Goal: Task Accomplishment & Management: Contribute content

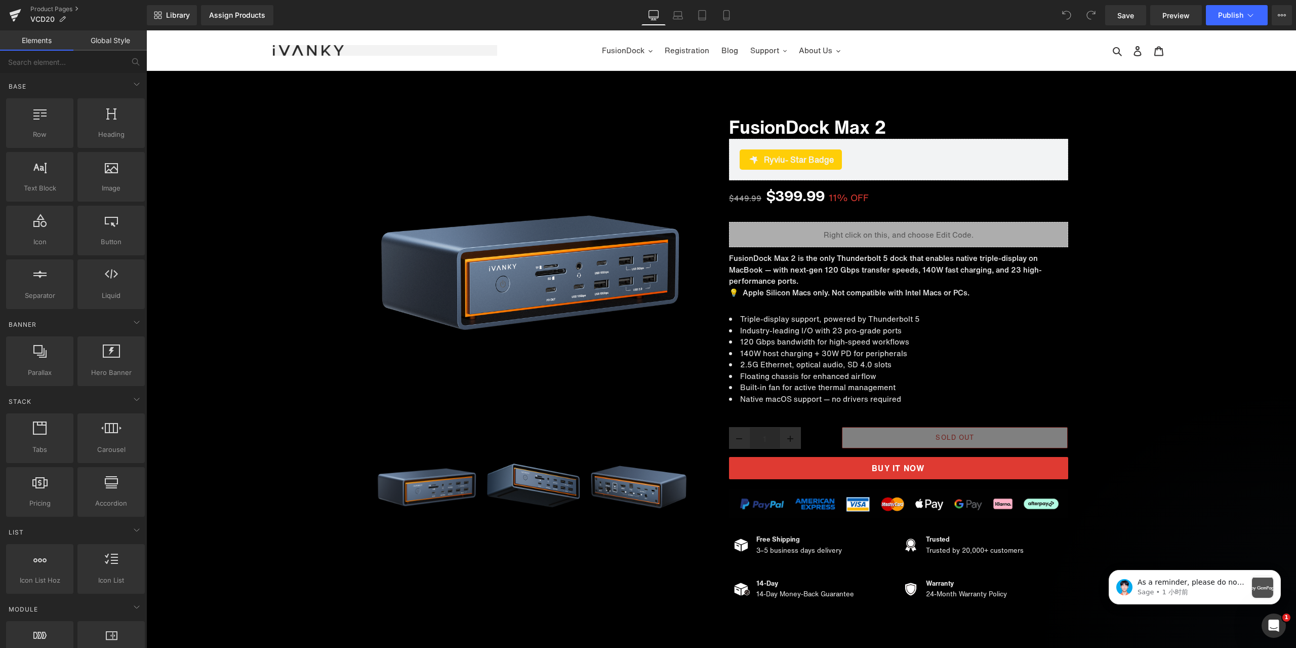
click at [909, 14] on div "Library Assign Products Product Preview No product match your search. Please tr…" at bounding box center [721, 15] width 1149 height 20
click at [1206, 590] on p "Sage • 1 小时前" at bounding box center [1192, 591] width 109 height 9
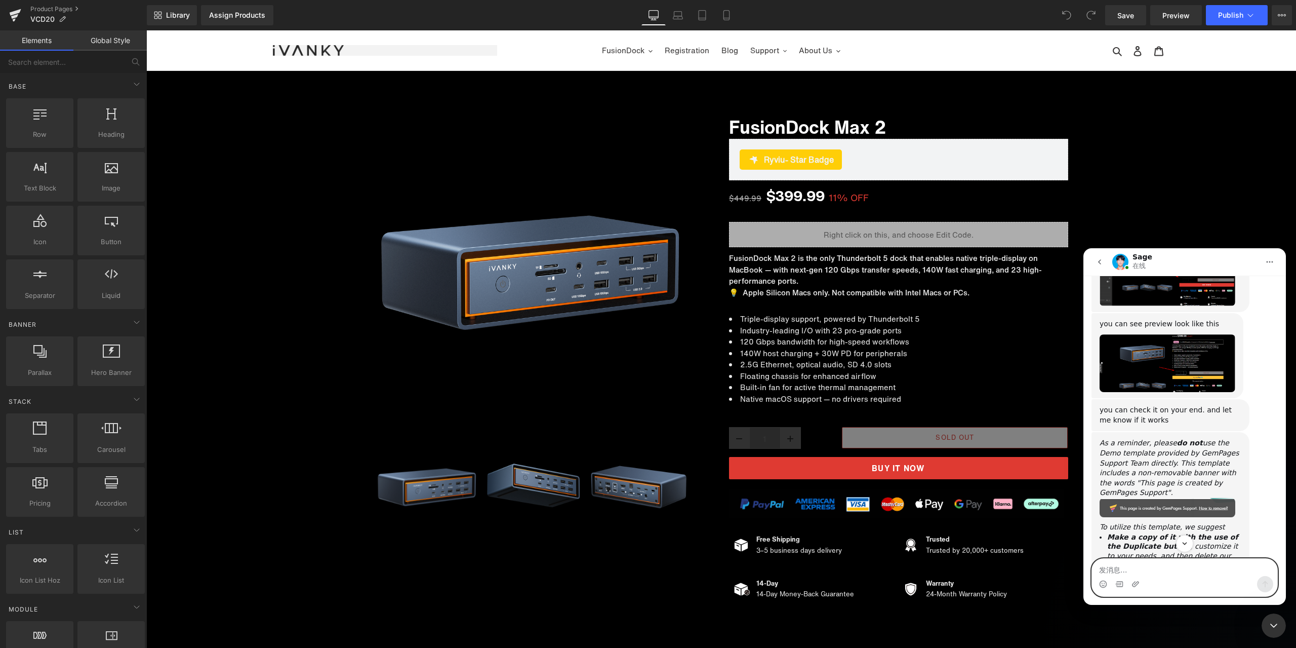
scroll to position [5790, 0]
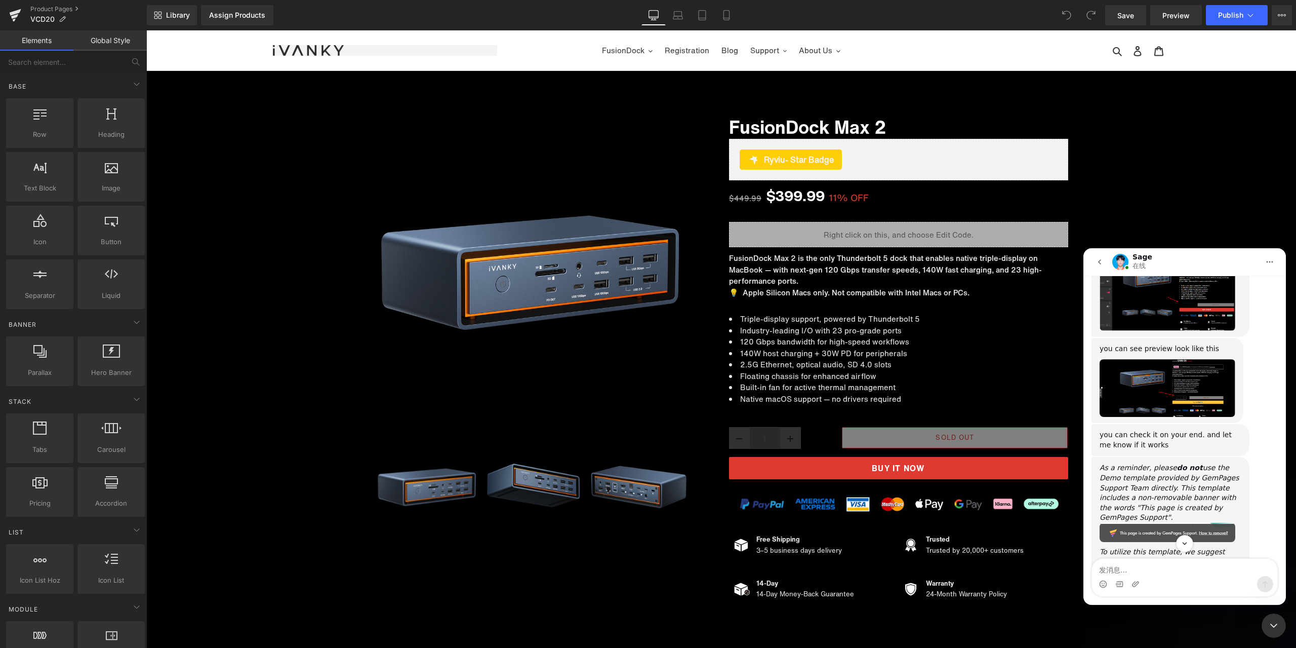
click at [1190, 417] on img "Sage说…" at bounding box center [1168, 388] width 136 height 58
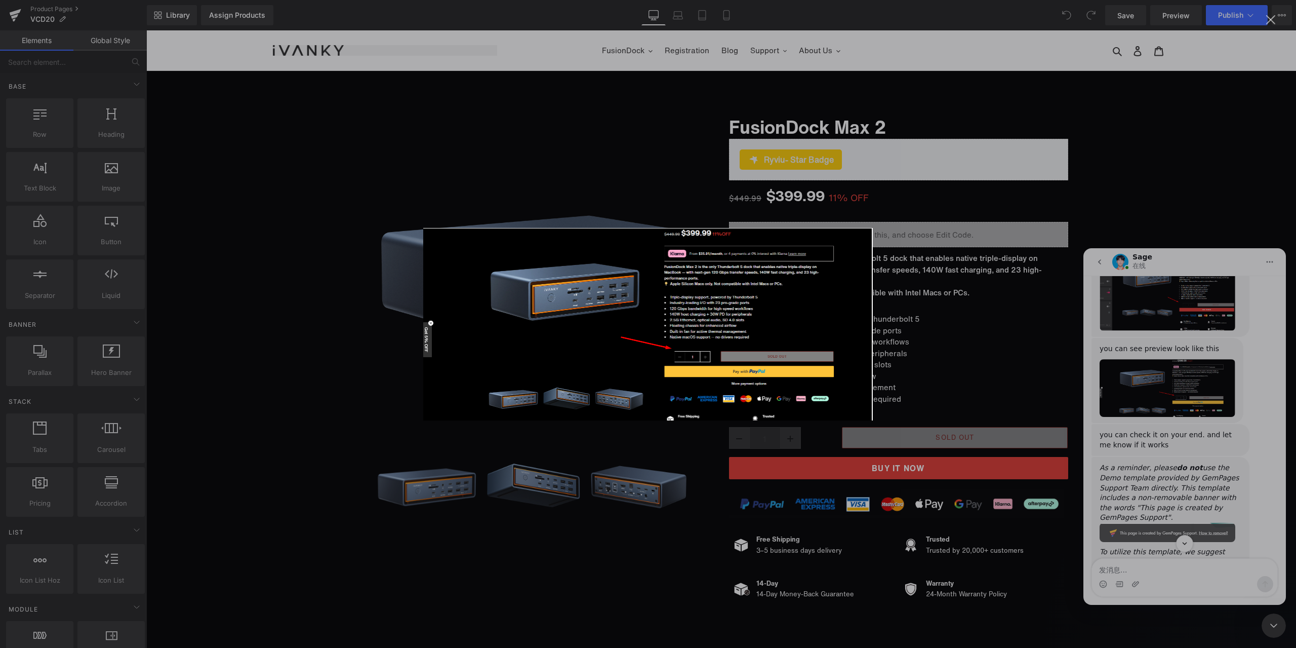
scroll to position [0, 0]
click at [797, 347] on img "关闭" at bounding box center [648, 324] width 450 height 192
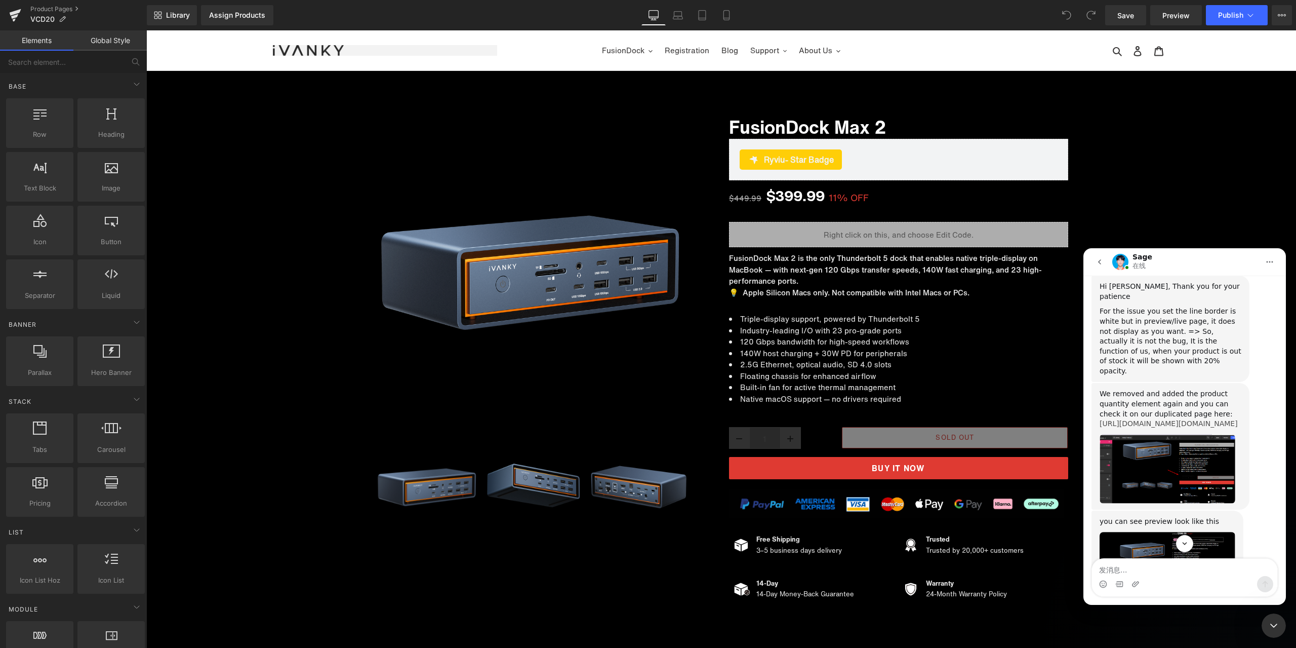
scroll to position [5688, 0]
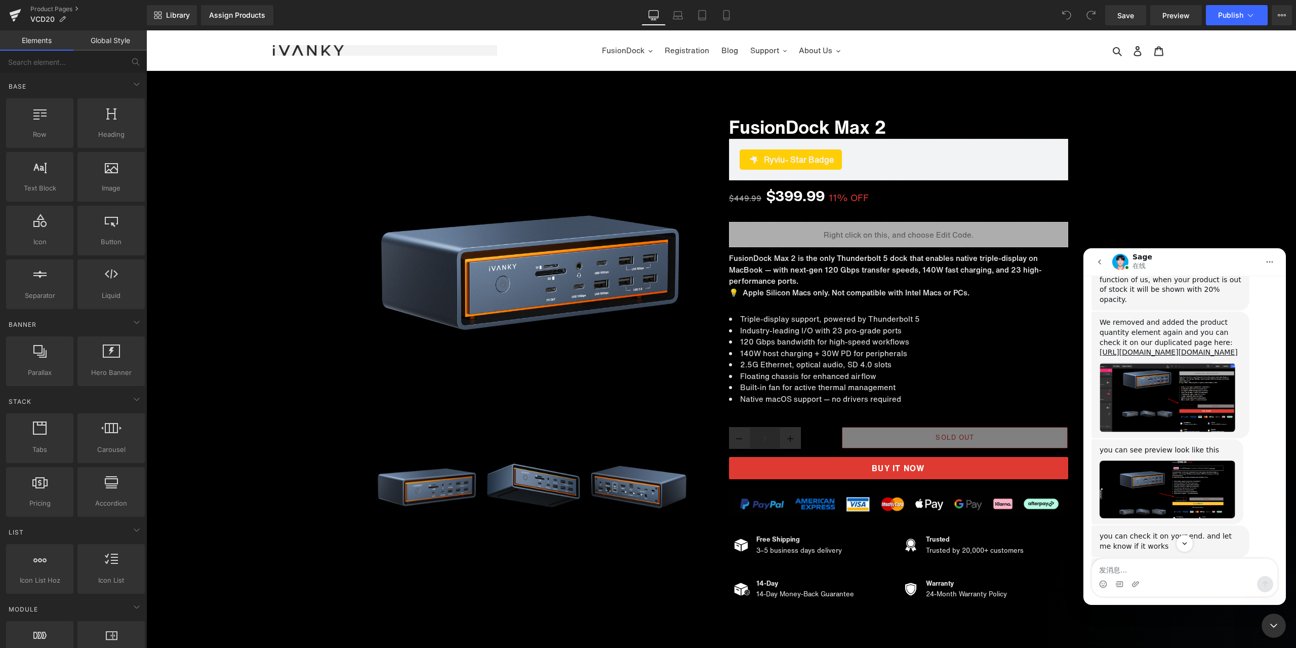
click at [1188, 432] on img "Sage说…" at bounding box center [1168, 397] width 136 height 69
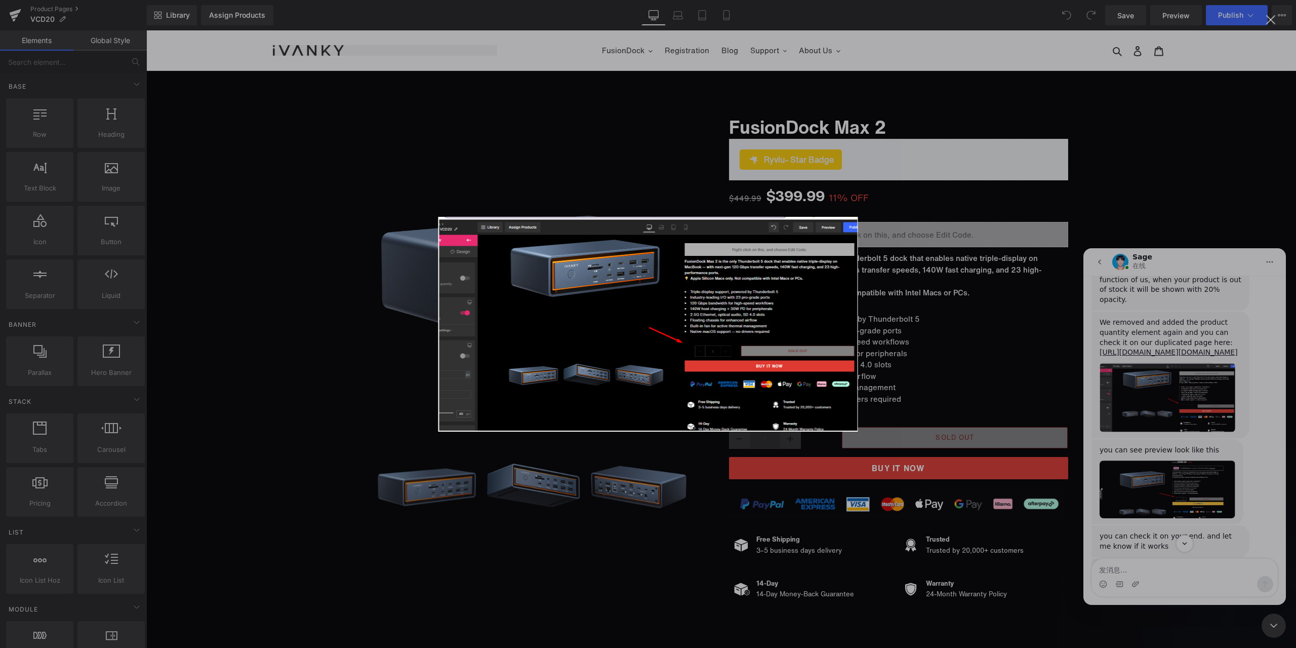
click at [834, 261] on img "关闭" at bounding box center [649, 324] width 420 height 215
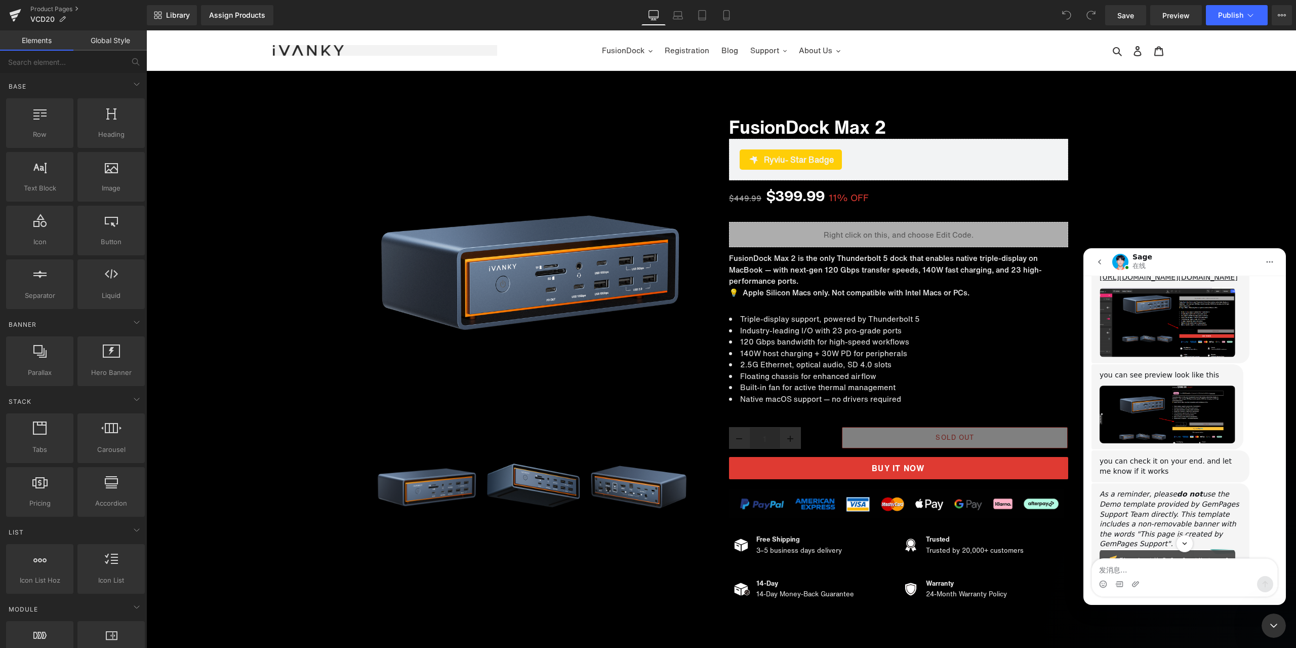
scroll to position [5790, 0]
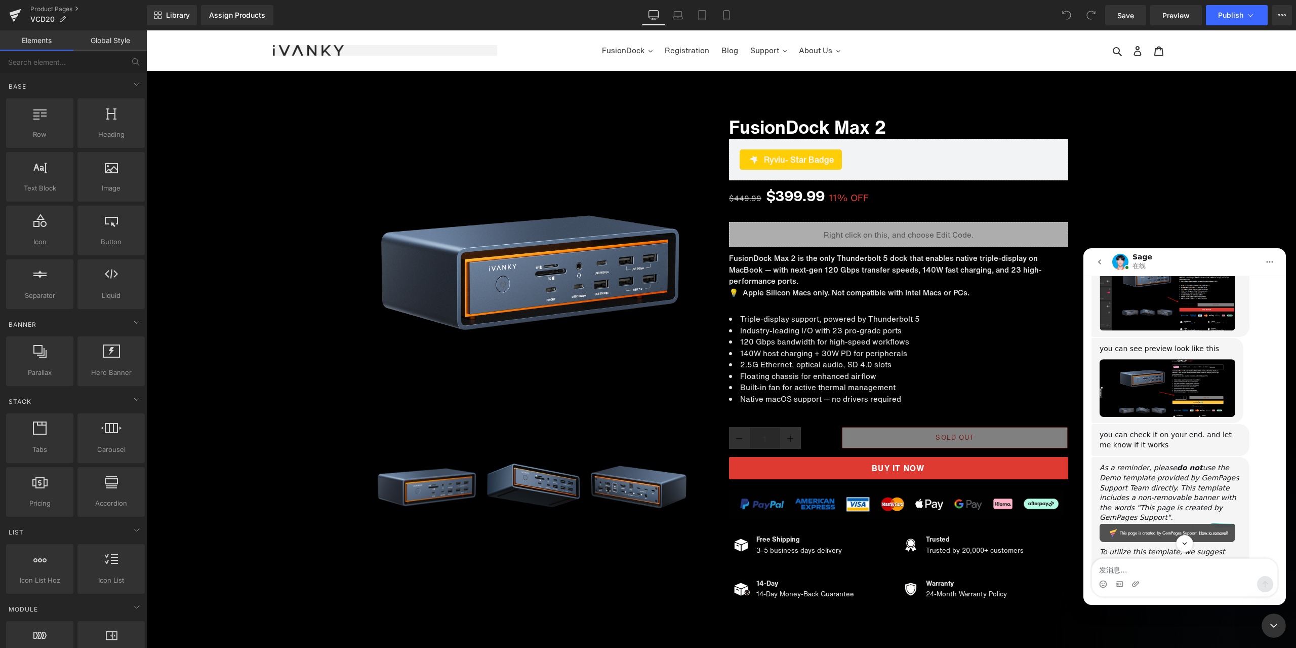
click at [1170, 417] on img "Sage说…" at bounding box center [1168, 388] width 136 height 58
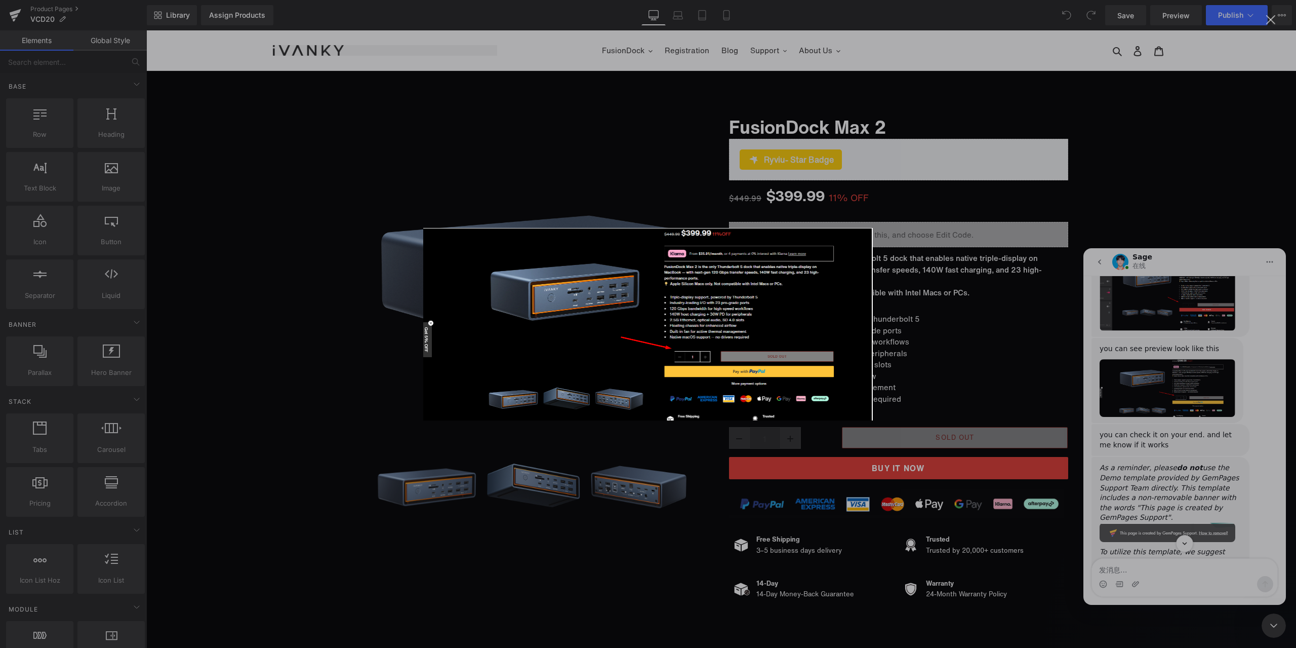
click at [860, 327] on img "关闭" at bounding box center [648, 324] width 450 height 192
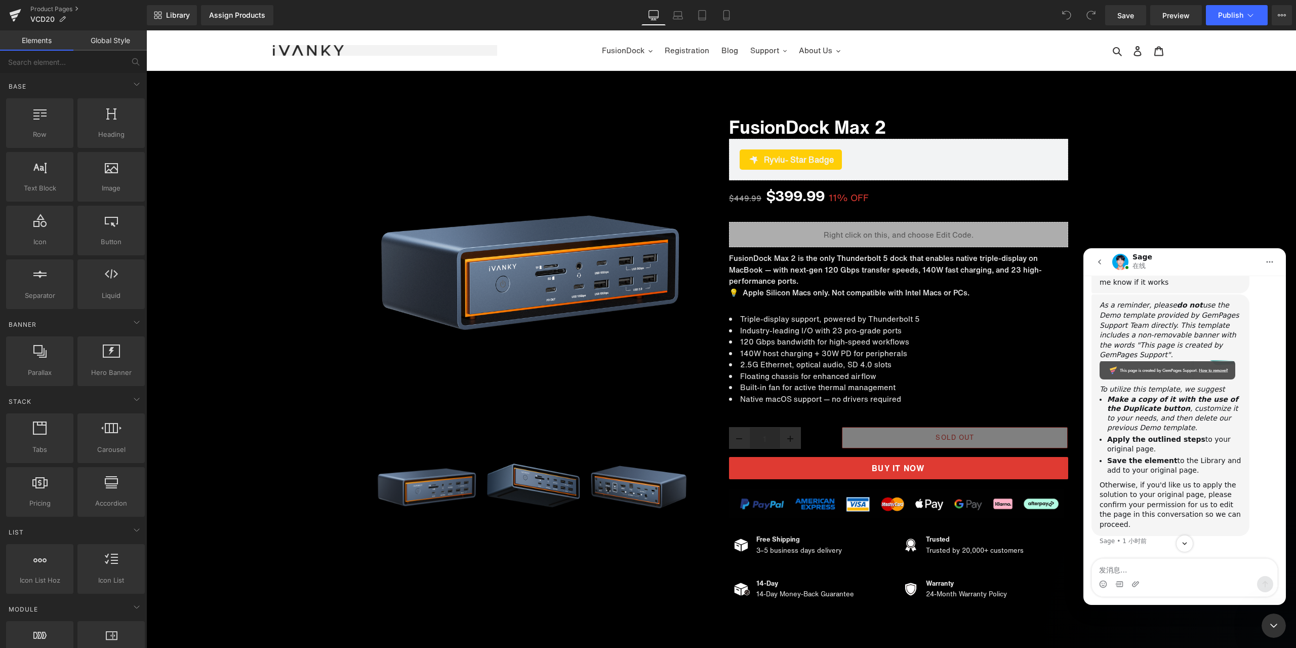
scroll to position [5992, 0]
click at [1160, 568] on textarea "发消息..." at bounding box center [1184, 567] width 185 height 17
type textarea "thanks！"
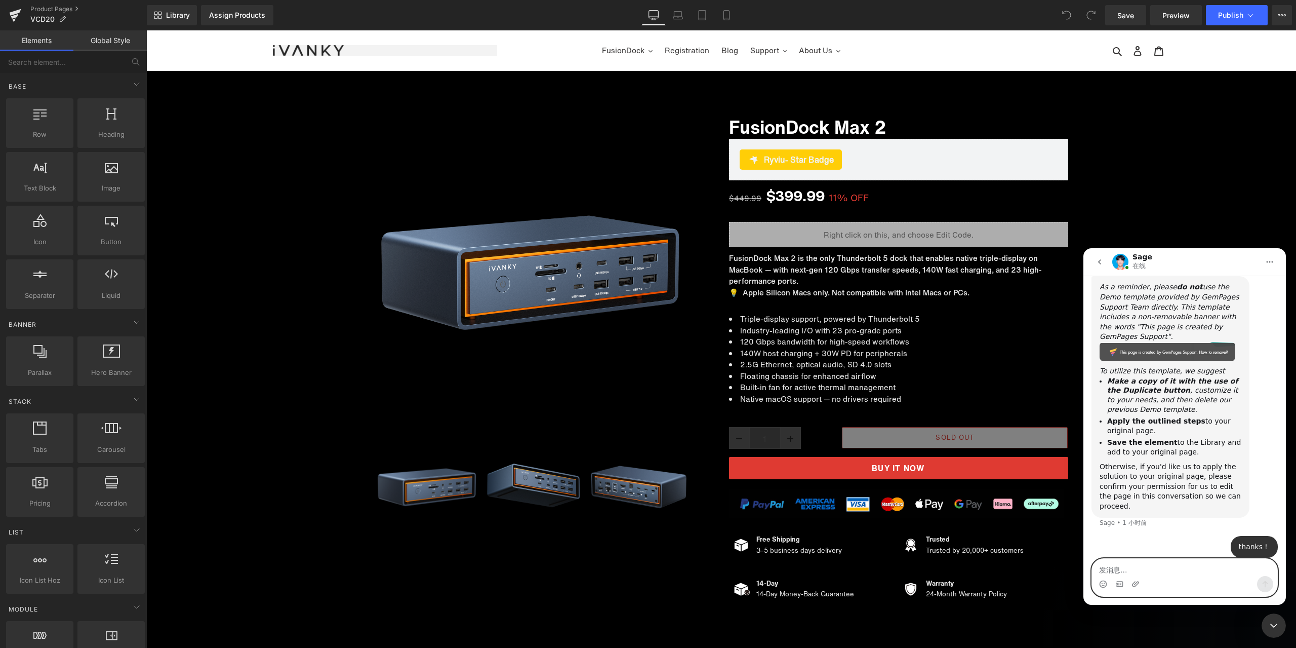
scroll to position [5904, 0]
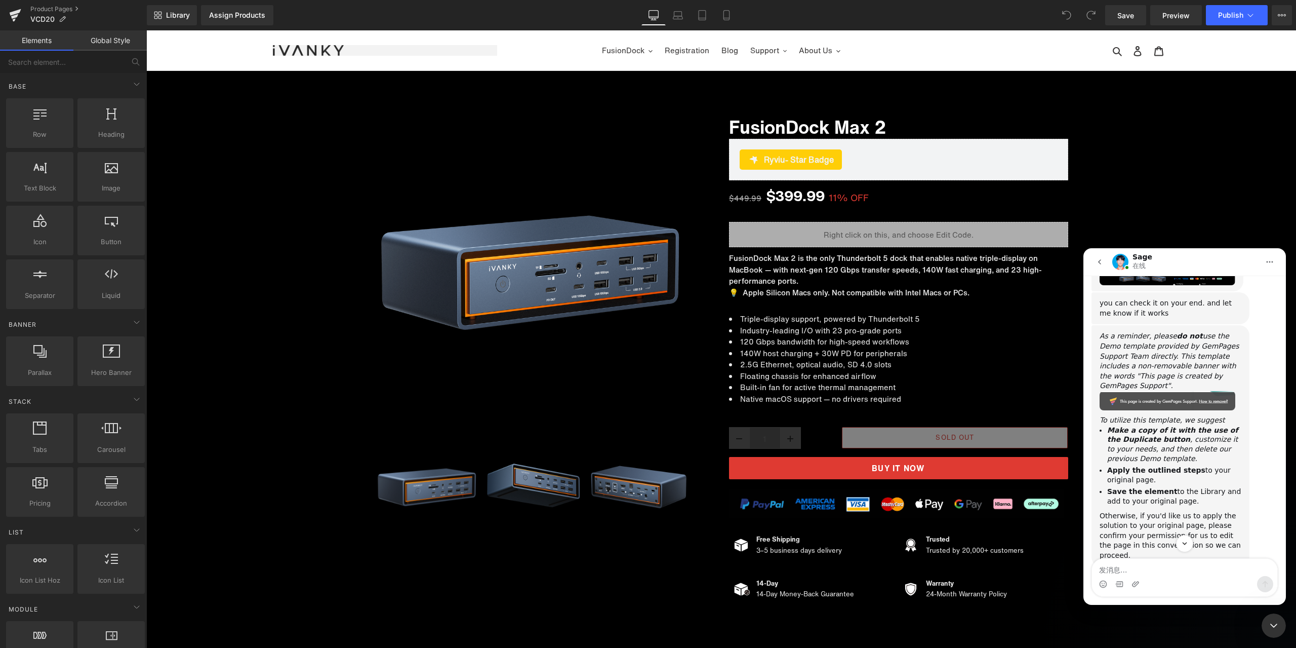
click at [1276, 610] on div at bounding box center [648, 308] width 1296 height 617
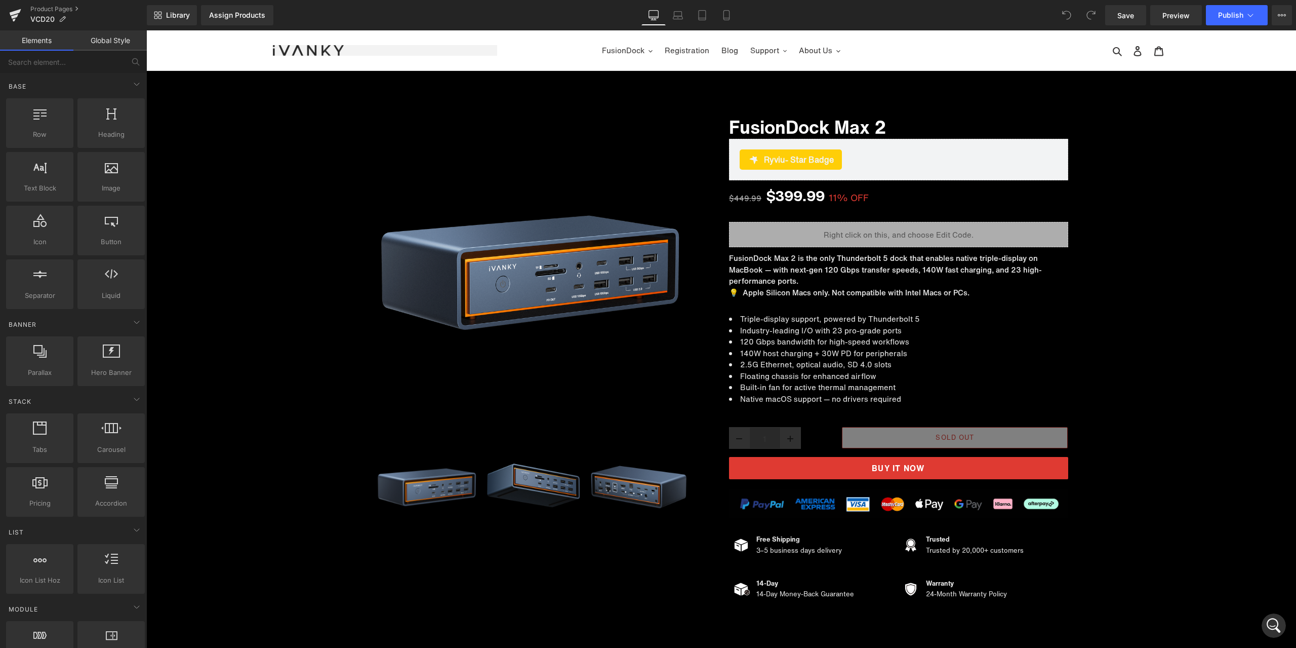
scroll to position [6006, 0]
click at [59, 8] on link "Product Pages" at bounding box center [88, 9] width 116 height 8
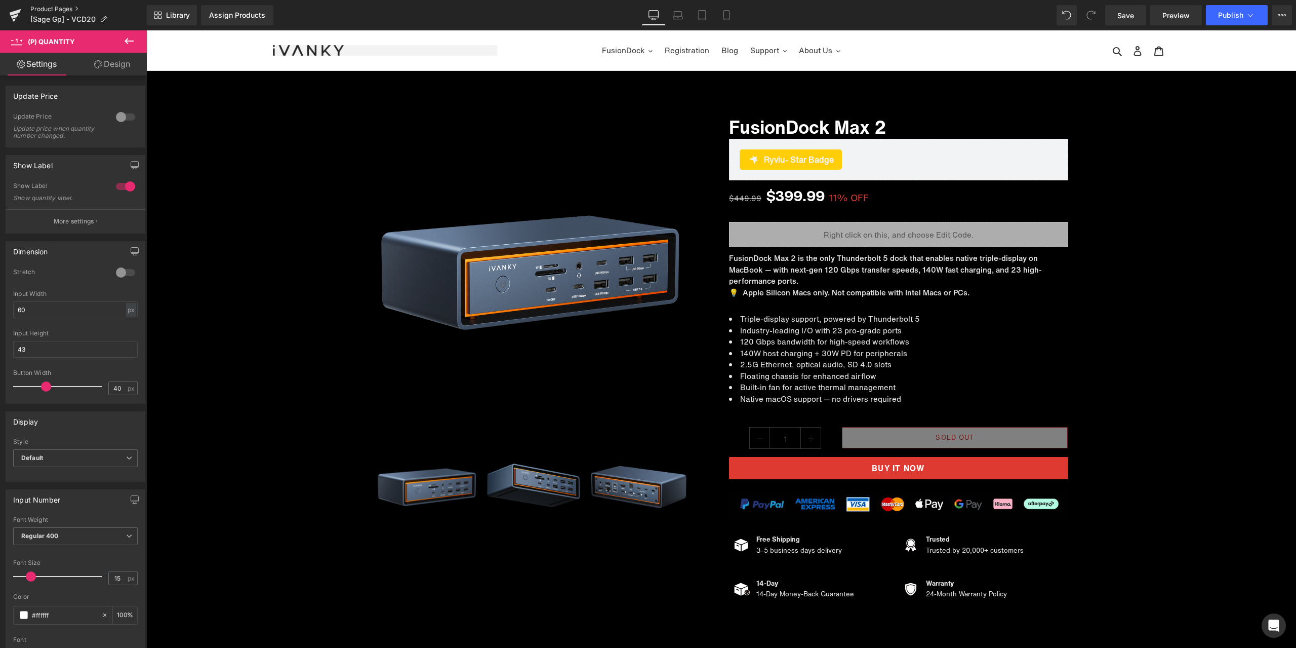
click at [48, 8] on link "Product Pages" at bounding box center [88, 9] width 116 height 8
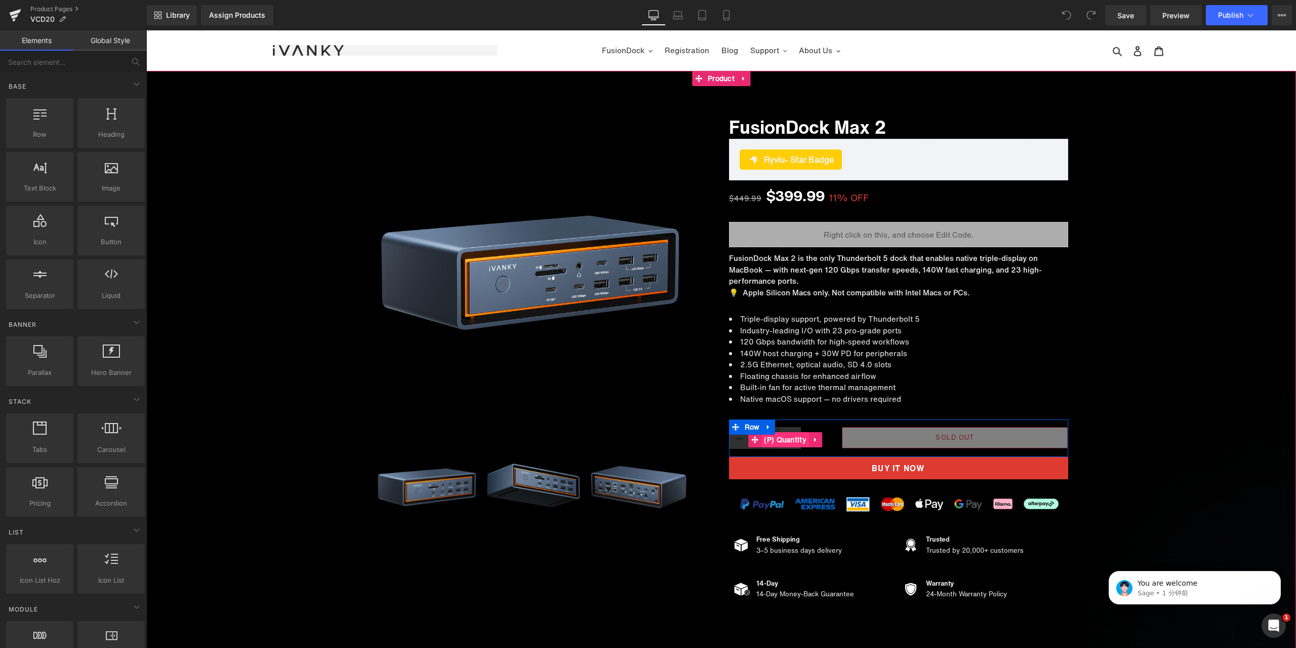
click at [777, 441] on span "(P) Quantity" at bounding box center [786, 439] width 48 height 15
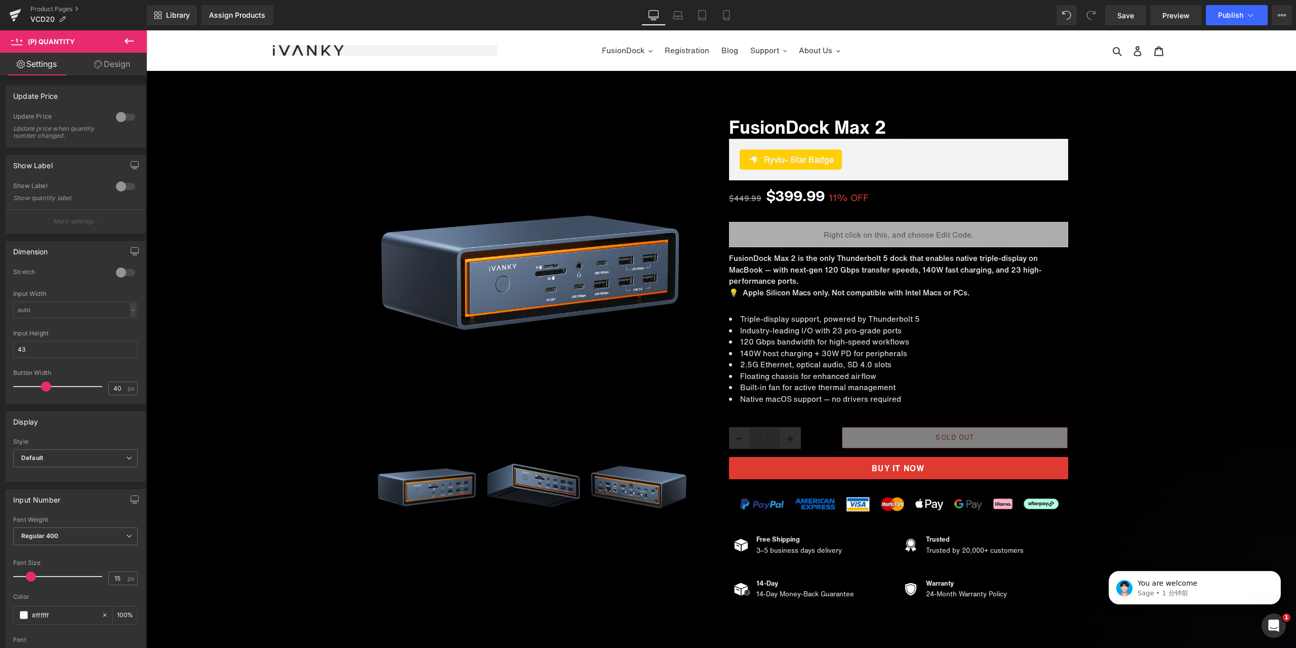
click at [116, 73] on link "Design" at bounding box center [111, 64] width 73 height 23
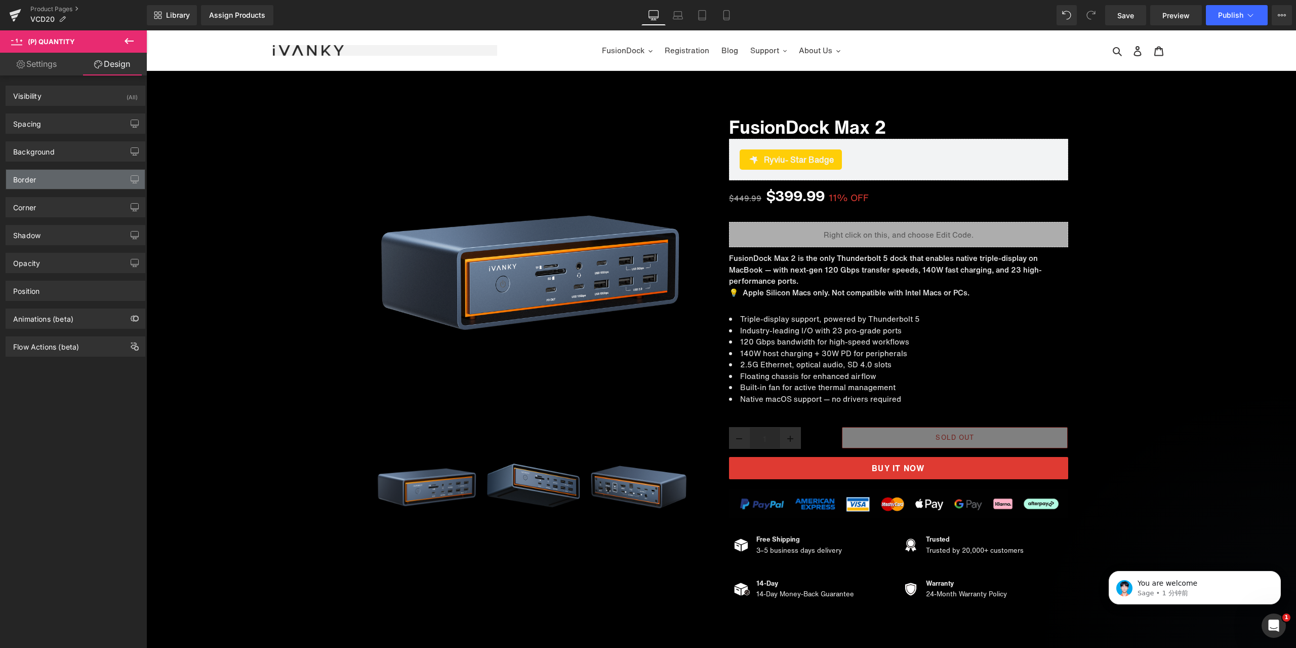
click at [56, 187] on div "Border" at bounding box center [75, 179] width 139 height 19
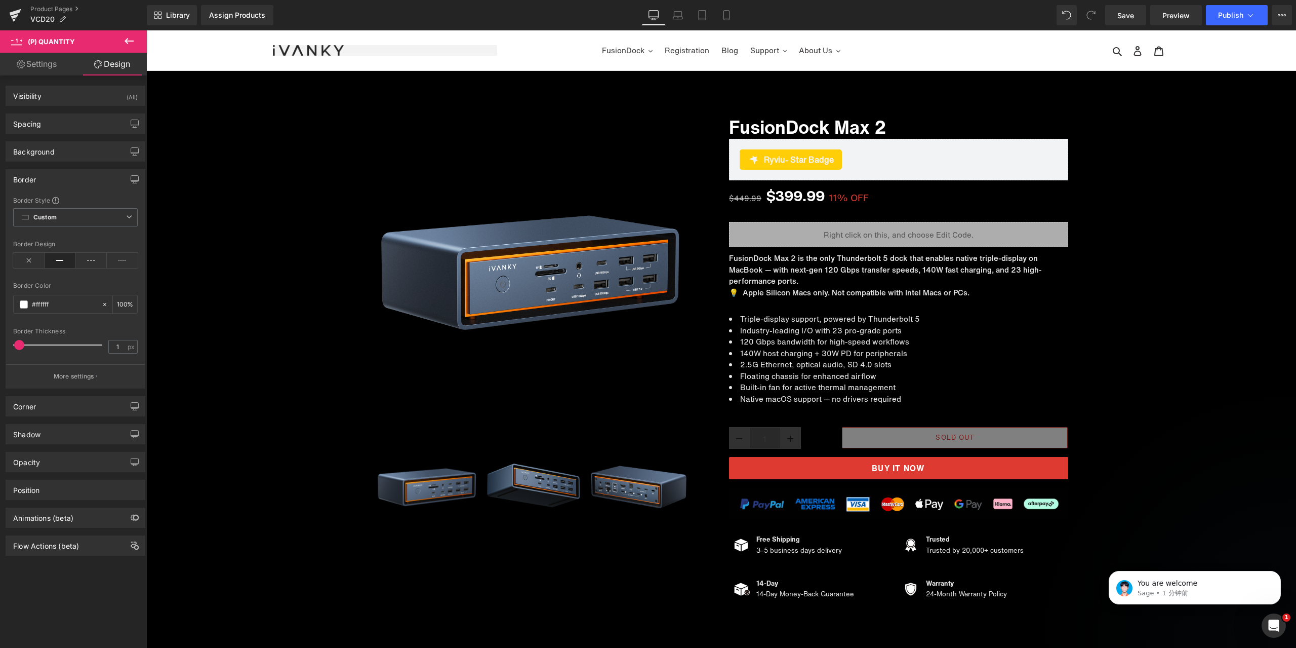
click at [58, 182] on div "Border" at bounding box center [75, 179] width 139 height 19
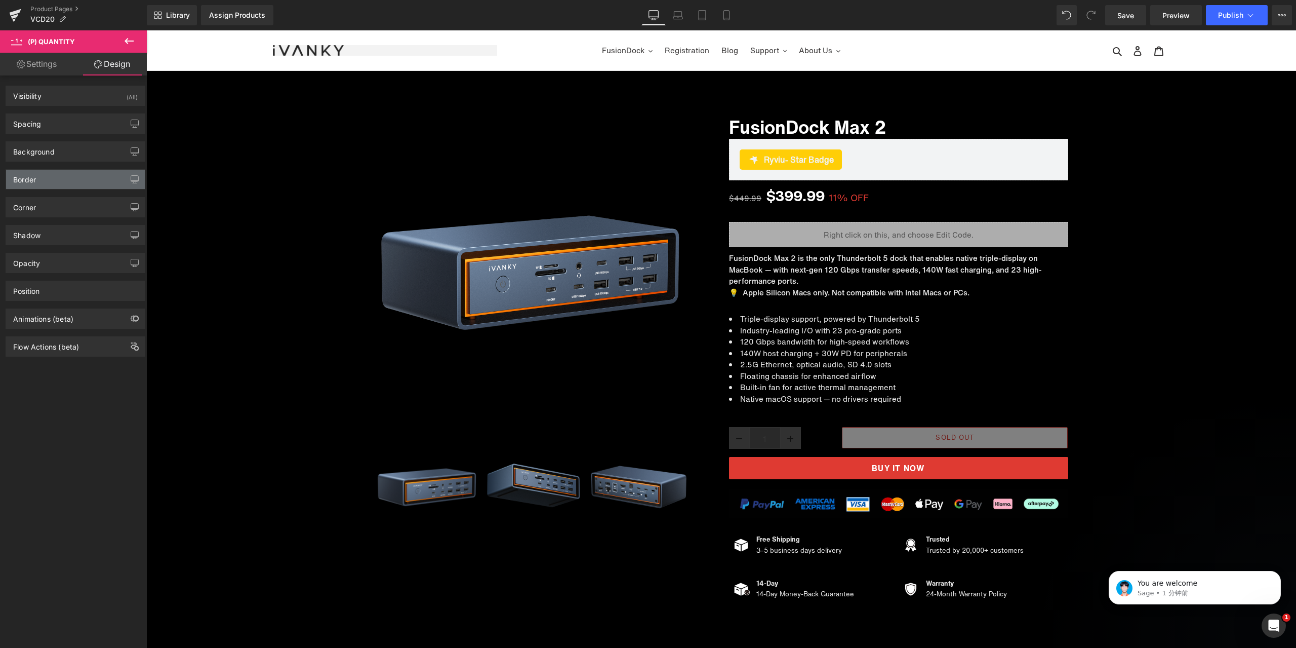
click at [58, 182] on div "Border" at bounding box center [75, 179] width 139 height 19
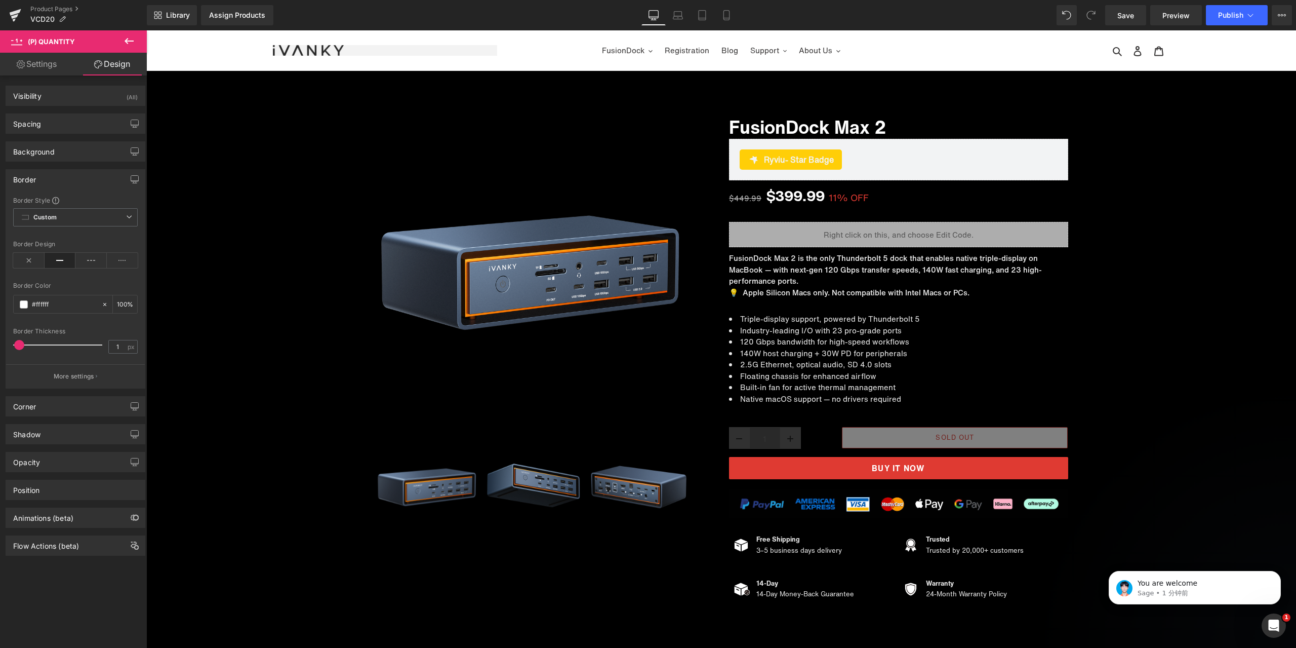
click at [62, 182] on div "Border" at bounding box center [75, 179] width 139 height 19
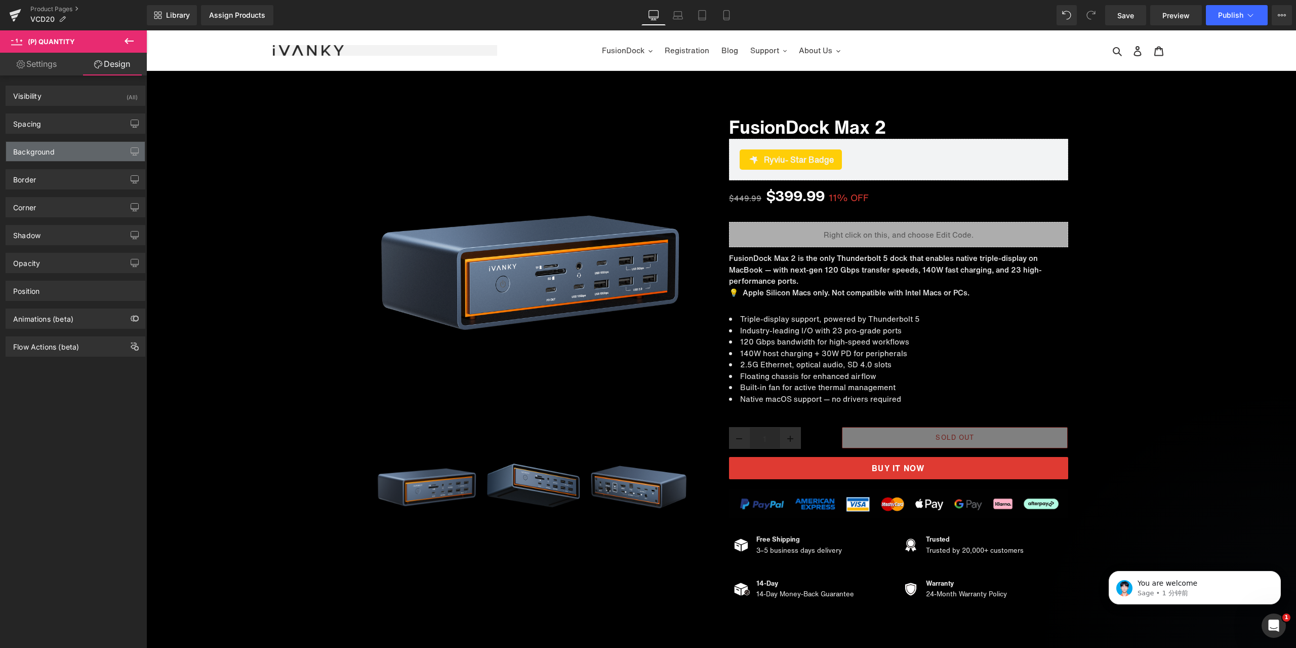
click at [73, 148] on div "Background" at bounding box center [75, 151] width 139 height 19
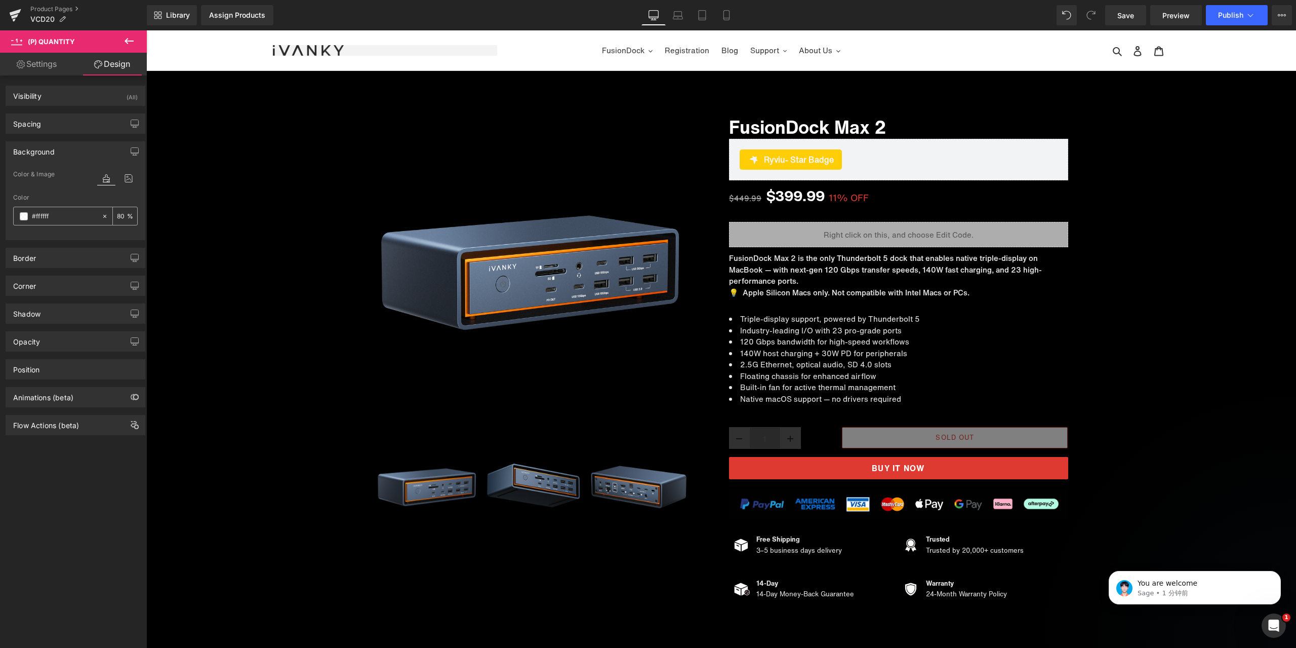
click at [101, 217] on icon at bounding box center [104, 216] width 7 height 7
type input "none"
type input "0"
click at [69, 200] on div "Color" at bounding box center [75, 197] width 125 height 7
click at [57, 152] on div "Background" at bounding box center [75, 151] width 139 height 19
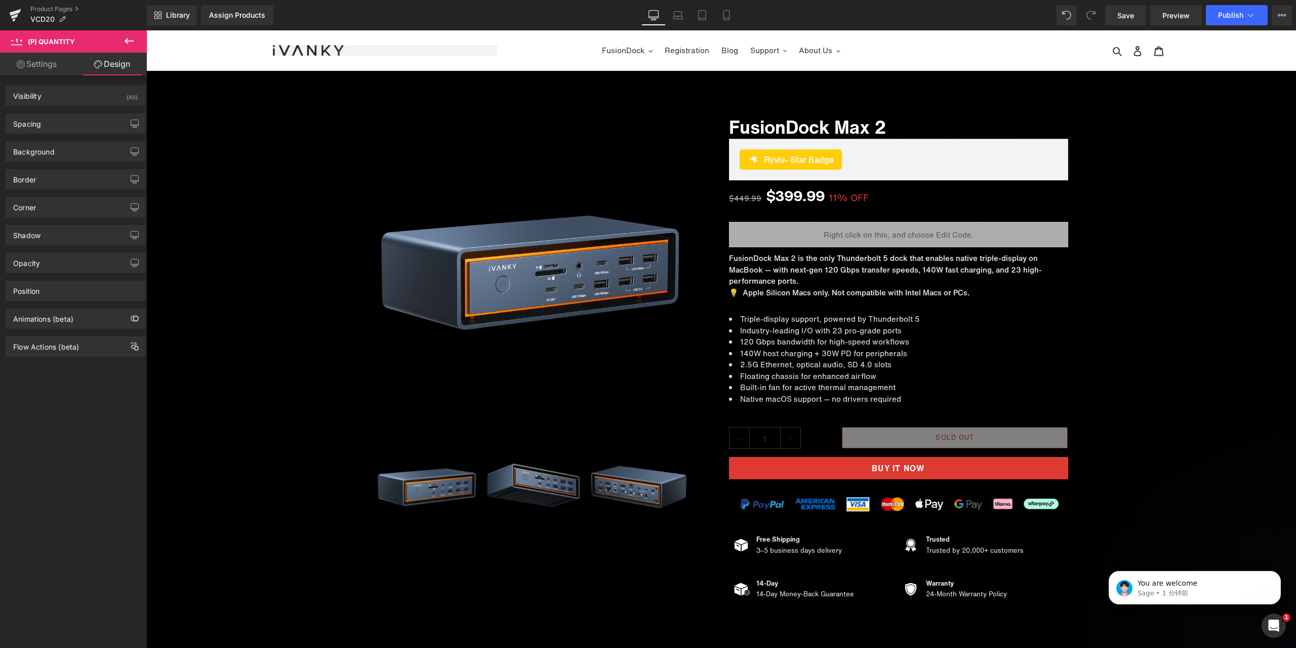
click at [23, 68] on link "Settings" at bounding box center [36, 64] width 73 height 23
type input "100"
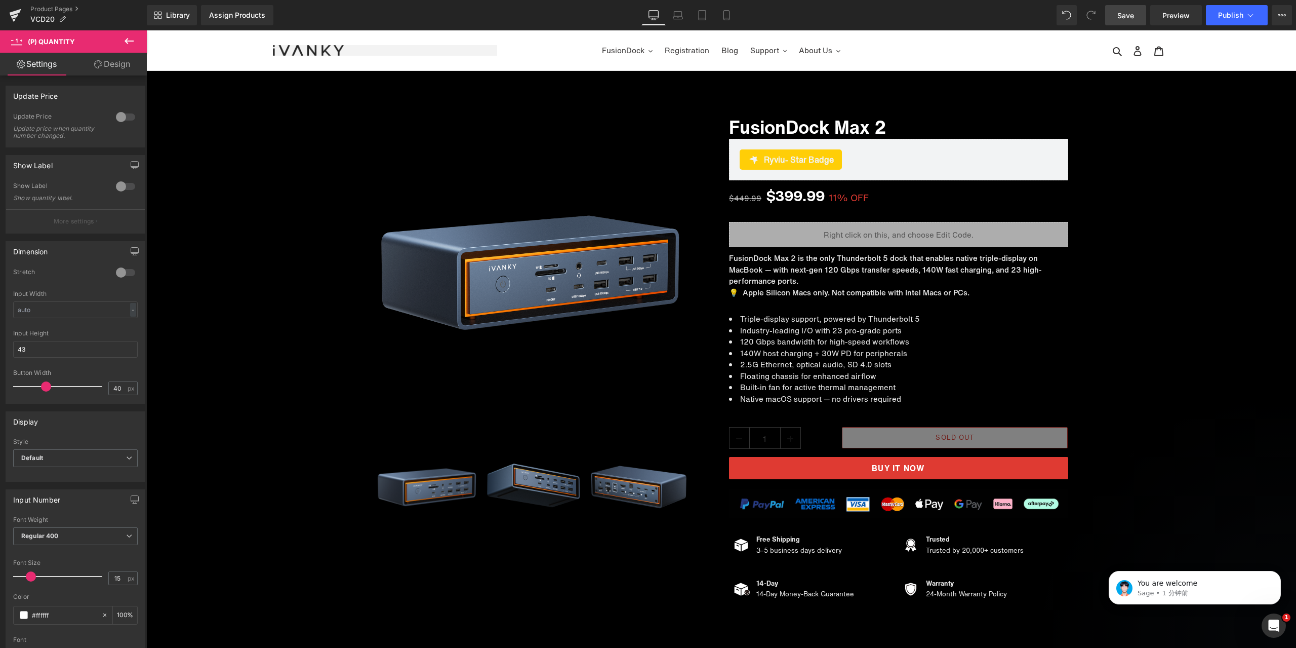
click at [1128, 20] on link "Save" at bounding box center [1125, 15] width 41 height 20
click at [1115, 289] on div "Sale Off (P) Image ‹" at bounding box center [721, 351] width 1150 height 511
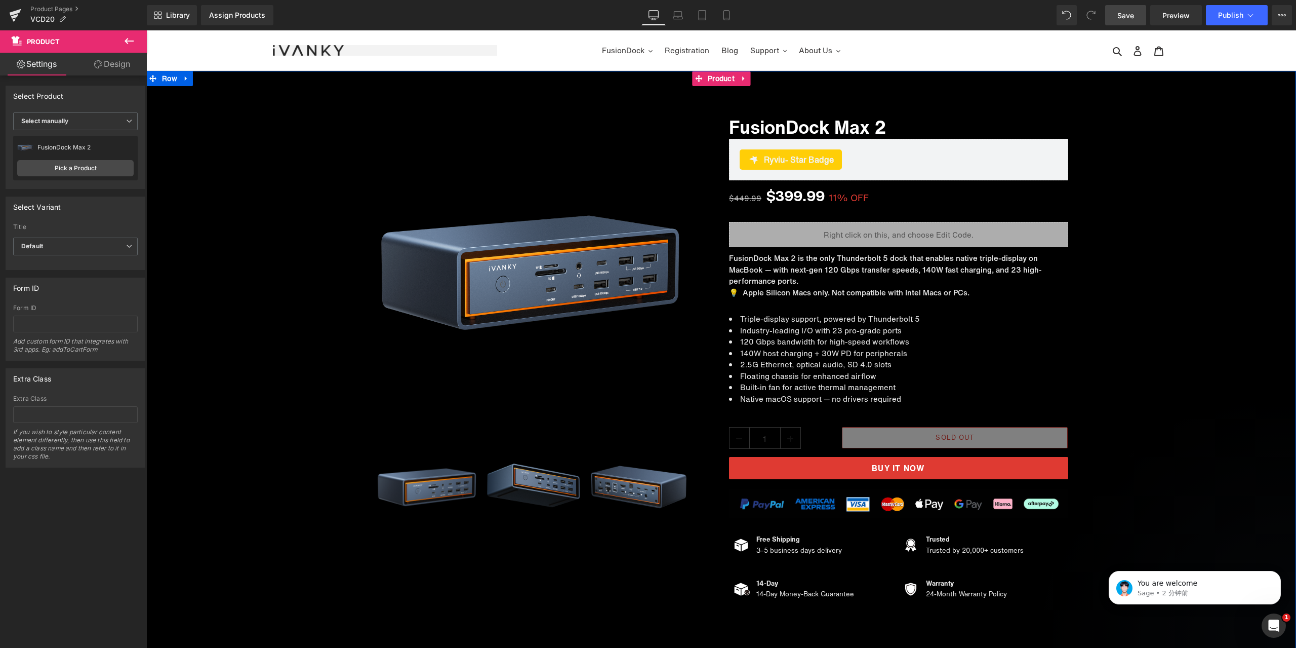
click at [1153, 254] on div "Sale Off (P) Image ‹" at bounding box center [721, 351] width 1150 height 511
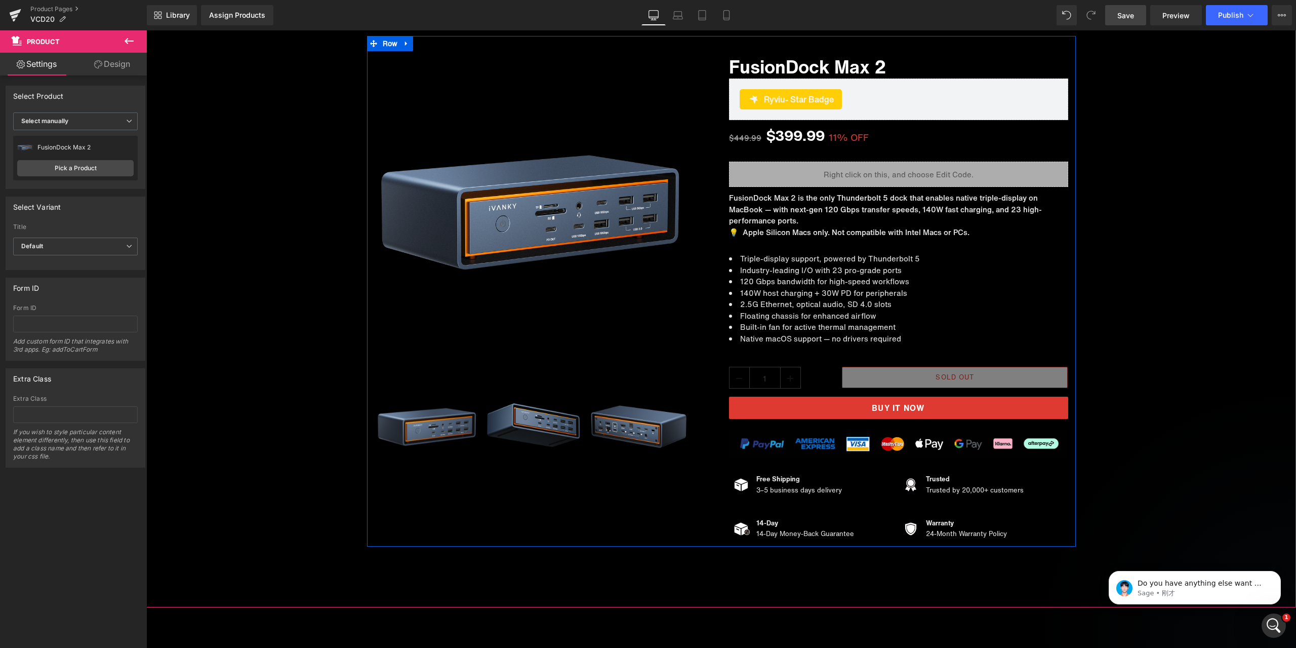
scroll to position [152, 0]
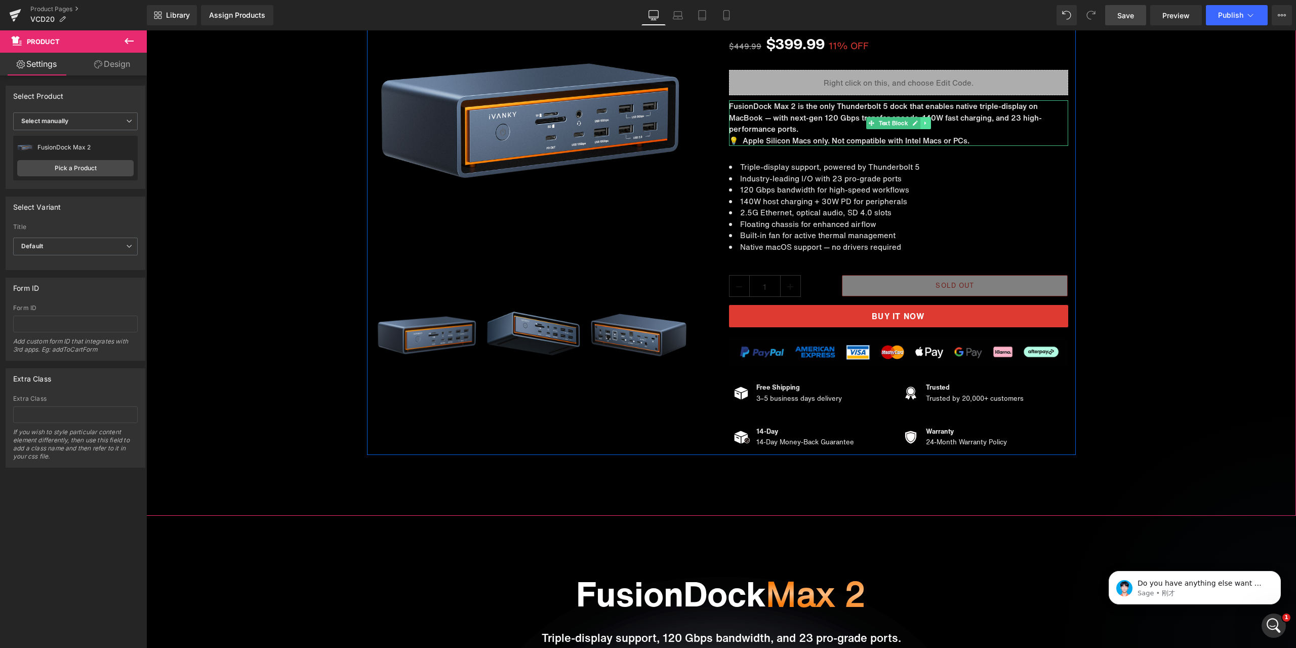
click at [923, 124] on icon at bounding box center [926, 123] width 6 height 6
click at [918, 125] on icon at bounding box center [921, 124] width 6 height 6
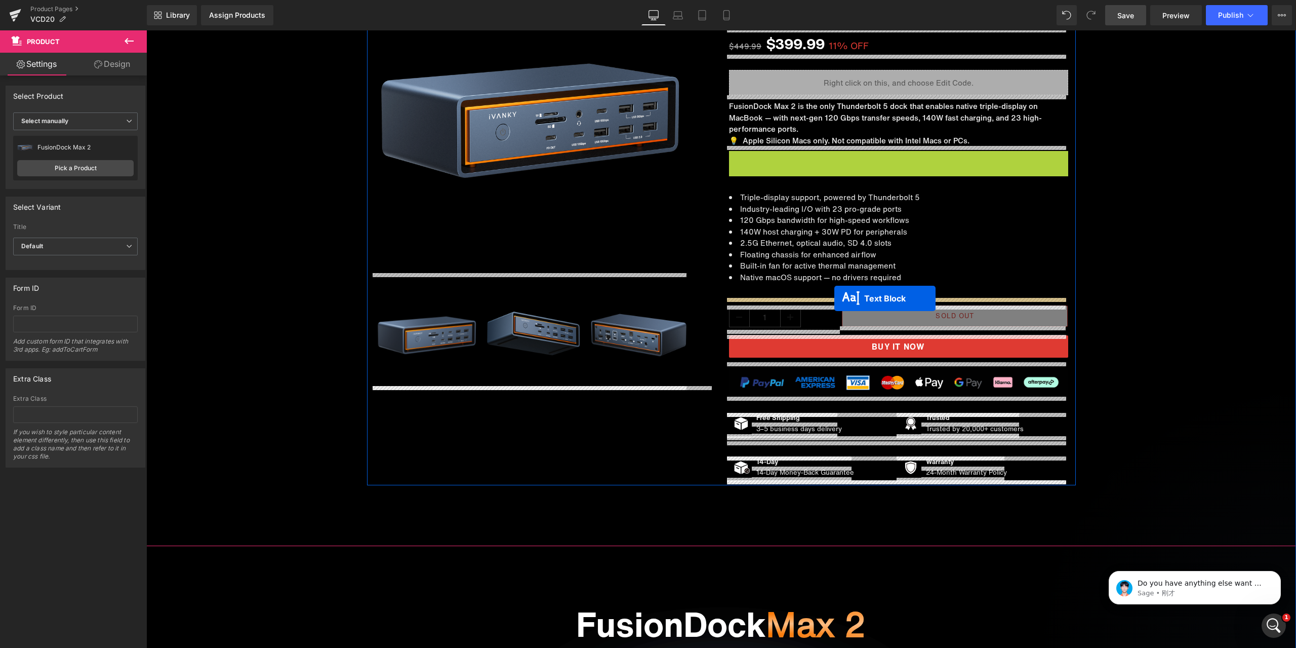
drag, startPoint x: 887, startPoint y: 172, endPoint x: 835, endPoint y: 298, distance: 136.9
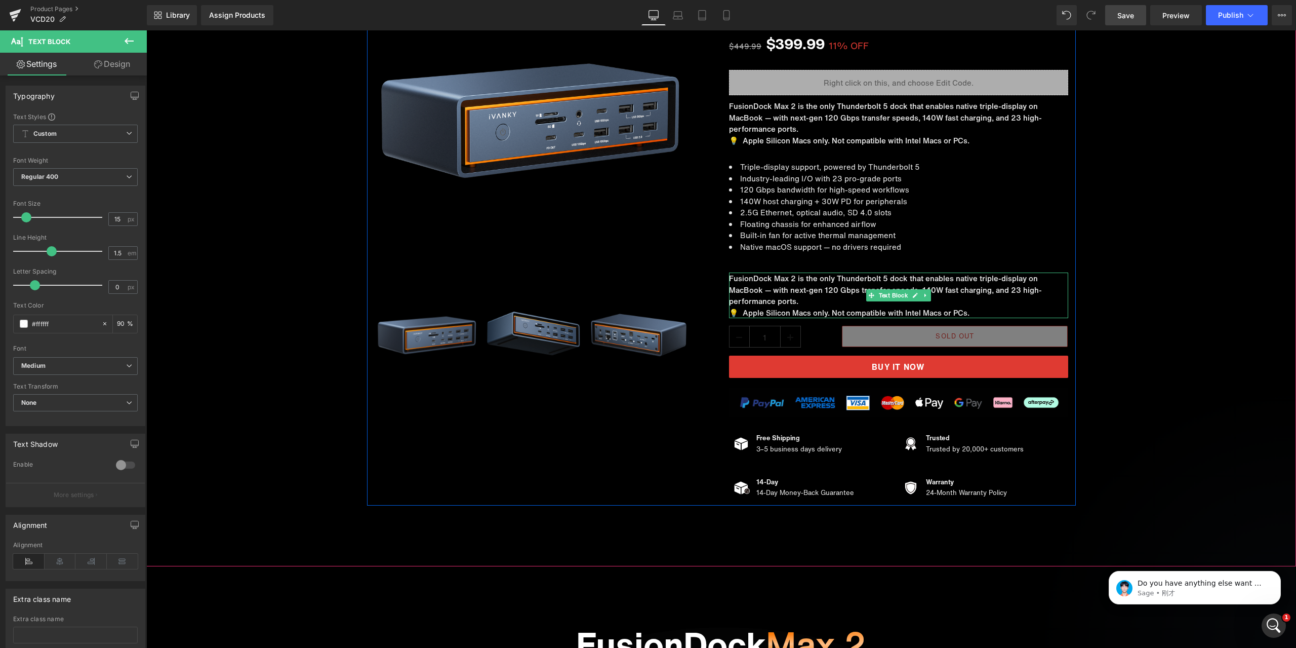
click at [848, 290] on p "FusionDock Max 2 is the only Thunderbolt 5 dock that enables native triple-disp…" at bounding box center [898, 289] width 339 height 34
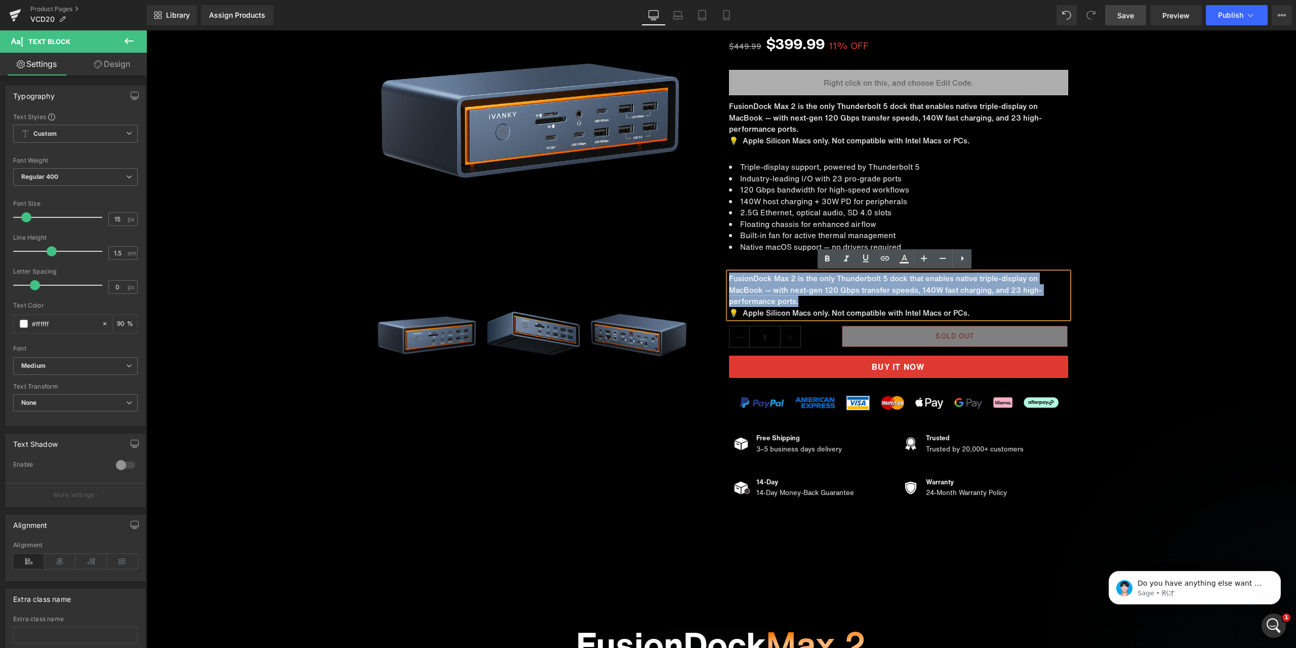
drag, startPoint x: 799, startPoint y: 299, endPoint x: 726, endPoint y: 274, distance: 76.7
click at [729, 274] on p "FusionDock Max 2 is the only Thunderbolt 5 dock that enables native triple-disp…" at bounding box center [898, 289] width 339 height 34
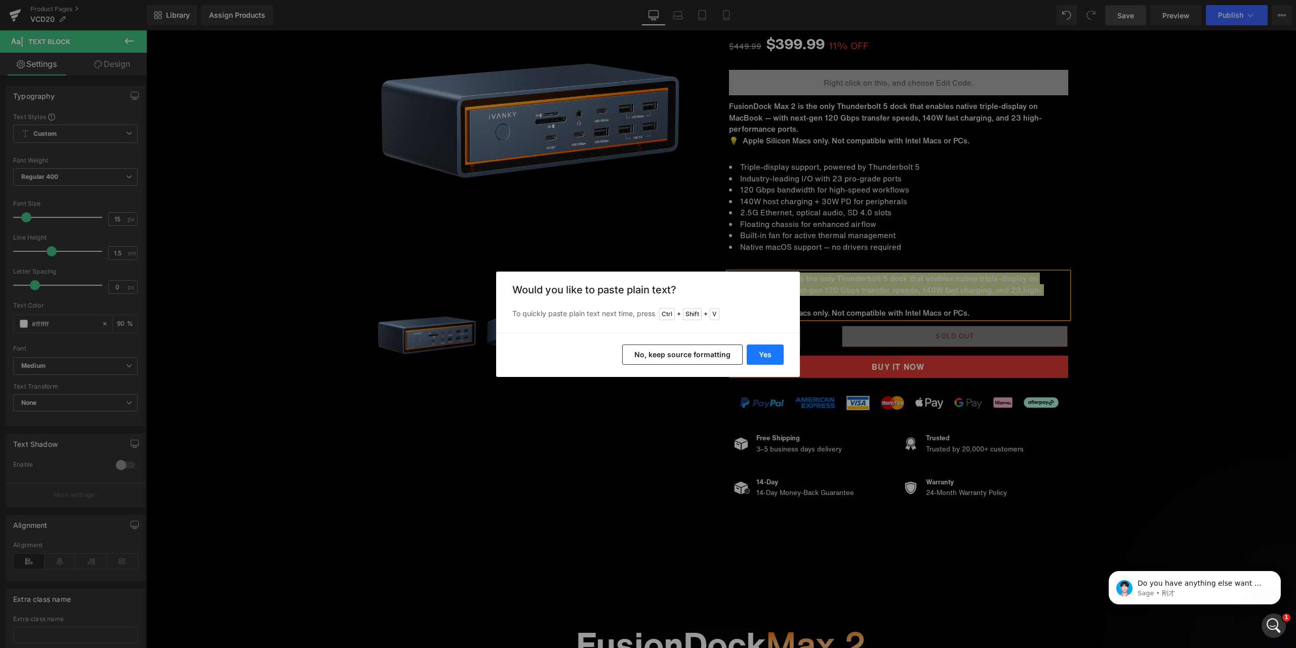
click at [769, 350] on button "Yes" at bounding box center [765, 354] width 37 height 20
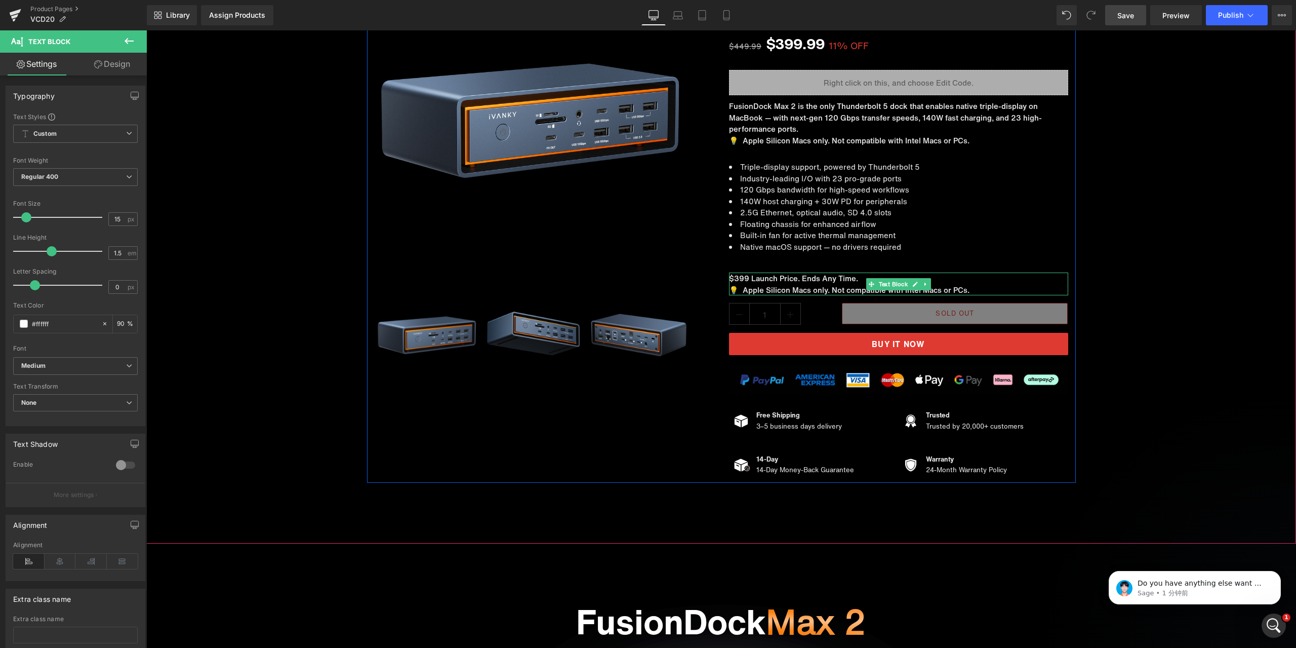
click at [751, 289] on p "💡 Apple Silicon Macs only. Not compatible with Intel Macs or PCs." at bounding box center [898, 290] width 339 height 12
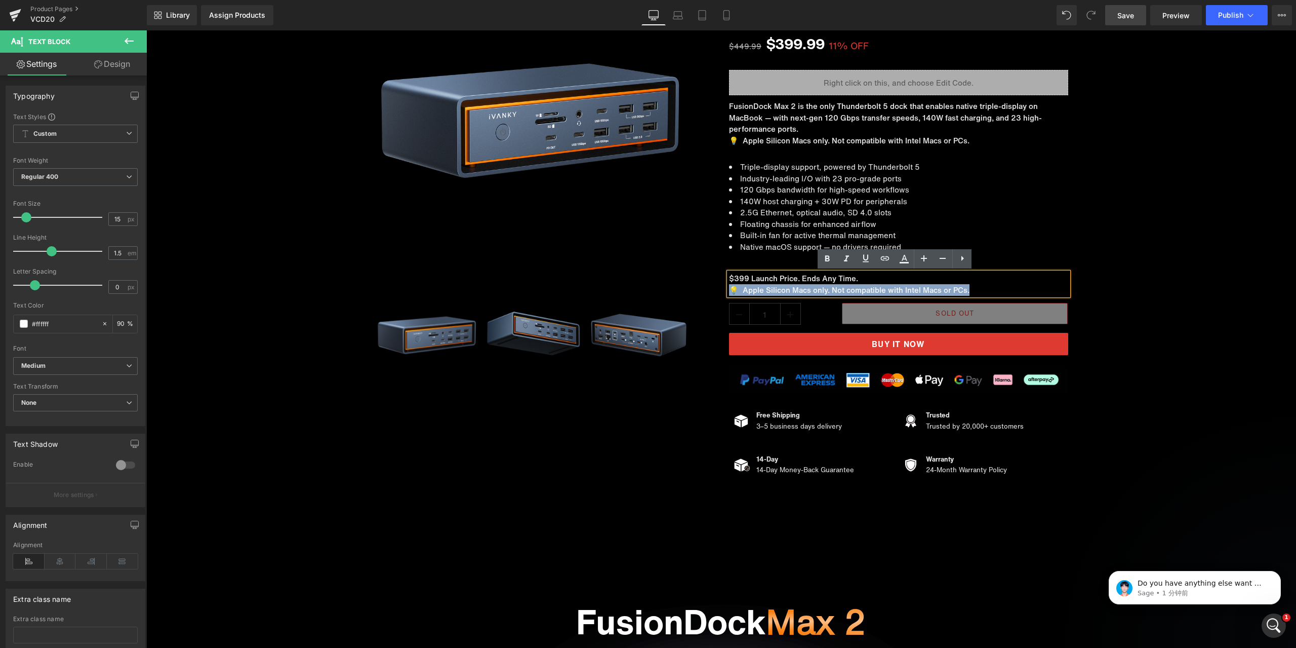
drag, startPoint x: 958, startPoint y: 291, endPoint x: 729, endPoint y: 291, distance: 228.4
click at [729, 291] on p "💡 Apple Silicon Macs only. Not compatible with Intel Macs or PCs." at bounding box center [898, 290] width 339 height 12
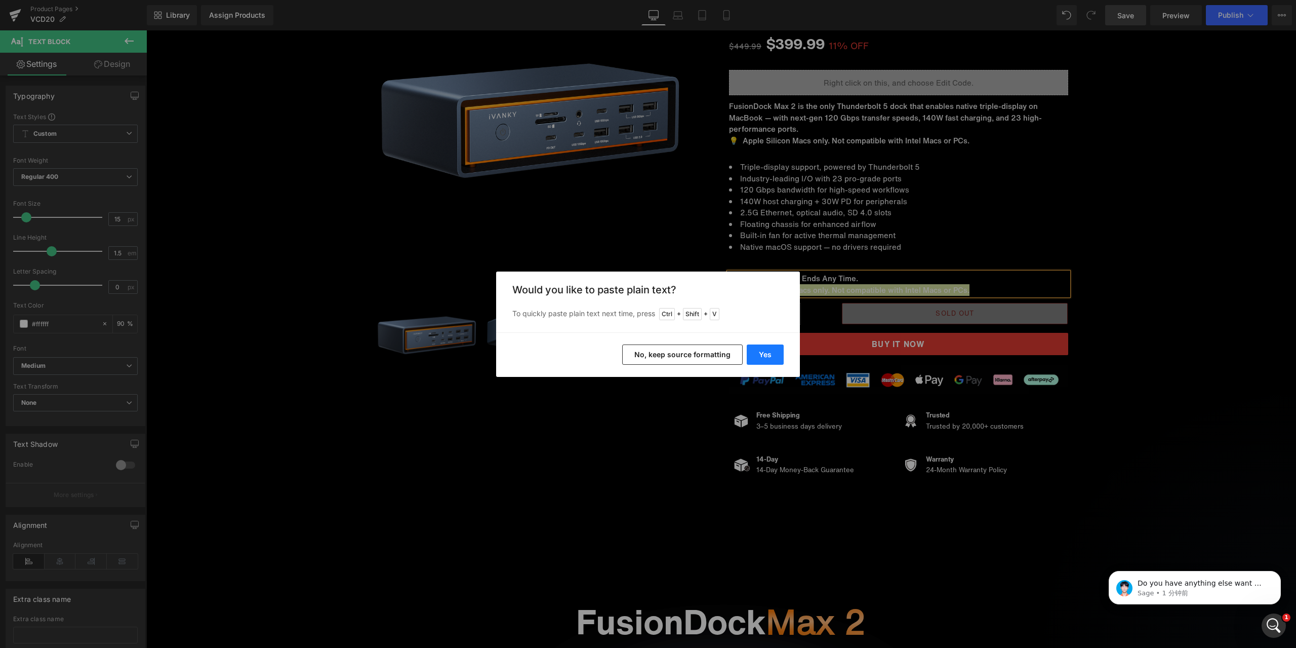
click at [759, 349] on button "Yes" at bounding box center [765, 354] width 37 height 20
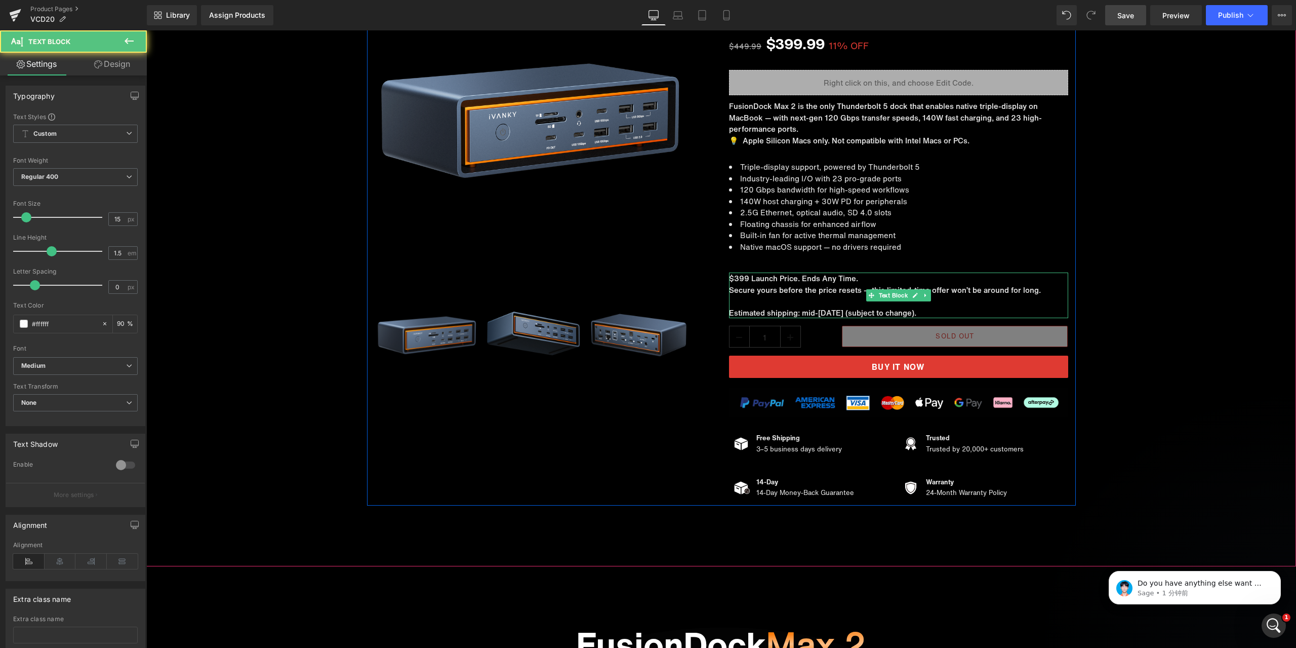
click at [739, 297] on p at bounding box center [898, 301] width 339 height 12
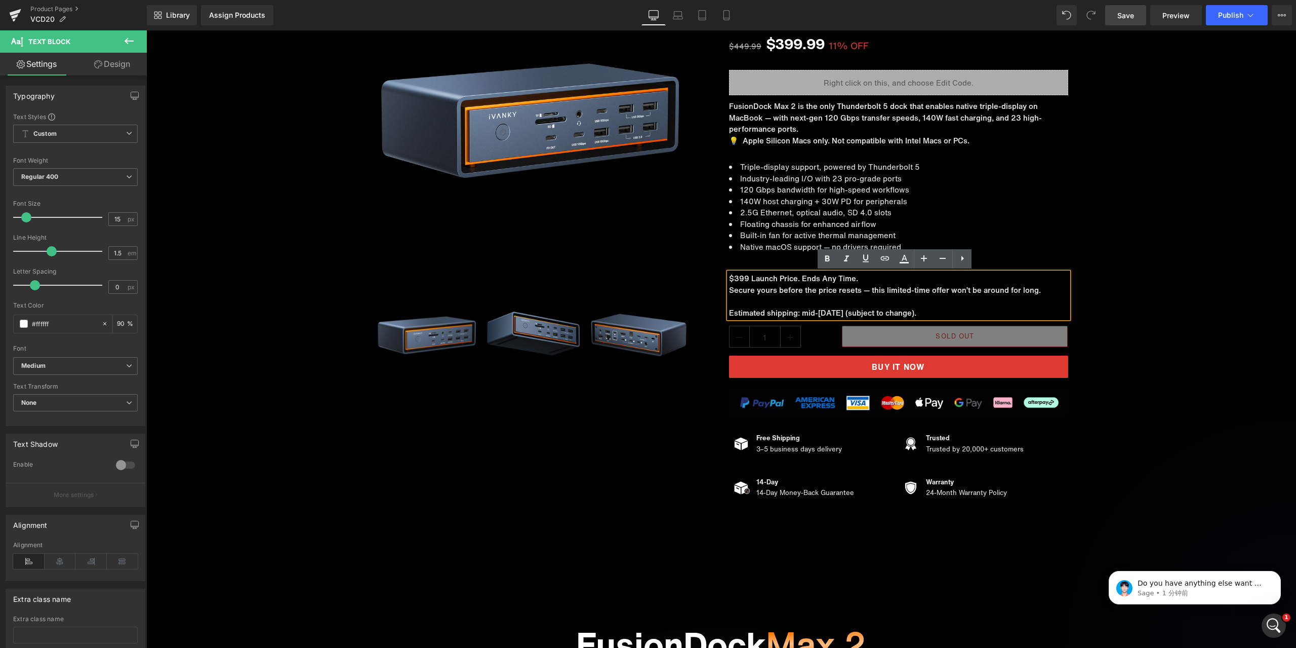
click at [865, 280] on p "$399 Launch Price. Ends Any Time." at bounding box center [898, 278] width 339 height 12
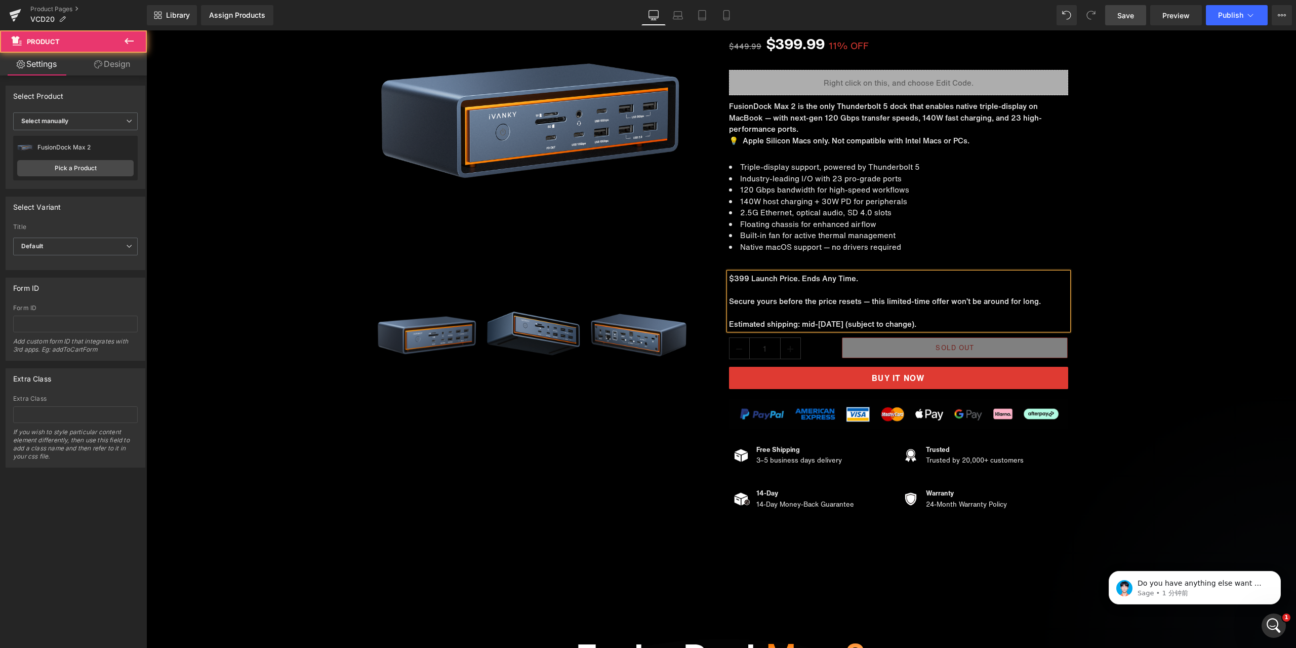
click at [1165, 408] on div "Sale Off (P) Image ‹" at bounding box center [721, 230] width 1150 height 573
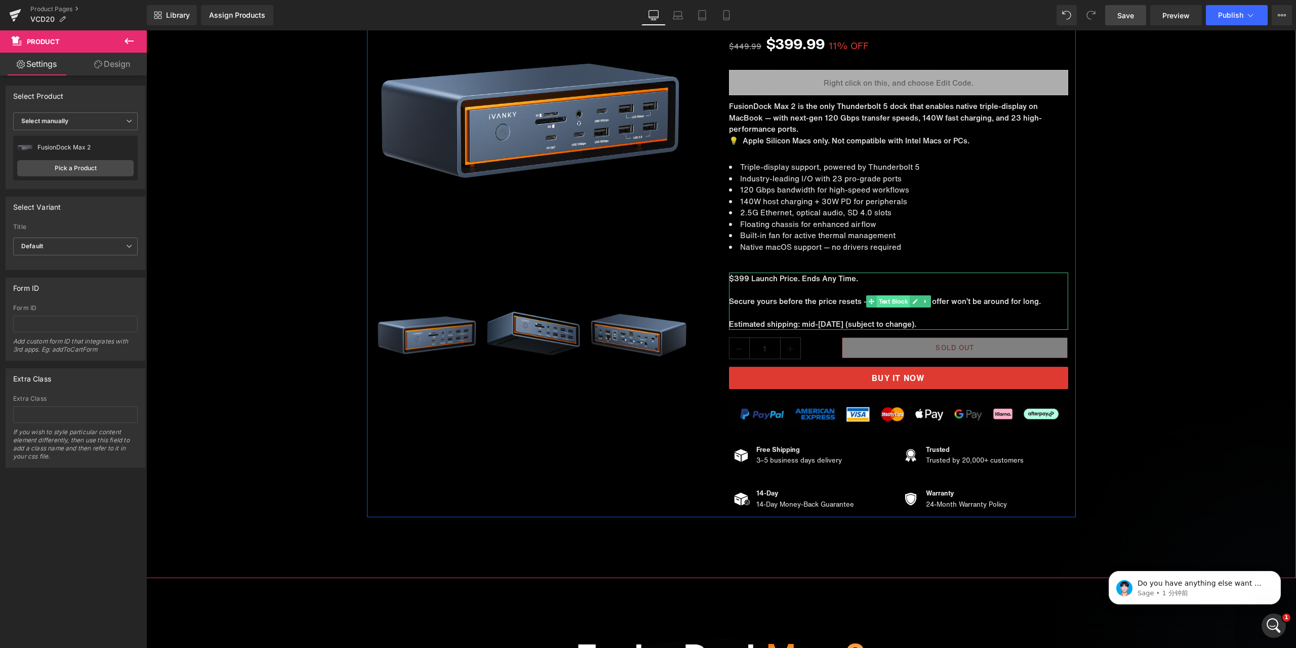
click at [886, 300] on span "Text Block" at bounding box center [893, 301] width 33 height 12
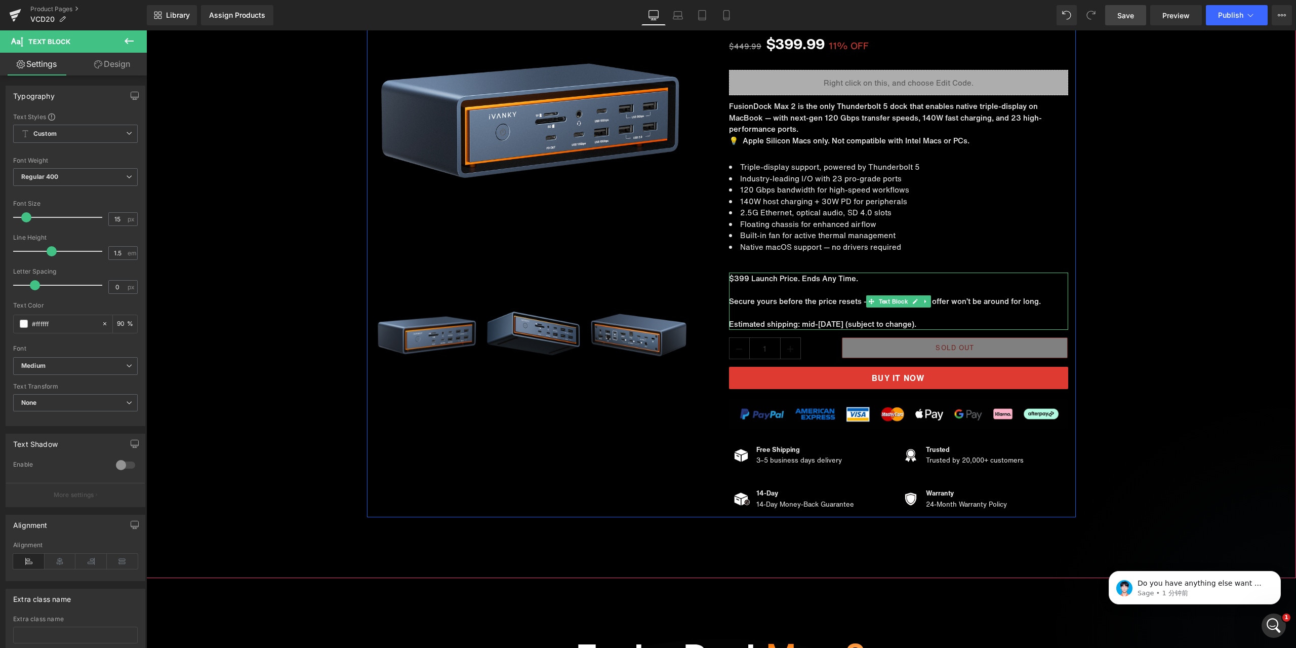
click at [784, 304] on p "Secure yours before the price resets — this limited-time offer won’t be around …" at bounding box center [898, 301] width 339 height 12
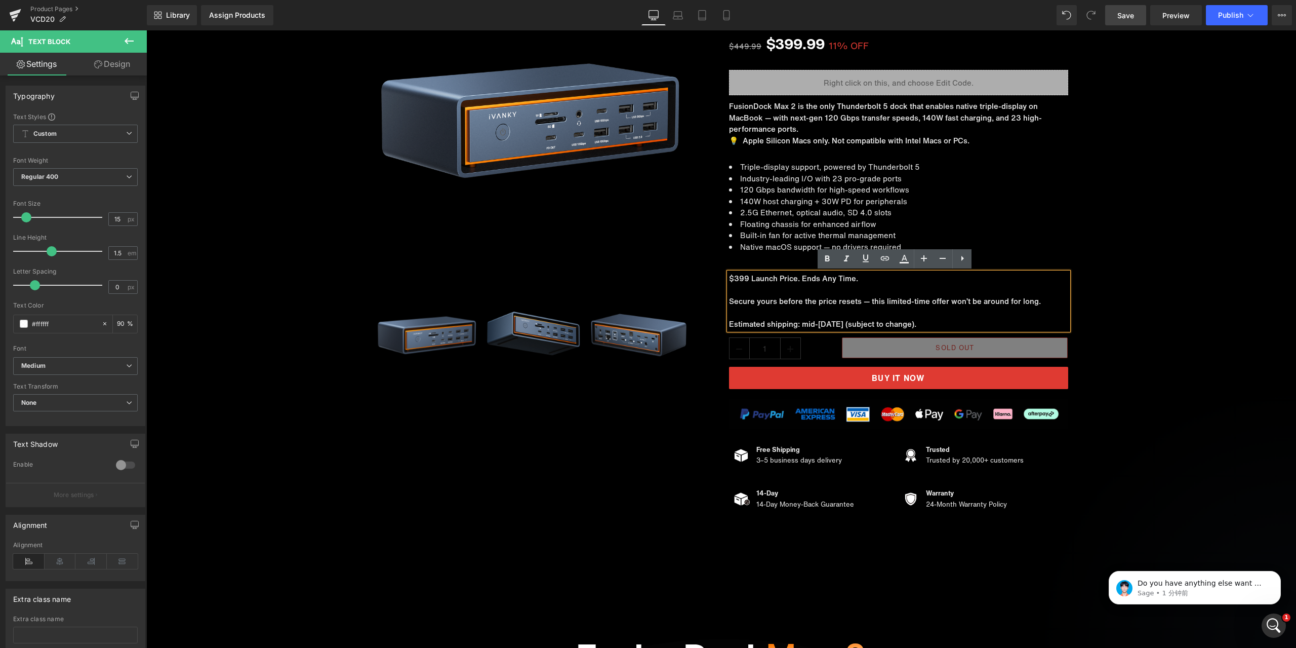
drag, startPoint x: 972, startPoint y: 323, endPoint x: 726, endPoint y: 280, distance: 249.3
click at [729, 280] on div "$399 Launch Price. Ends Any Time. Secure yours before the price resets — this l…" at bounding box center [898, 300] width 339 height 57
click at [844, 298] on p "Secure yours before the price resets — this limited-time offer won’t be around …" at bounding box center [898, 301] width 339 height 12
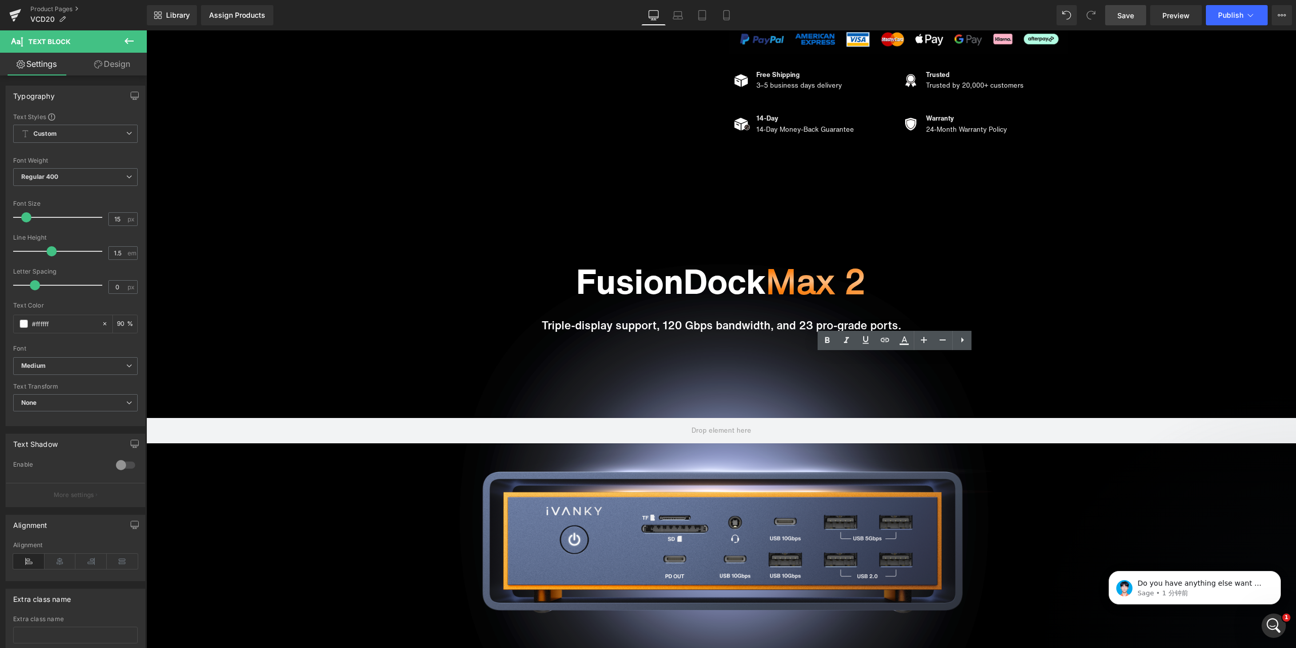
scroll to position [0, 0]
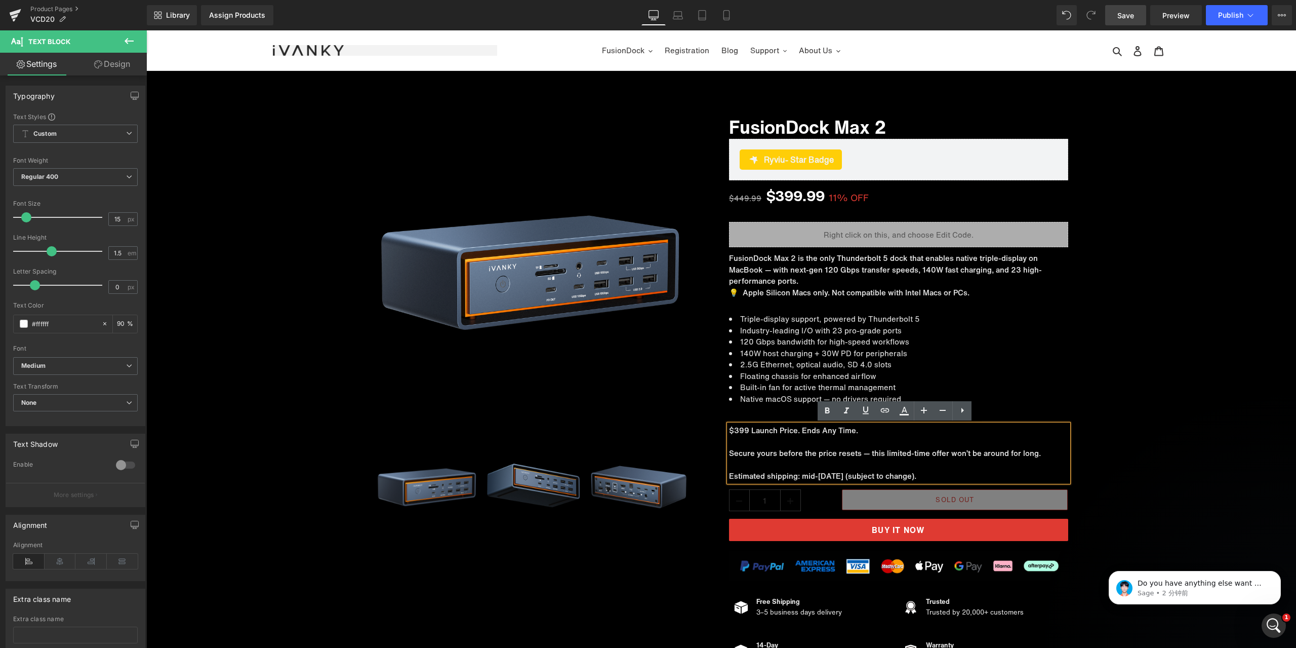
click at [900, 471] on p "Estimated shipping: mid-[DATE] (subject to change)." at bounding box center [898, 476] width 339 height 12
drag, startPoint x: 861, startPoint y: 432, endPoint x: 727, endPoint y: 427, distance: 134.8
click at [729, 427] on p "$399 Launch Price. Ends Any Time." at bounding box center [898, 430] width 339 height 12
click at [829, 411] on icon at bounding box center [827, 411] width 5 height 6
click at [871, 429] on p "$399 Launch Price. Ends Any Time." at bounding box center [898, 430] width 339 height 12
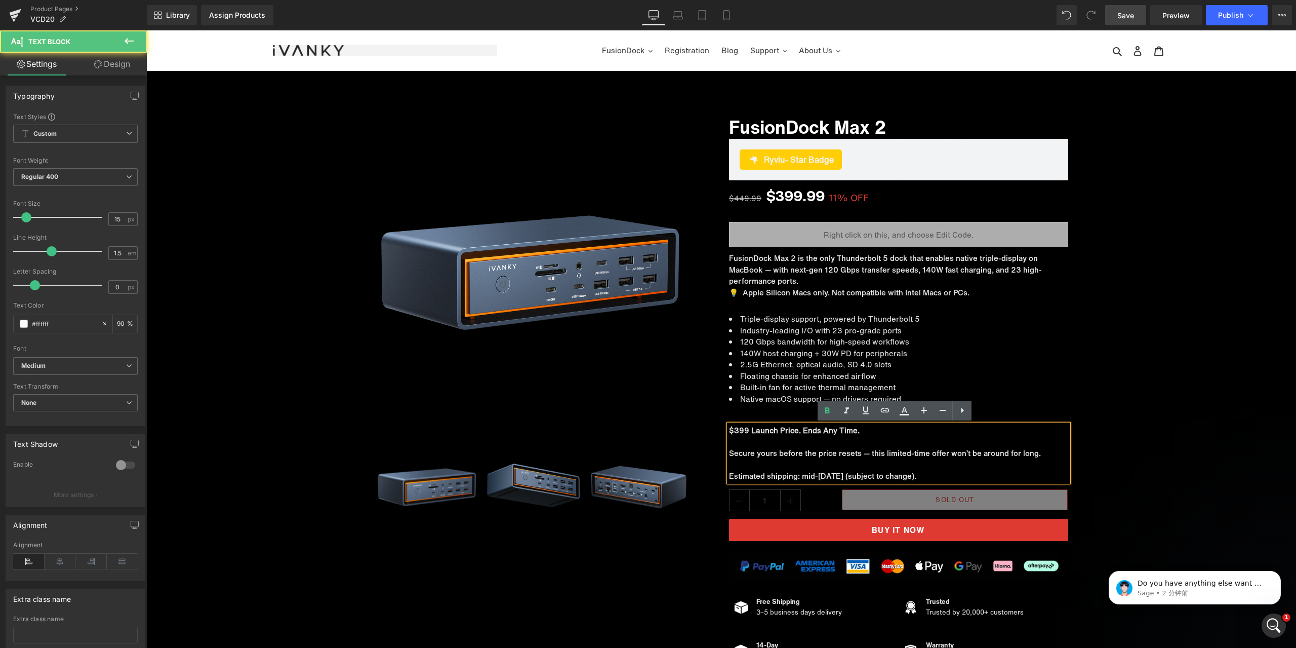
click at [1133, 434] on div "Sale Off (P) Image ‹" at bounding box center [721, 382] width 1150 height 573
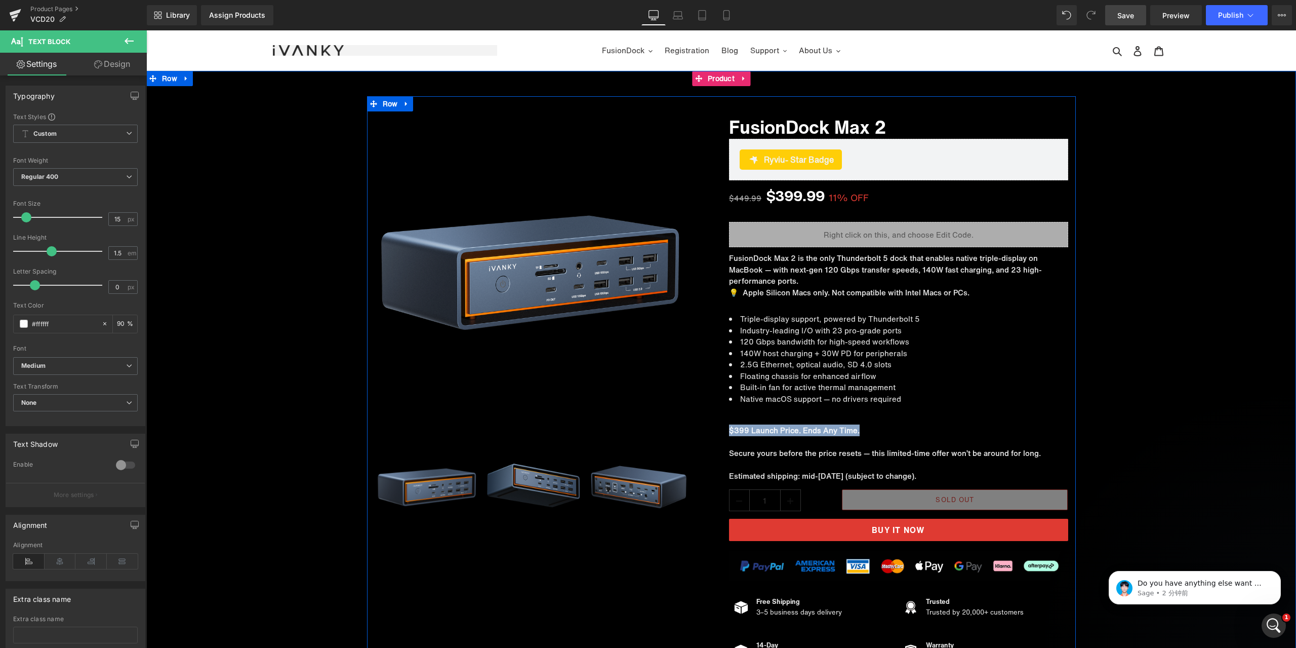
drag, startPoint x: 858, startPoint y: 435, endPoint x: 724, endPoint y: 428, distance: 134.4
click at [724, 428] on div "FusionDock Max 2 (P) Title Ryviu - Star Badge Ryviu $449.99 $399.99 11% OFF (P)…" at bounding box center [899, 387] width 354 height 552
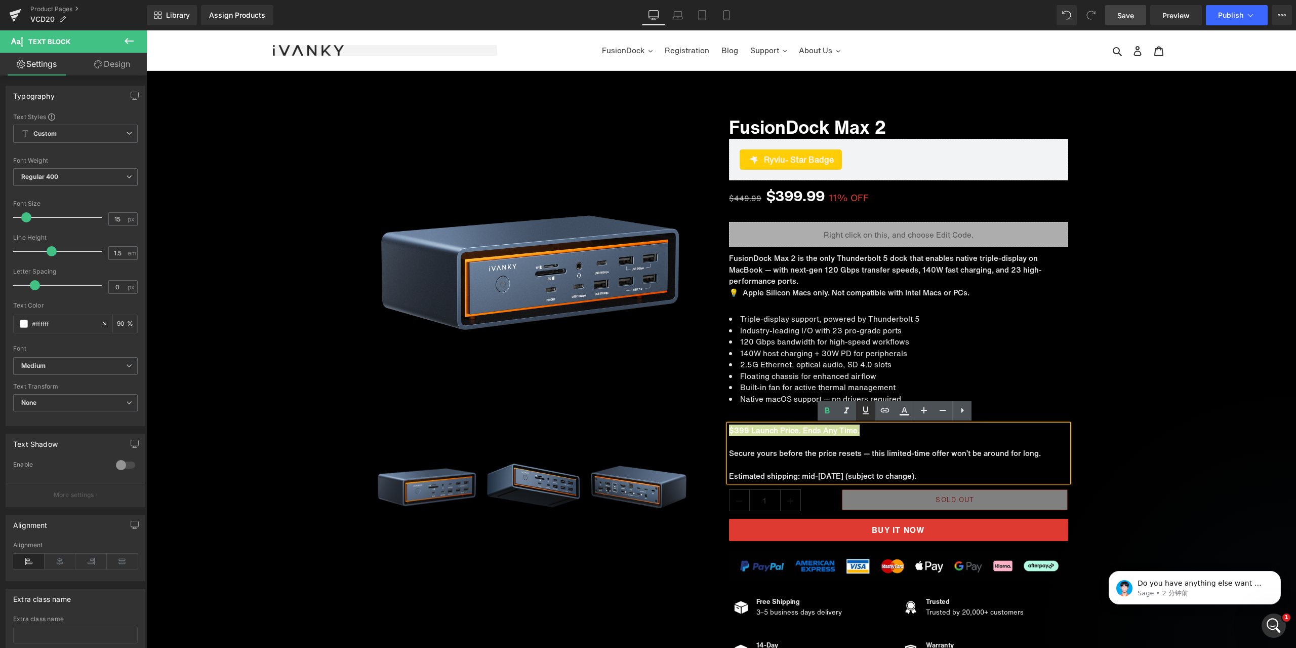
click at [868, 417] on link at bounding box center [865, 410] width 19 height 19
click at [897, 442] on p at bounding box center [898, 442] width 339 height 12
click at [1125, 398] on div "Sale Off (P) Image ‹" at bounding box center [721, 382] width 1150 height 573
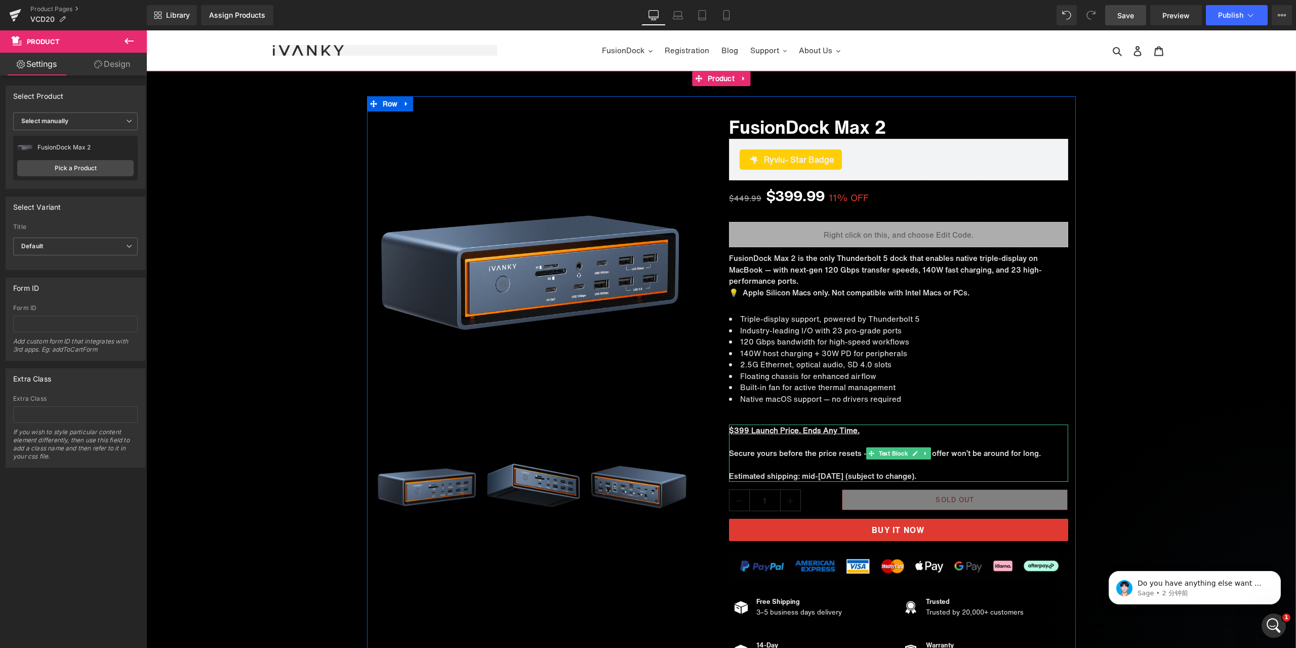
click at [732, 461] on p at bounding box center [898, 465] width 339 height 12
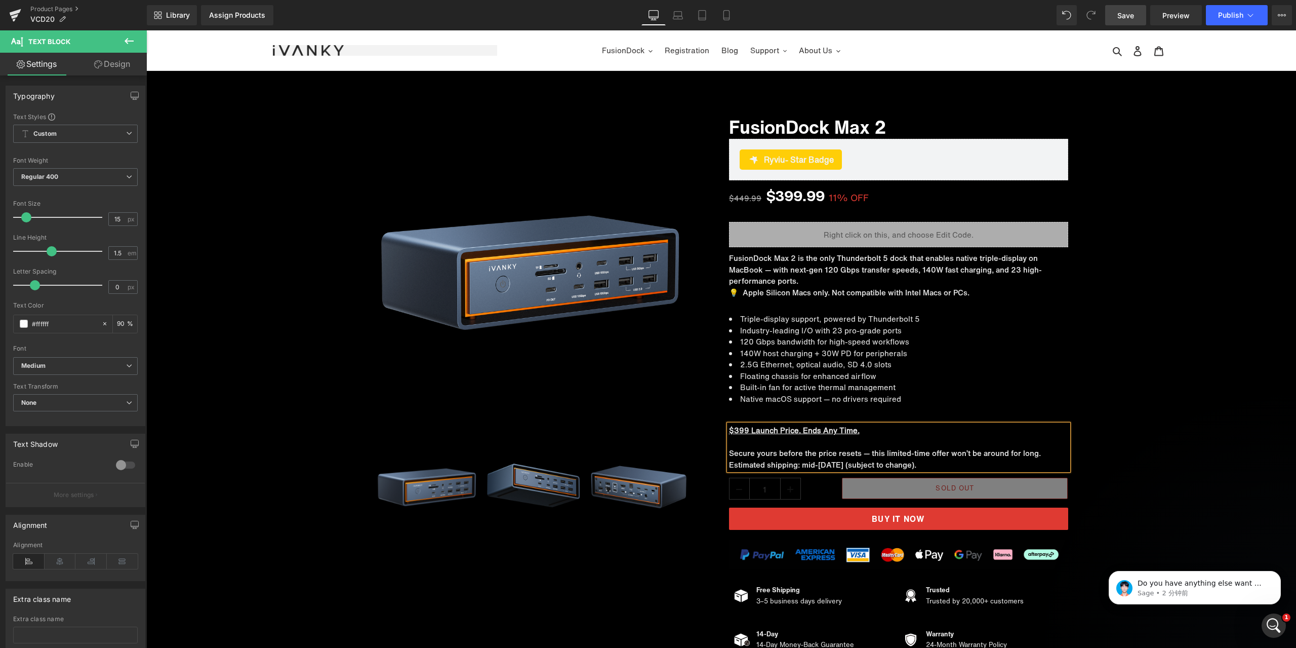
click at [1142, 379] on div "Sale Off (P) Image ‹" at bounding box center [721, 377] width 1150 height 562
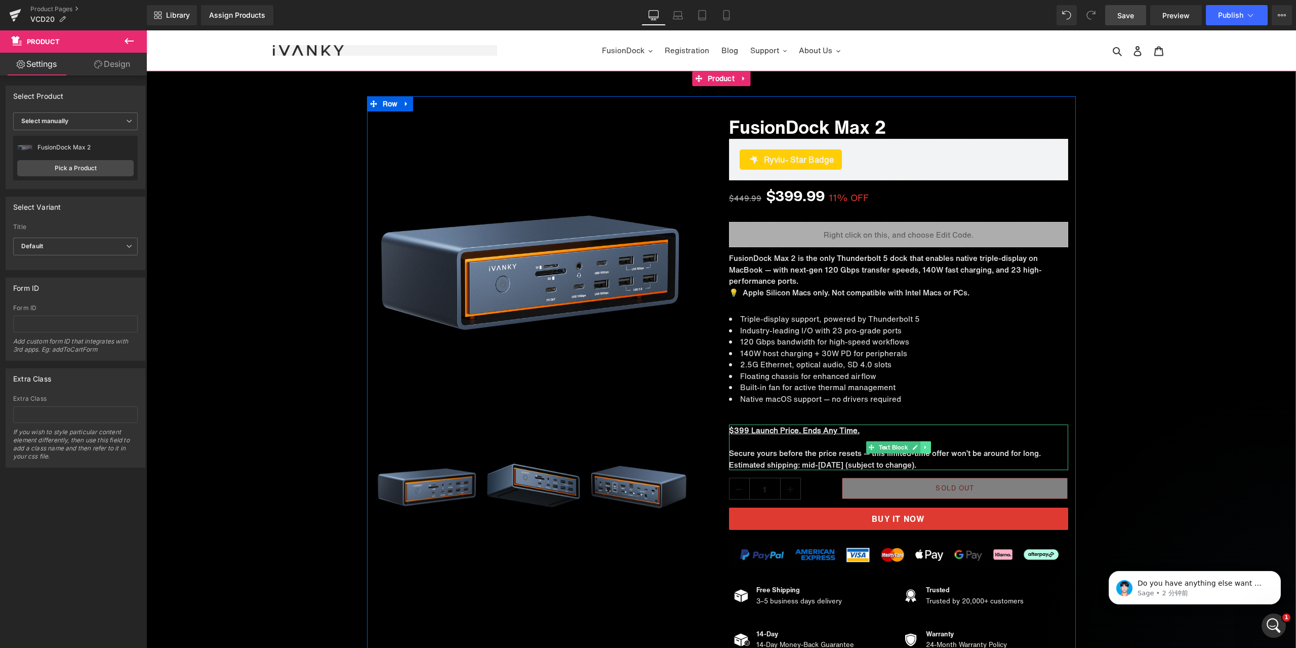
click at [923, 447] on icon at bounding box center [926, 447] width 6 height 6
click at [918, 449] on icon at bounding box center [921, 447] width 6 height 6
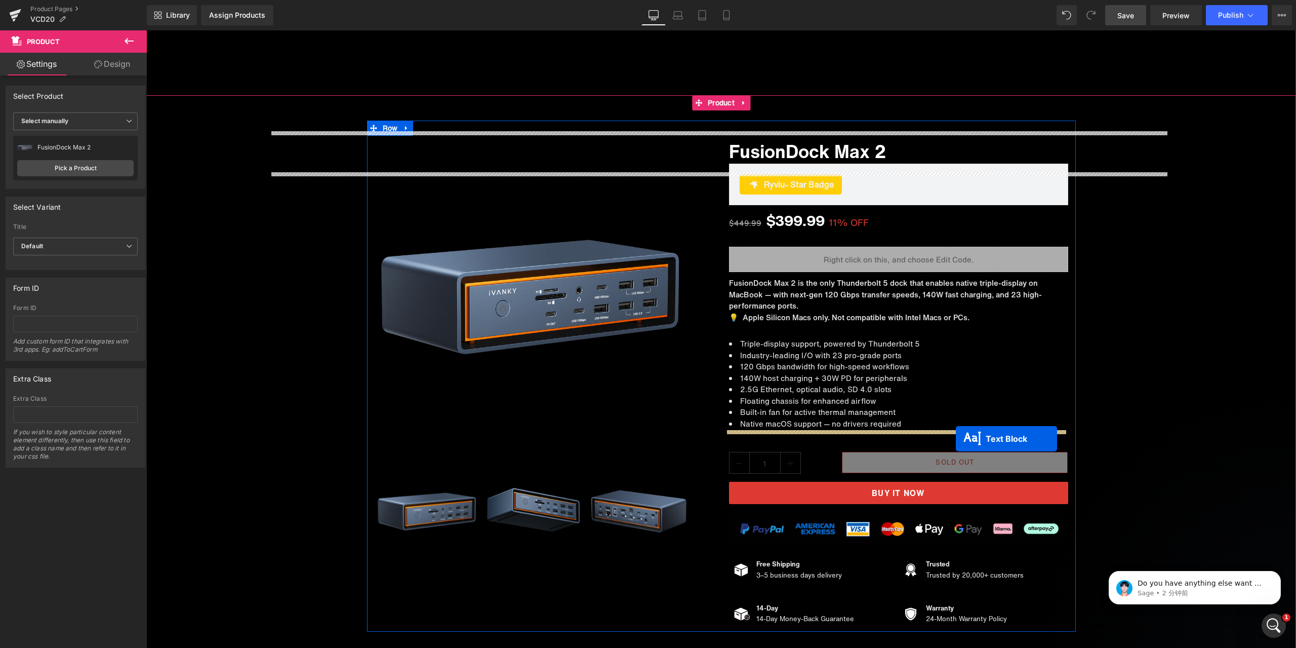
scroll to position [6684, 0]
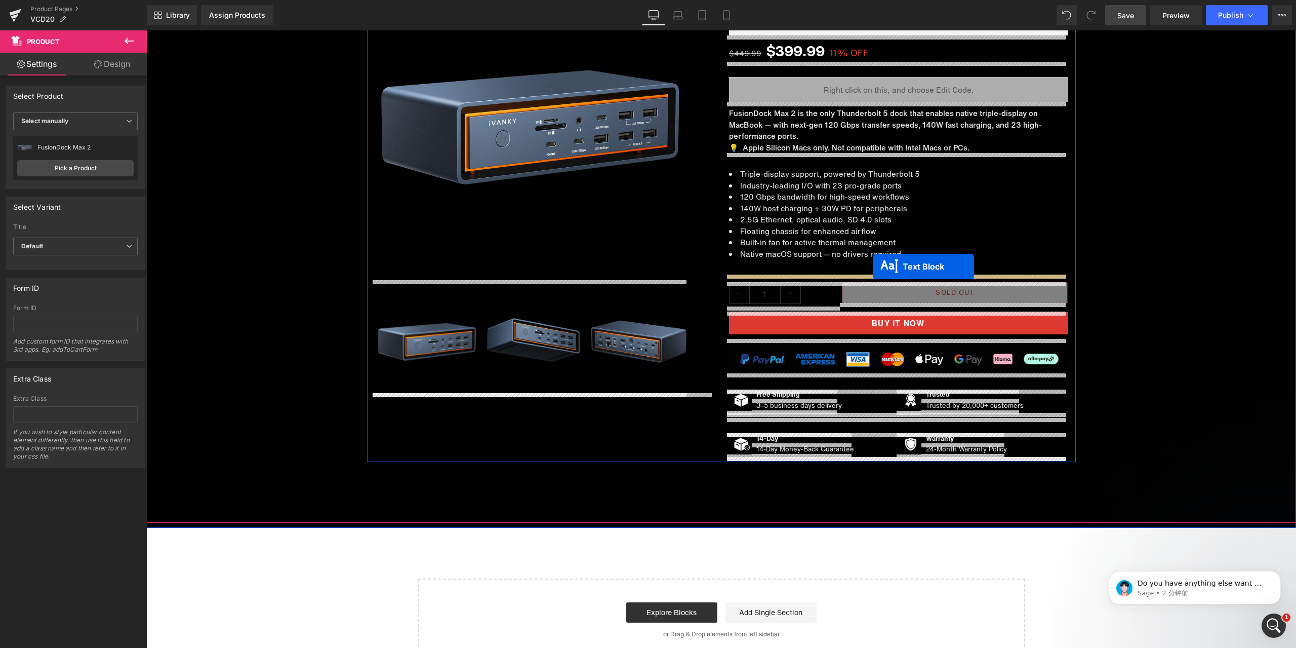
drag, startPoint x: 899, startPoint y: 496, endPoint x: 873, endPoint y: 267, distance: 230.8
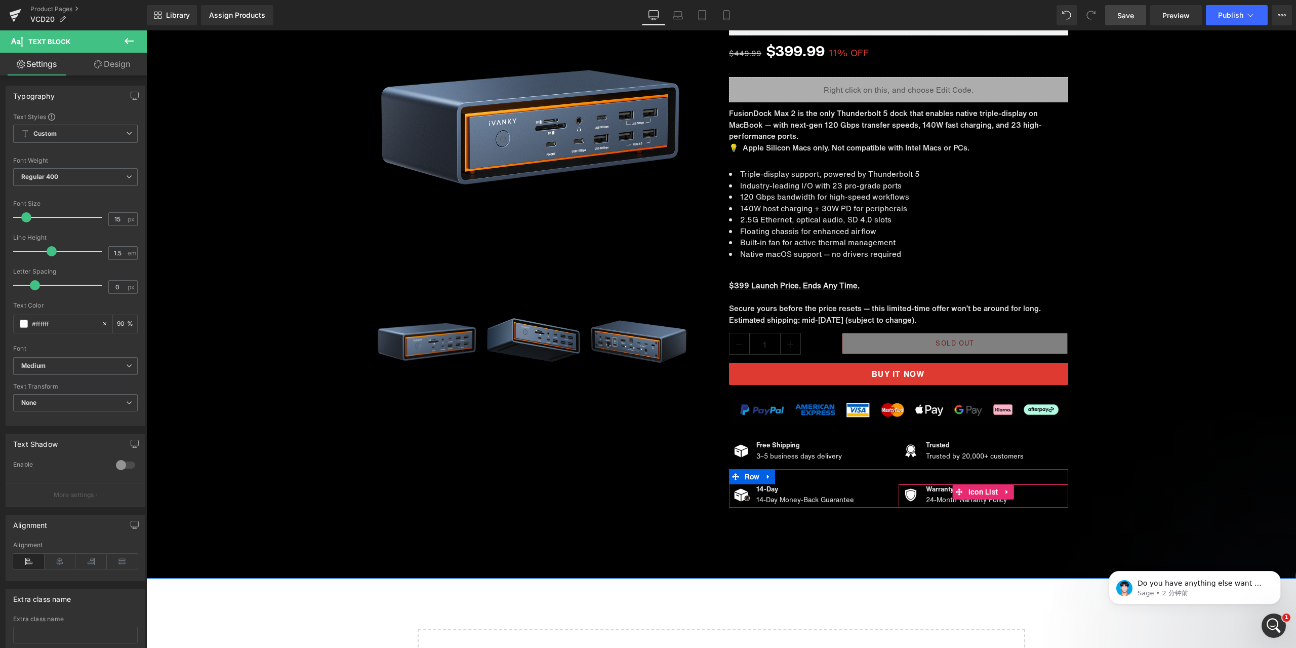
scroll to position [6299, 0]
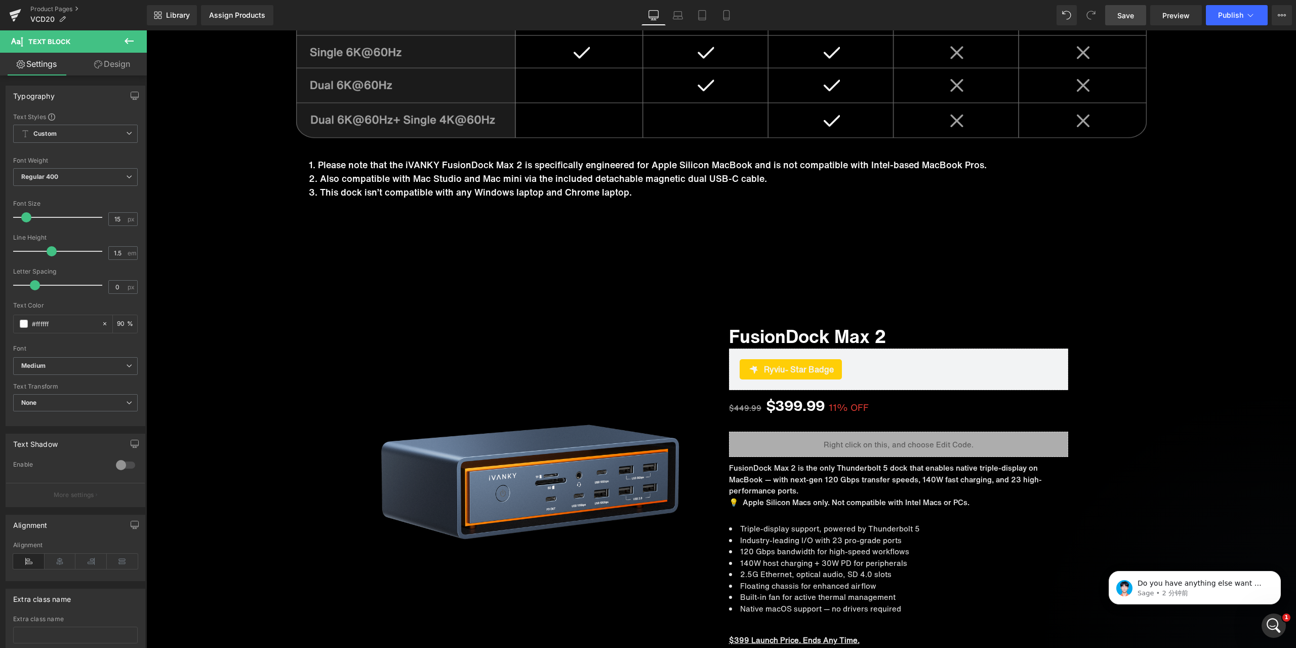
drag, startPoint x: 1287, startPoint y: 556, endPoint x: 1253, endPoint y: -49, distance: 605.6
click html "Do you have anything else want me to help Sage • 2 分钟前"
click at [1130, 12] on span "Save" at bounding box center [1126, 15] width 17 height 11
click at [1175, 18] on span "Preview" at bounding box center [1176, 15] width 27 height 11
click at [1175, 586] on p "Do you have anything else want me to help" at bounding box center [1203, 583] width 131 height 10
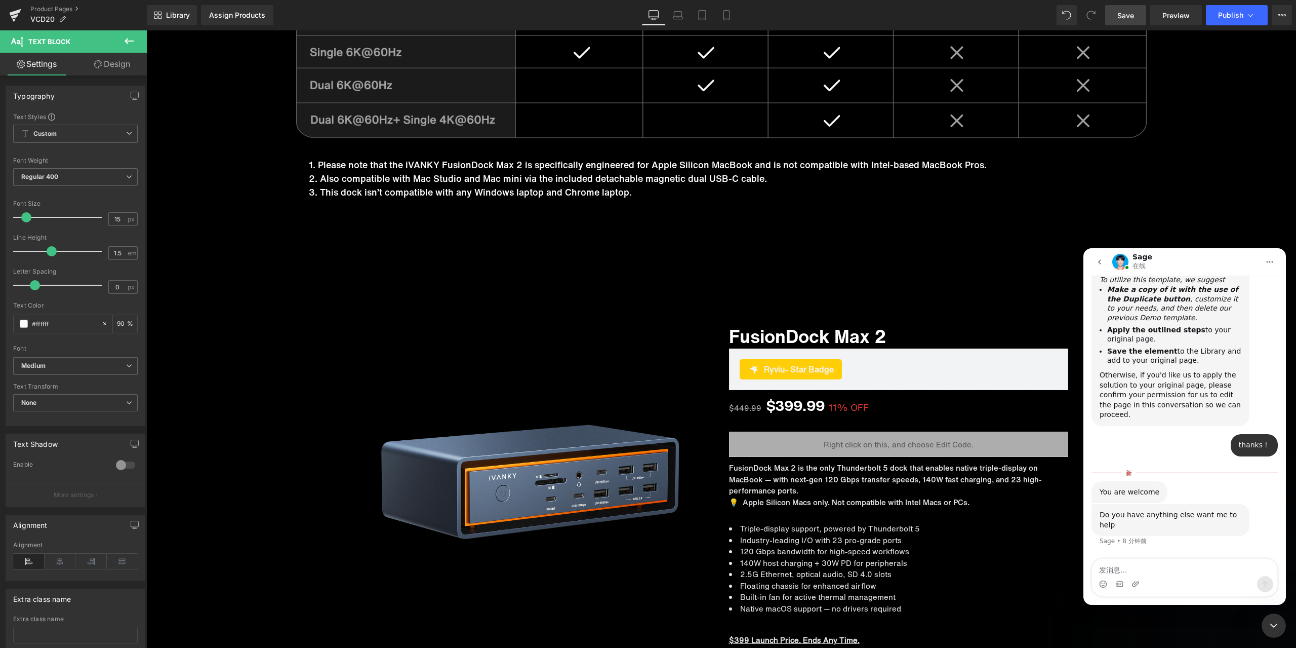
scroll to position [6085, 0]
click at [1177, 568] on textarea "发消息..." at bounding box center [1184, 567] width 185 height 17
click at [1191, 564] on textarea "发消息..." at bounding box center [1184, 567] width 185 height 17
paste textarea "Nothing else for now, thank you."
type textarea "Nothing else for now, thank you. ."
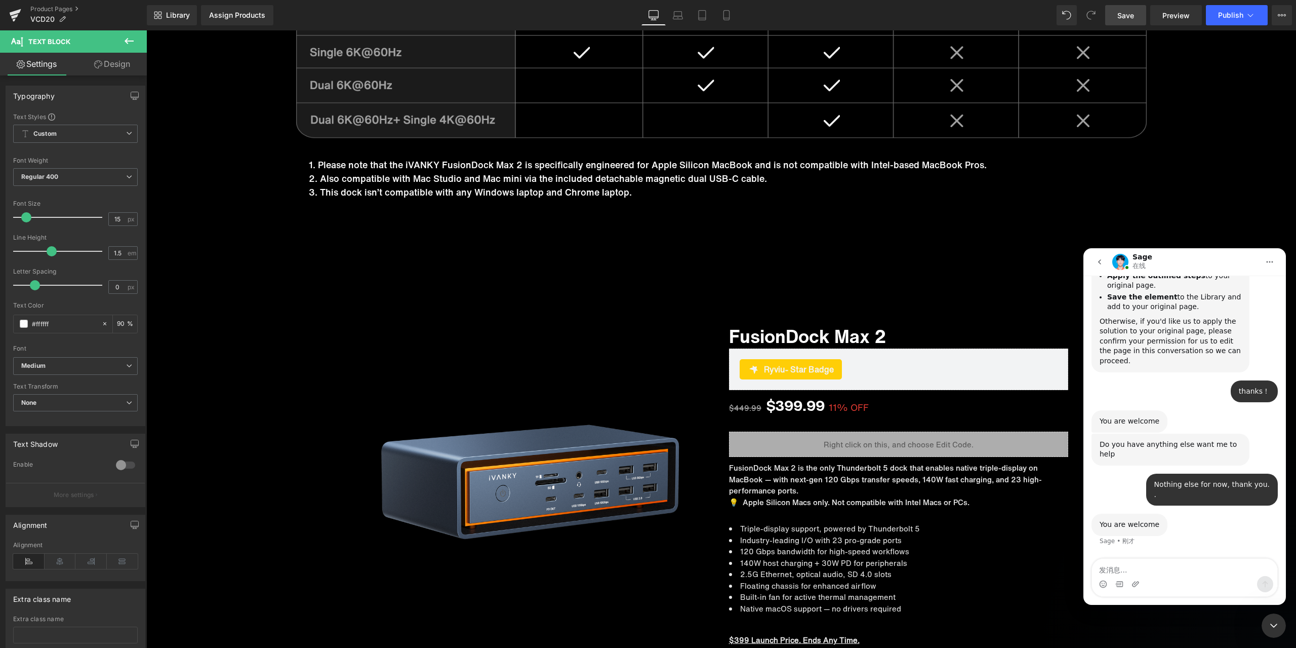
scroll to position [6139, 0]
click at [1283, 615] on div at bounding box center [1274, 625] width 24 height 24
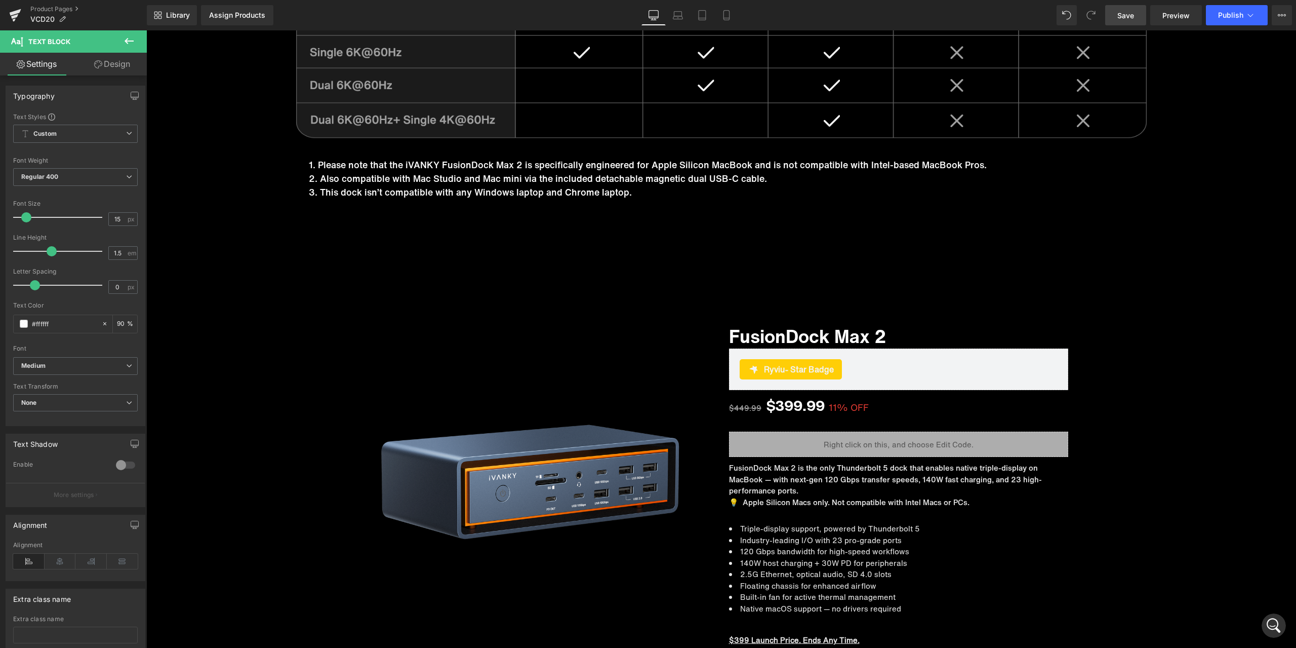
click at [1282, 618] on div "打开 Intercom Messenger" at bounding box center [1273, 625] width 33 height 33
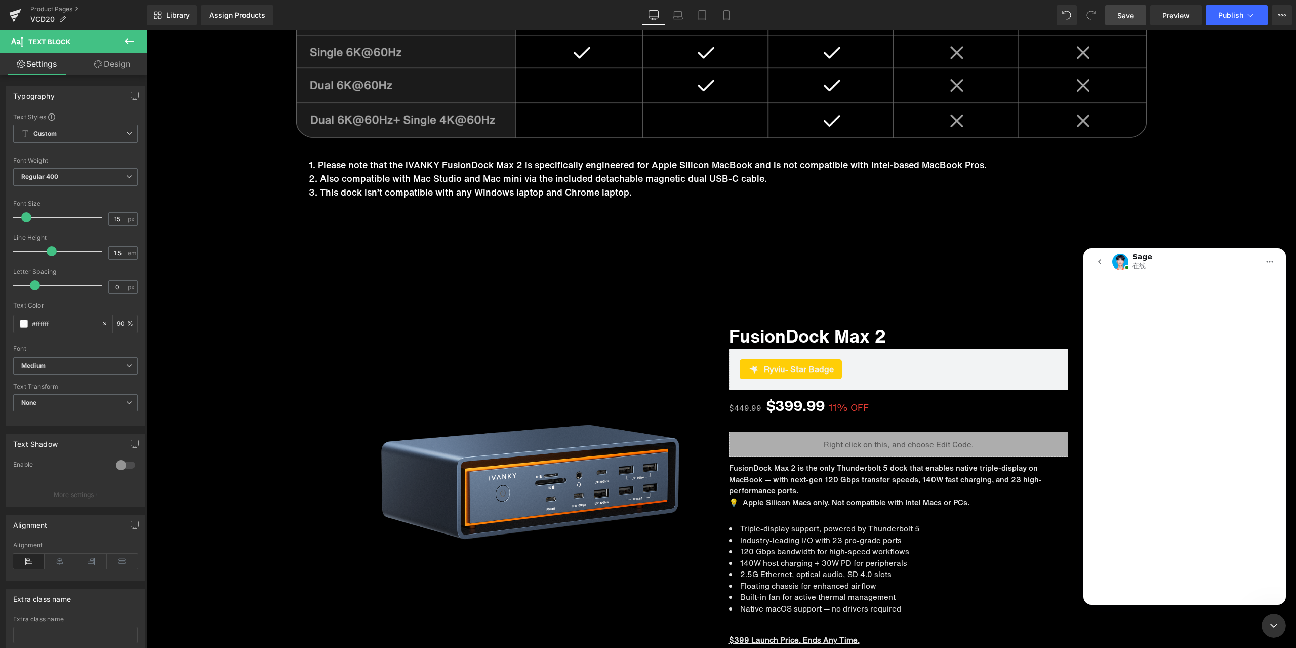
scroll to position [0, 0]
click at [1270, 619] on div "关闭 Intercom Messenger" at bounding box center [1274, 625] width 24 height 24
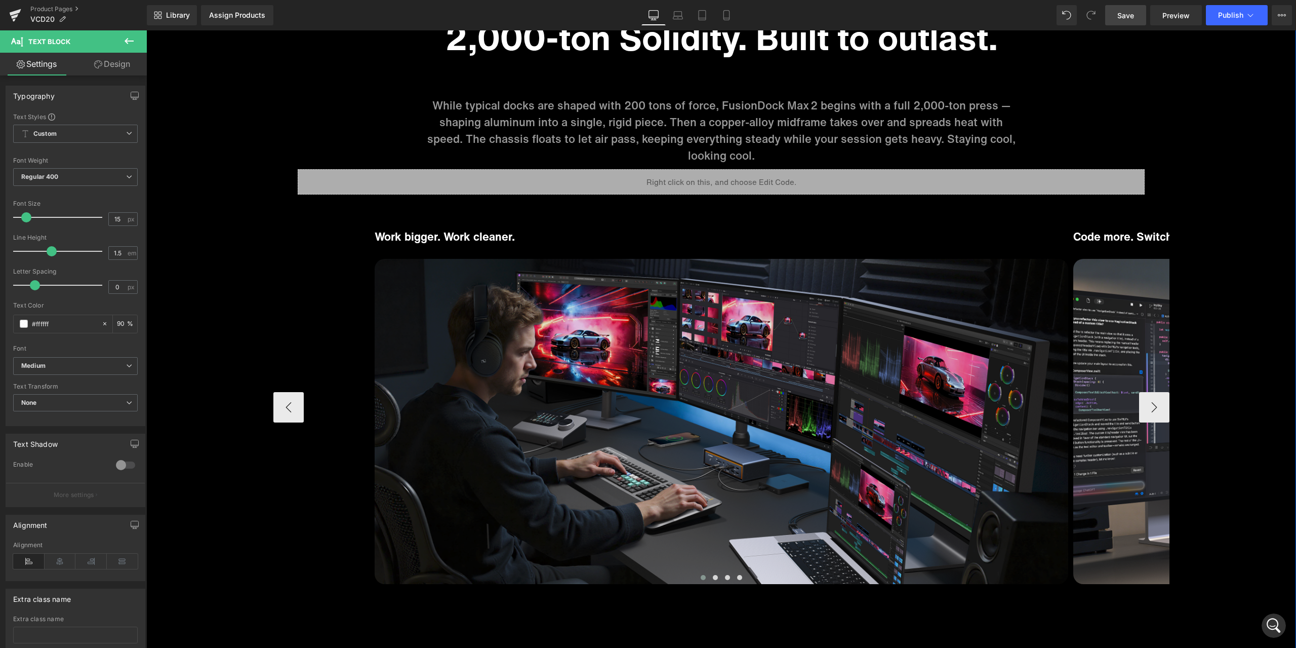
scroll to position [5439, 0]
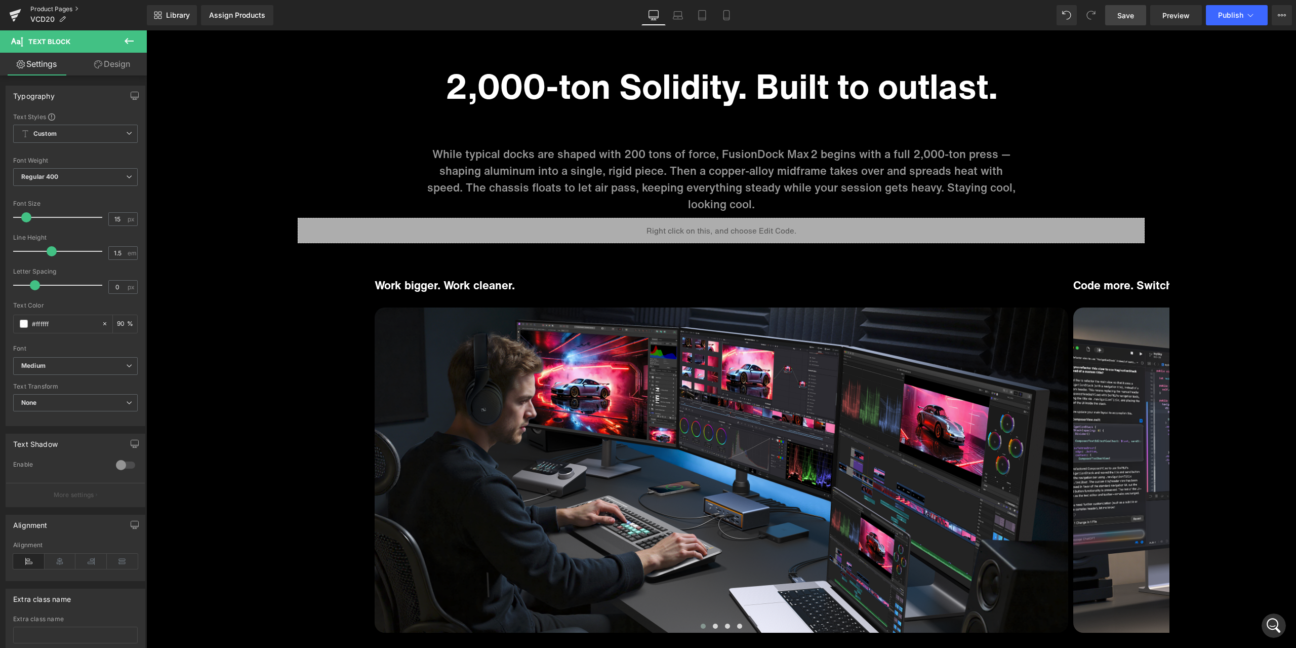
click at [65, 10] on link "Product Pages" at bounding box center [88, 9] width 116 height 8
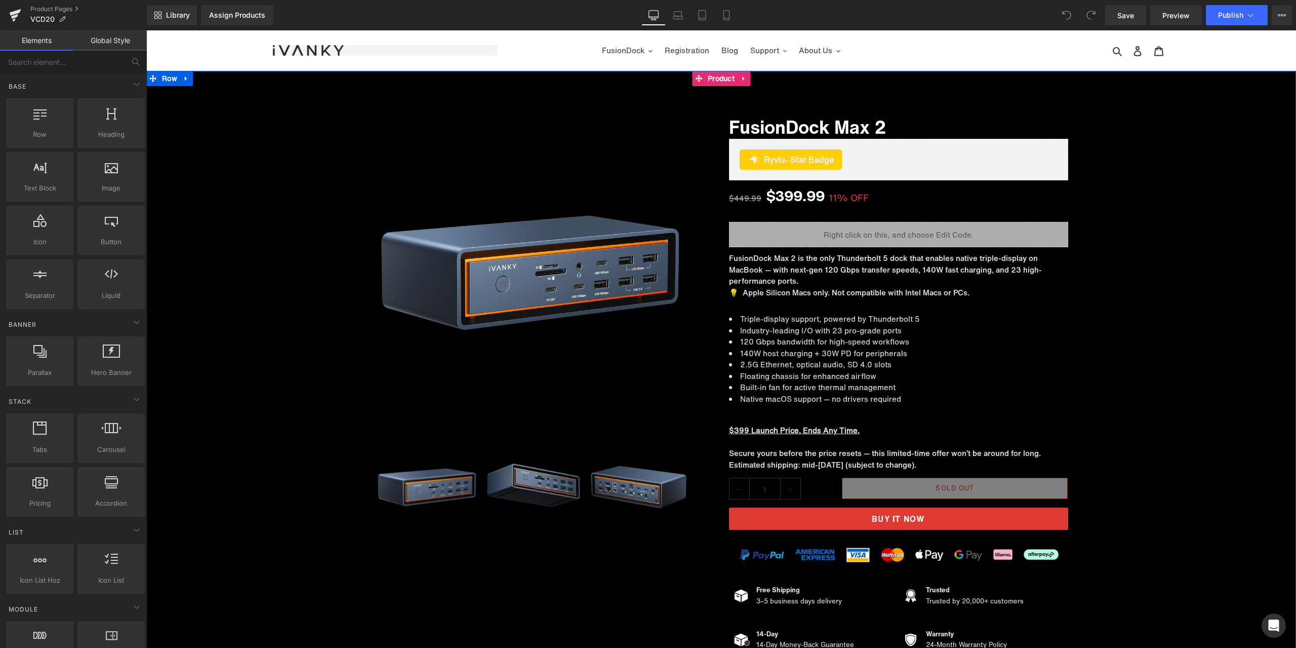
drag, startPoint x: 1152, startPoint y: 407, endPoint x: 1138, endPoint y: 409, distance: 13.3
click at [1152, 407] on div "Sale Off (P) Image ‹" at bounding box center [721, 377] width 1150 height 562
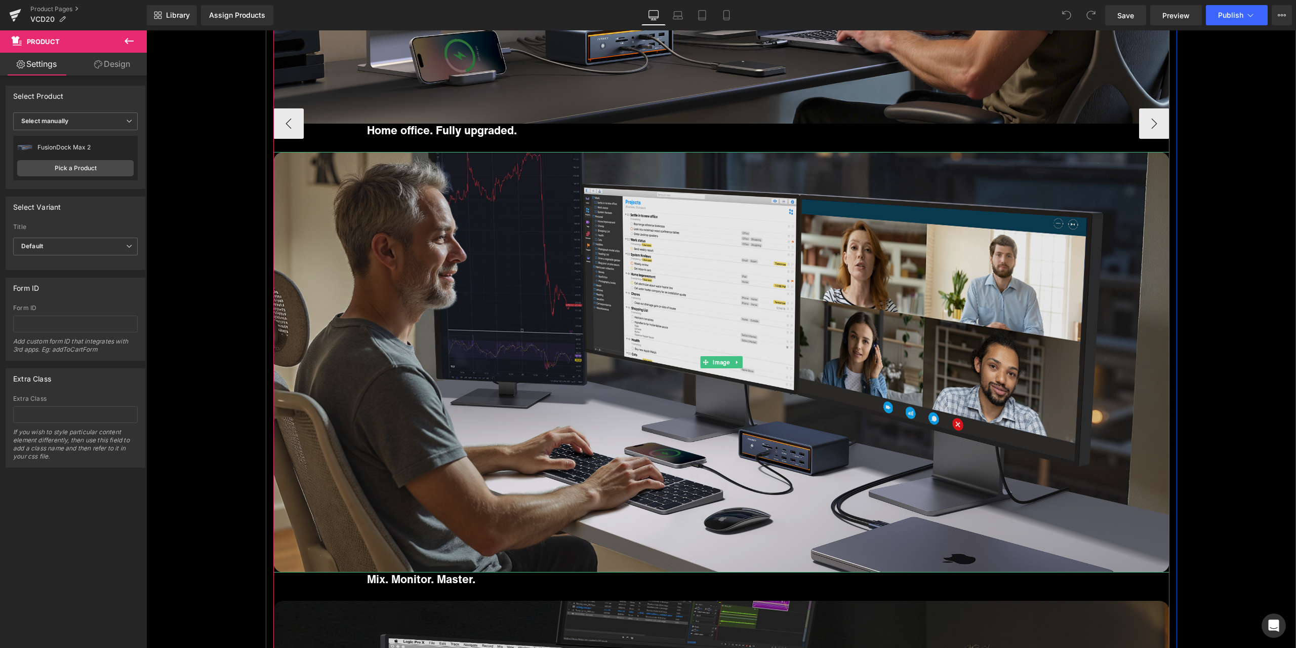
scroll to position [6735, 0]
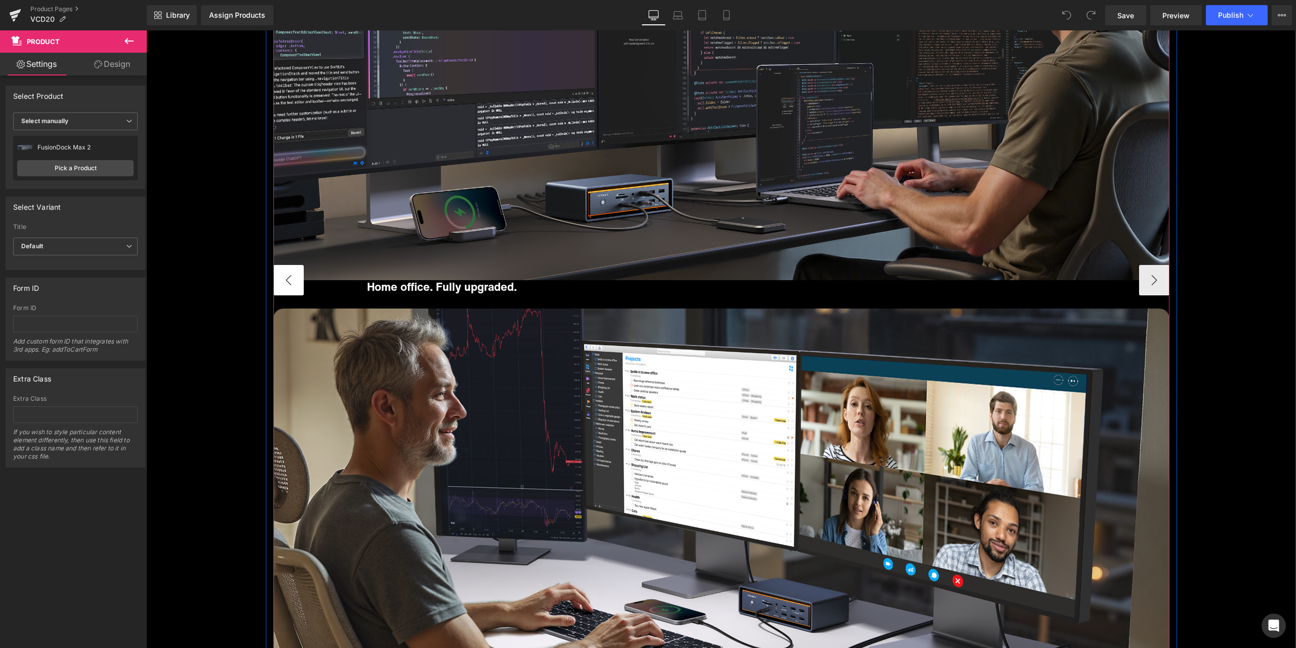
click at [282, 272] on button "‹" at bounding box center [288, 280] width 30 height 30
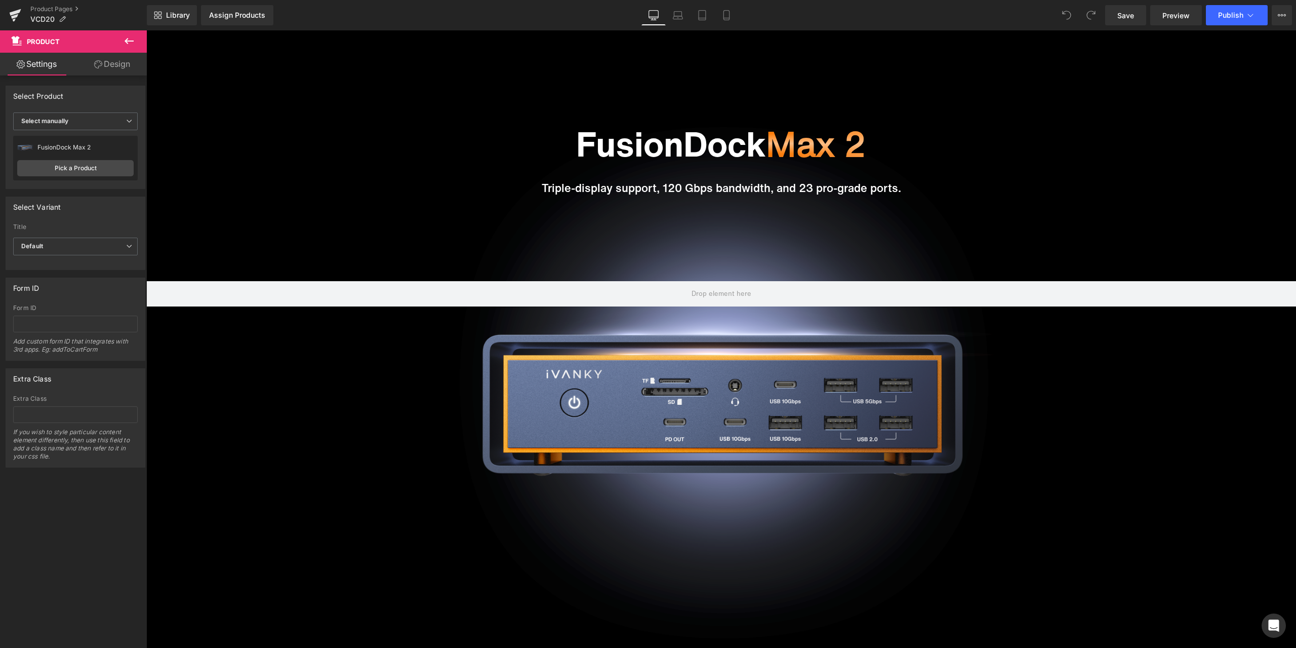
scroll to position [658, 0]
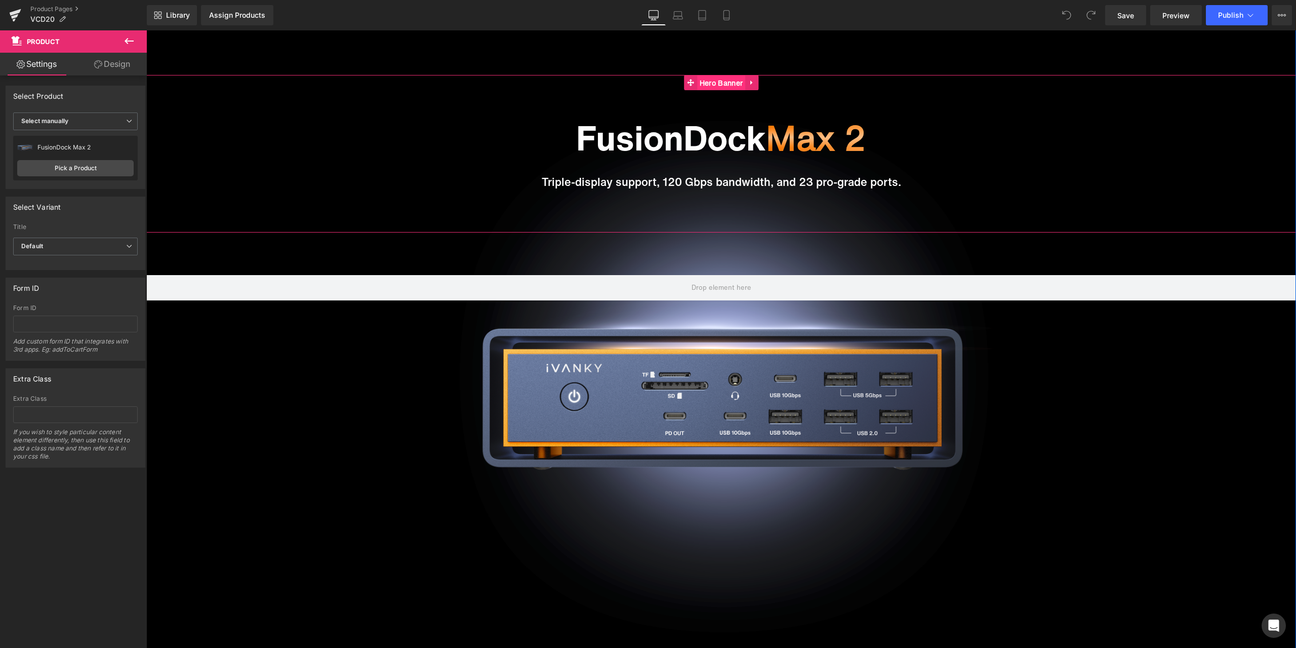
click at [722, 85] on span "Hero Banner" at bounding box center [721, 82] width 48 height 15
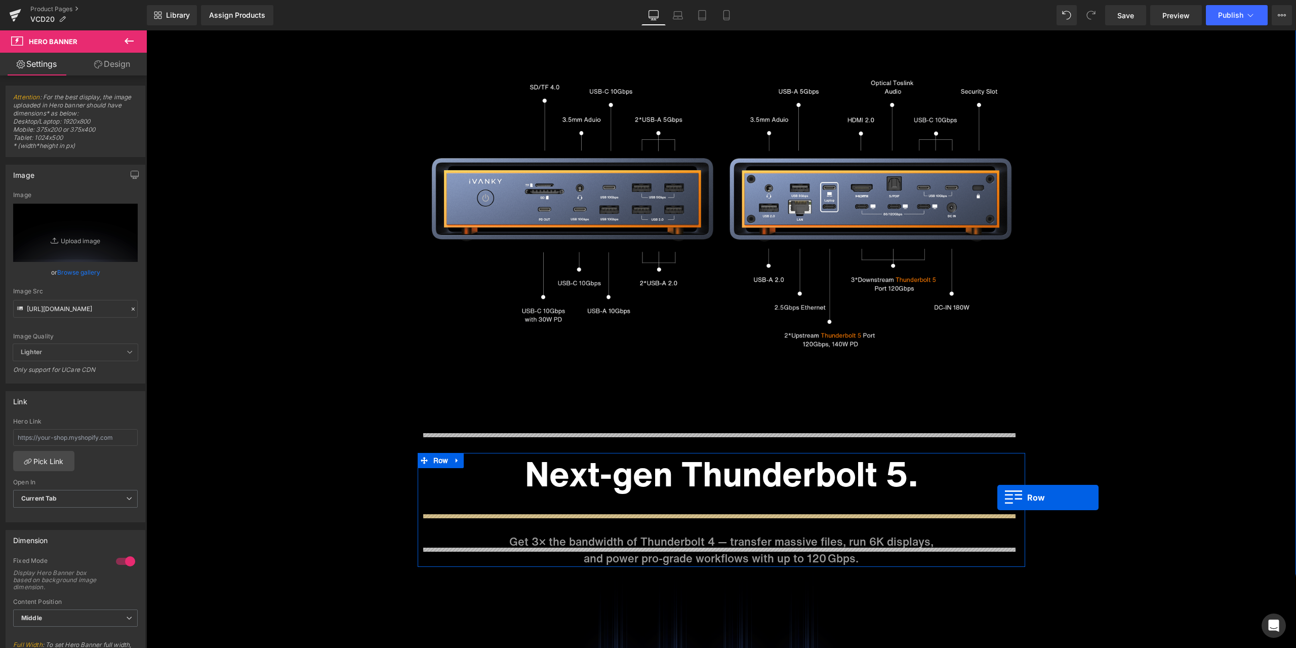
scroll to position [3170, 0]
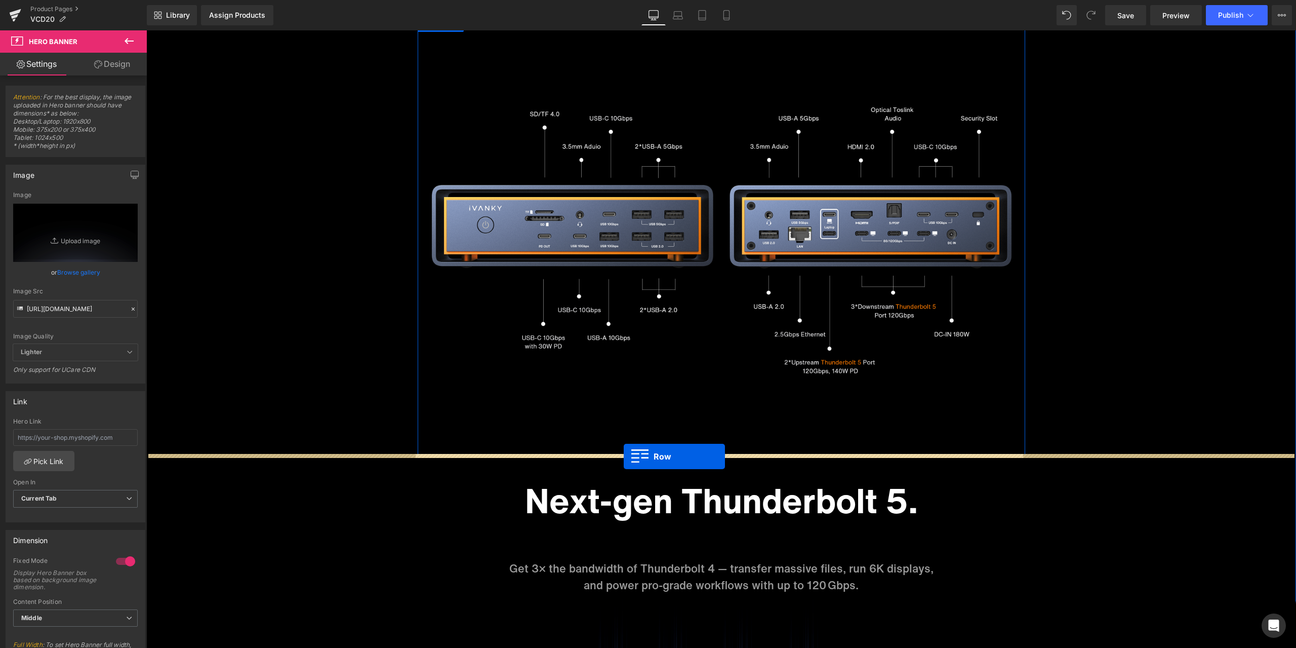
drag, startPoint x: 434, startPoint y: 364, endPoint x: 624, endPoint y: 456, distance: 210.8
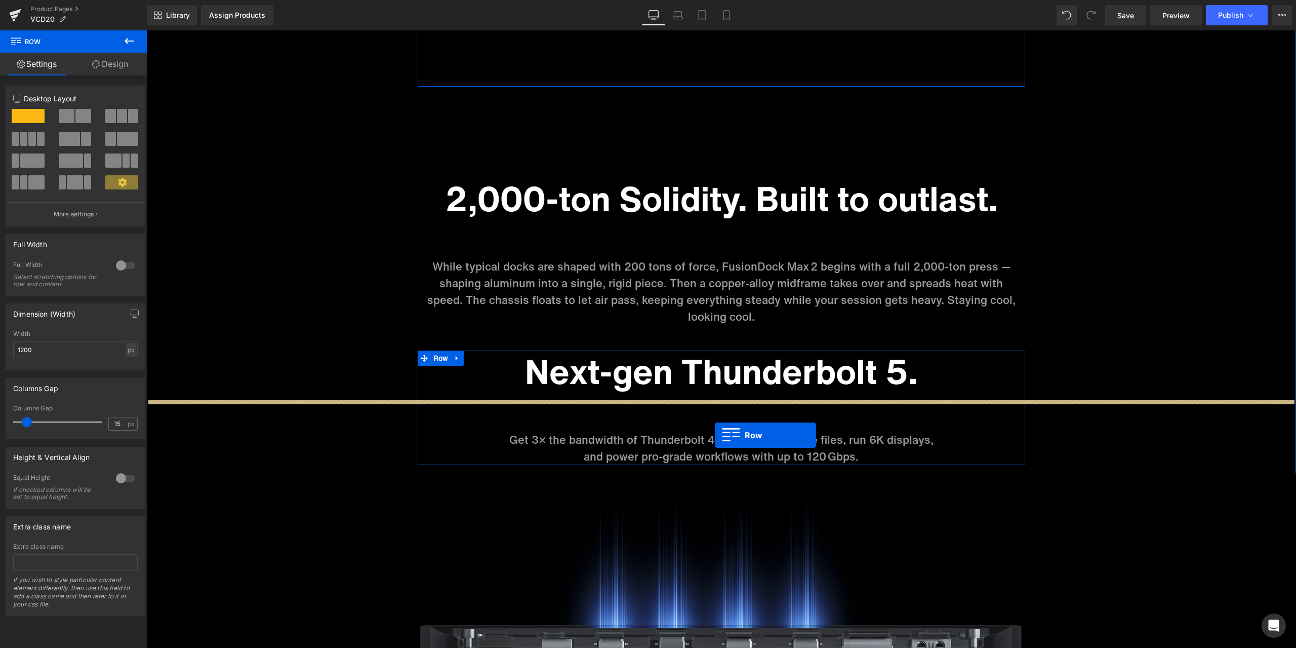
scroll to position [3524, 0]
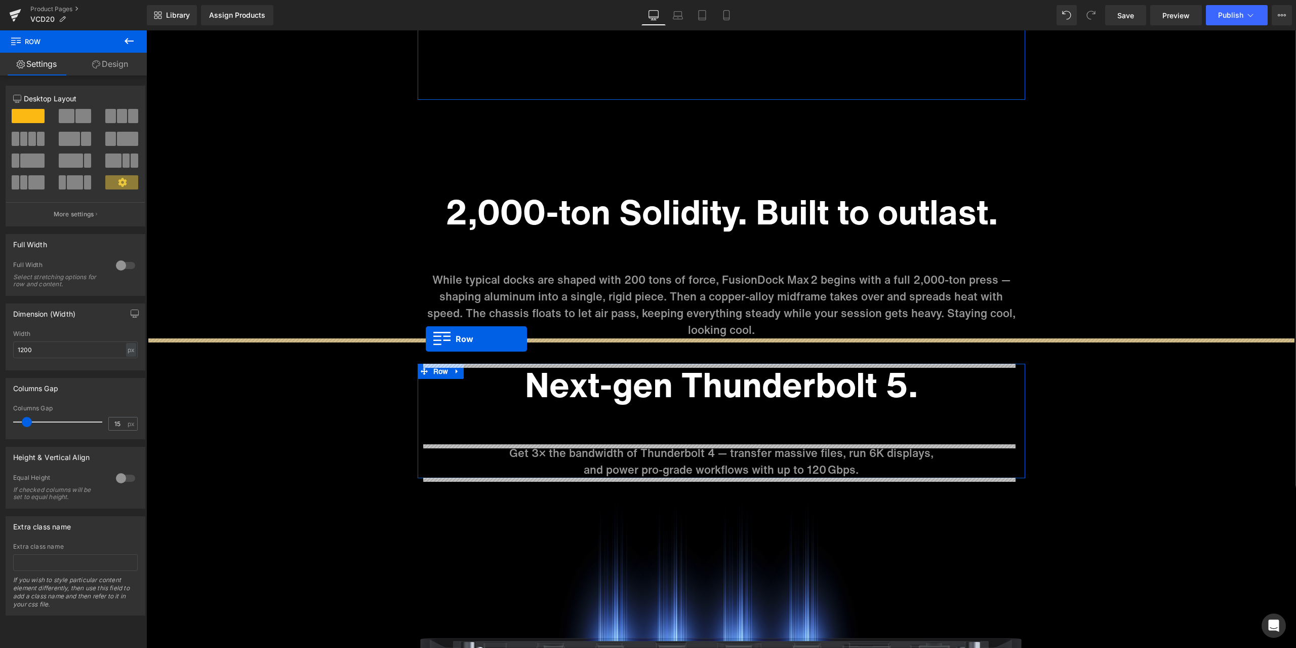
drag, startPoint x: 307, startPoint y: 309, endPoint x: 426, endPoint y: 339, distance: 122.1
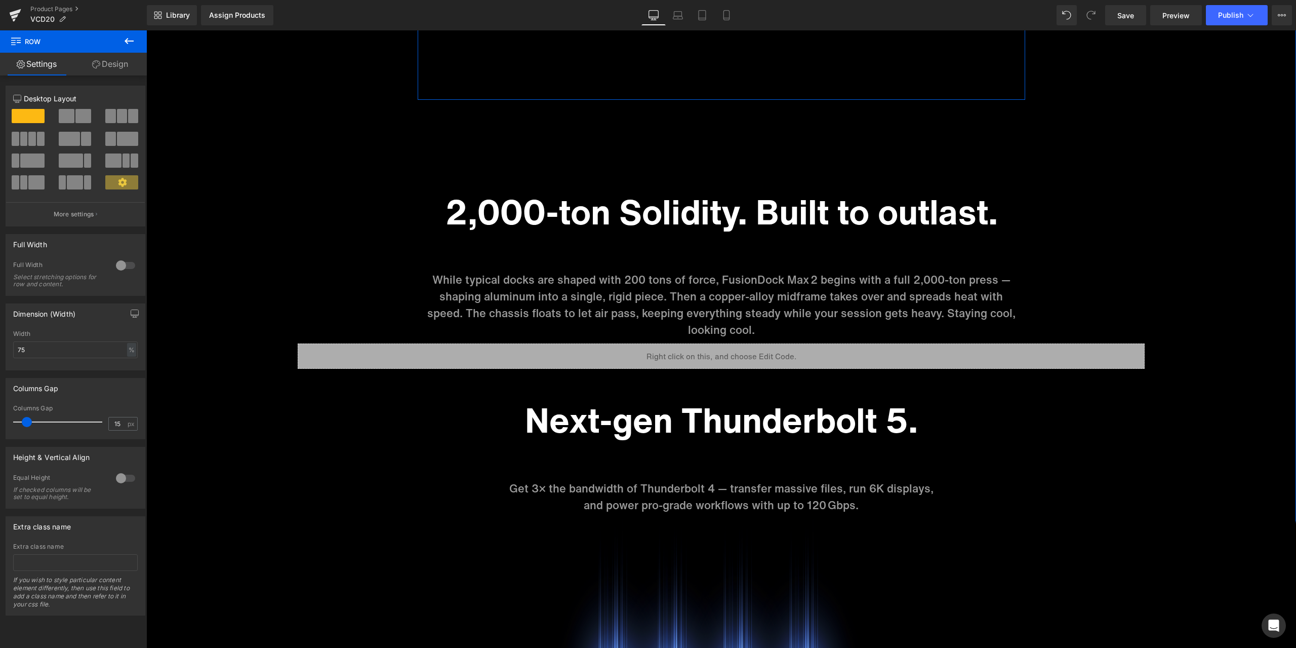
click at [296, 276] on div "Sale Off (P) Image ‹" at bounding box center [721, 324] width 1150 height 7556
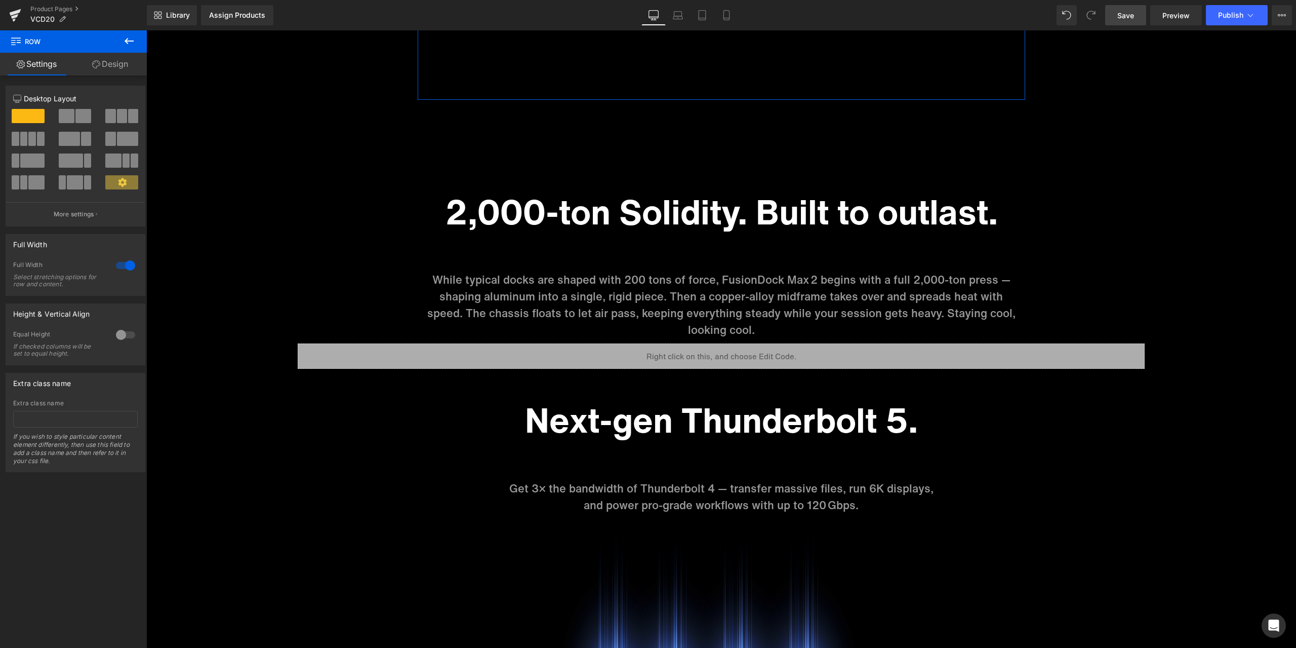
click at [1134, 23] on link "Save" at bounding box center [1125, 15] width 41 height 20
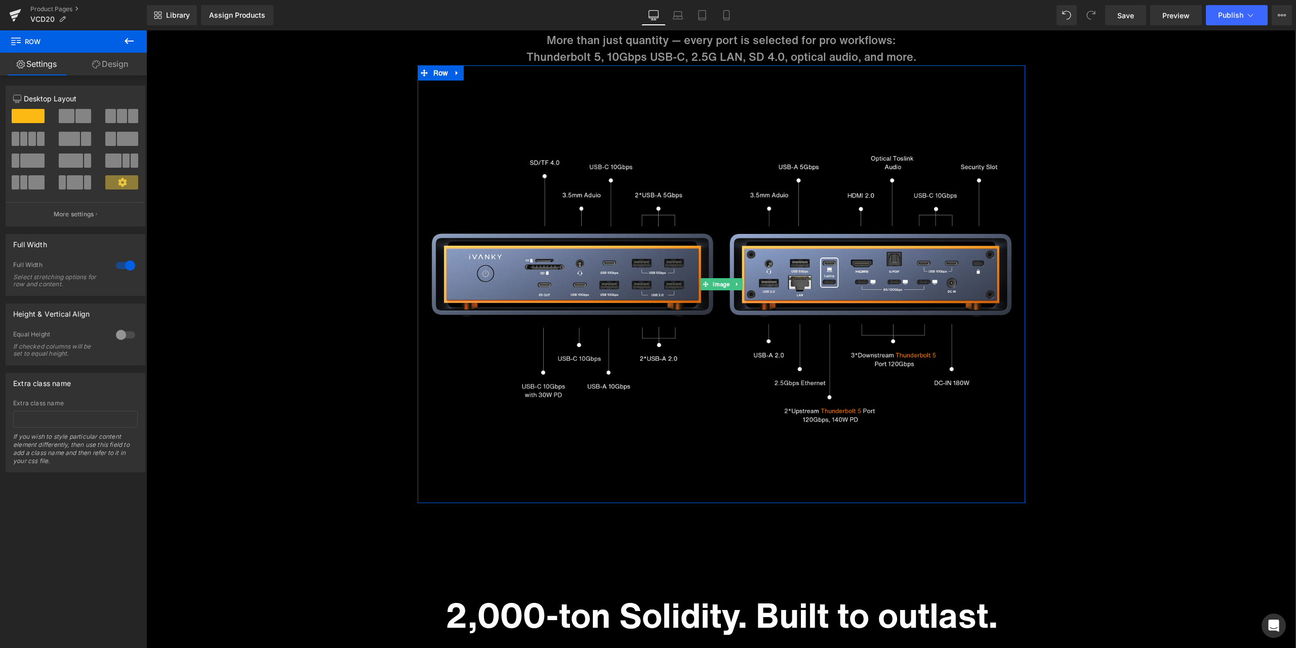
scroll to position [3271, 0]
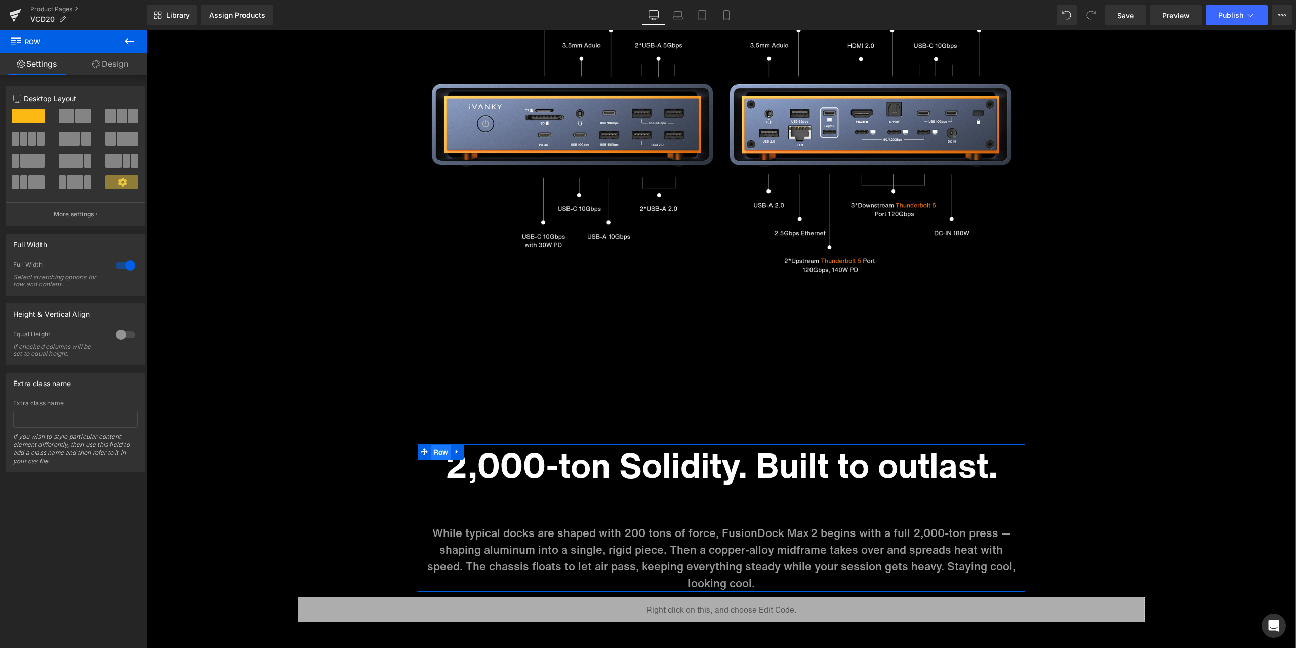
click at [437, 457] on span "Row" at bounding box center [441, 452] width 20 height 15
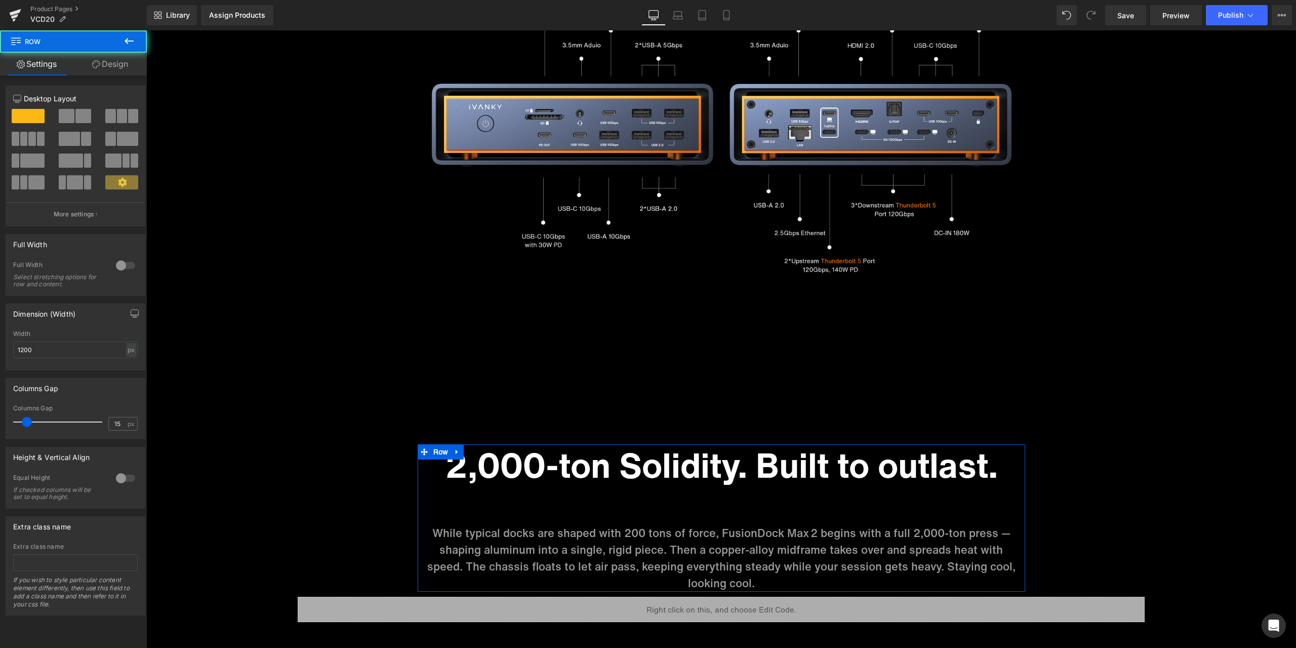
click at [113, 71] on link "Design" at bounding box center [109, 64] width 73 height 23
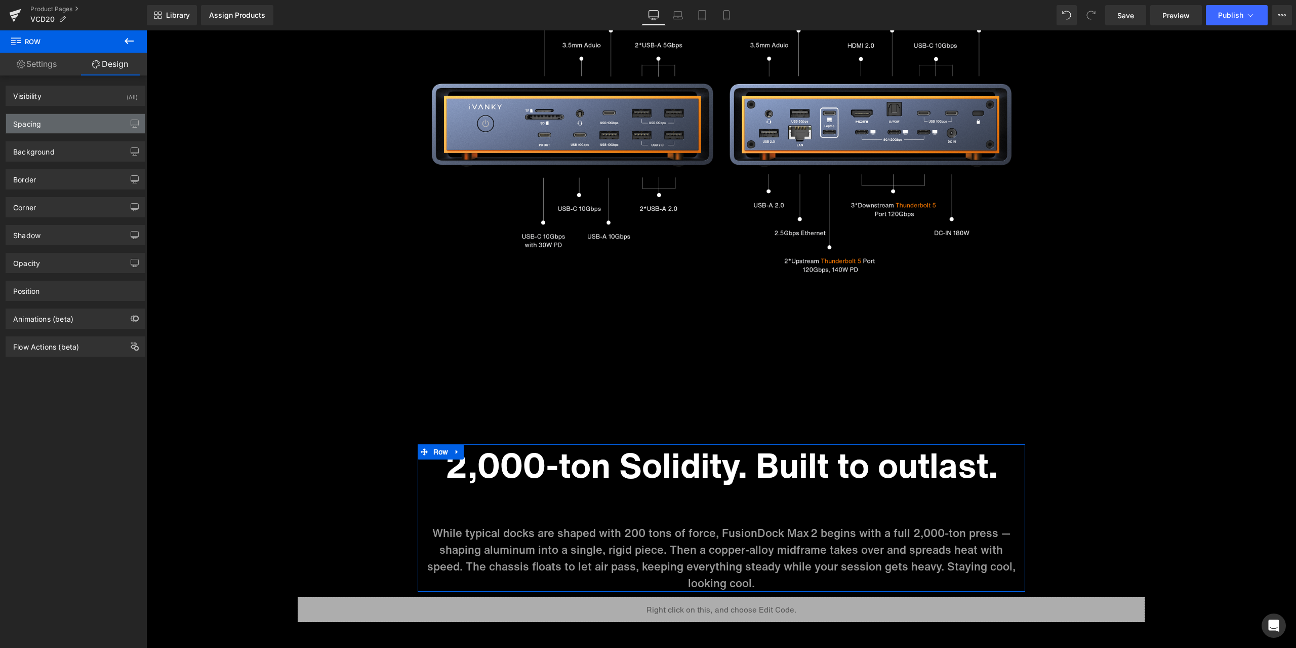
click at [75, 131] on div "Spacing" at bounding box center [75, 123] width 139 height 19
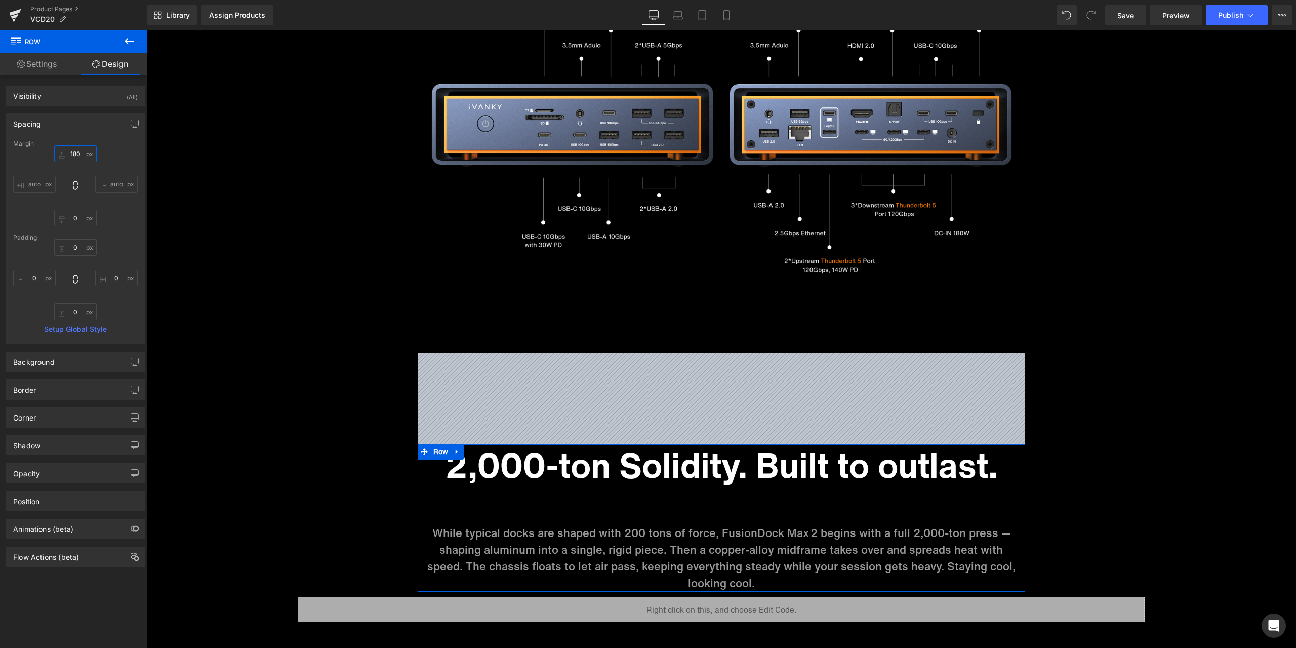
click at [76, 149] on input "180" at bounding box center [75, 153] width 43 height 17
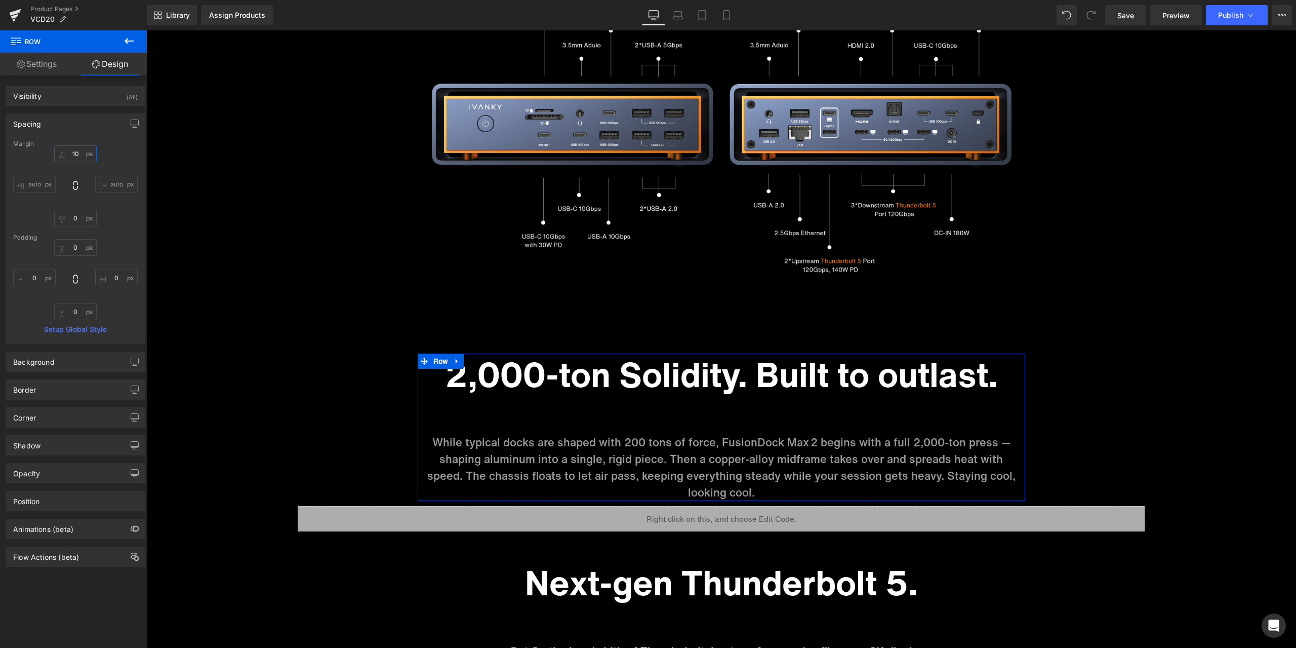
type input "100"
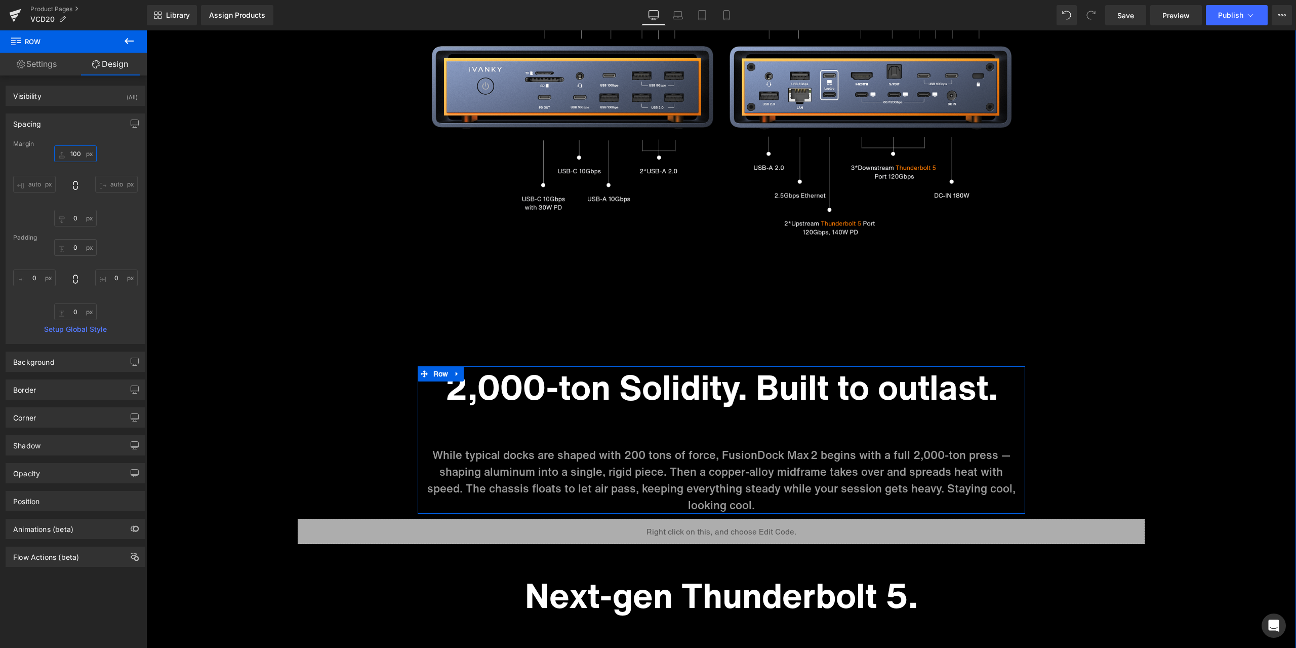
scroll to position [3423, 0]
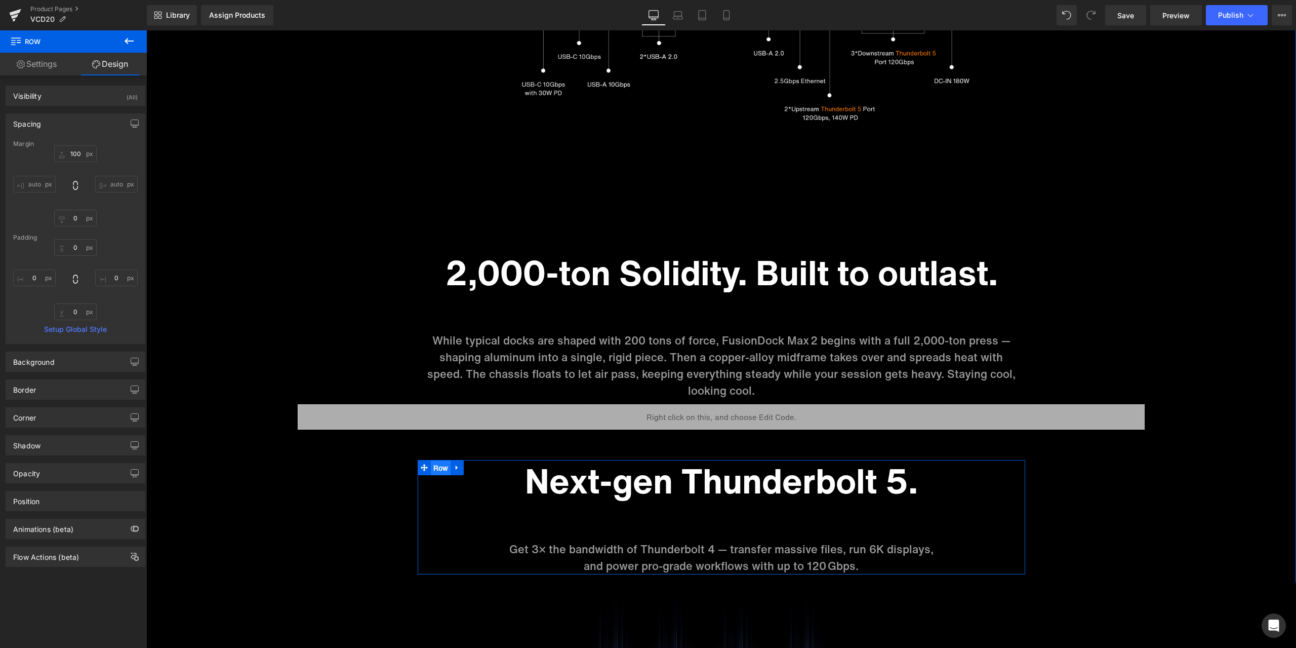
click at [432, 469] on ul "Row" at bounding box center [441, 467] width 47 height 15
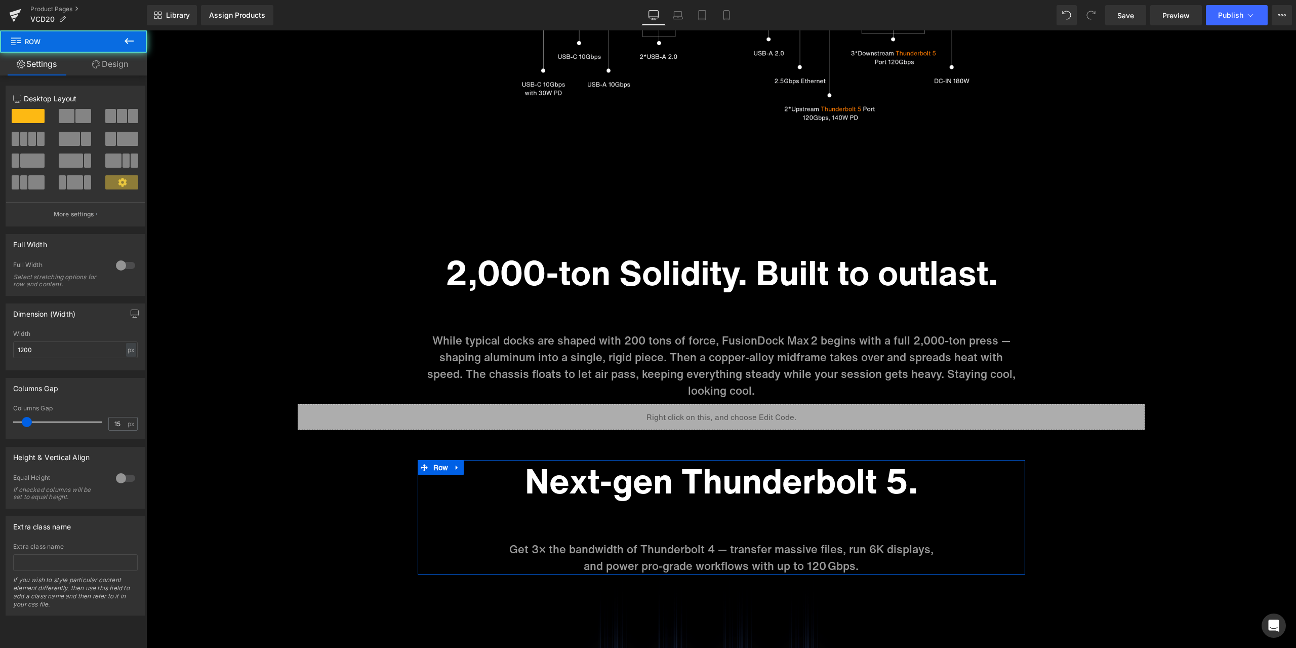
click at [110, 59] on link "Design" at bounding box center [109, 64] width 73 height 23
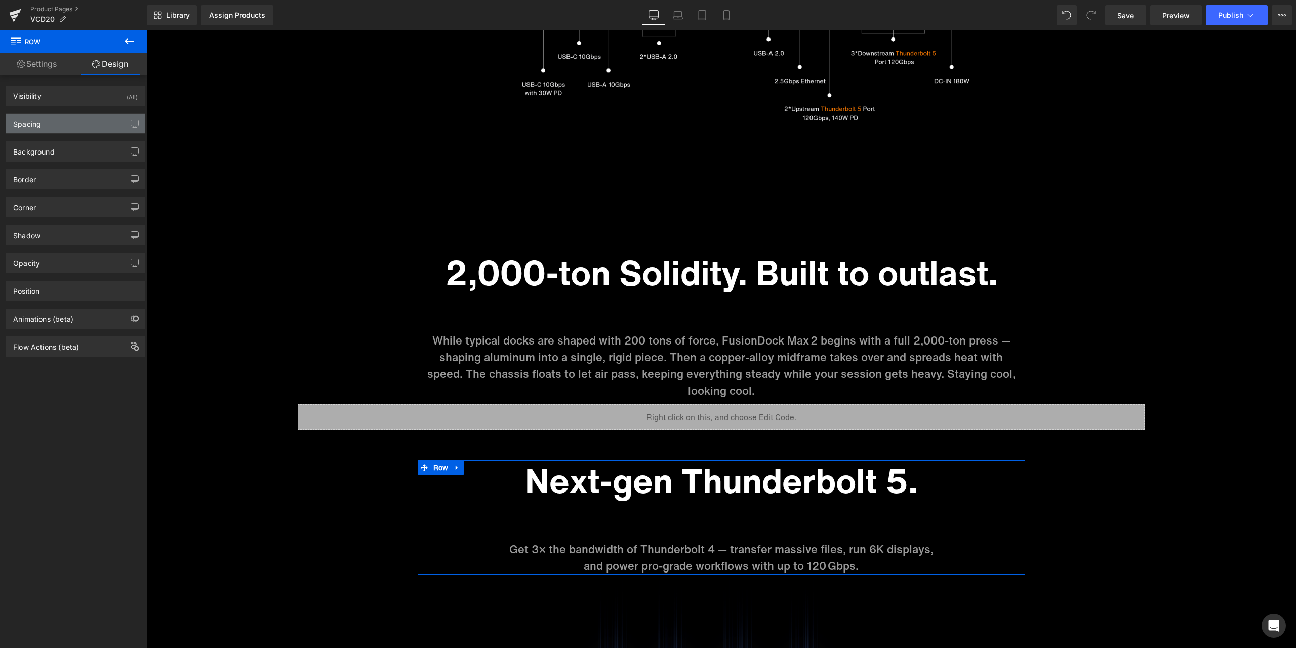
click at [79, 122] on div "Spacing" at bounding box center [75, 123] width 139 height 19
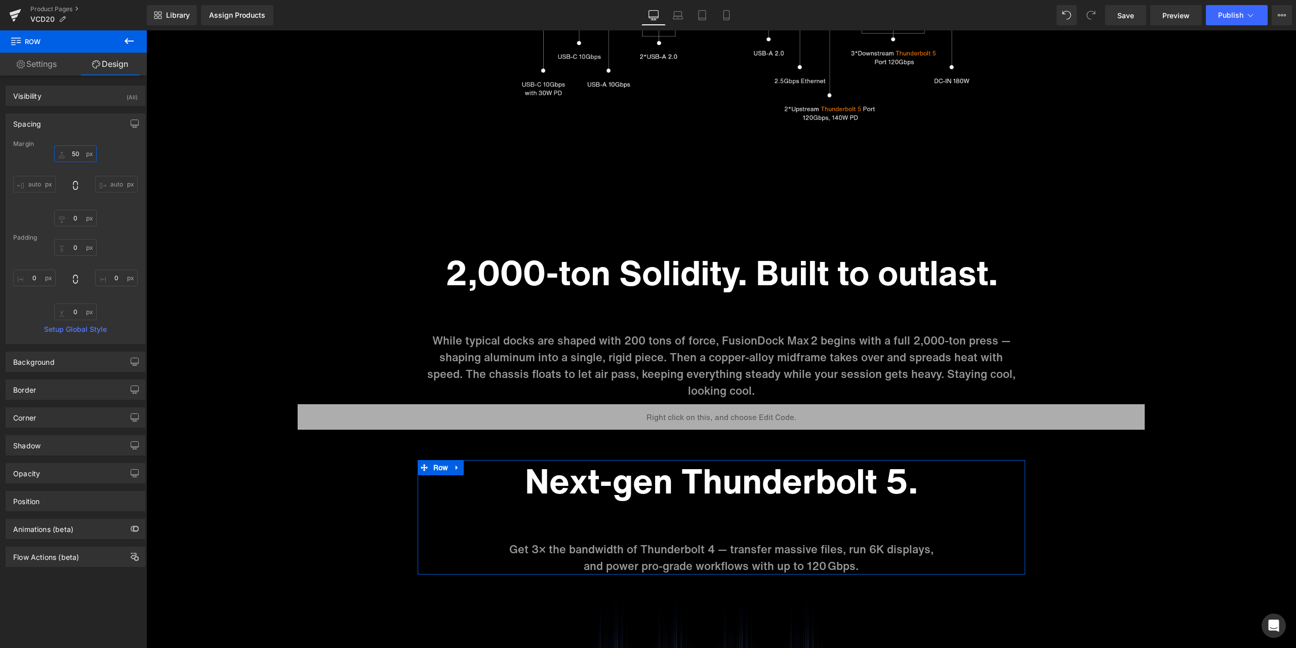
click at [83, 159] on input "text" at bounding box center [75, 153] width 43 height 17
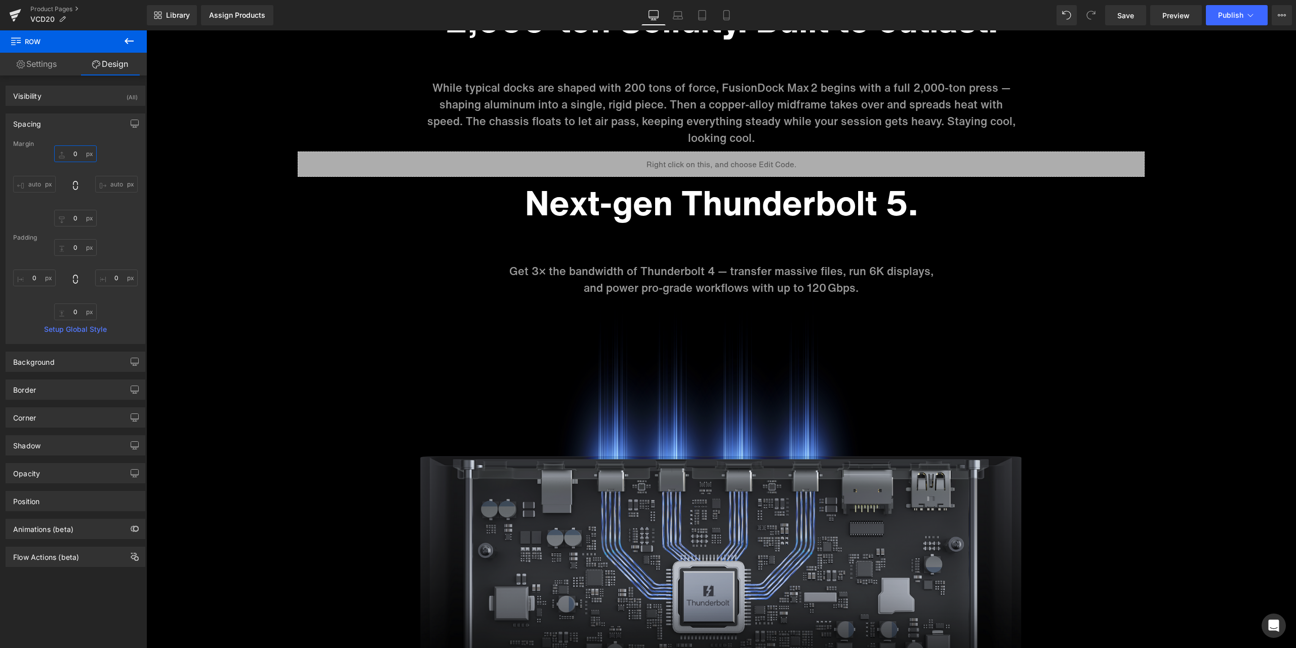
scroll to position [3676, 0]
type input "0"
click at [1127, 17] on span "Save" at bounding box center [1126, 15] width 17 height 11
click at [46, 7] on link "Product Pages" at bounding box center [88, 9] width 116 height 8
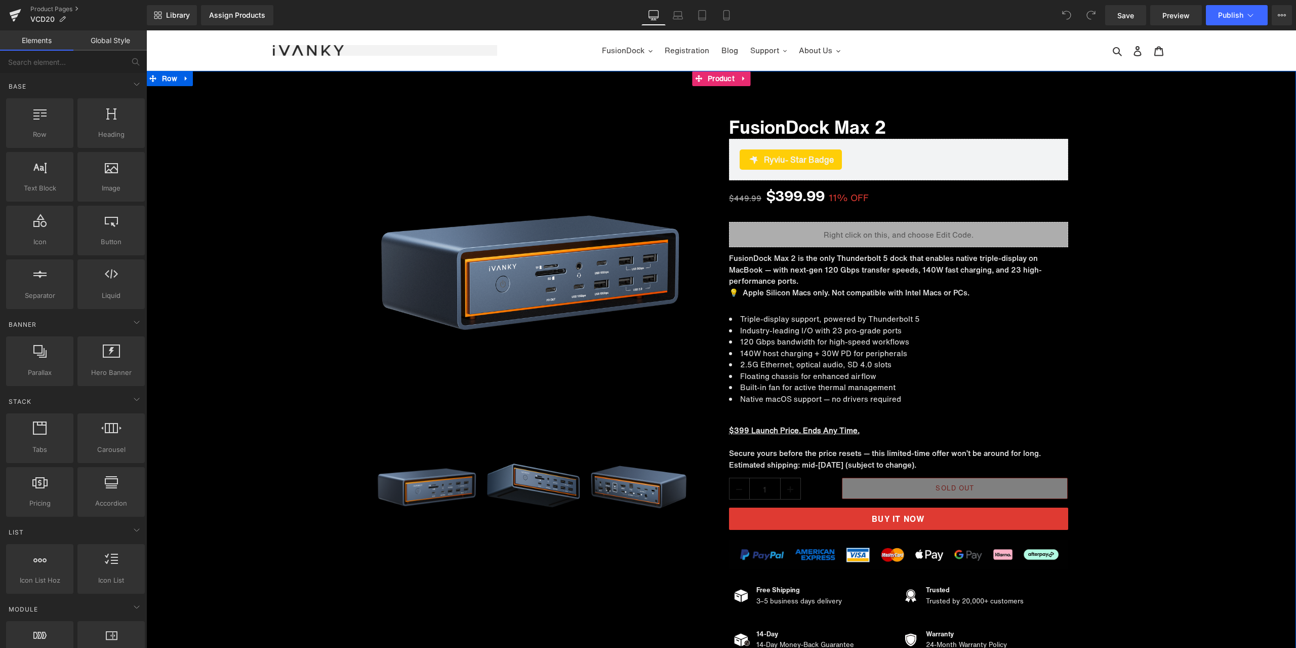
click at [1104, 265] on div "Sale Off (P) Image ‹" at bounding box center [721, 377] width 1150 height 562
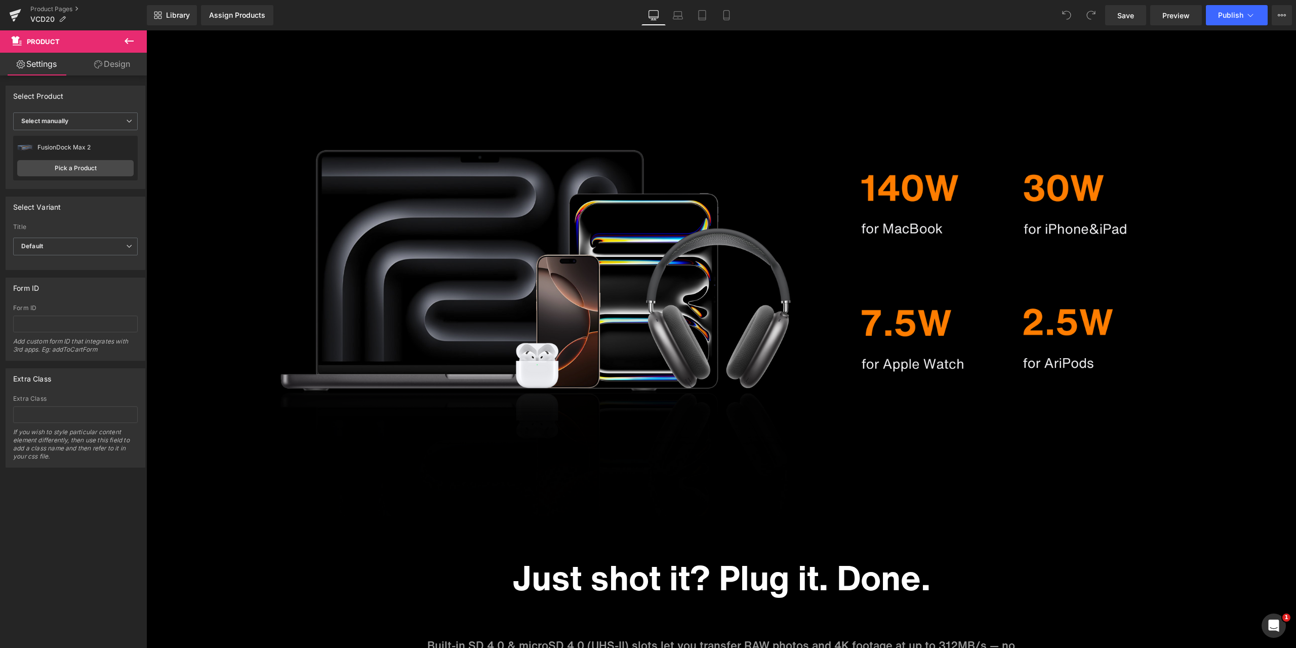
scroll to position [4557, 0]
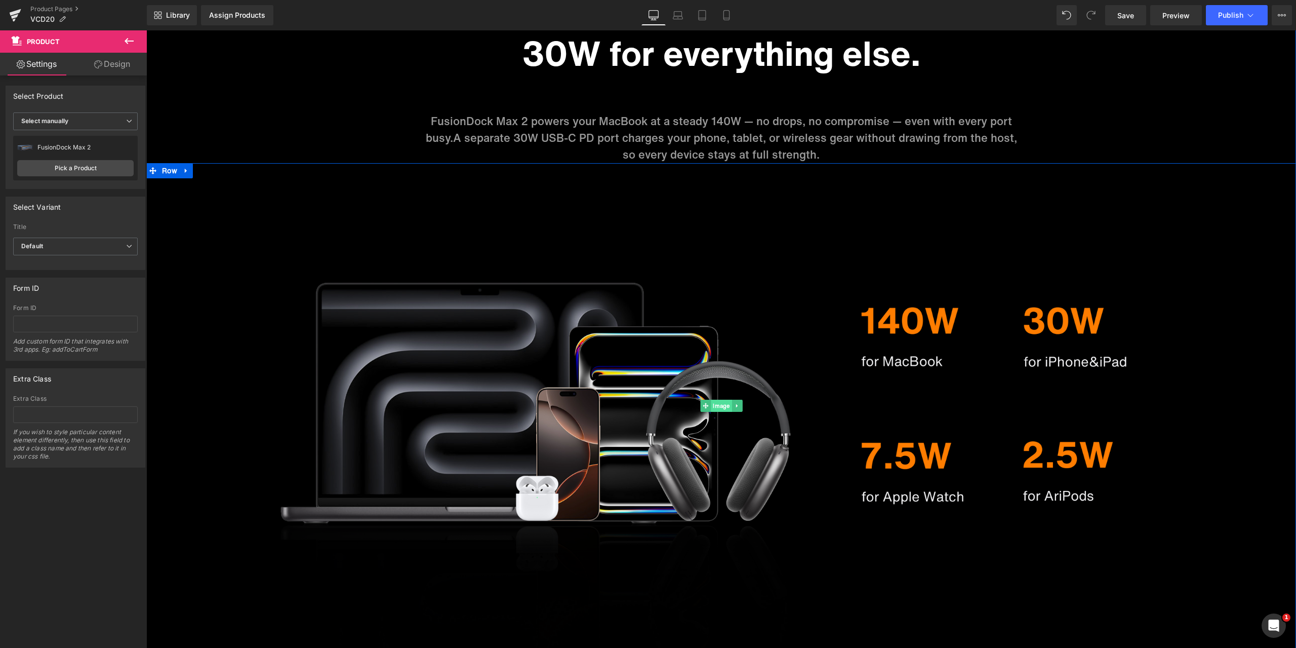
click at [717, 406] on span "Image" at bounding box center [721, 406] width 21 height 12
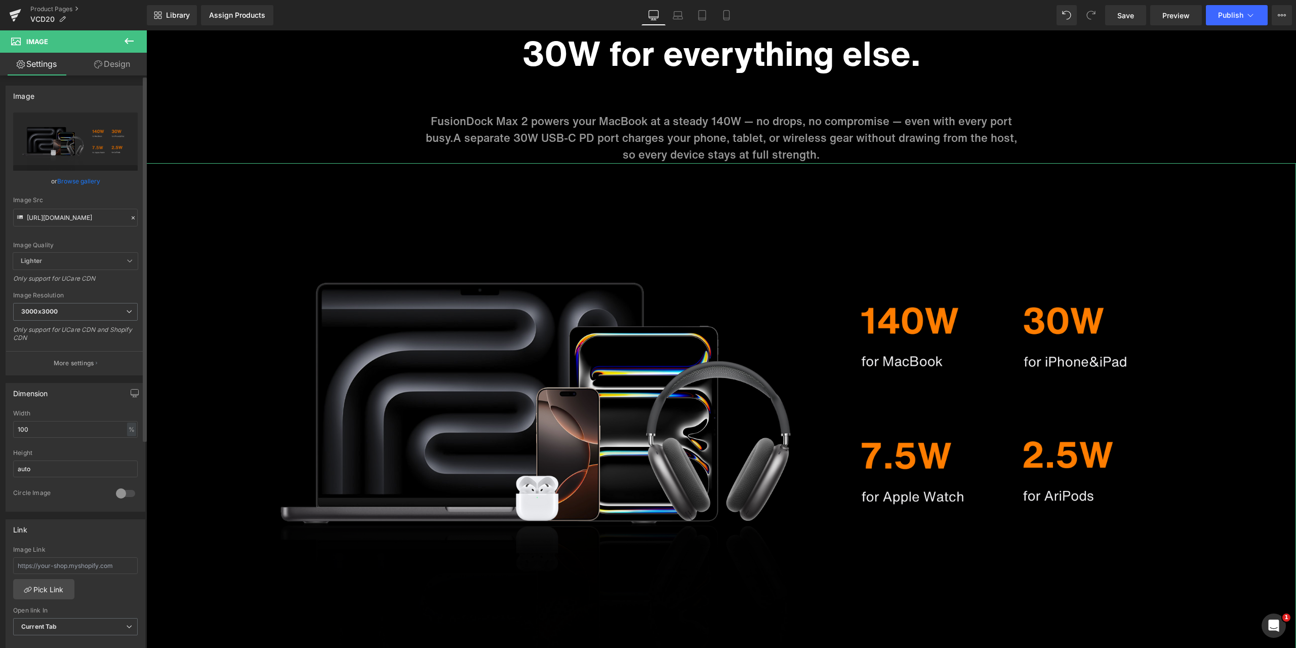
click at [131, 217] on icon at bounding box center [133, 217] width 7 height 7
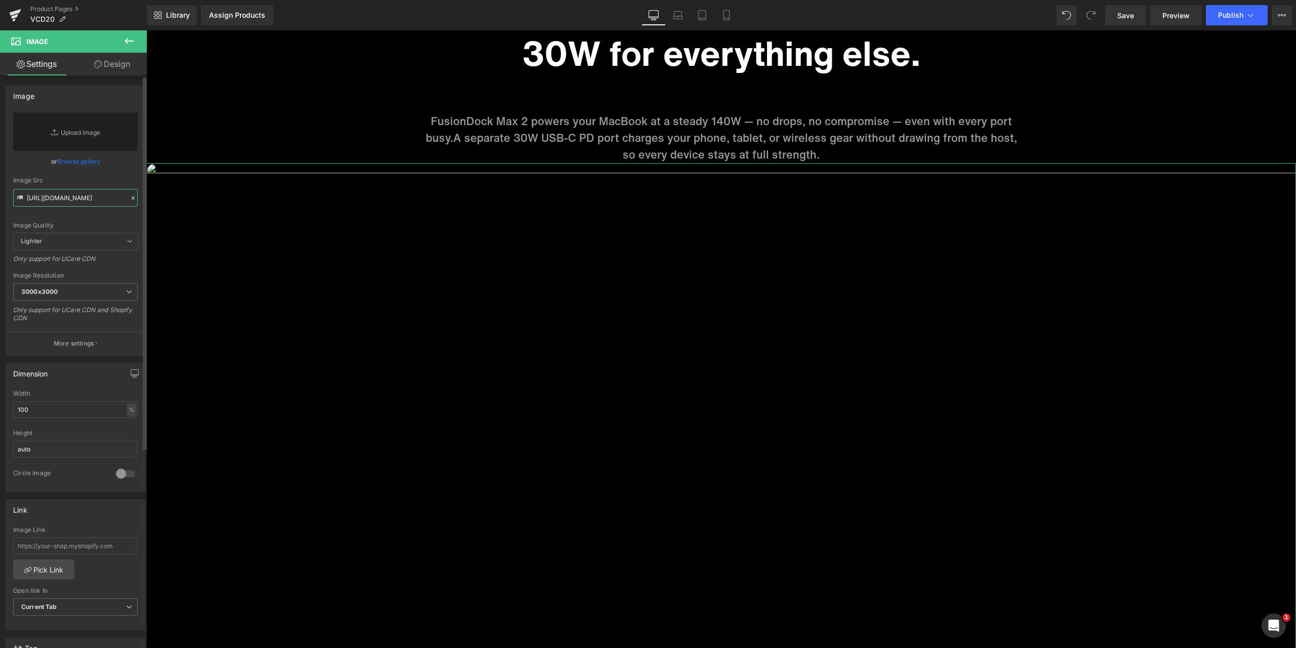
click at [81, 200] on input "https://cdn.shopify.com/s/files/1/0576/6833/7827/files/2x_fe7b8dd1-1bf9-441f-94…" at bounding box center [75, 198] width 125 height 18
paste input "https://cdn.shopify.com/s/files/1/0576/6833/7827/files/1_5x_0e6def03-e47d-4253-…"
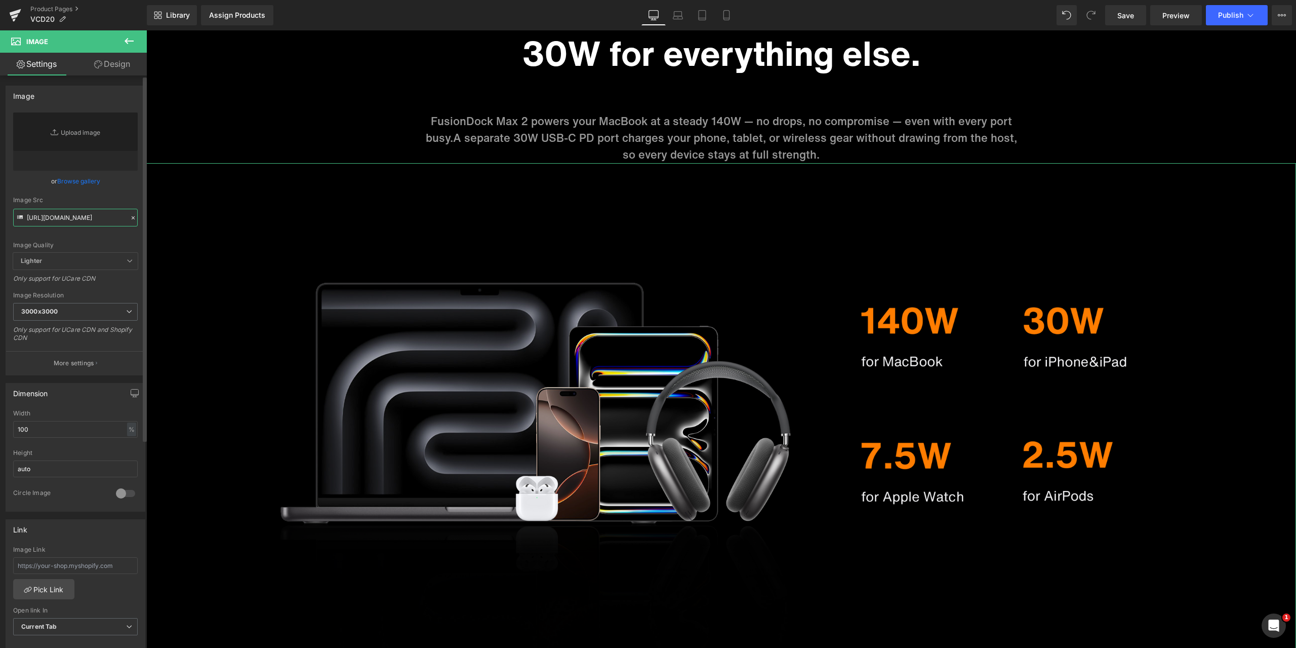
type input "https://cdn.shopify.com/s/files/1/0576/6833/7827/files/1_5x_0e6def03-e47d-4253-…"
click at [114, 195] on div "Image Quality Lighter Lightest Lighter Lighter Lightest Only support for UCare …" at bounding box center [75, 182] width 125 height 140
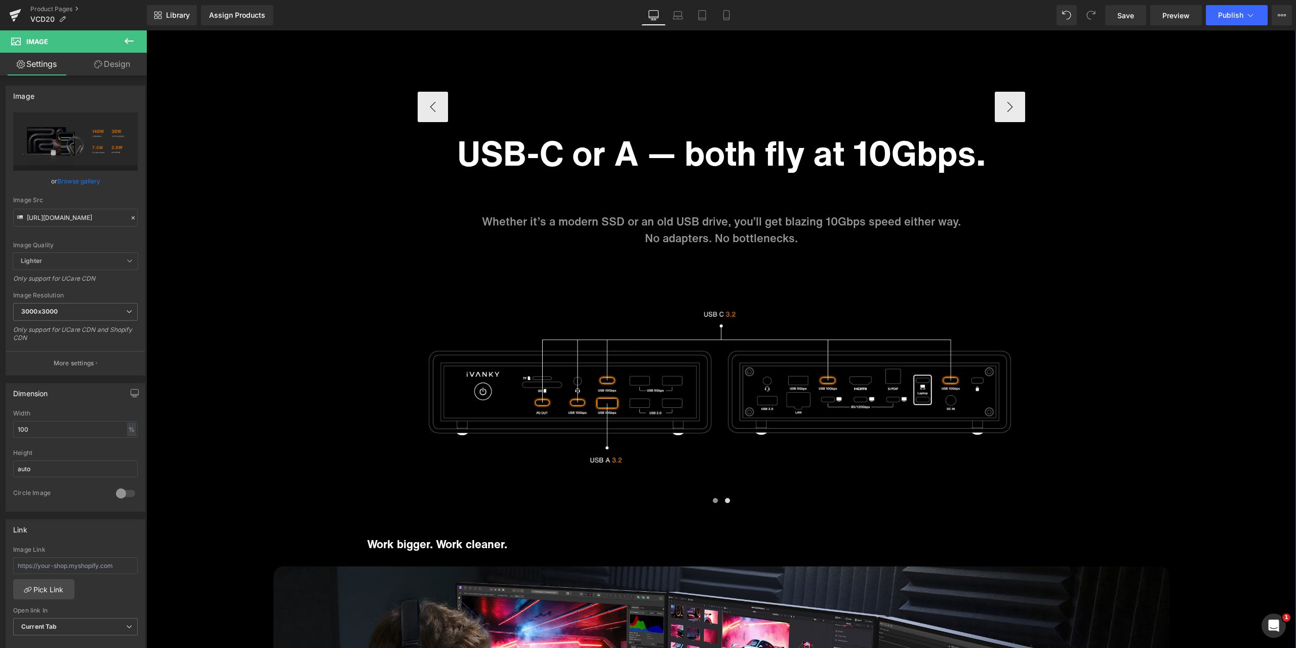
scroll to position [5418, 0]
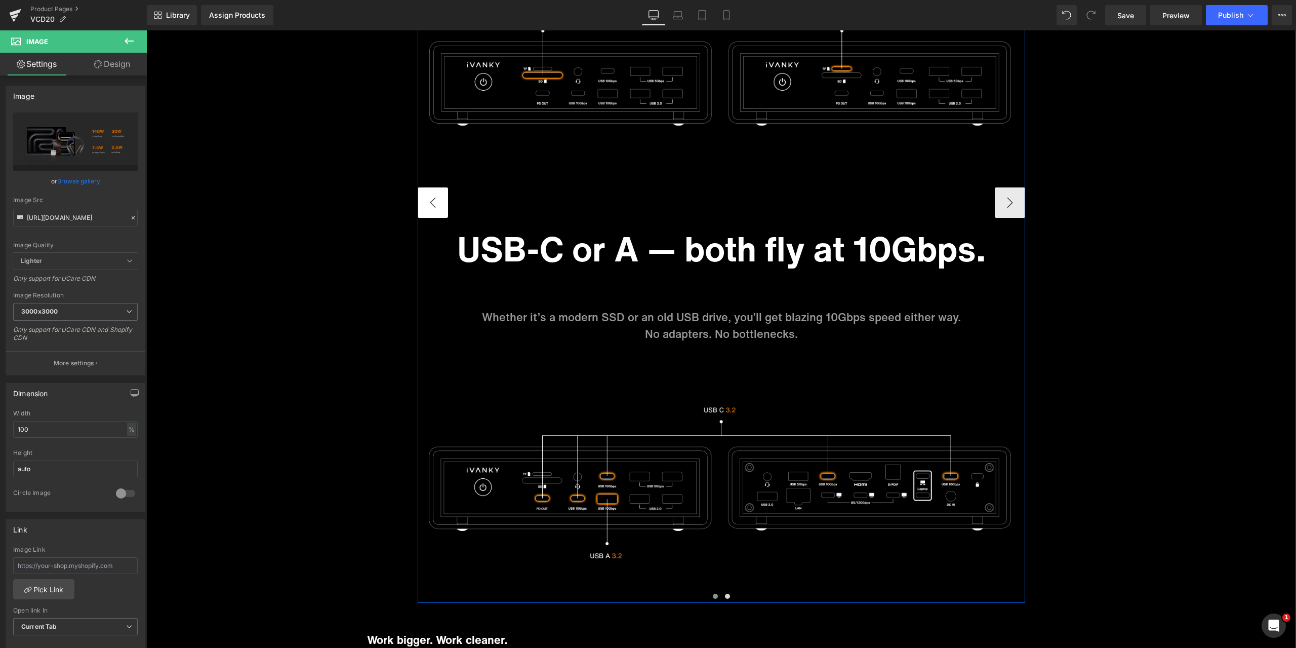
click at [430, 202] on button "‹" at bounding box center [433, 202] width 30 height 30
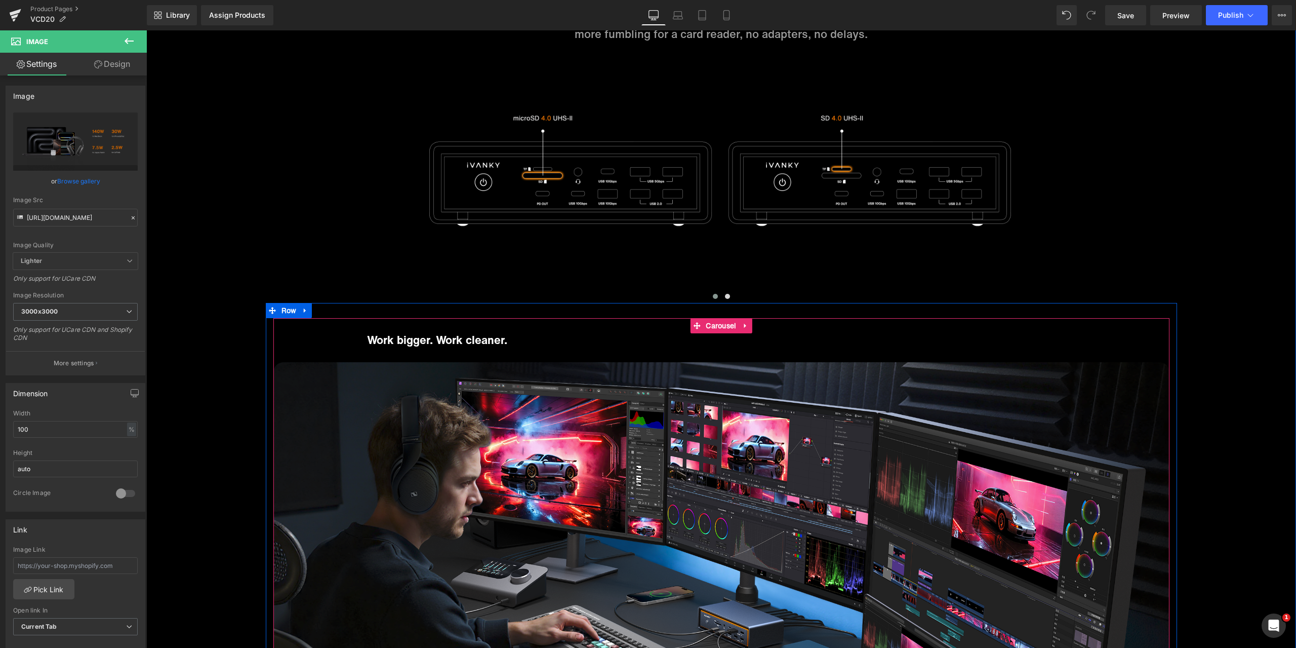
scroll to position [5216, 0]
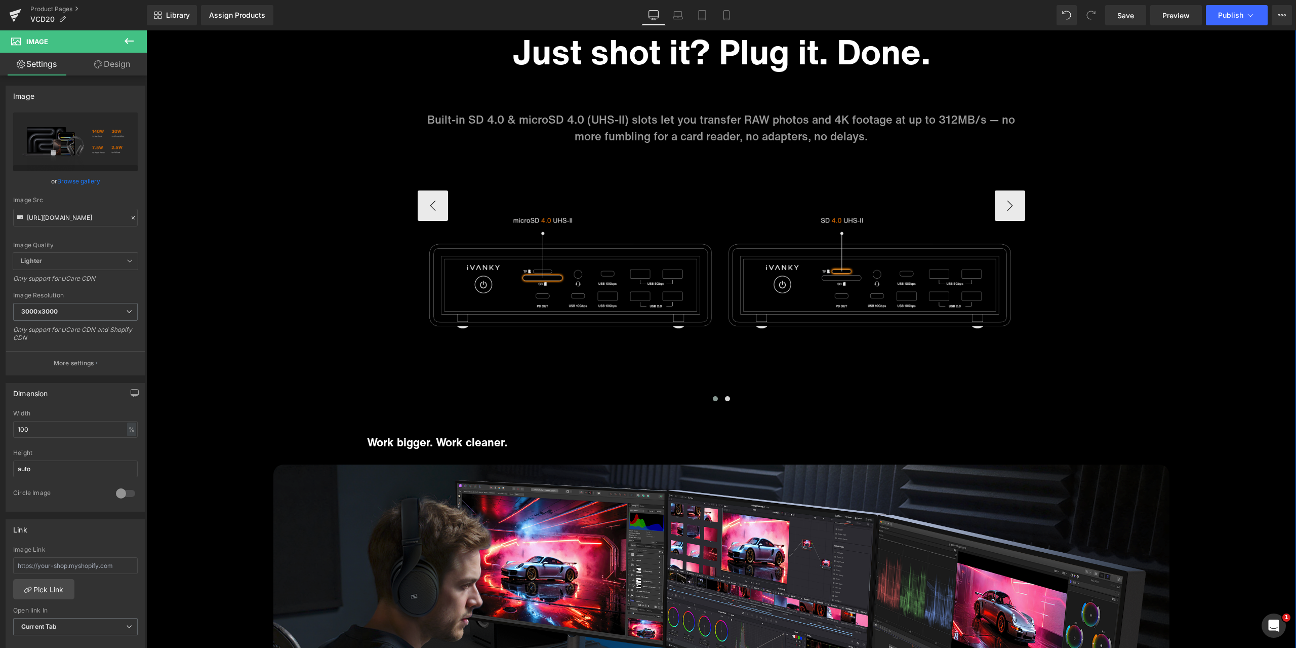
click at [744, 280] on img at bounding box center [722, 275] width 608 height 260
click at [722, 273] on span "Image" at bounding box center [721, 275] width 21 height 12
click at [130, 217] on icon at bounding box center [133, 217] width 7 height 7
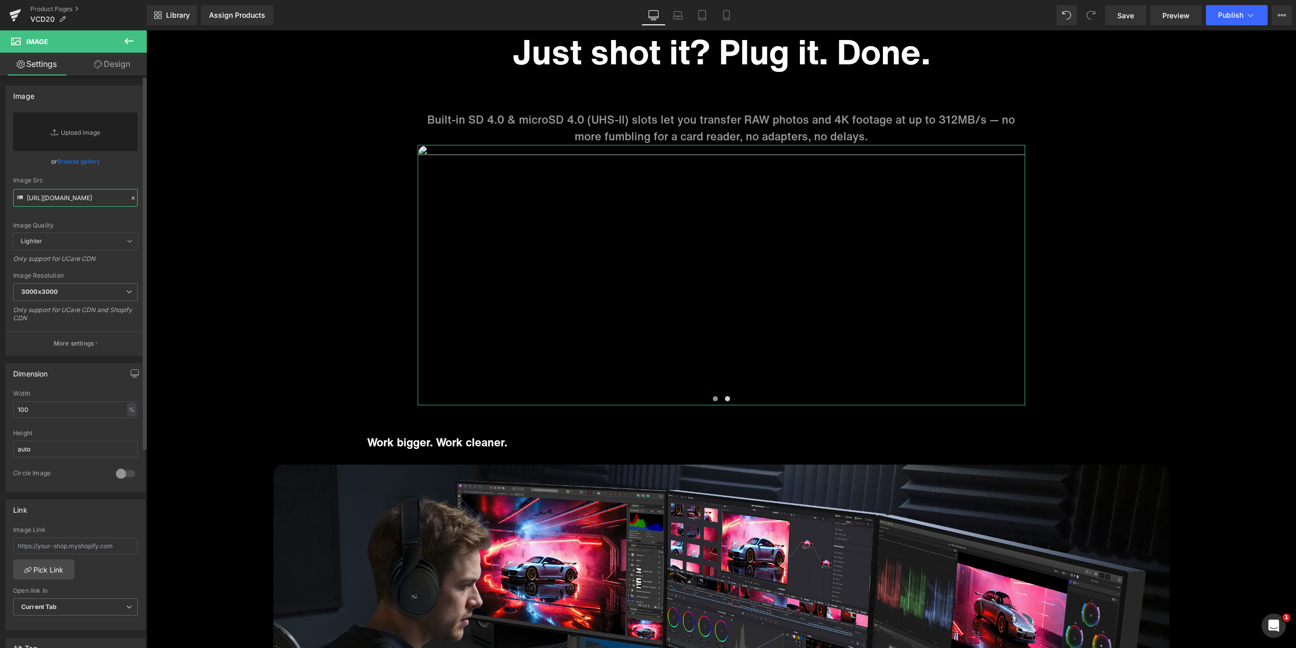
click at [106, 204] on input "https://cdn.shopify.com/s/files/1/0576/6833/7827/files/SD_2x_faf205de-71b5-4a57…" at bounding box center [75, 198] width 125 height 18
paste input "https://cdn.shopify.com/s/files/1/0576/6833/7827/files/C_A_2x_01ce34f7-c7a5-499…"
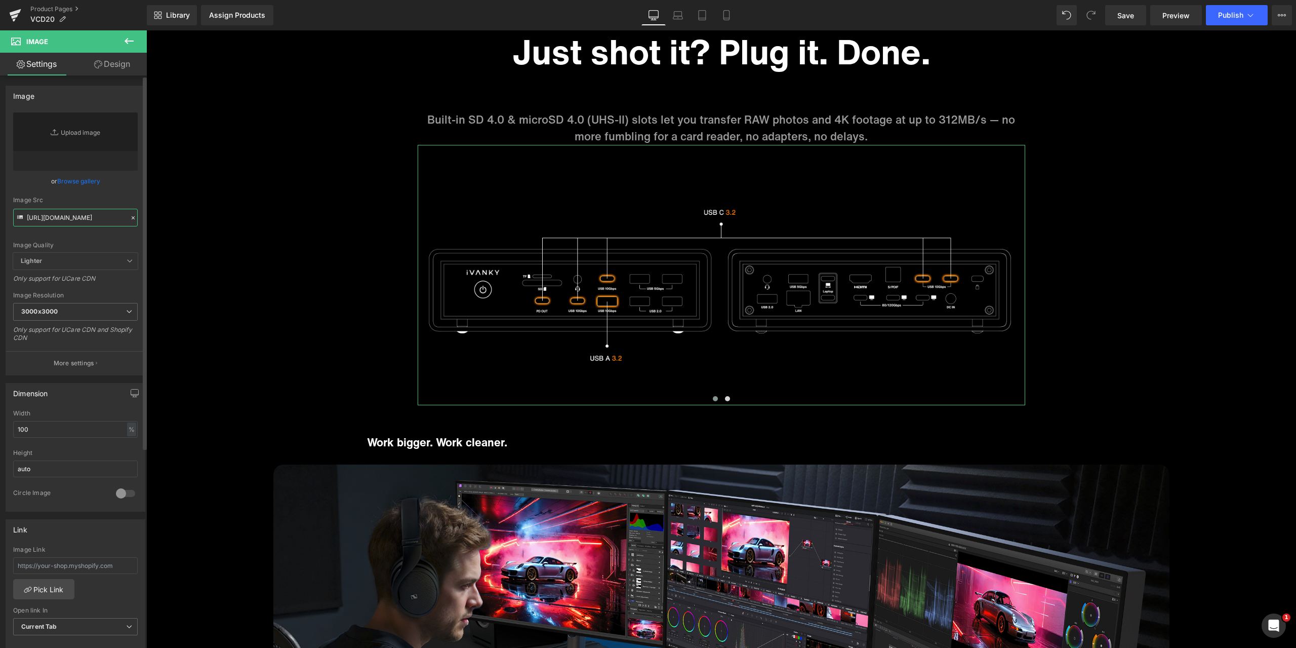
type input "https://cdn.shopify.com/s/files/1/0576/6833/7827/files/C_A_2x_01ce34f7-c7a5-499…"
click at [127, 185] on div "or Browse gallery" at bounding box center [75, 181] width 125 height 11
click at [129, 214] on div at bounding box center [133, 218] width 9 height 12
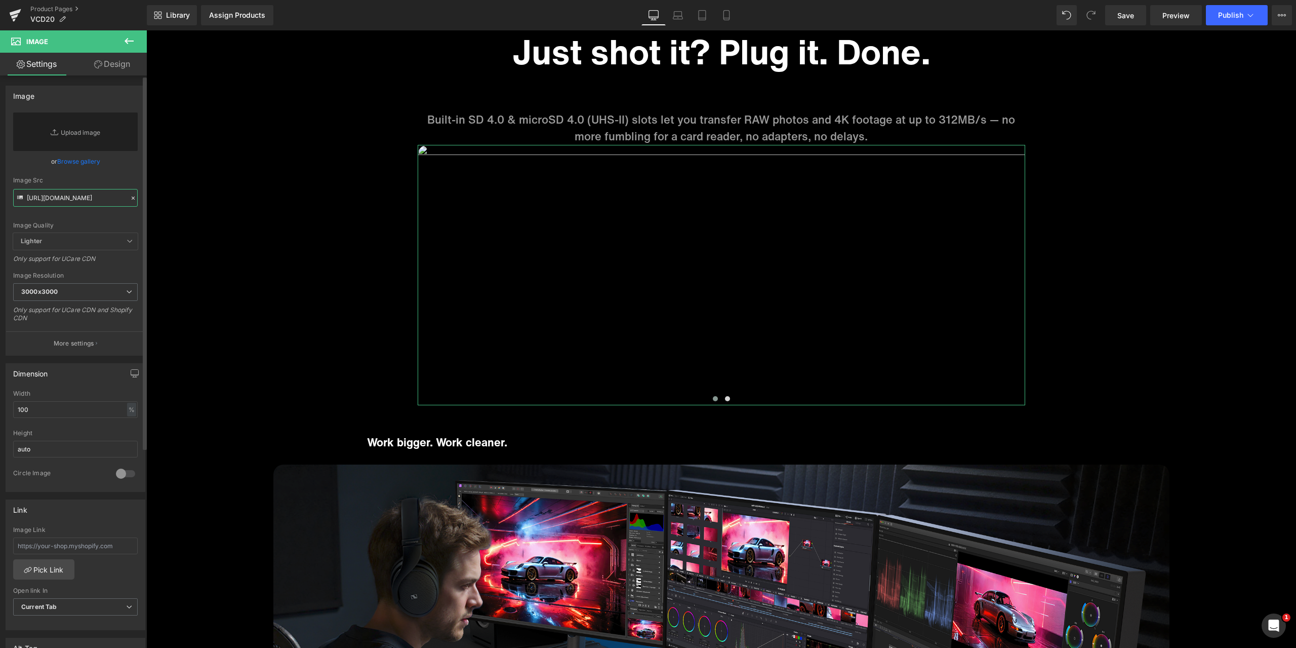
click at [93, 195] on input "https://cdn.shopify.com/s/files/1/0576/6833/7827/files/C_A_2x_01ce34f7-c7a5-499…" at bounding box center [75, 198] width 125 height 18
paste input "https://cdn.shopify.com/s/files/1/0576/6833/7827/files/SD_2x_03d09530-acfc-4ed8…"
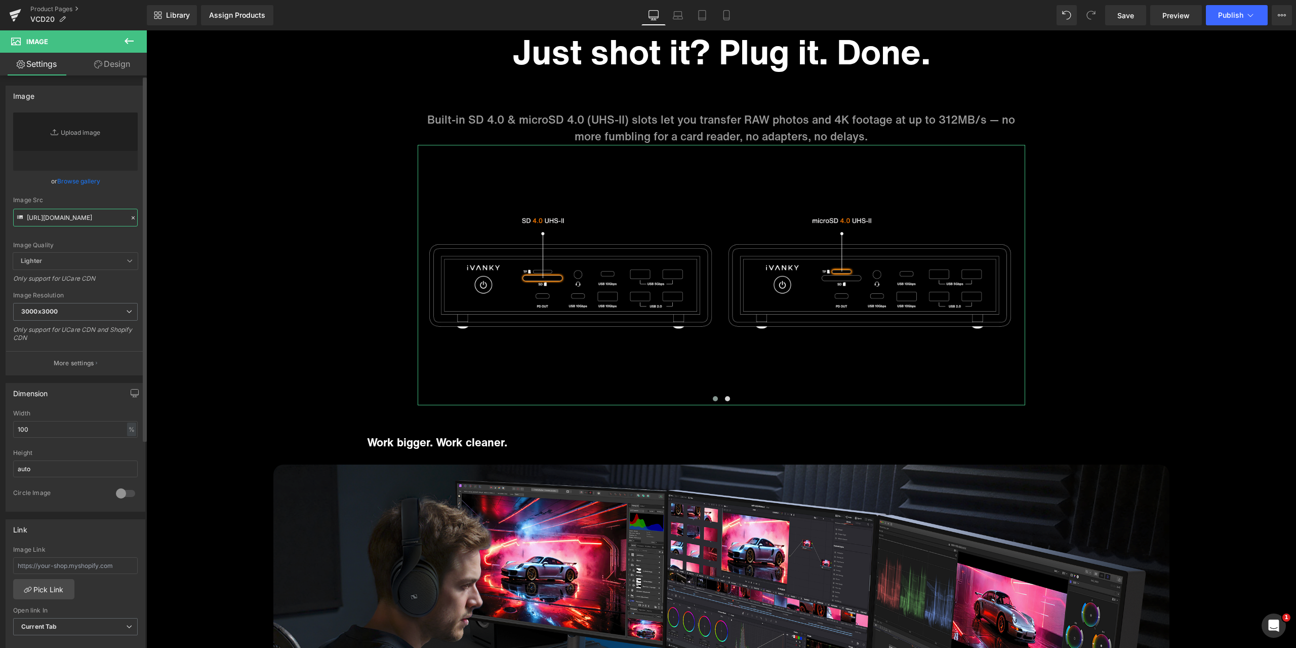
type input "https://cdn.shopify.com/s/files/1/0576/6833/7827/files/SD_2x_03d09530-acfc-4ed8…"
click at [121, 181] on div "or Browse gallery" at bounding box center [75, 181] width 125 height 11
click at [1012, 213] on button "›" at bounding box center [1010, 205] width 30 height 30
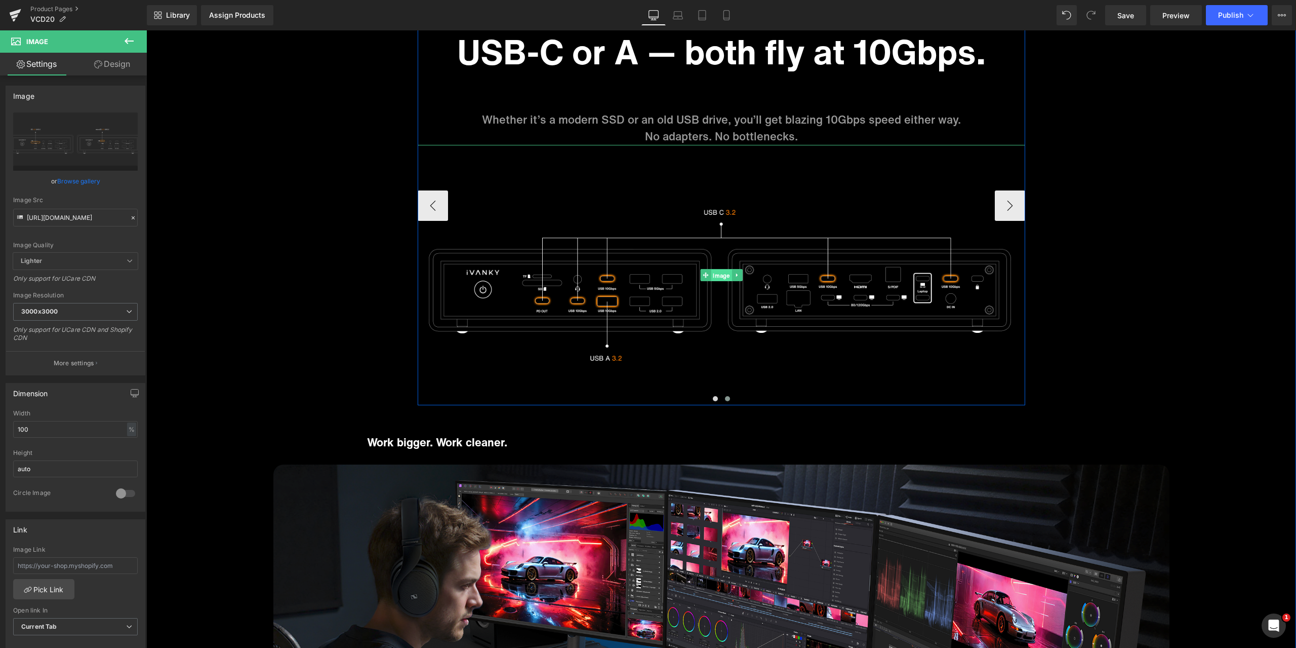
click at [722, 277] on span "Image" at bounding box center [721, 275] width 21 height 12
click at [130, 220] on icon at bounding box center [133, 217] width 7 height 7
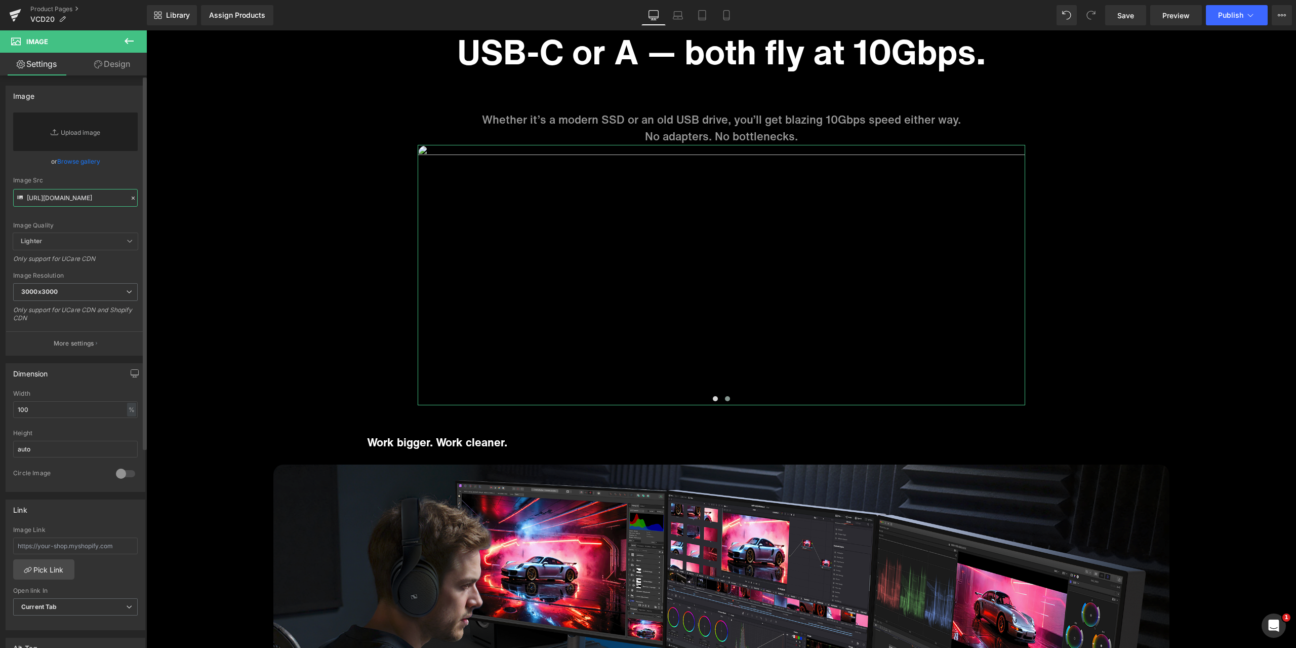
click at [89, 201] on input "https://cdn.shopify.com/s/files/1/0576/6833/7827/files/C_A_2x_66d6b777-7b5c-415…" at bounding box center [75, 198] width 125 height 18
paste input "https://cdn.shopify.com/s/files/1/0576/6833/7827/files/C_A_2x_01ce34f7-c7a5-499…"
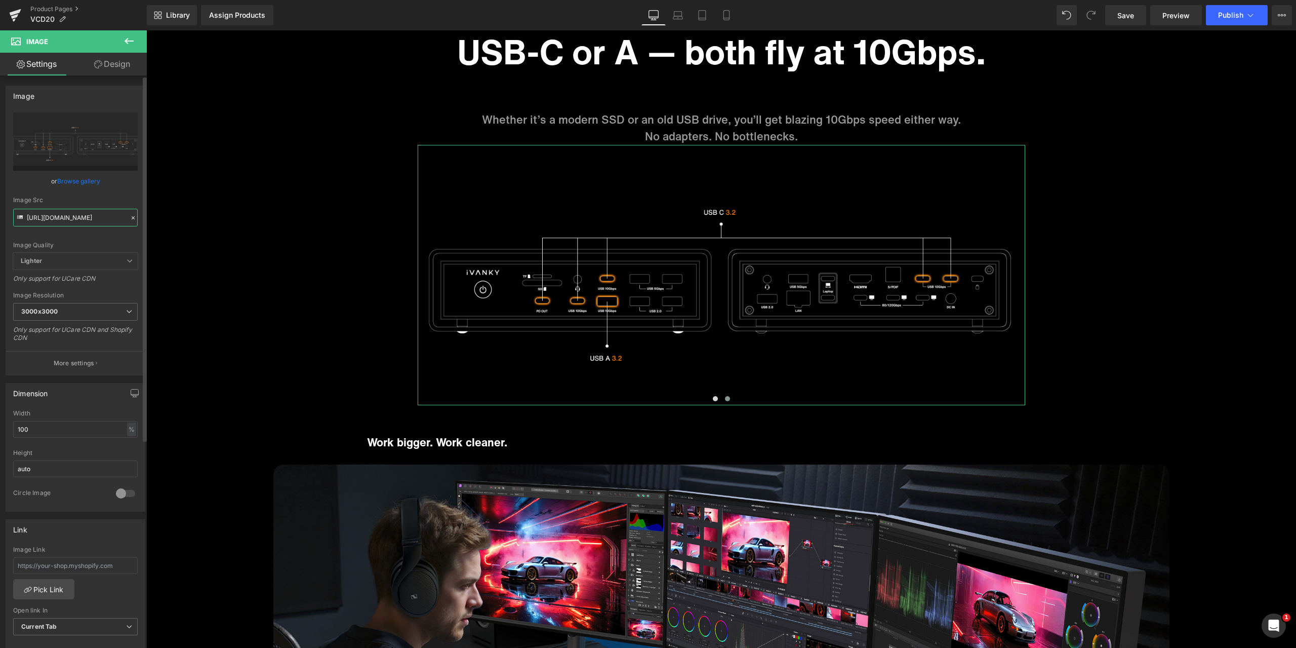
type input "[URL][DOMAIN_NAME]"
click at [121, 192] on div "Image Quality Lighter Lightest Lighter Lighter Lightest Only support for UCare …" at bounding box center [75, 182] width 125 height 140
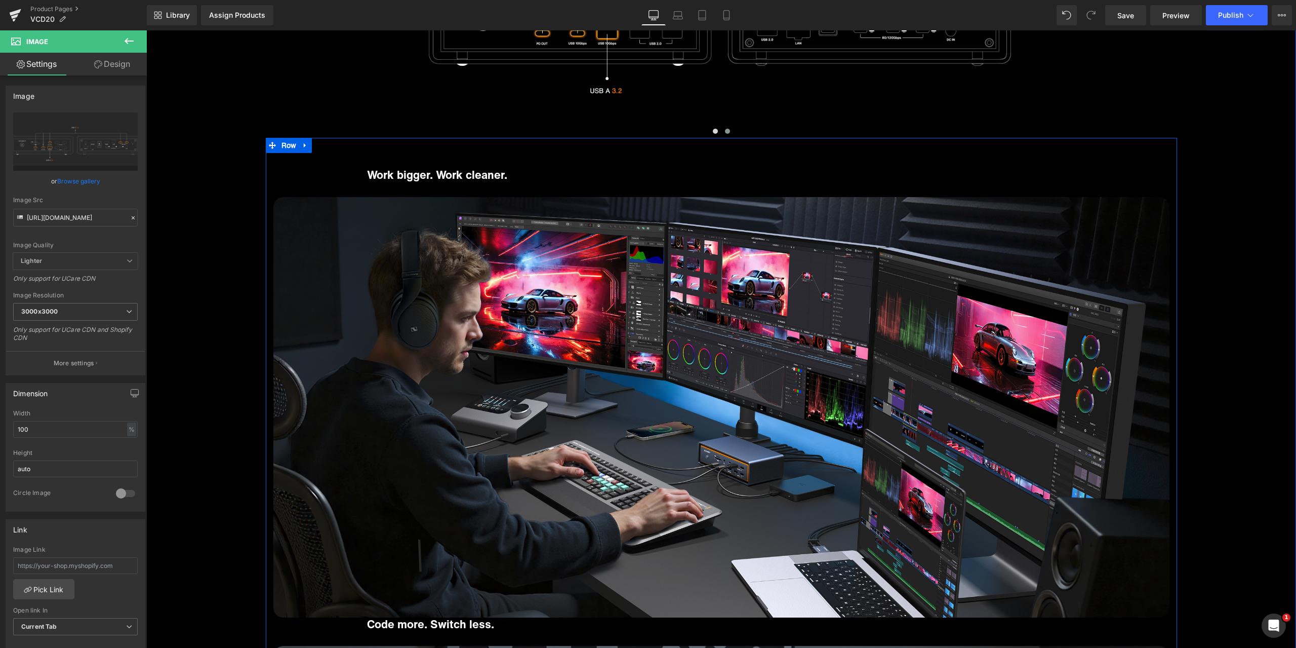
scroll to position [5570, 0]
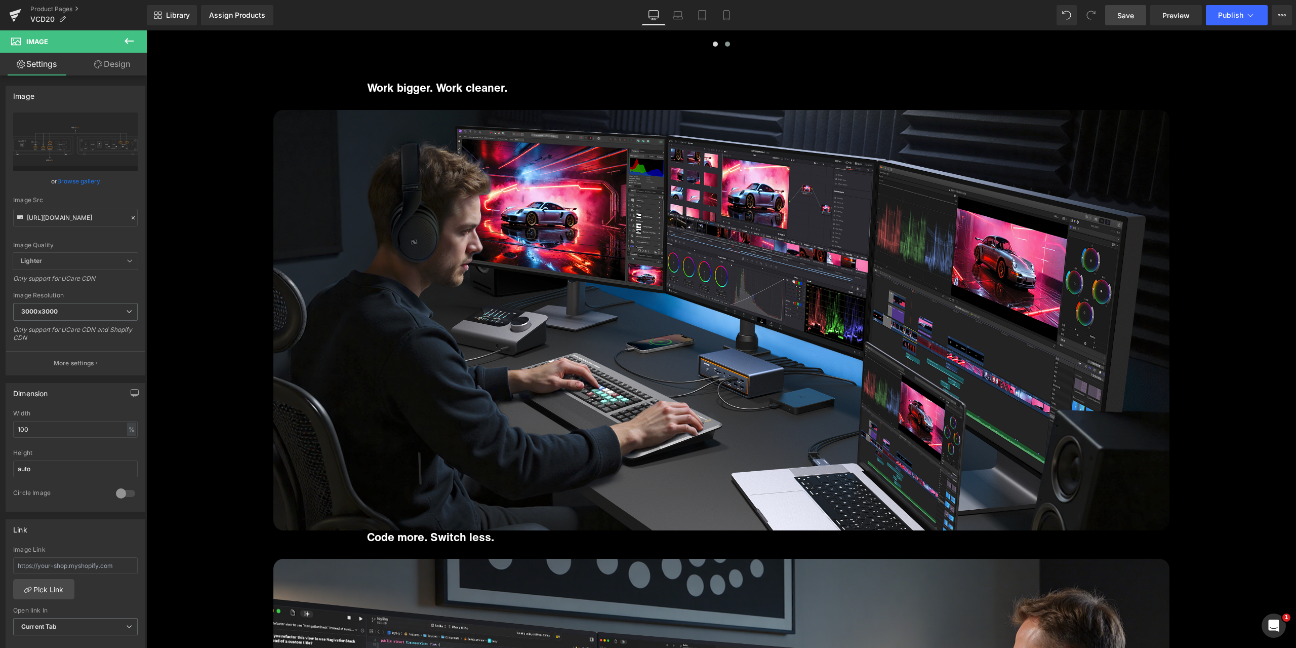
click at [1131, 19] on span "Save" at bounding box center [1126, 15] width 17 height 11
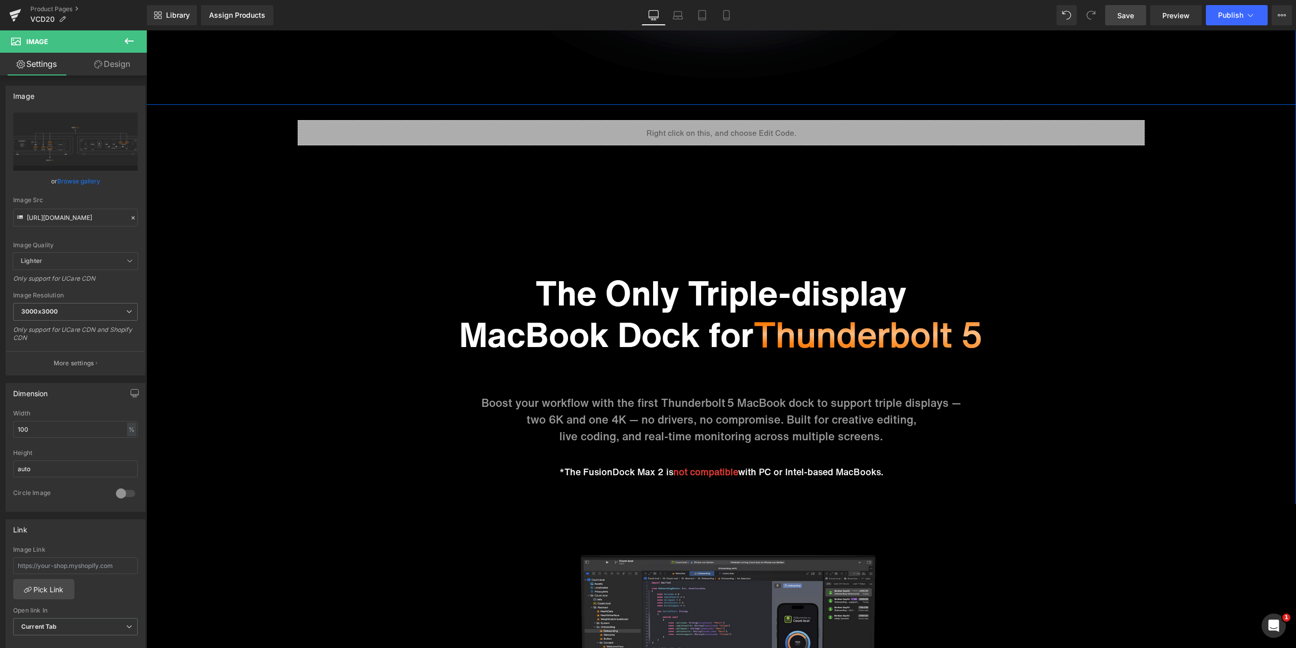
scroll to position [1215, 0]
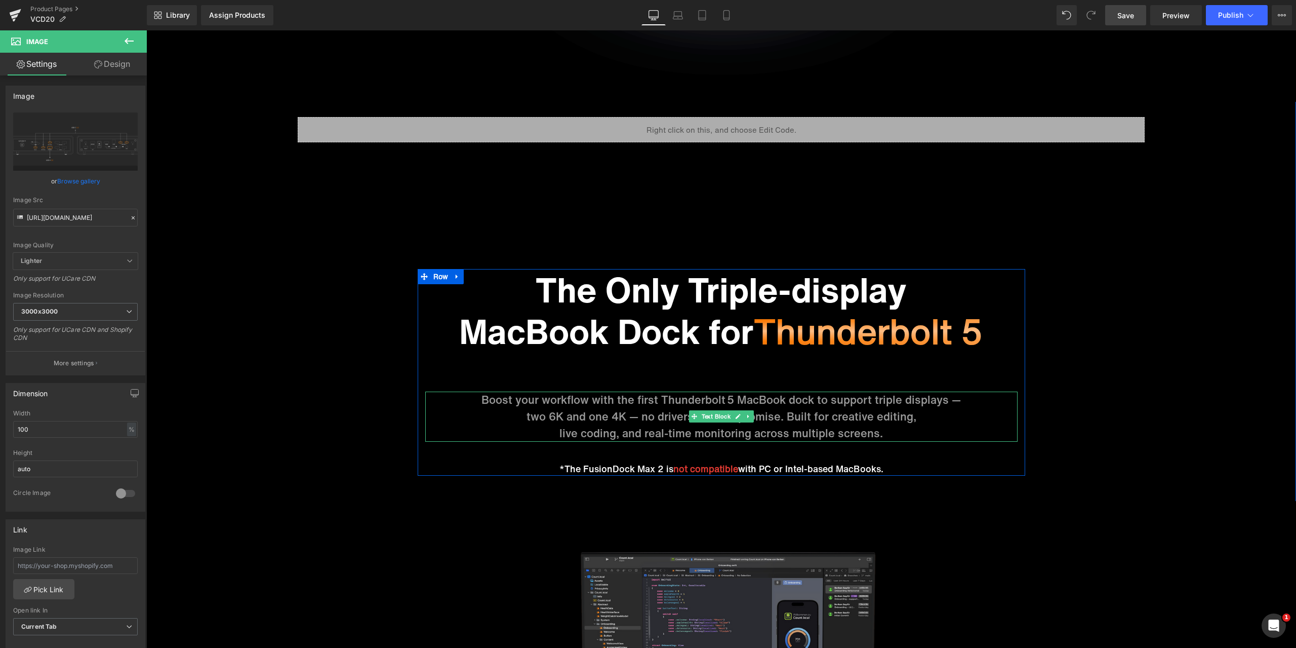
click at [608, 411] on p "two 6K and one 4K — no drivers, no compromise. Built for creative editing," at bounding box center [721, 416] width 592 height 17
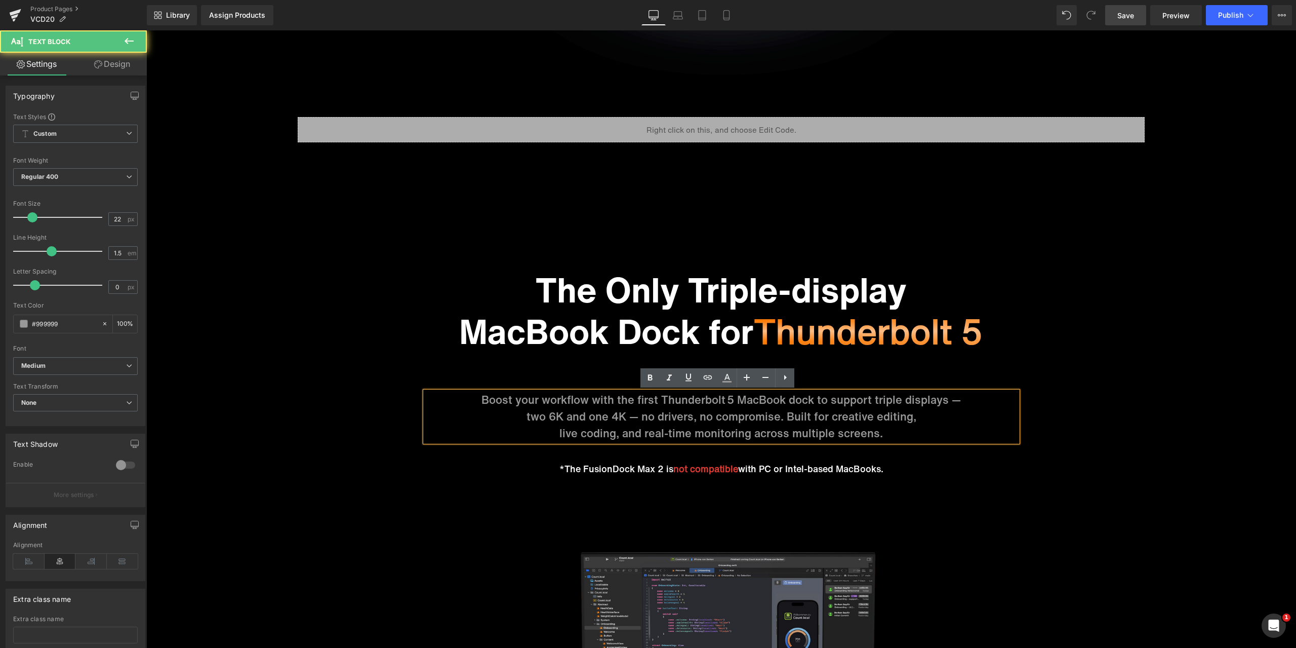
click at [599, 410] on p "two 6K and one 4K — no drivers, no compromise. Built for creative editing," at bounding box center [721, 416] width 592 height 17
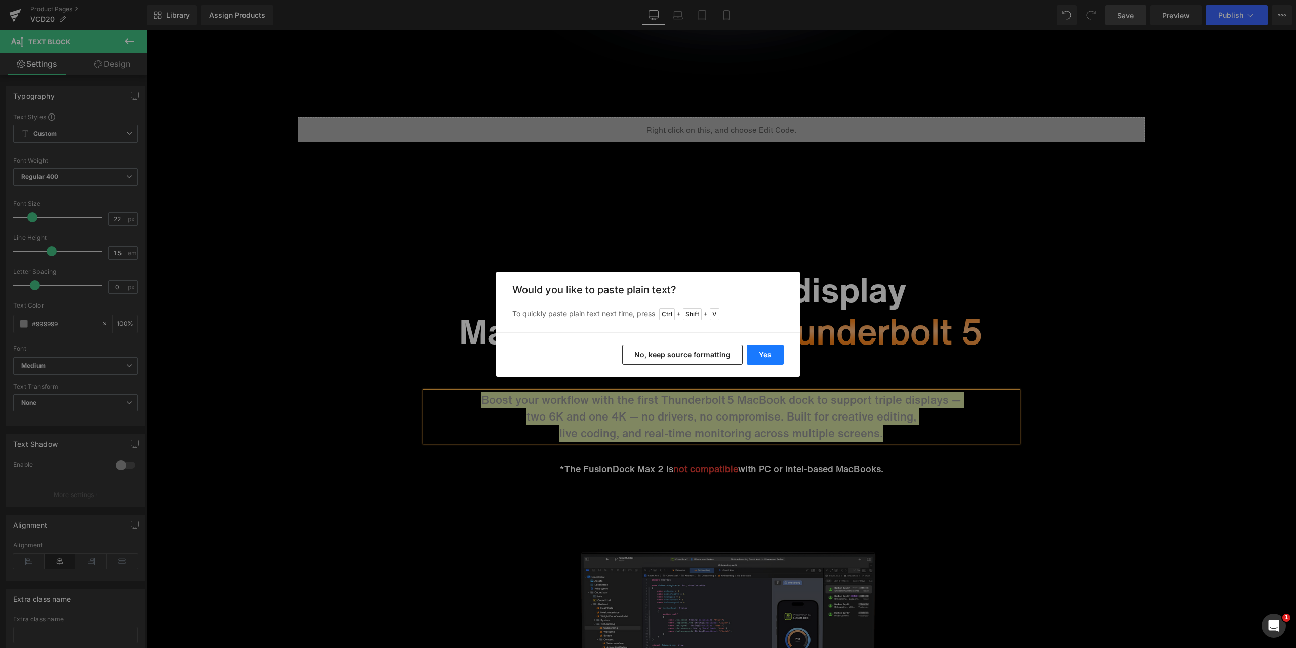
click at [768, 354] on button "Yes" at bounding box center [765, 354] width 37 height 20
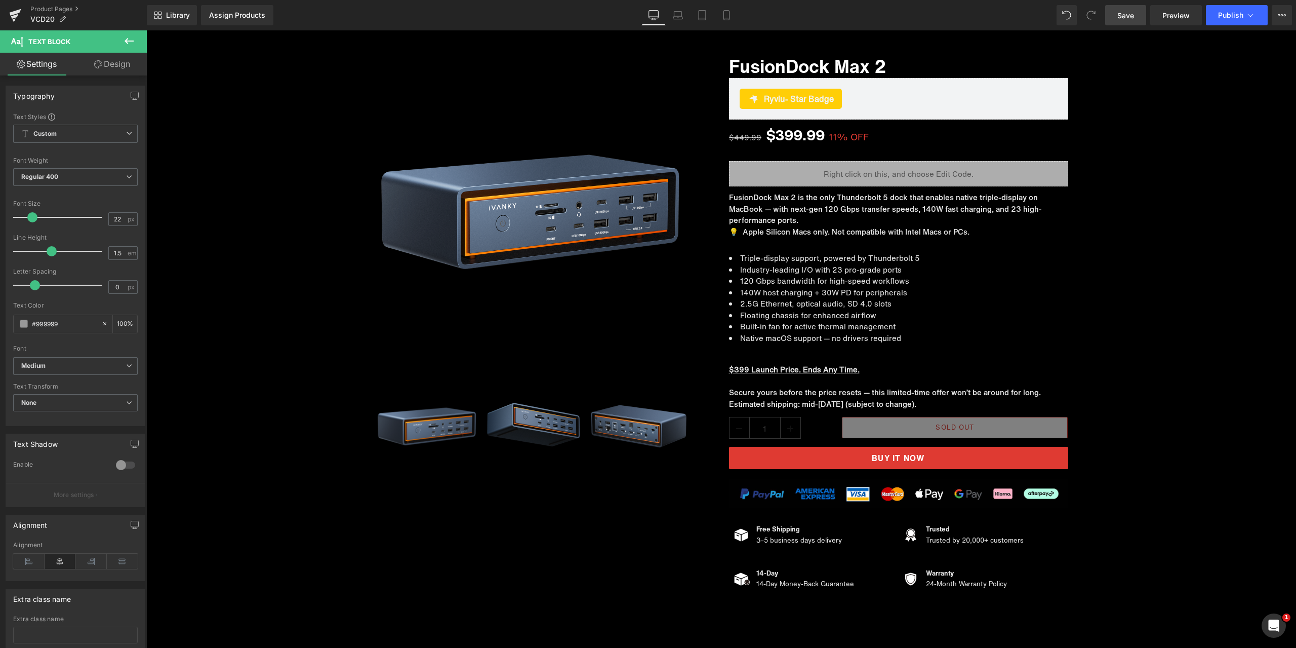
scroll to position [0, 0]
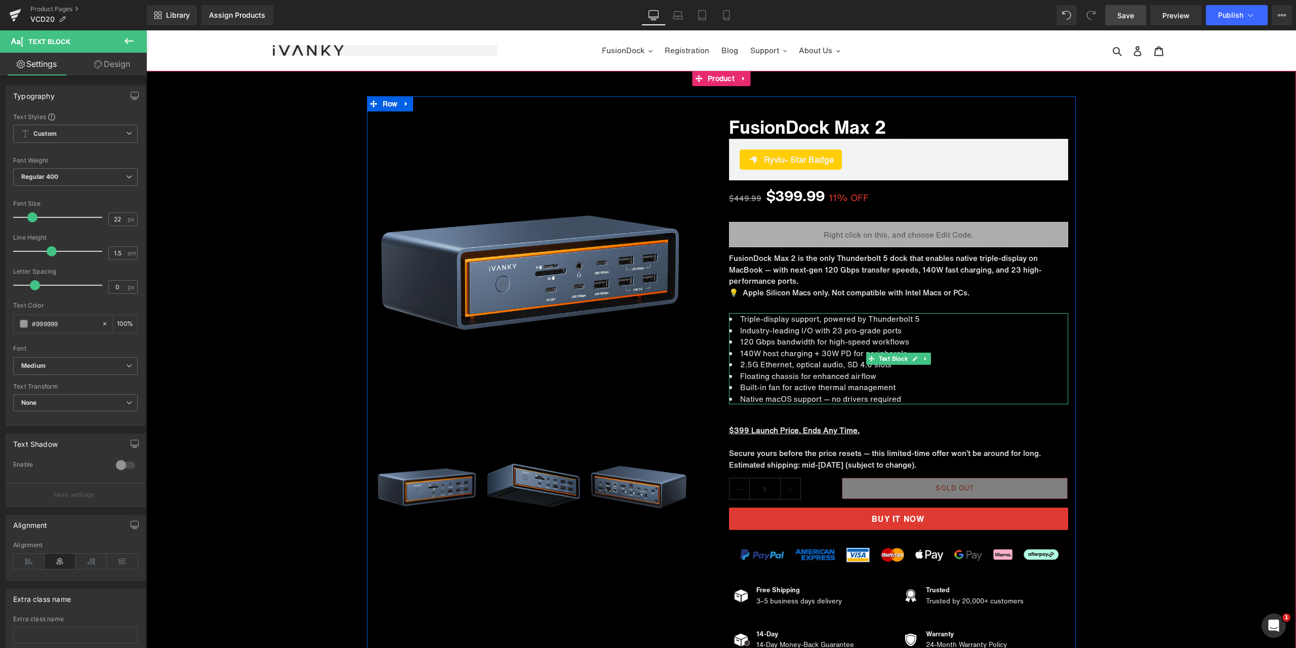
click at [879, 320] on li "Triple-display support, powered by Thunderbolt 5" at bounding box center [898, 319] width 339 height 12
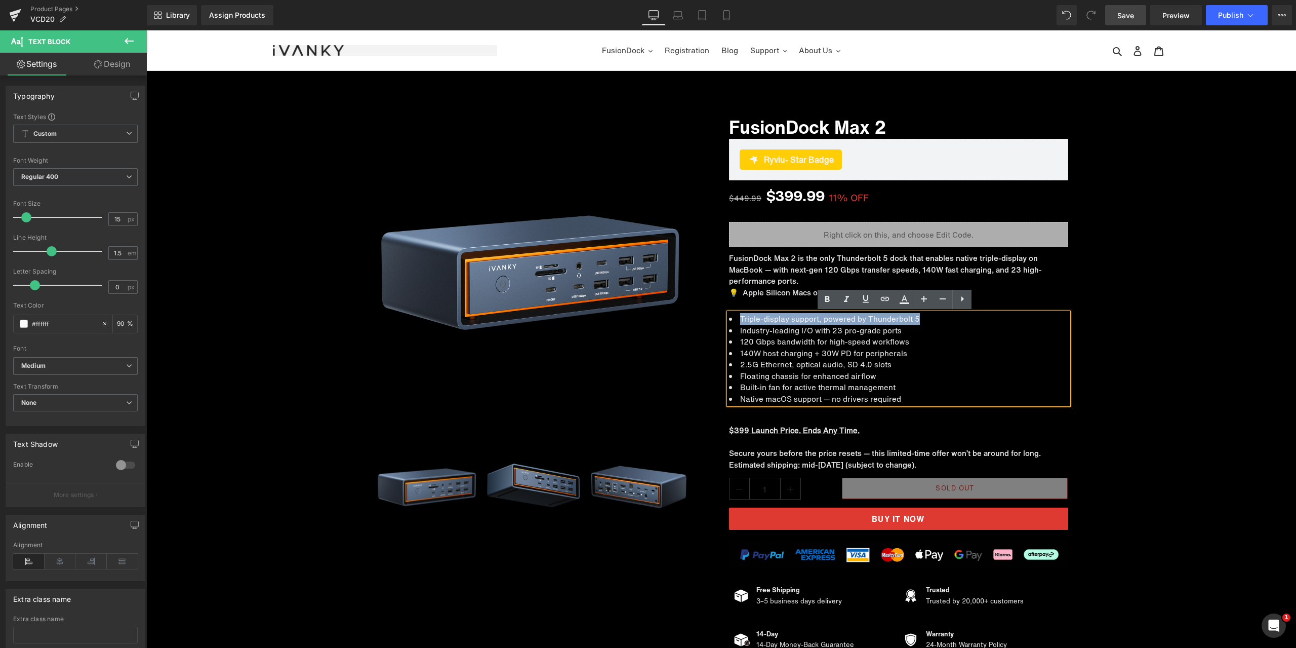
drag, startPoint x: 919, startPoint y: 320, endPoint x: 736, endPoint y: 322, distance: 182.8
click at [736, 322] on li "Triple-display support, powered by Thunderbolt 5" at bounding box center [898, 319] width 339 height 12
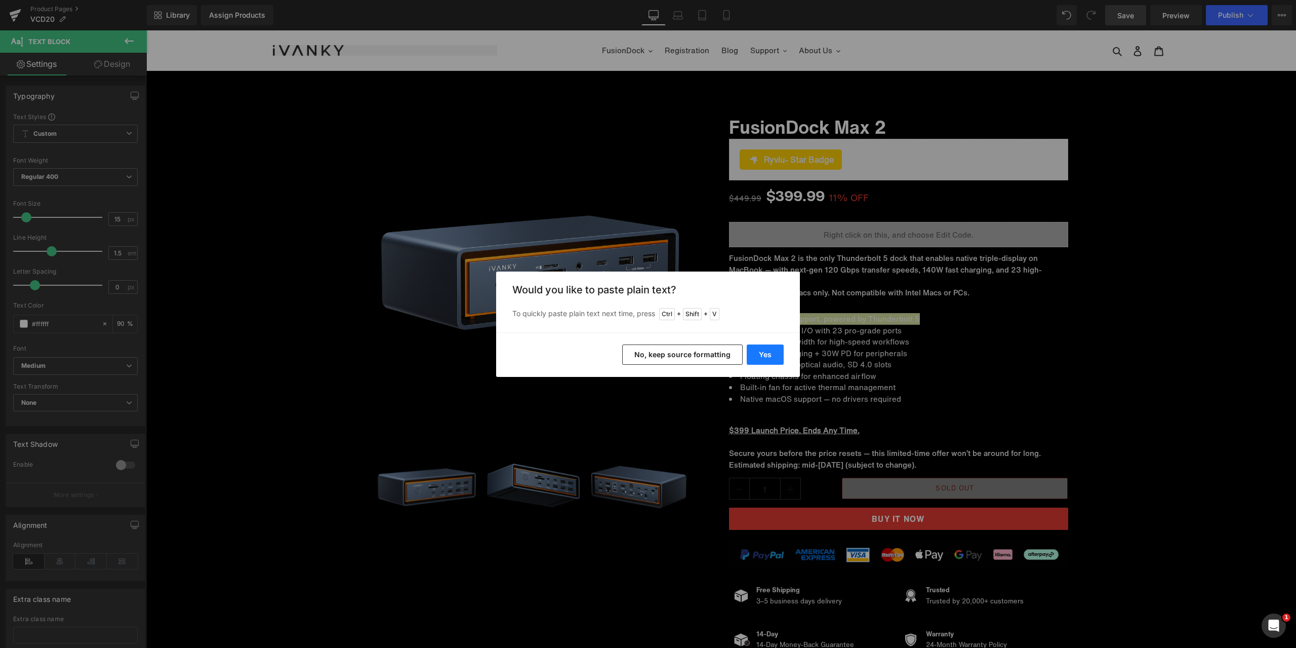
click at [777, 350] on button "Yes" at bounding box center [765, 354] width 37 height 20
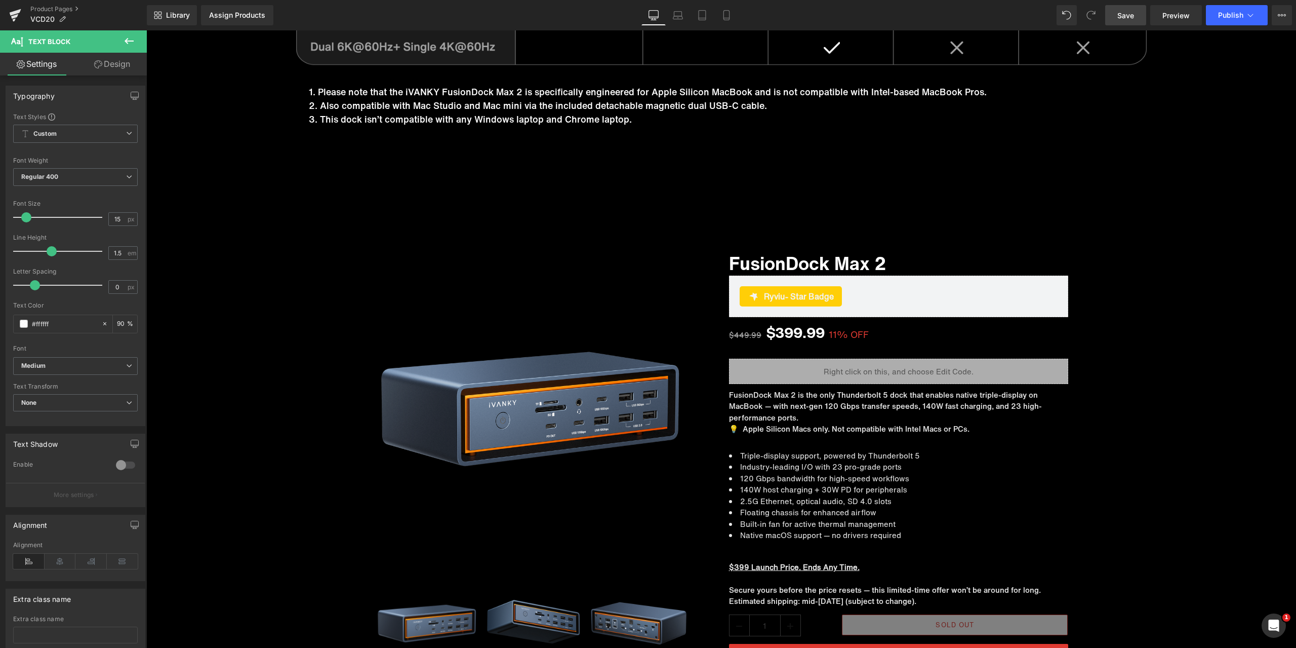
scroll to position [7950, 0]
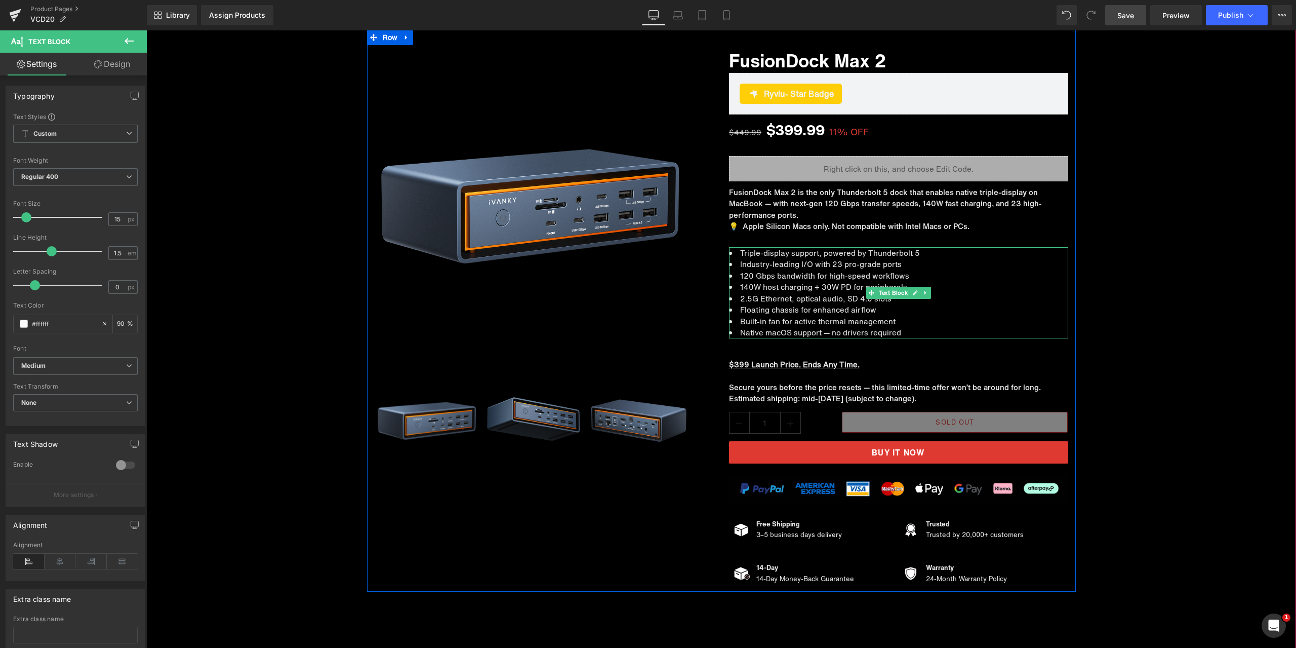
click at [874, 257] on li "Triple-display support, powered by Thunderbolt 5" at bounding box center [898, 253] width 339 height 12
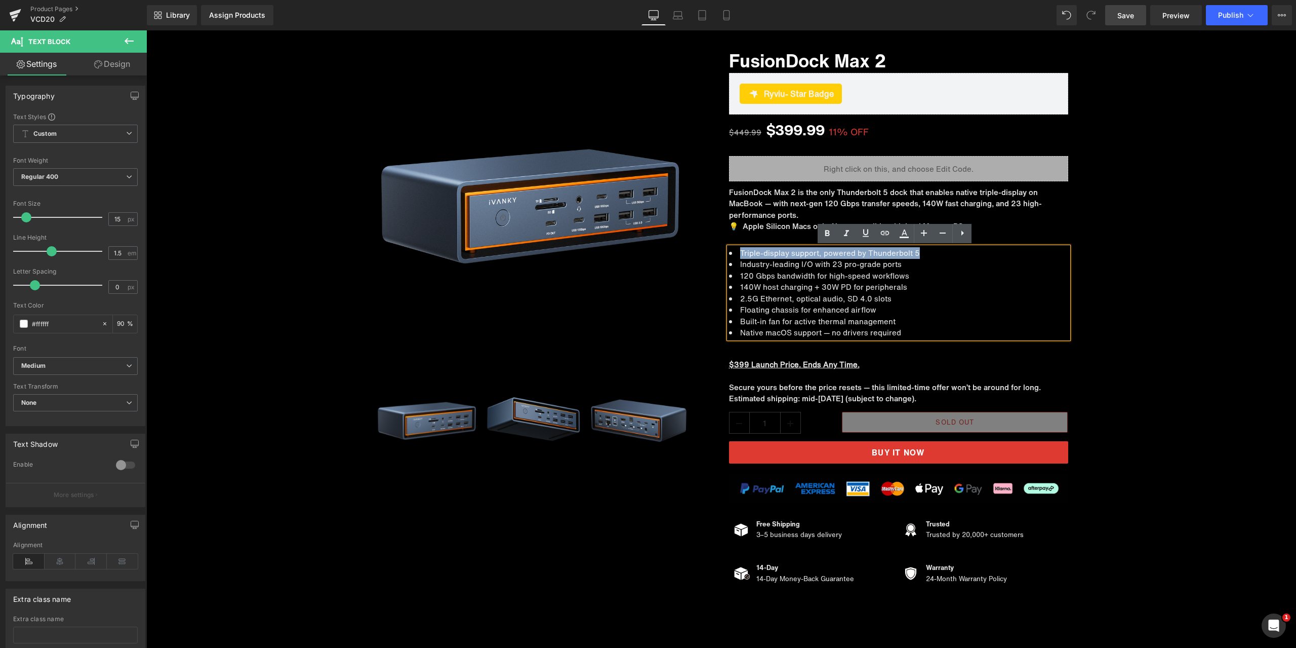
drag, startPoint x: 738, startPoint y: 253, endPoint x: 926, endPoint y: 257, distance: 187.9
click at [926, 257] on li "Triple-display support, powered by Thunderbolt 5" at bounding box center [898, 253] width 339 height 12
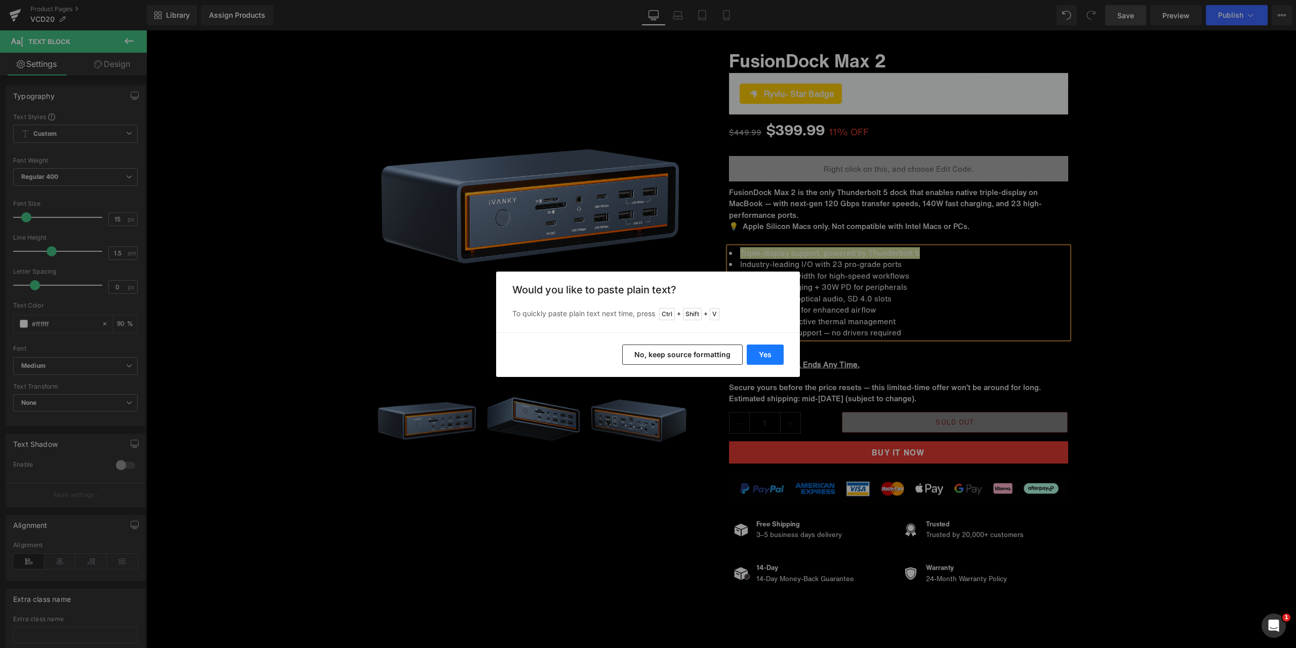
click at [772, 352] on button "Yes" at bounding box center [765, 354] width 37 height 20
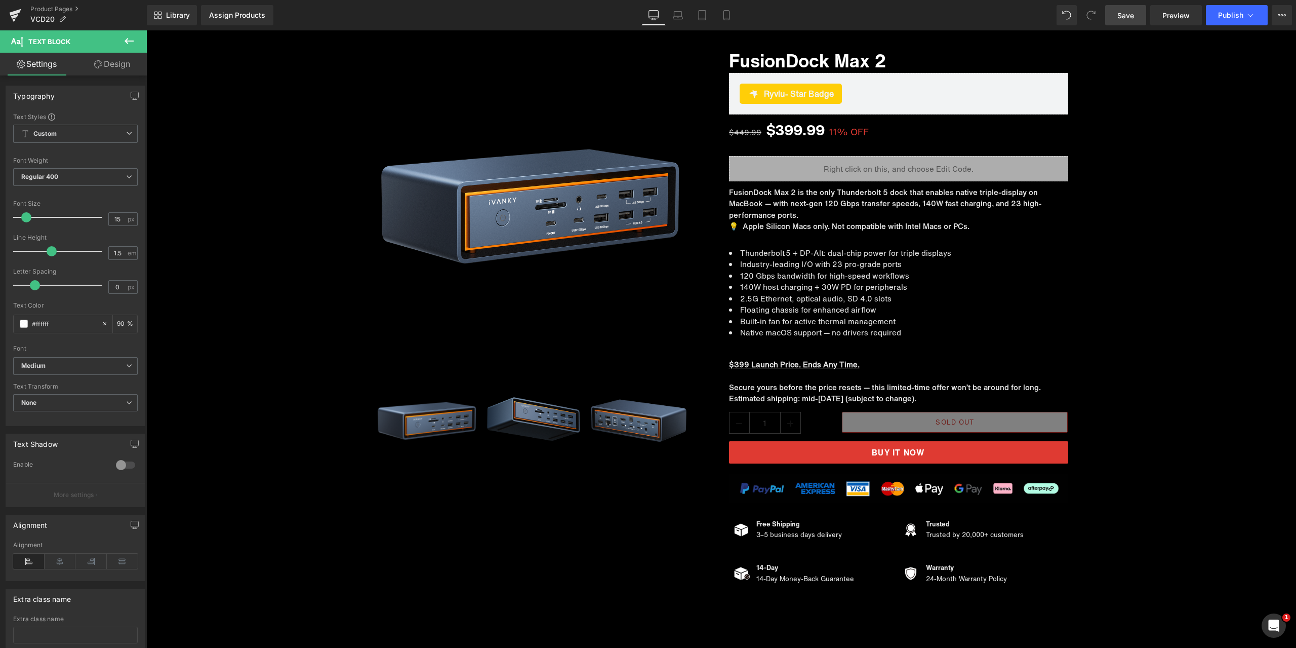
click at [1124, 13] on span "Save" at bounding box center [1126, 15] width 17 height 11
click at [603, 20] on div "Library Assign Products Product Preview No product match your search. Please tr…" at bounding box center [721, 15] width 1149 height 20
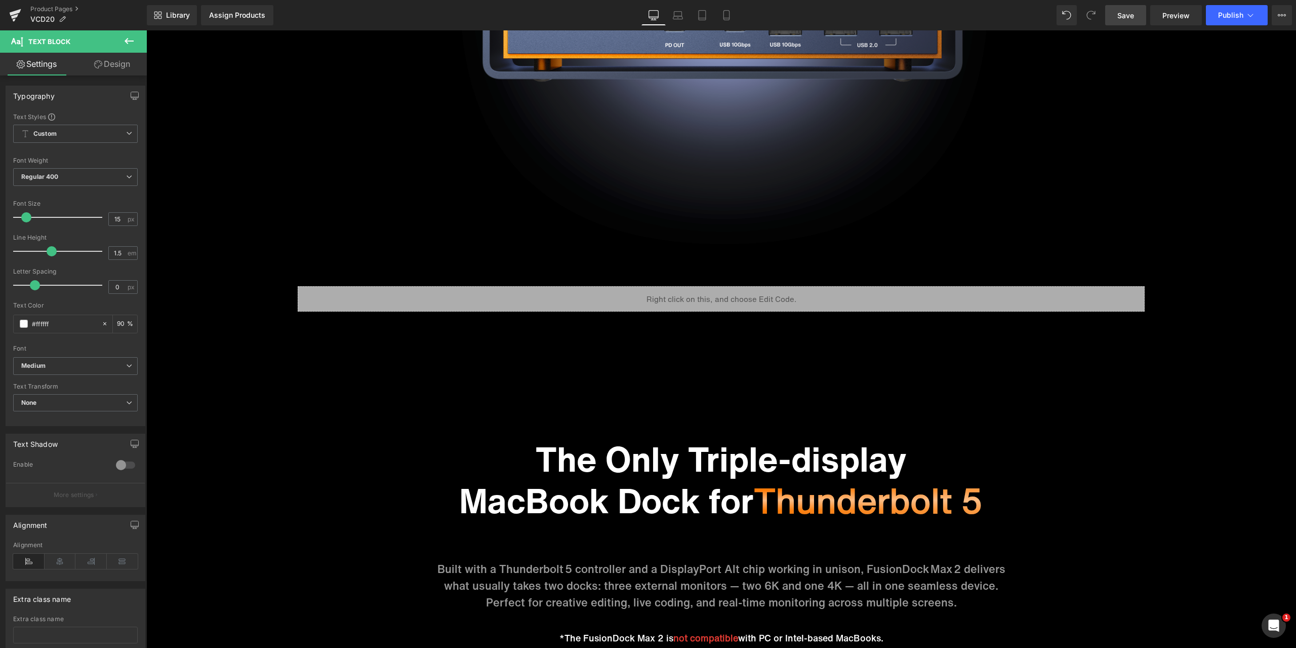
scroll to position [1208, 0]
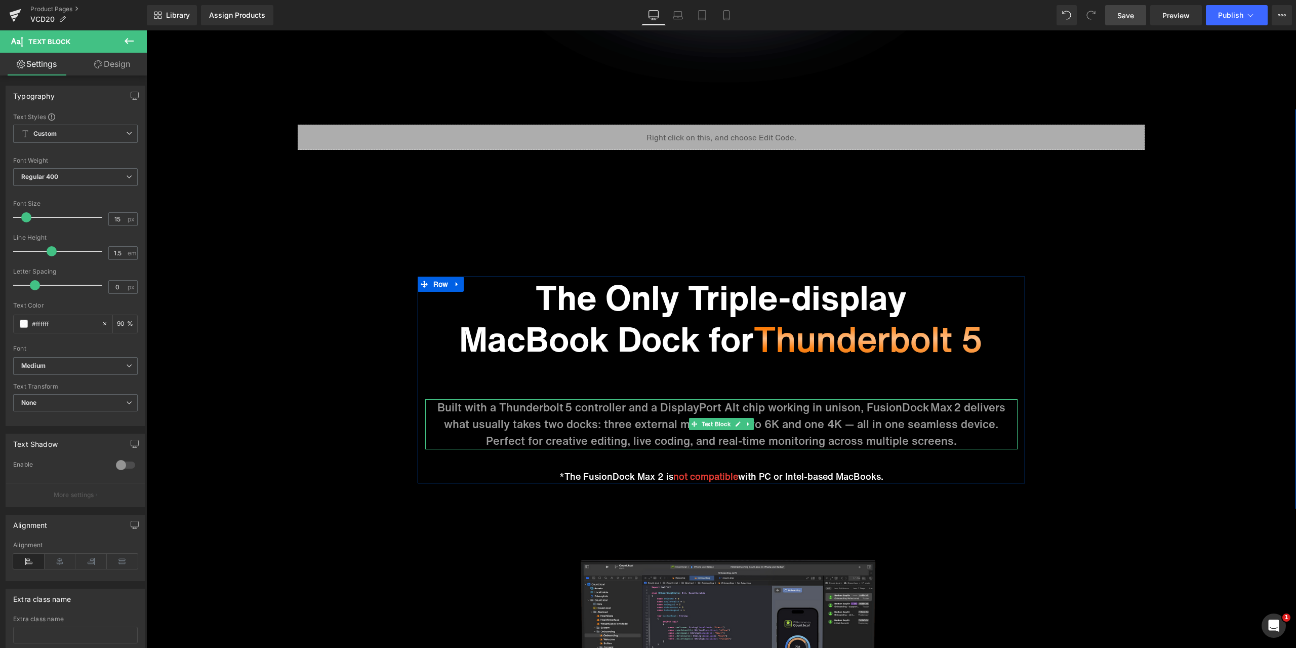
click at [949, 423] on p "Built with a Thunderbolt 5 controller and a DisplayPort Alt chip working in uni…" at bounding box center [721, 424] width 592 height 50
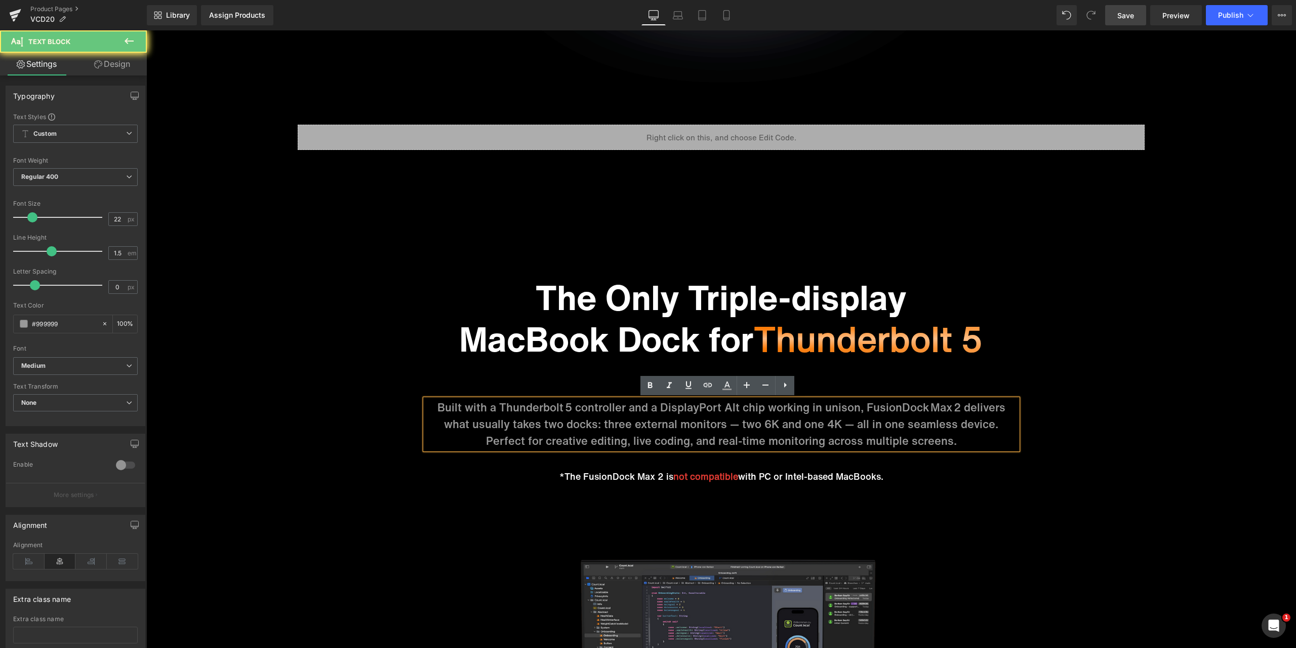
click at [954, 423] on p "Built with a Thunderbolt 5 controller and a DisplayPort Alt chip working in uni…" at bounding box center [721, 424] width 592 height 50
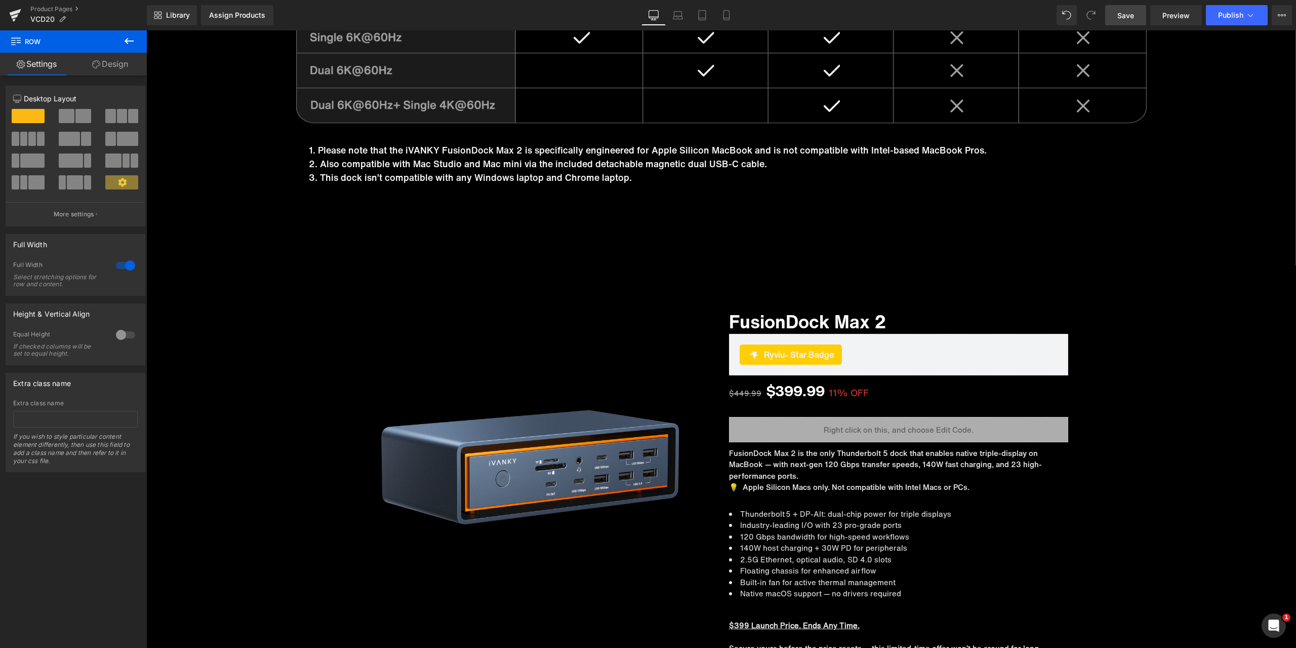
scroll to position [7943, 0]
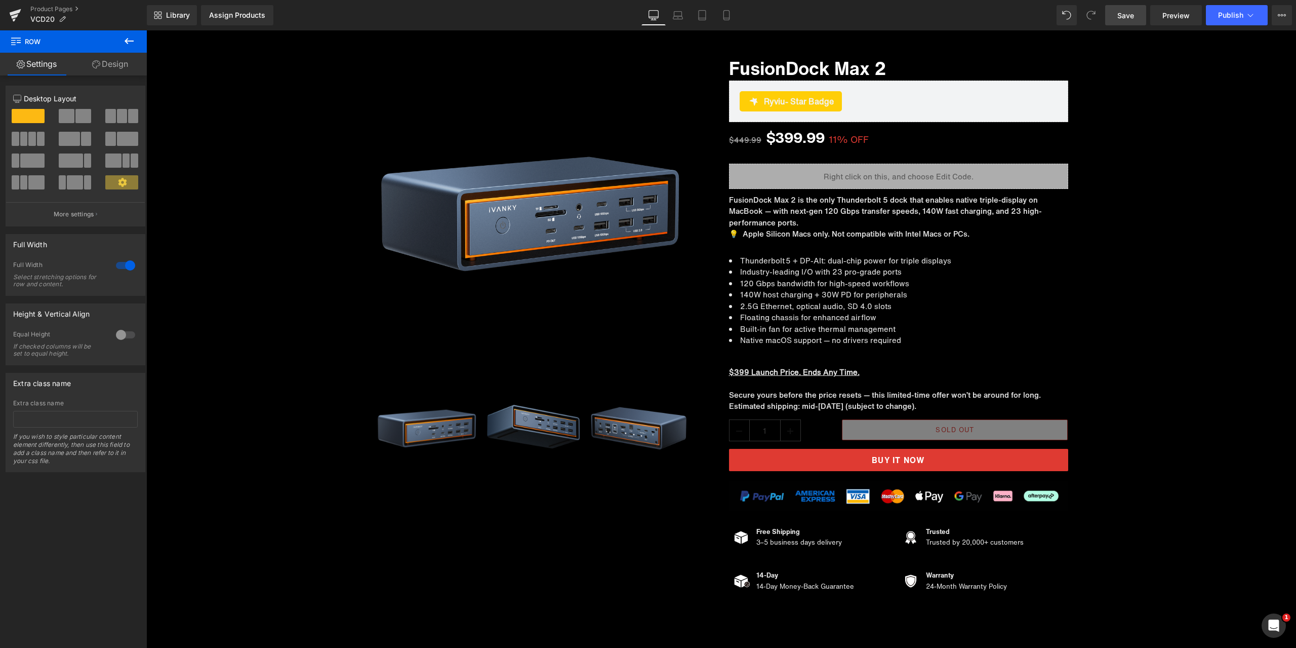
click at [1127, 11] on span "Save" at bounding box center [1126, 15] width 17 height 11
click at [936, 260] on li "Thunderbolt 5 + DP‑Alt: dual-chip power for triple displays" at bounding box center [898, 261] width 339 height 12
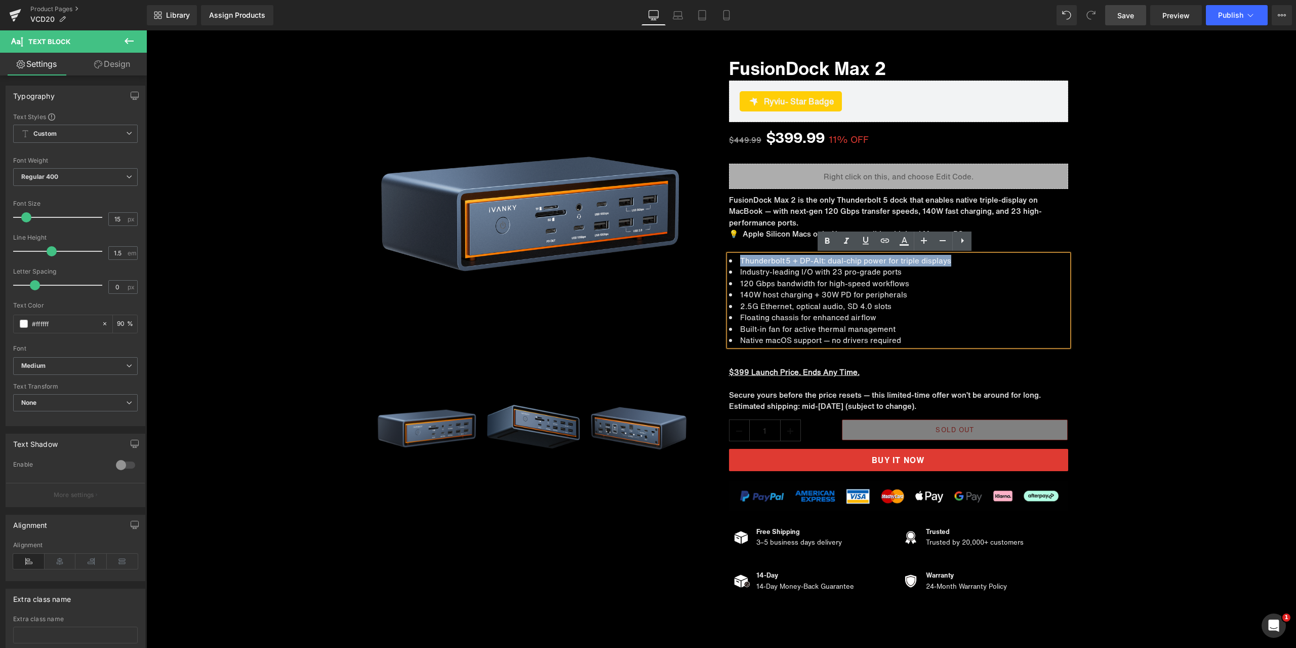
drag, startPoint x: 947, startPoint y: 260, endPoint x: 737, endPoint y: 257, distance: 209.7
click at [737, 257] on li "Thunderbolt 5 + DP‑Alt: dual-chip power for triple displays" at bounding box center [898, 261] width 339 height 12
click at [901, 244] on icon at bounding box center [904, 245] width 9 height 2
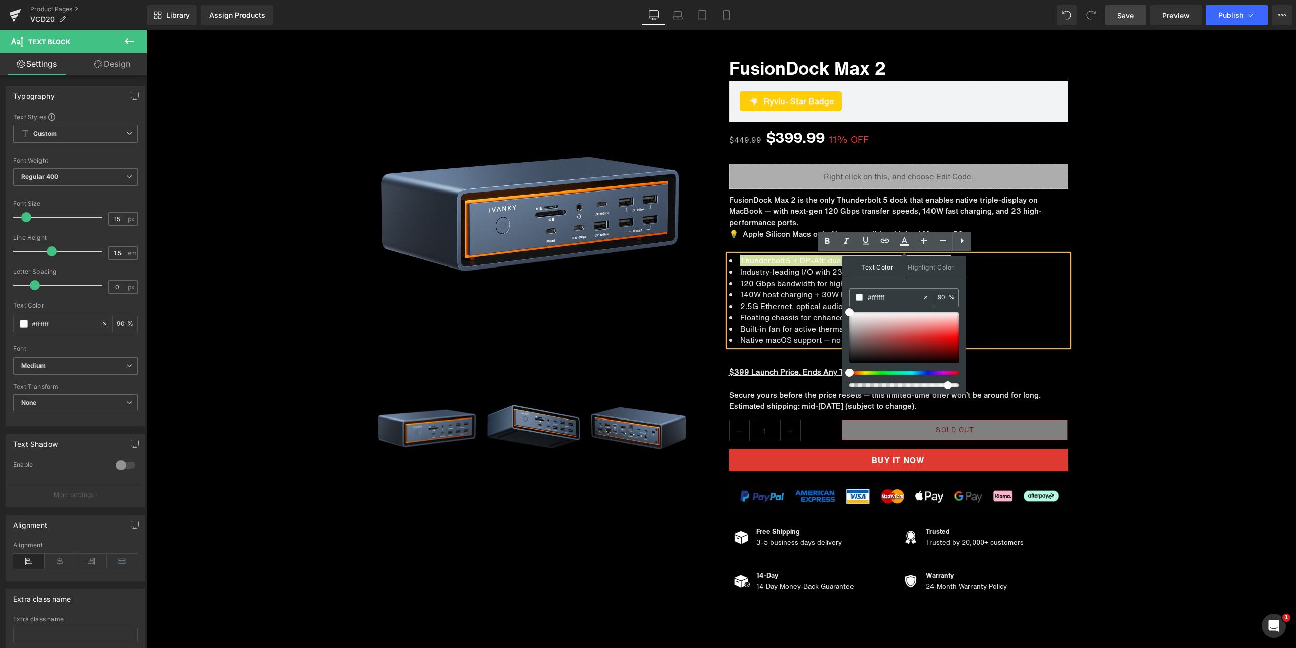
click at [940, 296] on input "90" at bounding box center [943, 297] width 11 height 11
click at [828, 242] on icon at bounding box center [827, 241] width 12 height 12
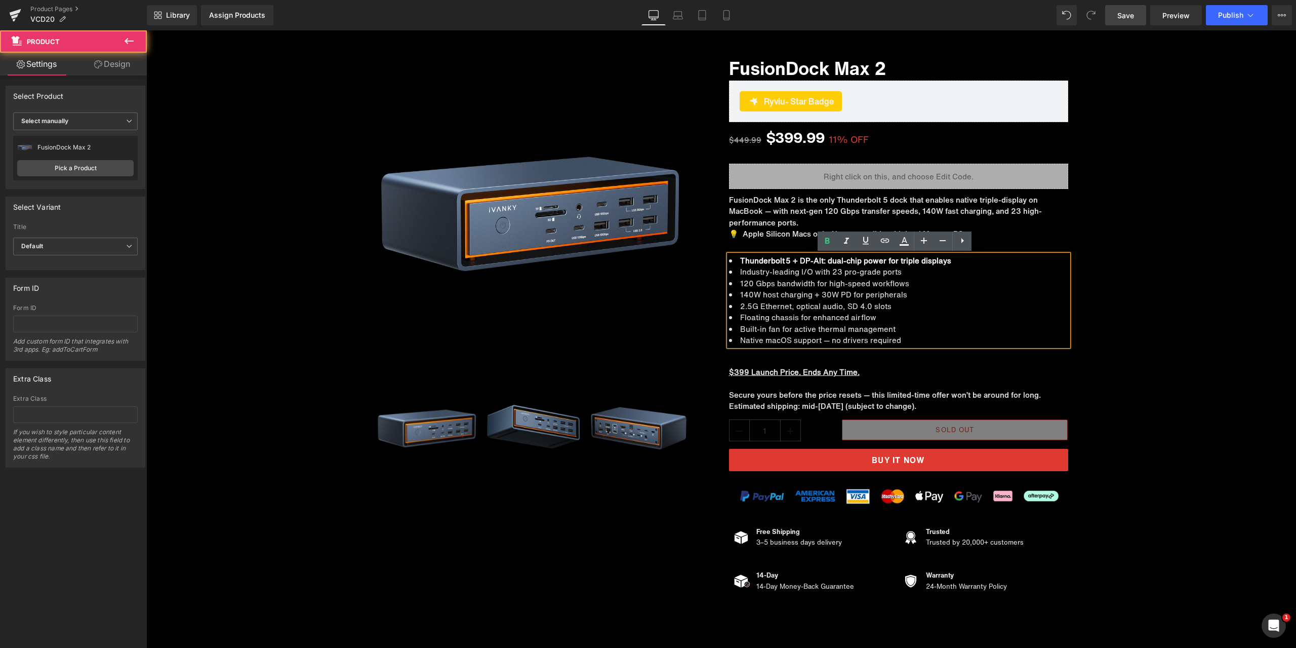
click at [1148, 277] on div "Sale Off (P) Image ‹" at bounding box center [721, 318] width 1150 height 562
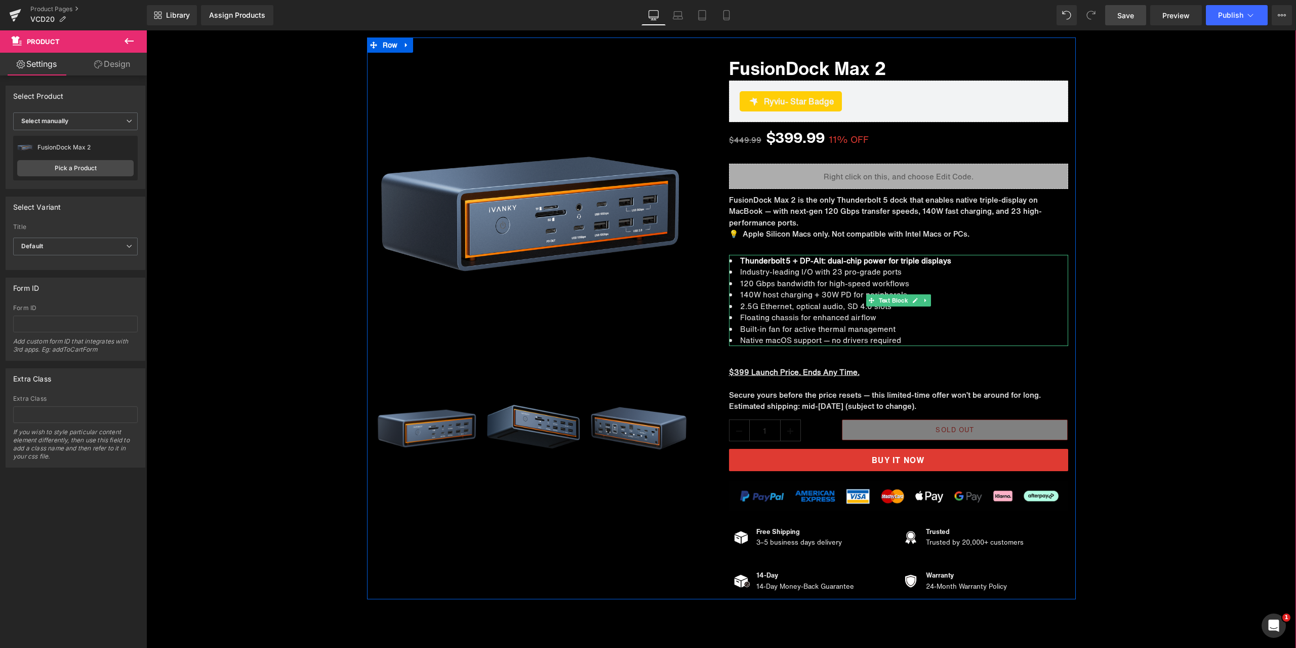
click at [959, 264] on li "Thunderbolt 5 + DP‑Alt: dual-chip power for triple displays" at bounding box center [898, 261] width 339 height 12
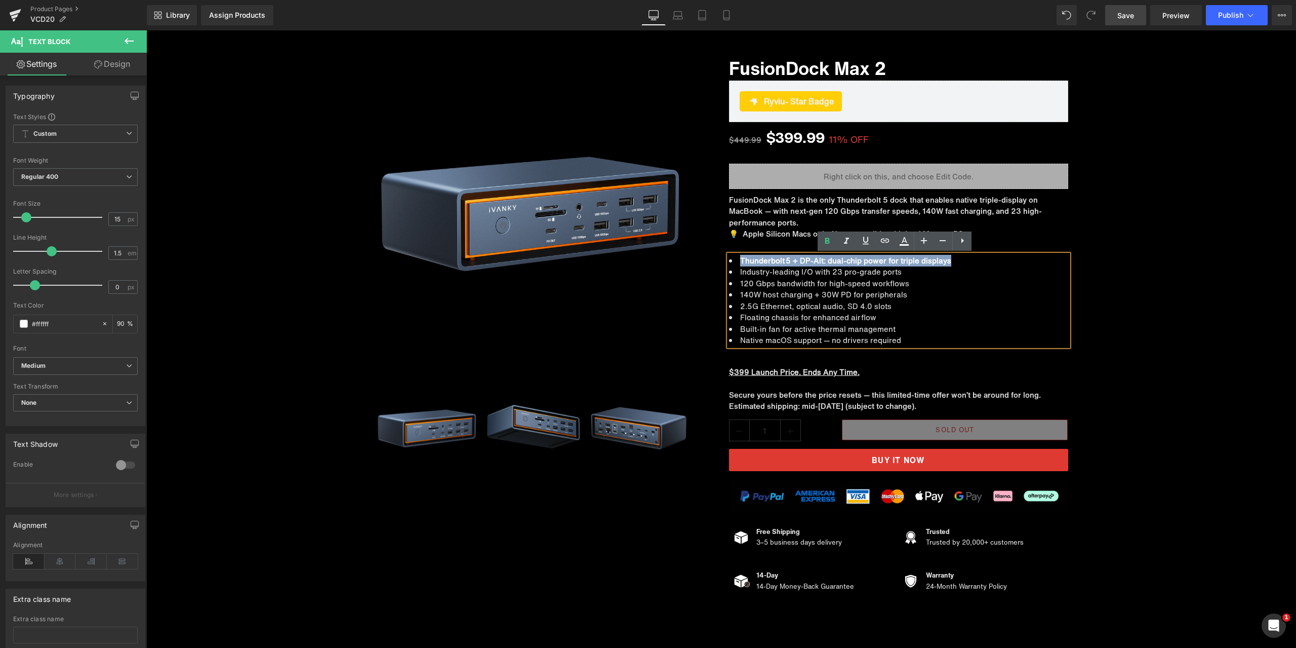
drag, startPoint x: 953, startPoint y: 262, endPoint x: 735, endPoint y: 261, distance: 217.2
click at [735, 261] on li "Thunderbolt 5 + DP‑Alt: dual-chip power for triple displays" at bounding box center [898, 261] width 339 height 12
click at [868, 247] on link at bounding box center [865, 240] width 19 height 19
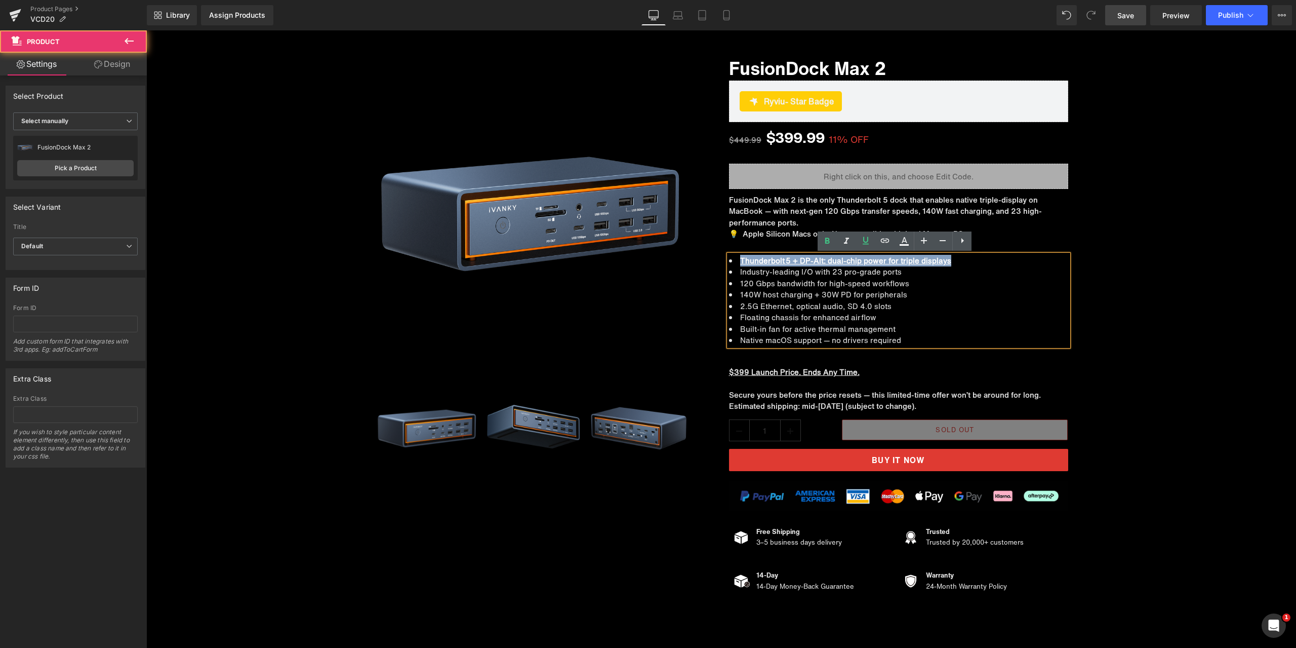
click at [1205, 324] on div "Sale Off (P) Image ‹" at bounding box center [721, 318] width 1150 height 562
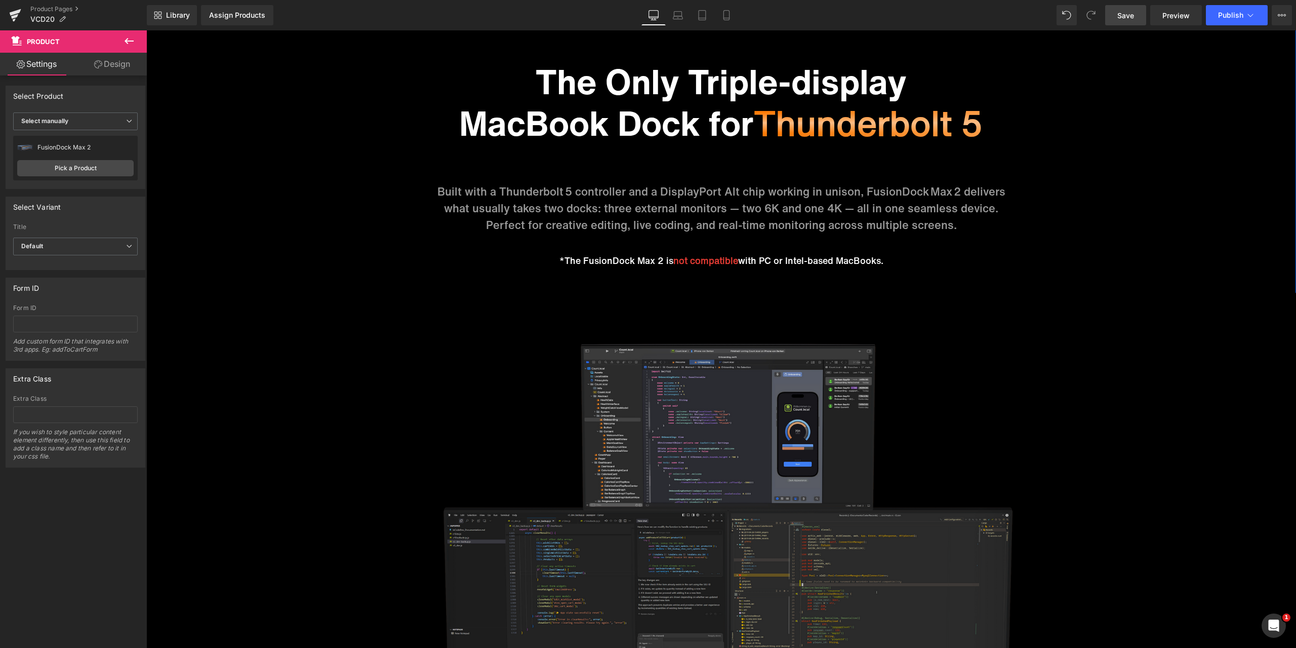
scroll to position [1258, 0]
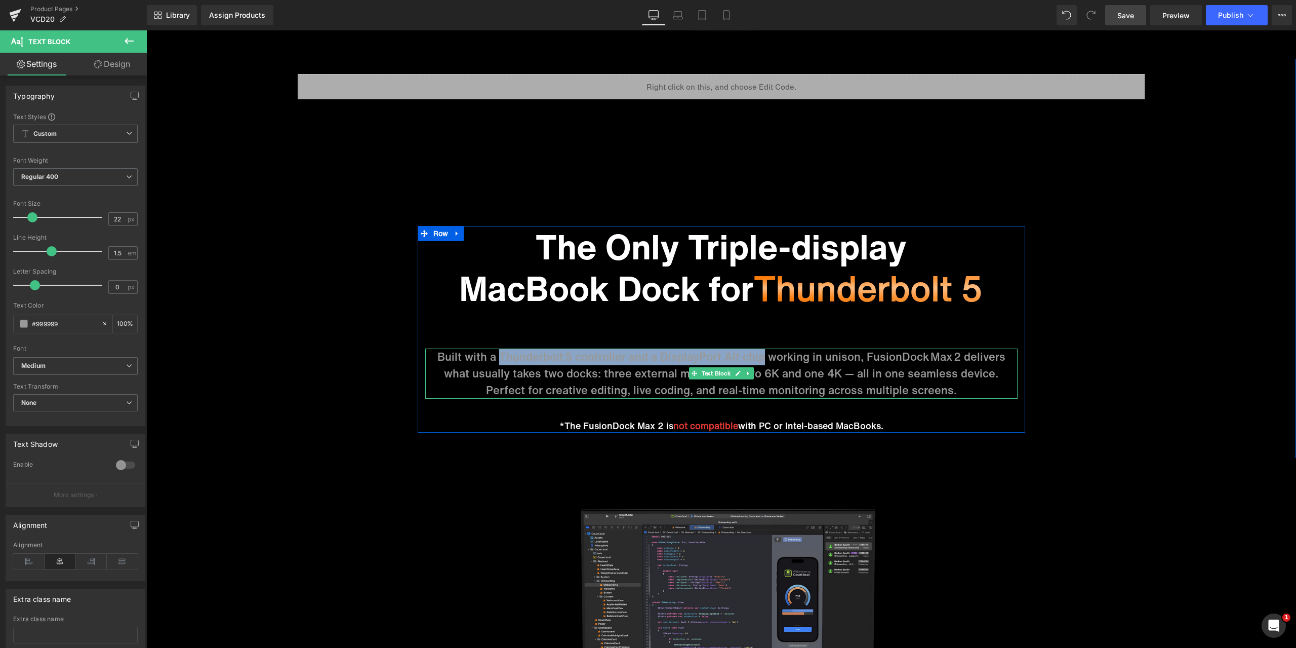
drag, startPoint x: 485, startPoint y: 358, endPoint x: 744, endPoint y: 358, distance: 259.8
click at [744, 358] on p "Built with a Thunderbolt 5 controller and a DisplayPort Alt chip working in uni…" at bounding box center [721, 364] width 592 height 33
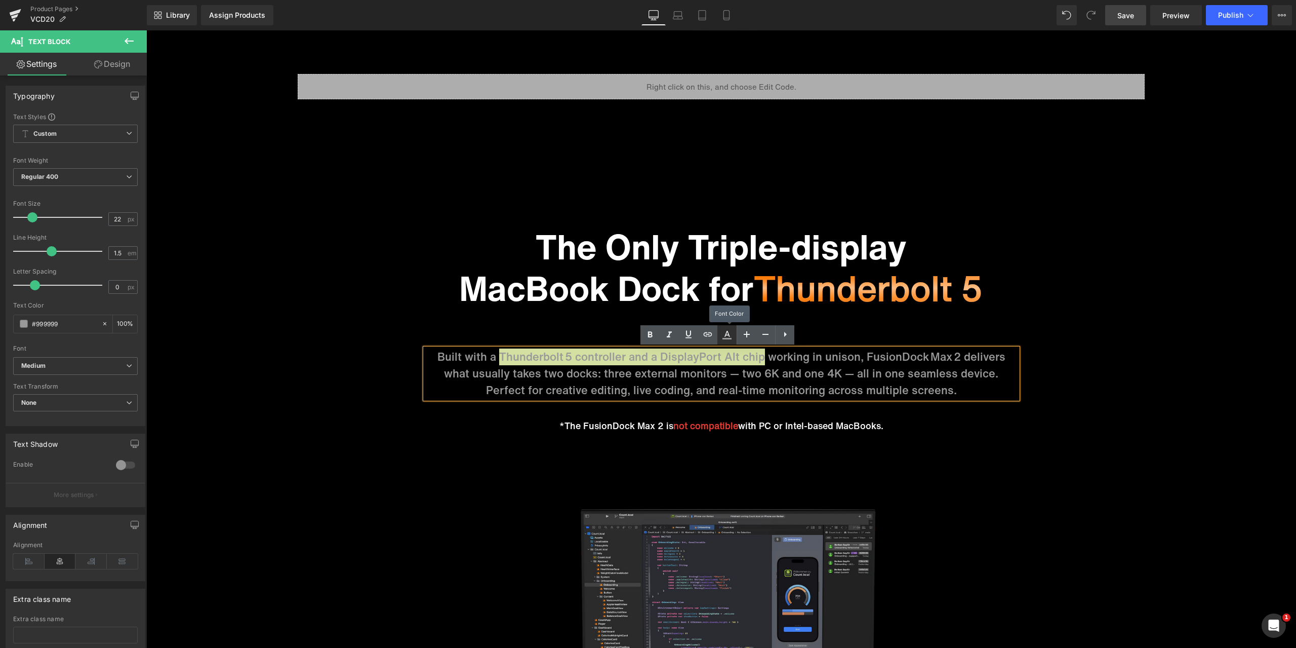
click at [731, 329] on icon at bounding box center [727, 335] width 12 height 12
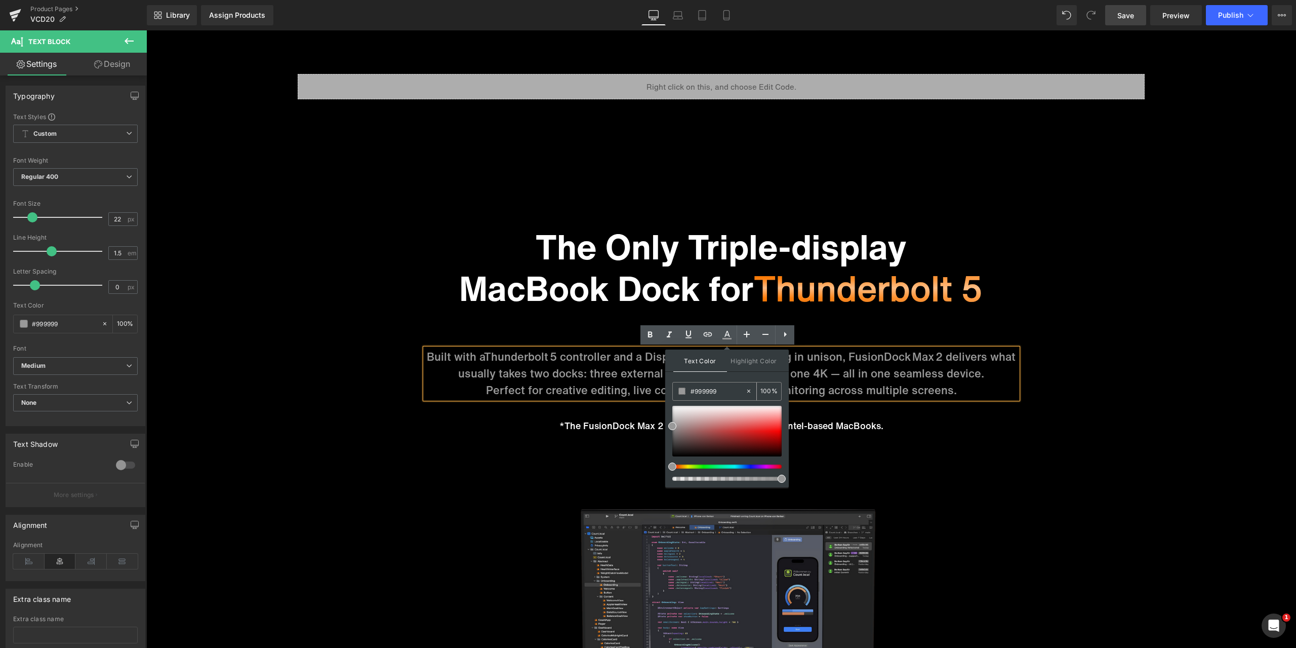
click at [684, 391] on span at bounding box center [682, 390] width 7 height 7
click at [681, 393] on span at bounding box center [682, 390] width 7 height 7
drag, startPoint x: 671, startPoint y: 424, endPoint x: 666, endPoint y: 390, distance: 33.8
click at [666, 390] on div "Text Color Highlight Color #333333 #ffffff 100 % transparent 0 %" at bounding box center [727, 418] width 124 height 138
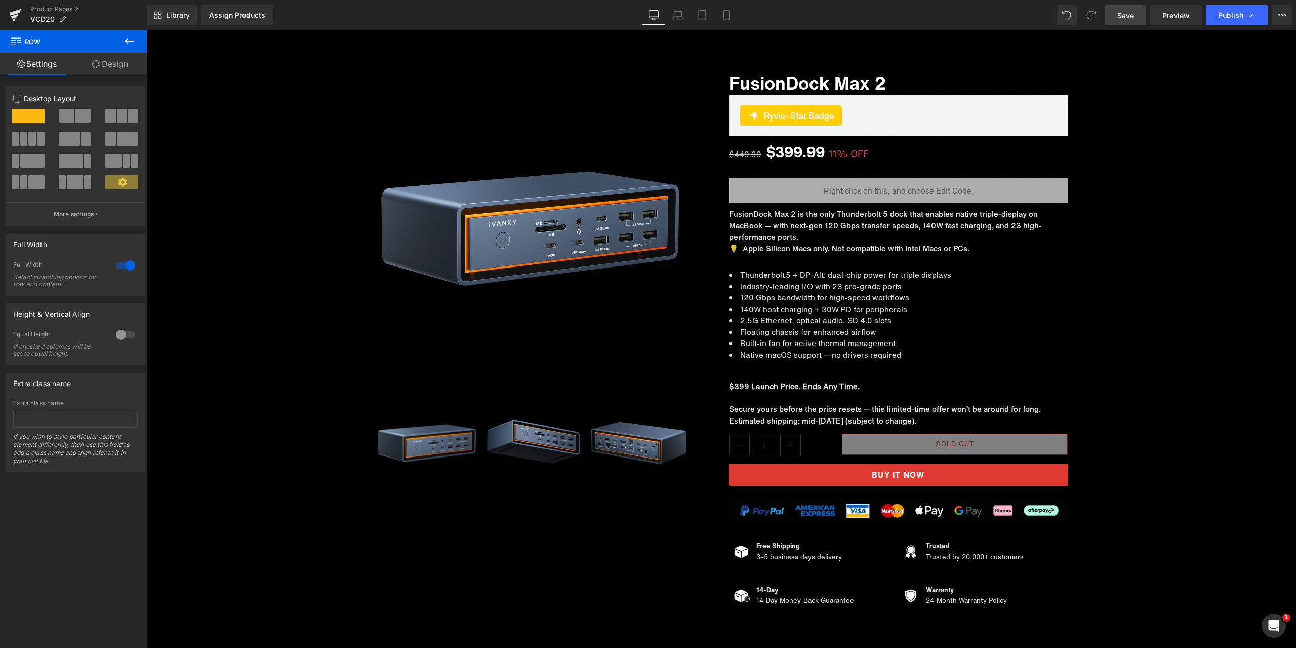
scroll to position [0, 0]
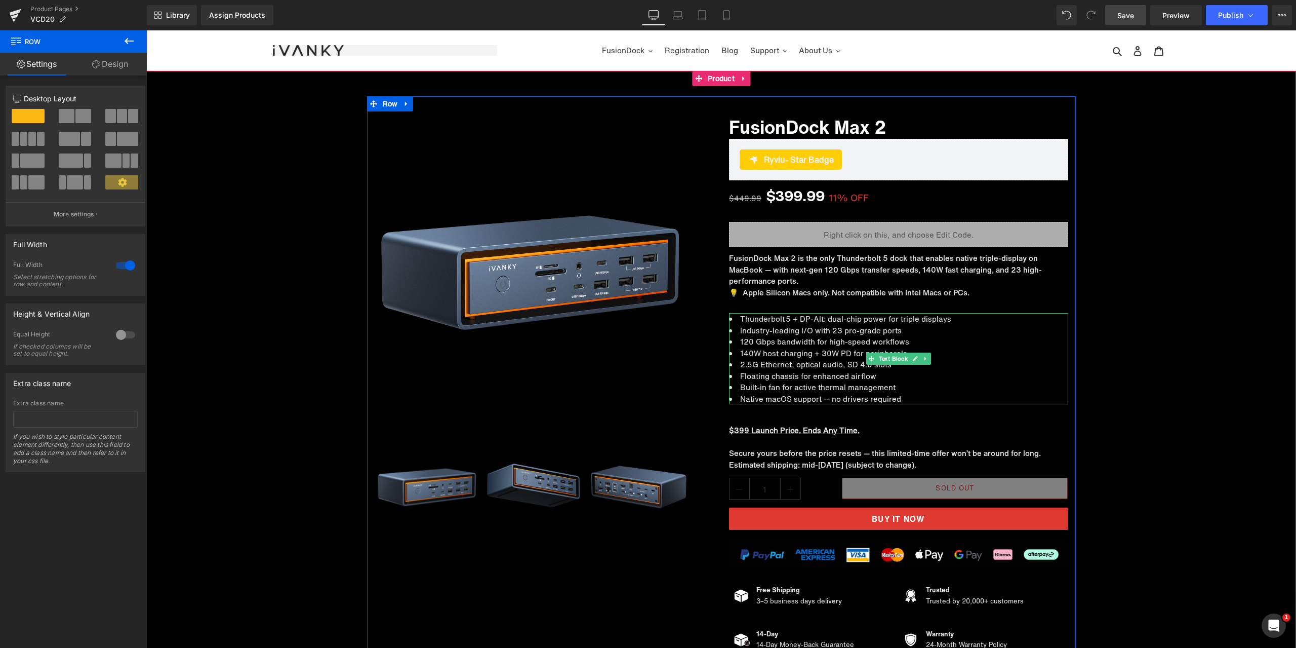
click at [869, 324] on li "Thunderbolt 5 + DP‑Alt: dual-chip power for triple displays" at bounding box center [898, 319] width 339 height 12
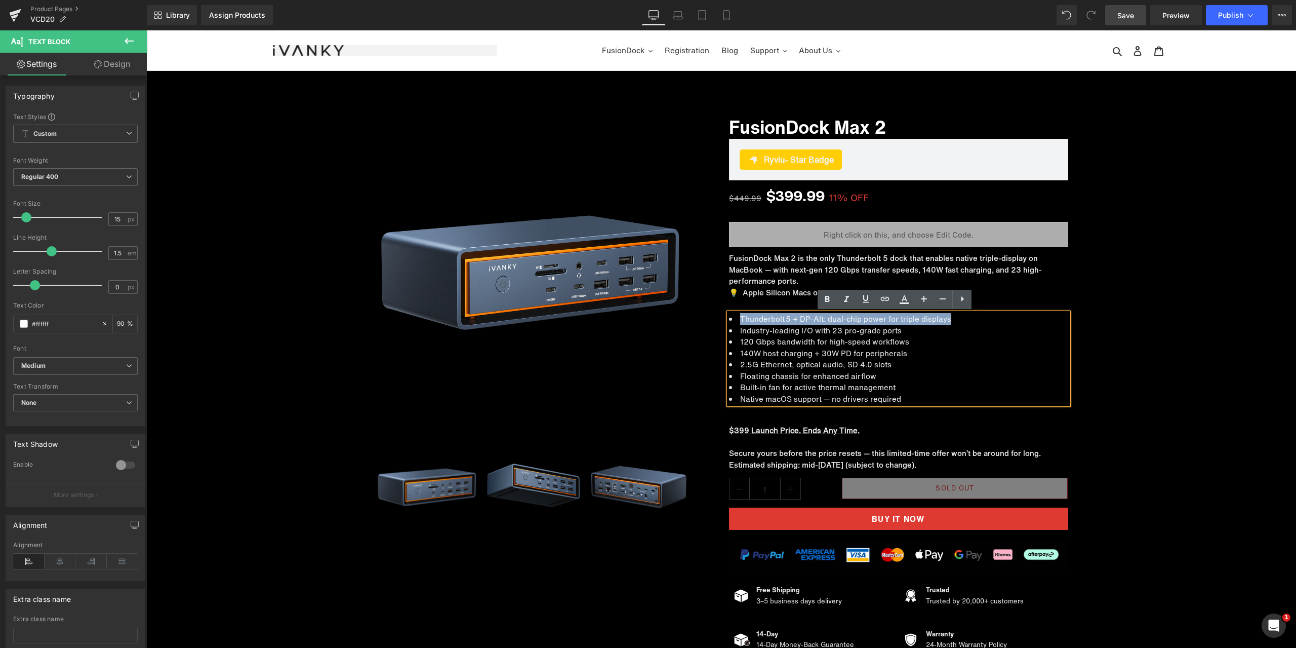
drag, startPoint x: 944, startPoint y: 318, endPoint x: 736, endPoint y: 319, distance: 208.6
click at [736, 319] on li "Thunderbolt 5 + DP‑Alt: dual-chip power for triple displays" at bounding box center [898, 319] width 339 height 12
click at [906, 302] on icon at bounding box center [904, 299] width 12 height 12
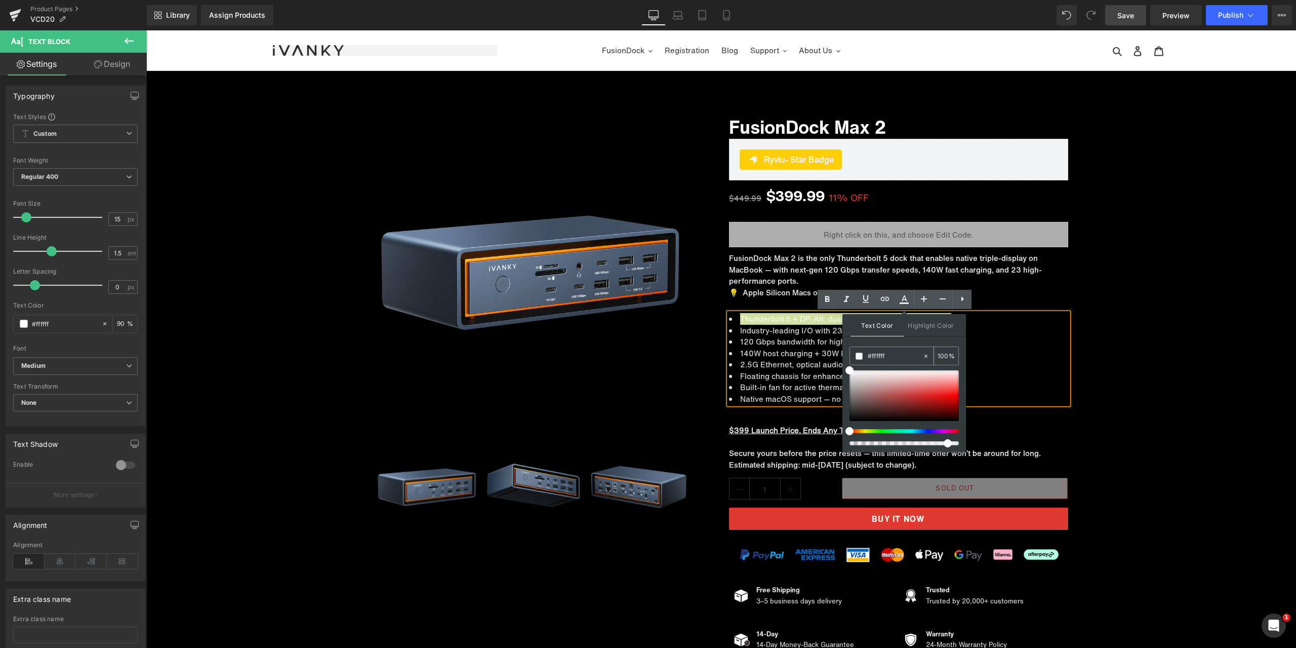
click at [944, 355] on input "100" at bounding box center [943, 355] width 11 height 11
click at [938, 356] on input "100" at bounding box center [943, 355] width 11 height 11
click at [940, 355] on input "100" at bounding box center [943, 355] width 11 height 11
drag, startPoint x: 939, startPoint y: 356, endPoint x: 947, endPoint y: 355, distance: 8.1
click at [950, 355] on div "100 %" at bounding box center [946, 356] width 24 height 18
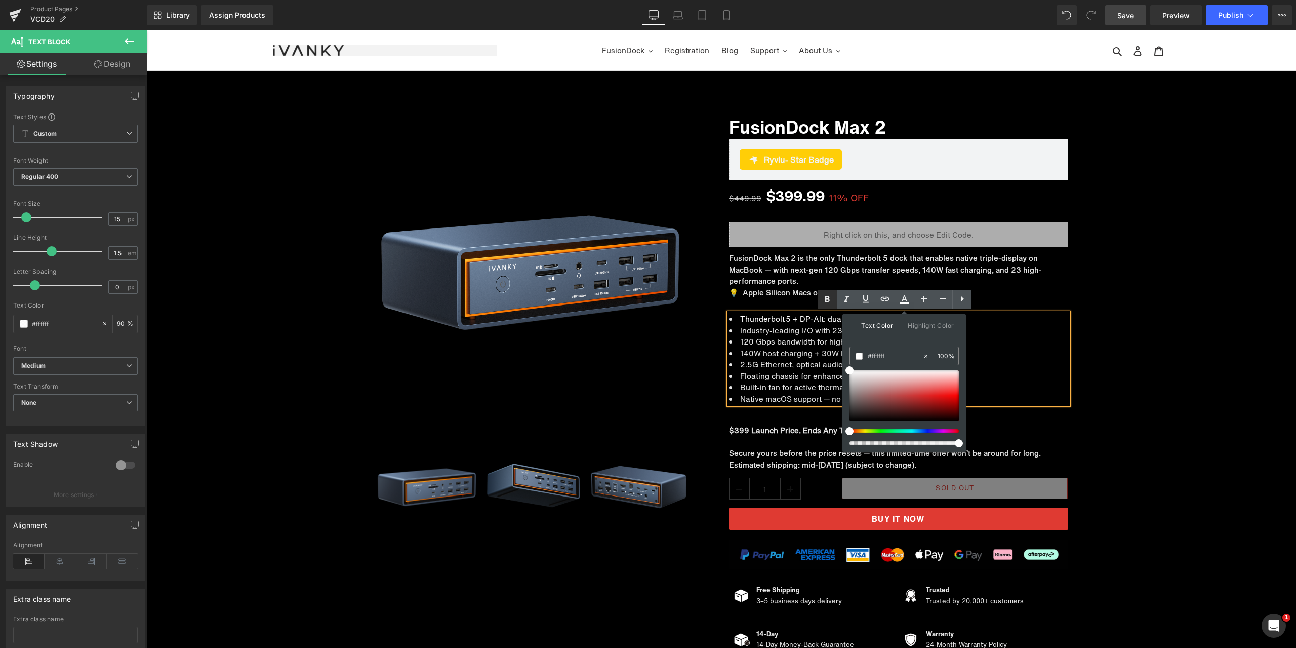
type input "100"
click at [823, 300] on icon at bounding box center [827, 299] width 12 height 12
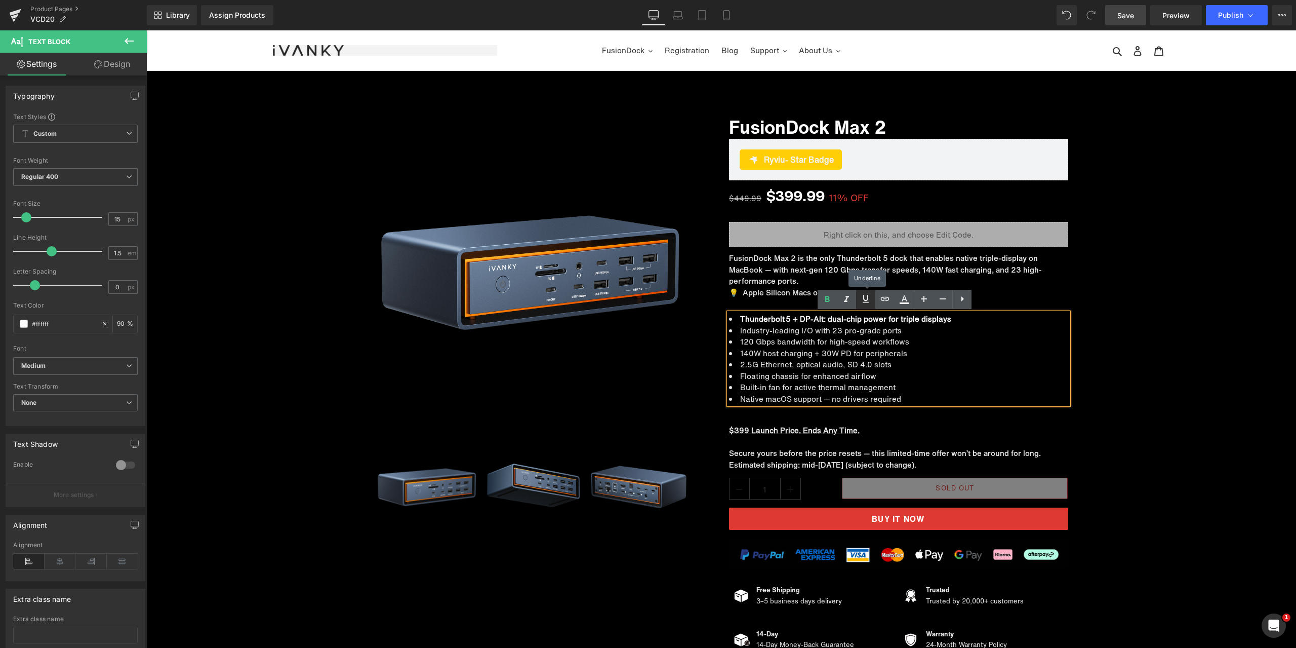
click at [867, 298] on icon at bounding box center [866, 299] width 12 height 12
click at [935, 335] on li "Industry-leading I/O with 23 pro-grade ports" at bounding box center [898, 331] width 339 height 12
drag, startPoint x: 944, startPoint y: 322, endPoint x: 736, endPoint y: 322, distance: 208.1
click at [736, 322] on li "Thunderbolt 5 + DP‑Alt: dual-chip power for triple displays" at bounding box center [898, 319] width 339 height 12
click at [863, 303] on icon at bounding box center [866, 299] width 12 height 12
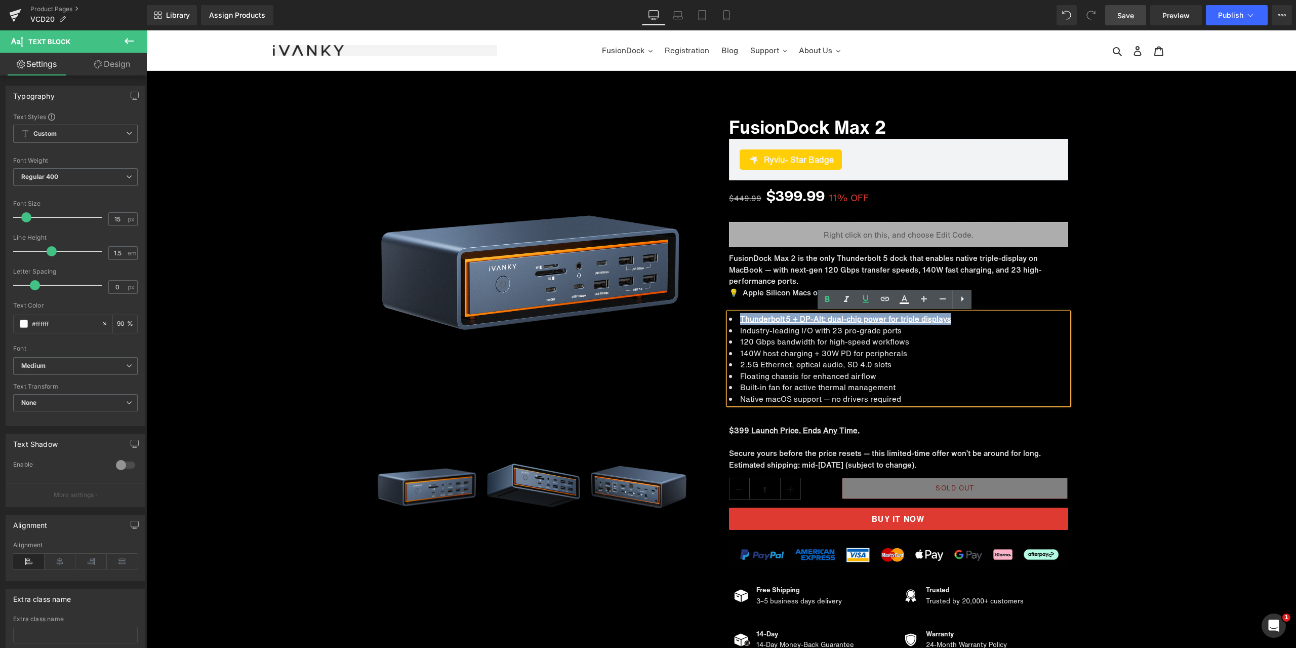
click at [1159, 350] on div "Sale Off (P) Image ‹" at bounding box center [721, 377] width 1150 height 562
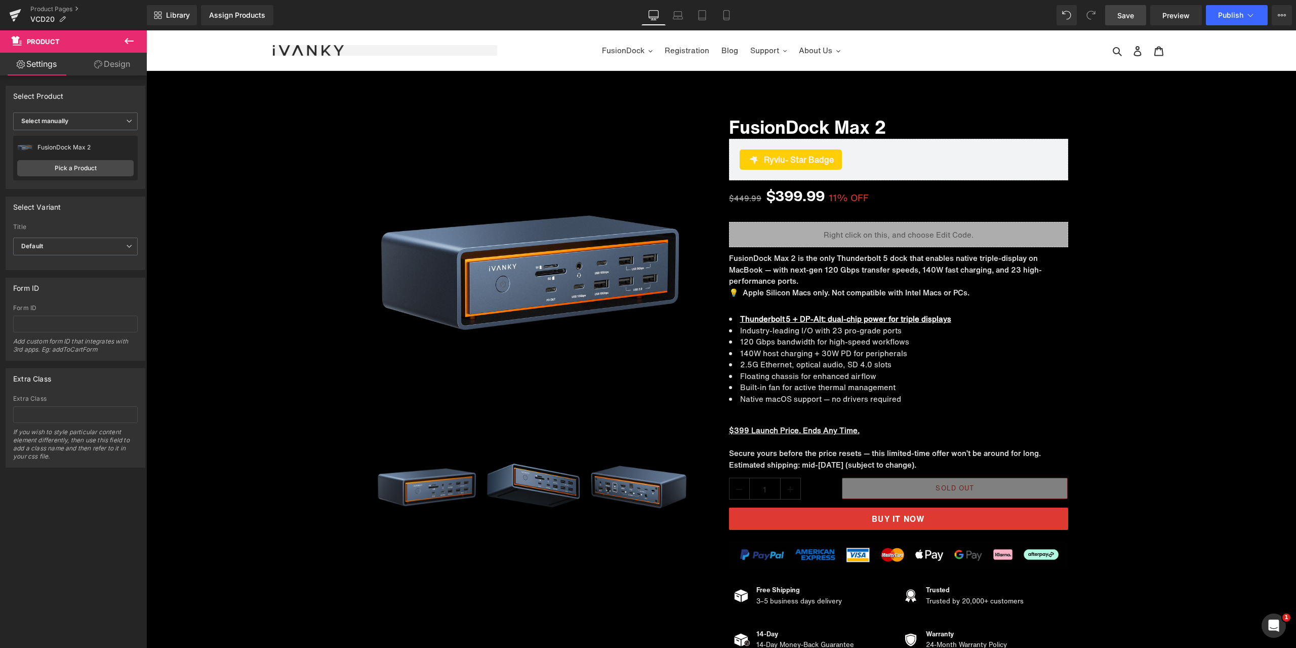
click at [1141, 15] on link "Save" at bounding box center [1125, 15] width 41 height 20
click at [66, 11] on link "Product Pages" at bounding box center [88, 9] width 116 height 8
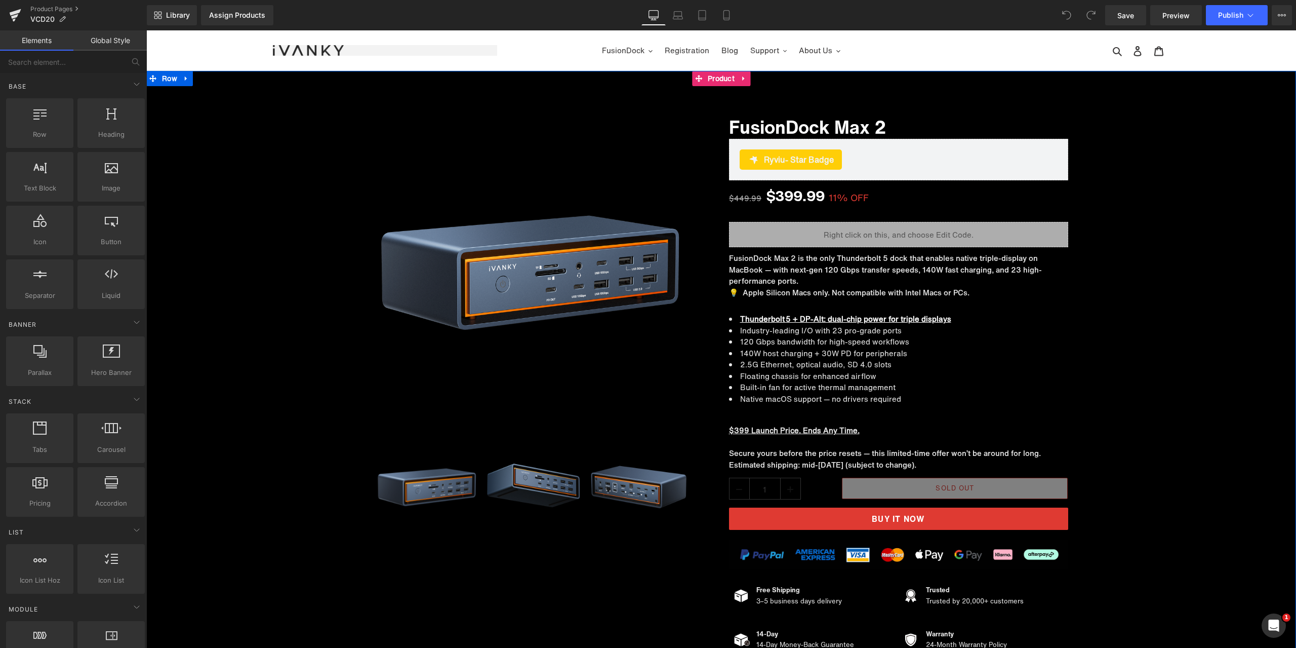
click at [1138, 409] on div "Sale Off (P) Image ‹" at bounding box center [721, 377] width 1150 height 562
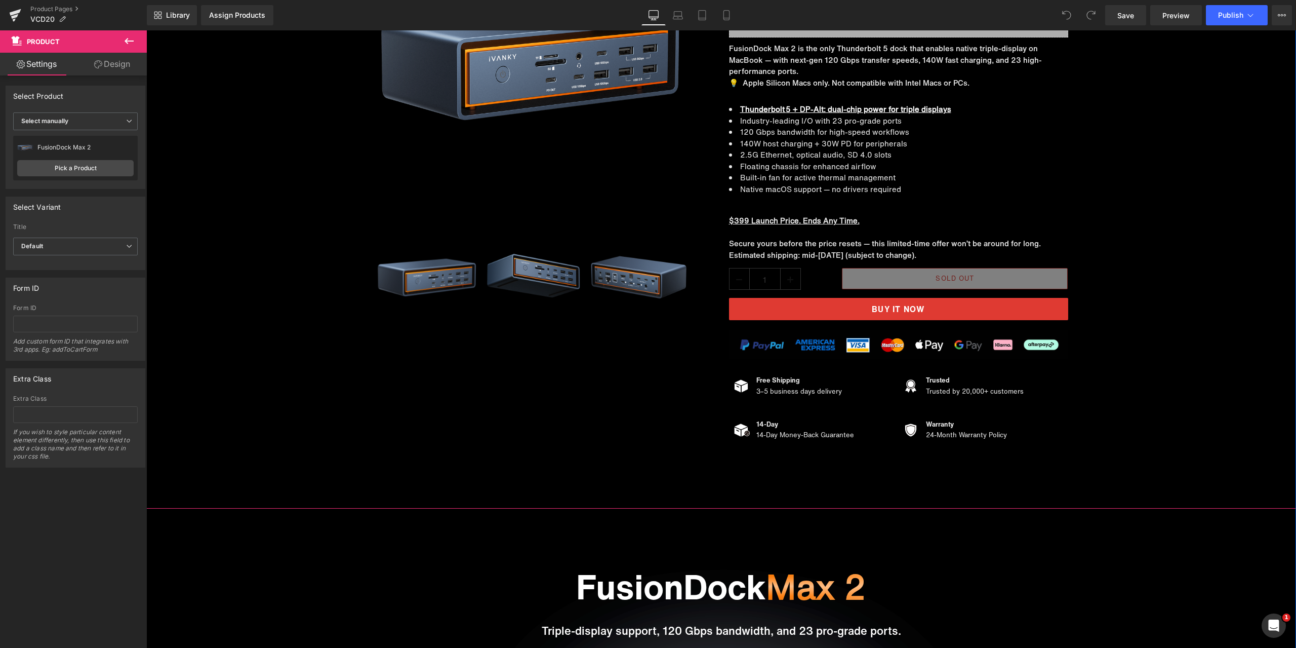
scroll to position [253, 0]
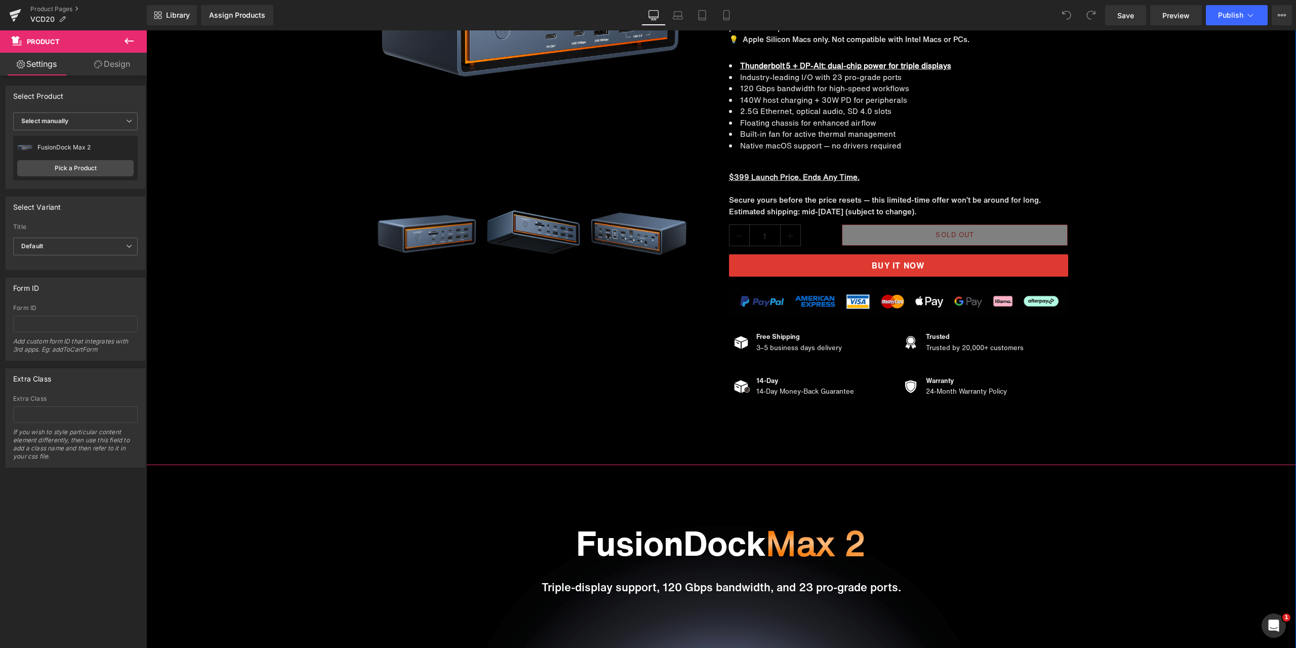
click at [1175, 367] on div "Sale Off (P) Image ‹" at bounding box center [721, 124] width 1150 height 562
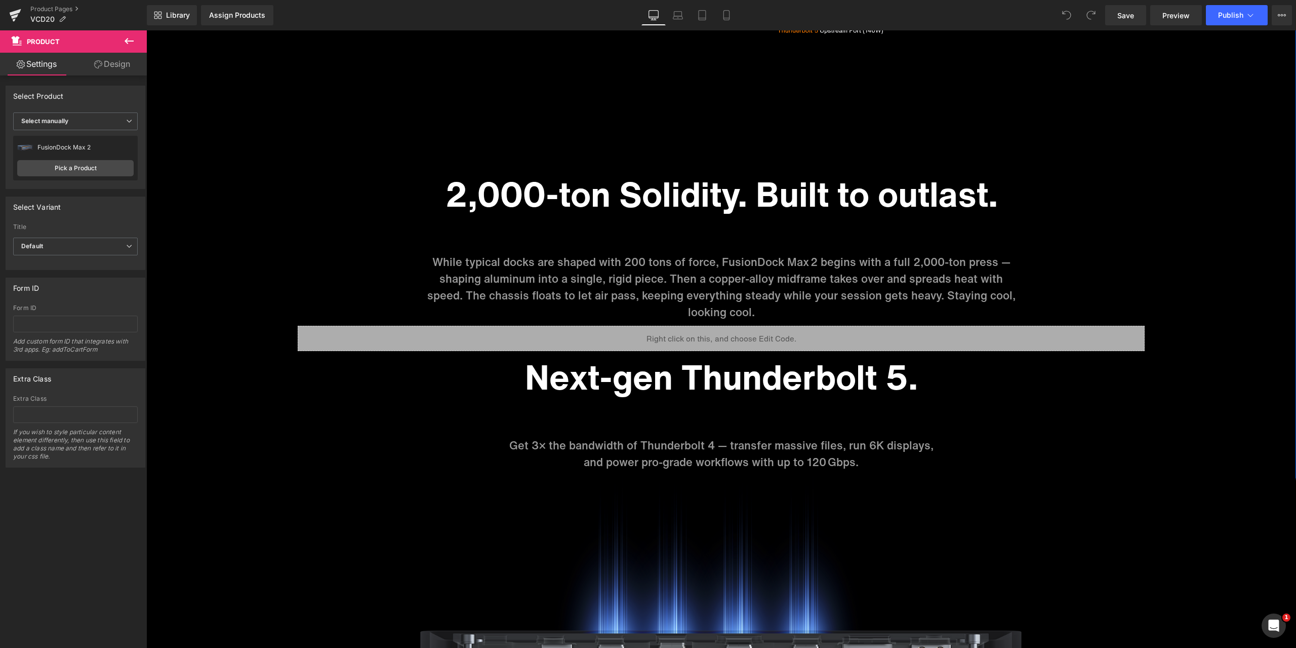
scroll to position [3545, 0]
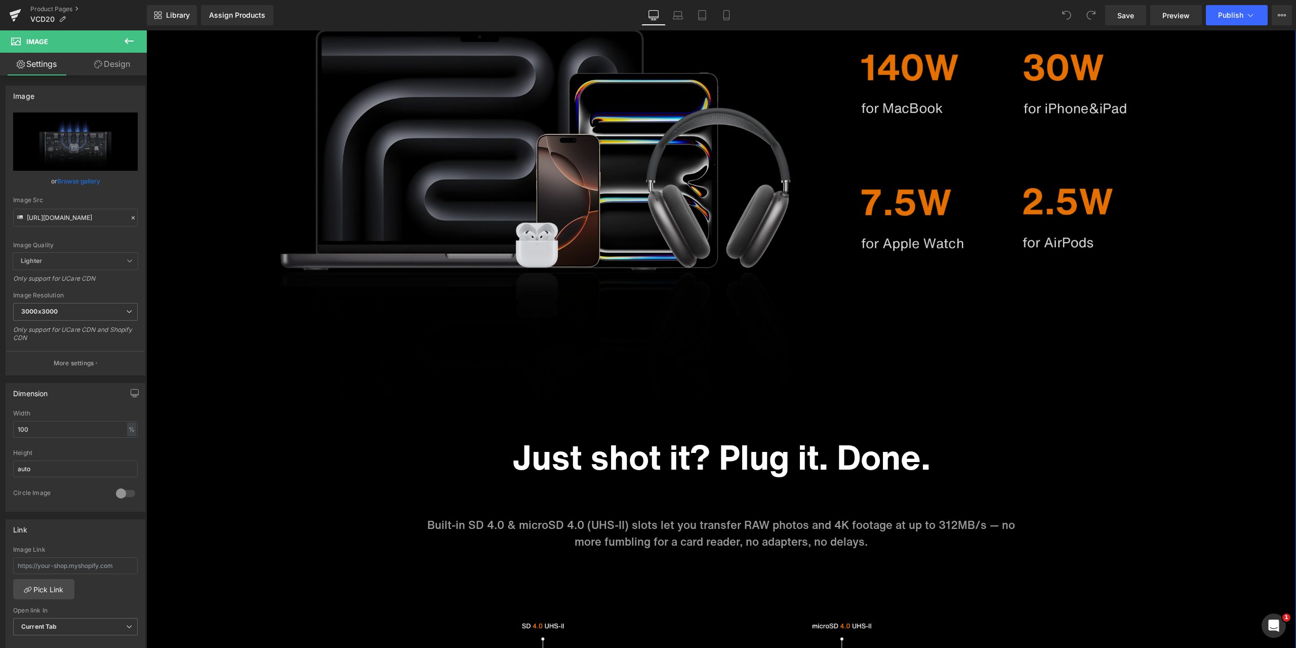
scroll to position [5165, 0]
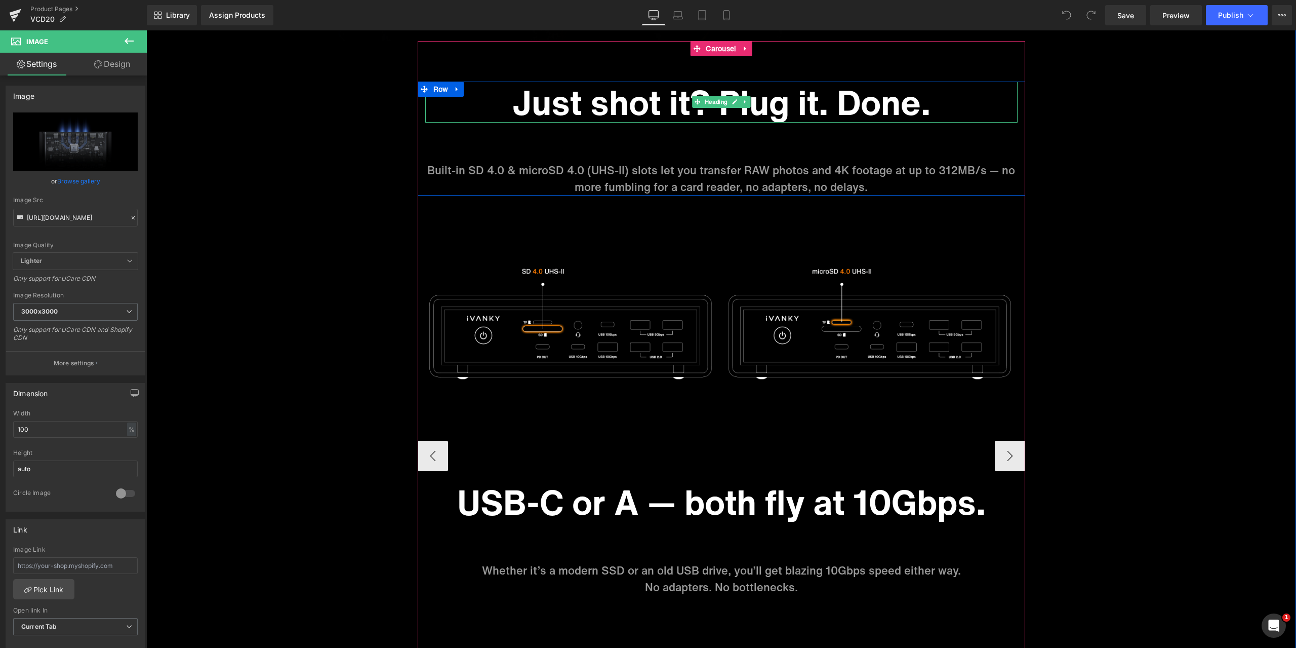
click at [682, 104] on h1 "Just shot it? Plug it. Done." at bounding box center [721, 103] width 592 height 42
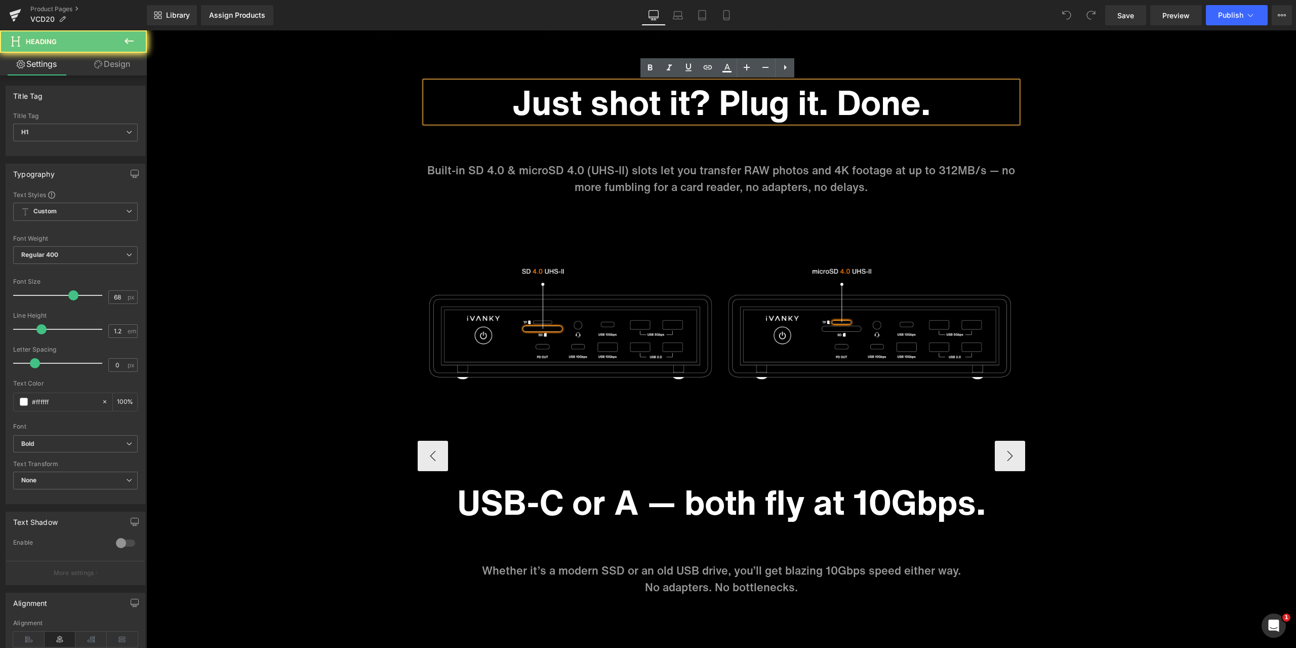
click at [677, 104] on h1 "Just shot it? Plug it. Done." at bounding box center [721, 103] width 592 height 42
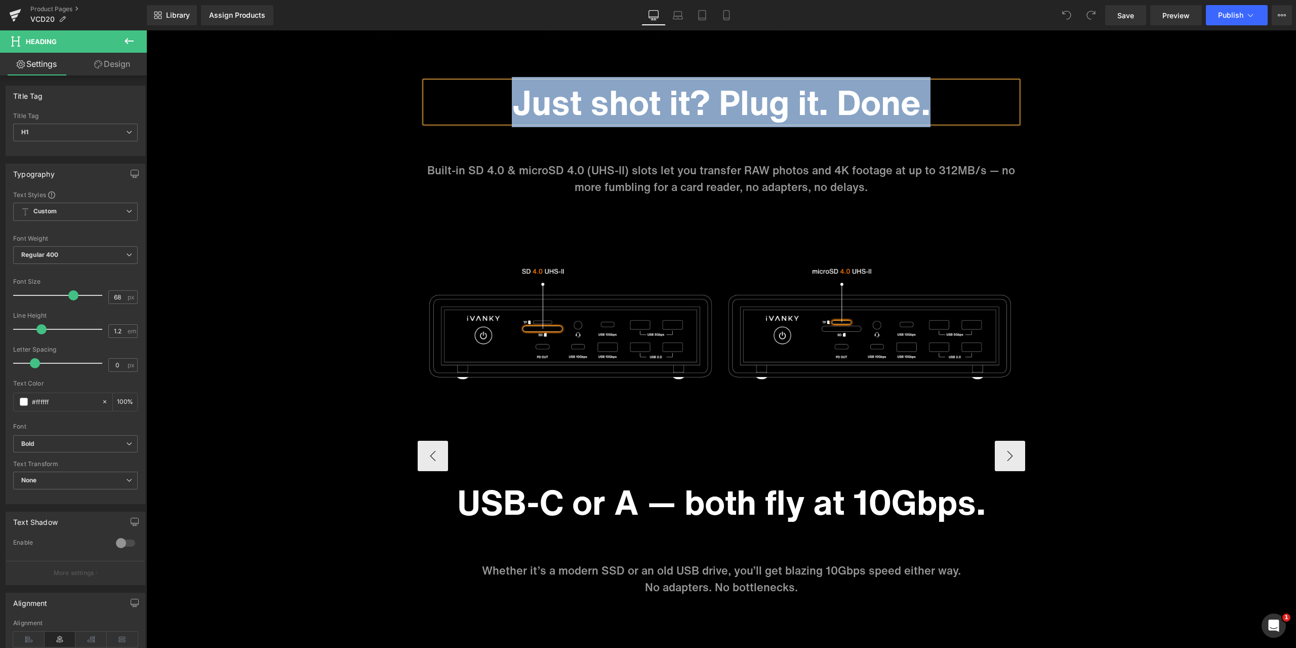
paste div
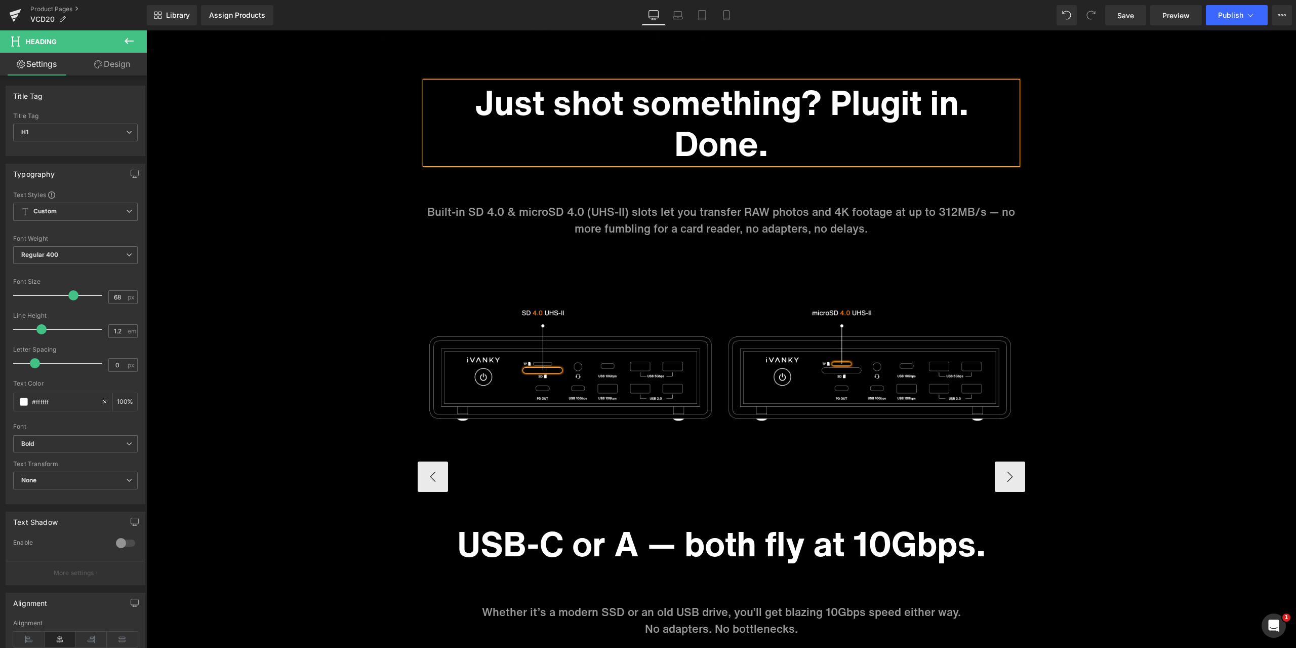
click at [822, 103] on h1 "Just shot something? Plugit in. Done." at bounding box center [721, 123] width 592 height 83
click at [827, 100] on h1 "Just shot something? Plugit in. Done." at bounding box center [721, 123] width 592 height 83
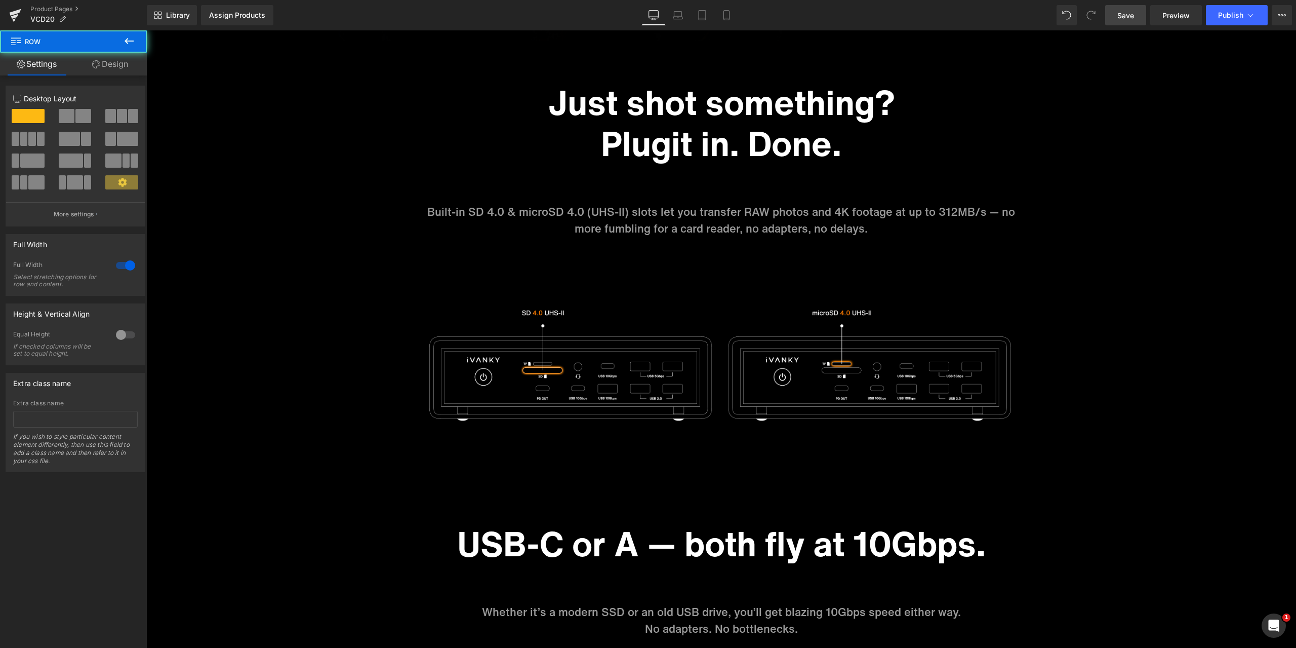
click at [1124, 13] on span "Save" at bounding box center [1126, 15] width 17 height 11
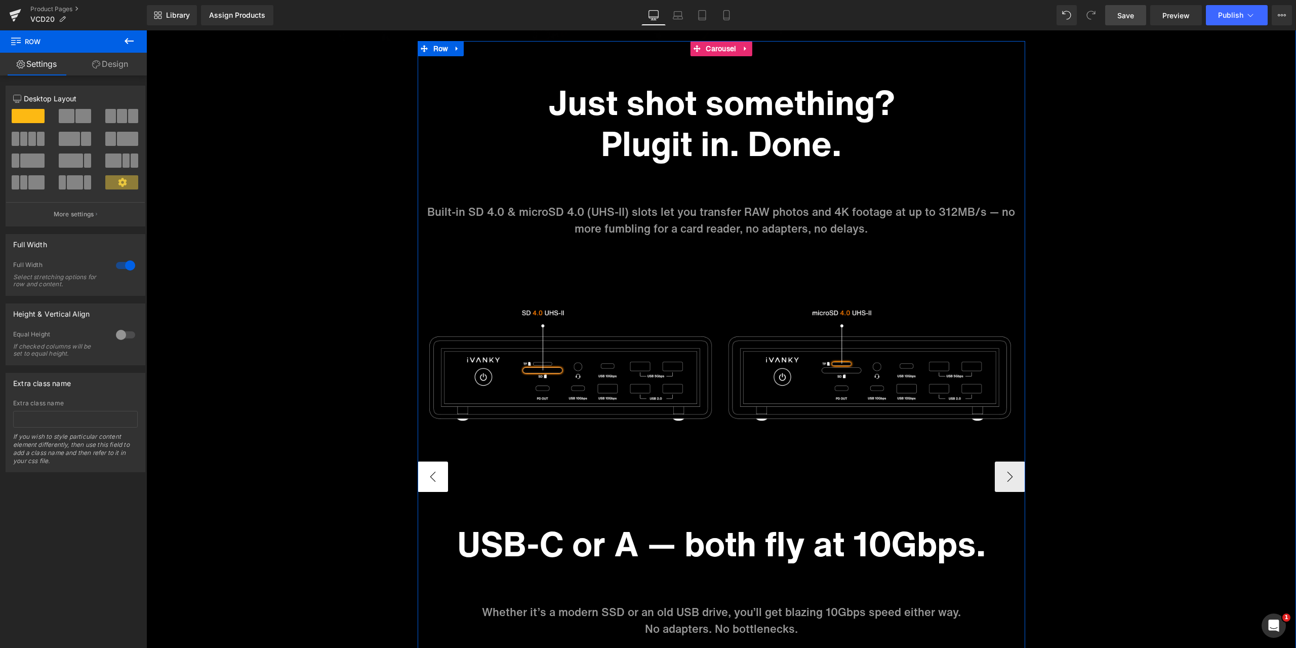
click at [437, 476] on button "‹" at bounding box center [433, 476] width 30 height 30
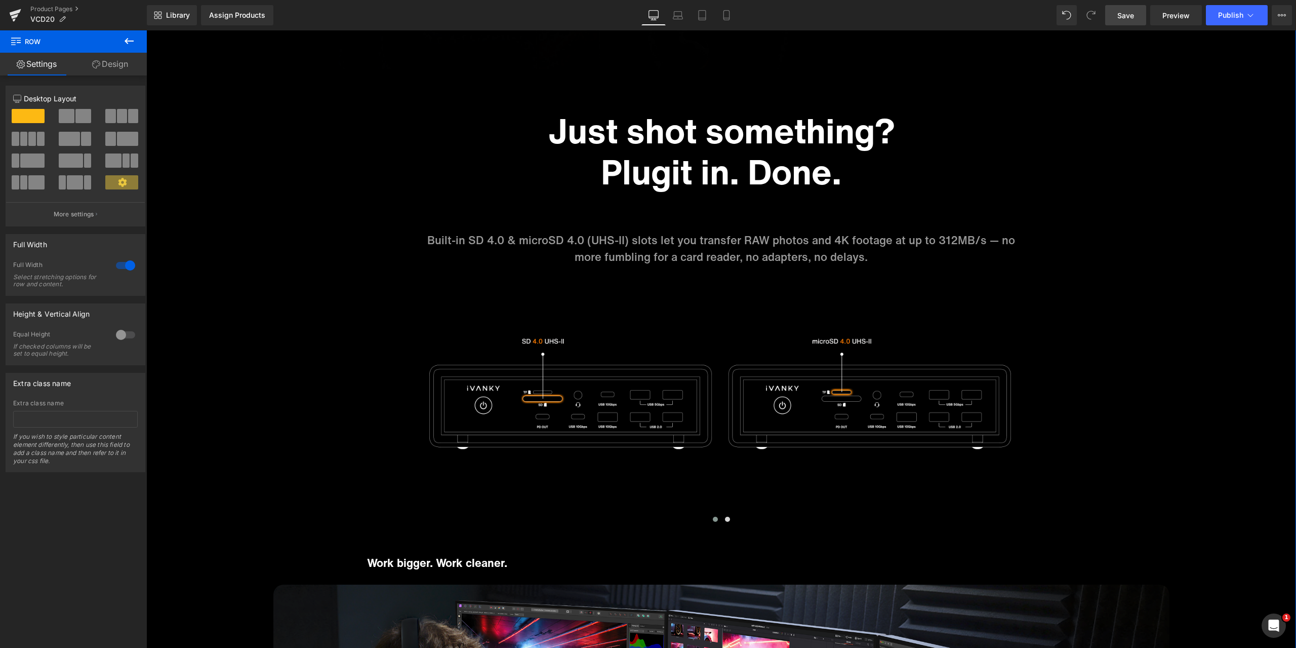
scroll to position [5115, 0]
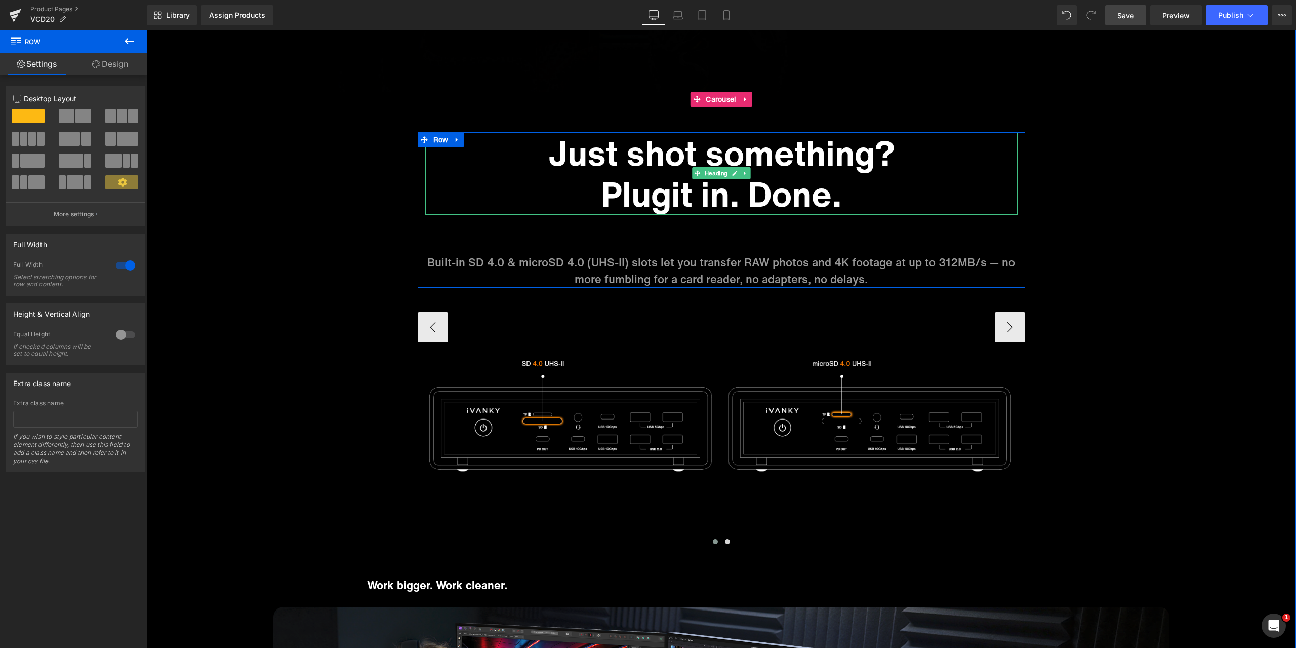
click at [670, 189] on h1 "Plugit in. Done." at bounding box center [721, 194] width 592 height 42
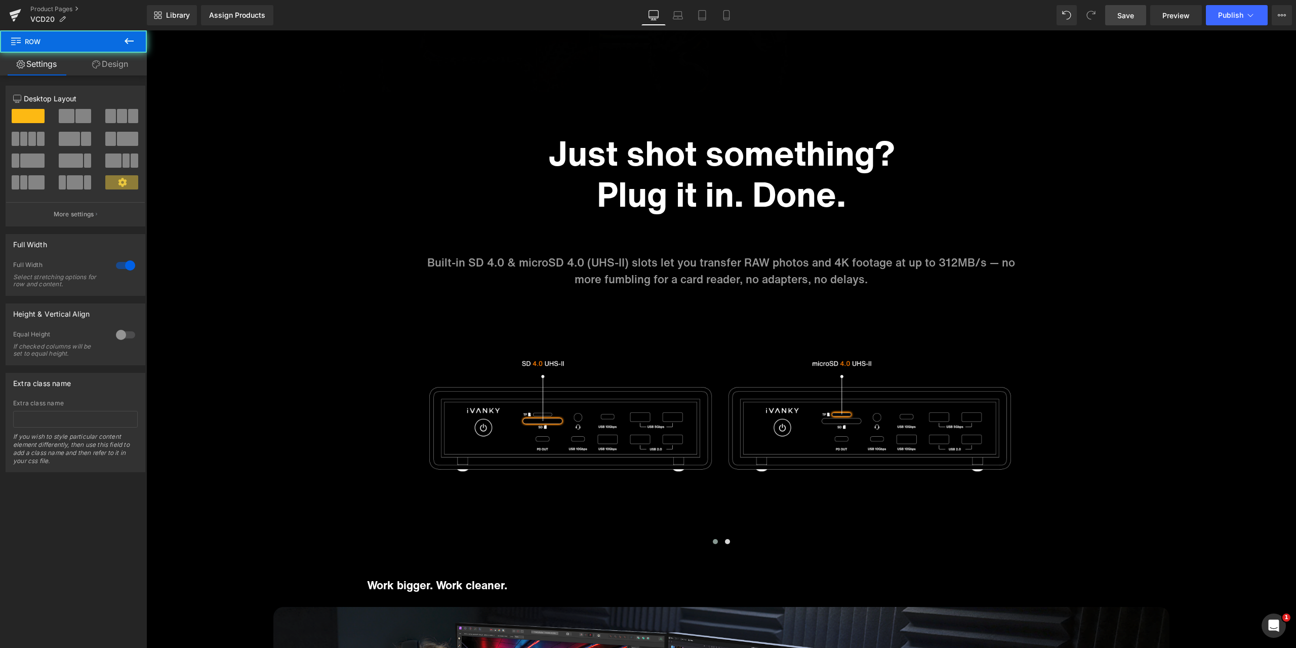
click at [1121, 20] on span "Save" at bounding box center [1126, 15] width 17 height 11
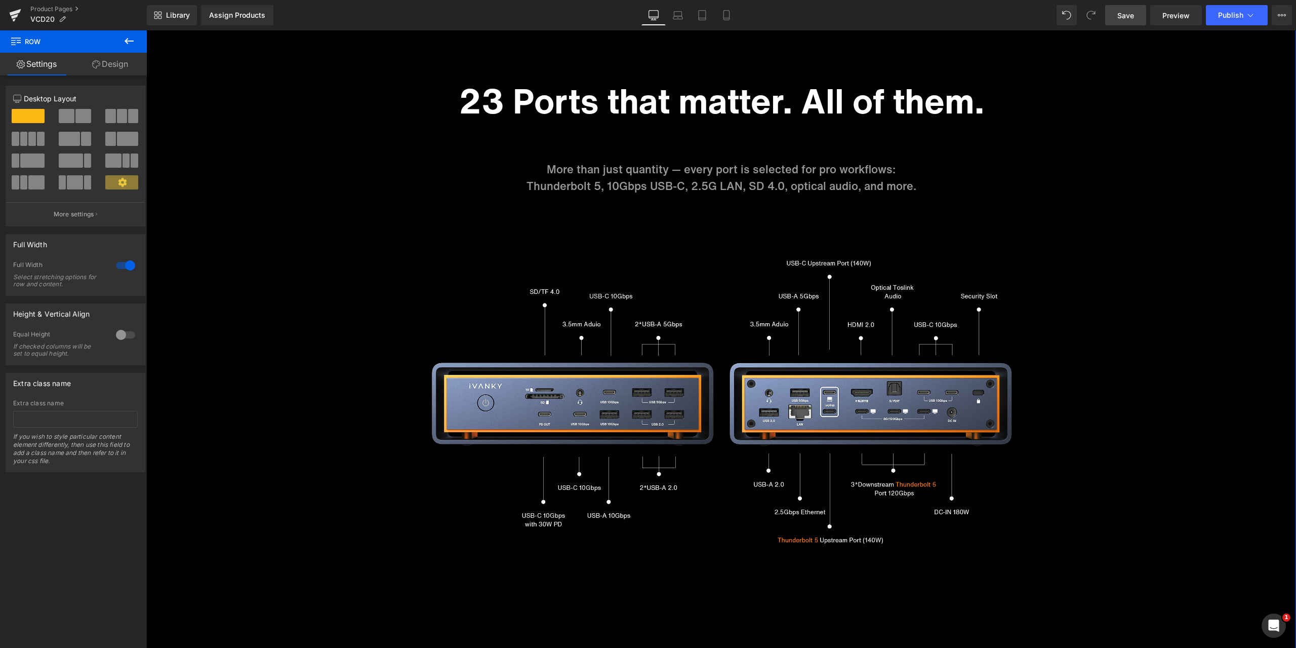
scroll to position [2988, 0]
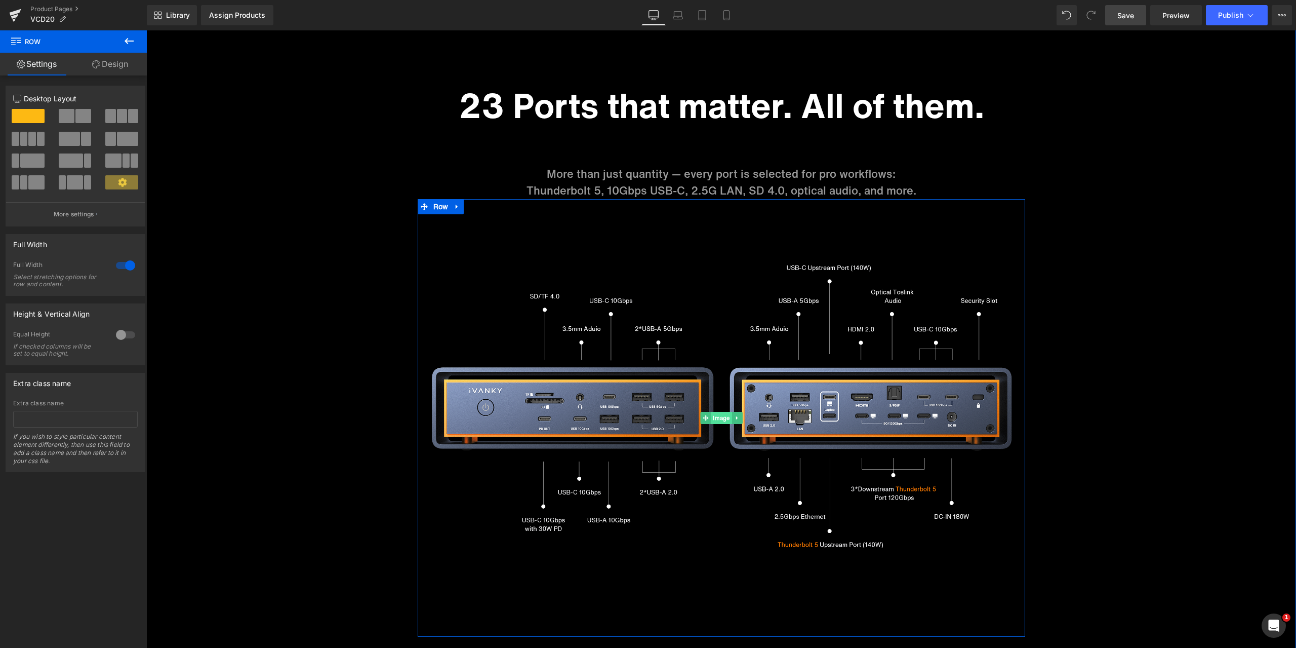
click at [718, 418] on span "Image" at bounding box center [721, 418] width 21 height 12
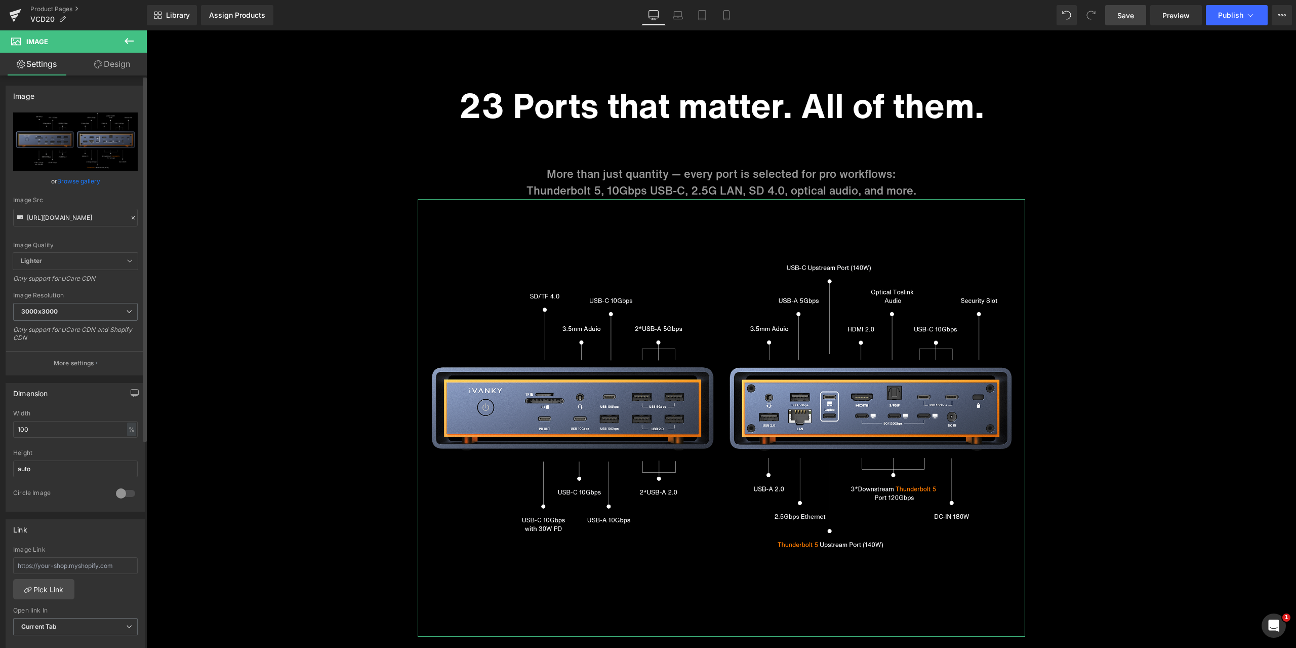
click at [130, 216] on icon at bounding box center [133, 217] width 7 height 7
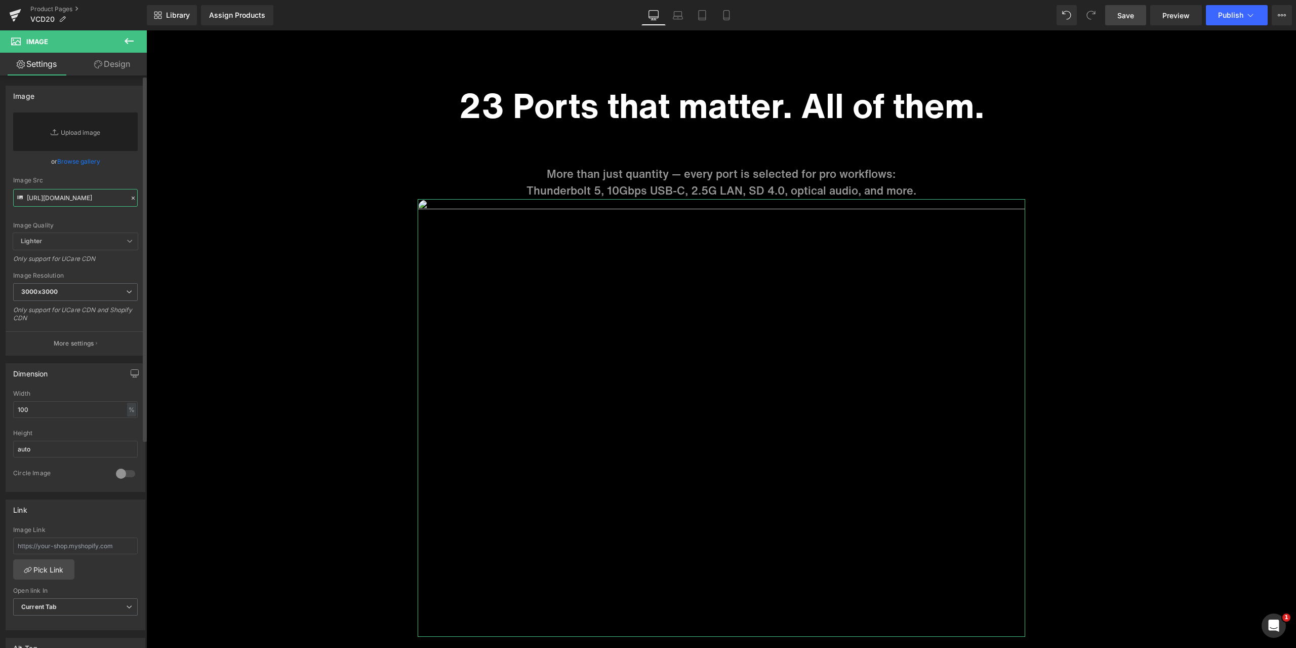
click at [91, 204] on input "https://cdn.shopify.com/s/files/1/0576/6833/7827/files/3x_399896cb-e871-4c10-ad…" at bounding box center [75, 198] width 125 height 18
paste input "https://cdn.shopify.com/s/files/1/0576/6833/7827/files/3x_9deb2b83-8e11-4fe9-8f…"
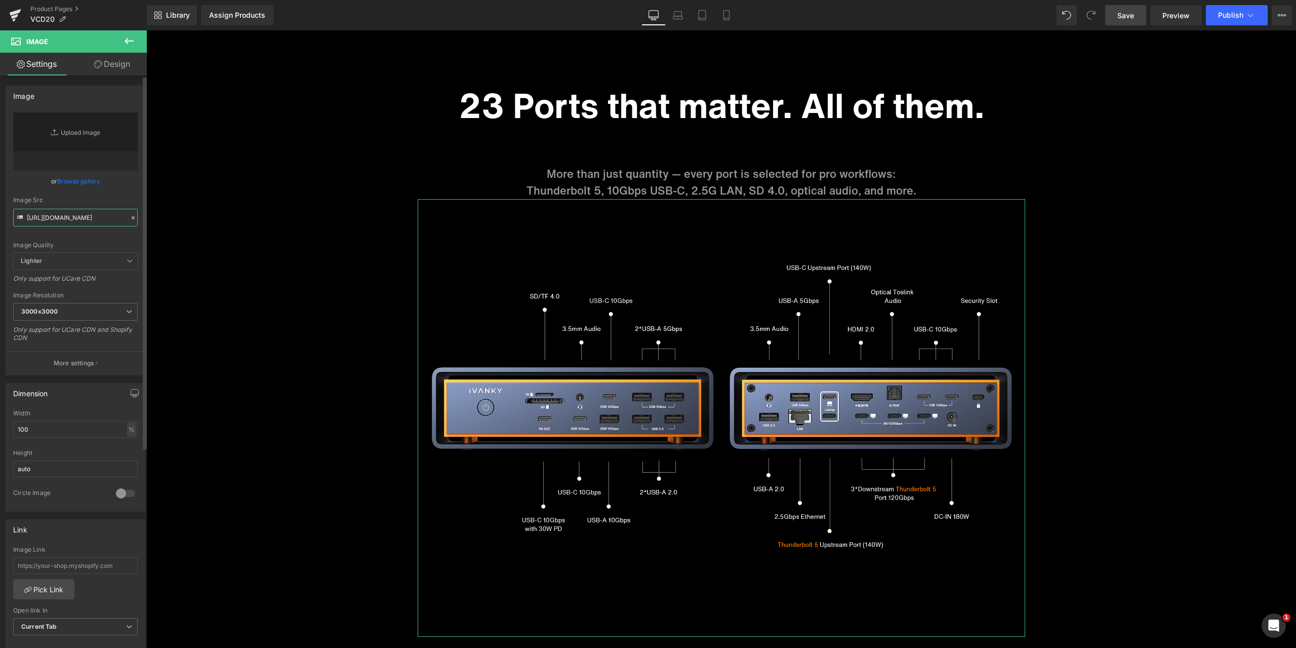
type input "https://cdn.shopify.com/s/files/1/0576/6833/7827/files/3x_9deb2b83-8e11-4fe9-8f…"
click at [125, 191] on div "Image Quality Lighter Lightest Lighter Lighter Lightest Only support for UCare …" at bounding box center [75, 182] width 125 height 140
drag, startPoint x: 1125, startPoint y: 19, endPoint x: 64, endPoint y: 616, distance: 1217.3
click at [1125, 19] on span "Save" at bounding box center [1126, 15] width 17 height 11
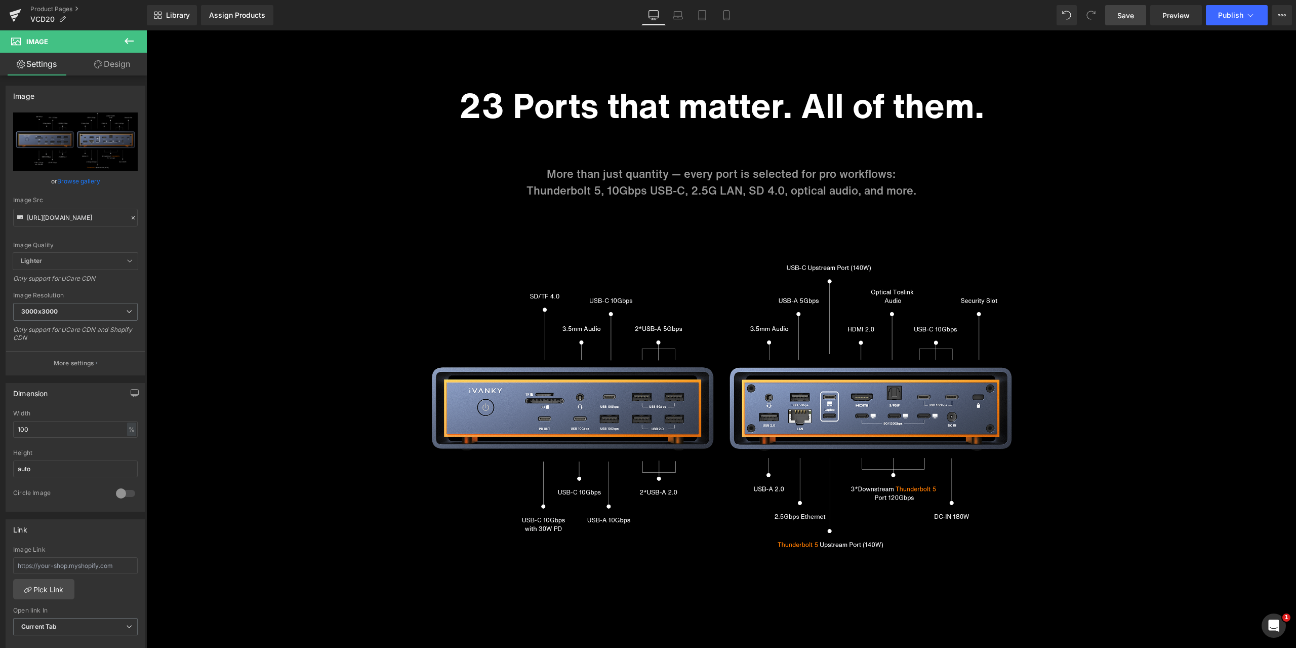
click at [1134, 14] on span "Save" at bounding box center [1126, 15] width 17 height 11
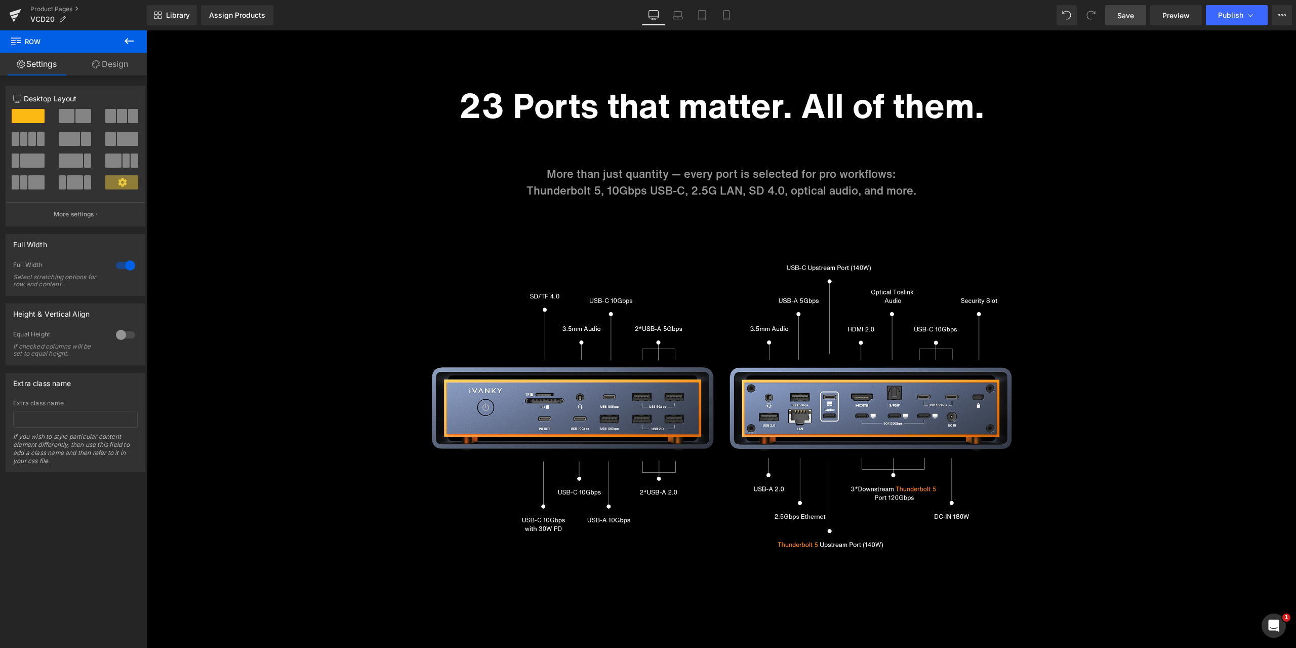
drag, startPoint x: 2547, startPoint y: 1234, endPoint x: 1281, endPoint y: 622, distance: 1406.2
click at [1281, 622] on div "打开 Intercom Messenger" at bounding box center [1273, 625] width 33 height 33
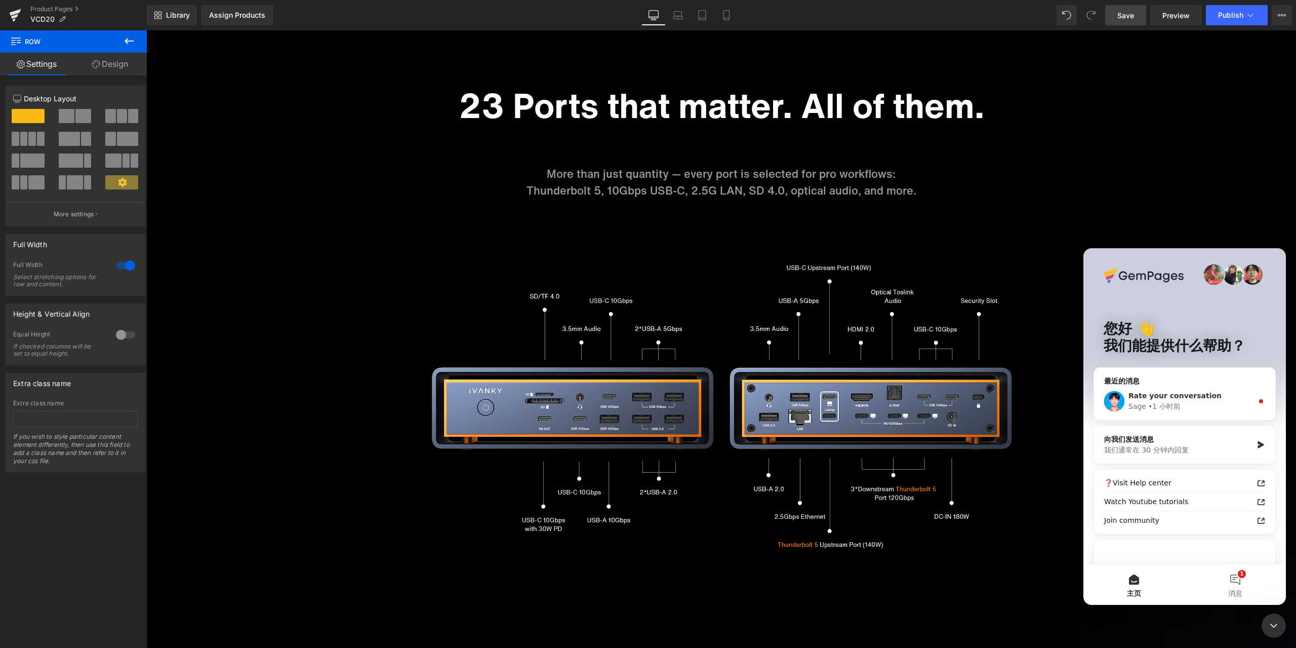
click at [1180, 398] on span "Rate your conversation" at bounding box center [1175, 395] width 93 height 8
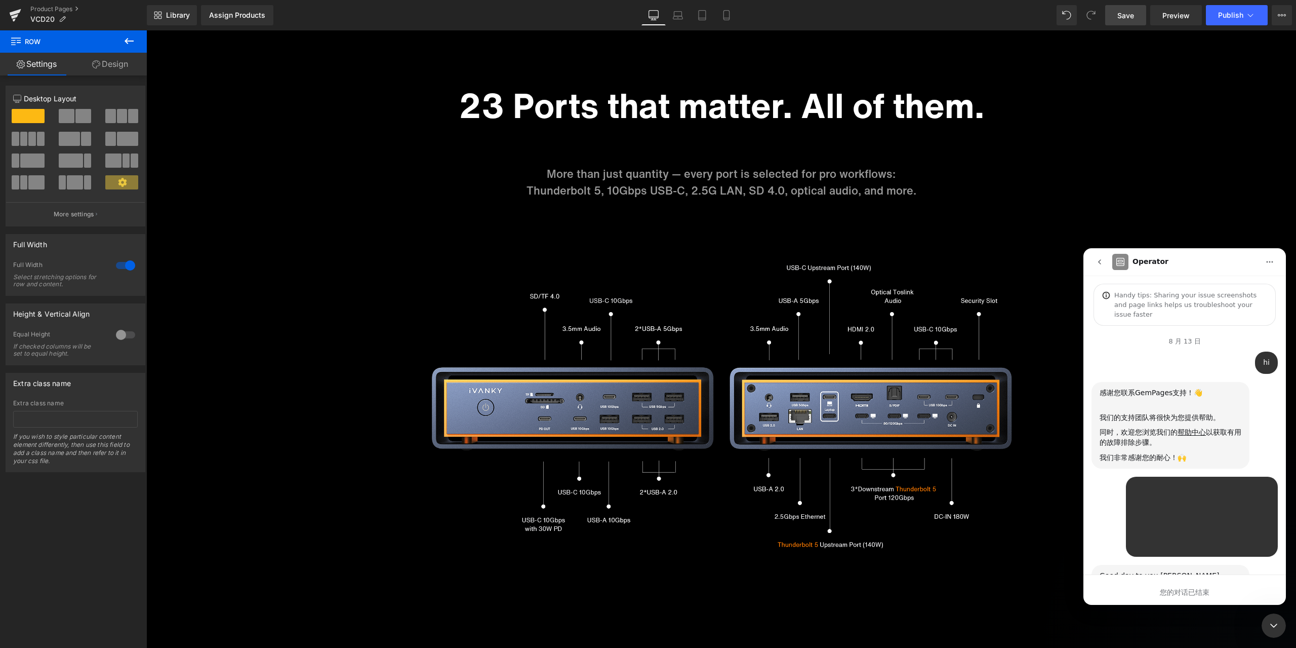
scroll to position [2, 0]
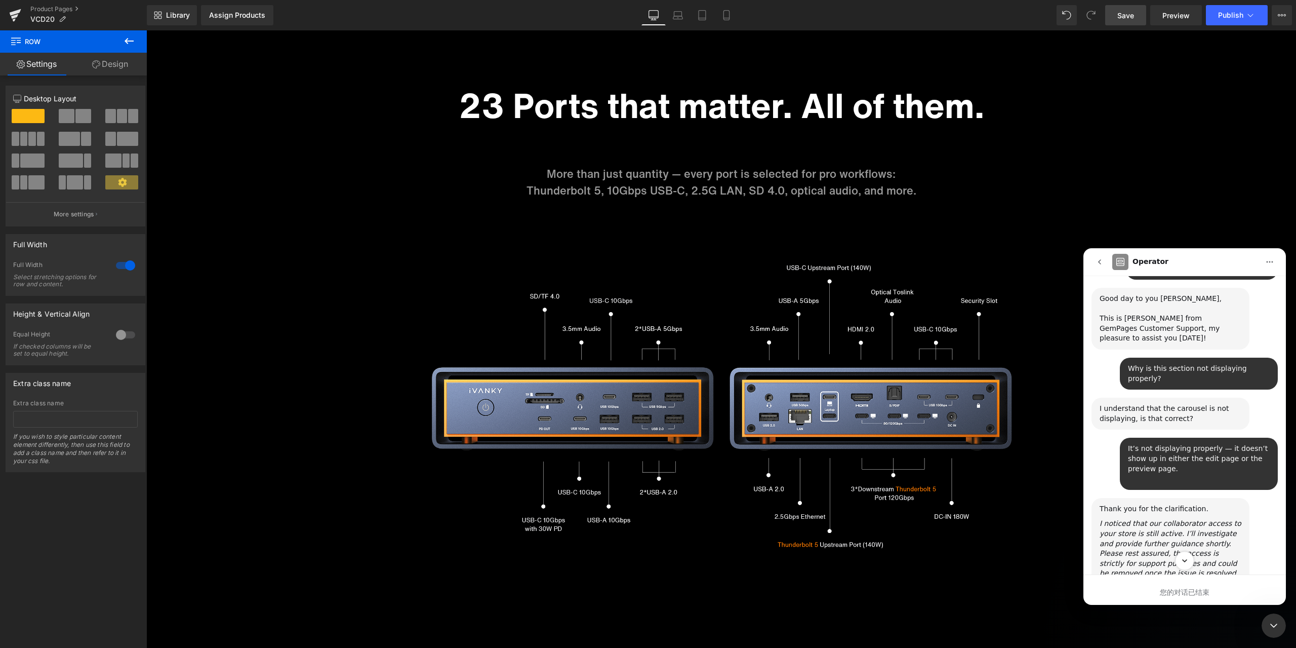
click at [1187, 558] on icon "Scroll to bottom" at bounding box center [1184, 560] width 9 height 9
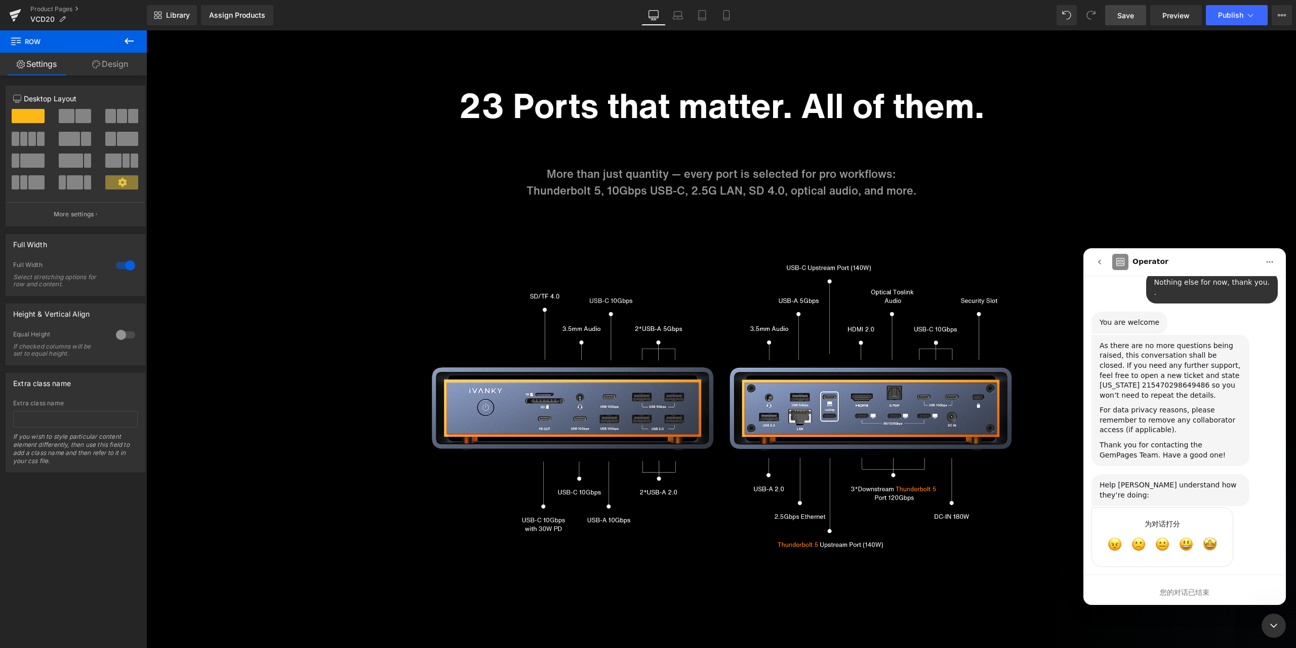
scroll to position [6346, 0]
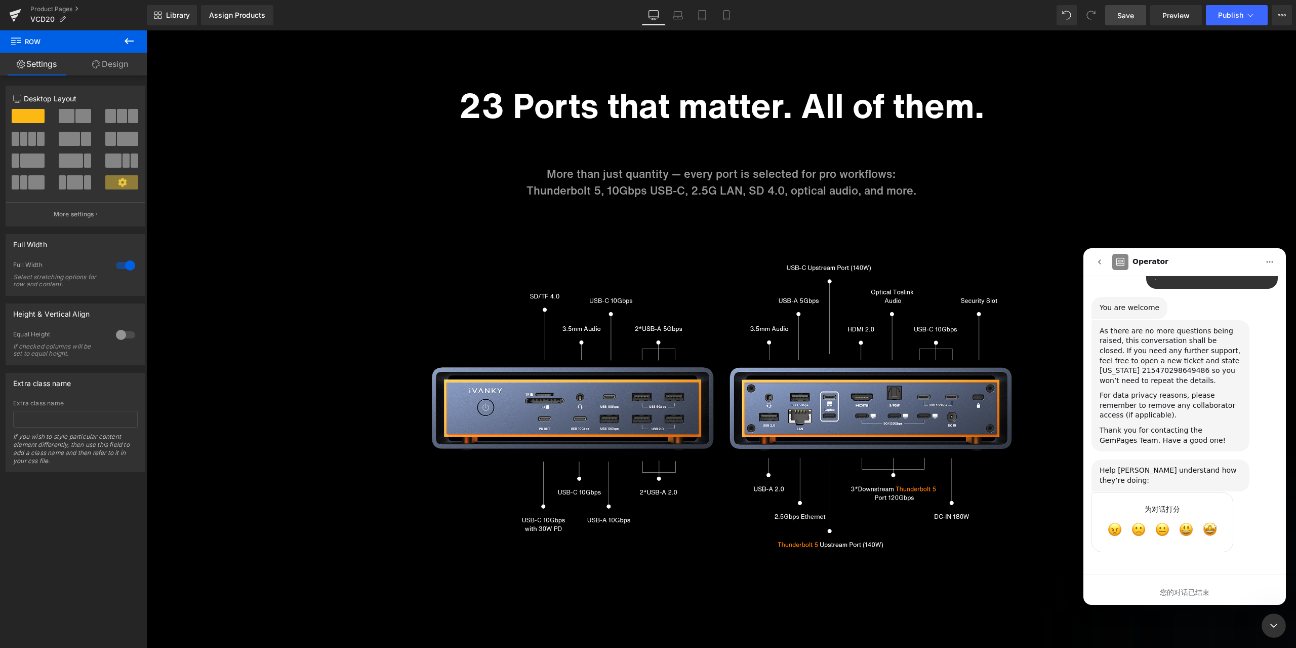
click at [1269, 619] on icon "关闭 Intercom Messenger" at bounding box center [1274, 625] width 12 height 12
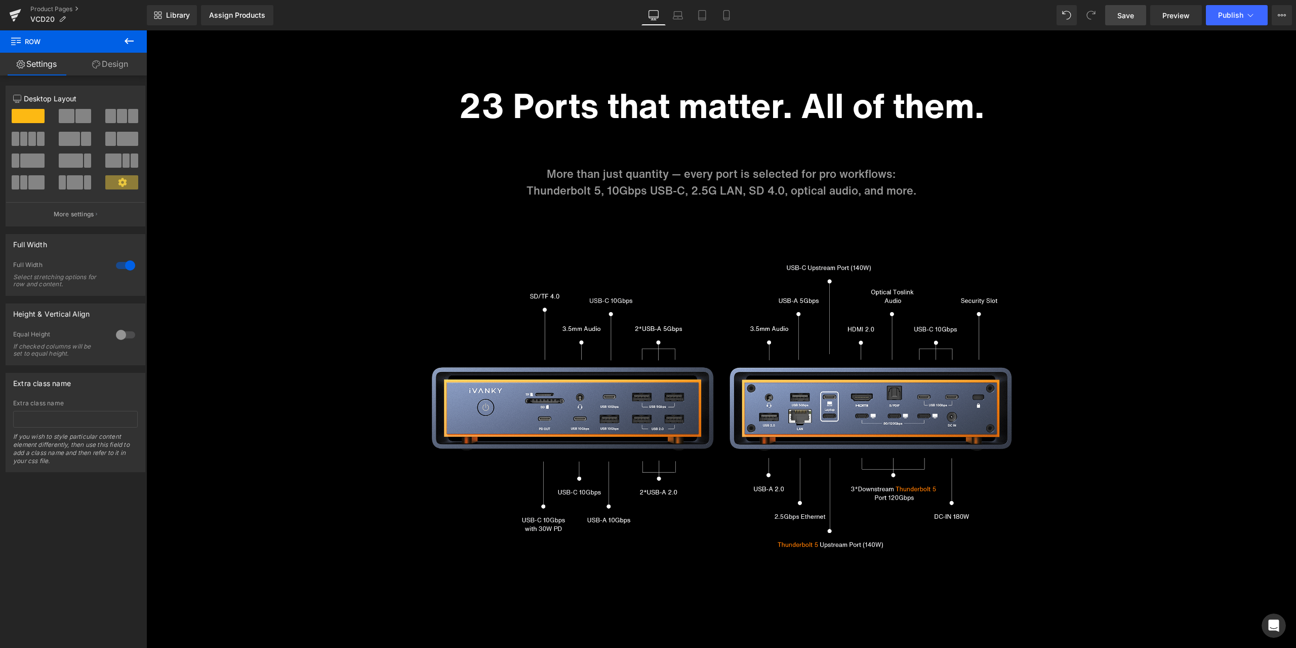
scroll to position [6341, 0]
click at [1268, 619] on div "打开 Intercom Messenger" at bounding box center [1273, 625] width 33 height 33
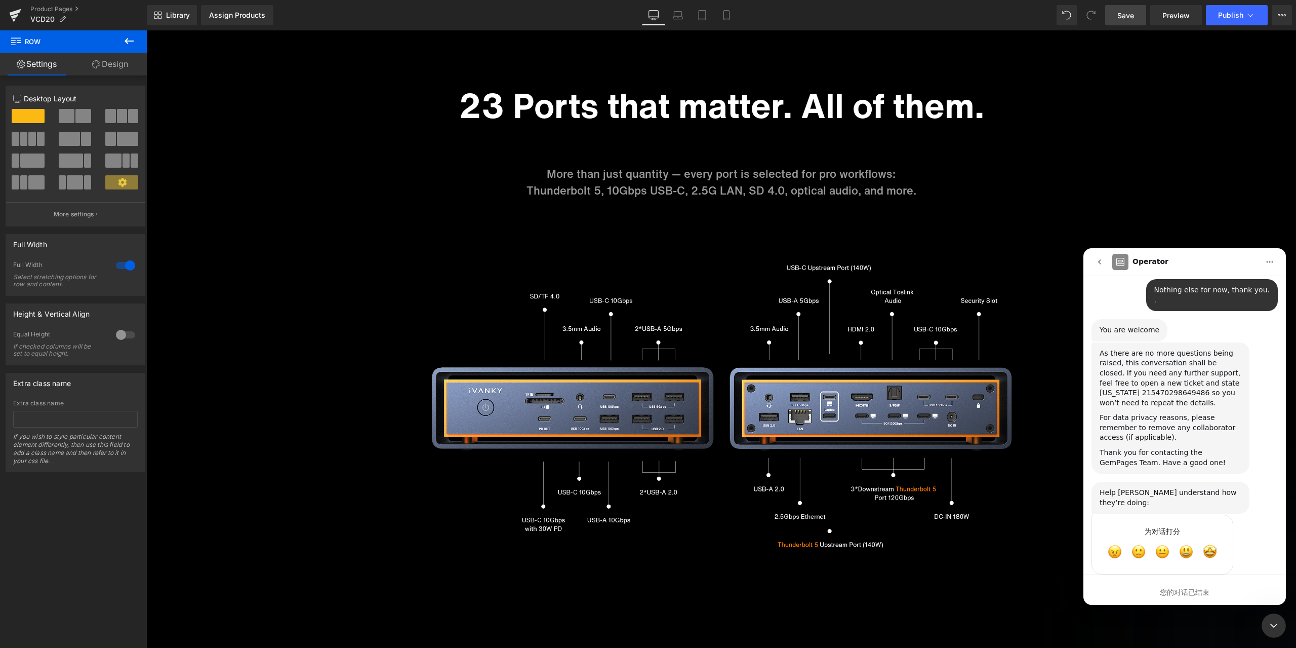
scroll to position [6346, 0]
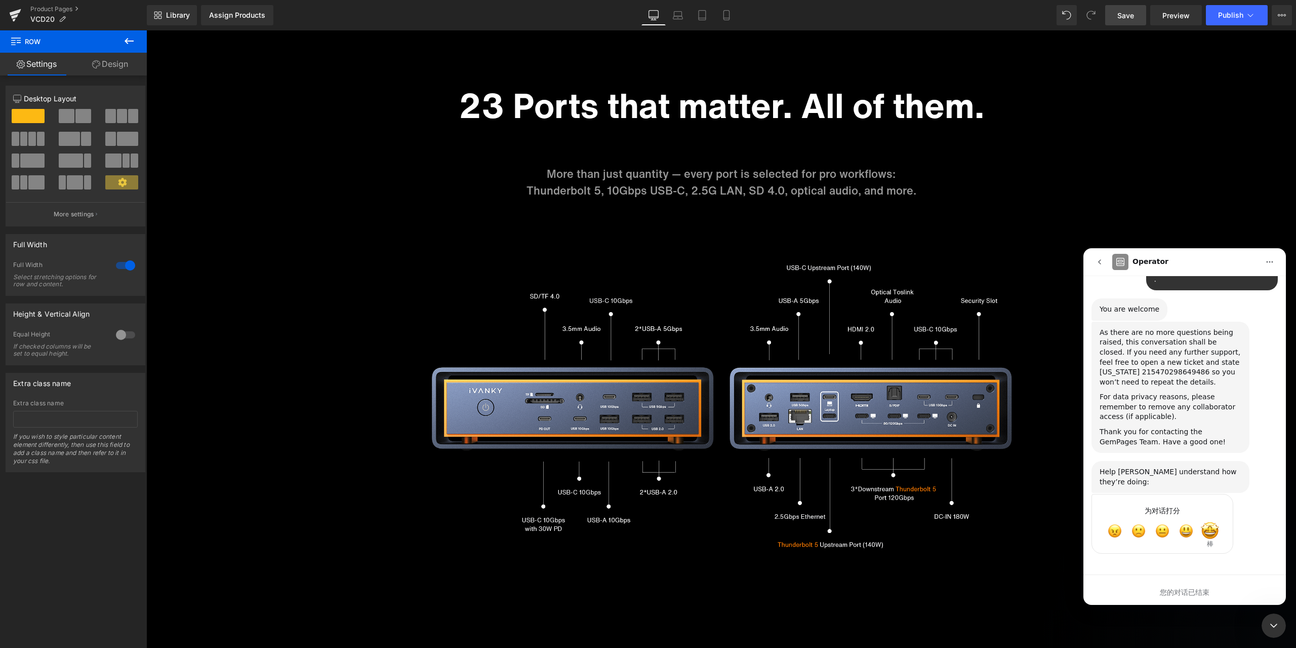
click at [1210, 532] on span "棒" at bounding box center [1210, 531] width 18 height 18
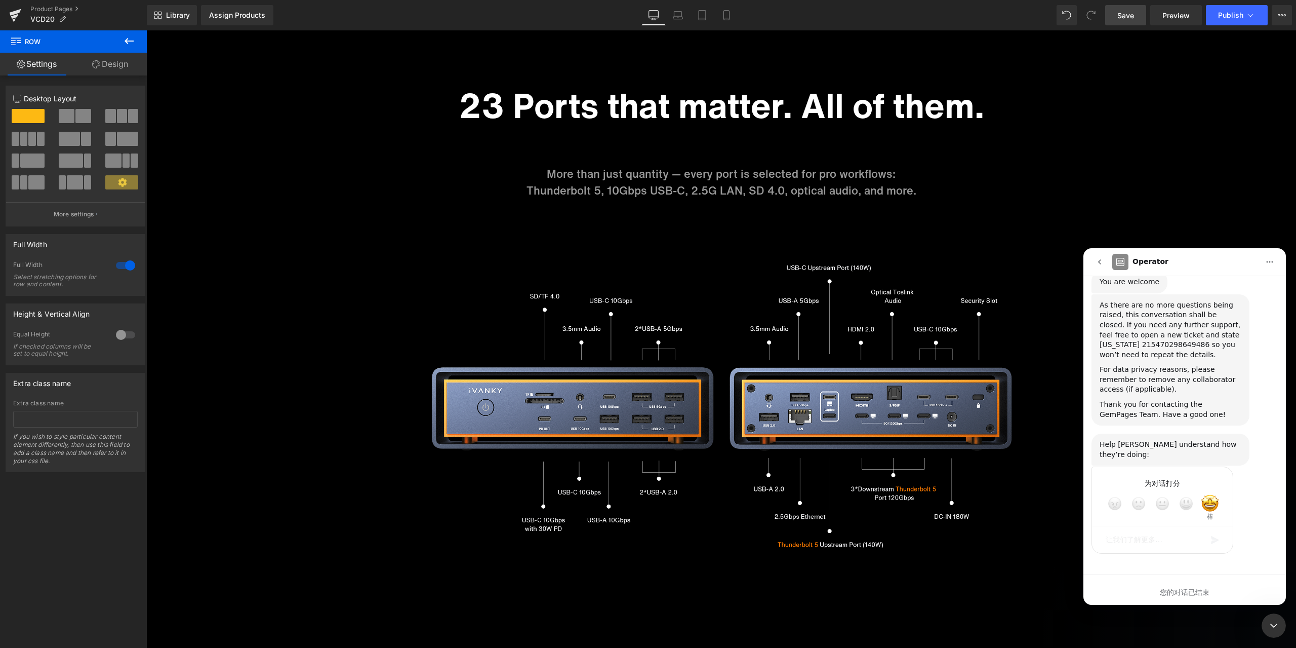
scroll to position [6373, 0]
click at [1268, 617] on div "关闭 Intercom Messenger" at bounding box center [1274, 625] width 24 height 24
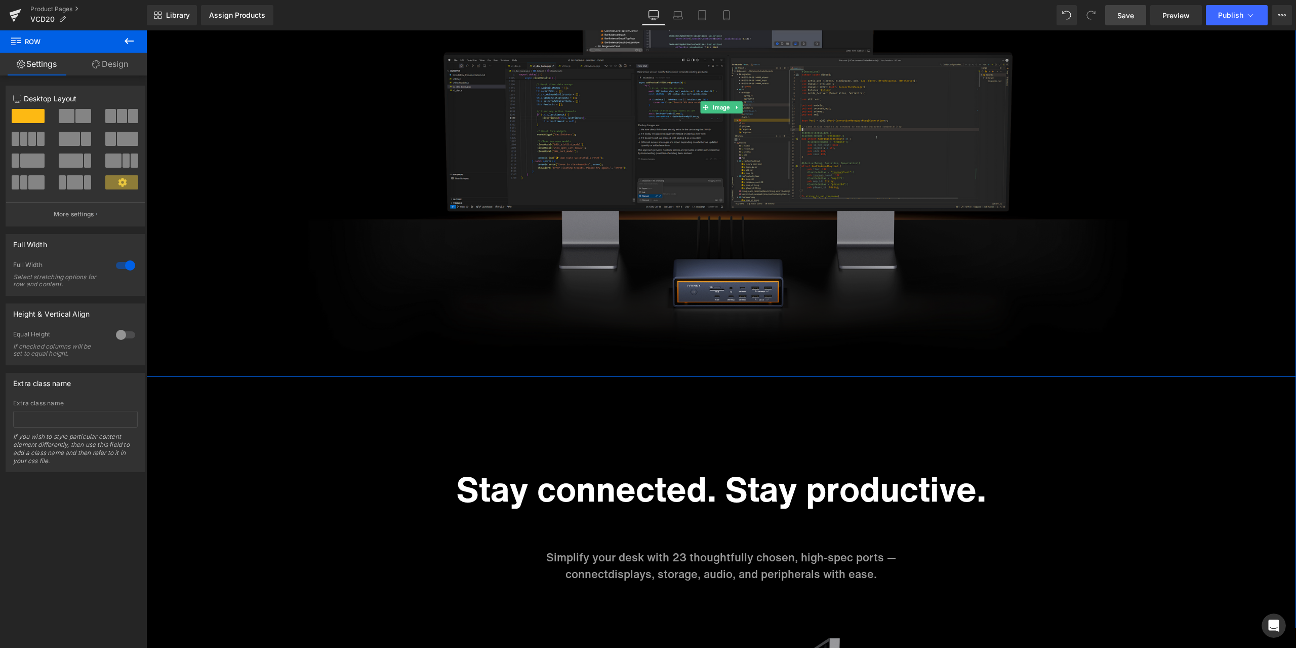
scroll to position [1874, 0]
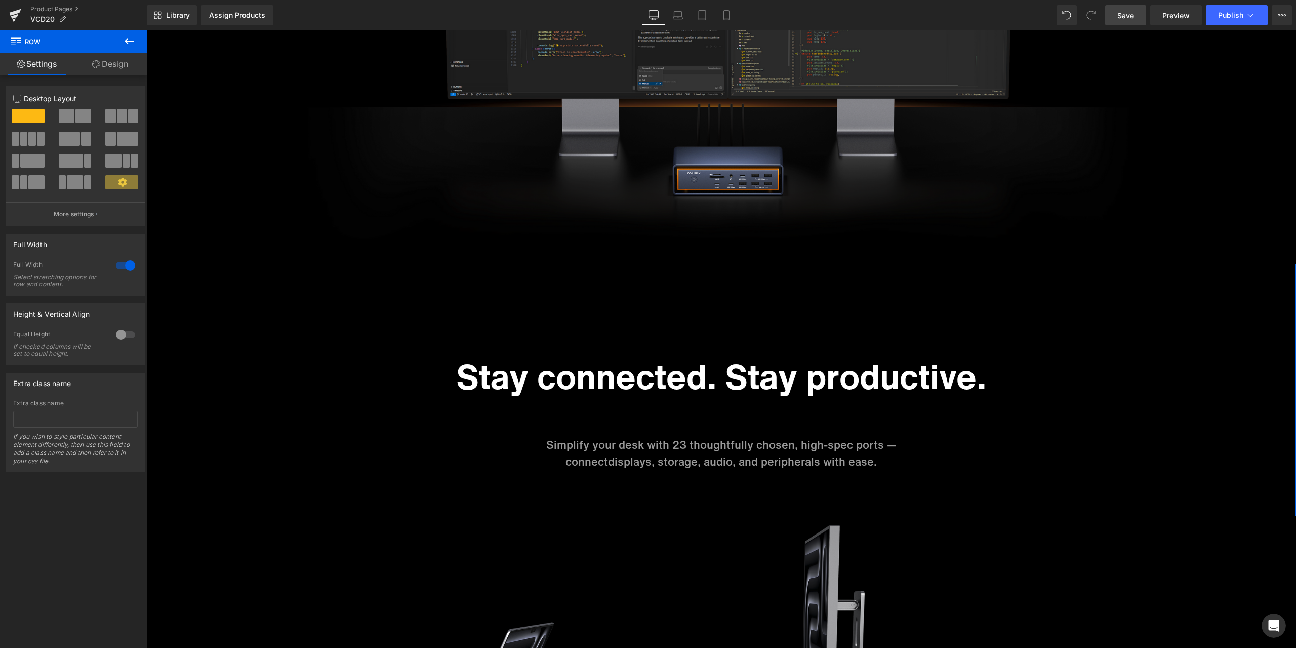
scroll to position [2076, 0]
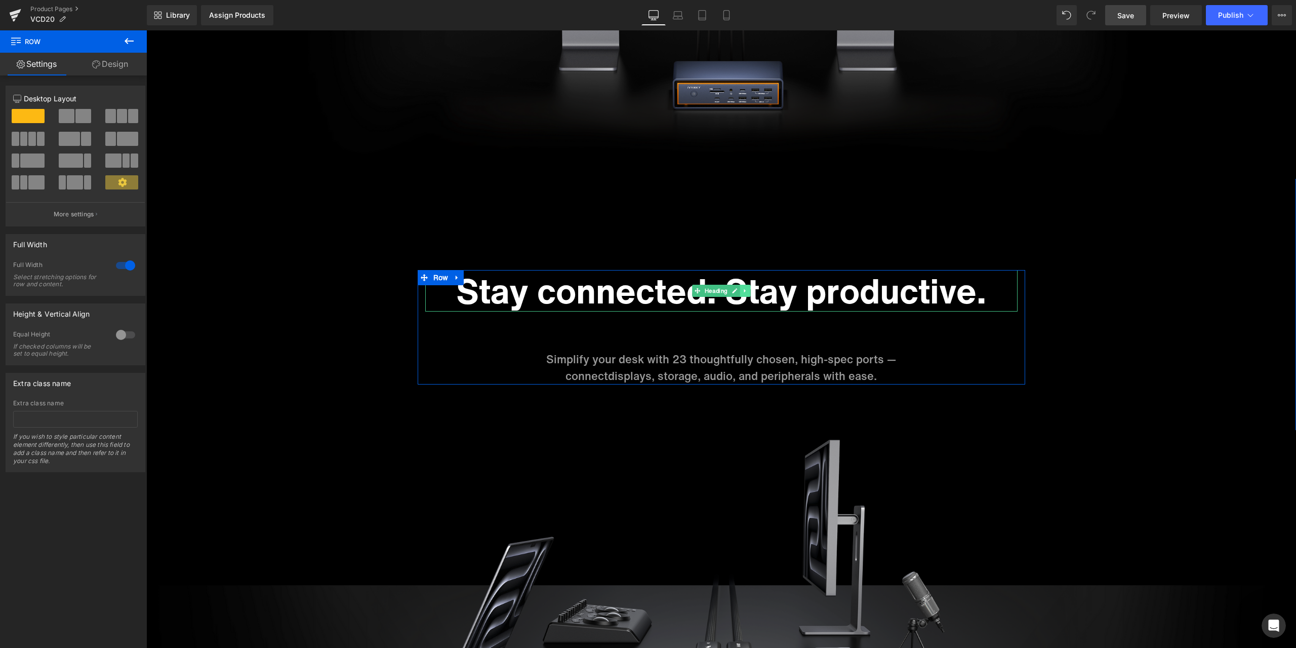
click at [743, 290] on icon at bounding box center [745, 291] width 6 height 6
click at [738, 294] on link at bounding box center [740, 291] width 11 height 12
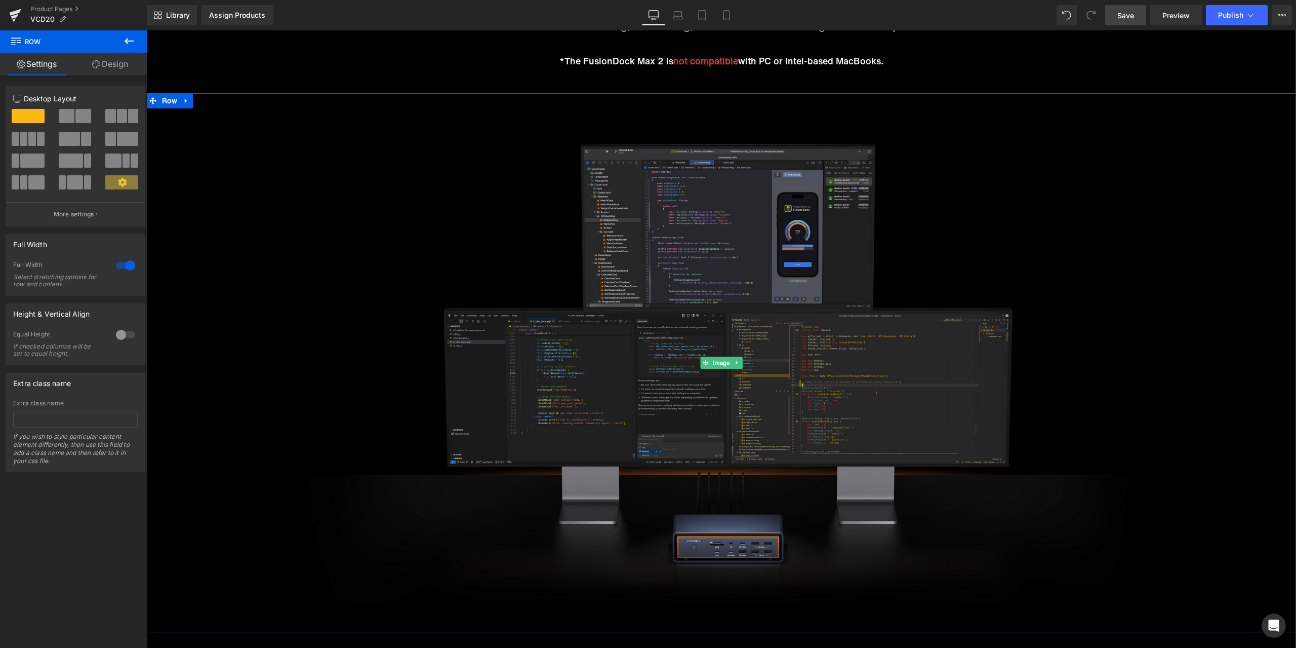
scroll to position [1620, 0]
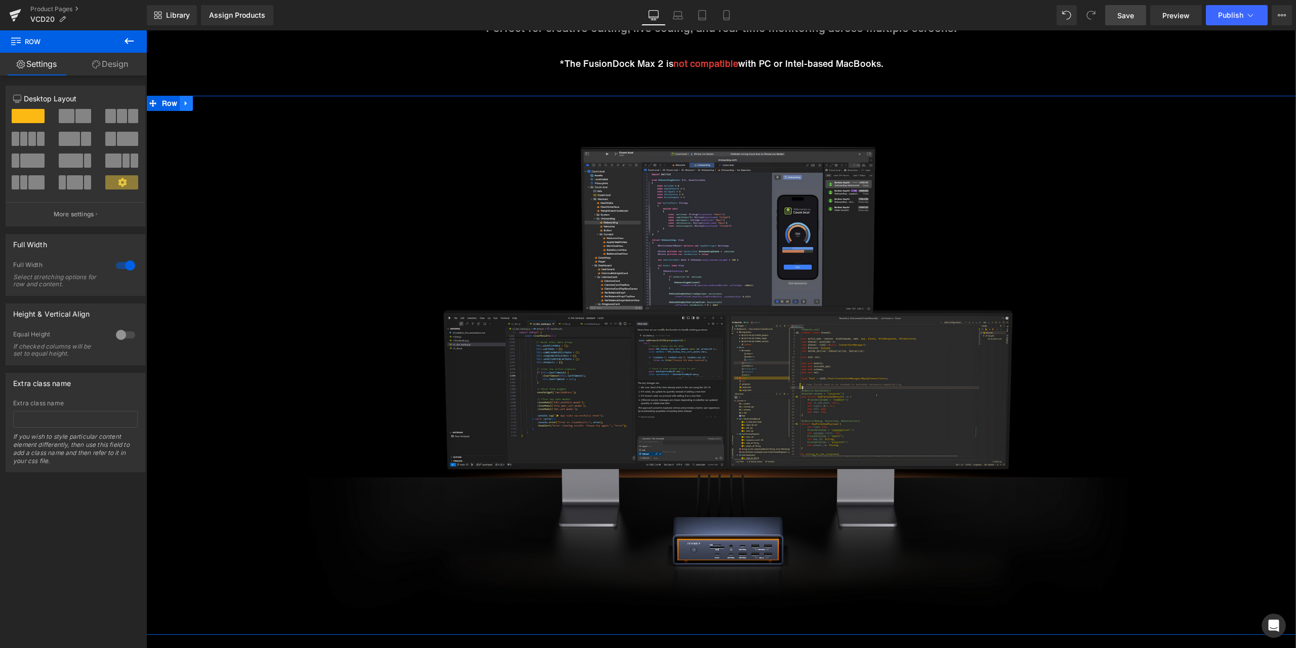
click at [183, 103] on icon at bounding box center [186, 103] width 7 height 8
click at [193, 103] on link at bounding box center [199, 103] width 13 height 15
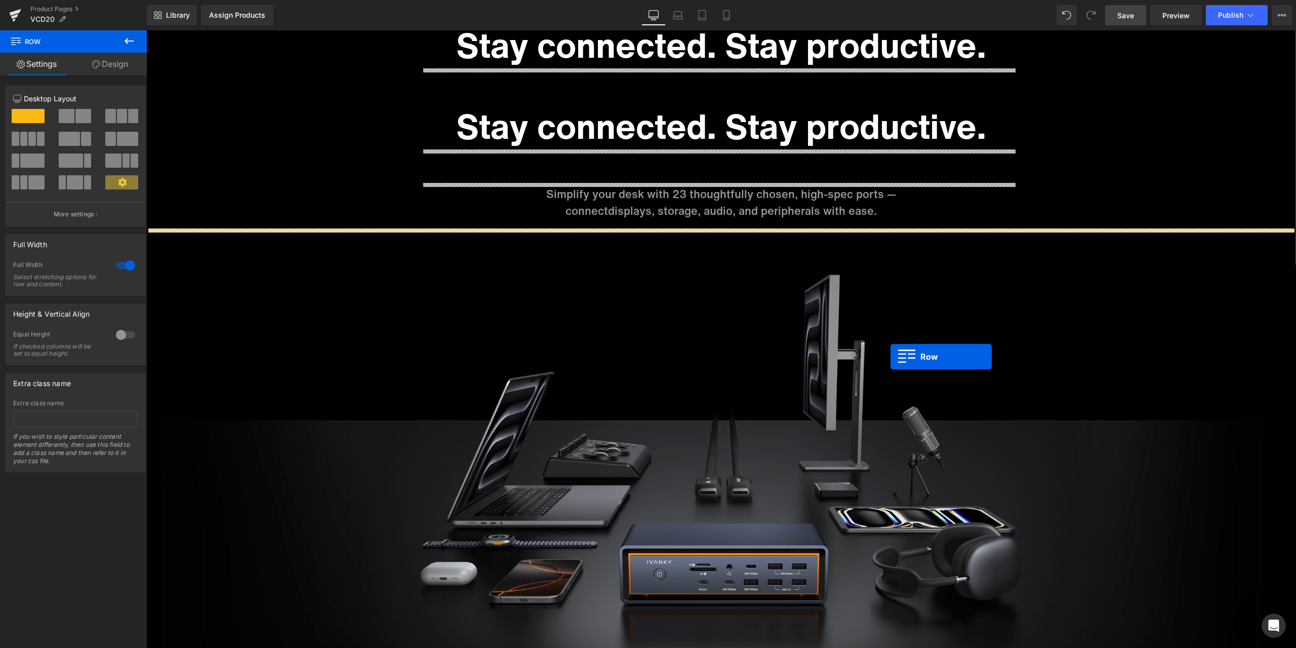
scroll to position [2346, 0]
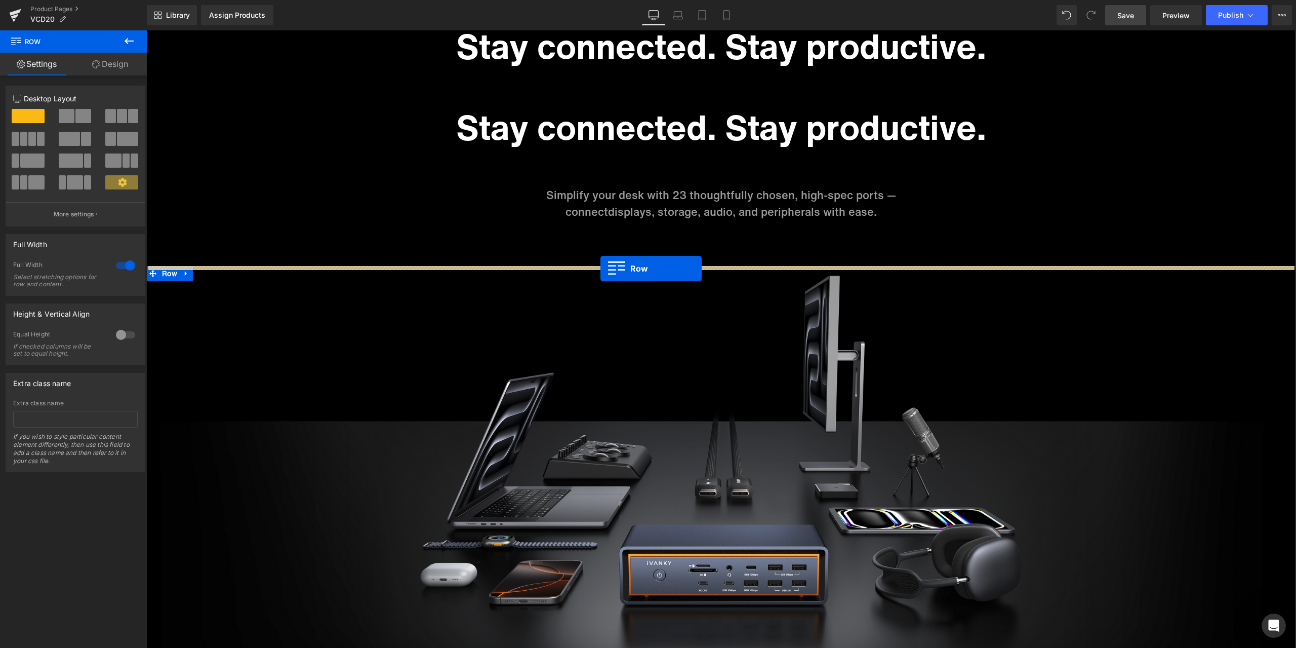
drag, startPoint x: 168, startPoint y: 129, endPoint x: 601, endPoint y: 268, distance: 454.3
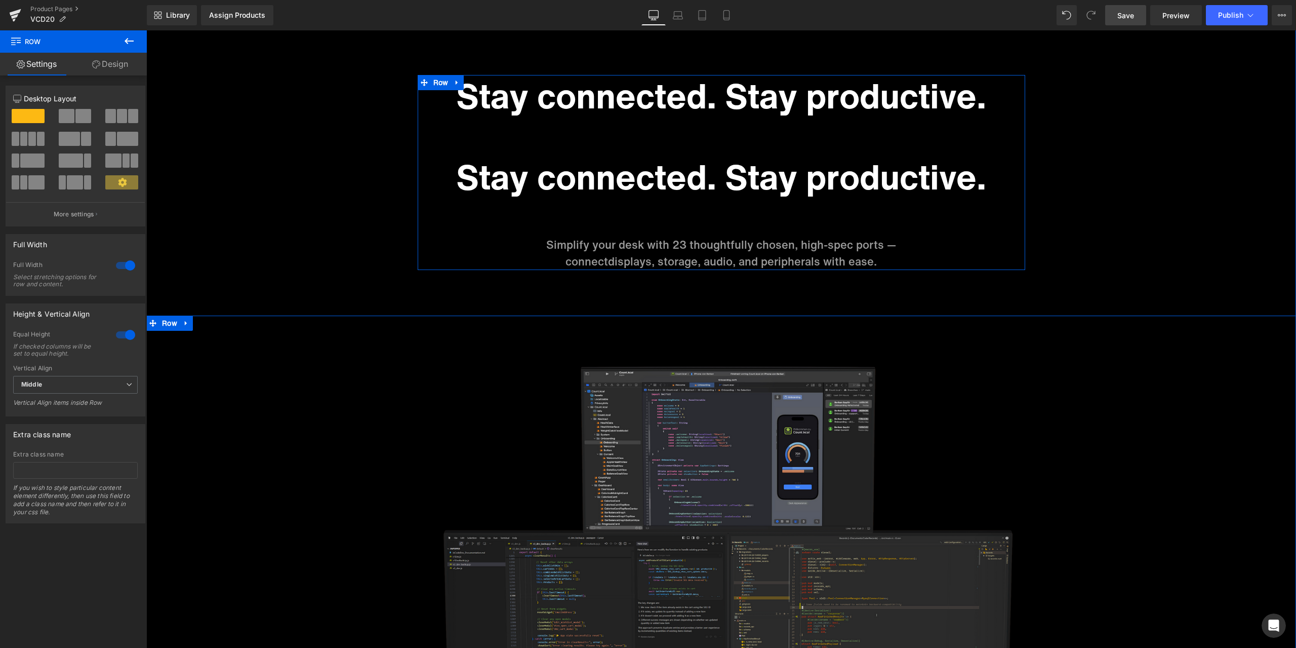
scroll to position [2219, 0]
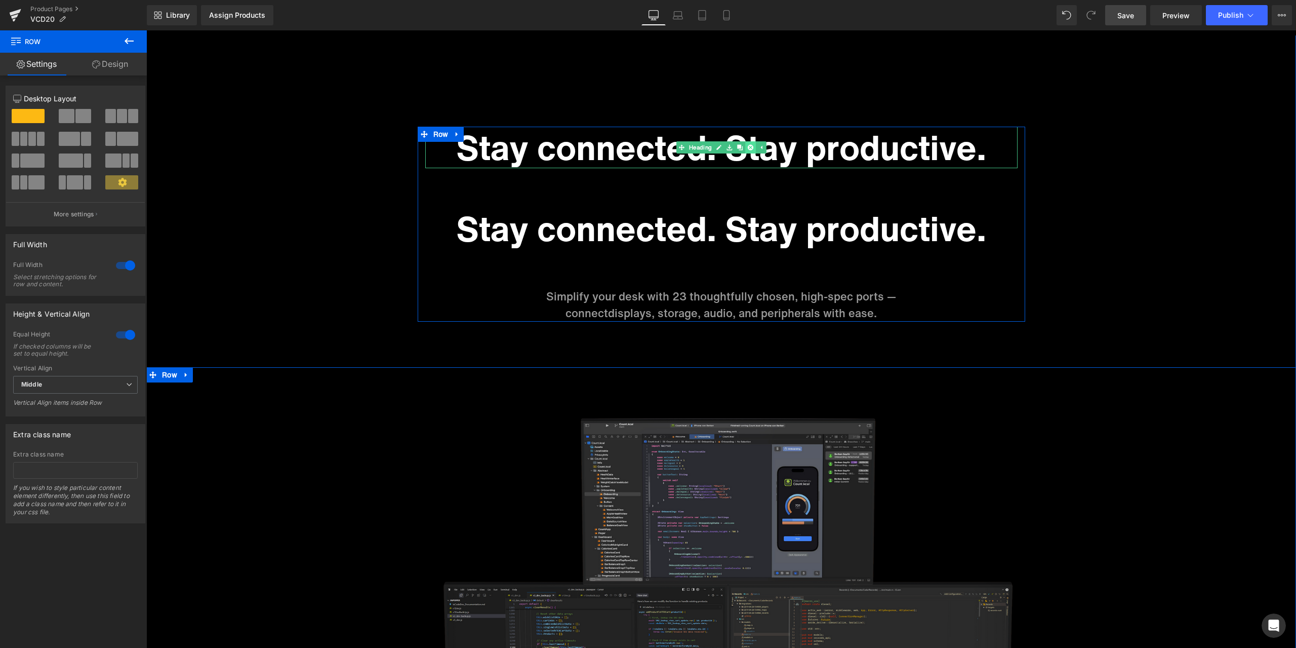
click at [747, 151] on link at bounding box center [750, 147] width 11 height 12
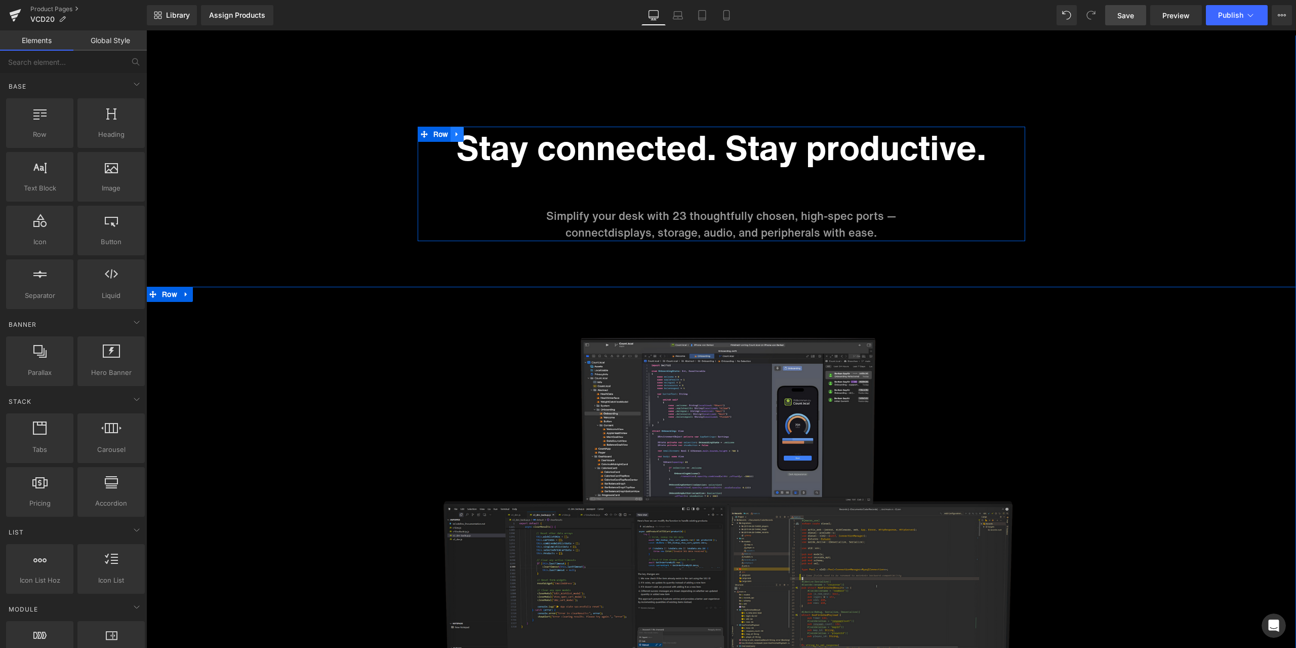
click at [454, 134] on icon at bounding box center [457, 134] width 7 height 8
click at [467, 136] on icon at bounding box center [470, 134] width 7 height 7
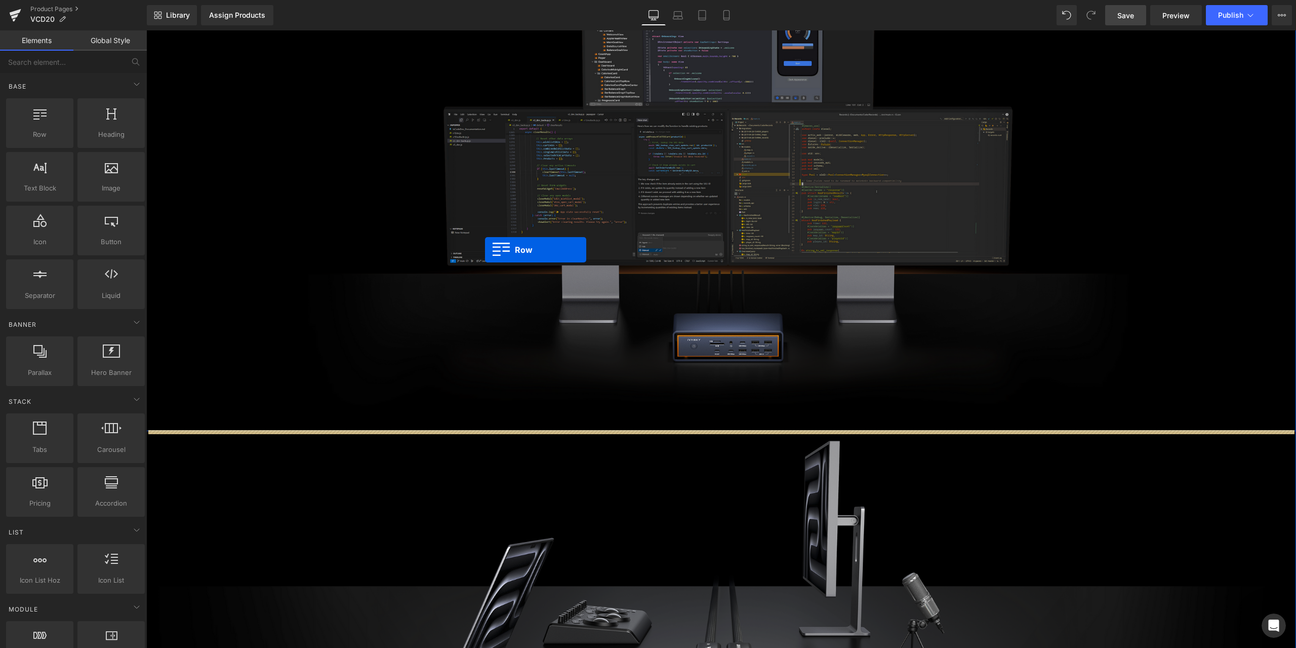
scroll to position [2777, 0]
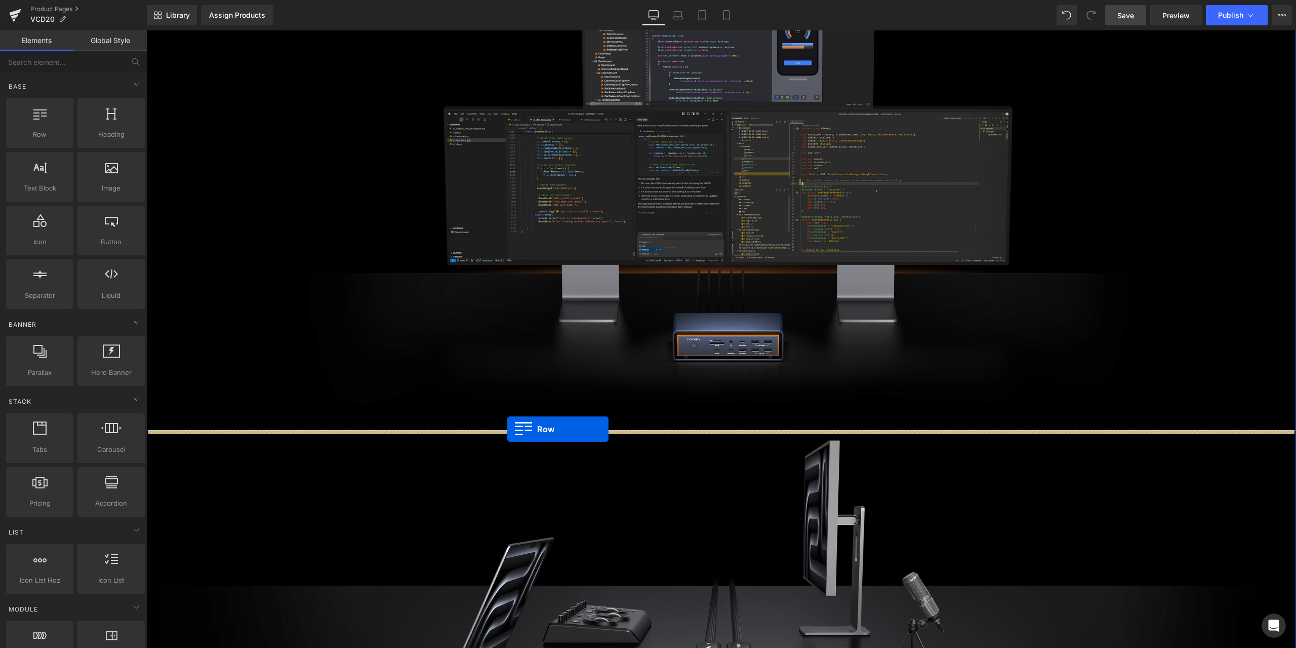
drag, startPoint x: 439, startPoint y: 385, endPoint x: 507, endPoint y: 429, distance: 81.5
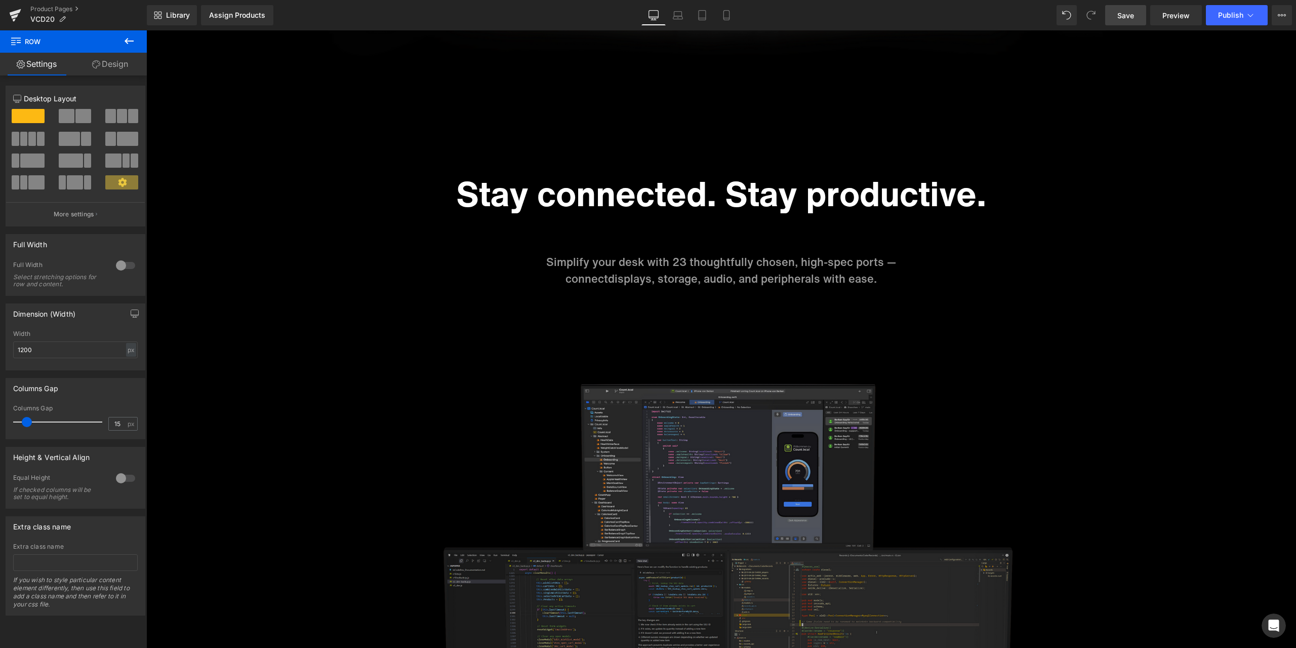
scroll to position [2260, 0]
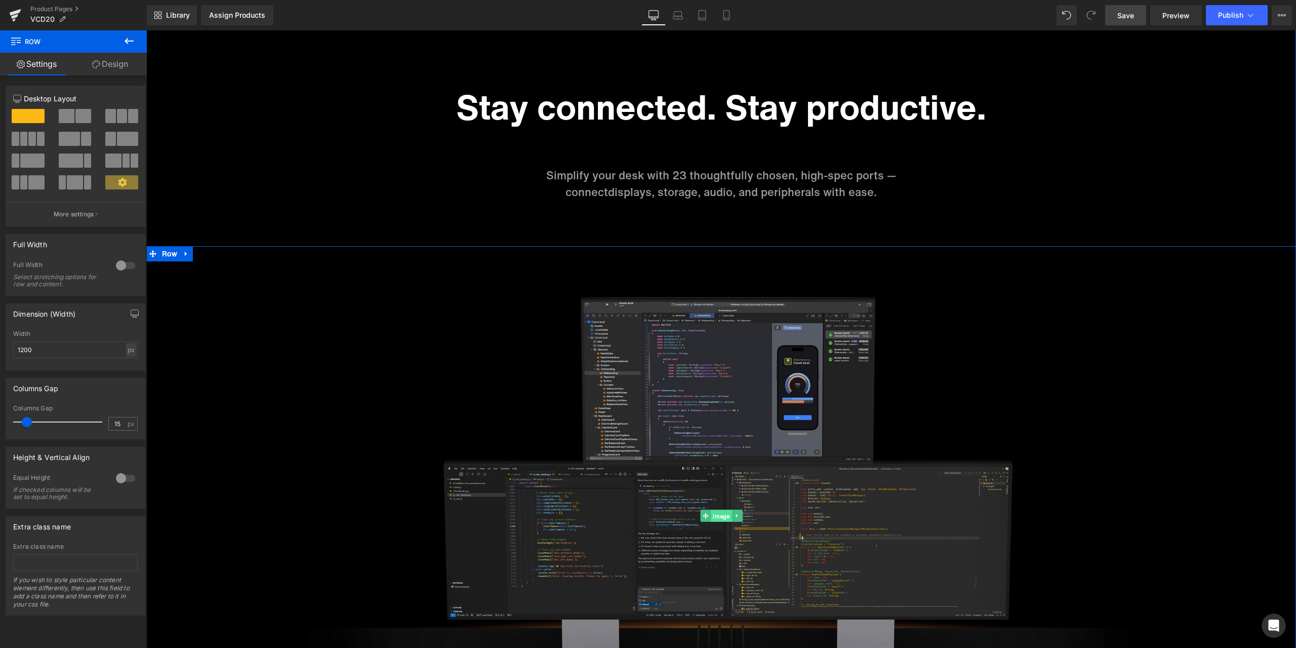
click at [721, 516] on span "Image" at bounding box center [721, 516] width 21 height 12
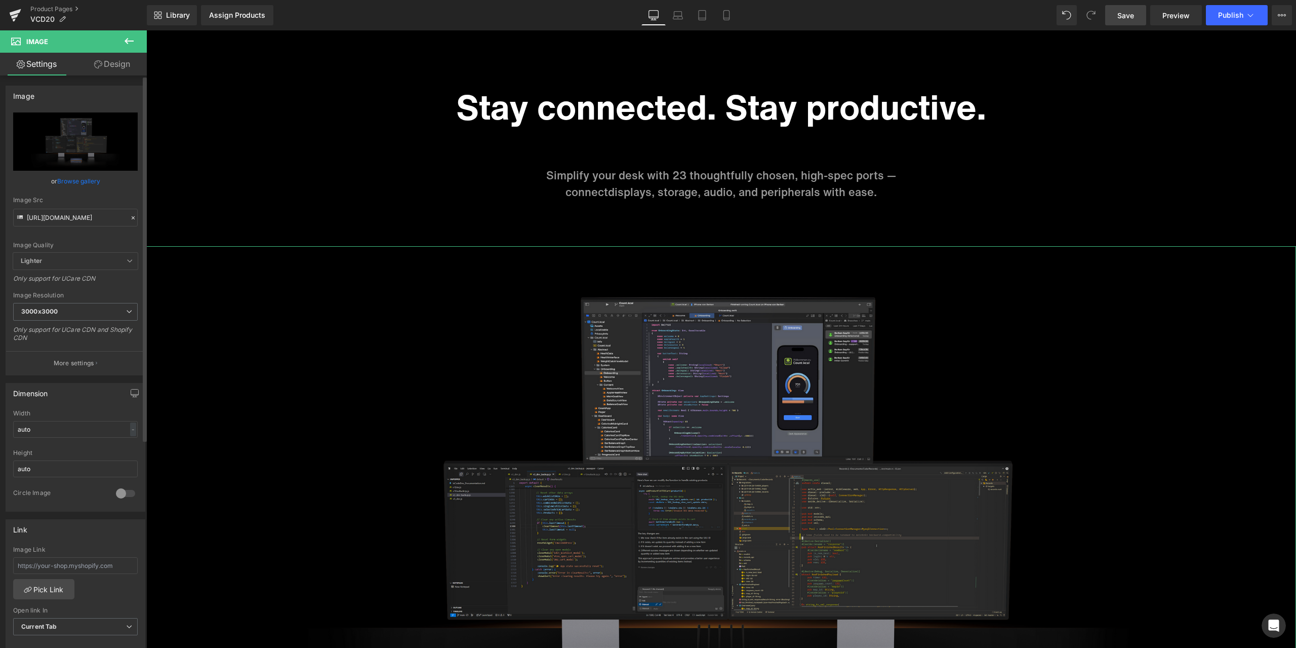
click at [130, 217] on icon at bounding box center [133, 217] width 7 height 7
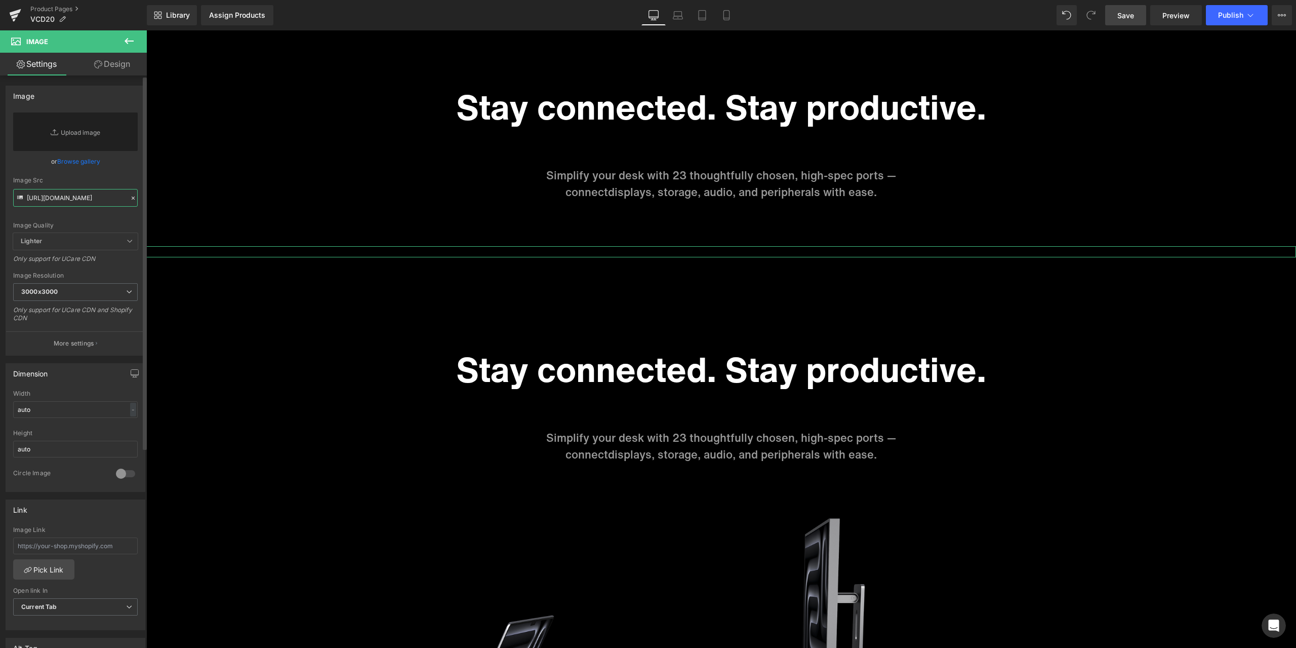
click at [104, 205] on input "https://cdn.shopify.com/s/files/1/0576/6833/7827/files/3x_8b97a437-8399-42c9-97…" at bounding box center [75, 198] width 125 height 18
paste input "https://cdn.shopify.com/s/files/1/0576/6833/7827/files/1_5x_8efbcb45-3de0-4a27-…"
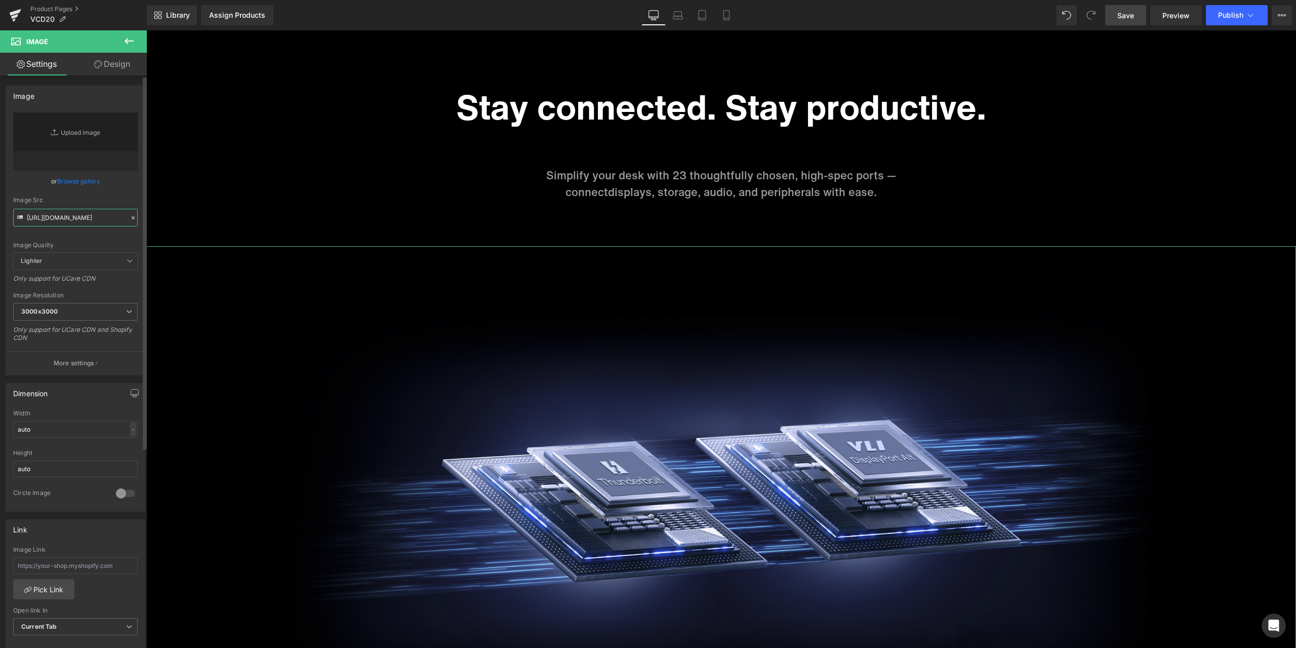
type input "https://cdn.shopify.com/s/files/1/0576/6833/7827/files/1_5x_8efbcb45-3de0-4a27-…"
click at [124, 186] on div "https://cdn.shopify.com/s/files/1/0576/6833/7827/files/3x_8b97a437-8399-42c9-97…" at bounding box center [75, 243] width 139 height 262
click at [120, 193] on div "Image Quality Lighter Lightest Lighter Lighter Lightest Only support for UCare …" at bounding box center [75, 182] width 125 height 140
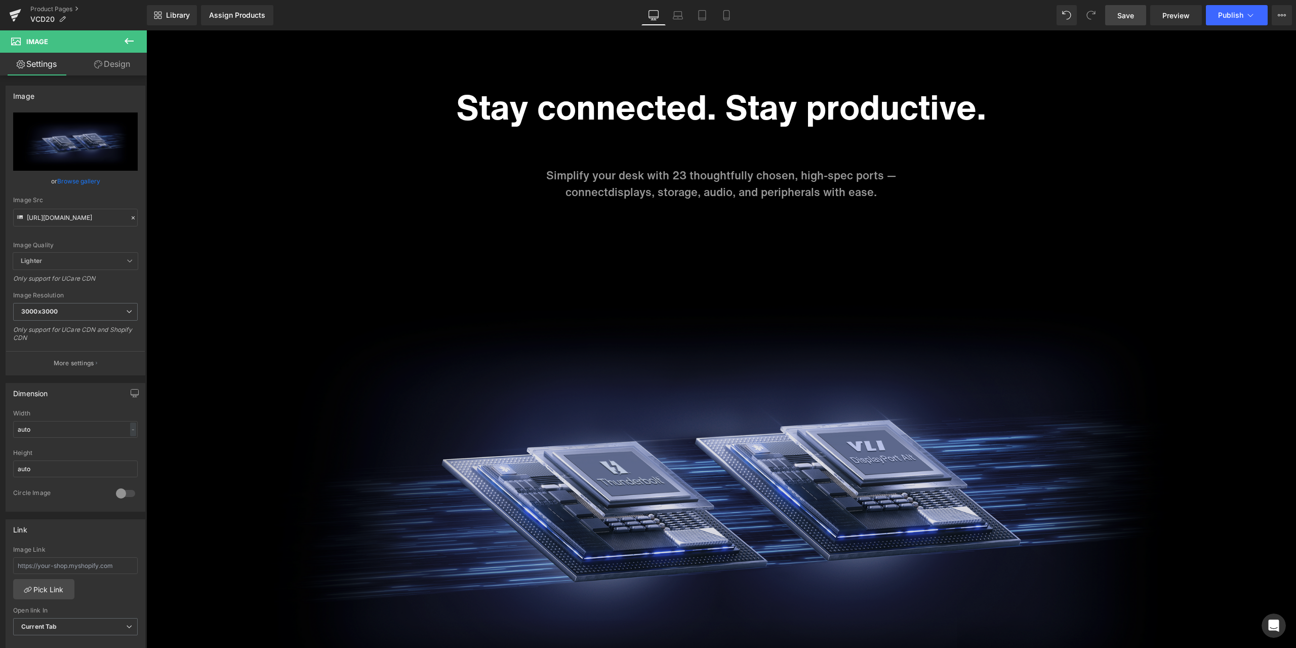
scroll to position [6373, 0]
drag, startPoint x: 934, startPoint y: 320, endPoint x: 910, endPoint y: 318, distance: 23.4
click at [934, 320] on img at bounding box center [721, 488] width 1150 height 485
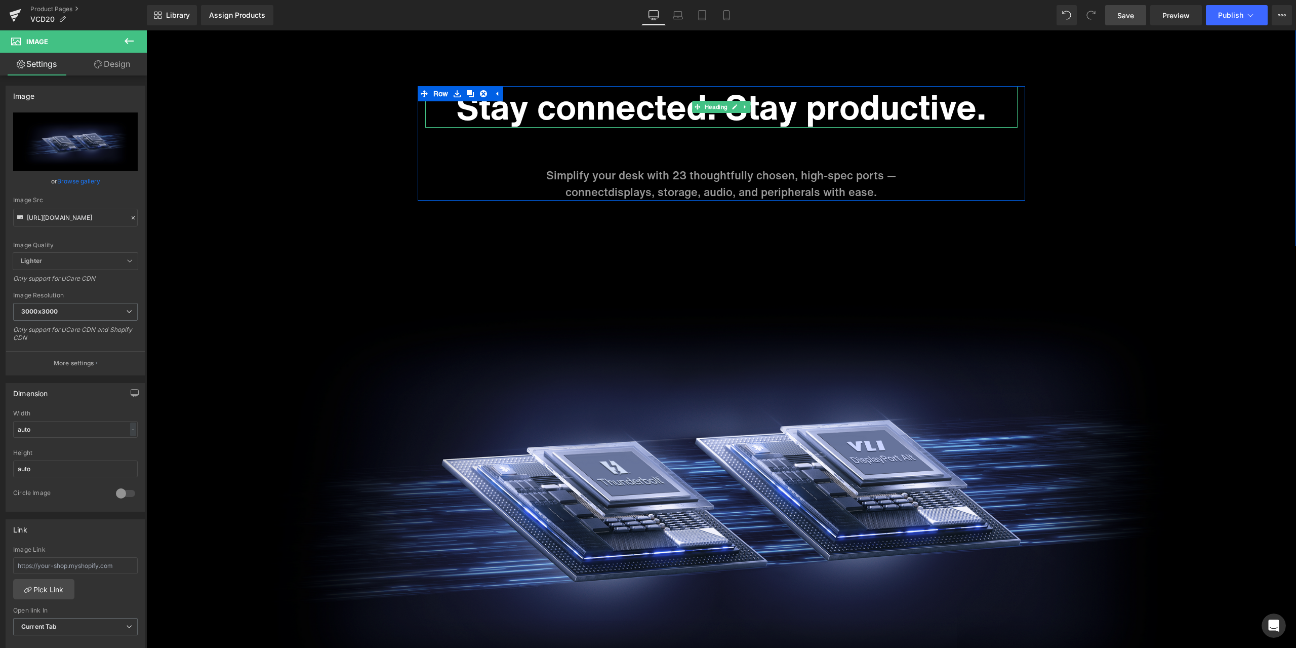
click at [637, 108] on h1 "Stay connected. Stay productive." at bounding box center [721, 107] width 592 height 42
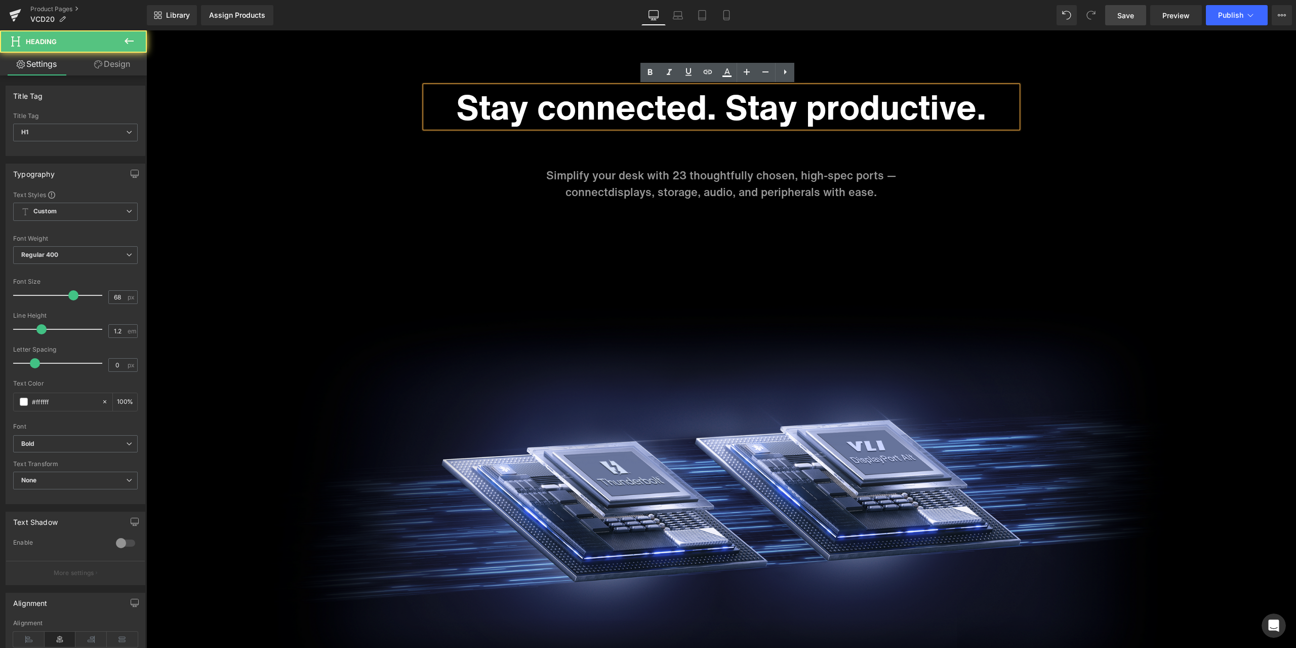
click at [626, 108] on h1 "Stay connected. Stay productive." at bounding box center [721, 107] width 592 height 42
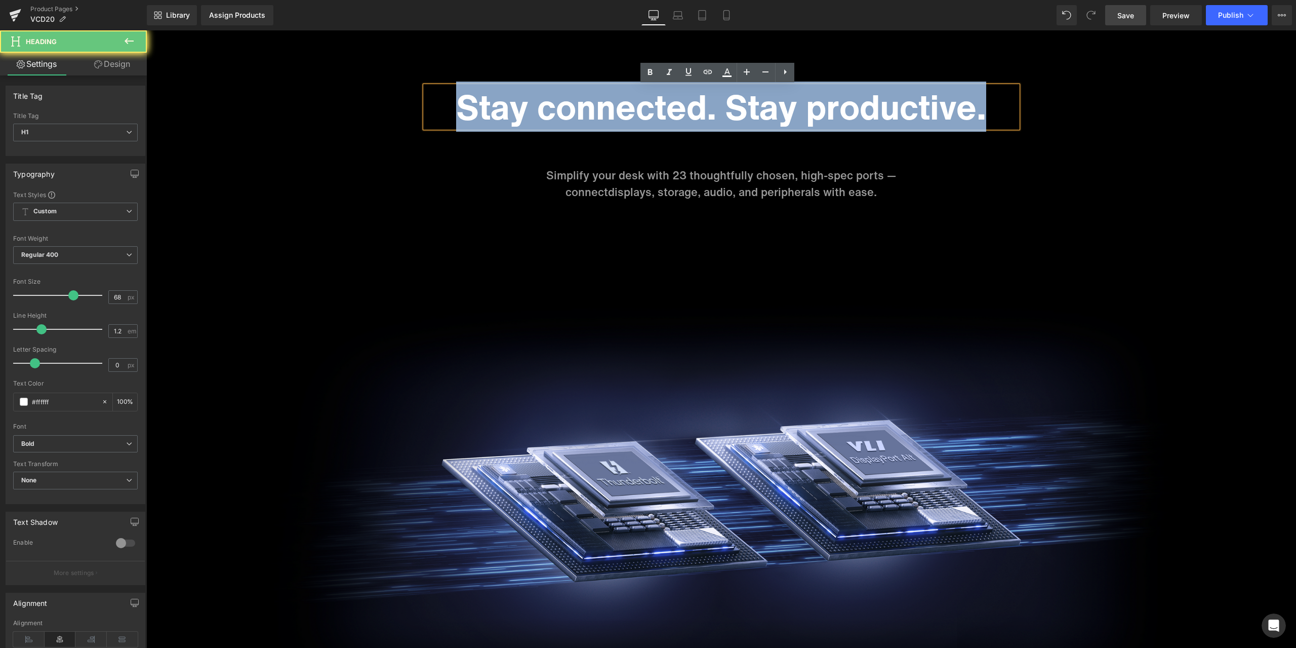
paste div
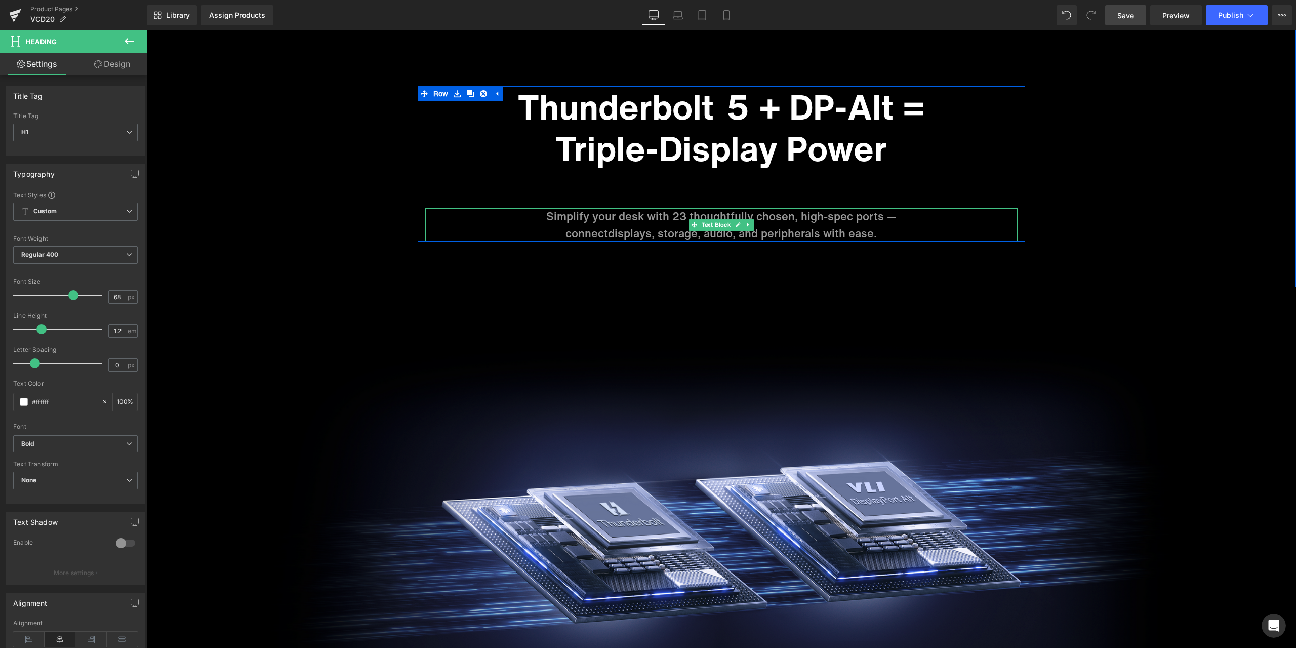
click at [656, 220] on p "Simplify your desk with 23 thoughtfully chosen, high-spec ports —" at bounding box center [721, 216] width 592 height 17
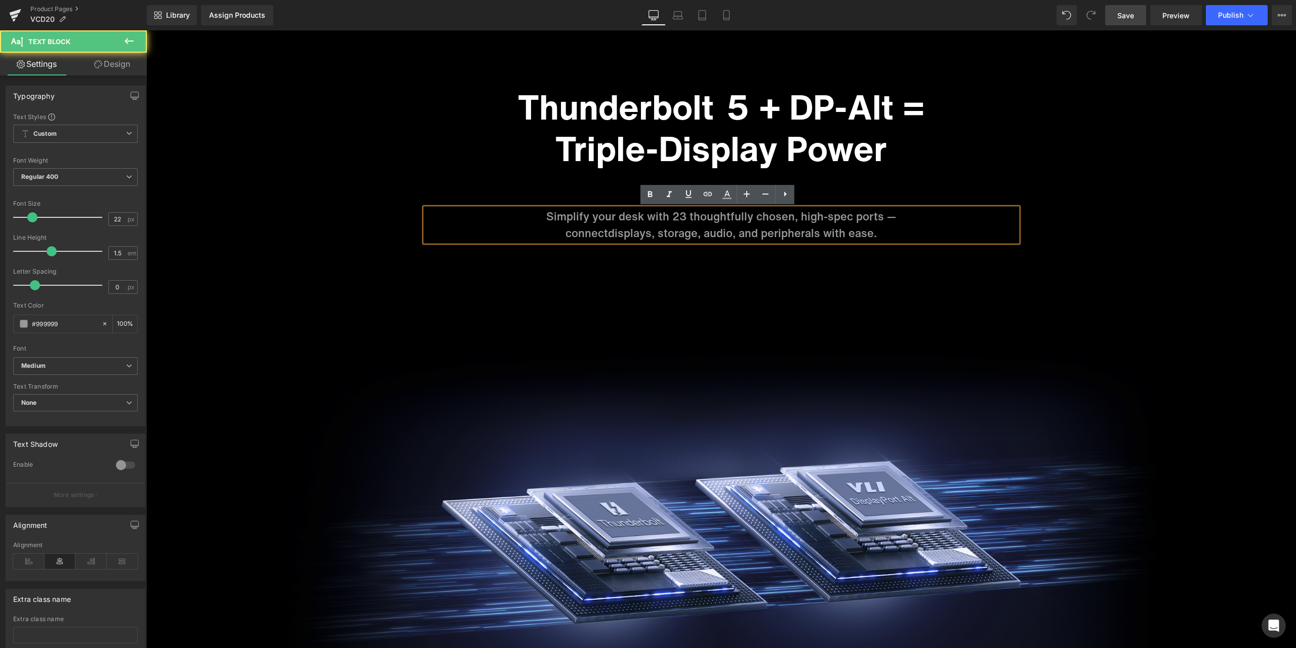
click at [641, 217] on p "Simplify your desk with 23 thoughtfully chosen, high-spec ports —" at bounding box center [721, 216] width 592 height 17
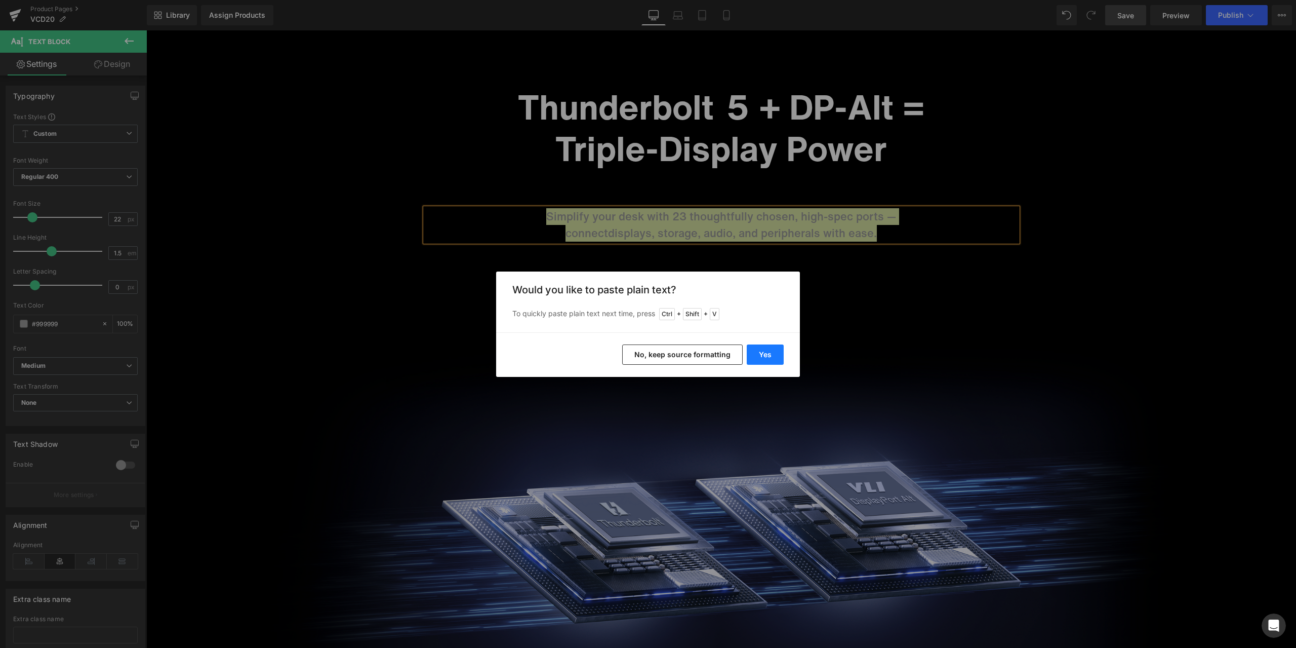
click at [771, 355] on button "Yes" at bounding box center [765, 354] width 37 height 20
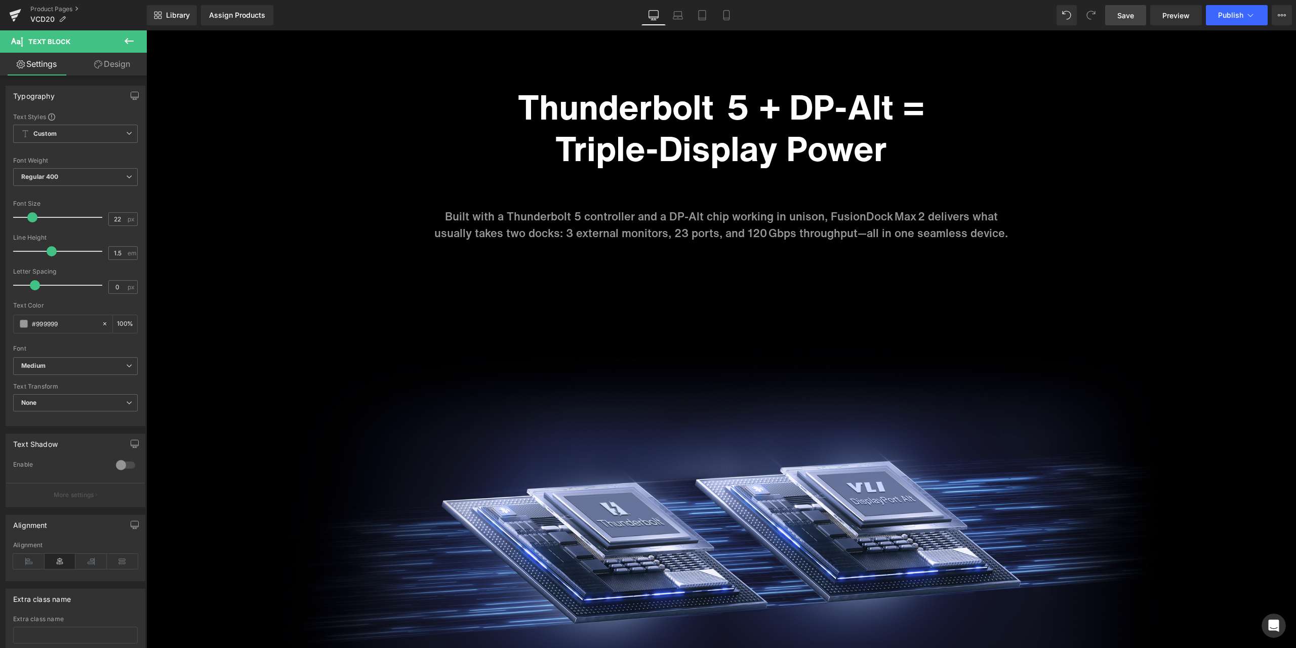
drag, startPoint x: 1141, startPoint y: 11, endPoint x: 248, endPoint y: 532, distance: 1033.7
click at [1141, 11] on link "Save" at bounding box center [1125, 15] width 41 height 20
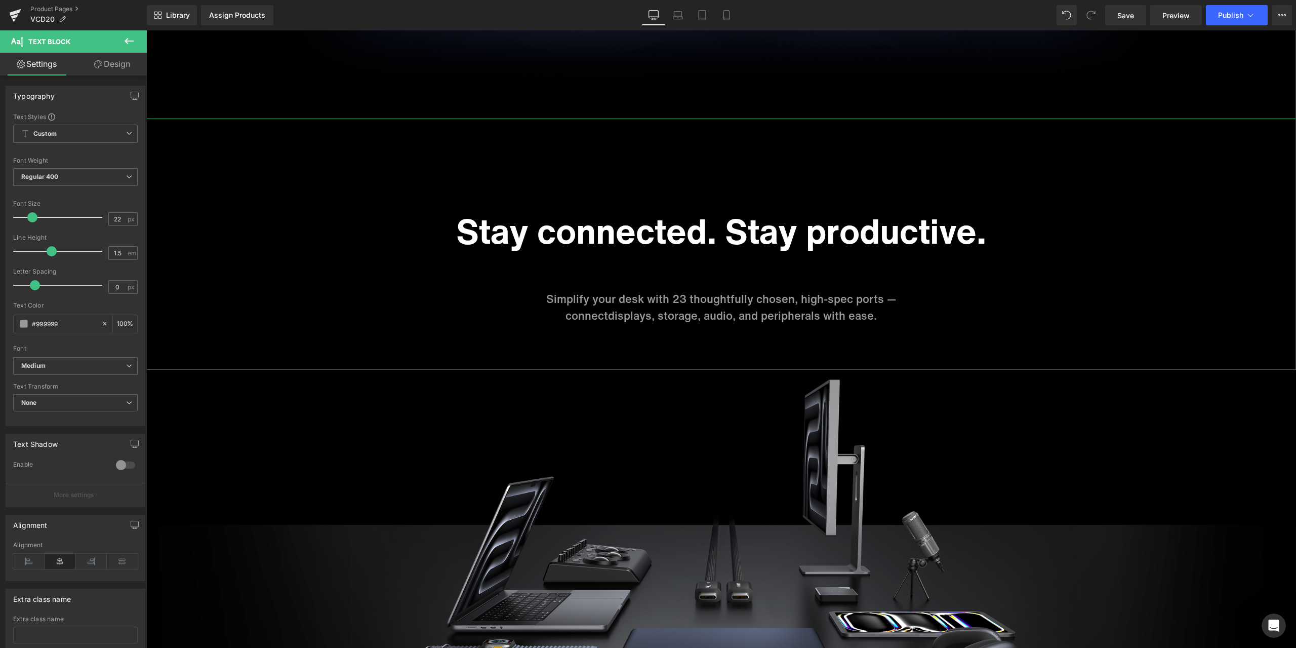
scroll to position [2918, 0]
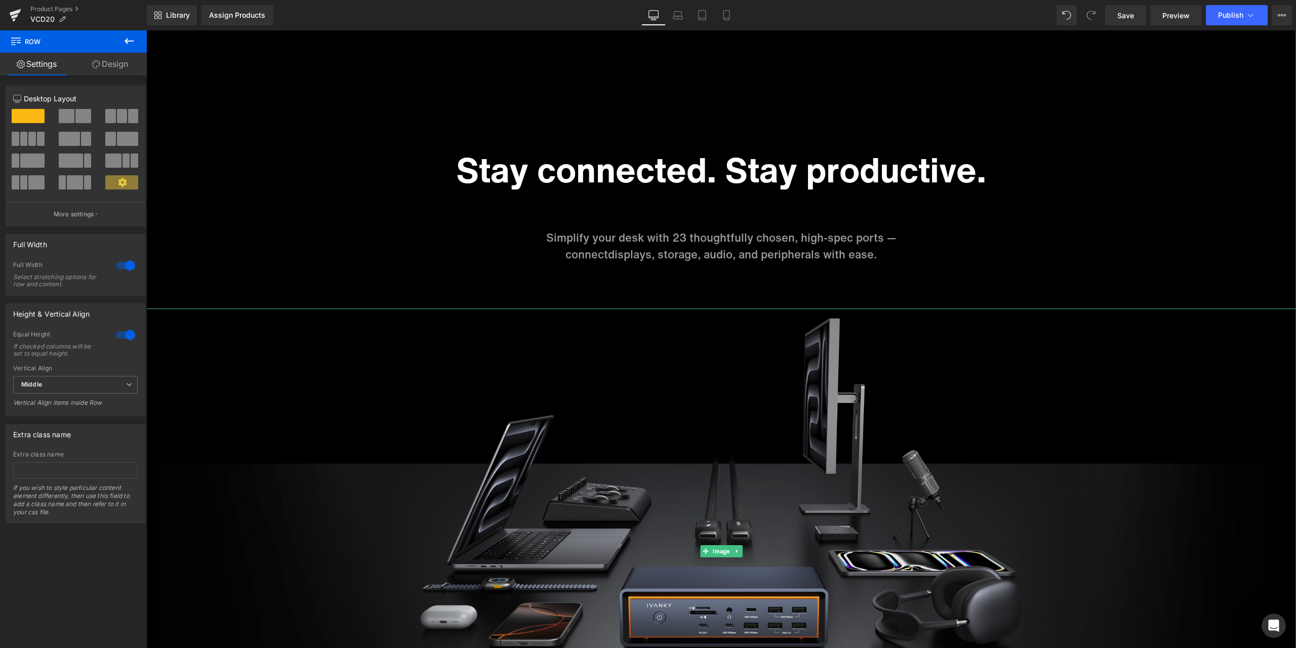
scroll to position [3038, 0]
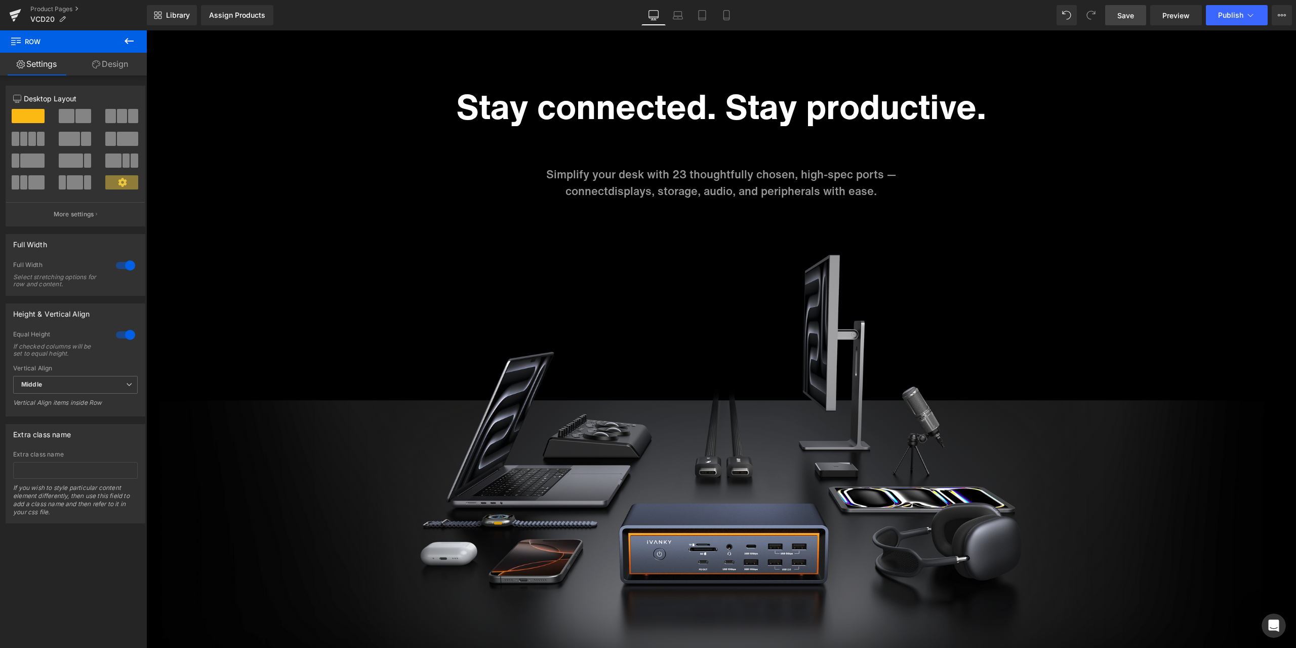
drag, startPoint x: 1133, startPoint y: 21, endPoint x: 732, endPoint y: 258, distance: 465.6
click at [1133, 21] on link "Save" at bounding box center [1125, 15] width 41 height 20
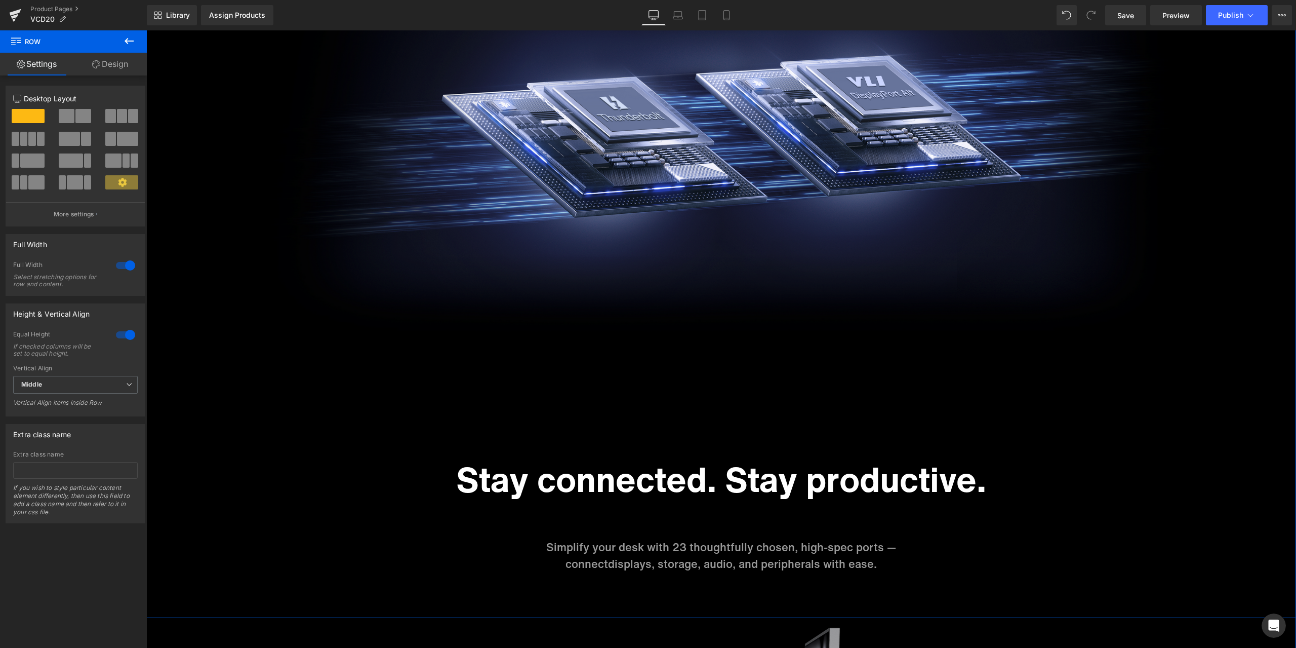
scroll to position [2583, 0]
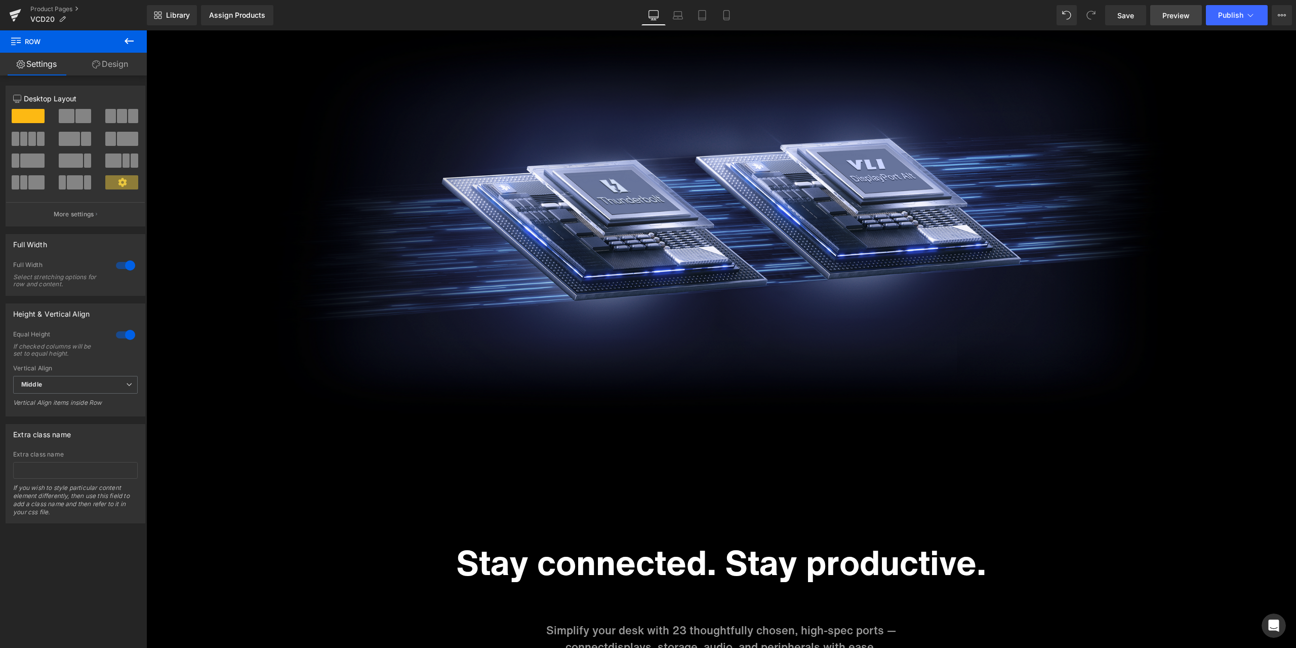
click at [1177, 10] on span "Preview" at bounding box center [1176, 15] width 27 height 11
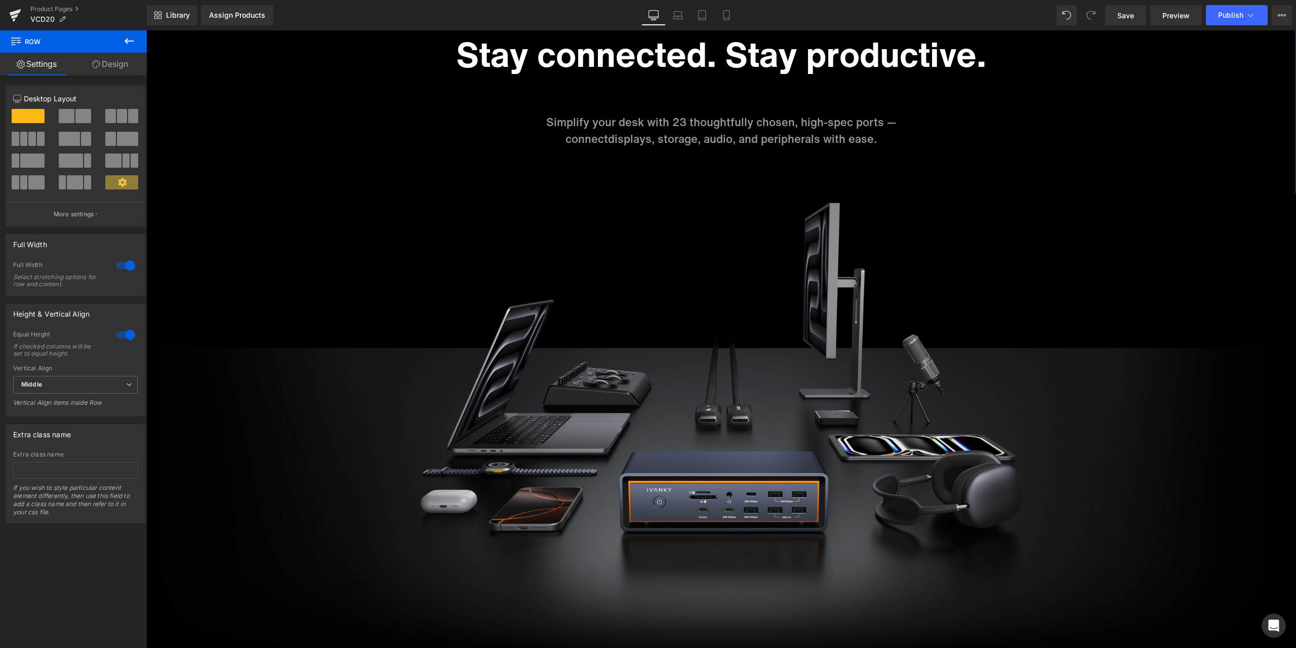
scroll to position [3089, 0]
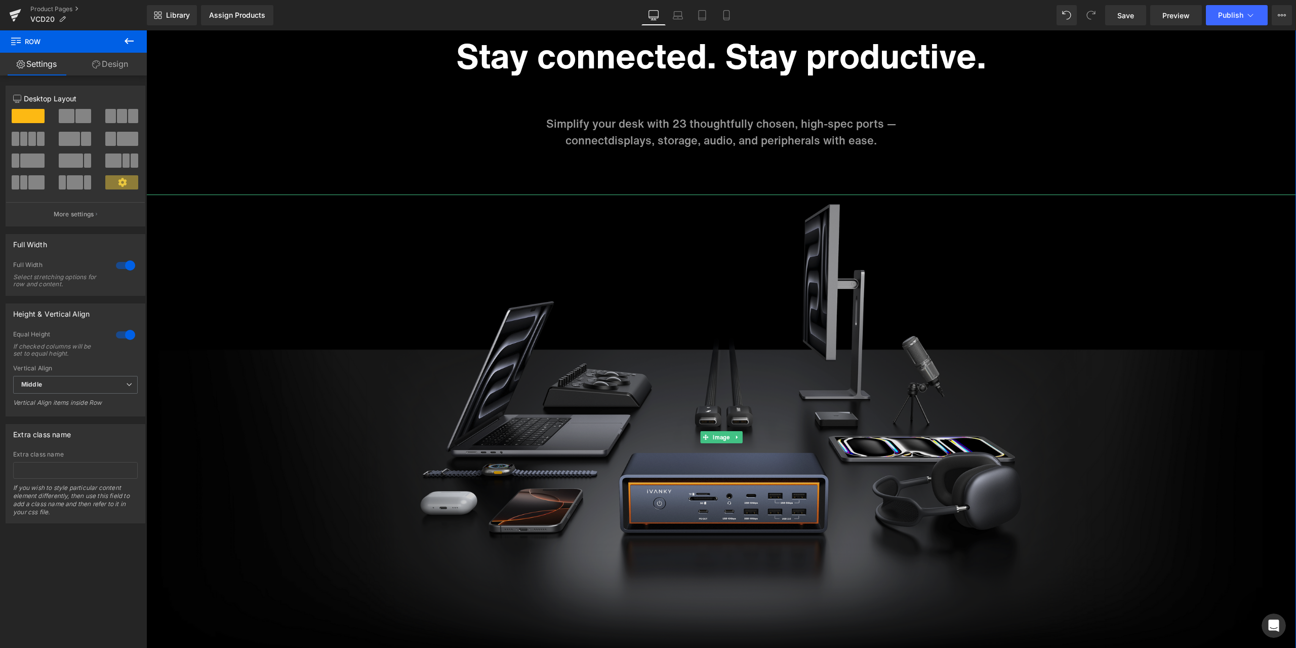
click at [256, 252] on img at bounding box center [721, 436] width 1150 height 485
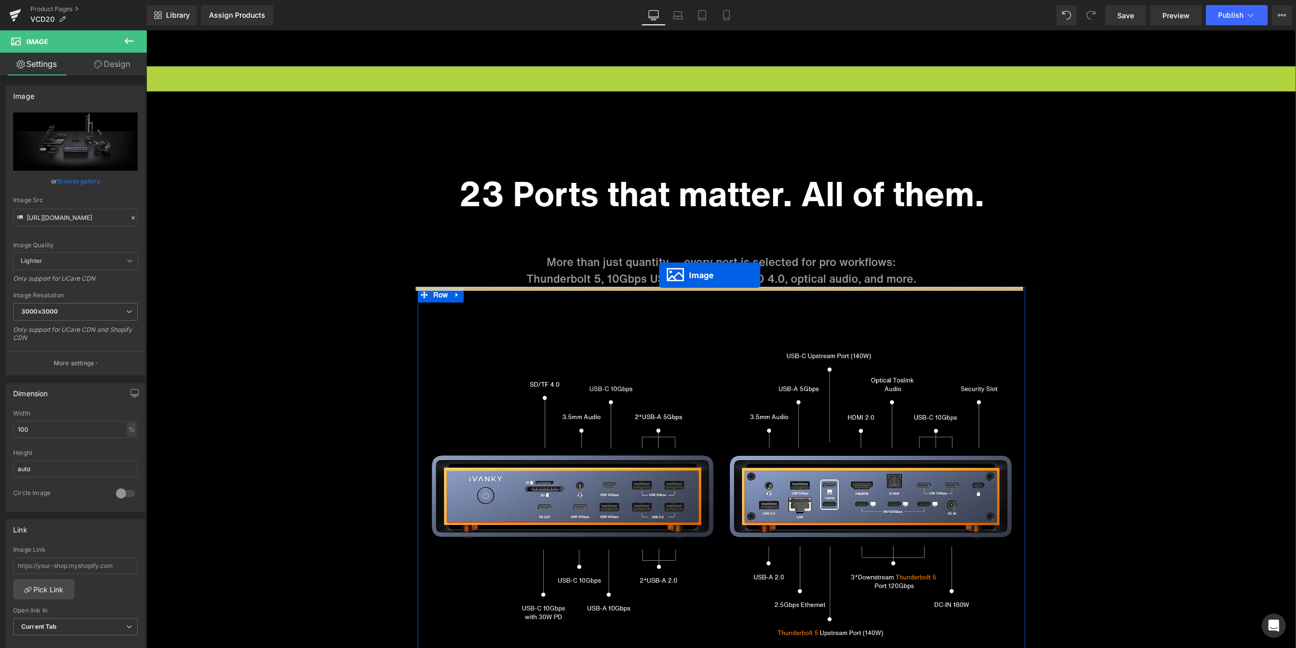
scroll to position [3140, 0]
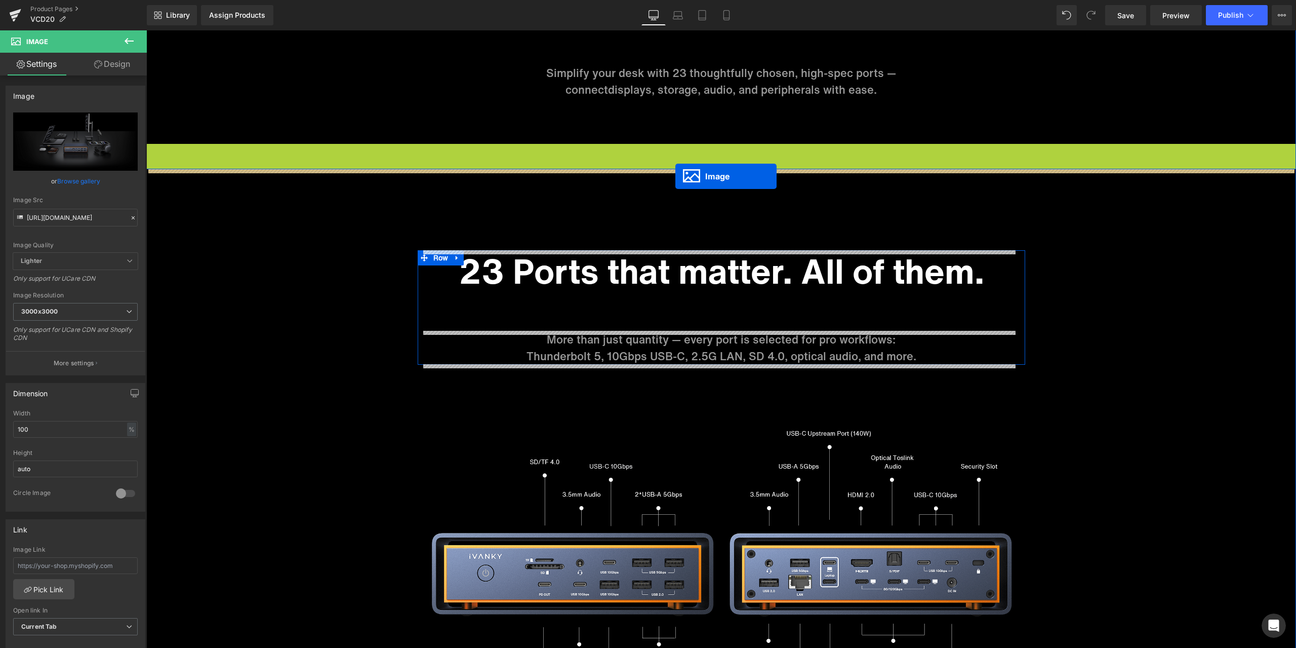
drag, startPoint x: 715, startPoint y: 235, endPoint x: 676, endPoint y: 176, distance: 70.8
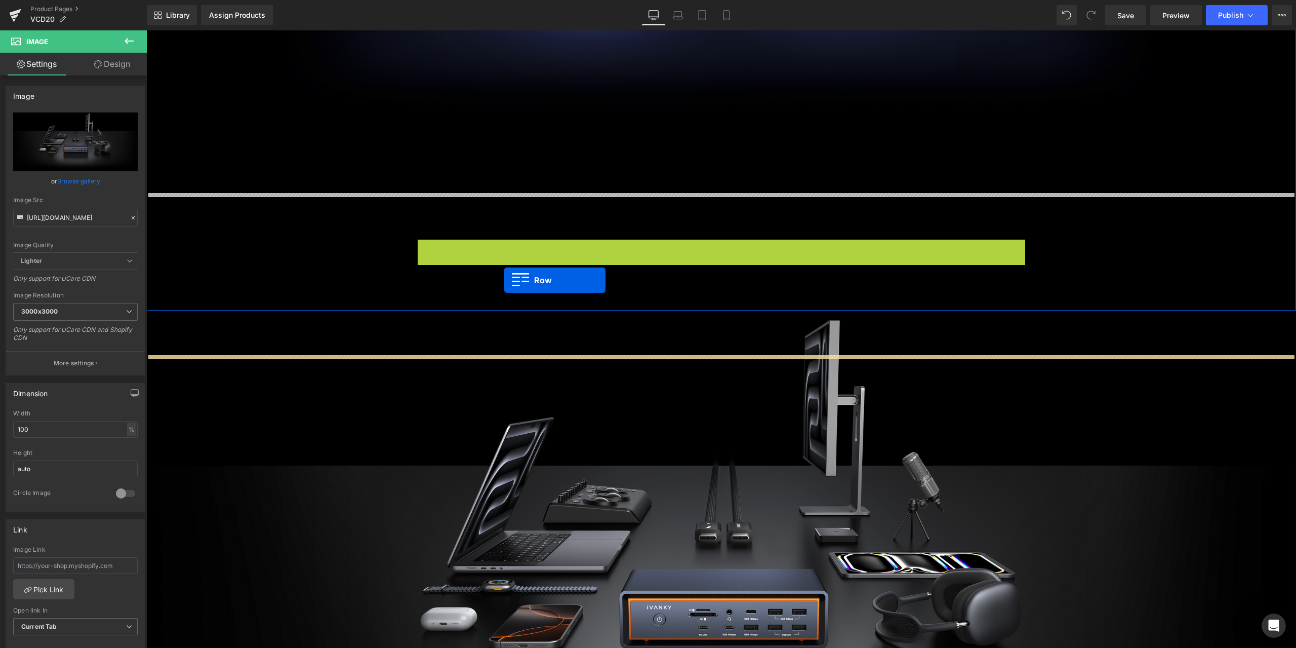
scroll to position [2886, 0]
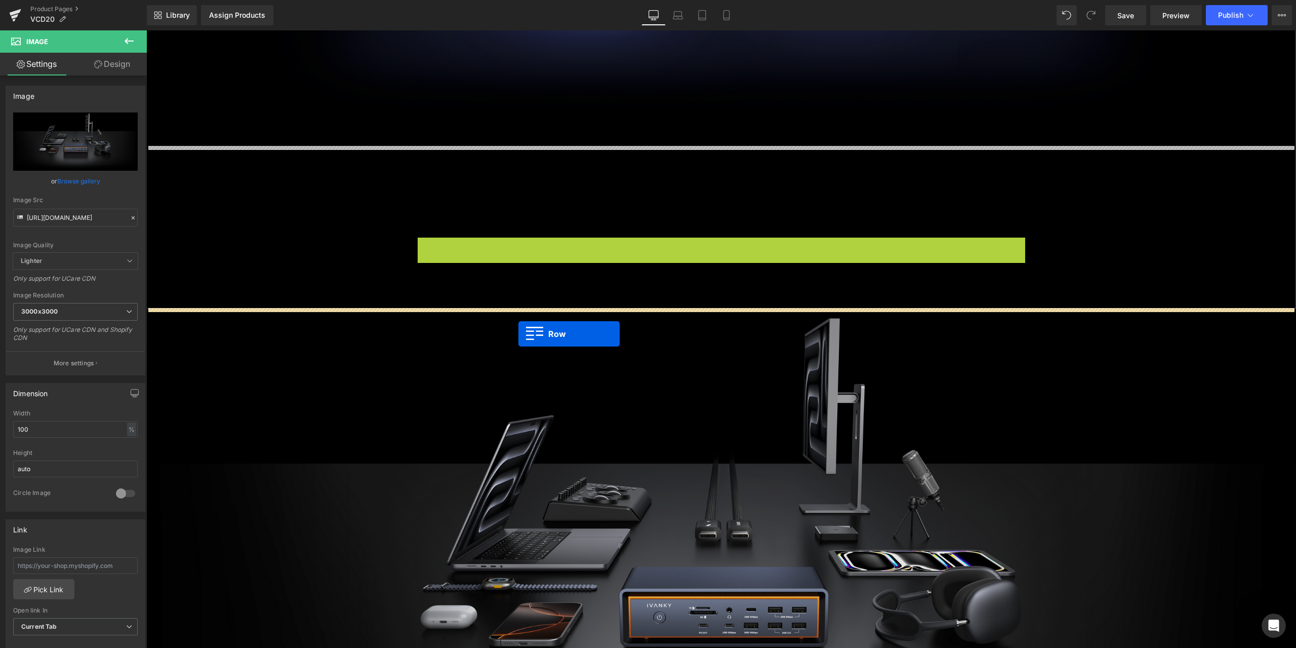
drag, startPoint x: 444, startPoint y: 348, endPoint x: 519, endPoint y: 334, distance: 76.4
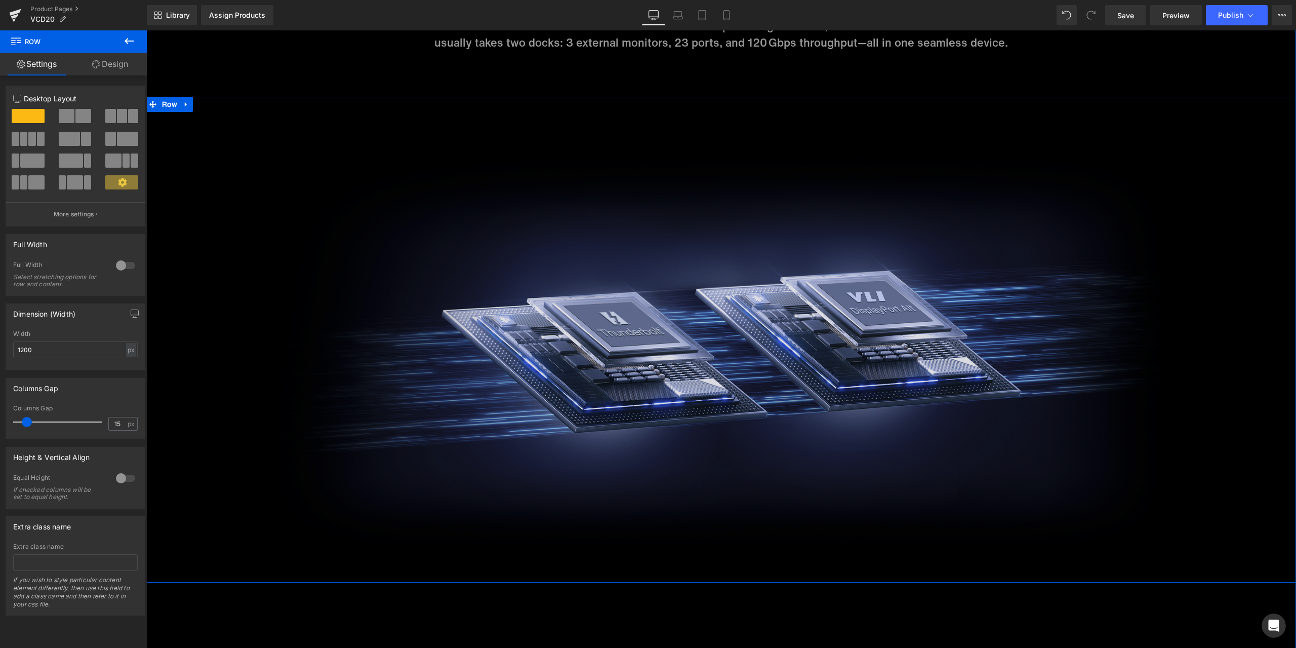
scroll to position [2329, 0]
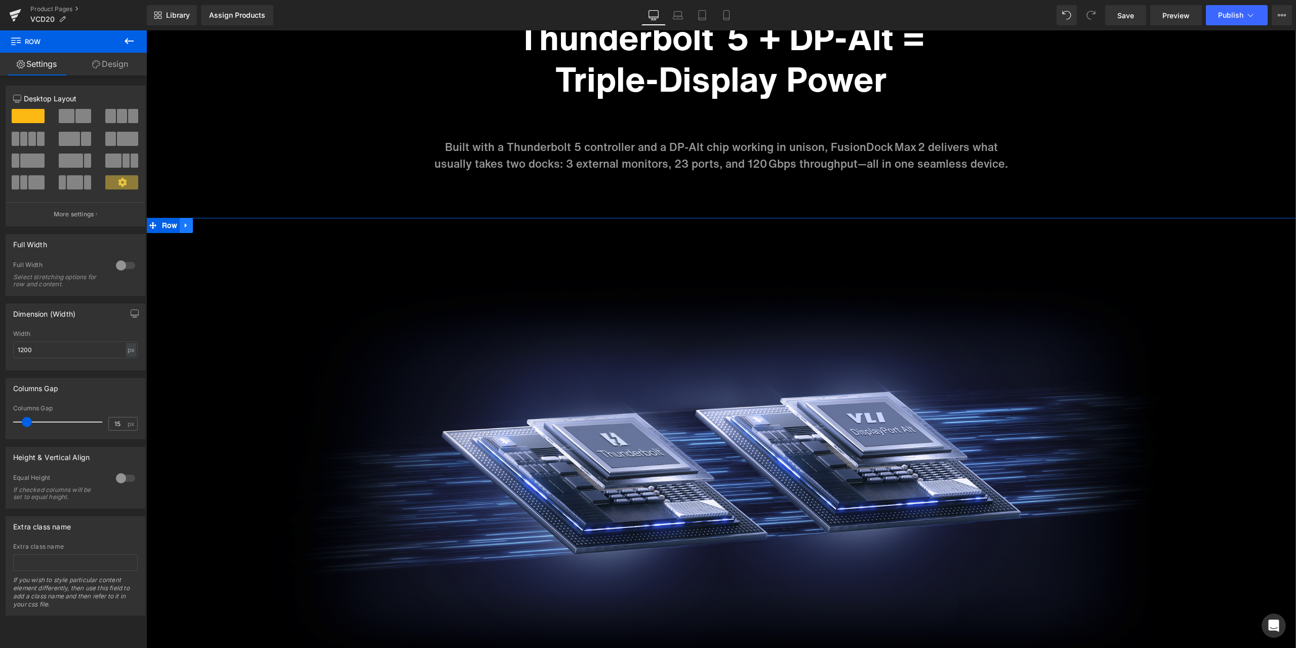
click at [183, 227] on icon at bounding box center [186, 226] width 7 height 8
click at [196, 226] on icon at bounding box center [199, 225] width 7 height 7
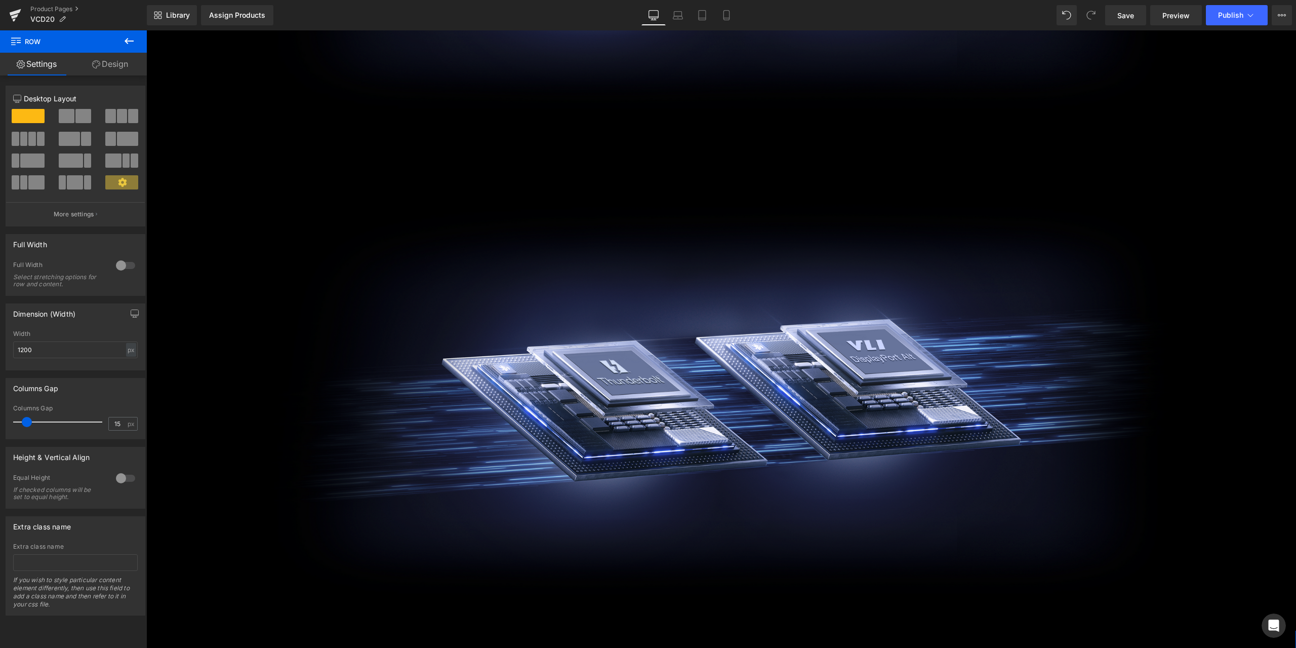
scroll to position [2962, 0]
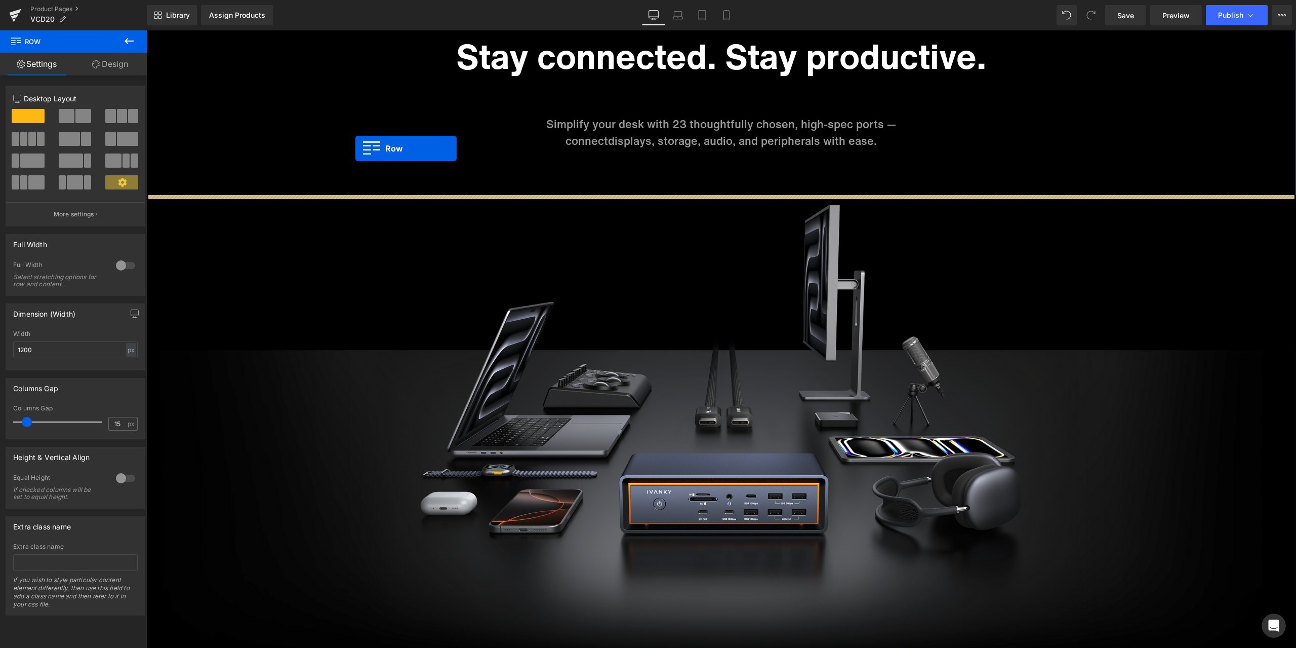
drag, startPoint x: 159, startPoint y: 79, endPoint x: 355, endPoint y: 148, distance: 208.4
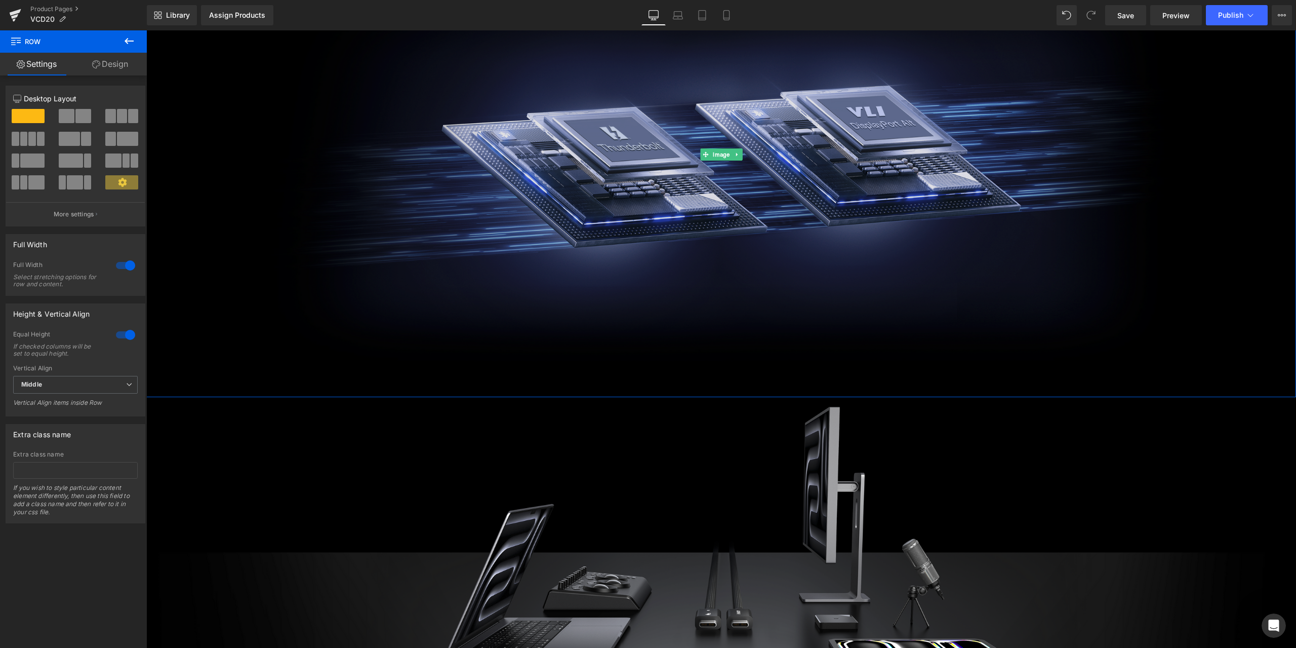
scroll to position [3443, 0]
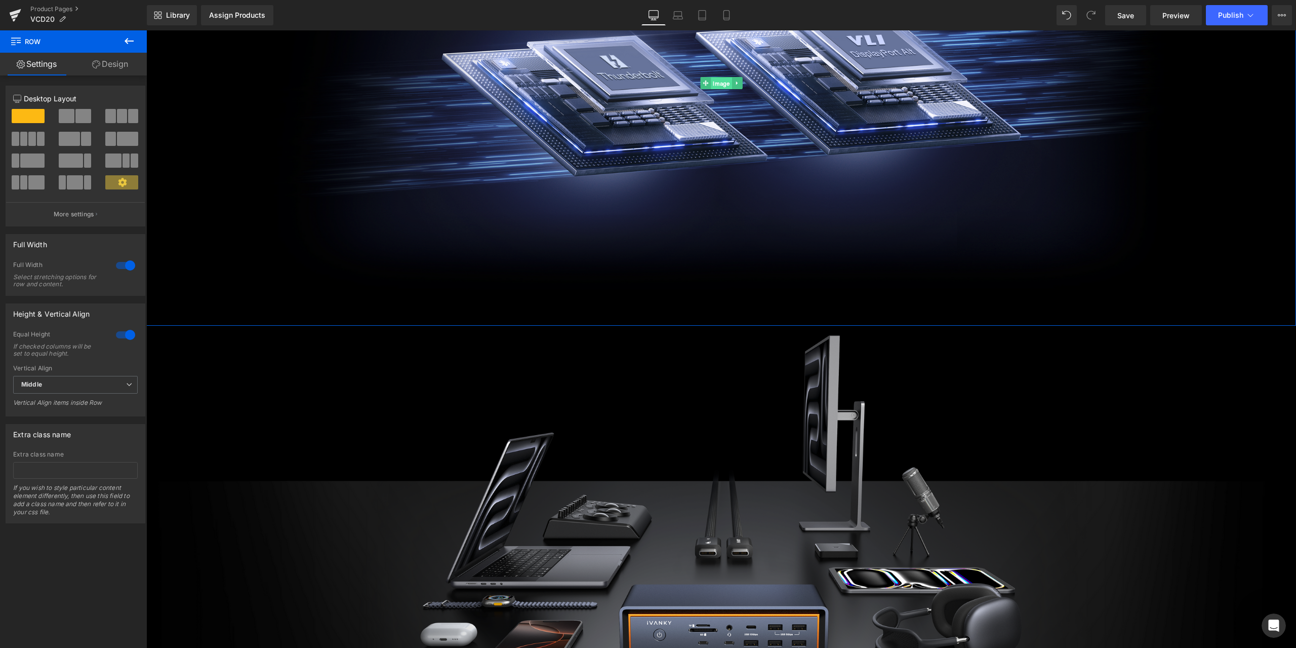
click at [716, 88] on span "Image" at bounding box center [721, 83] width 21 height 12
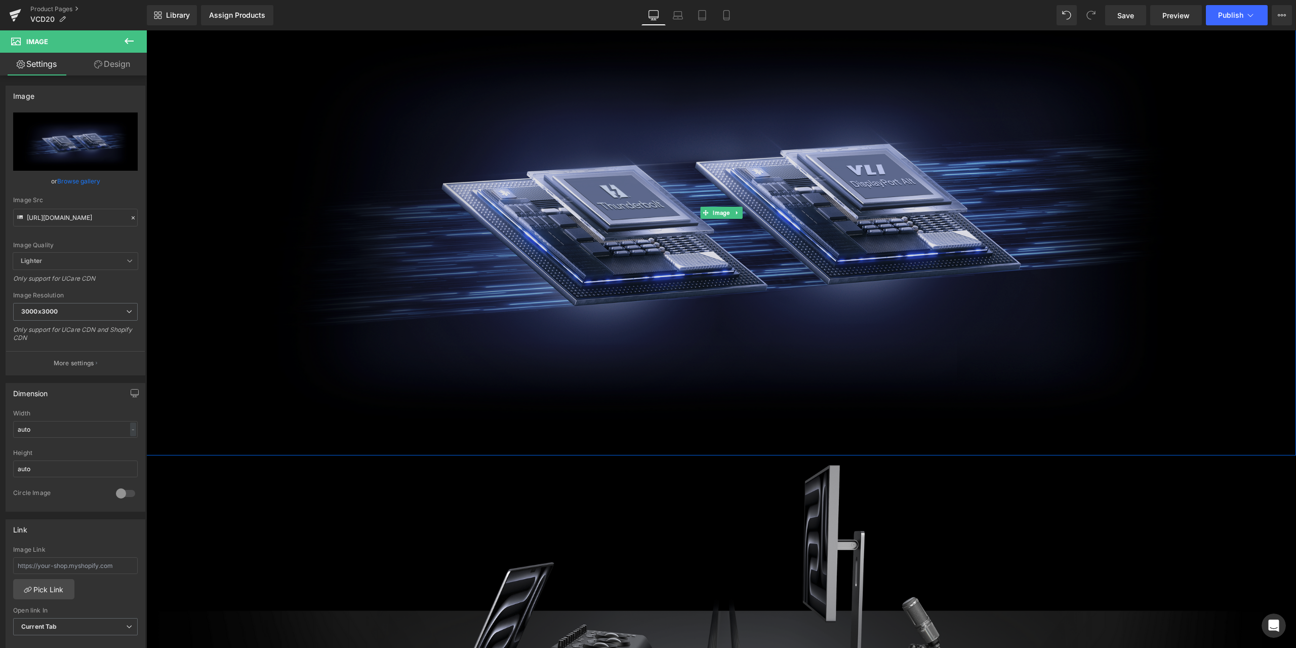
scroll to position [3291, 0]
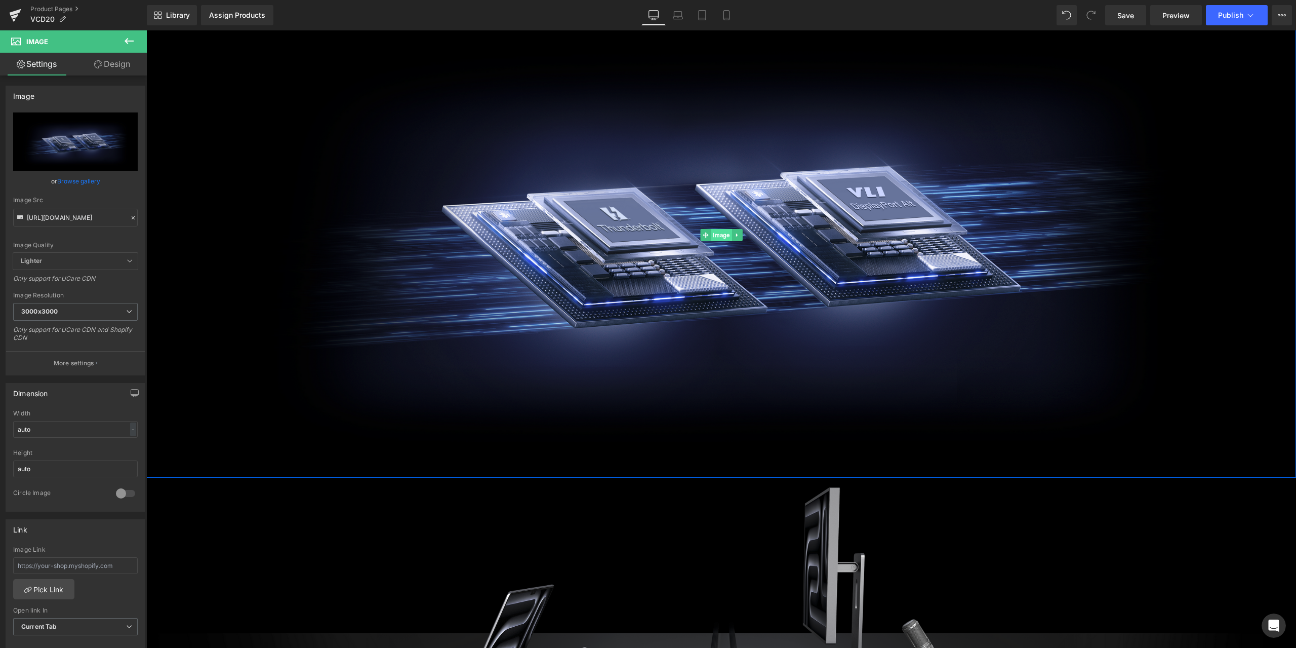
click at [713, 237] on span "Image" at bounding box center [721, 235] width 21 height 12
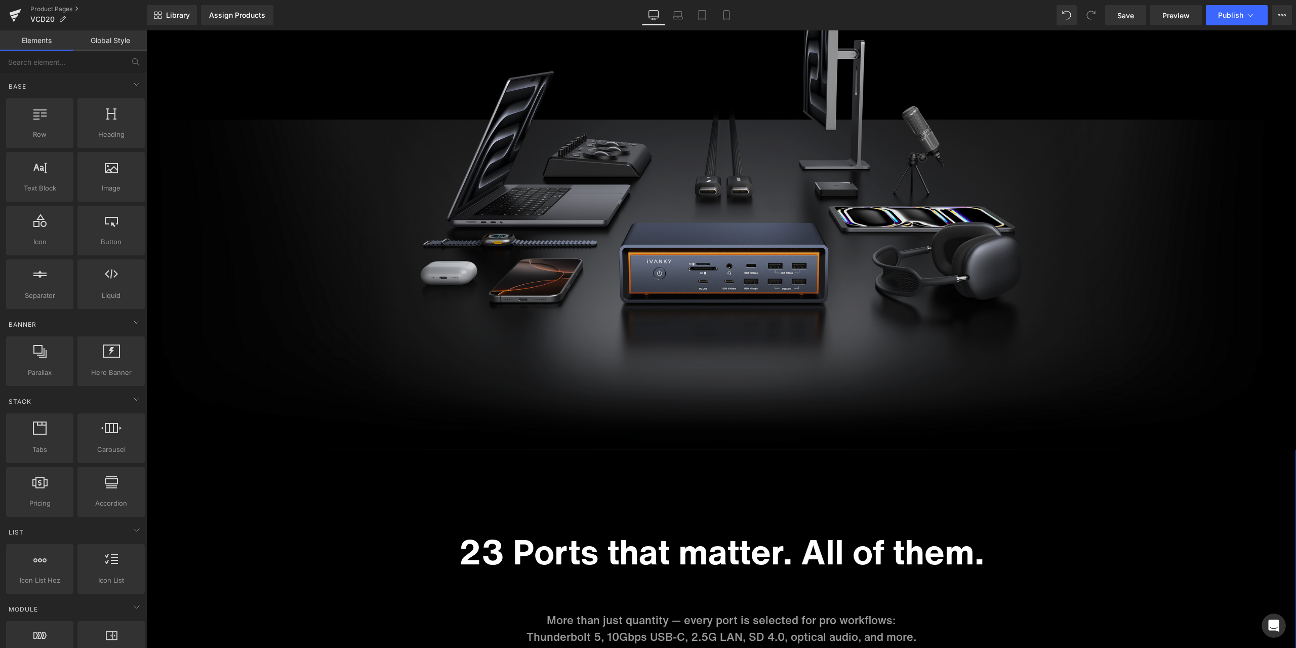
scroll to position [3240, 0]
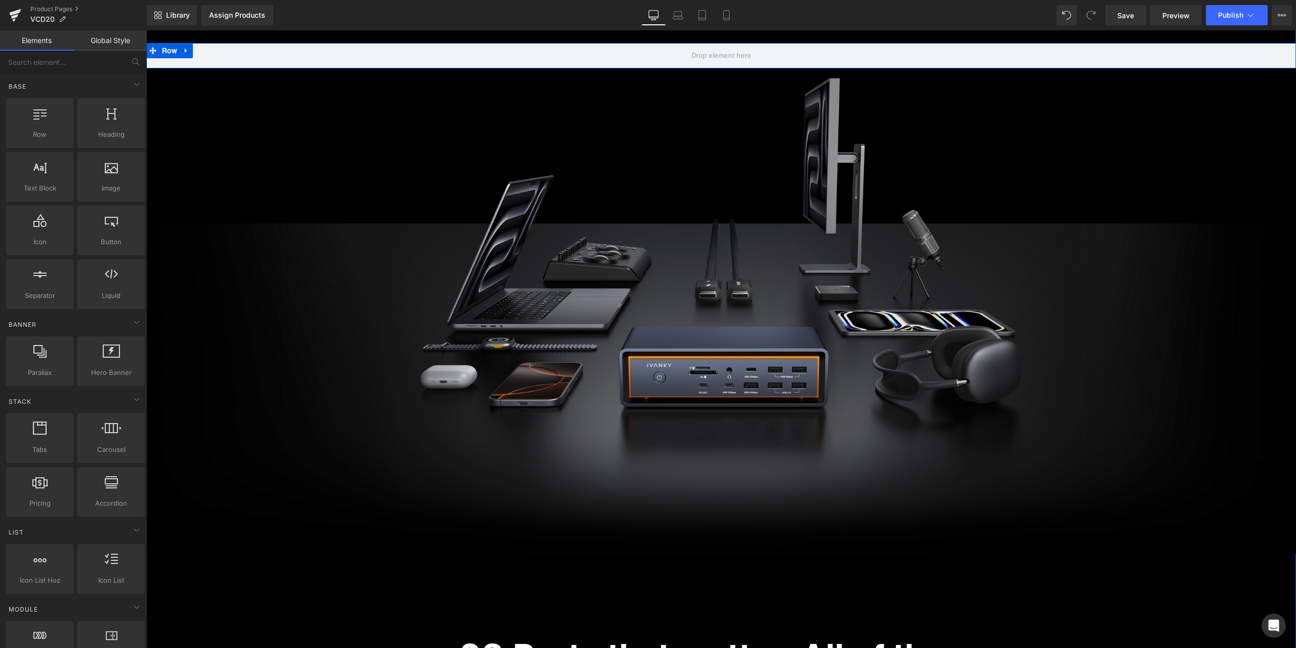
click at [747, 271] on img at bounding box center [721, 310] width 1150 height 485
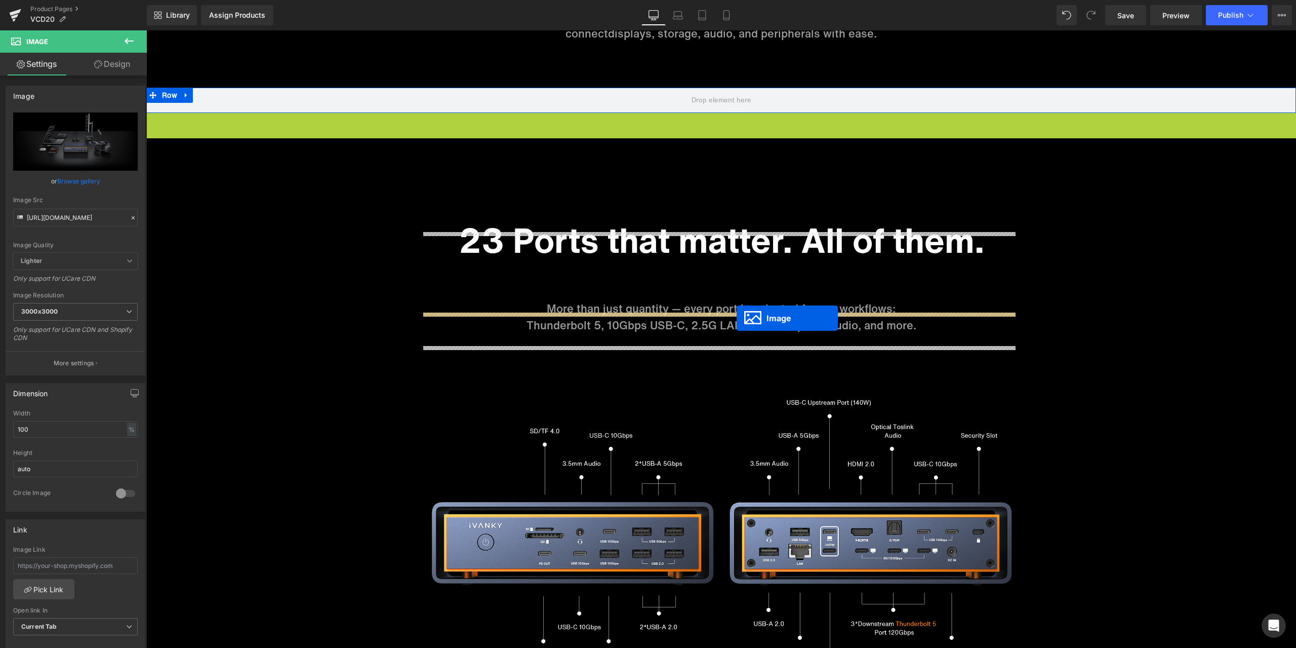
scroll to position [3139, 0]
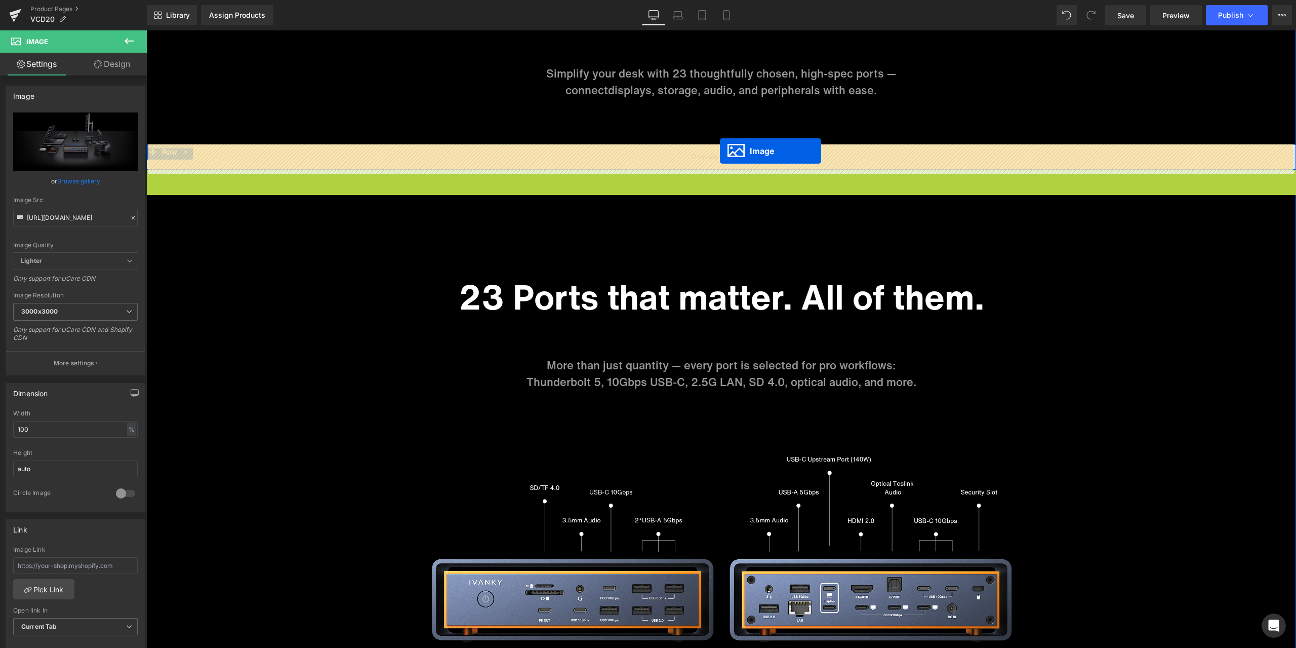
drag, startPoint x: 718, startPoint y: 309, endPoint x: 720, endPoint y: 151, distance: 158.5
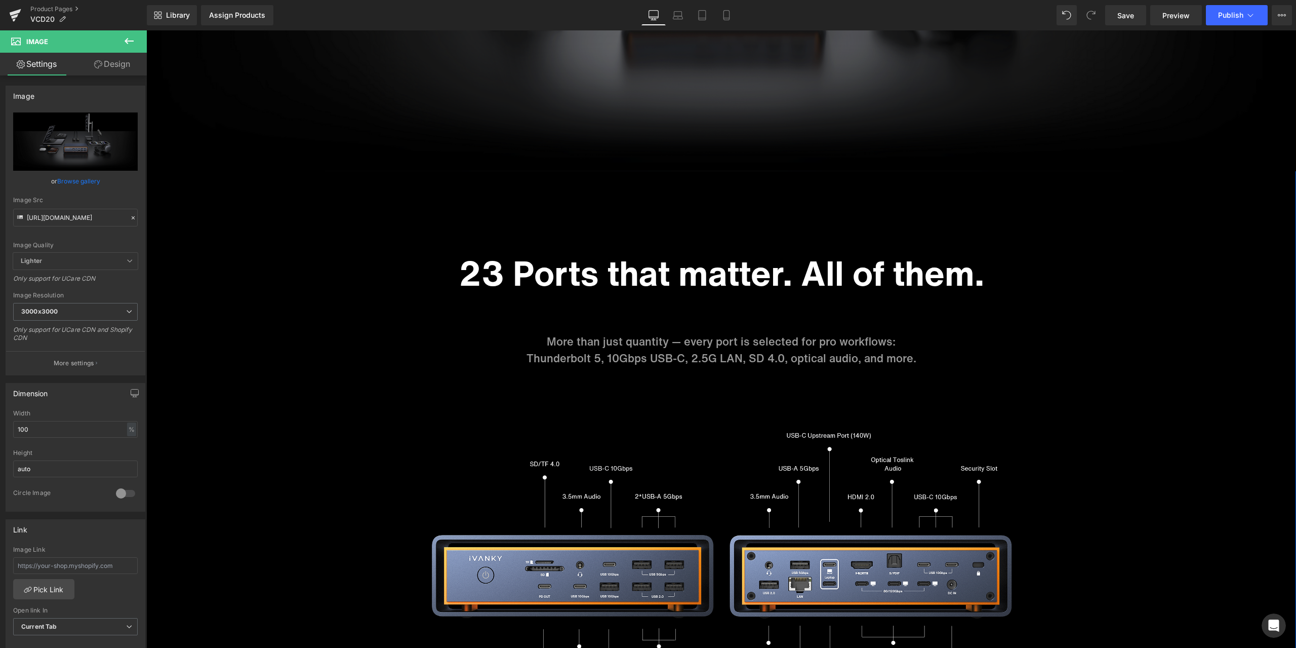
scroll to position [3595, 0]
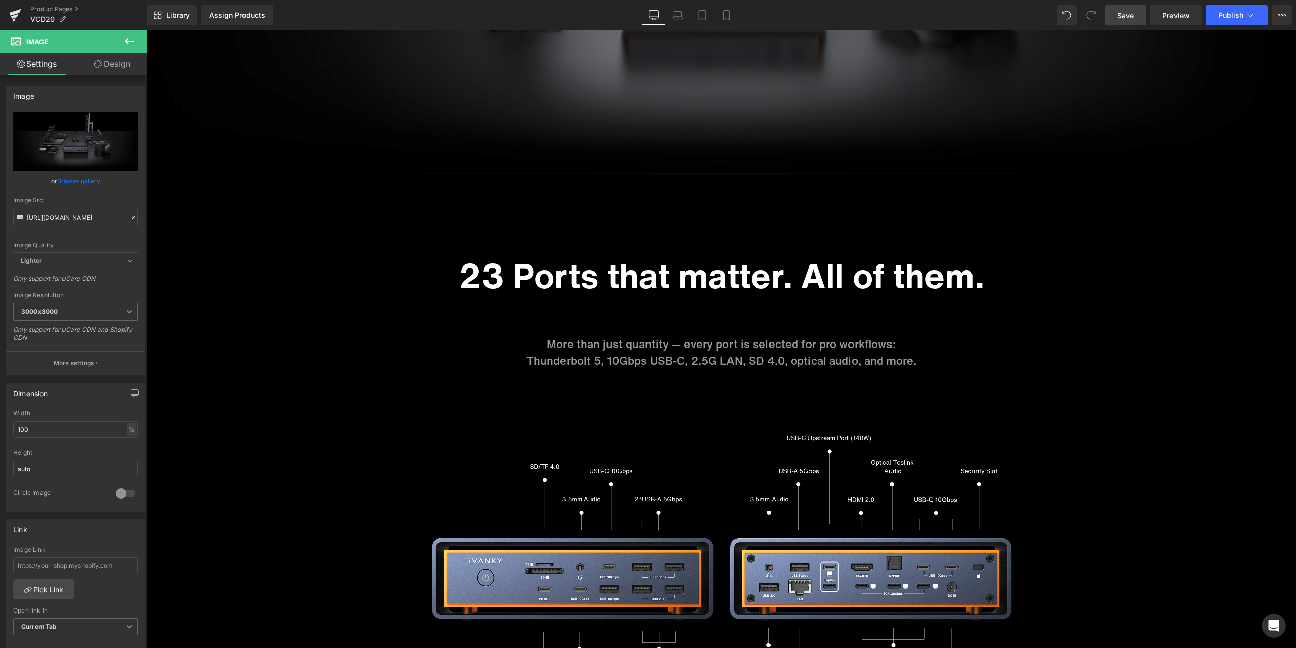
drag, startPoint x: 1124, startPoint y: 16, endPoint x: 426, endPoint y: 298, distance: 752.7
click at [1124, 16] on span "Save" at bounding box center [1126, 15] width 17 height 11
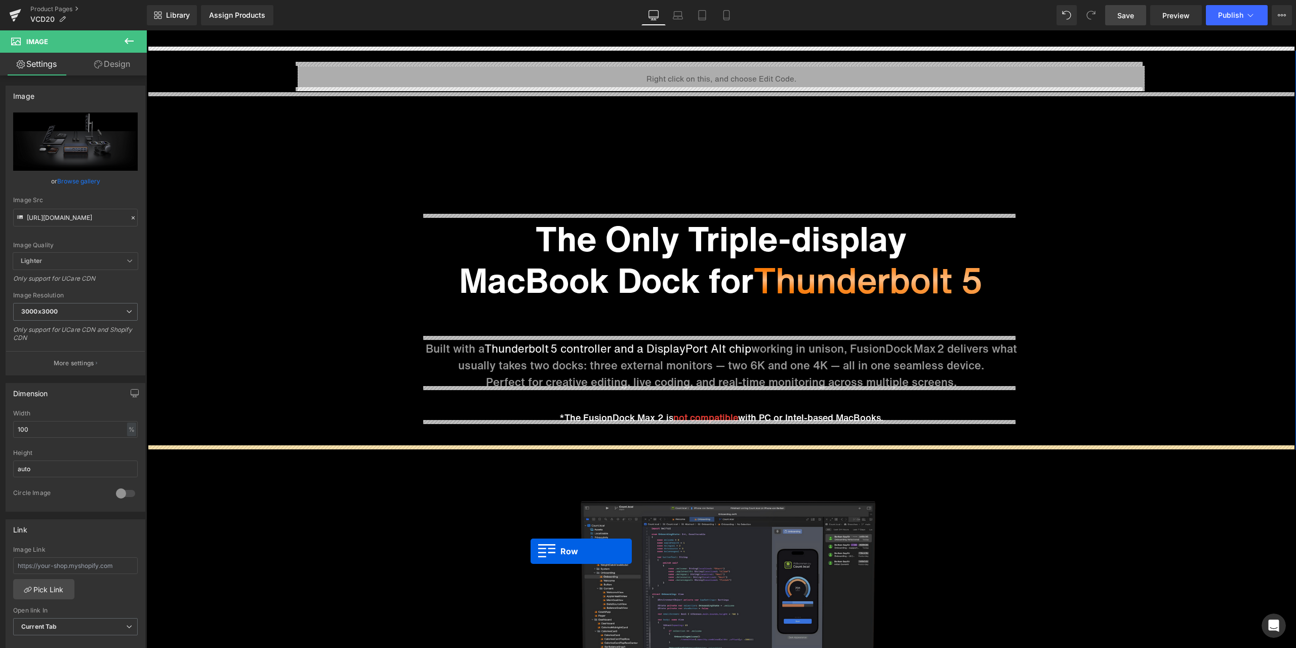
scroll to position [1265, 0]
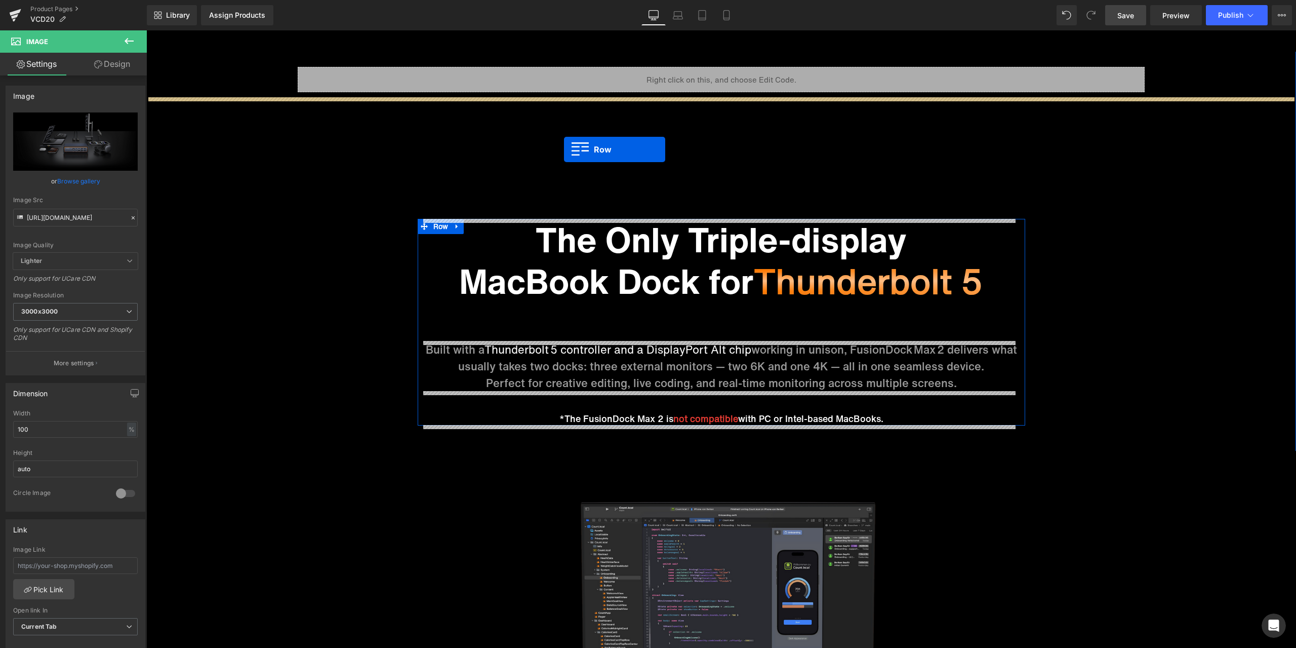
drag, startPoint x: 439, startPoint y: 482, endPoint x: 564, endPoint y: 149, distance: 355.4
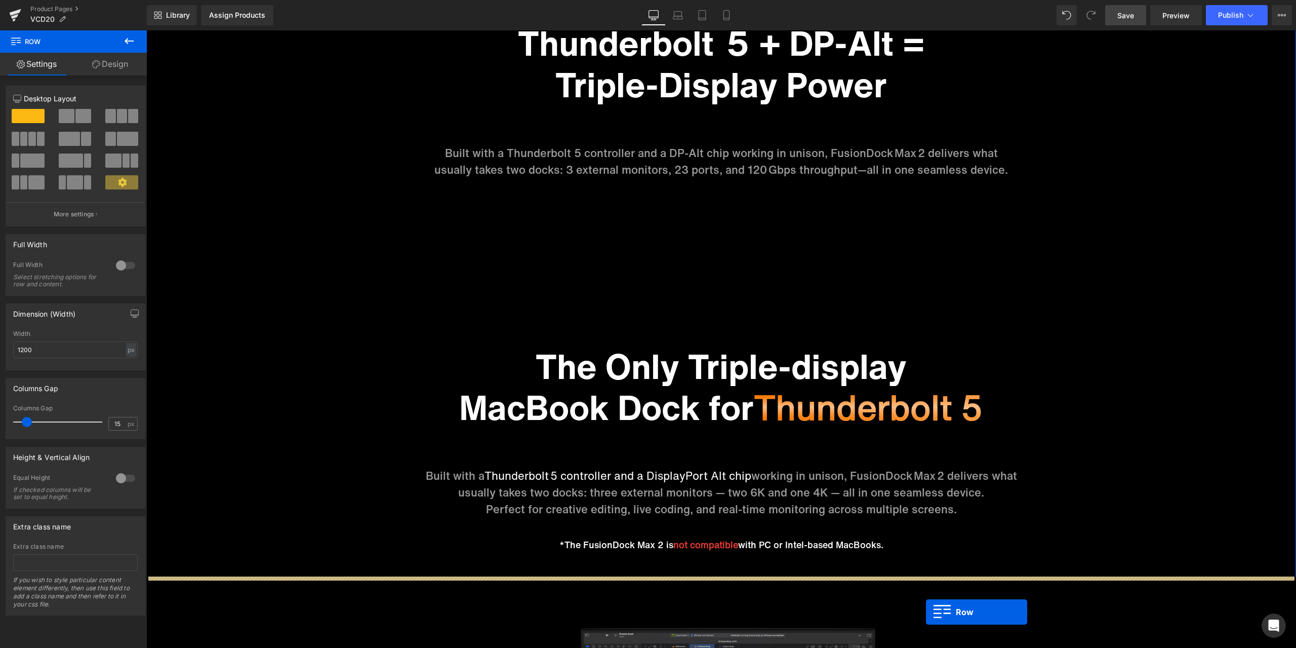
scroll to position [1417, 0]
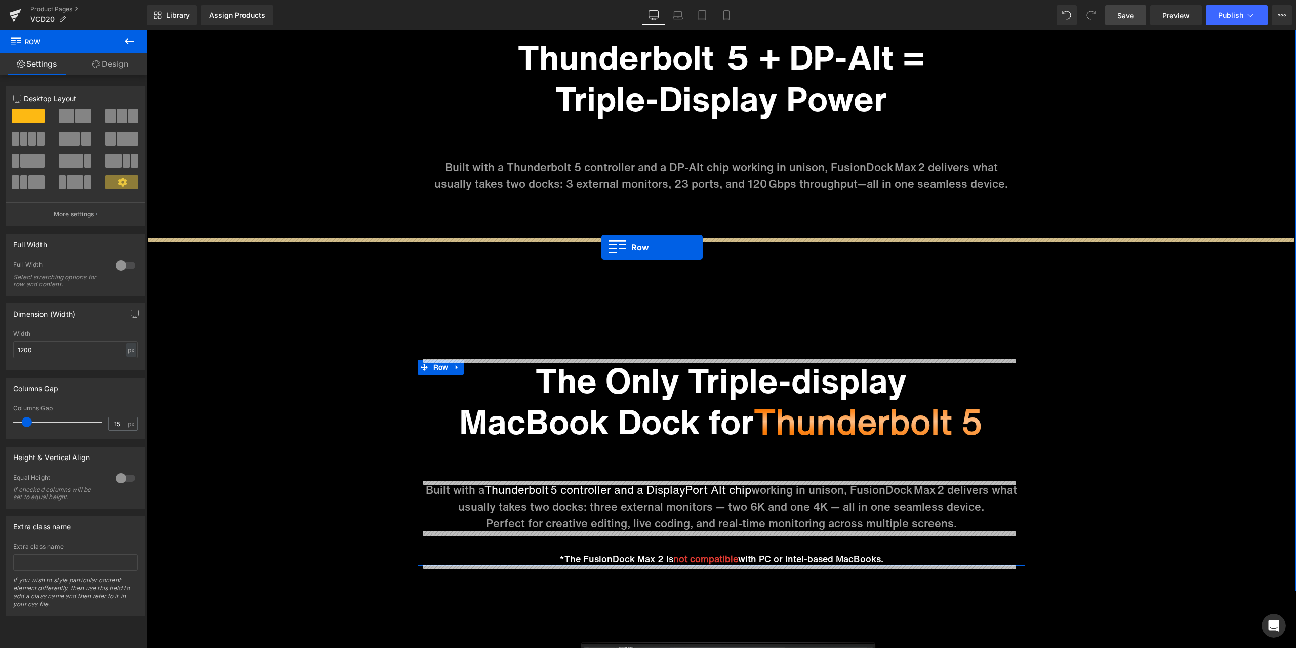
drag, startPoint x: 164, startPoint y: 275, endPoint x: 602, endPoint y: 247, distance: 438.9
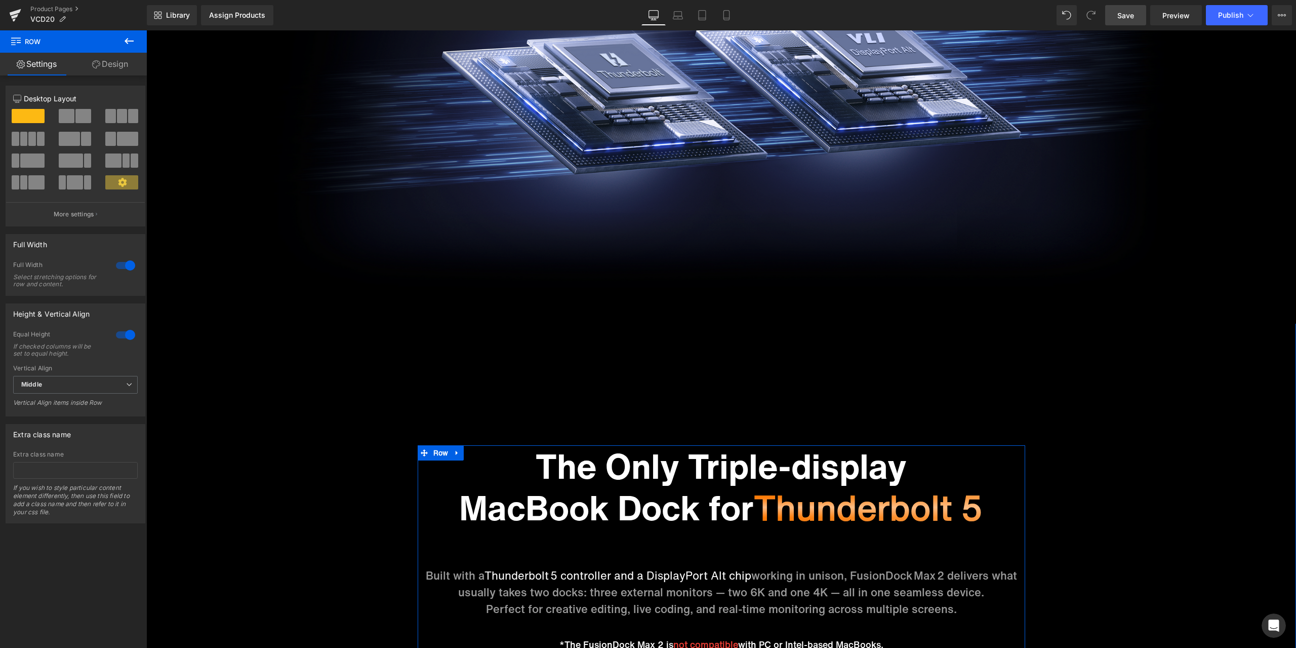
scroll to position [1924, 0]
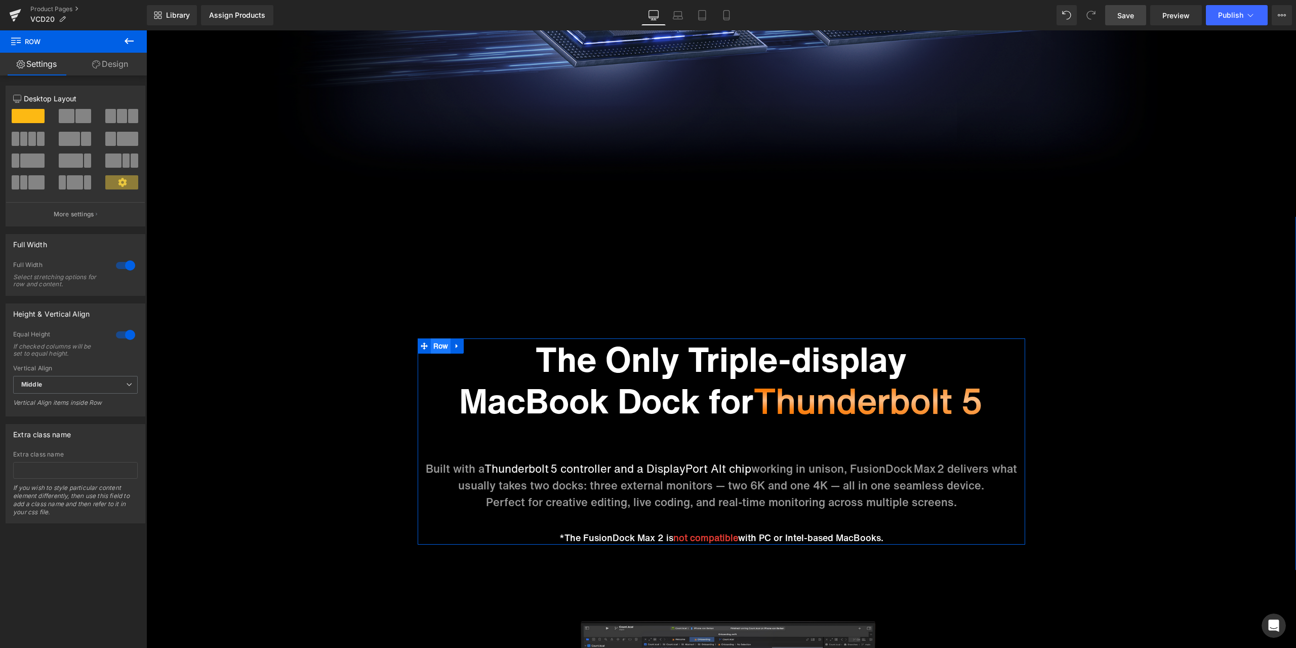
click at [437, 344] on span "Row" at bounding box center [441, 345] width 20 height 15
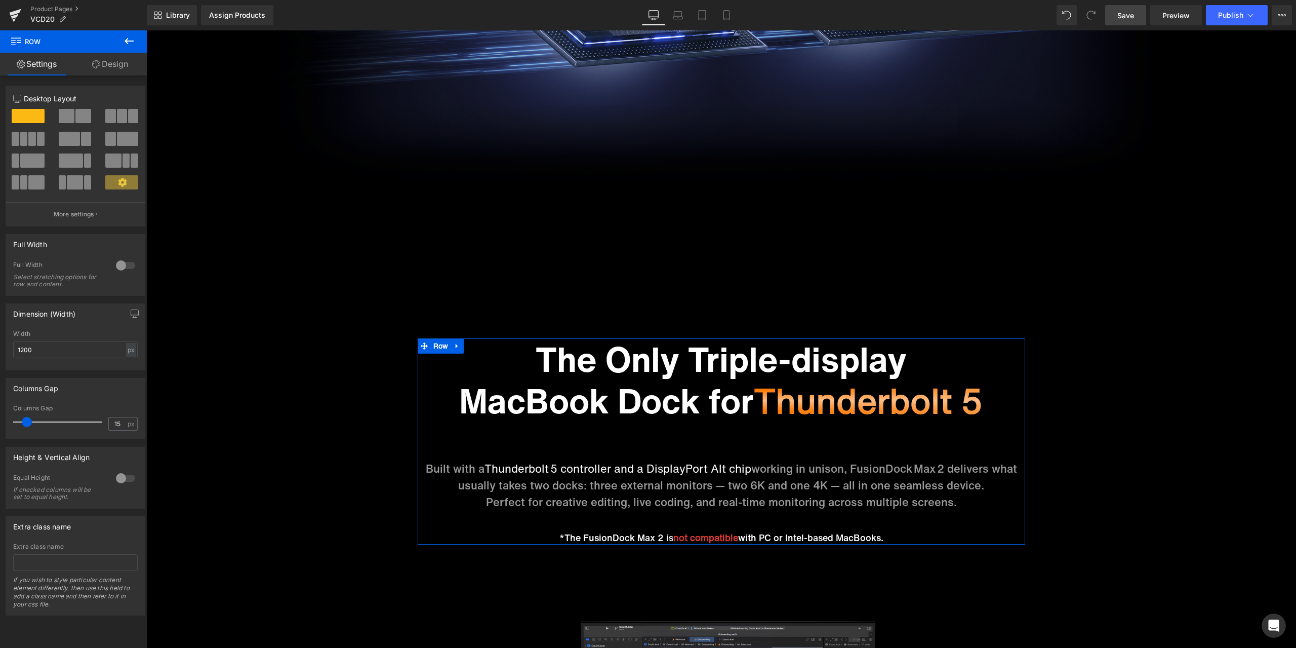
click at [119, 73] on link "Design" at bounding box center [109, 64] width 73 height 23
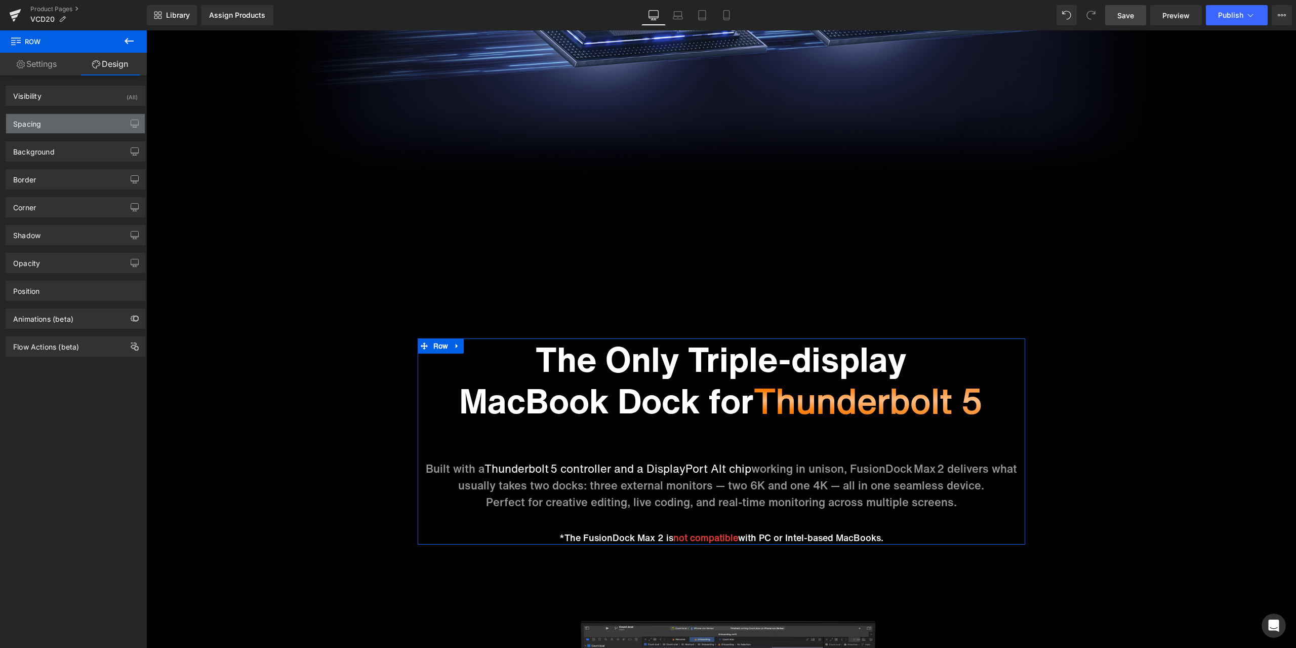
click at [72, 129] on div "Spacing" at bounding box center [75, 123] width 139 height 19
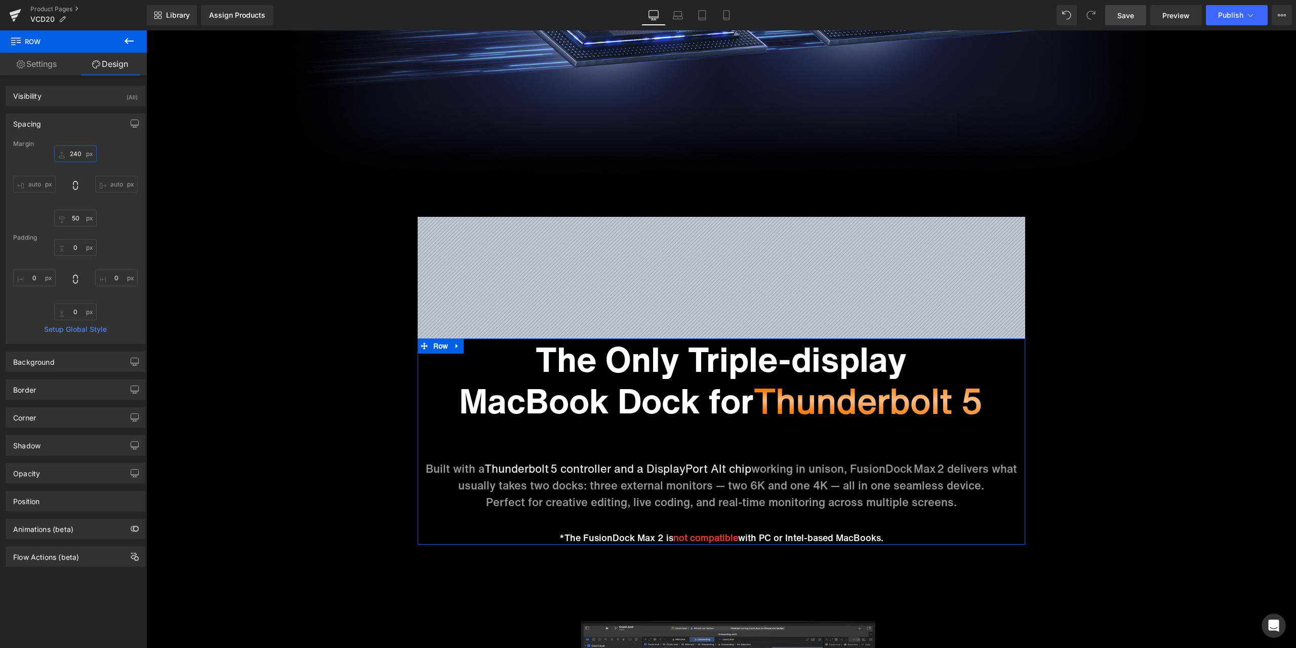
click at [82, 156] on input "240" at bounding box center [75, 153] width 43 height 17
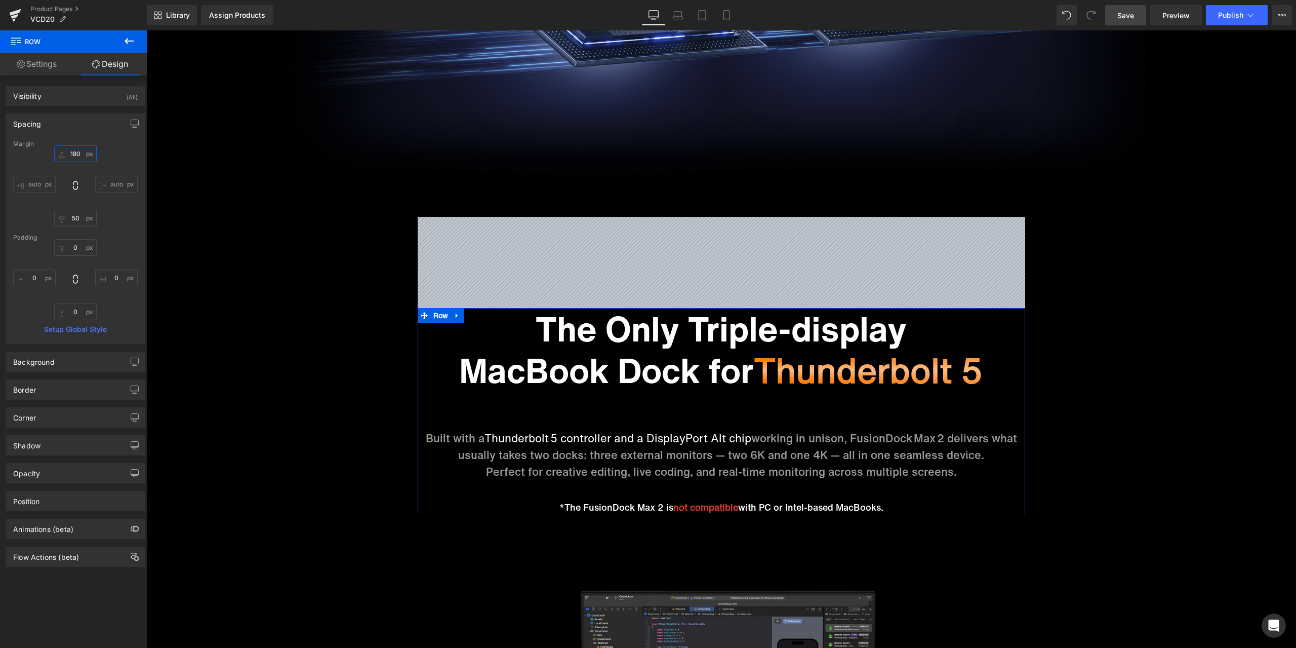
click at [74, 152] on input "180" at bounding box center [75, 153] width 43 height 17
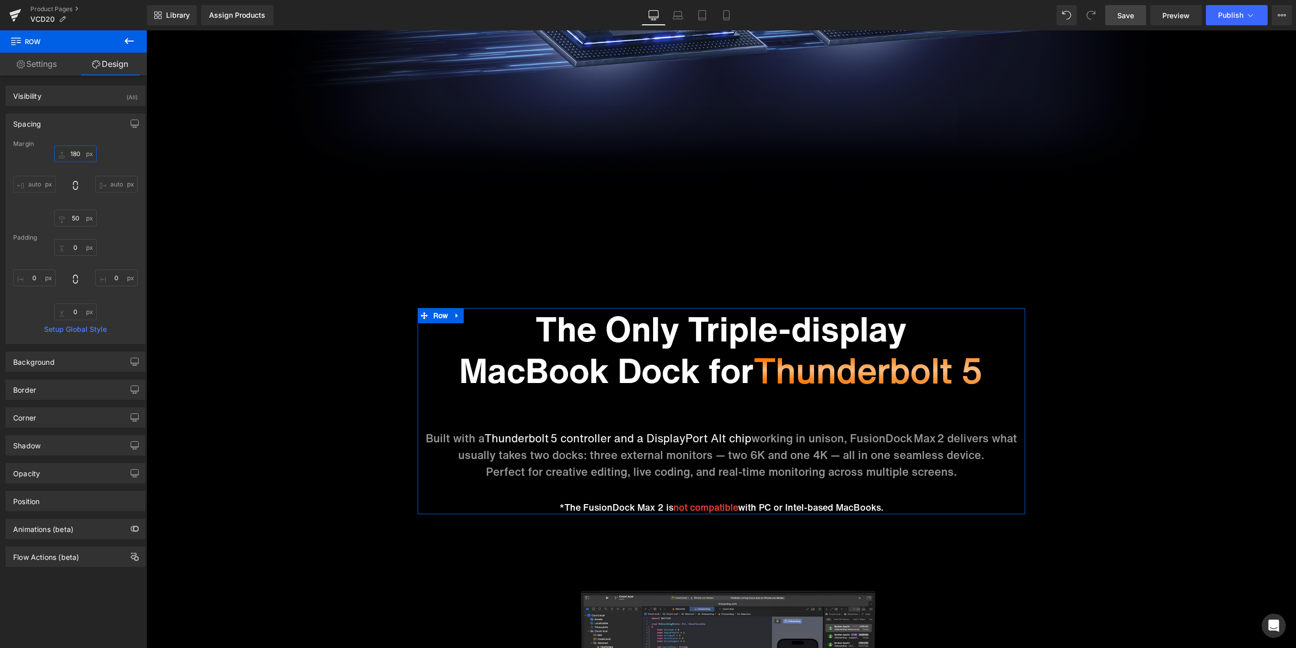
click at [77, 153] on input "180" at bounding box center [75, 153] width 43 height 17
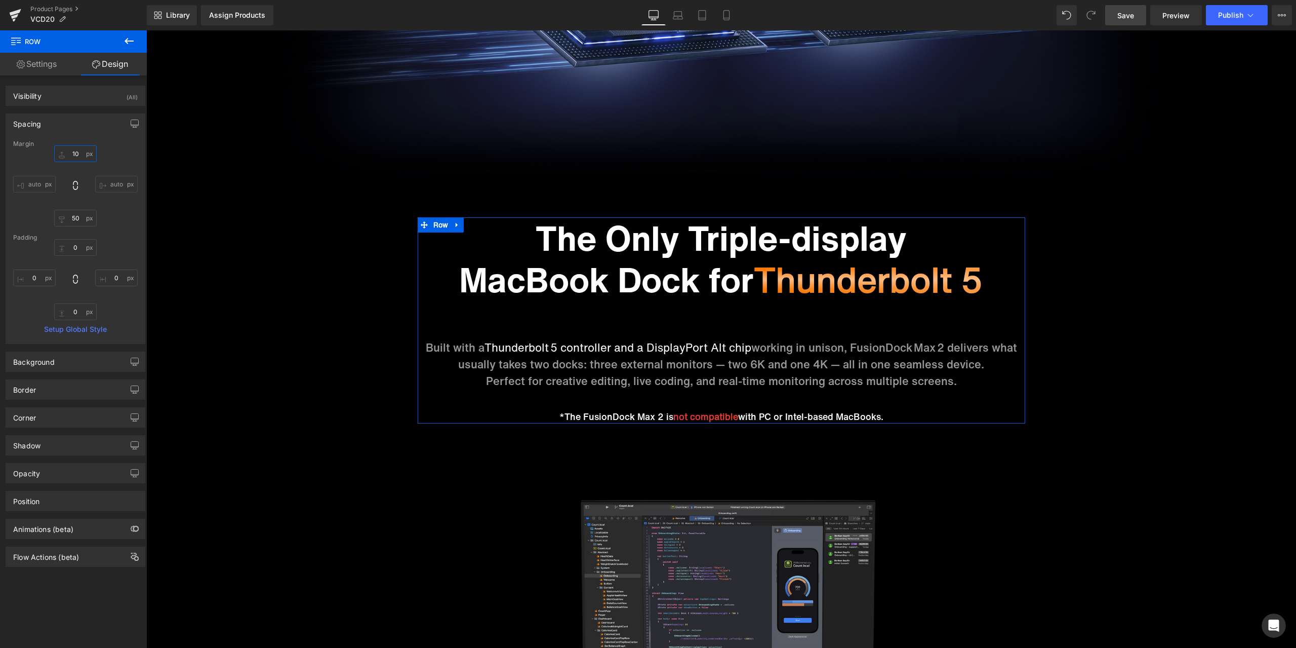
type input "100"
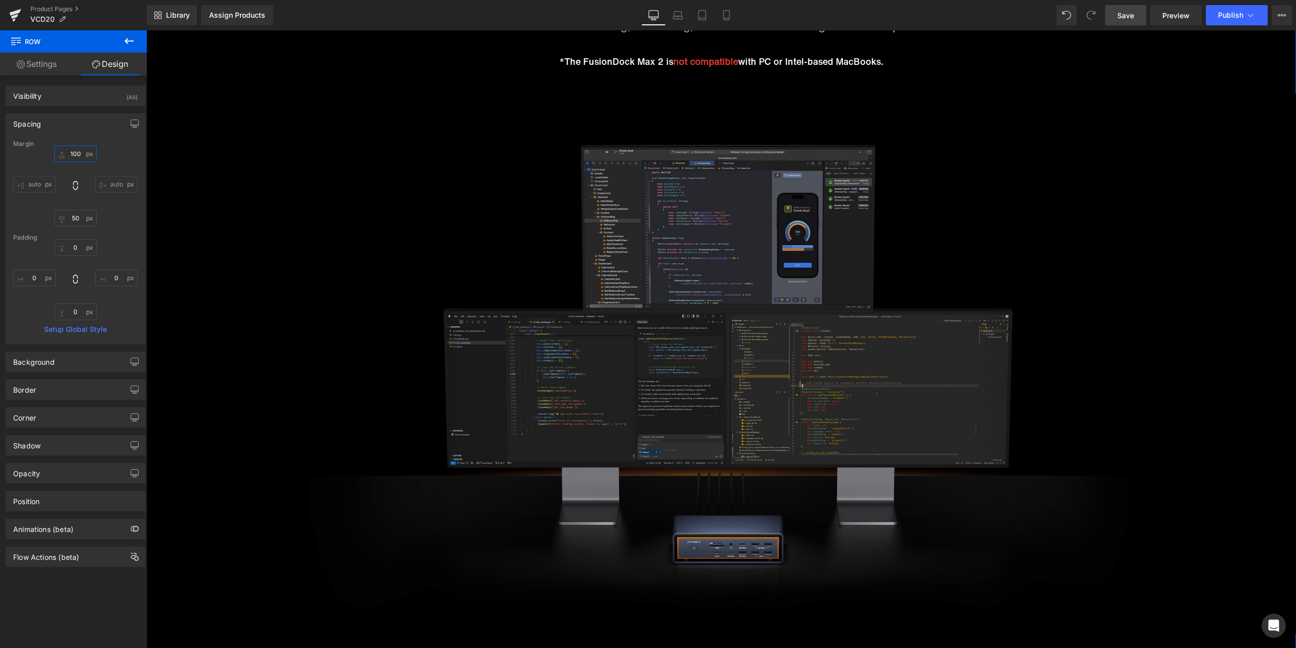
scroll to position [2531, 0]
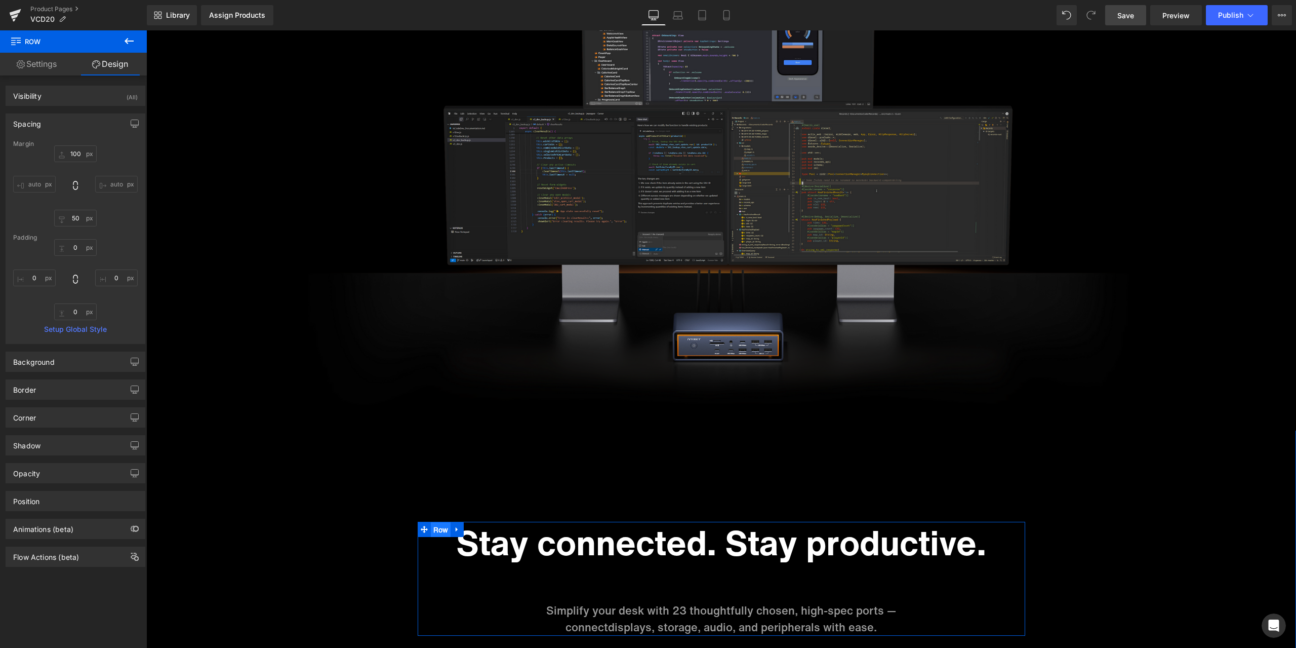
click at [431, 526] on ul "Row" at bounding box center [441, 529] width 47 height 15
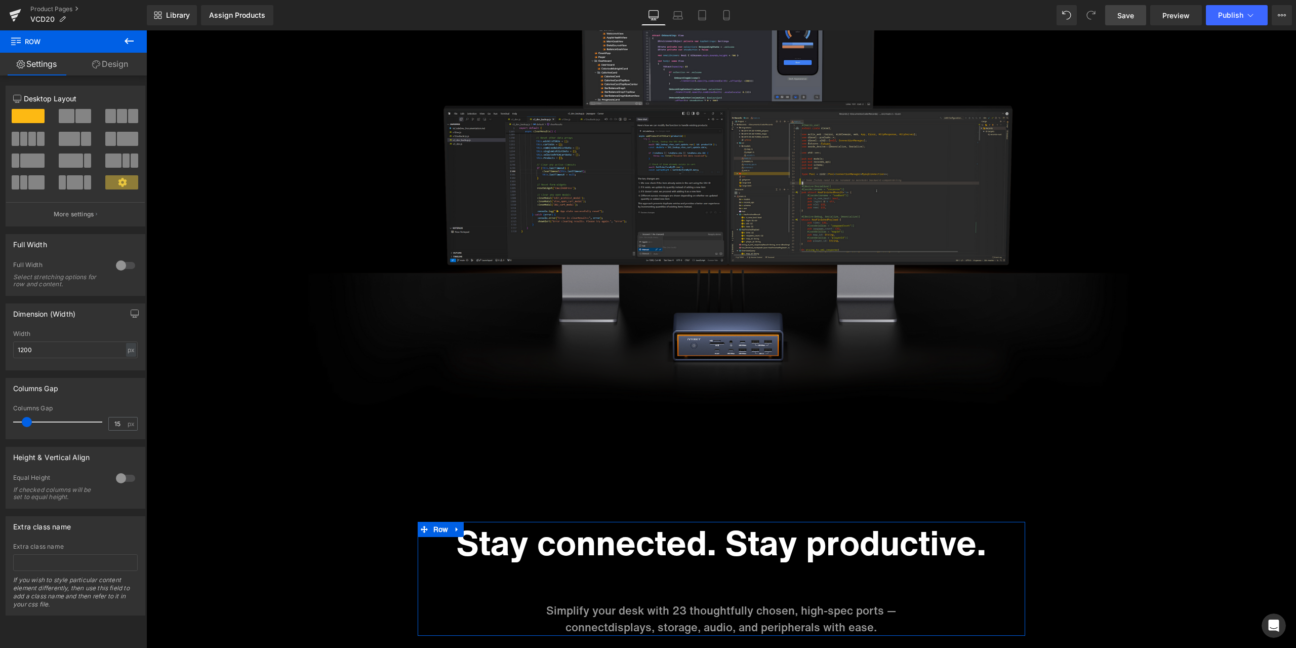
click at [107, 69] on link "Design" at bounding box center [109, 64] width 73 height 23
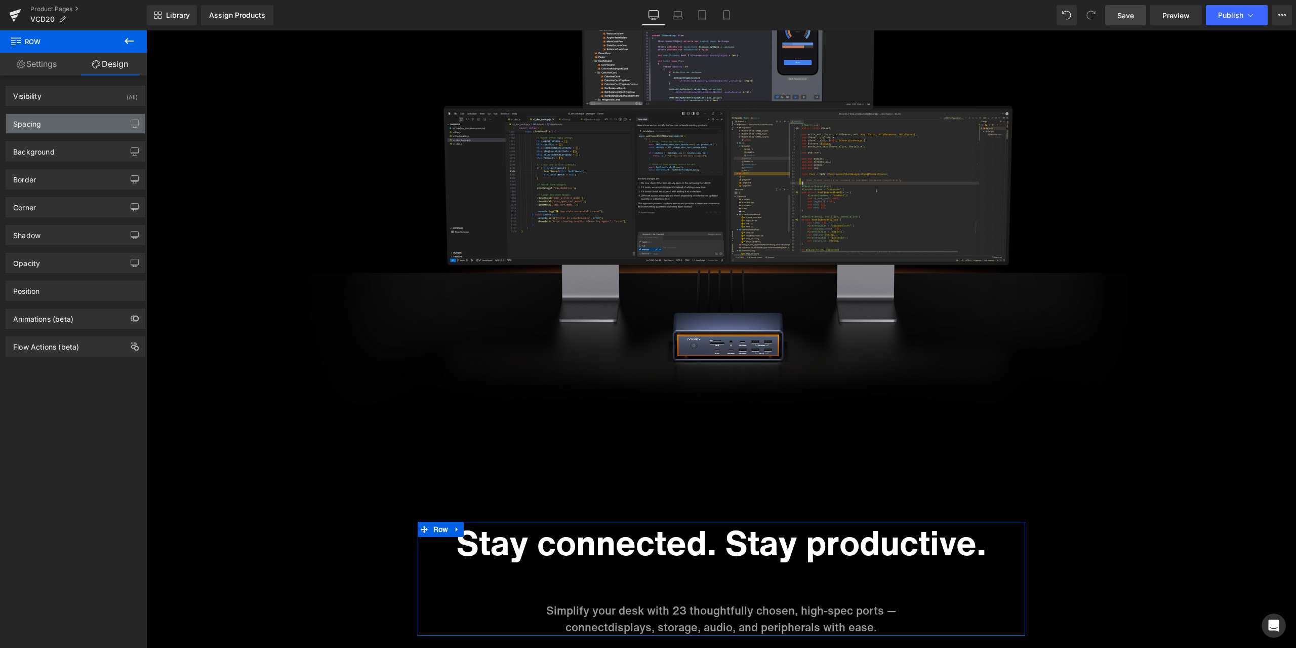
click at [56, 125] on div "Spacing" at bounding box center [75, 123] width 139 height 19
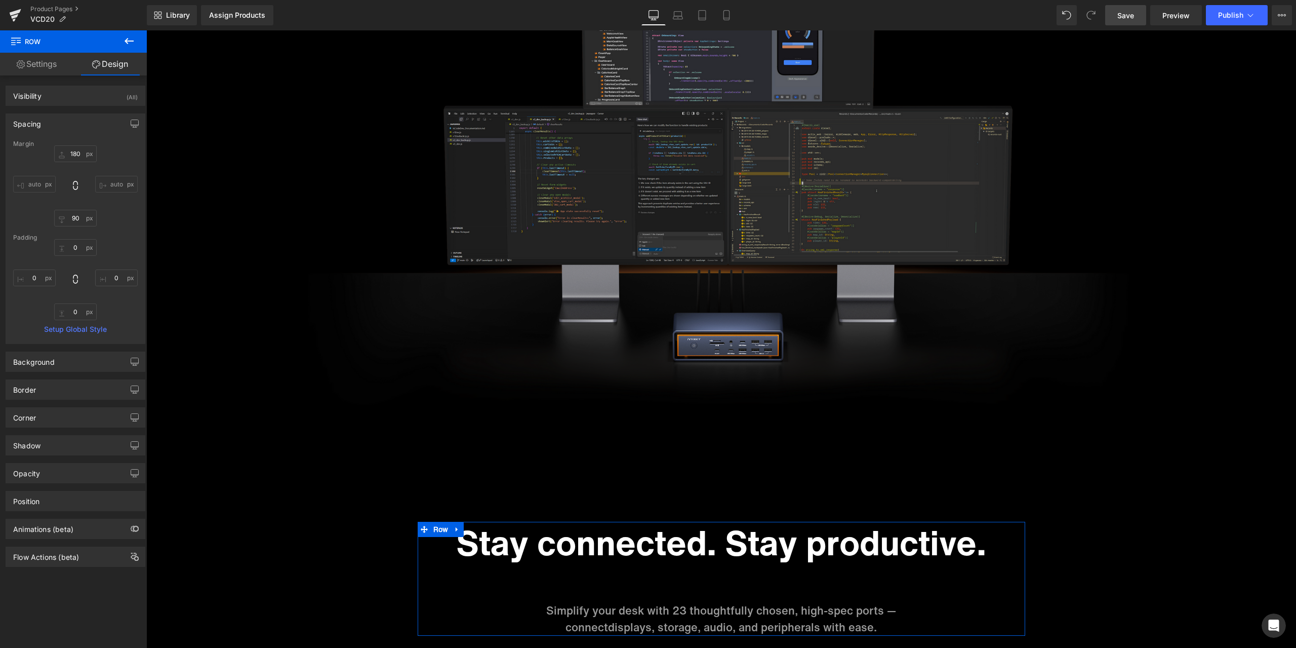
click at [70, 121] on div "Spacing" at bounding box center [75, 123] width 139 height 19
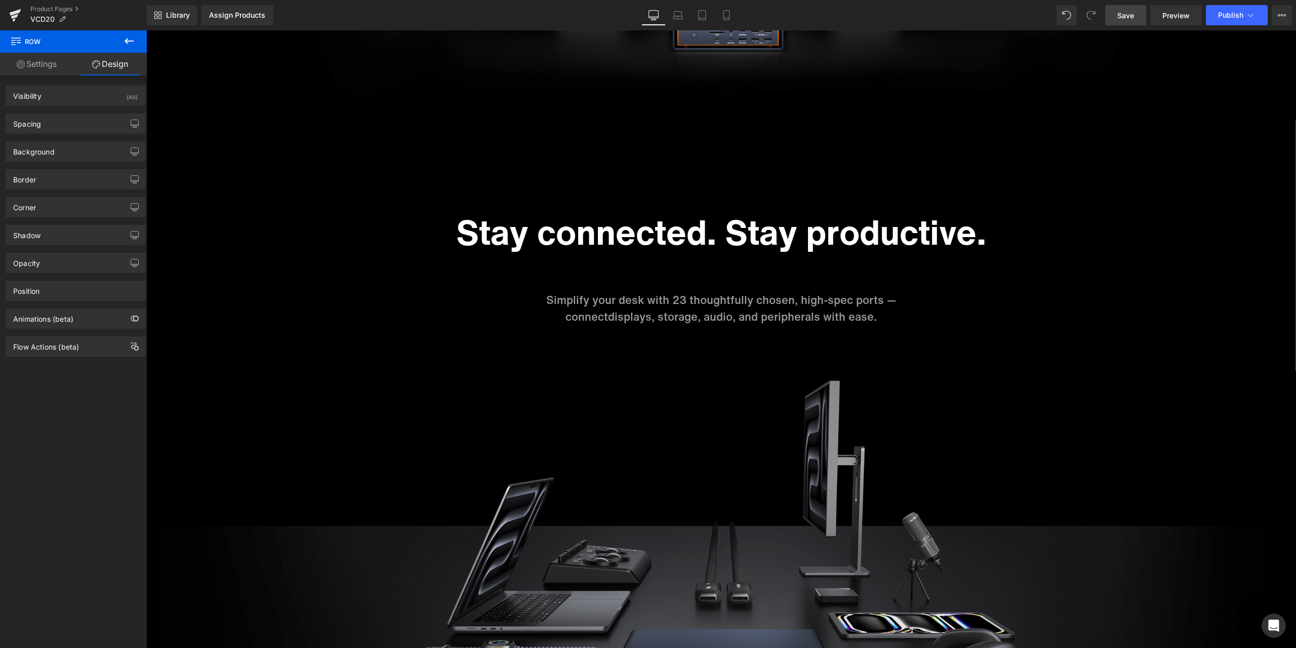
scroll to position [2987, 0]
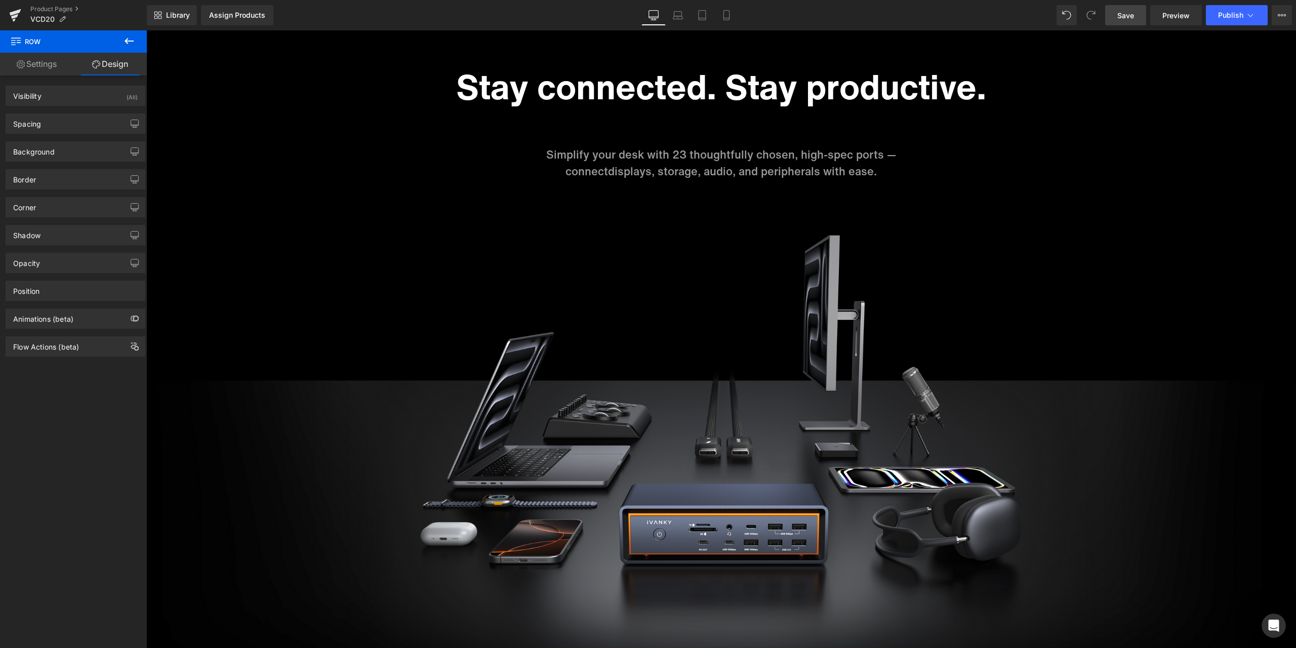
click at [1132, 10] on span "Save" at bounding box center [1126, 15] width 17 height 11
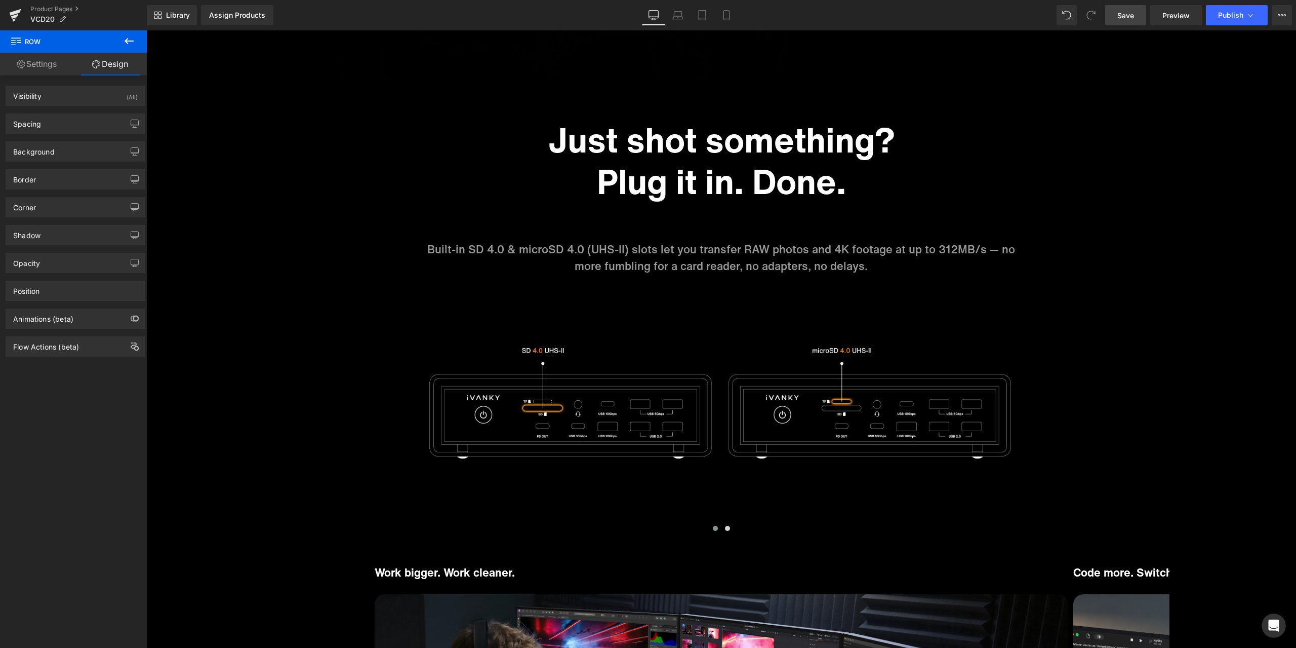
scroll to position [5823, 0]
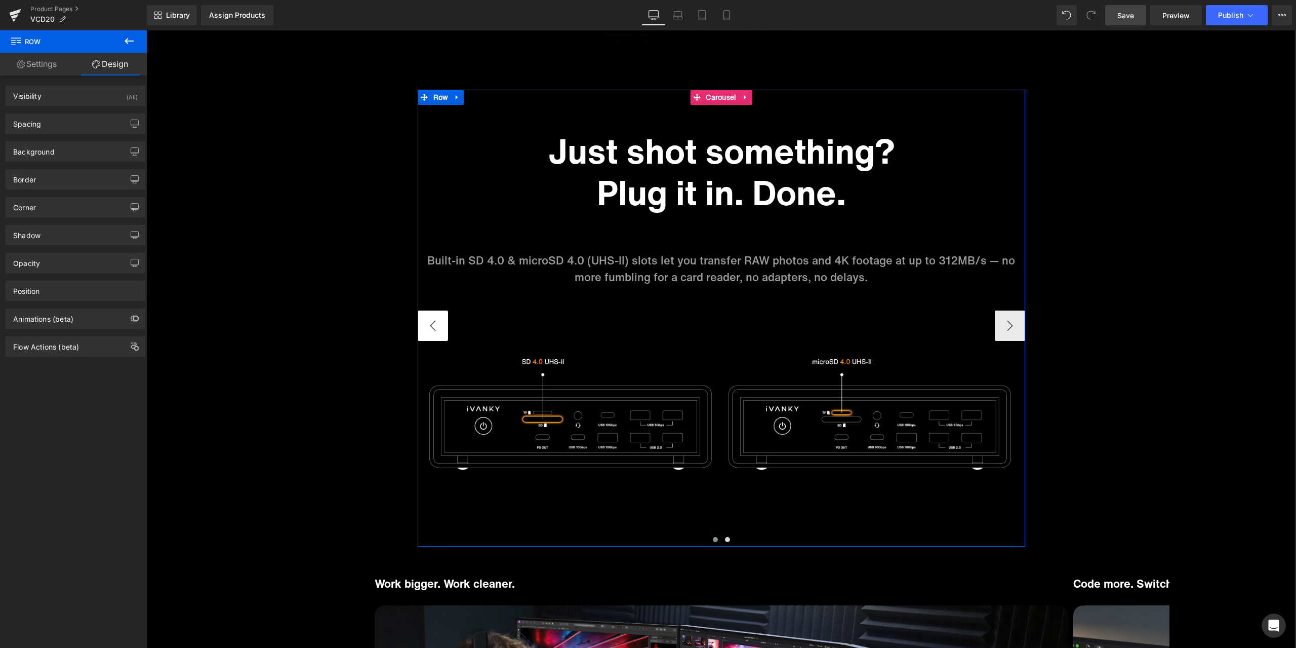
click at [431, 321] on button "‹" at bounding box center [433, 325] width 30 height 30
click at [995, 325] on button "›" at bounding box center [1010, 325] width 30 height 30
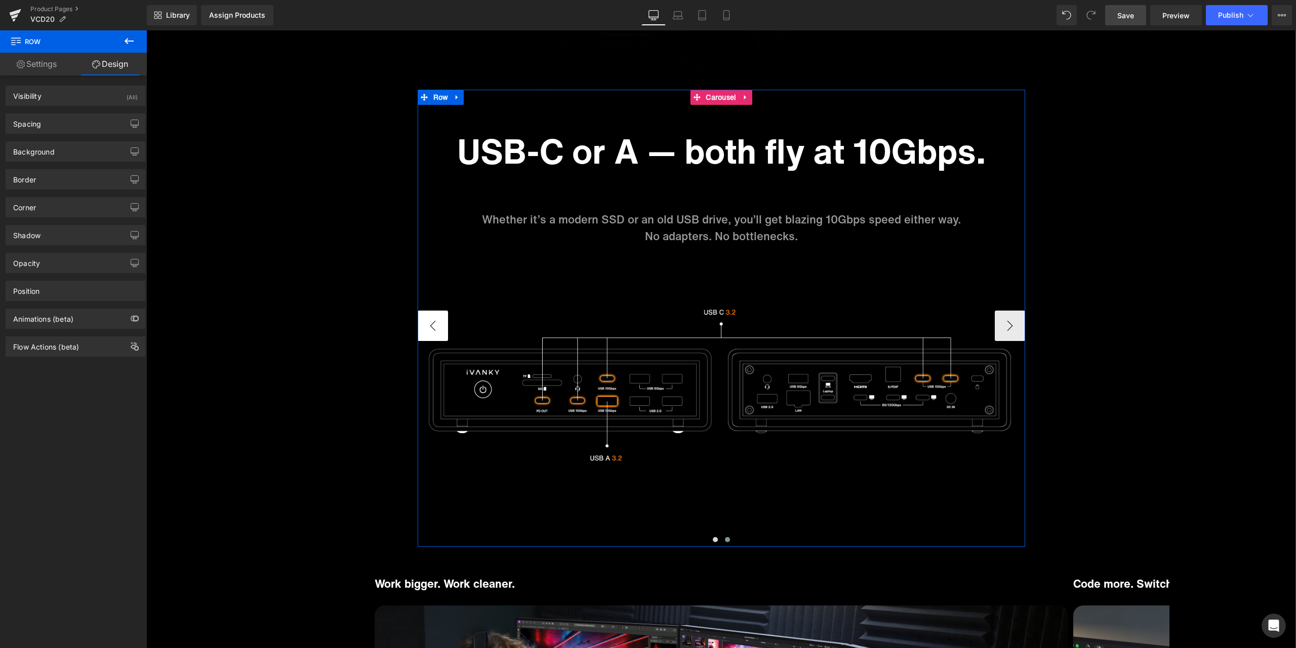
click at [431, 329] on button "‹" at bounding box center [433, 325] width 30 height 30
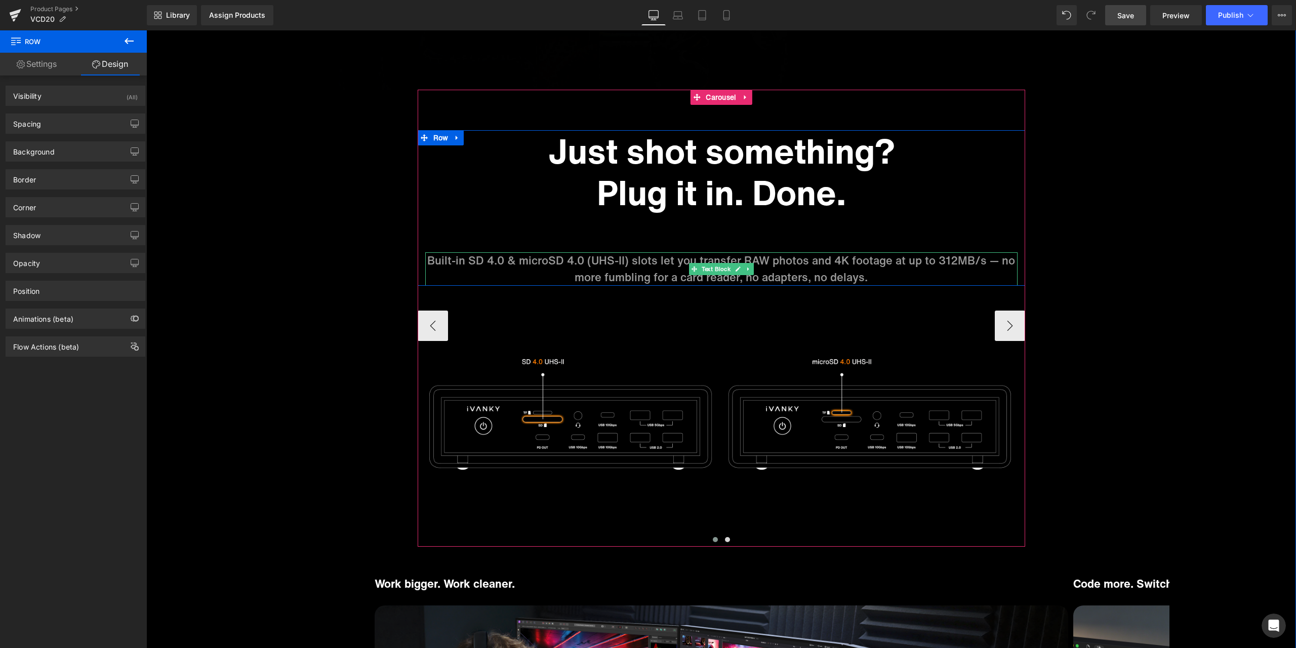
click at [630, 260] on p "Built-in SD 4.0 & microSD 4.0 (UHS-II) slots let you transfer RAW photos and 4K…" at bounding box center [721, 268] width 592 height 33
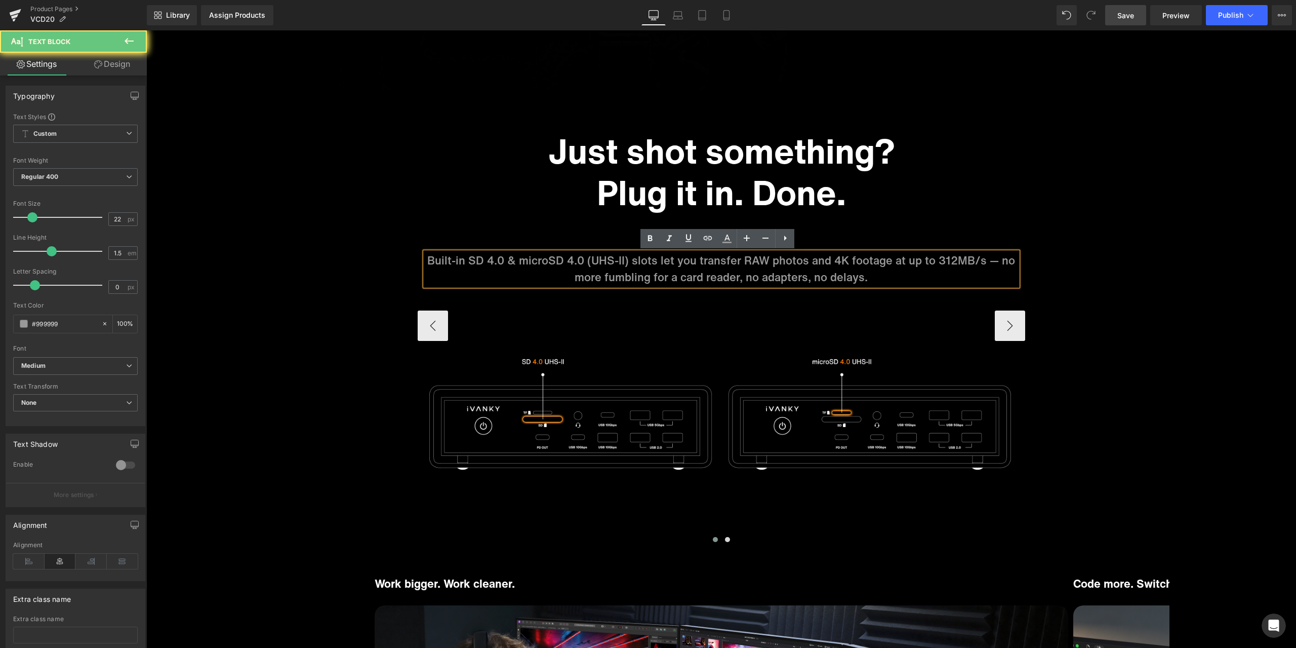
click at [628, 260] on p "Built-in SD 4.0 & microSD 4.0 (UHS-II) slots let you transfer RAW photos and 4K…" at bounding box center [721, 268] width 592 height 33
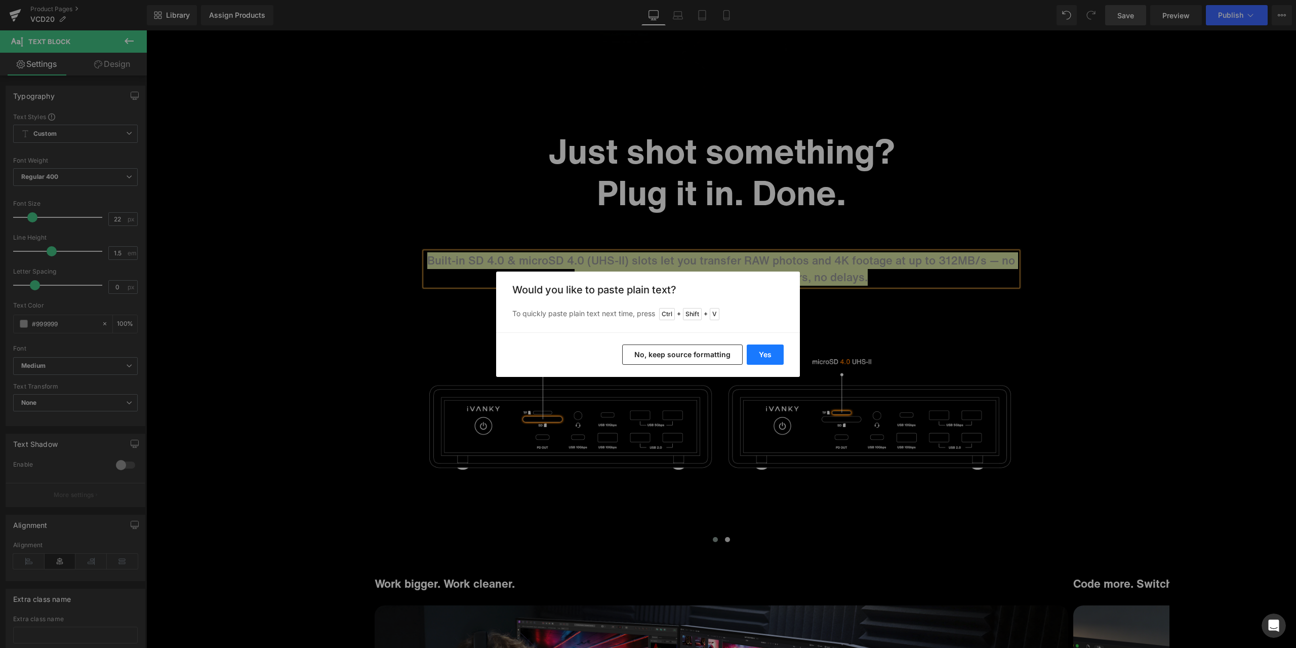
click at [758, 348] on button "Yes" at bounding box center [765, 354] width 37 height 20
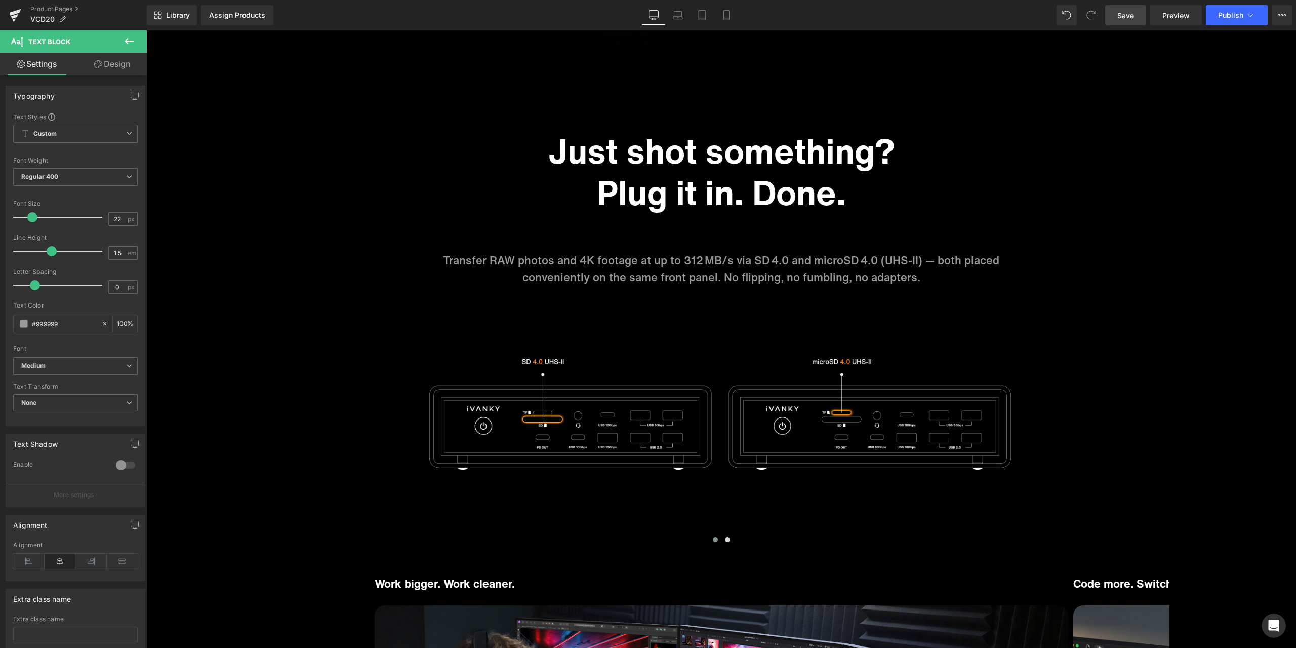
click at [1120, 15] on span "Save" at bounding box center [1126, 15] width 17 height 11
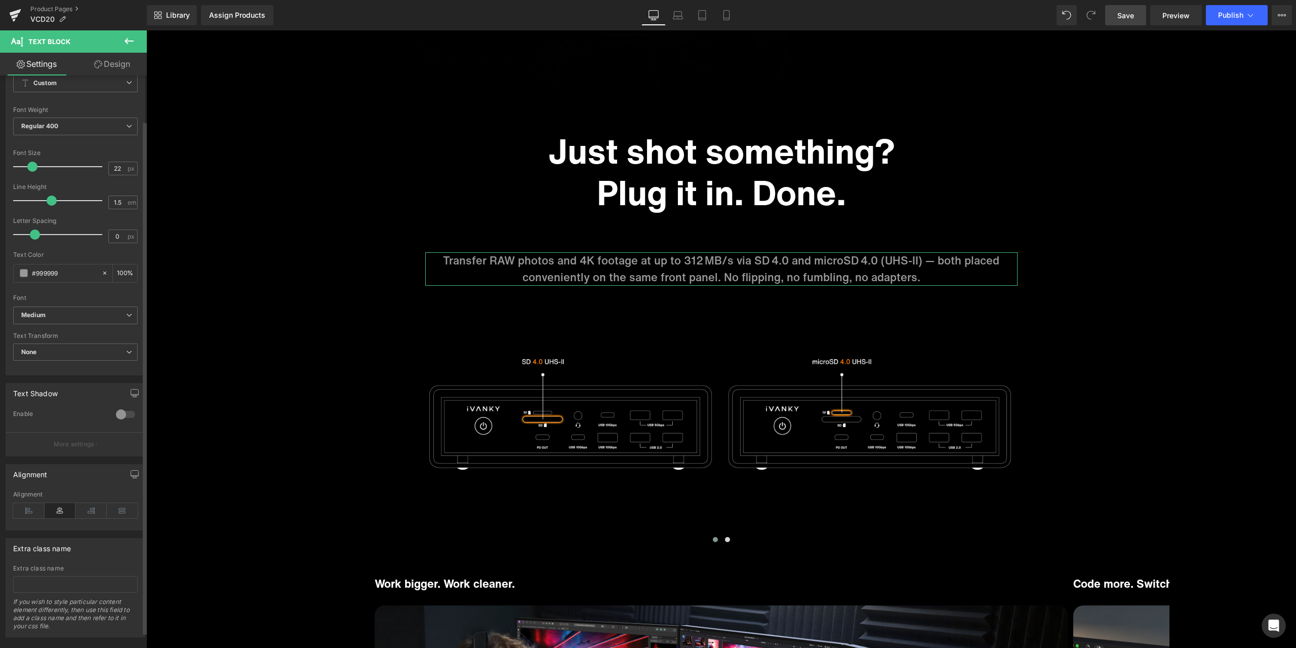
scroll to position [68, 0]
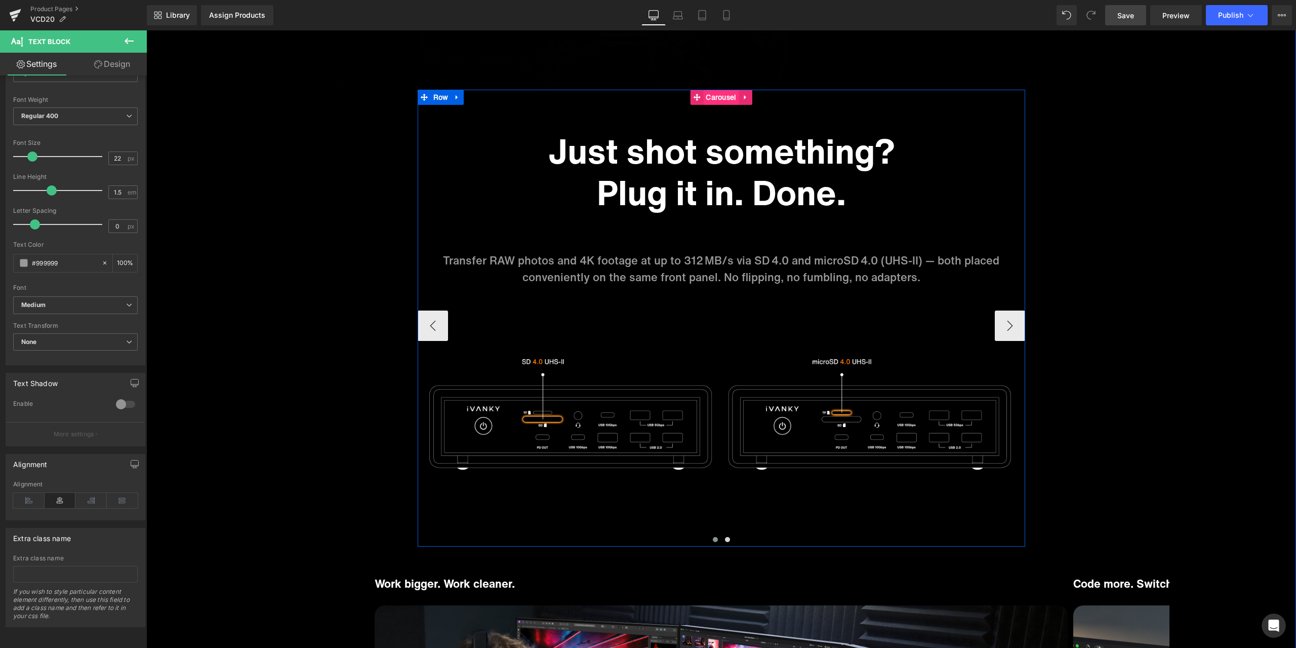
click at [716, 98] on span "Carousel" at bounding box center [720, 97] width 35 height 15
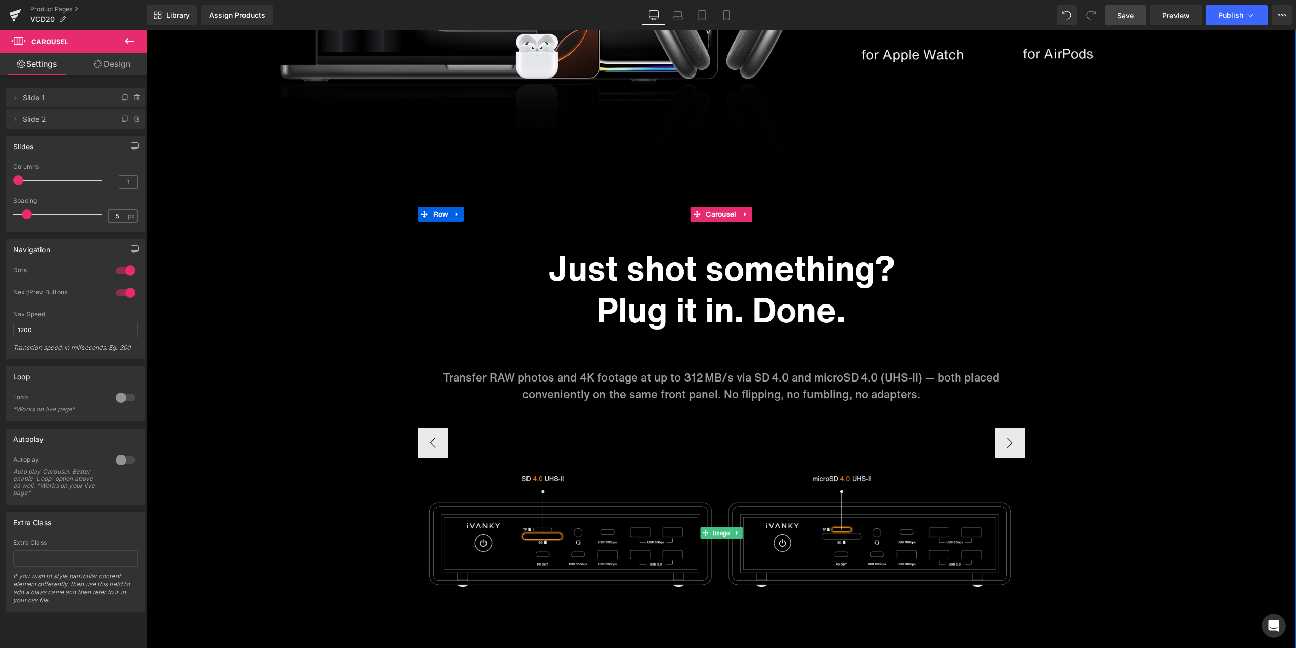
scroll to position [5671, 0]
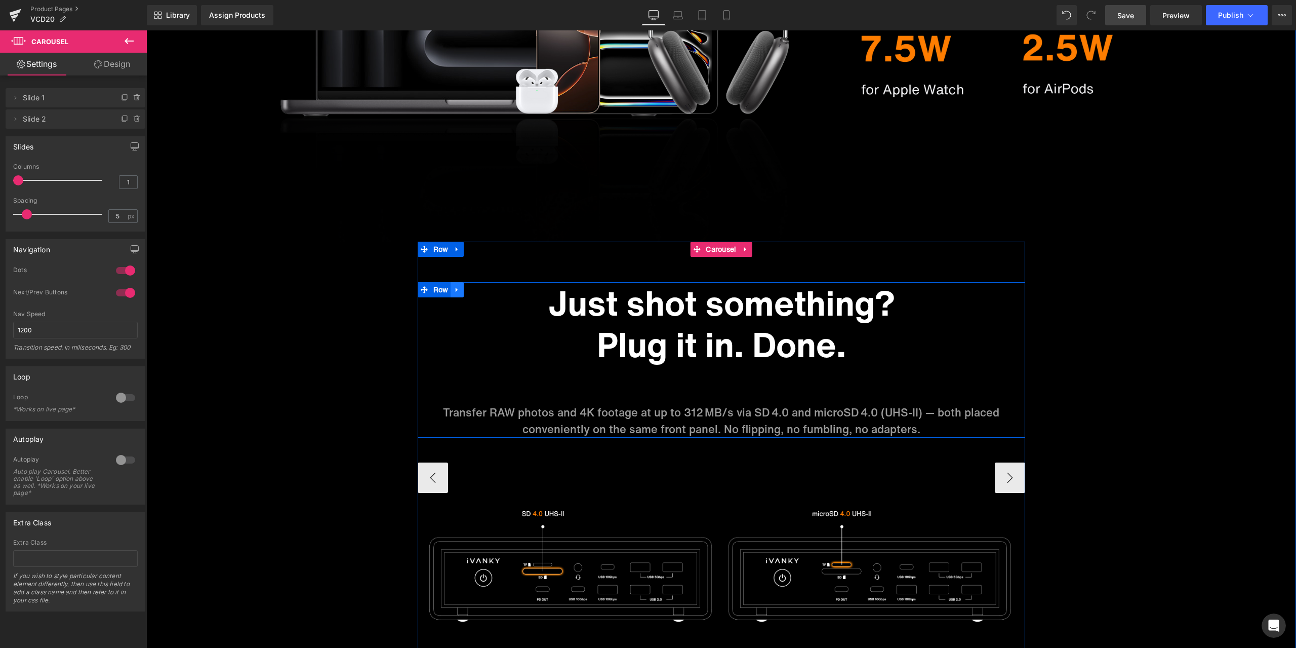
click at [439, 290] on ul "Row" at bounding box center [441, 289] width 47 height 15
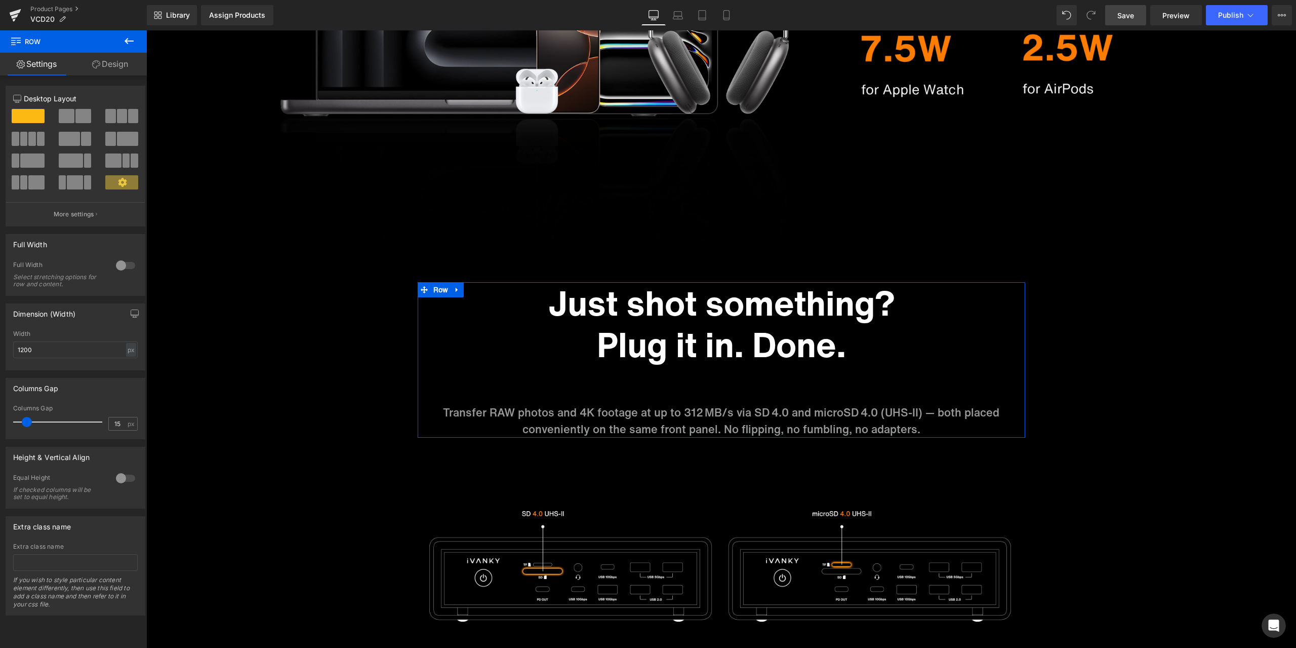
click at [122, 71] on link "Design" at bounding box center [109, 64] width 73 height 23
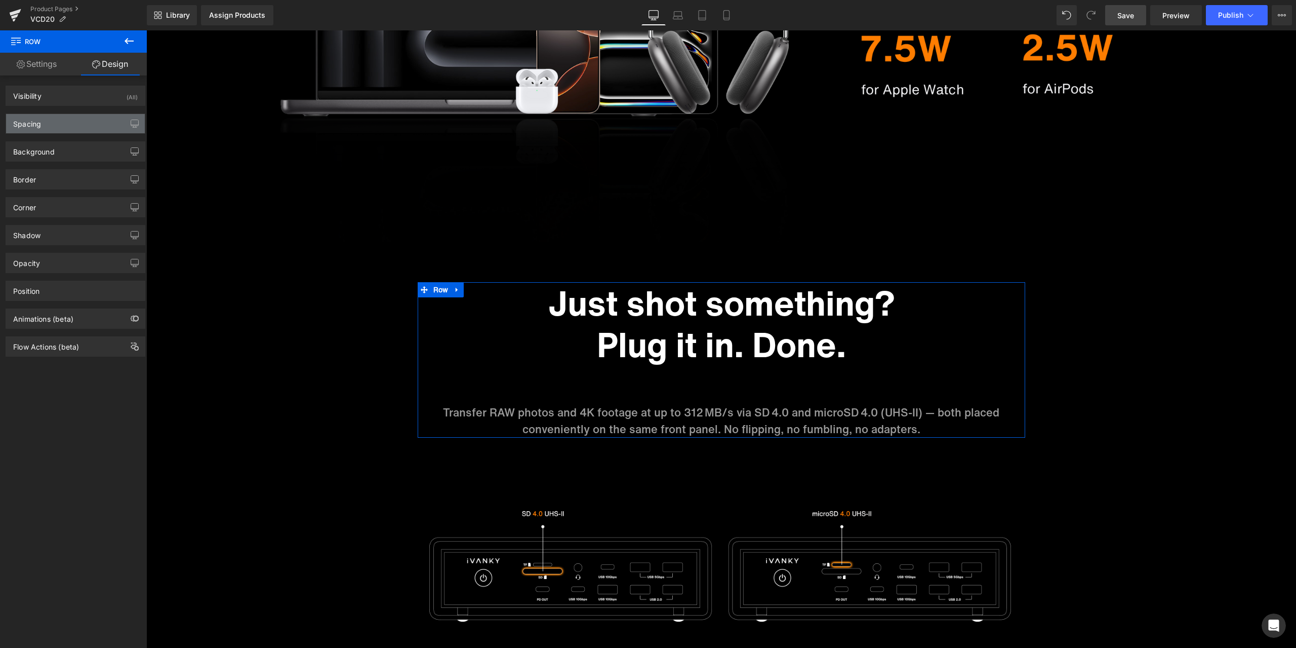
click at [65, 125] on div "Spacing" at bounding box center [75, 123] width 139 height 19
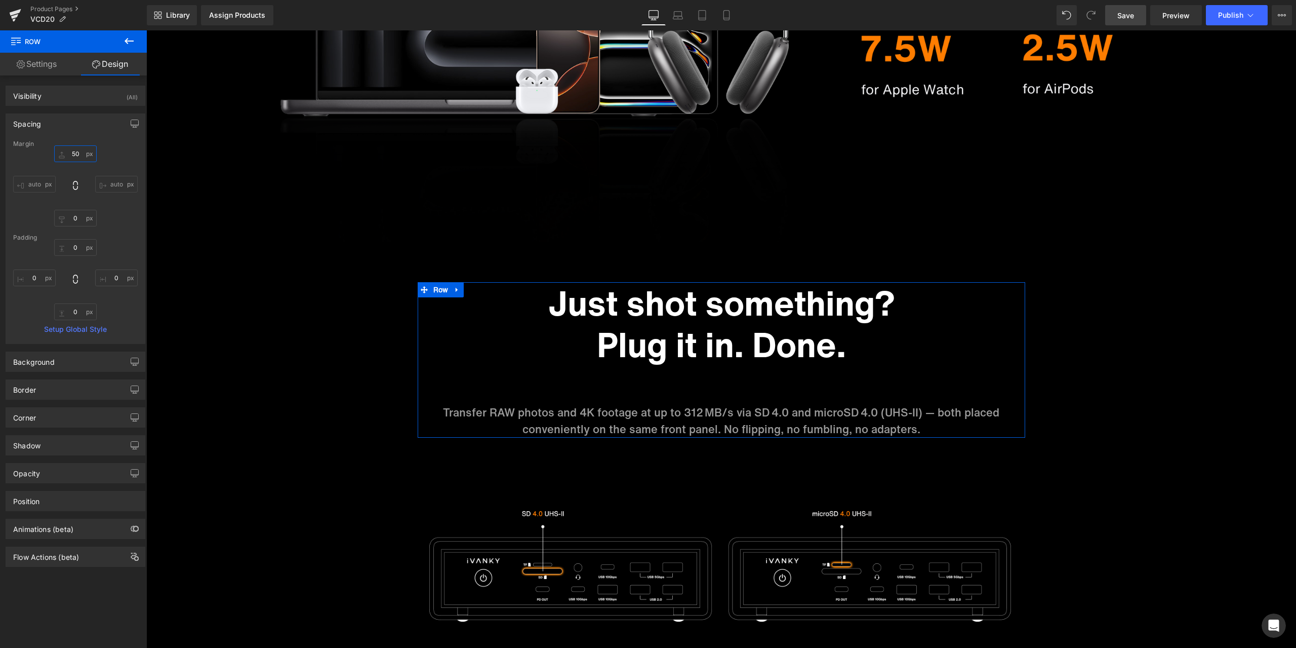
click at [74, 154] on input "text" at bounding box center [75, 153] width 43 height 17
type input "0"
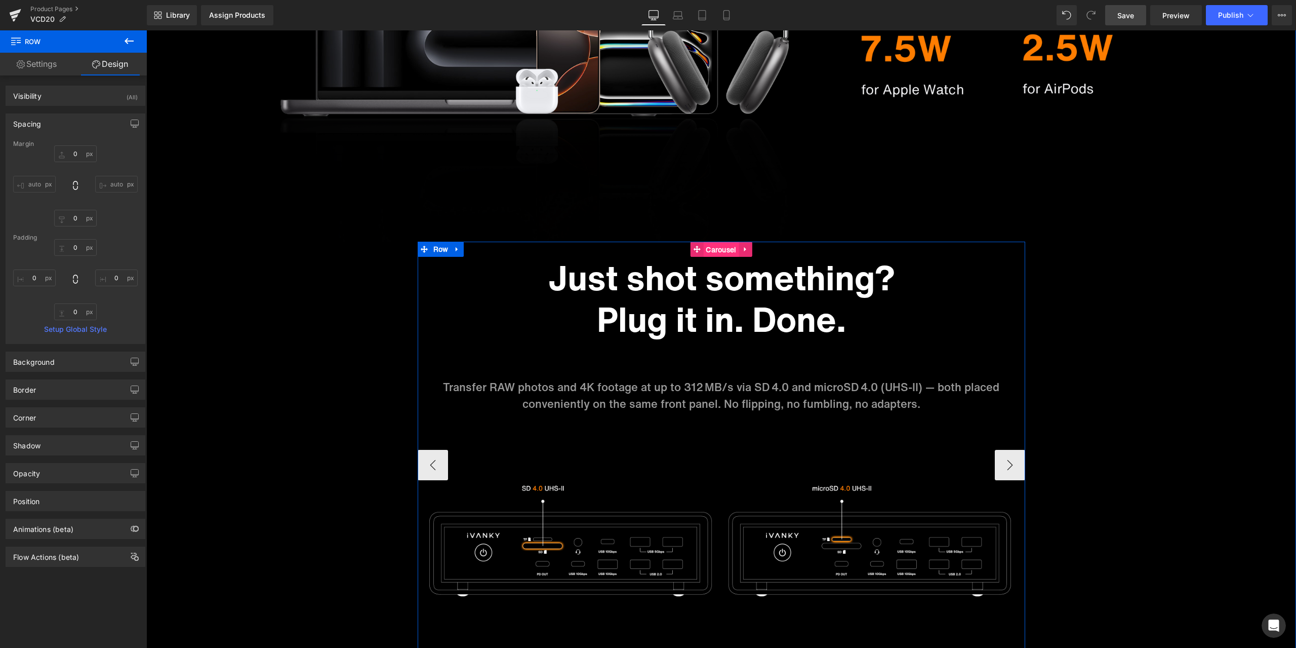
click at [718, 249] on span "Carousel" at bounding box center [720, 249] width 35 height 15
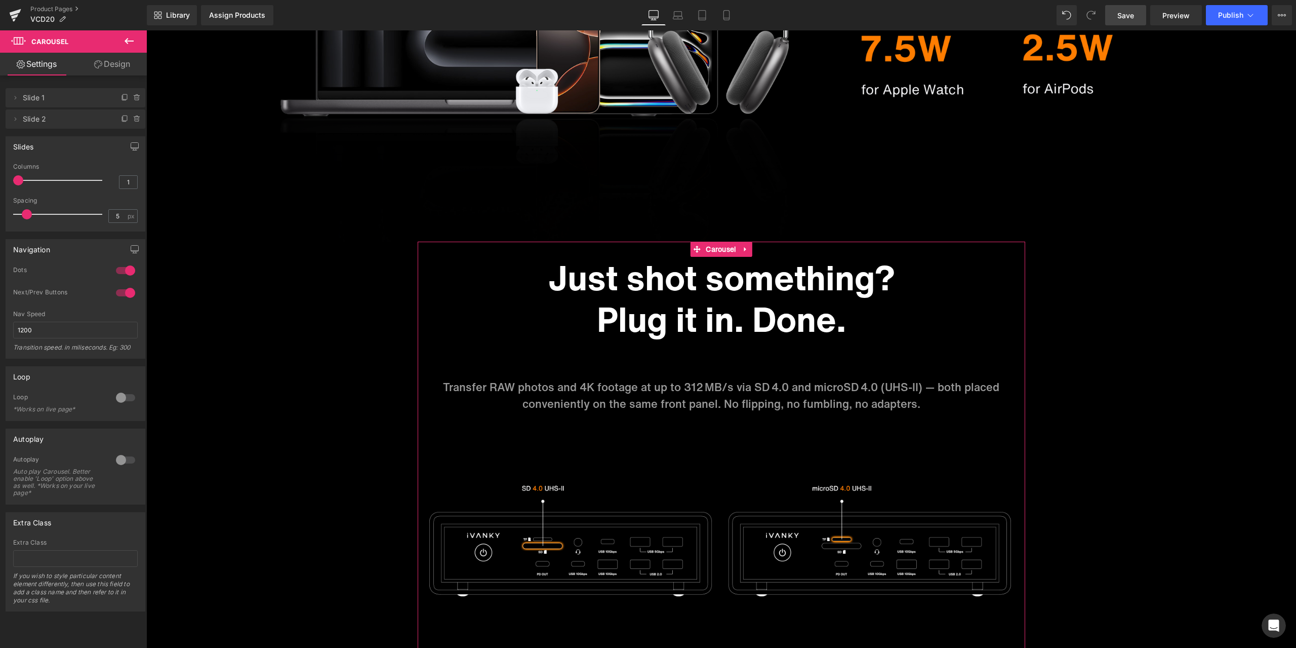
click at [103, 63] on link "Design" at bounding box center [111, 64] width 73 height 23
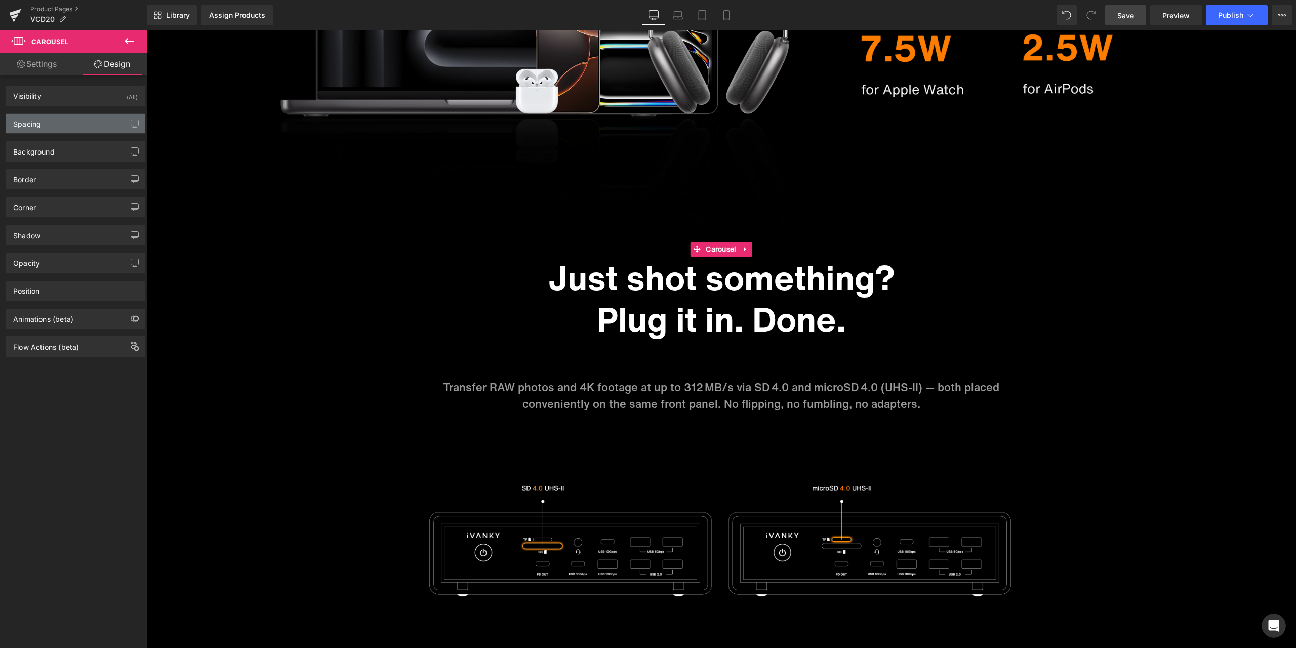
click at [47, 118] on div "Spacing" at bounding box center [75, 123] width 139 height 19
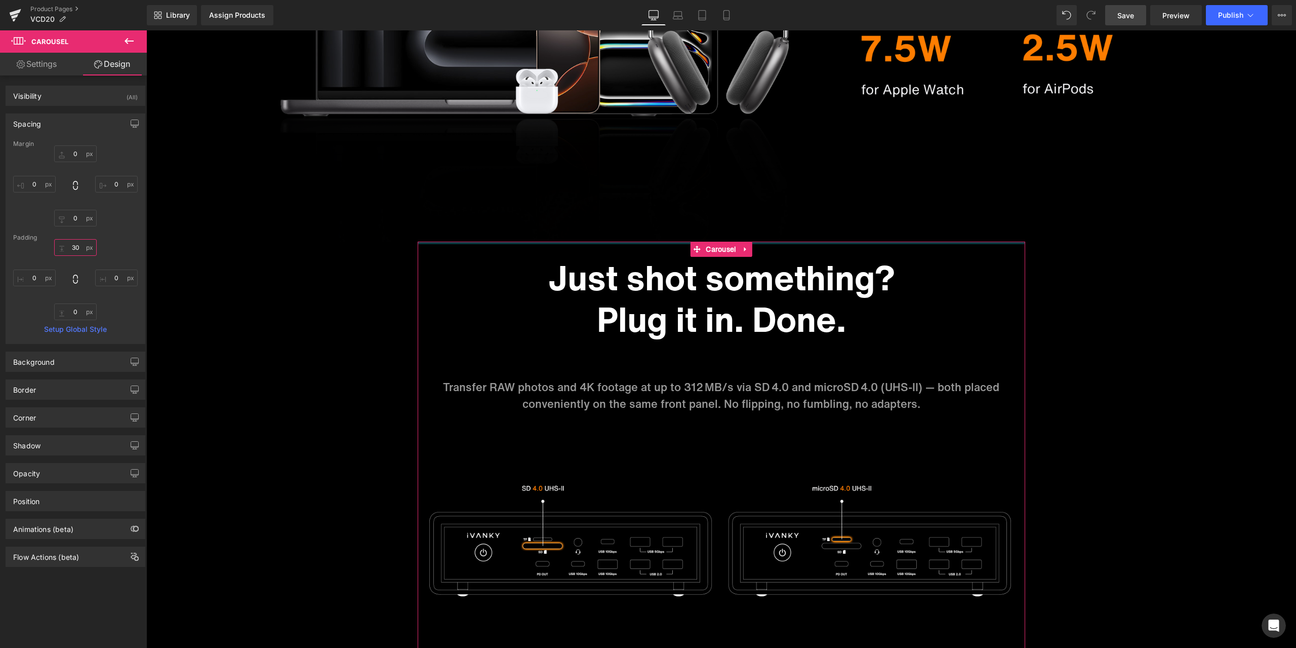
click at [80, 245] on input "30" at bounding box center [75, 247] width 43 height 17
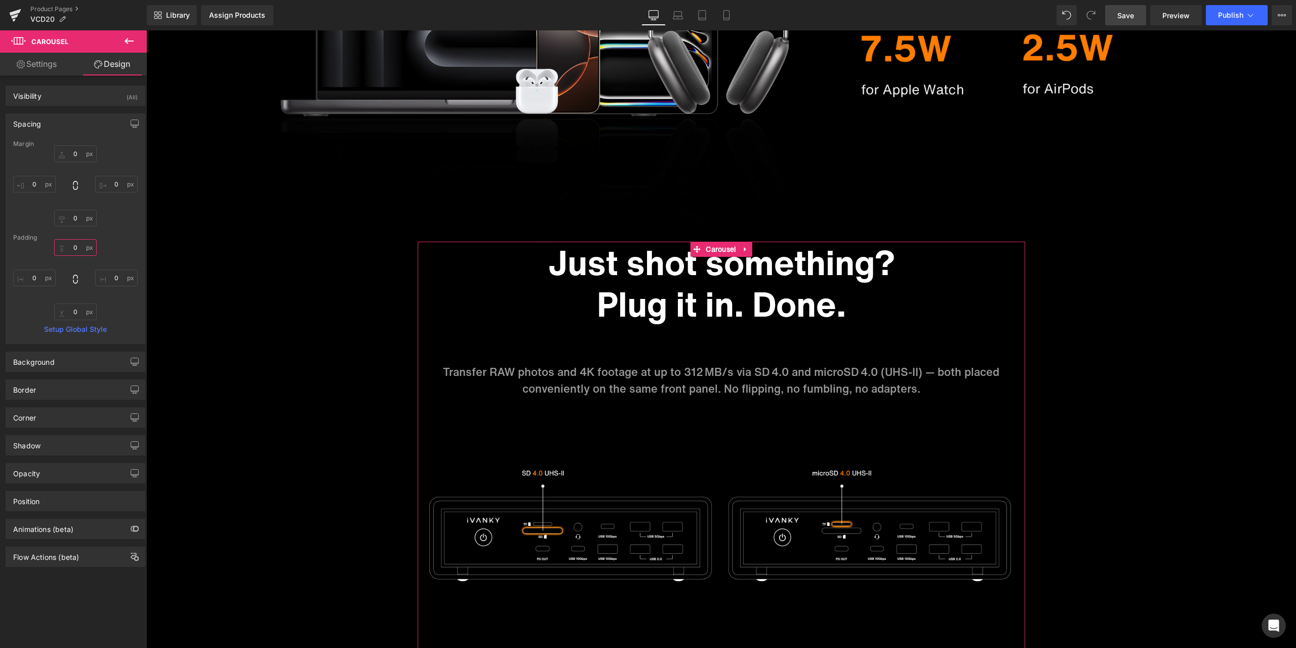
type input "0"
click at [121, 245] on div "0 0 0 0" at bounding box center [75, 279] width 125 height 81
click at [435, 248] on ul "Row" at bounding box center [441, 249] width 47 height 15
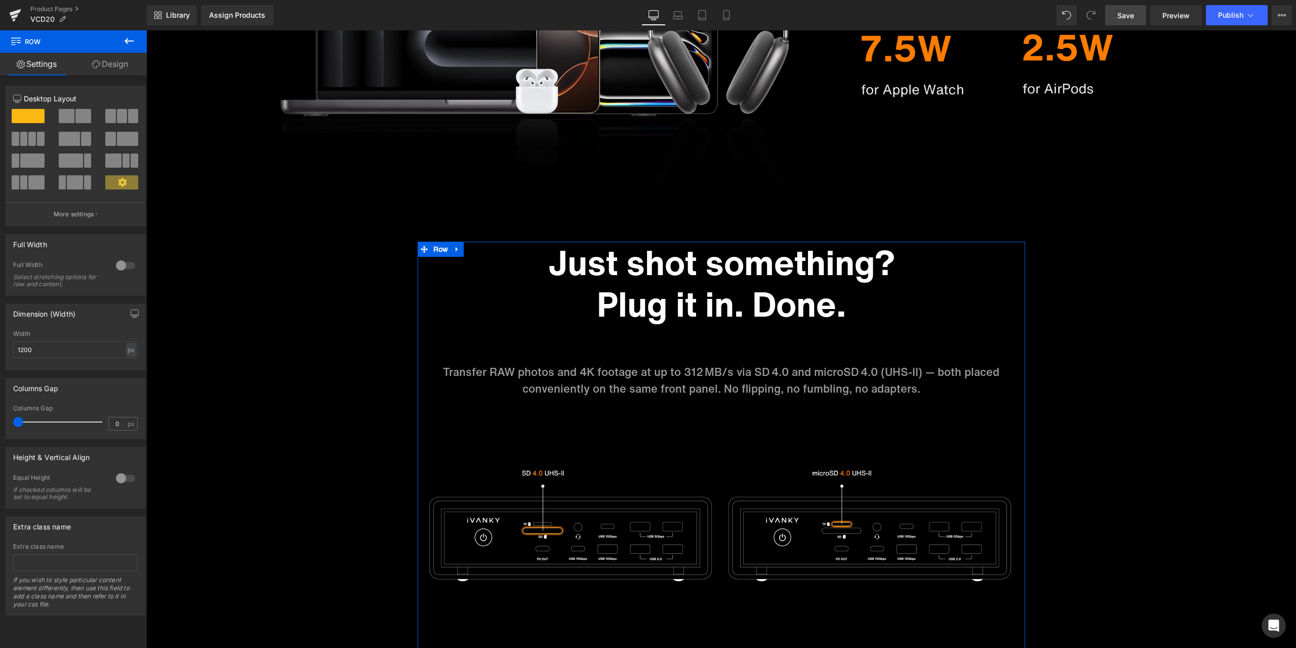
click at [117, 72] on link "Design" at bounding box center [109, 64] width 73 height 23
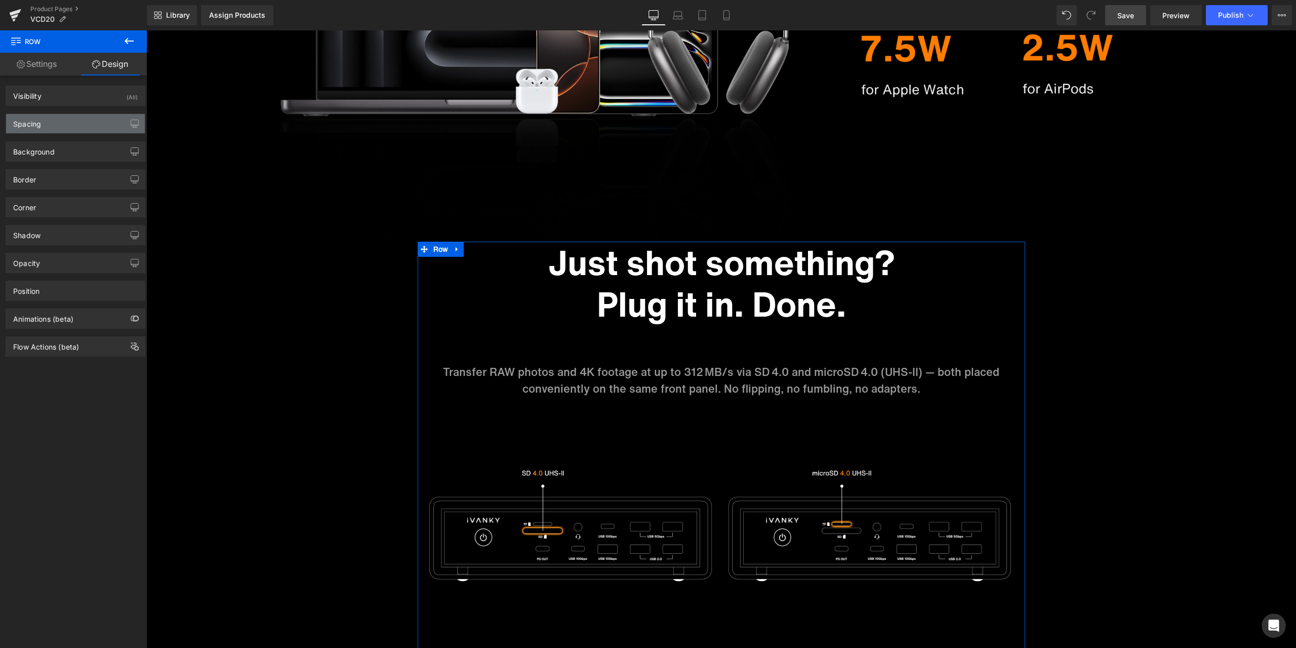
click at [58, 126] on div "Spacing" at bounding box center [75, 123] width 139 height 19
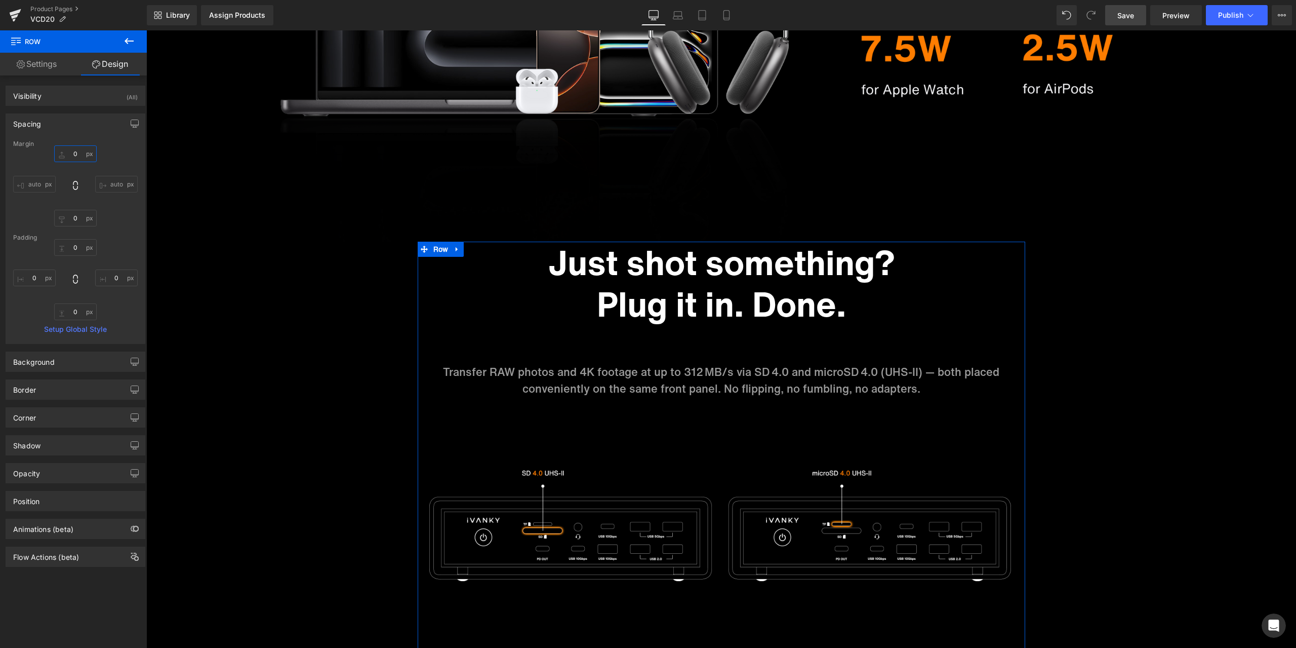
click at [83, 157] on input "0" at bounding box center [75, 153] width 43 height 17
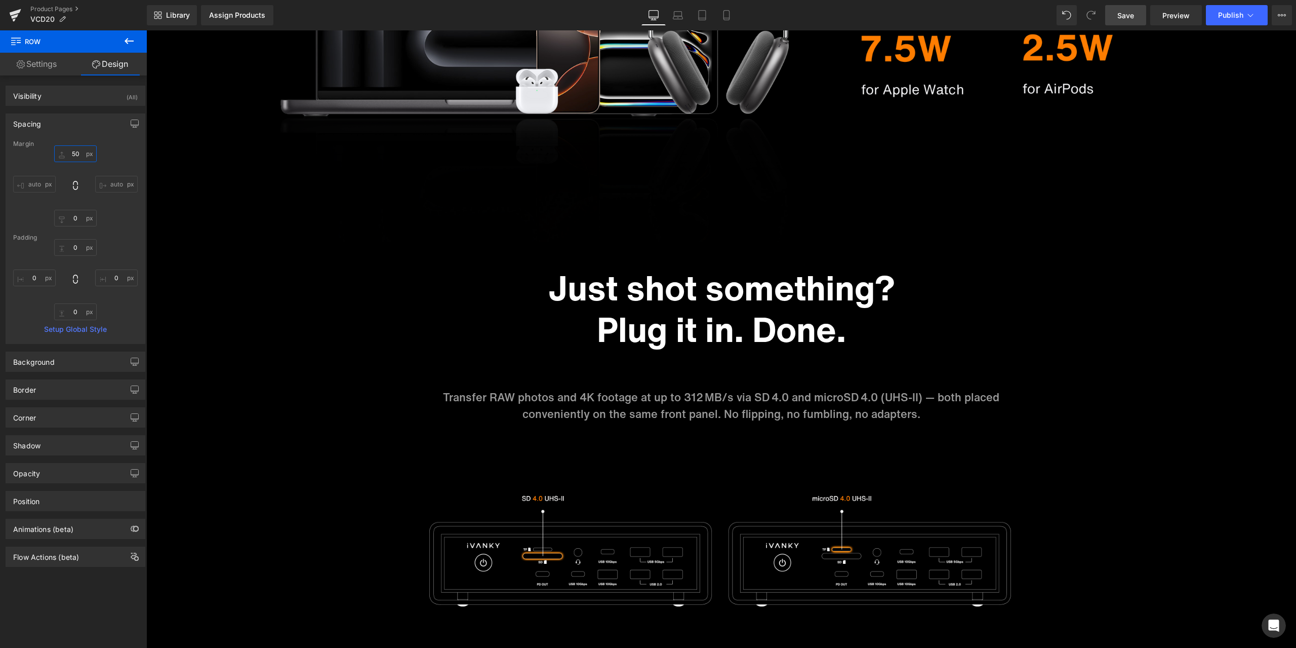
type input "50"
click at [1130, 11] on span "Save" at bounding box center [1126, 15] width 17 height 11
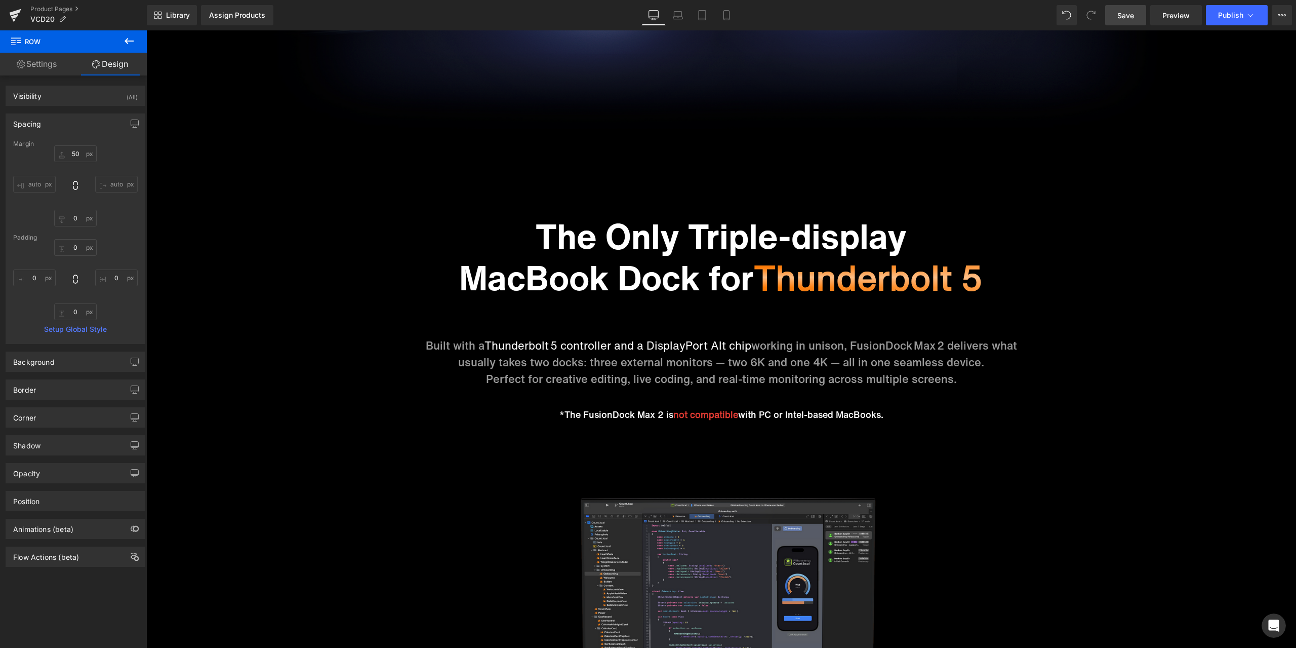
scroll to position [1974, 0]
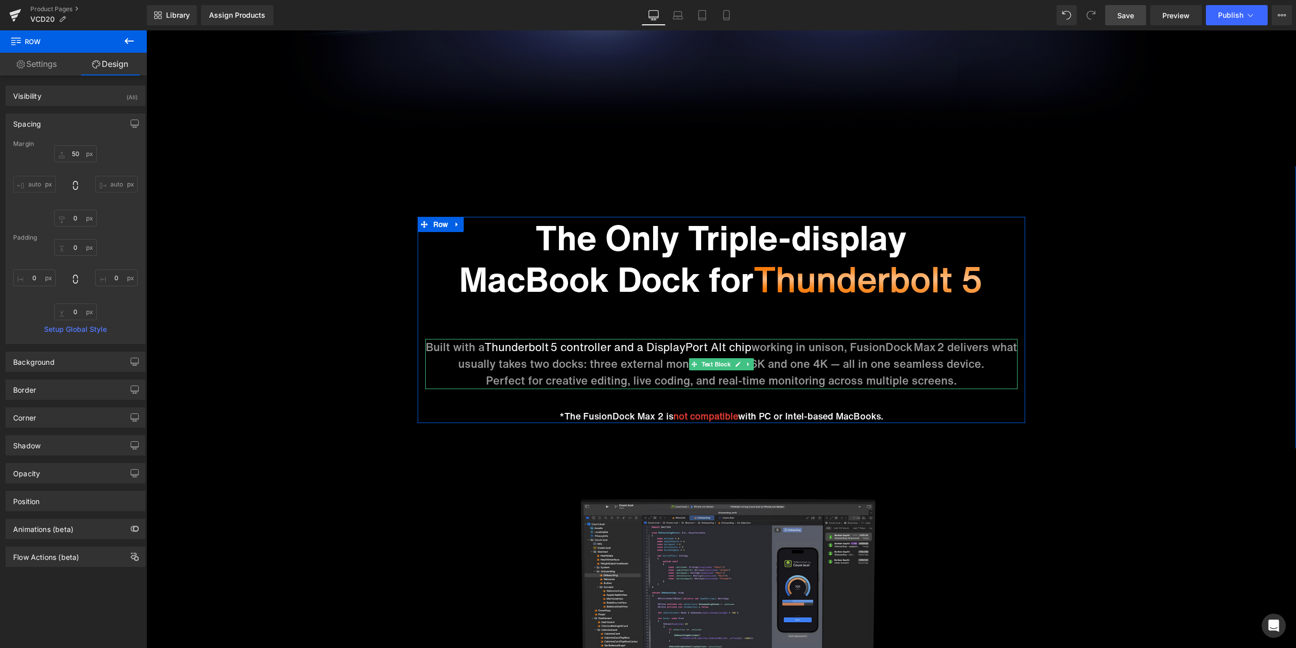
click at [553, 360] on p "Built with a Thunderbolt 5 controller and a DisplayPort Alt chip working in uni…" at bounding box center [721, 355] width 592 height 33
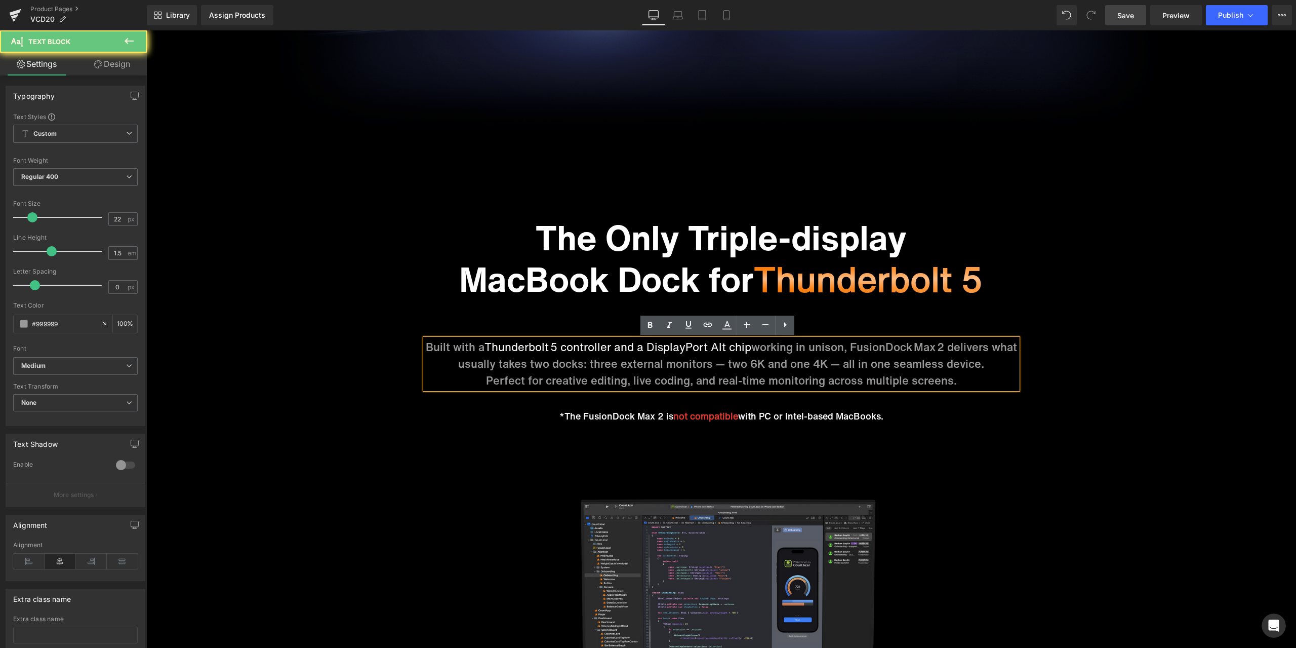
click at [541, 352] on span "Thunderbolt 5 controller and a DisplayPort Alt chip" at bounding box center [618, 347] width 267 height 16
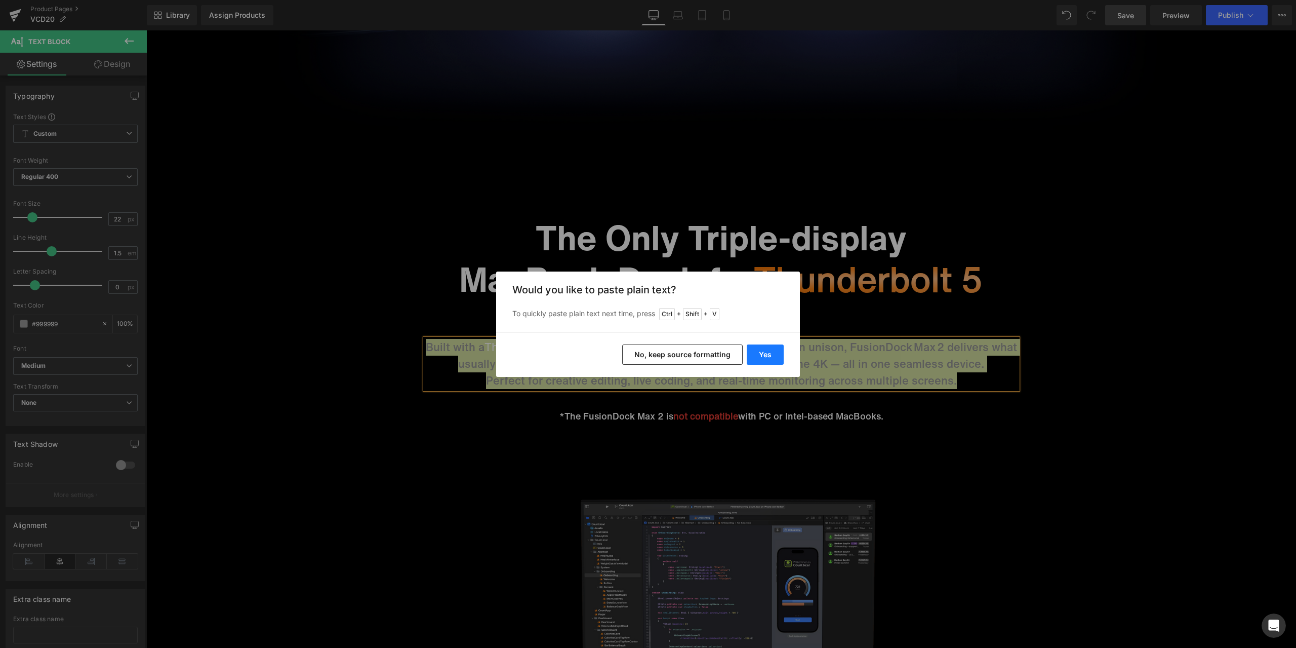
click at [776, 355] on button "Yes" at bounding box center [765, 354] width 37 height 20
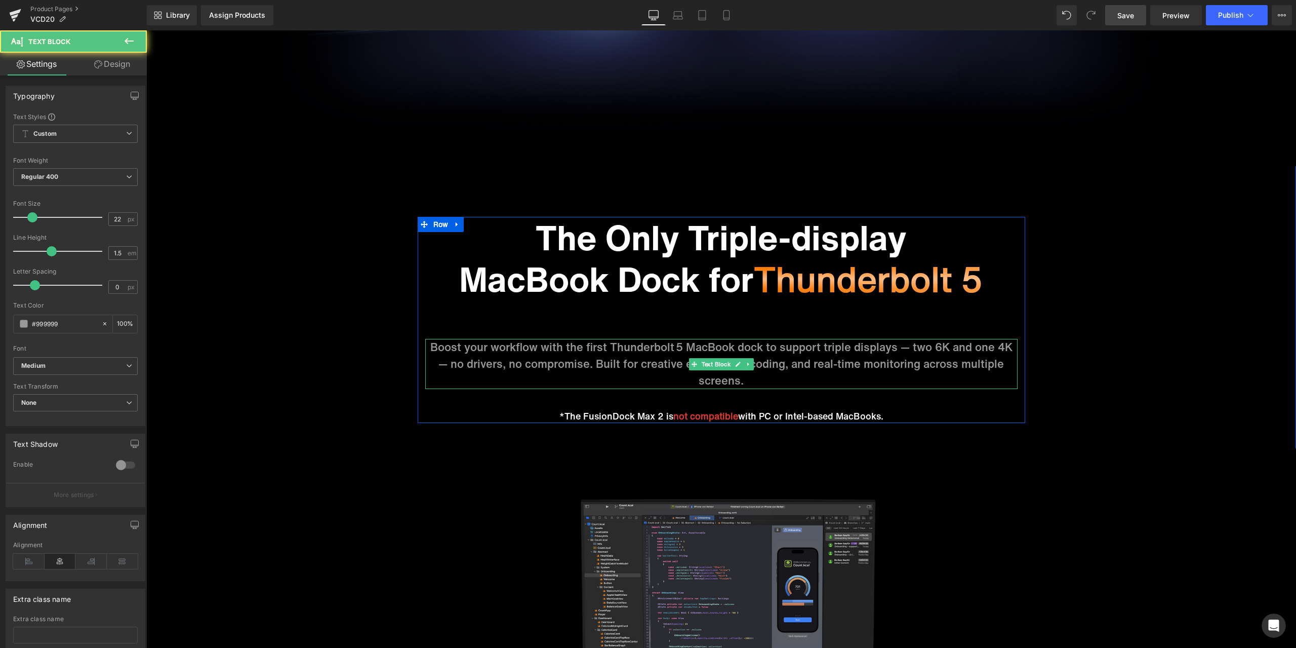
click at [784, 363] on p "Boost your workflow with the first Thunderbolt 5 MacBook dock to support triple…" at bounding box center [721, 364] width 592 height 50
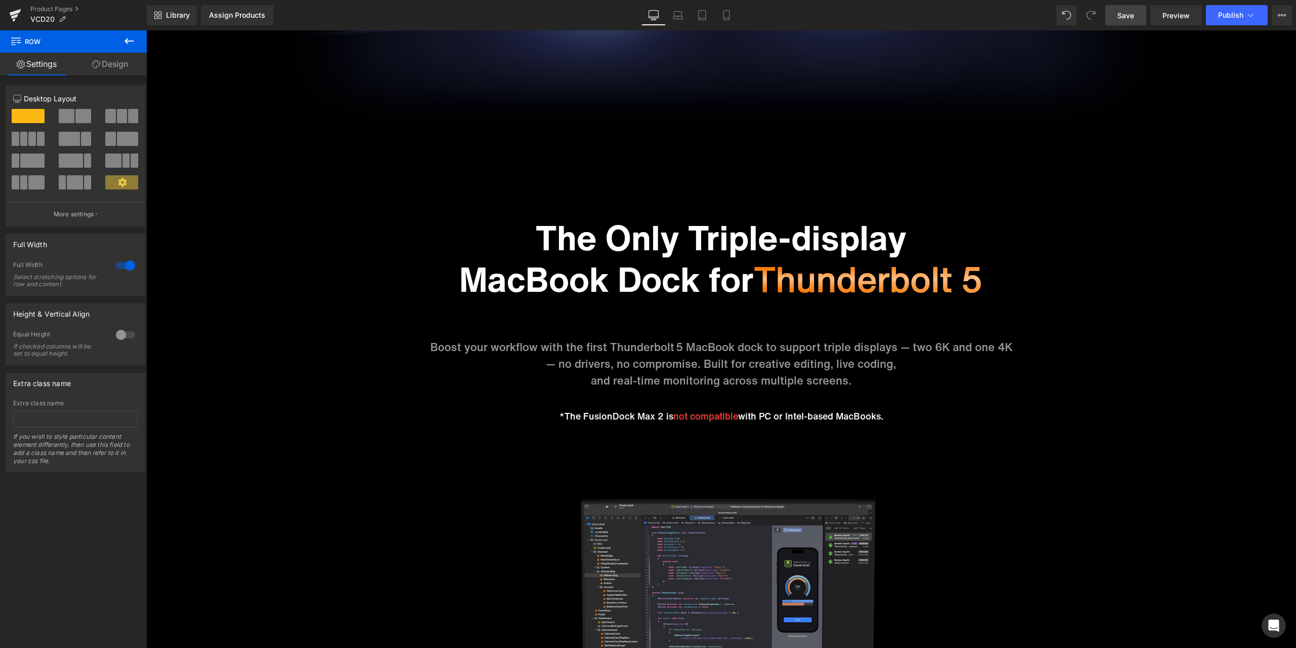
click at [1139, 8] on link "Save" at bounding box center [1125, 15] width 41 height 20
click at [589, 382] on p "and real-time monitoring across multiple screens." at bounding box center [721, 380] width 592 height 17
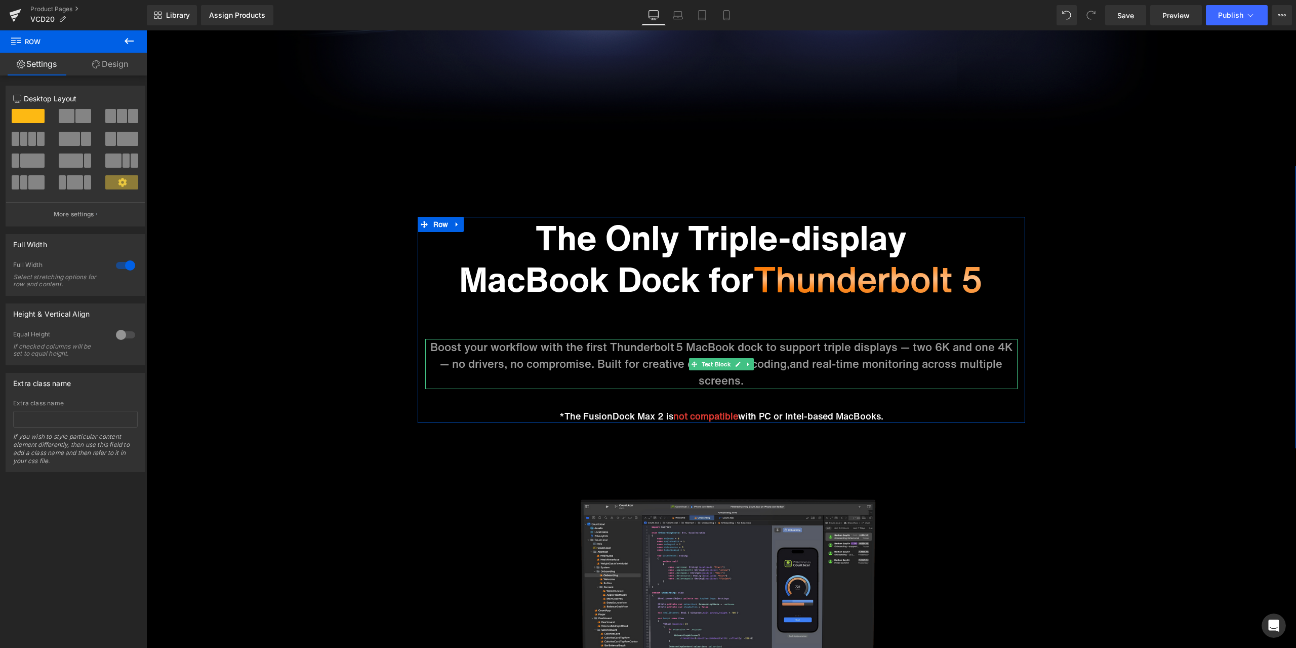
click at [590, 365] on p "Boost your workflow with the first Thunderbolt 5 MacBook dock to support triple…" at bounding box center [721, 364] width 592 height 50
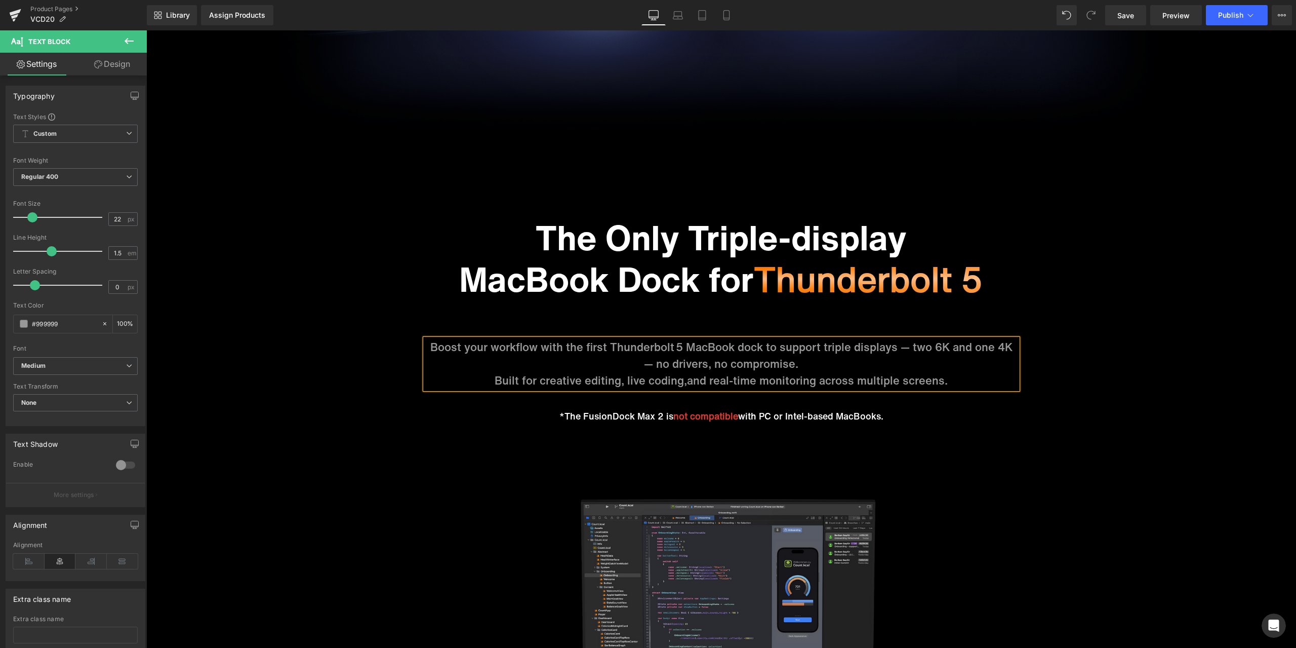
click at [902, 345] on p "Boost your workflow with the first Thunderbolt 5 MacBook dock to support triple…" at bounding box center [721, 355] width 592 height 33
click at [885, 346] on p "Boost your workflow with the first Thunderbolt 5 MacBook dock to support triple…" at bounding box center [721, 355] width 592 height 33
click at [495, 375] on p "Built for creative editing, live coding, and real-time monitoring across multip…" at bounding box center [721, 380] width 592 height 17
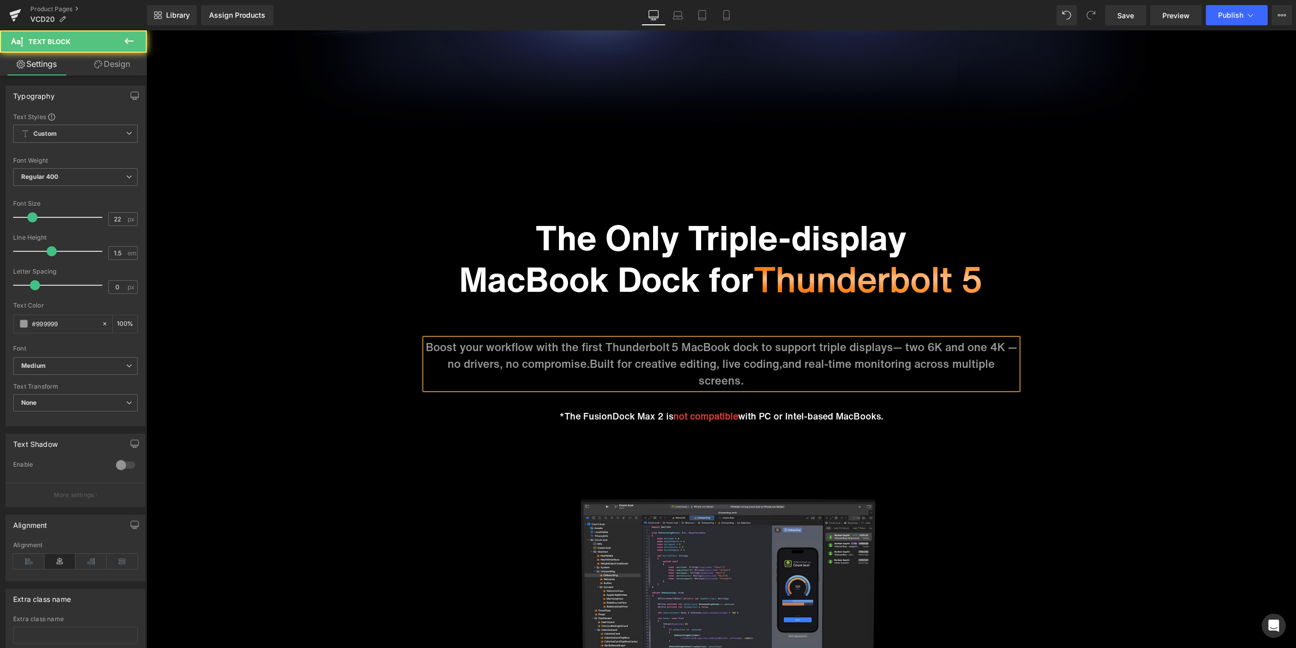
click at [867, 370] on span "and real-time monitoring across multiple screens." at bounding box center [847, 371] width 296 height 33
click at [719, 361] on span "Built for creative editing, live coding," at bounding box center [686, 363] width 192 height 16
click at [783, 363] on span "and real-time monitoring across multiple screens." at bounding box center [847, 371] width 296 height 33
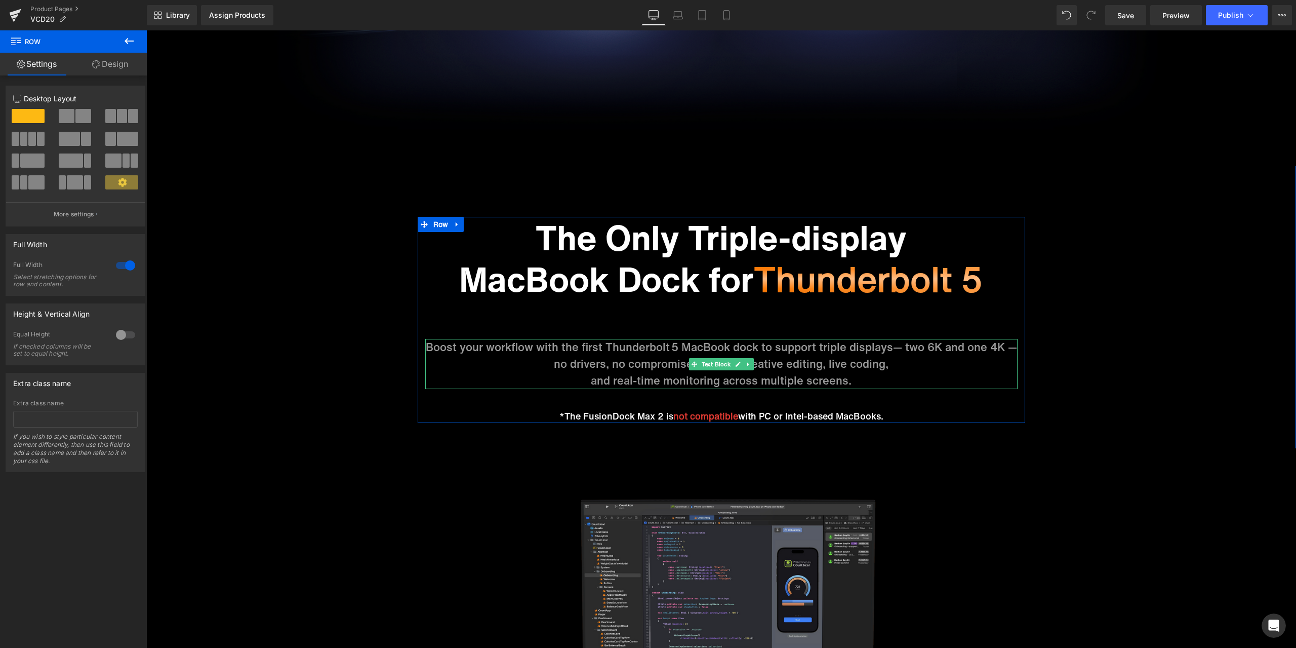
click at [890, 349] on span "— two 6K and one 4K — no drivers, no compromise." at bounding box center [785, 355] width 463 height 33
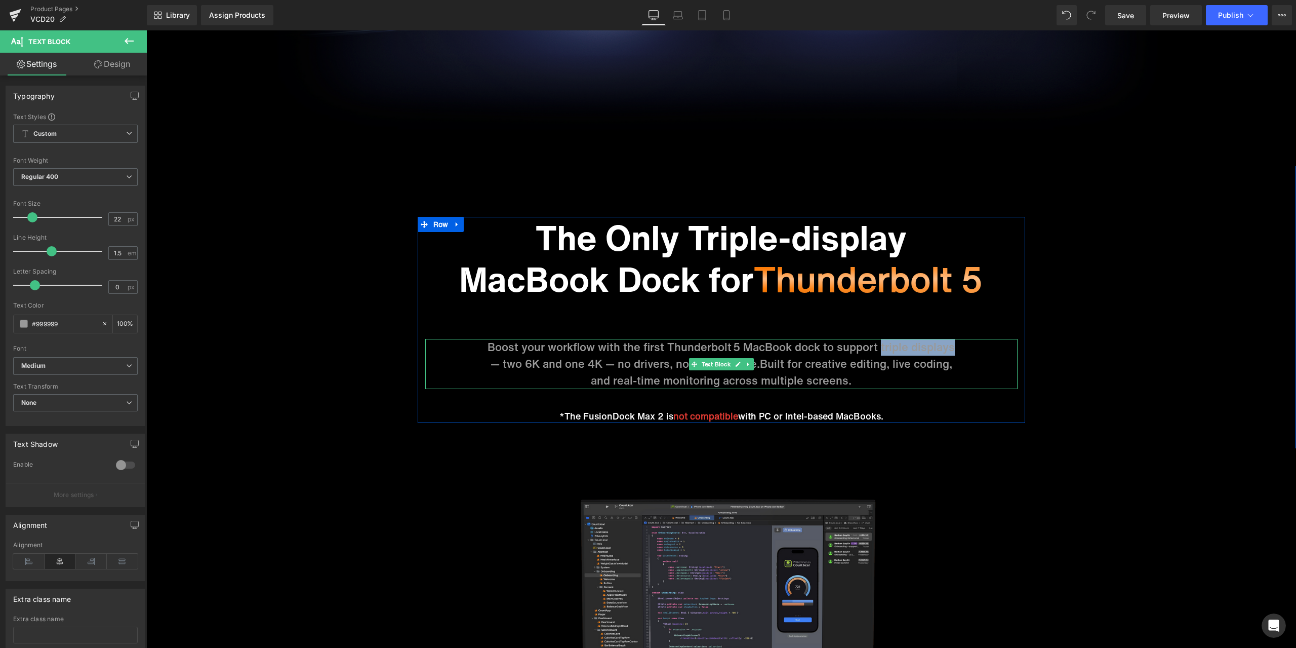
drag, startPoint x: 877, startPoint y: 346, endPoint x: 947, endPoint y: 348, distance: 70.4
click at [947, 348] on p "Boost your workflow with the first Thunderbolt 5 MacBook dock to support triple…" at bounding box center [721, 347] width 592 height 17
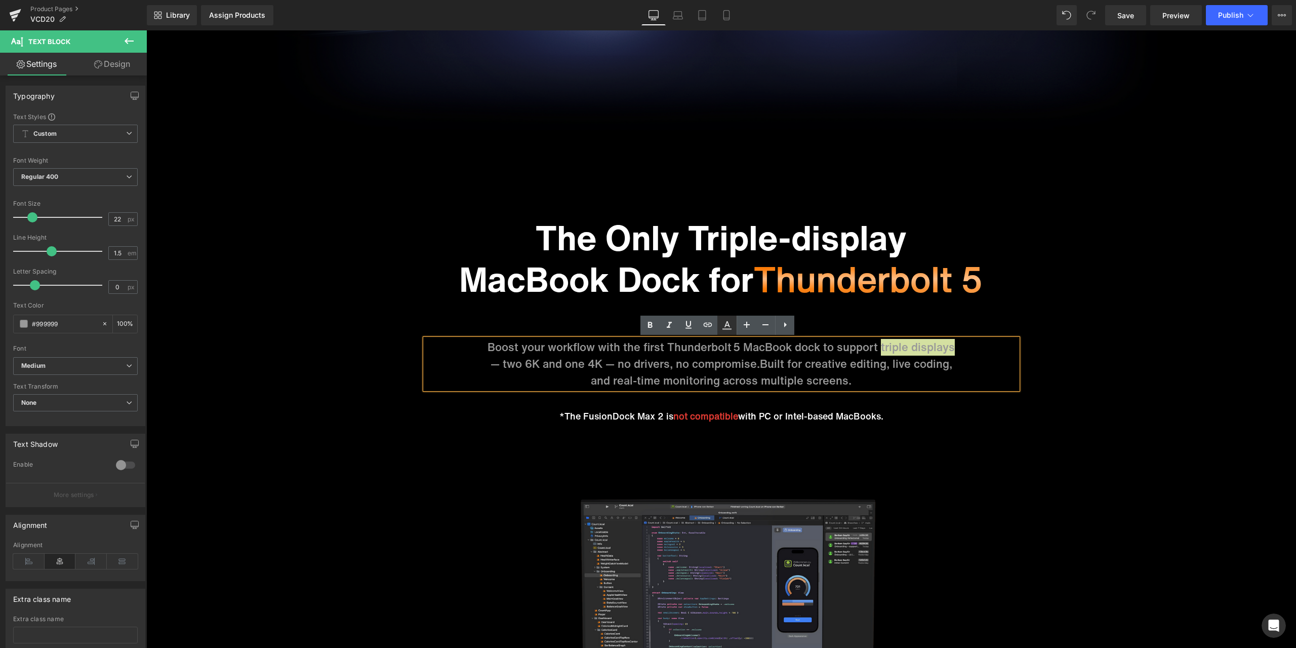
click at [732, 324] on icon at bounding box center [727, 325] width 12 height 12
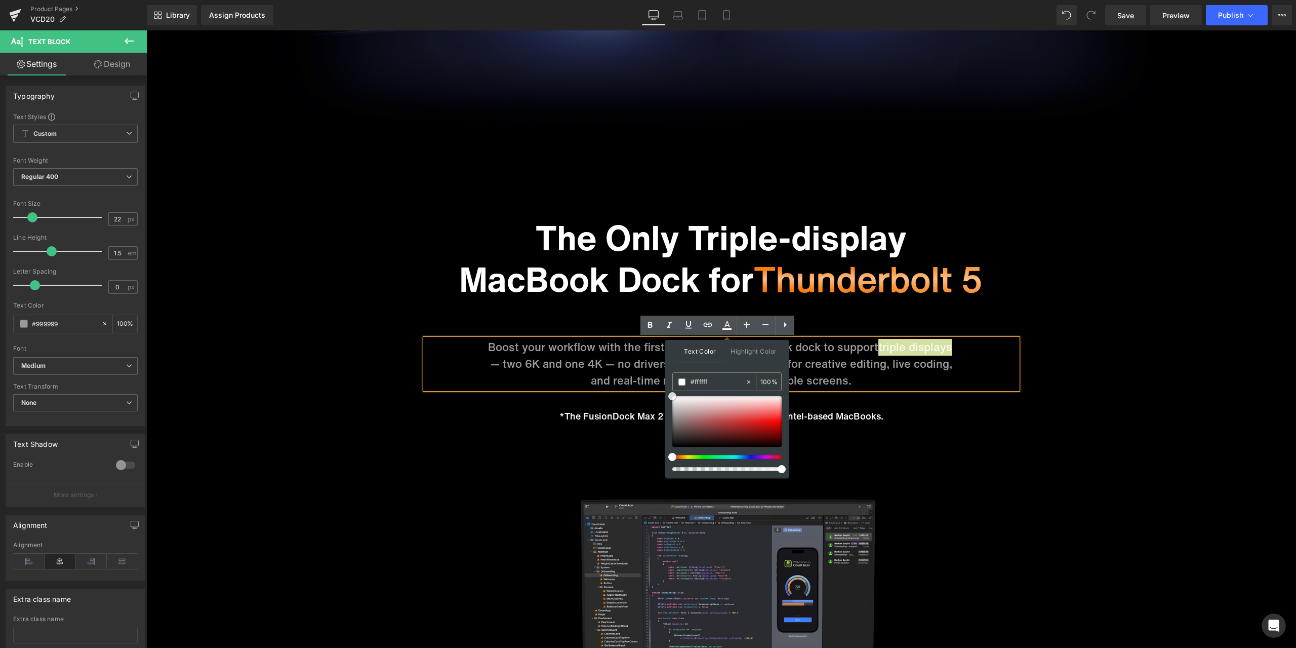
drag, startPoint x: 672, startPoint y: 415, endPoint x: 666, endPoint y: 371, distance: 45.0
click at [666, 371] on div "Text Color Highlight Color #333333 #999999 100 % transparent 0 %" at bounding box center [727, 409] width 124 height 138
click at [975, 356] on p "— two 6K and one 4K — no drivers, no compromise. Built for creative editing, li…" at bounding box center [721, 363] width 592 height 17
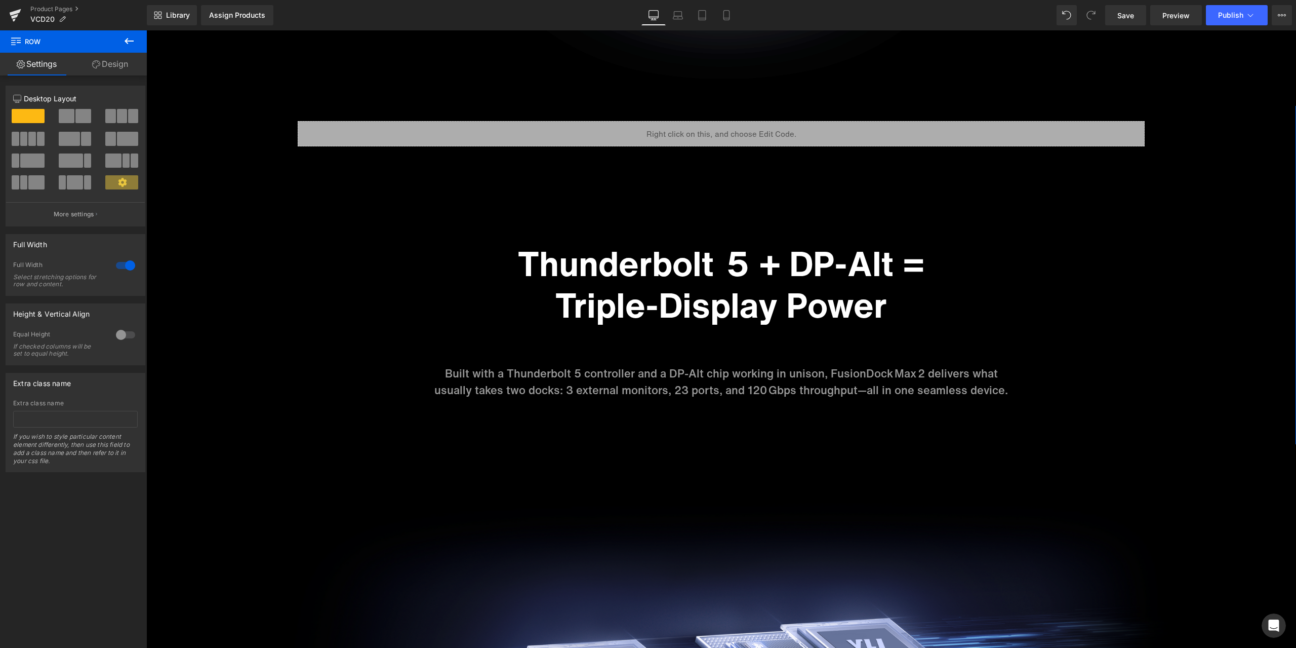
scroll to position [1215, 0]
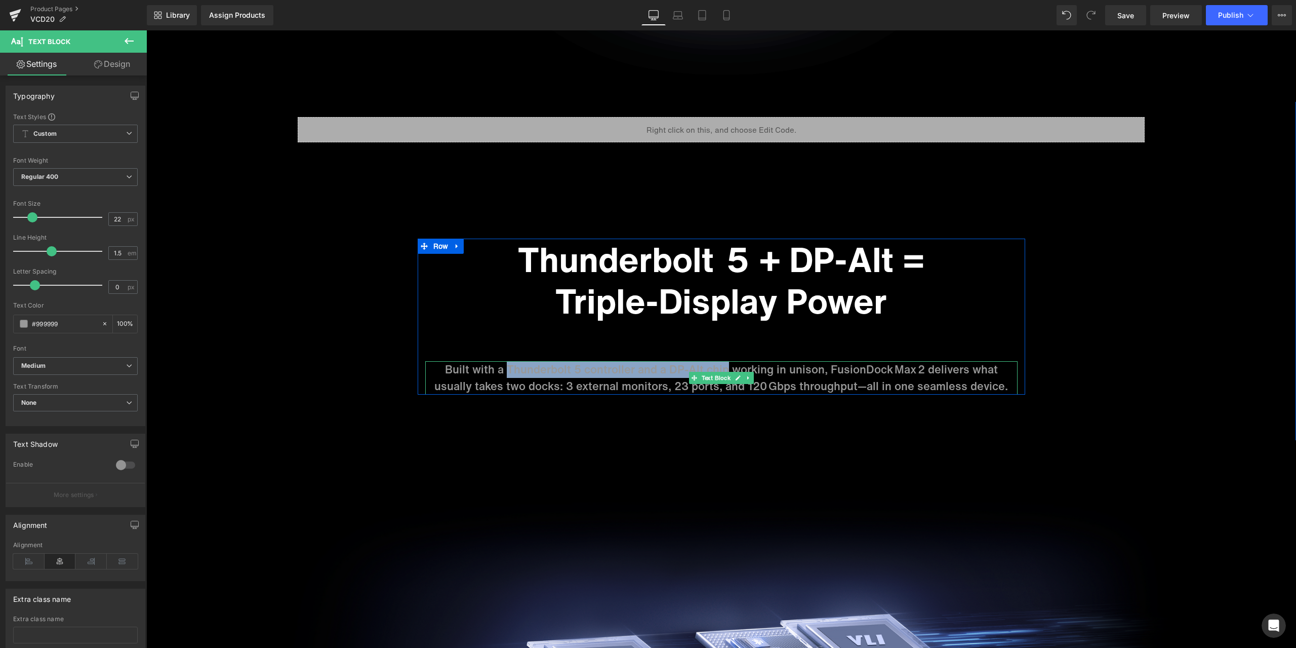
drag, startPoint x: 488, startPoint y: 368, endPoint x: 702, endPoint y: 369, distance: 214.7
click at [702, 369] on p "Built with a Thunderbolt 5 controller and a DP‑Alt chip working in unison, Fusi…" at bounding box center [721, 377] width 592 height 33
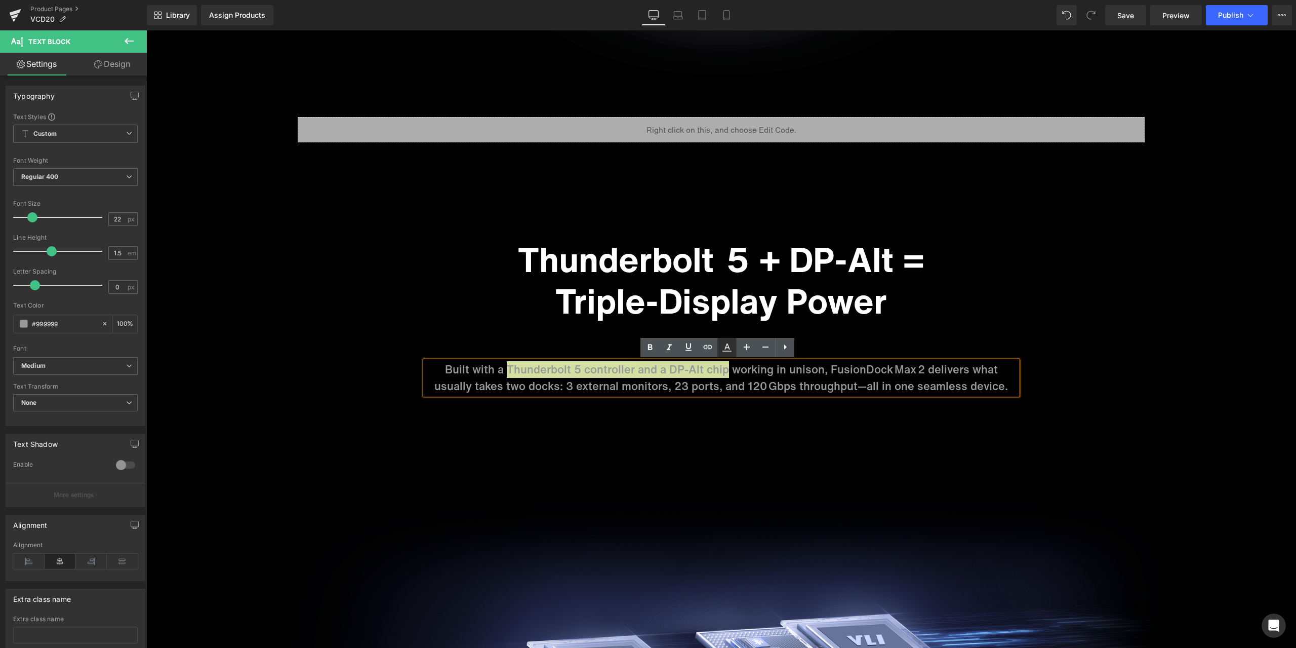
click at [731, 350] on icon at bounding box center [727, 351] width 9 height 2
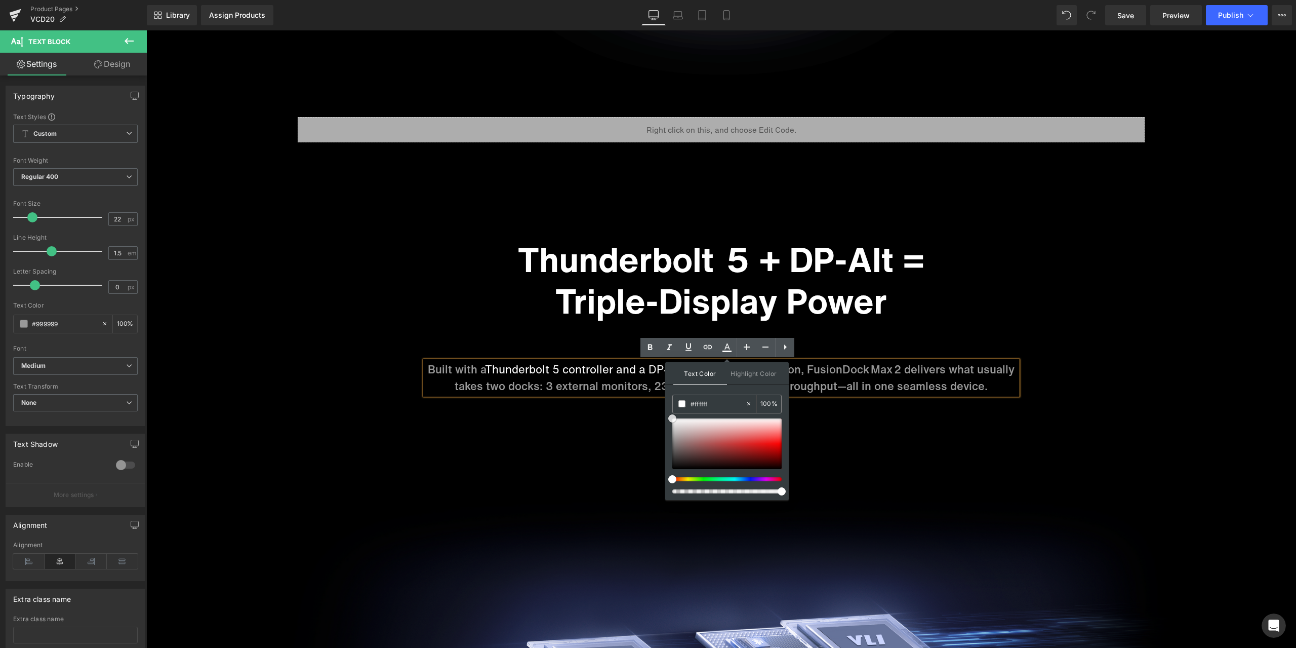
drag, startPoint x: 815, startPoint y: 468, endPoint x: 661, endPoint y: 397, distance: 170.2
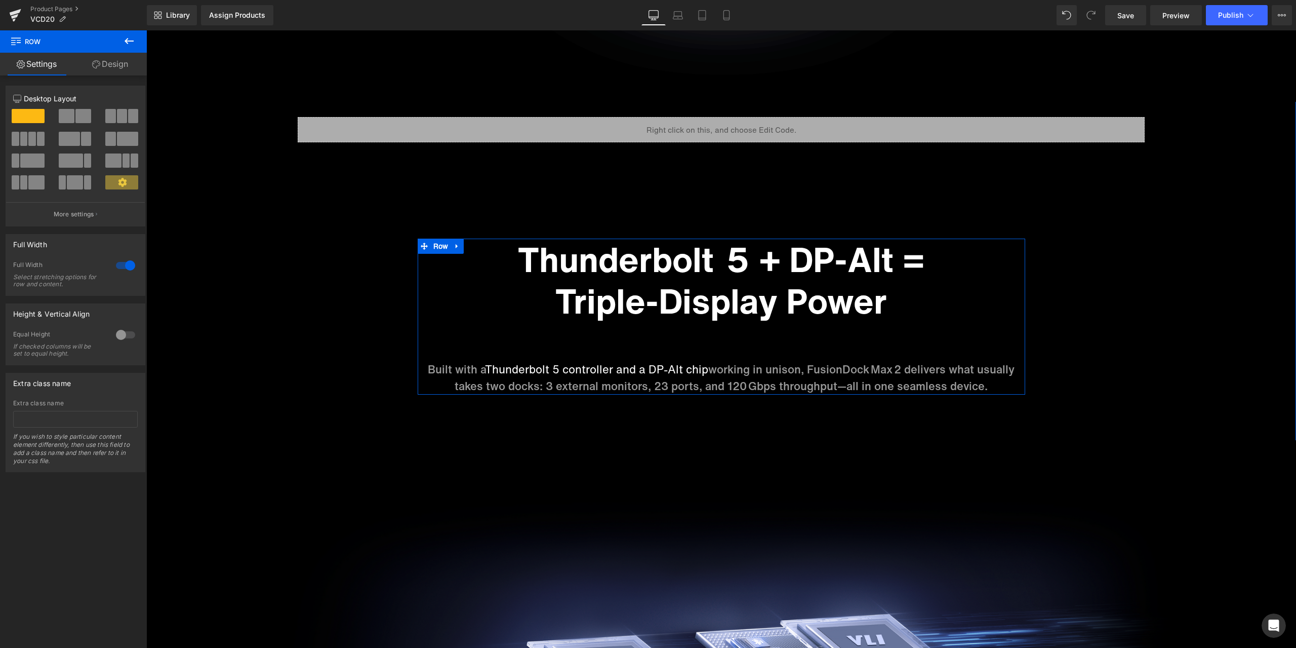
scroll to position [1367, 0]
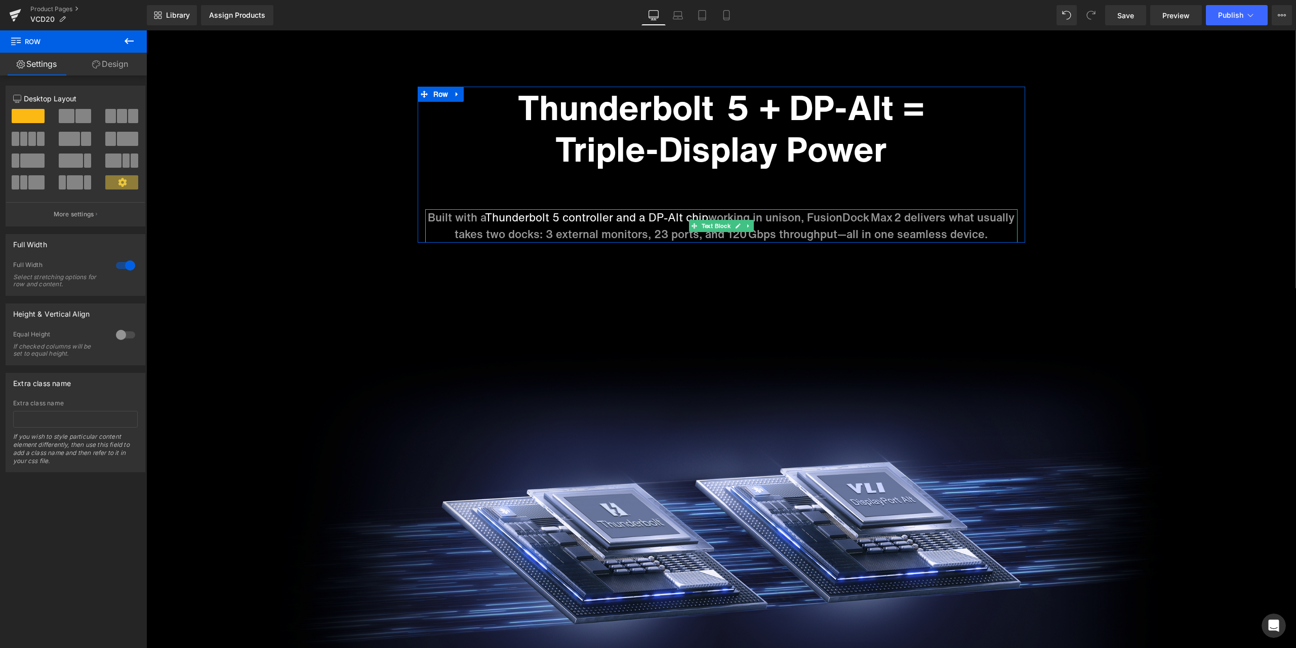
click at [976, 218] on p "Built with a Thunderbolt 5 controller and a DP‑Alt chip working in unison, Fusi…" at bounding box center [721, 225] width 592 height 33
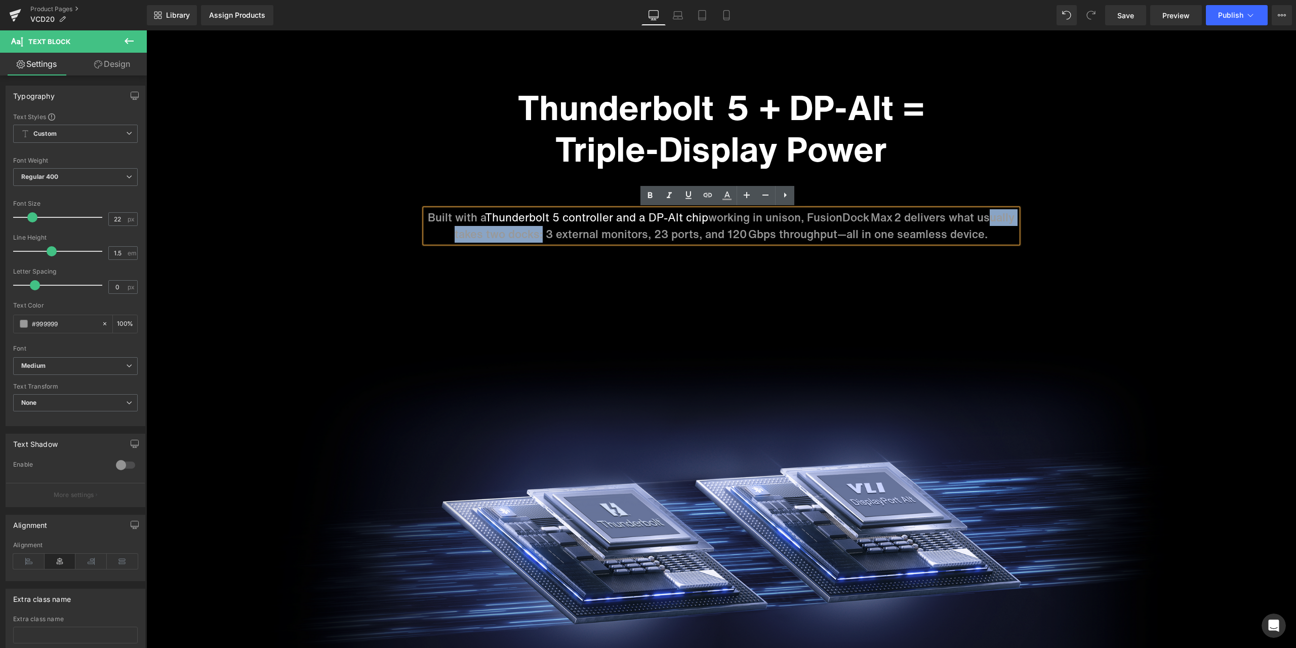
drag, startPoint x: 979, startPoint y: 217, endPoint x: 537, endPoint y: 233, distance: 441.9
click at [537, 233] on p "Built with a Thunderbolt 5 controller and a DP‑Alt chip working in unison, Fusi…" at bounding box center [721, 225] width 592 height 33
click at [723, 194] on icon at bounding box center [727, 195] width 12 height 12
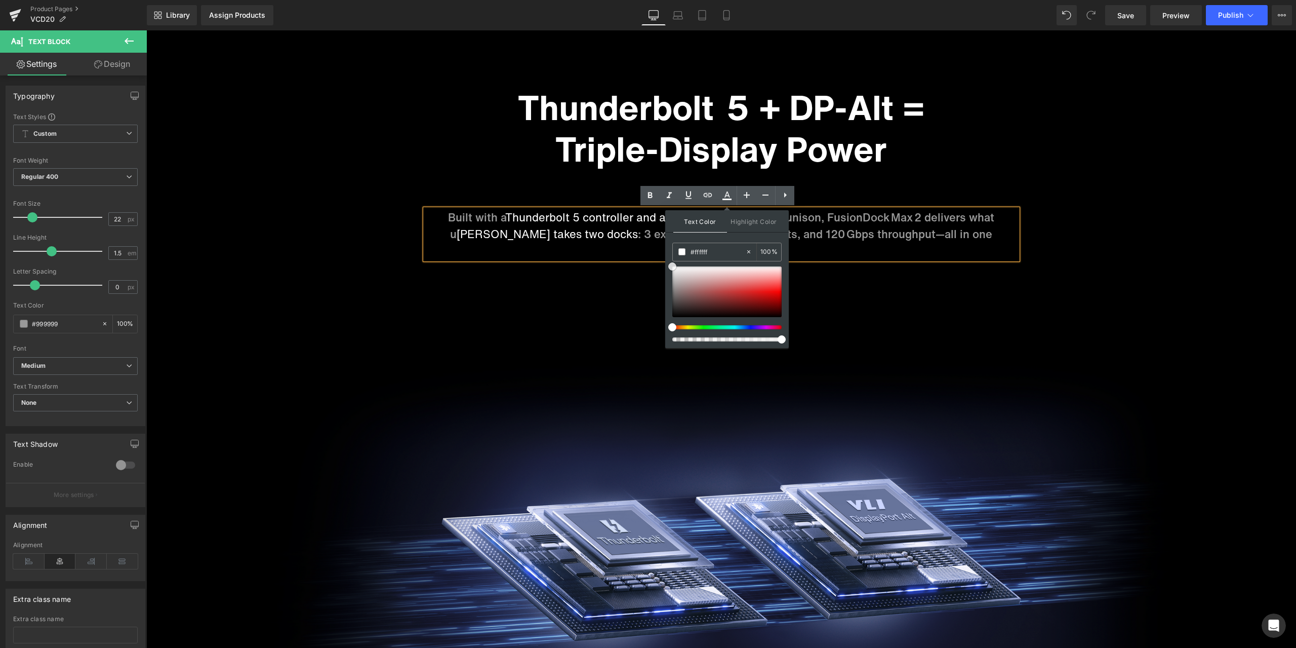
drag, startPoint x: 818, startPoint y: 315, endPoint x: 665, endPoint y: 251, distance: 166.1
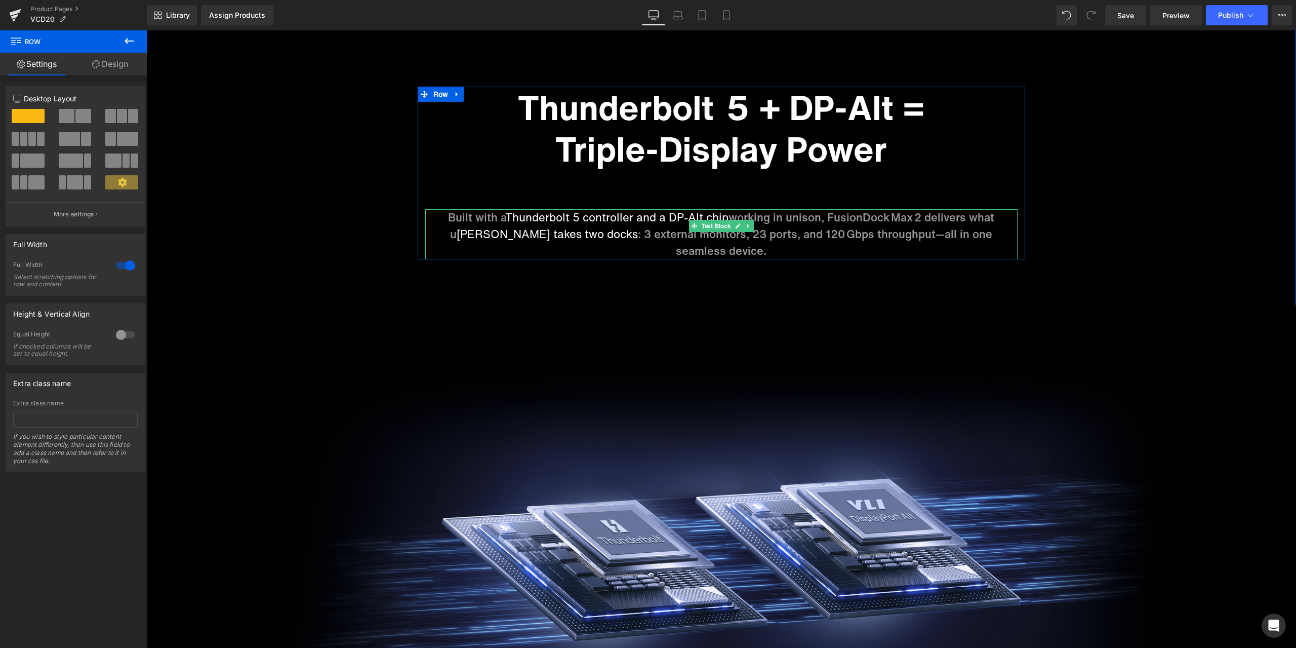
click at [638, 226] on span "sually takes two docks" at bounding box center [547, 234] width 181 height 16
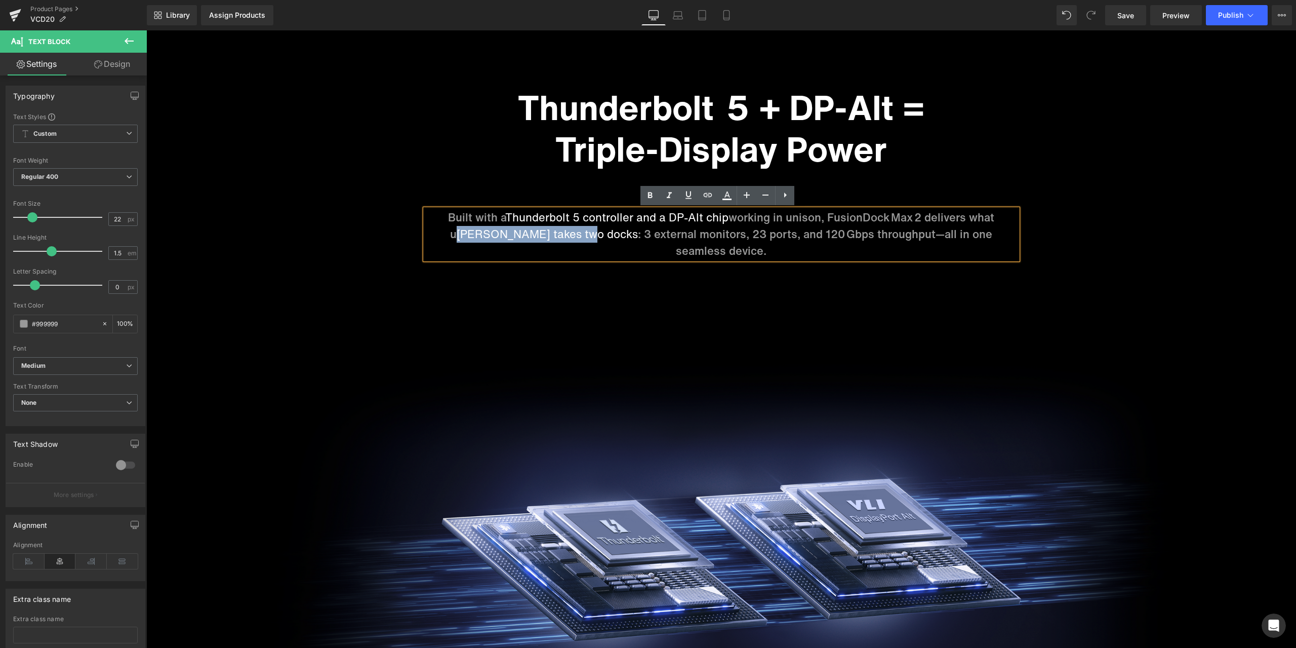
drag, startPoint x: 977, startPoint y: 219, endPoint x: 538, endPoint y: 235, distance: 439.4
click at [538, 235] on p "Built with a Thunderbolt 5 controller and a DP‑Alt chip working in unison, Fusi…" at bounding box center [721, 234] width 592 height 50
click at [728, 199] on icon at bounding box center [727, 200] width 9 height 2
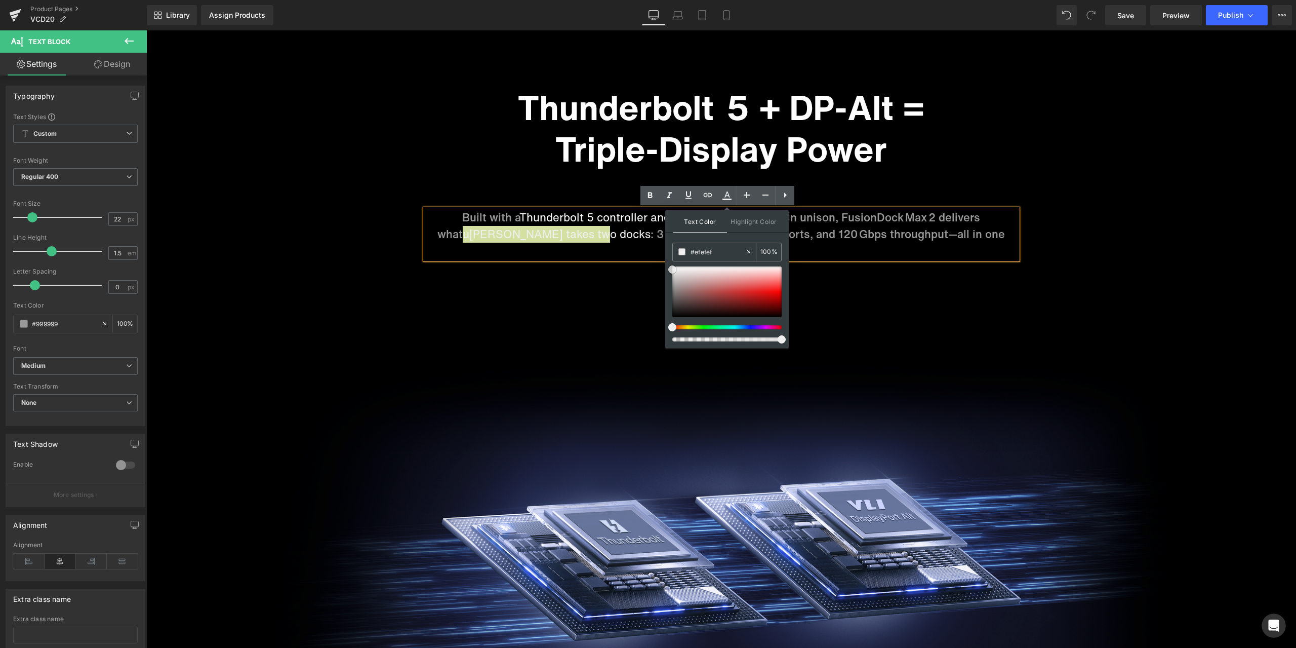
drag, startPoint x: 819, startPoint y: 316, endPoint x: 910, endPoint y: 283, distance: 97.6
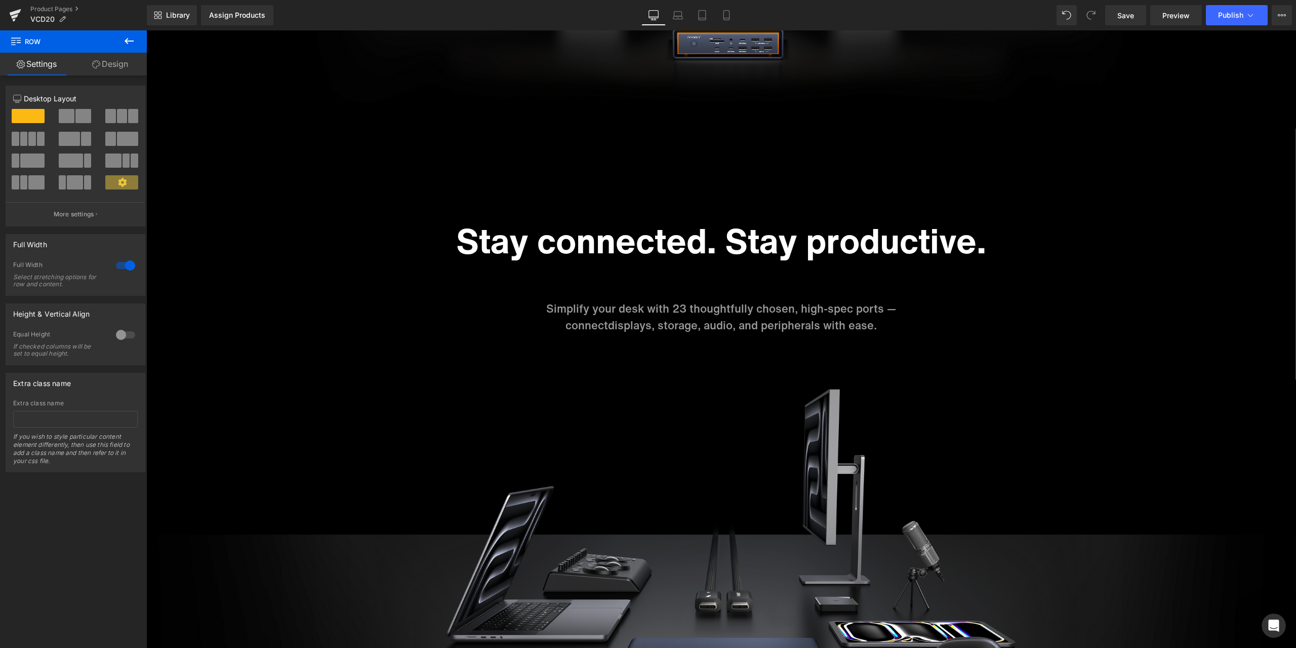
scroll to position [2937, 0]
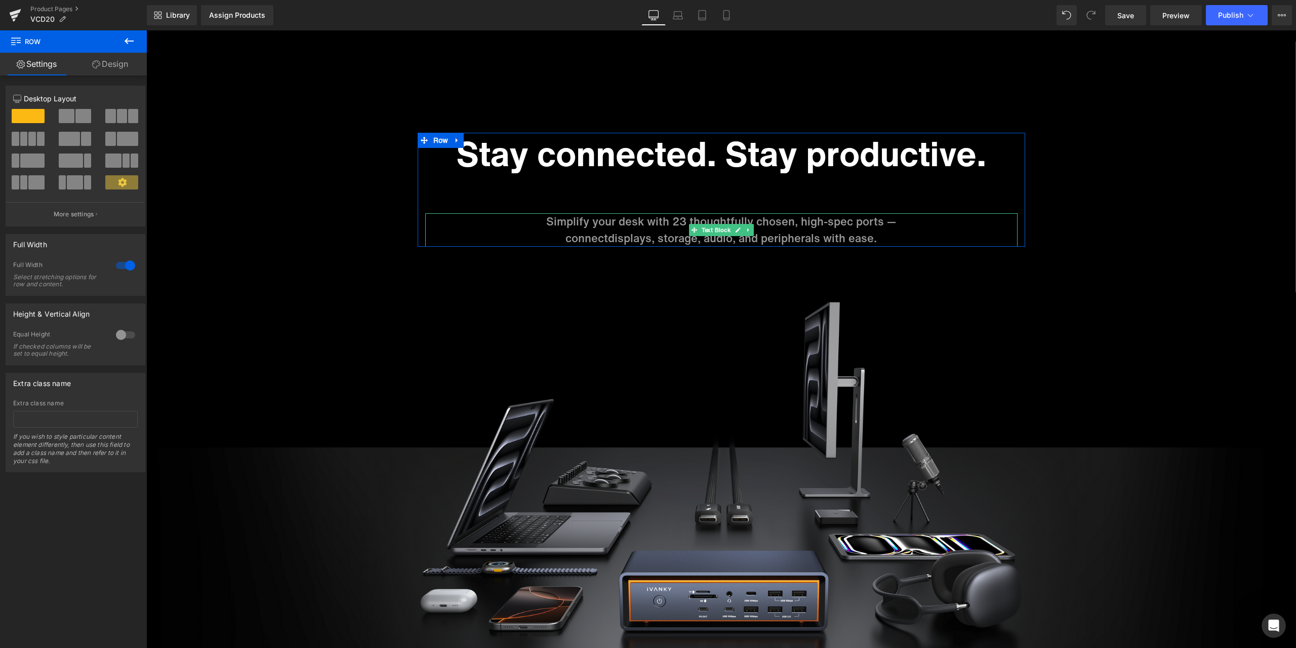
click at [674, 213] on p "Simplify your desk with 23 thoughtfully chosen, high-spec ports —" at bounding box center [721, 221] width 592 height 17
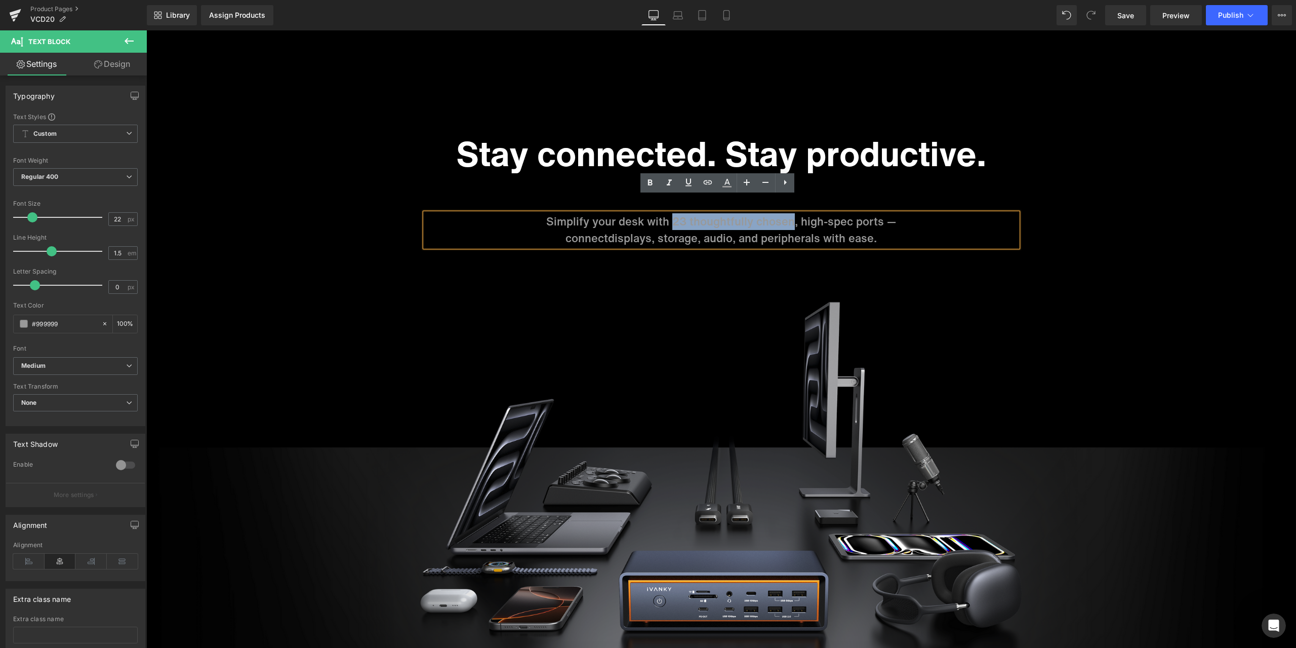
drag, startPoint x: 671, startPoint y: 205, endPoint x: 788, endPoint y: 205, distance: 117.0
click at [788, 213] on p "Simplify your desk with 23 thoughtfully chosen, high-spec ports —" at bounding box center [721, 221] width 592 height 17
click at [725, 186] on icon at bounding box center [727, 187] width 9 height 2
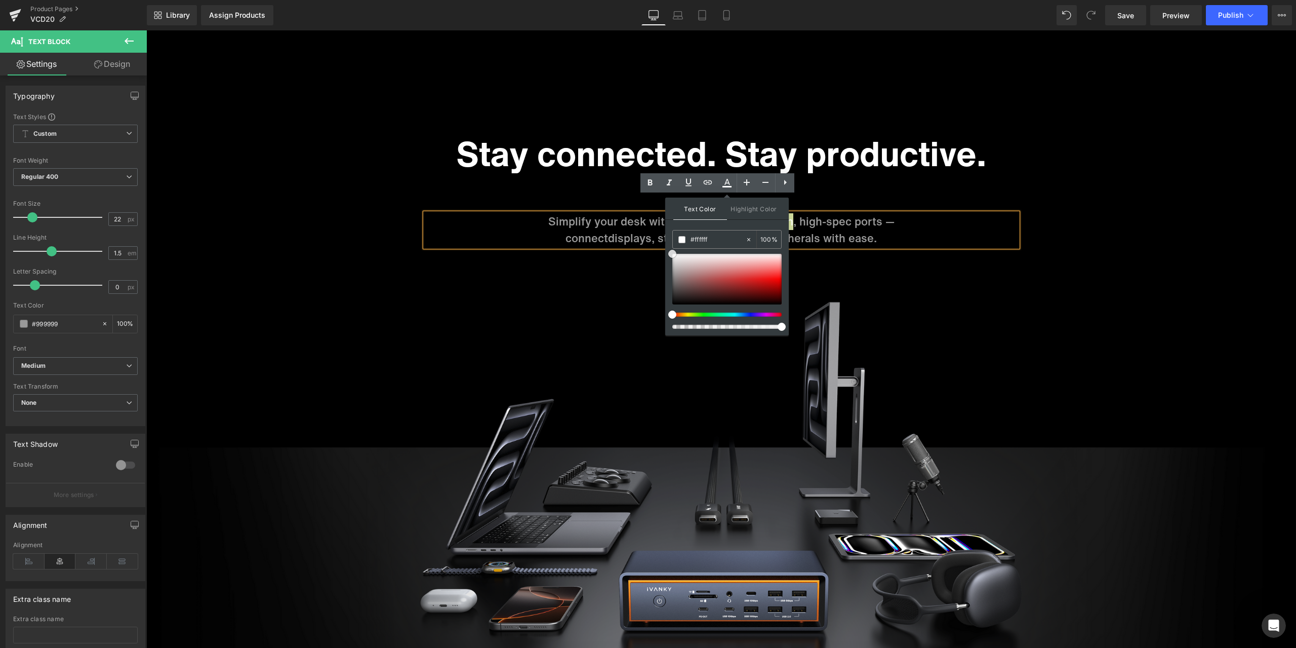
drag, startPoint x: 672, startPoint y: 272, endPoint x: 667, endPoint y: 237, distance: 35.3
click at [667, 237] on div "Text Color Highlight Color #333333 #999999 100 % transparent 0 %" at bounding box center [727, 266] width 124 height 138
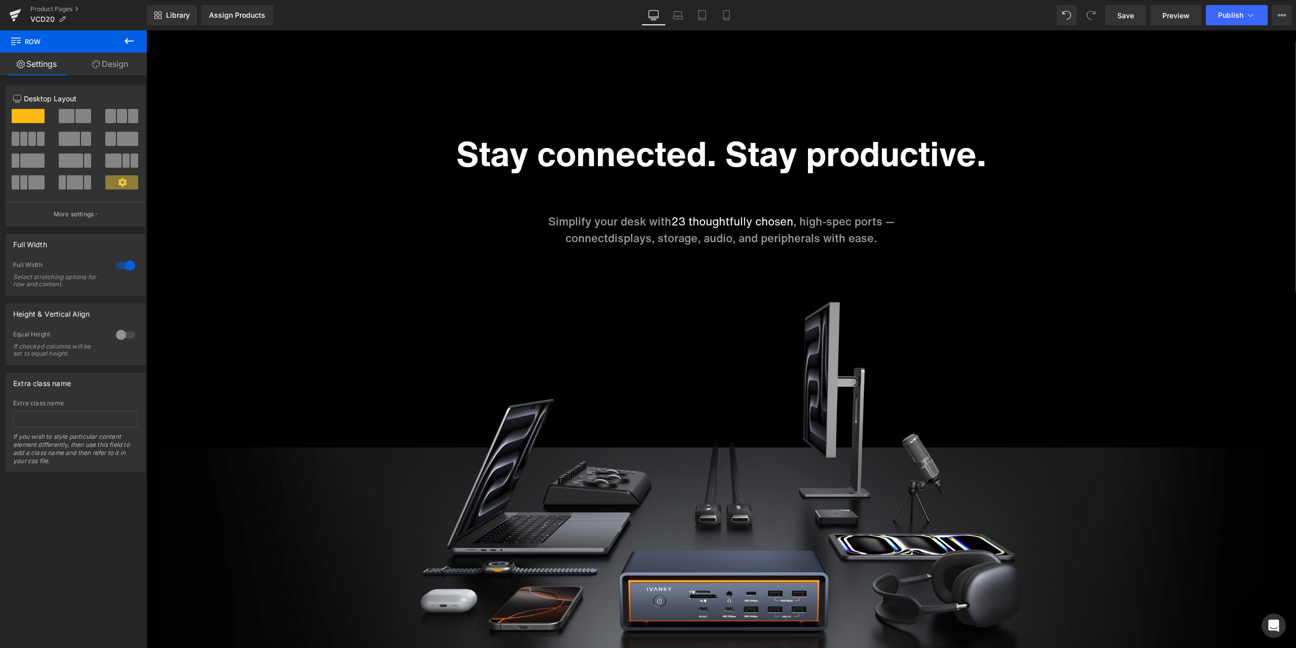
click at [697, 213] on span "23 thoughtfully chosen" at bounding box center [732, 221] width 122 height 16
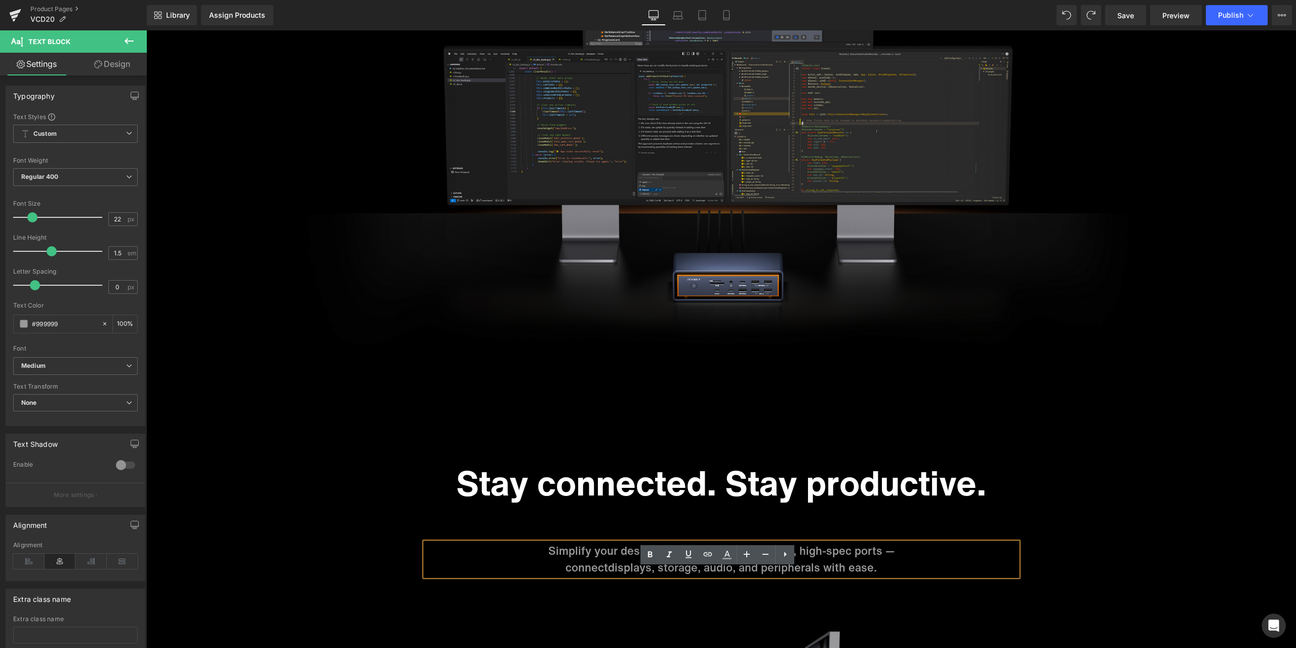
scroll to position [2734, 0]
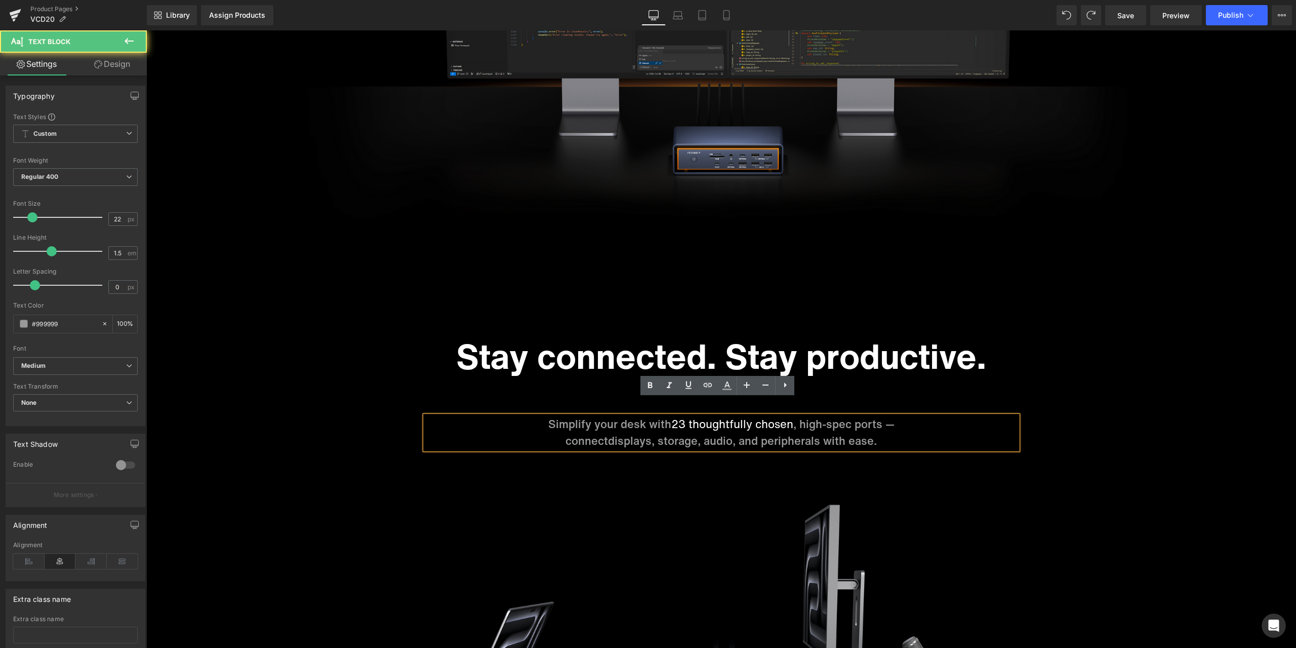
click at [680, 416] on span "23 thoughtfully chosen" at bounding box center [732, 424] width 122 height 16
drag, startPoint x: 688, startPoint y: 406, endPoint x: 788, endPoint y: 405, distance: 100.8
click at [788, 416] on span "23 thoughtfully chosen" at bounding box center [732, 424] width 122 height 16
click at [725, 387] on icon at bounding box center [727, 385] width 12 height 12
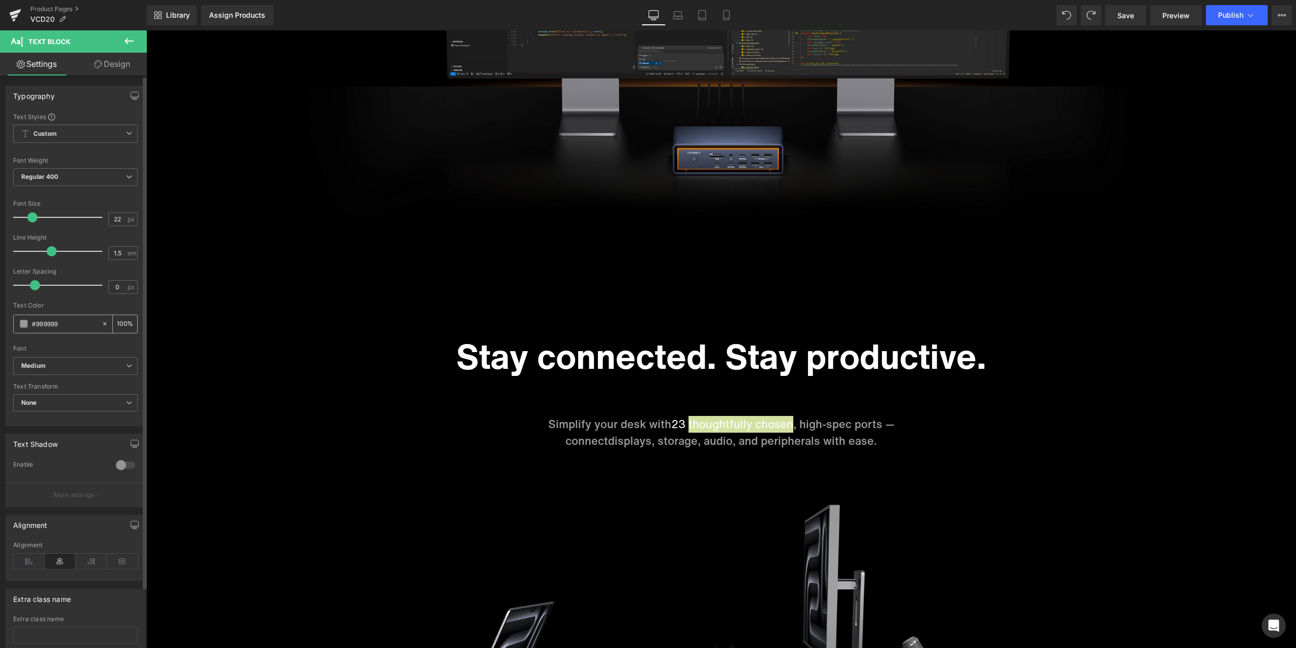
click at [66, 325] on input "#999999" at bounding box center [64, 323] width 65 height 11
drag, startPoint x: 59, startPoint y: 323, endPoint x: 22, endPoint y: 326, distance: 37.6
click at [22, 326] on div "#999999" at bounding box center [58, 324] width 88 height 18
click at [751, 399] on div "Stay connected. Stay productive. Heading Simplify your desk with 23 thoughtfull…" at bounding box center [722, 392] width 608 height 114
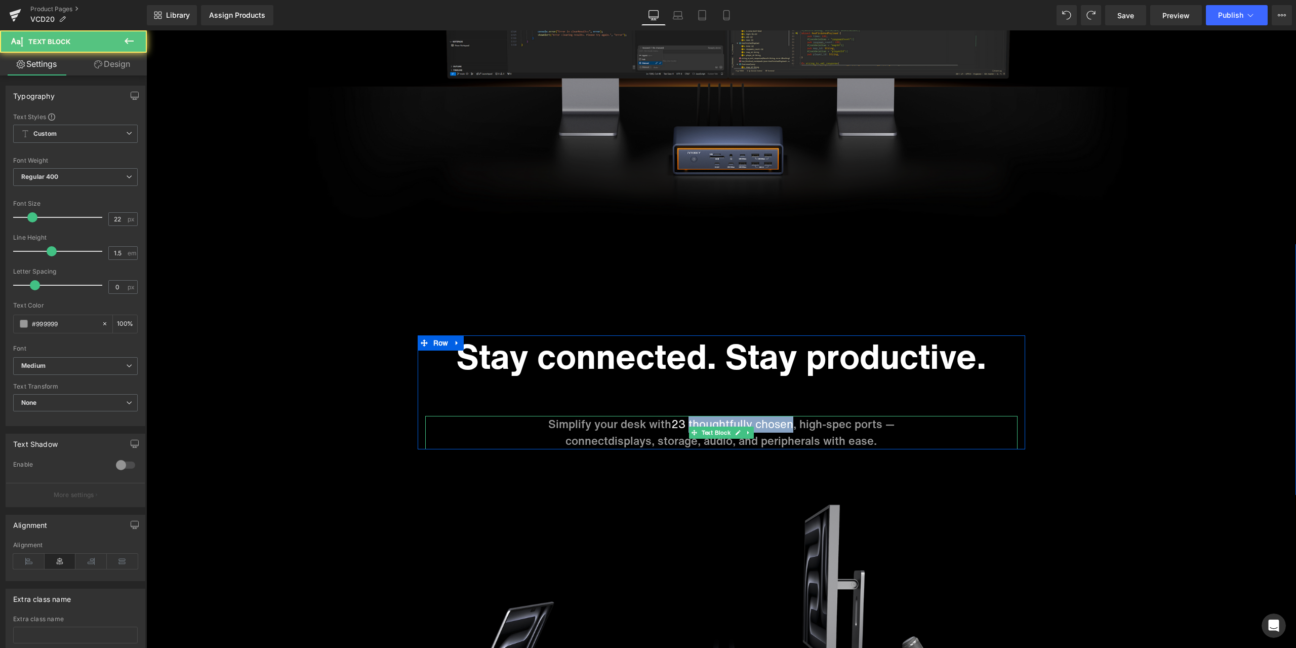
drag, startPoint x: 686, startPoint y: 406, endPoint x: 789, endPoint y: 409, distance: 103.3
click at [789, 416] on span "23 thoughtfully chosen" at bounding box center [732, 424] width 122 height 16
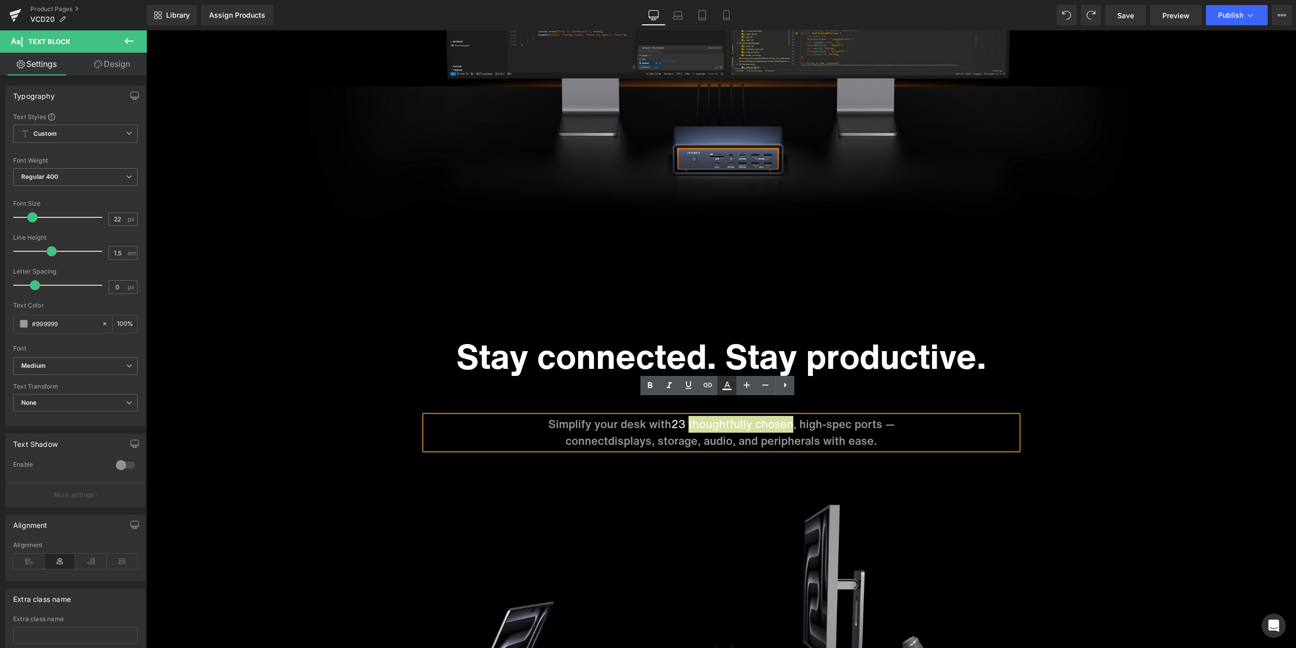
click at [726, 386] on icon at bounding box center [727, 385] width 12 height 12
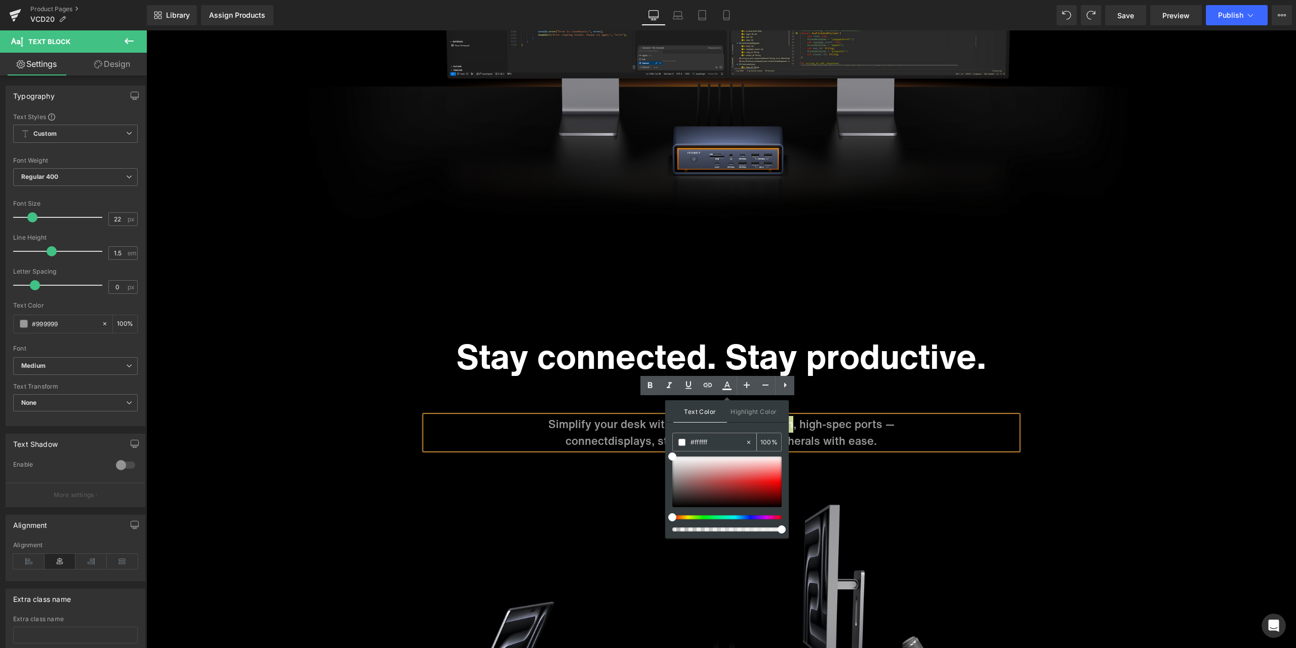
click at [723, 440] on input "#999999" at bounding box center [718, 442] width 55 height 11
paste input "999999"
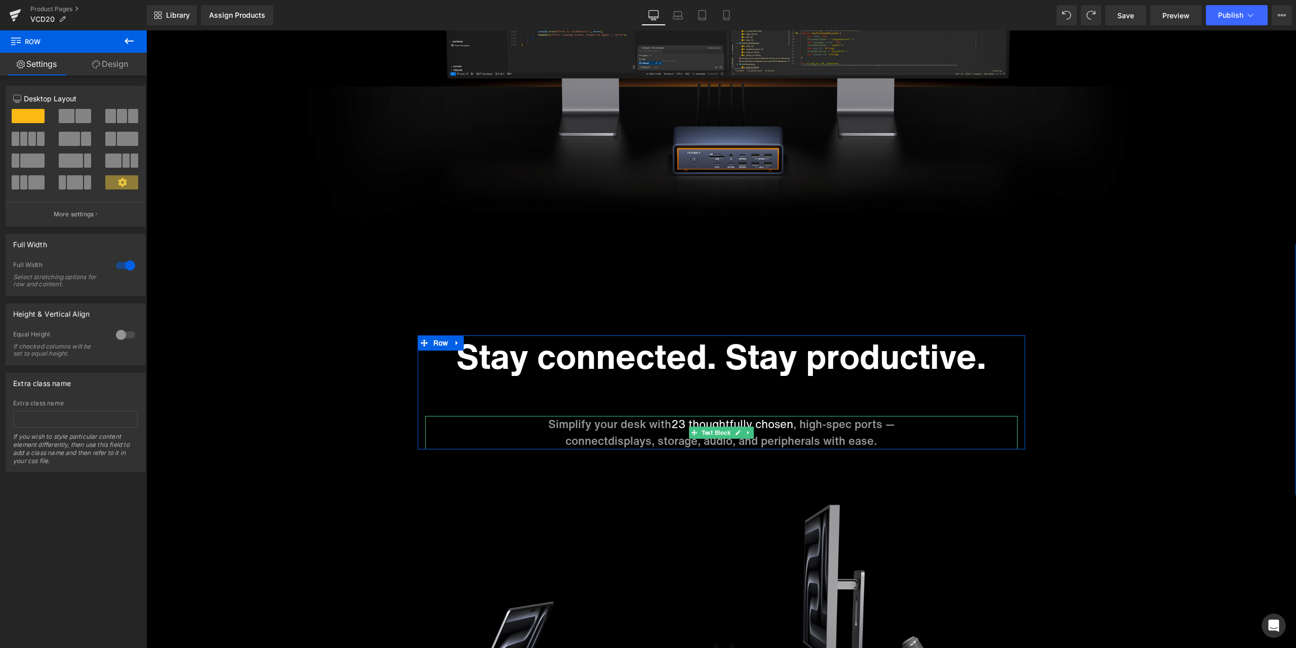
click at [764, 416] on span "23 thoughtfully chosen" at bounding box center [732, 424] width 122 height 16
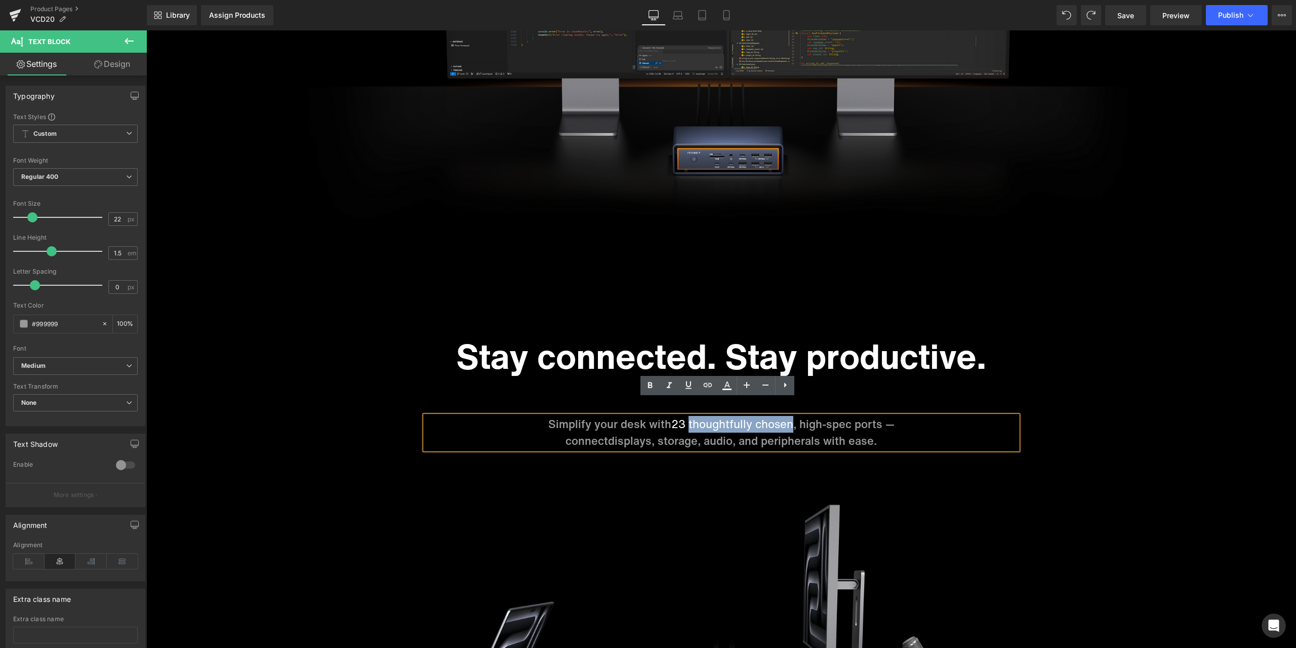
drag, startPoint x: 686, startPoint y: 407, endPoint x: 787, endPoint y: 406, distance: 101.8
click at [787, 416] on span "23 thoughtfully chosen" at bounding box center [732, 424] width 122 height 16
click at [733, 393] on link at bounding box center [727, 385] width 19 height 19
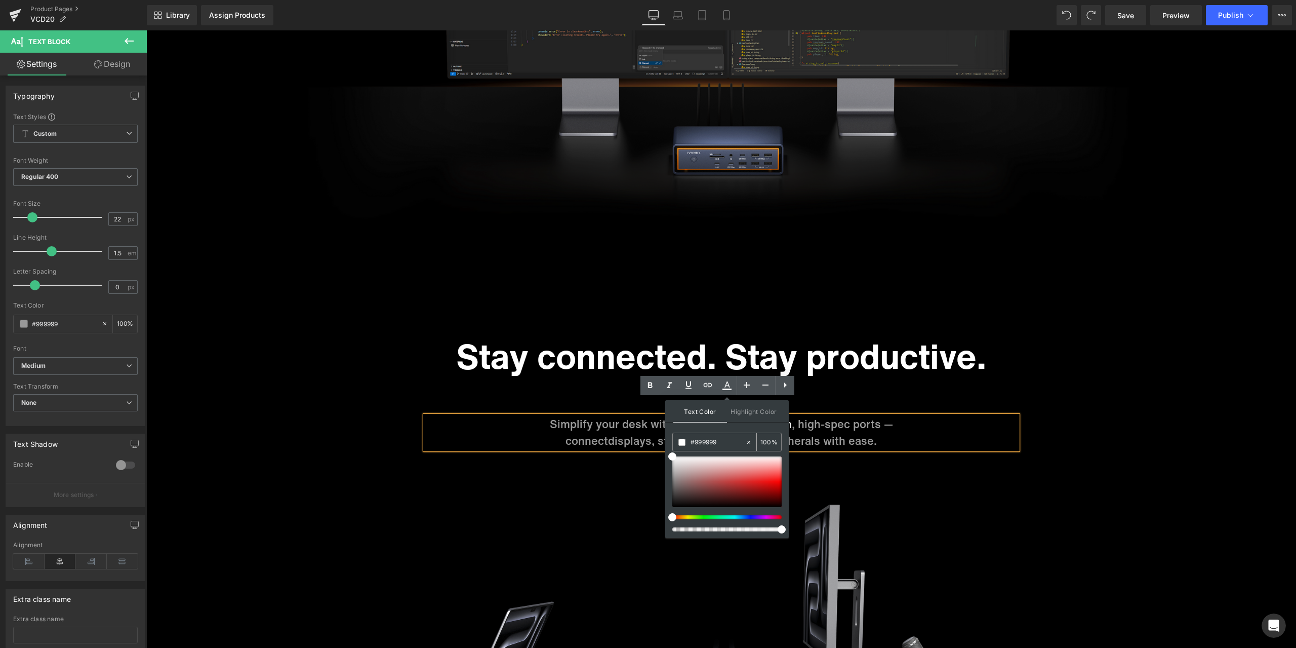
click at [724, 439] on input "#999999" at bounding box center [718, 442] width 55 height 11
paste input "999999"
type input "#999999"
click at [767, 440] on input "100" at bounding box center [766, 441] width 11 height 11
type input "100"
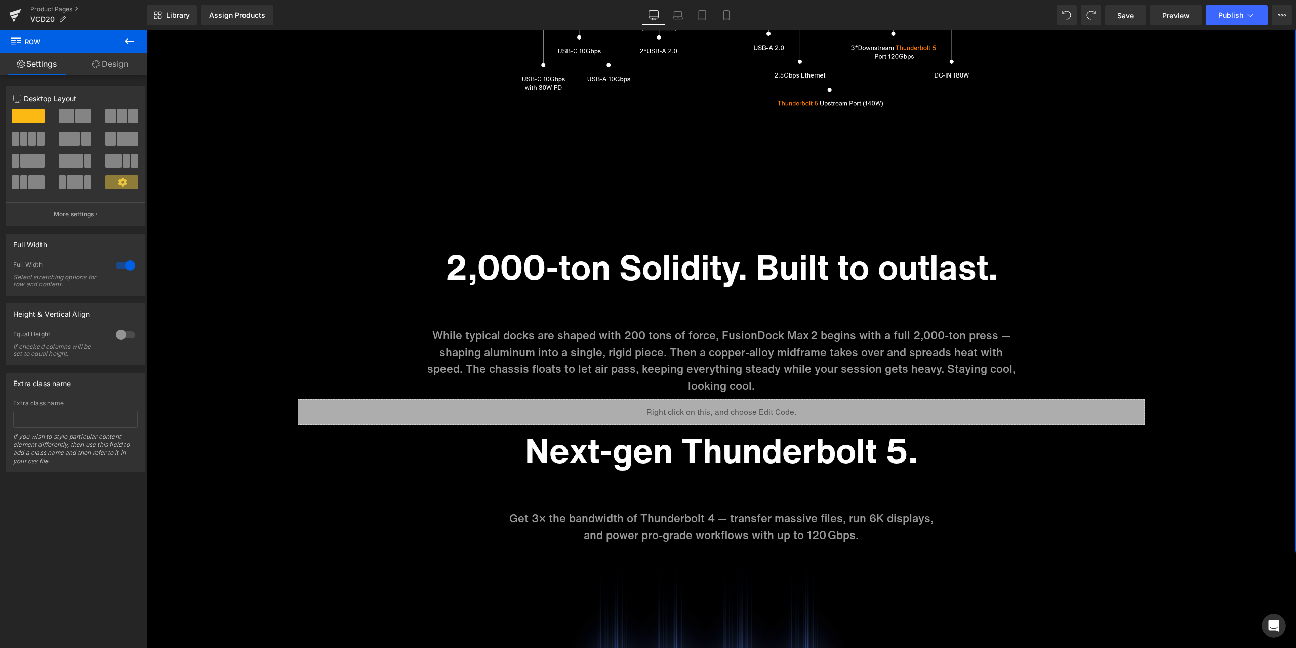
scroll to position [4152, 0]
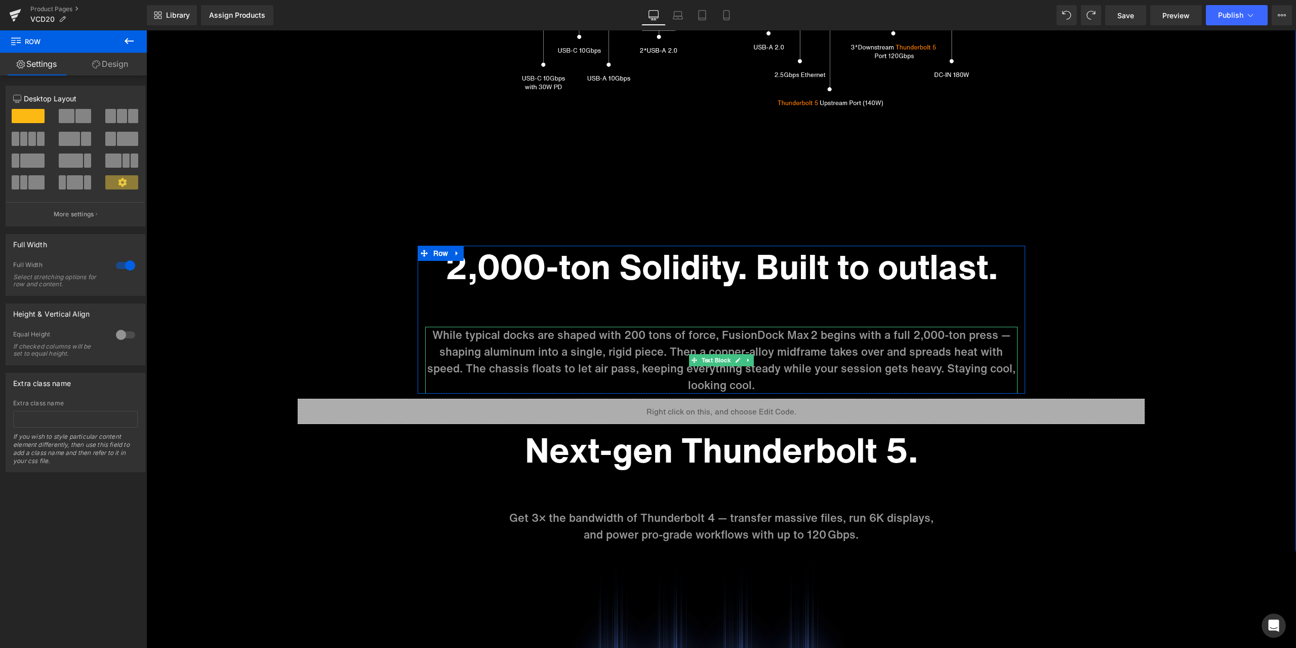
click at [939, 348] on p "While typical docks are shaped with 200 tons of force, FusionDock Max 2 begins …" at bounding box center [721, 360] width 592 height 67
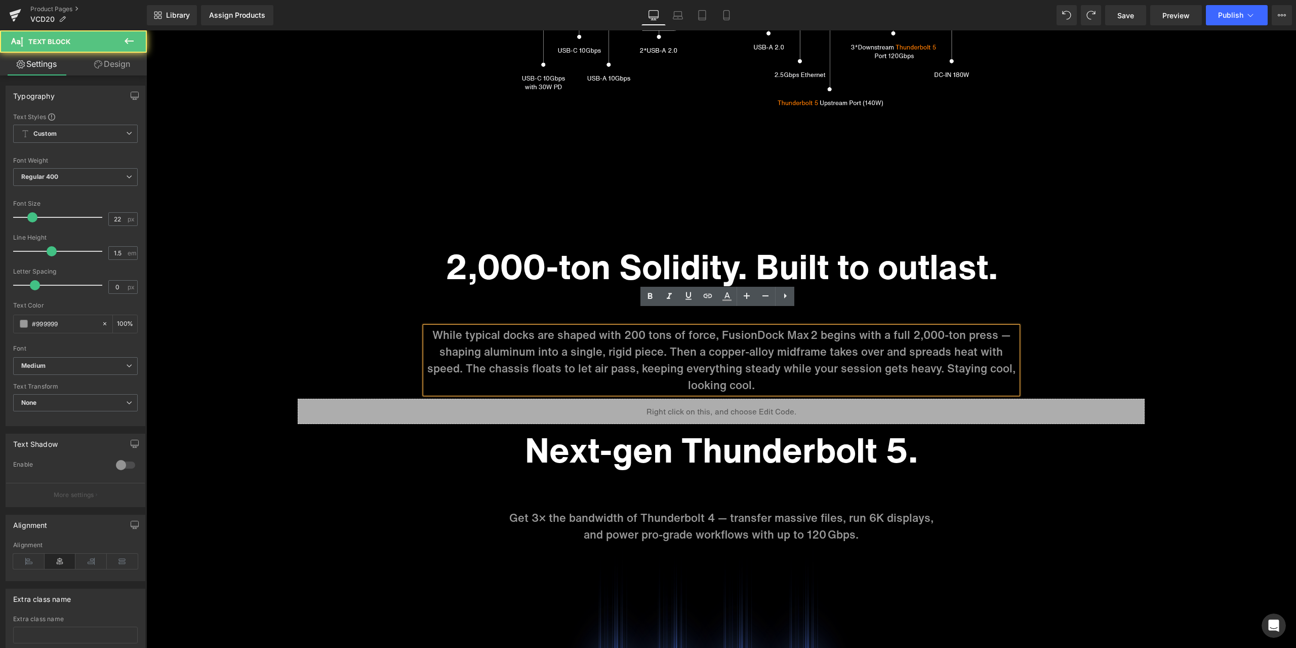
click at [940, 347] on p "While typical docks are shaped with 200 tons of force, FusionDock Max 2 begins …" at bounding box center [721, 360] width 592 height 67
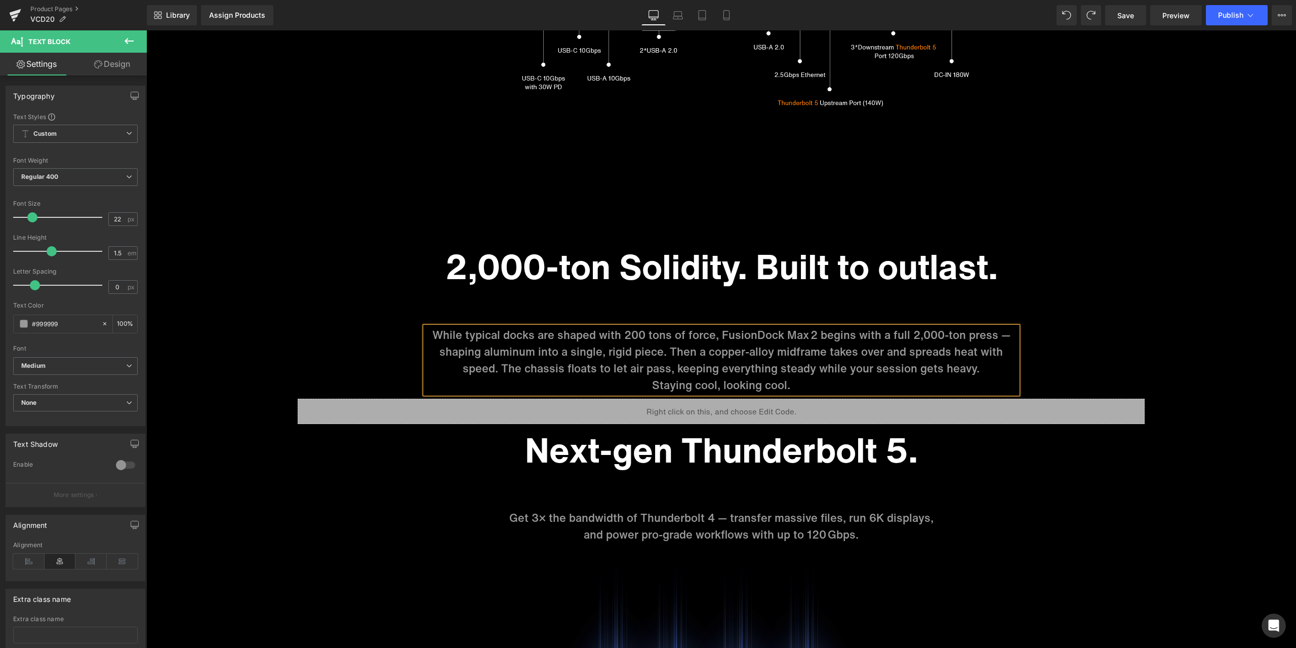
click at [812, 350] on p "While typical docks are shaped with 200 tons of force, FusionDock Max 2 begins …" at bounding box center [721, 352] width 592 height 50
click at [818, 352] on p "While typical docks are shaped with 200 tons of force, FusionDock Max 2 begins …" at bounding box center [721, 352] width 592 height 50
click at [815, 352] on p "While typical docks are shaped with 200 tons of force, FusionDock Max 2 begins …" at bounding box center [721, 352] width 592 height 50
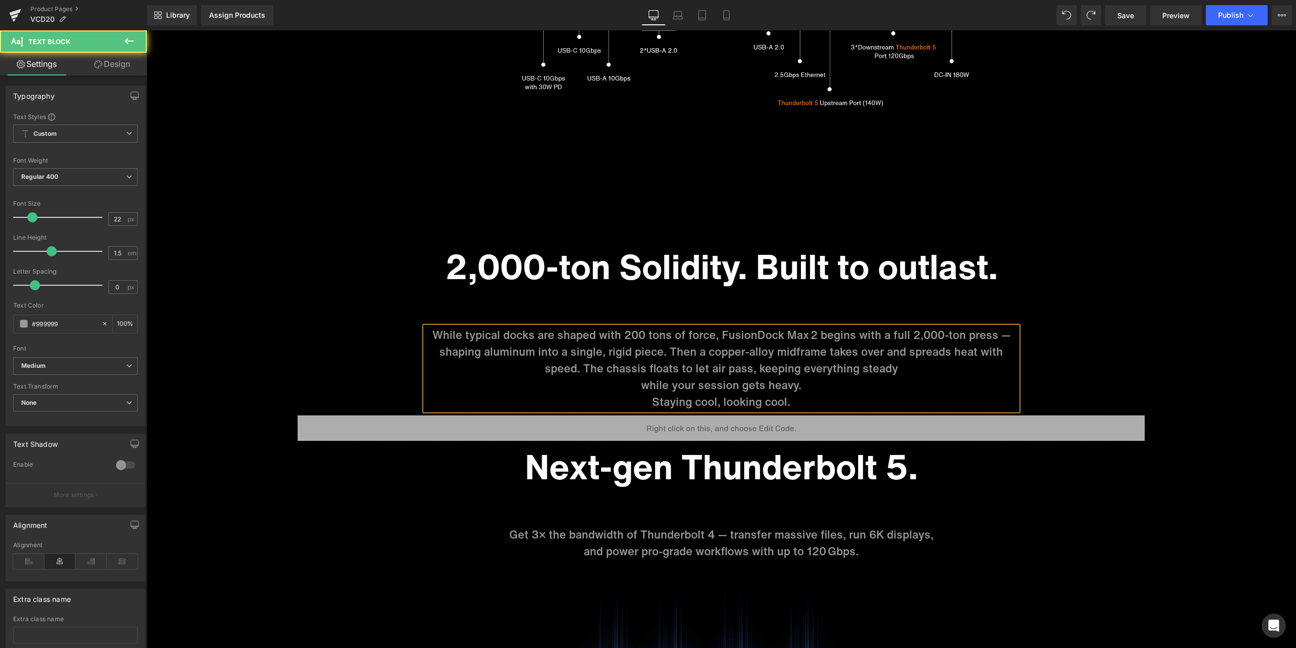
click at [650, 393] on p "Staying cool, looking cool." at bounding box center [721, 401] width 592 height 17
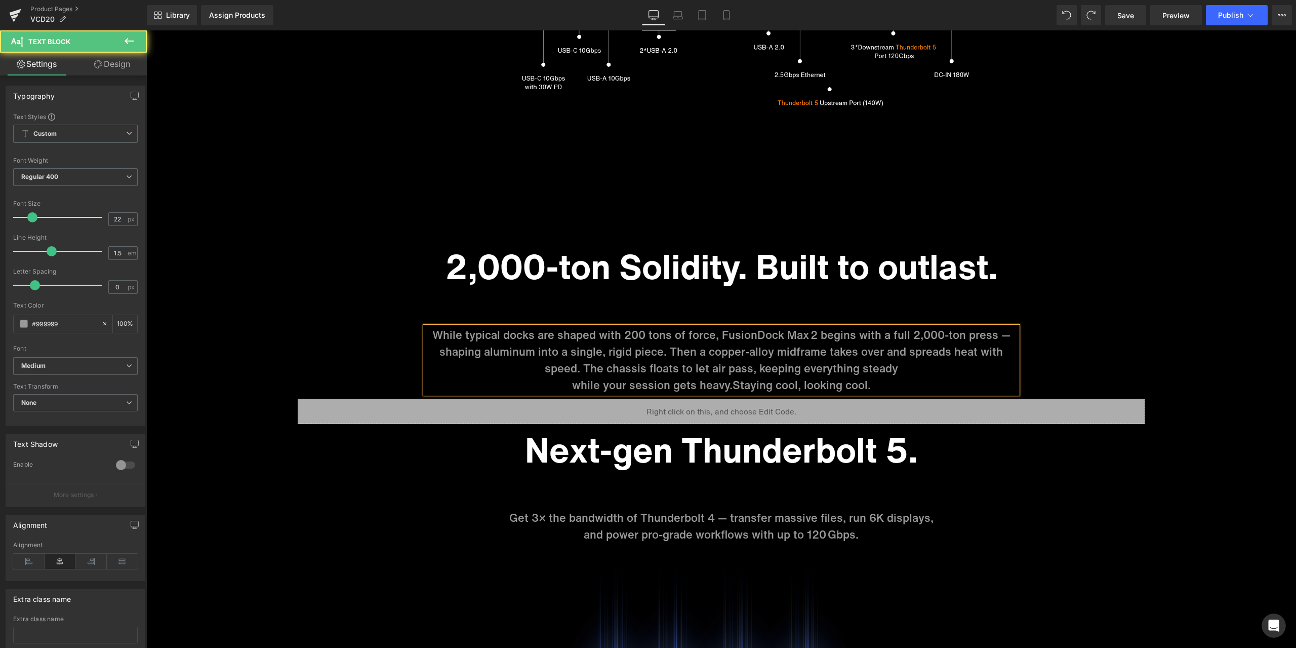
click at [572, 377] on p "while your session gets heavy. Staying cool, looking cool." at bounding box center [721, 385] width 592 height 17
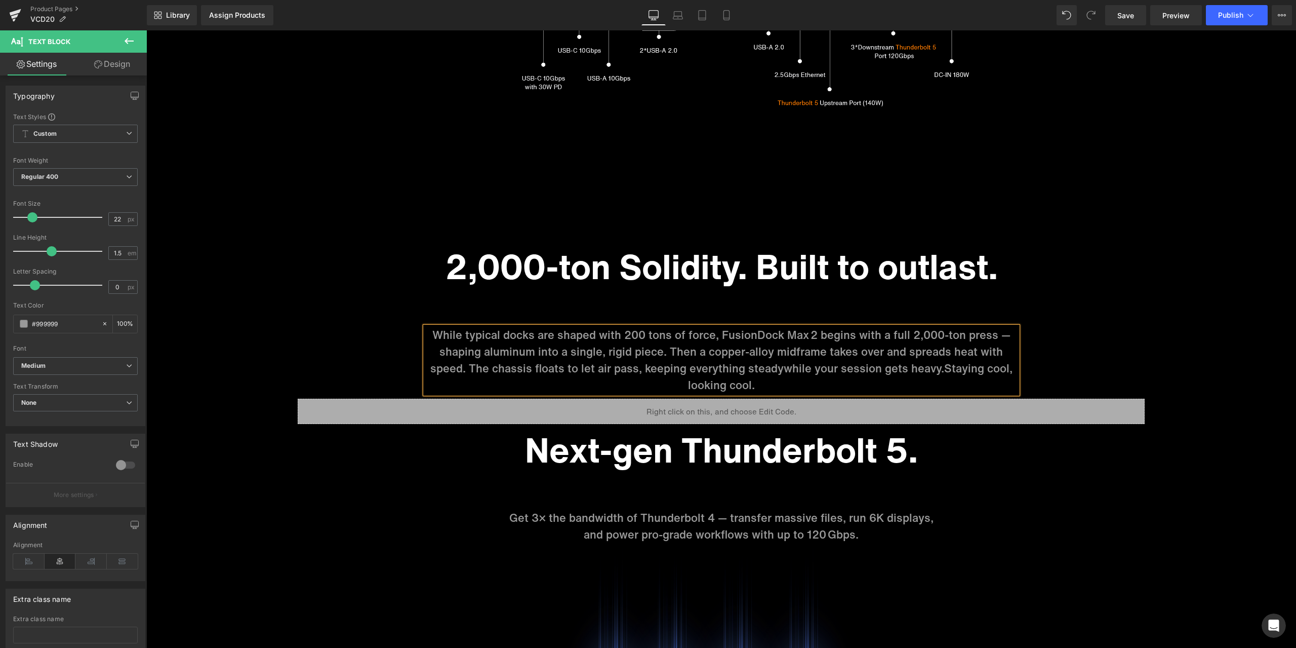
click at [940, 360] on span "Staying cool, looking cool." at bounding box center [850, 376] width 325 height 33
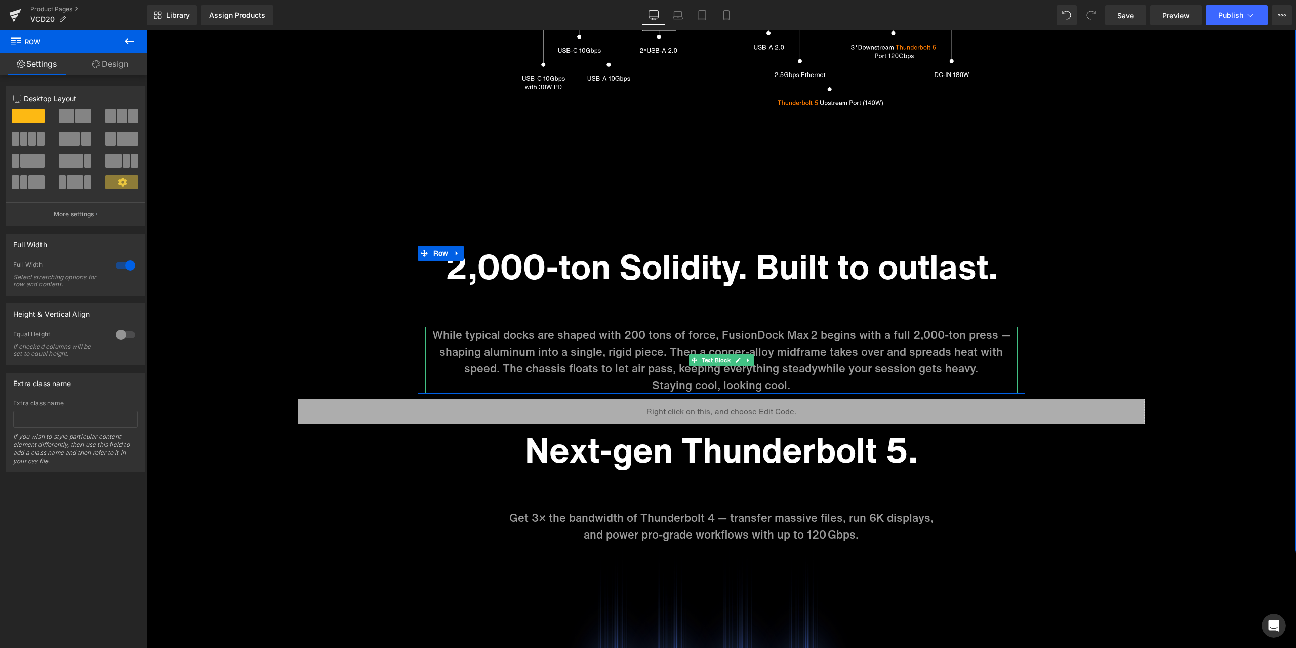
click at [921, 339] on p "While typical docks are shaped with 200 tons of force, FusionDock Max 2 begins …" at bounding box center [721, 352] width 592 height 50
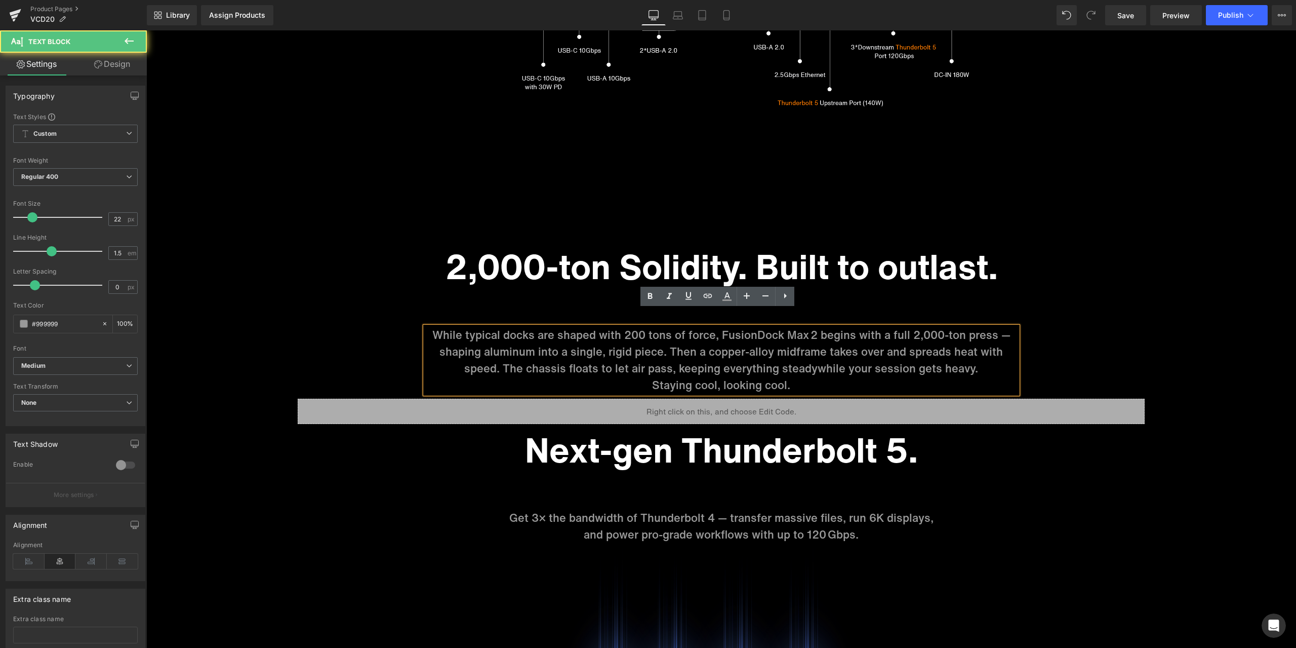
click at [889, 327] on p "While typical docks are shaped with 200 tons of force, FusionDock Max 2 begins …" at bounding box center [721, 352] width 592 height 50
drag, startPoint x: 881, startPoint y: 318, endPoint x: 873, endPoint y: 318, distance: 7.6
click at [873, 327] on p "While typical docks are shaped with 200 tons of force, FusionDock Max 2 begins …" at bounding box center [721, 352] width 592 height 50
drag, startPoint x: 889, startPoint y: 317, endPoint x: 993, endPoint y: 322, distance: 104.4
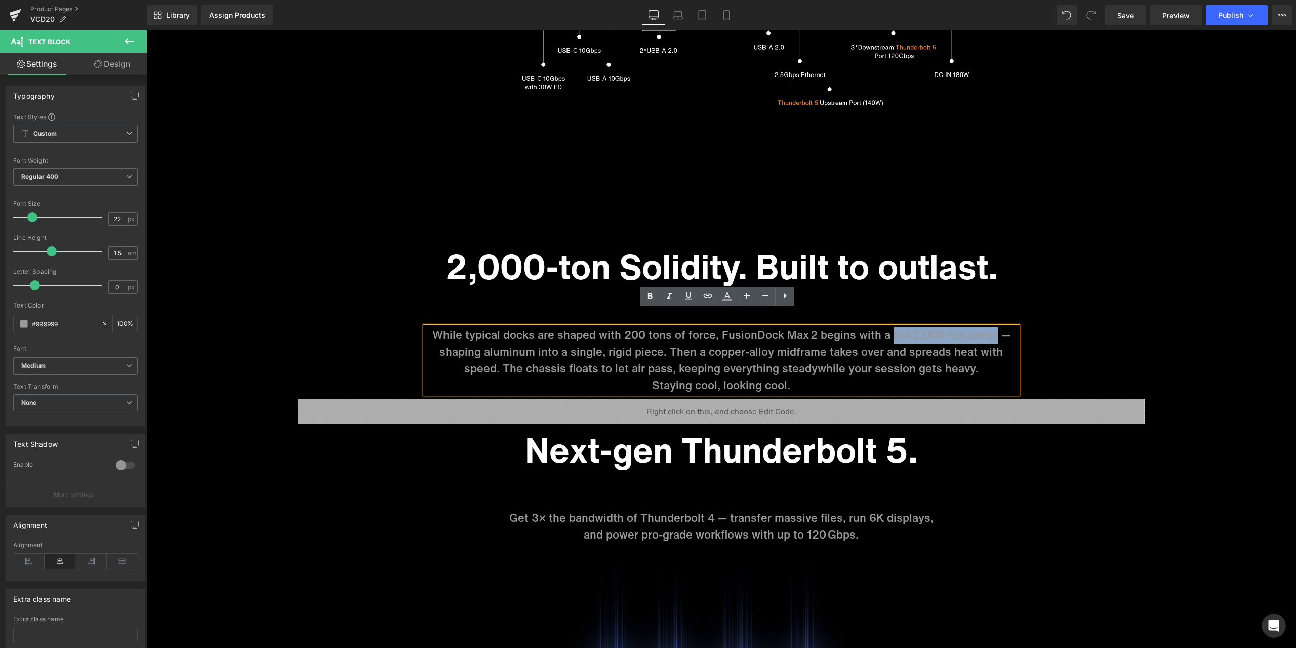
click at [993, 327] on p "While typical docks are shaped with 200 tons of force, FusionDock Max 2 begins …" at bounding box center [721, 352] width 592 height 50
click at [729, 300] on icon at bounding box center [727, 296] width 12 height 12
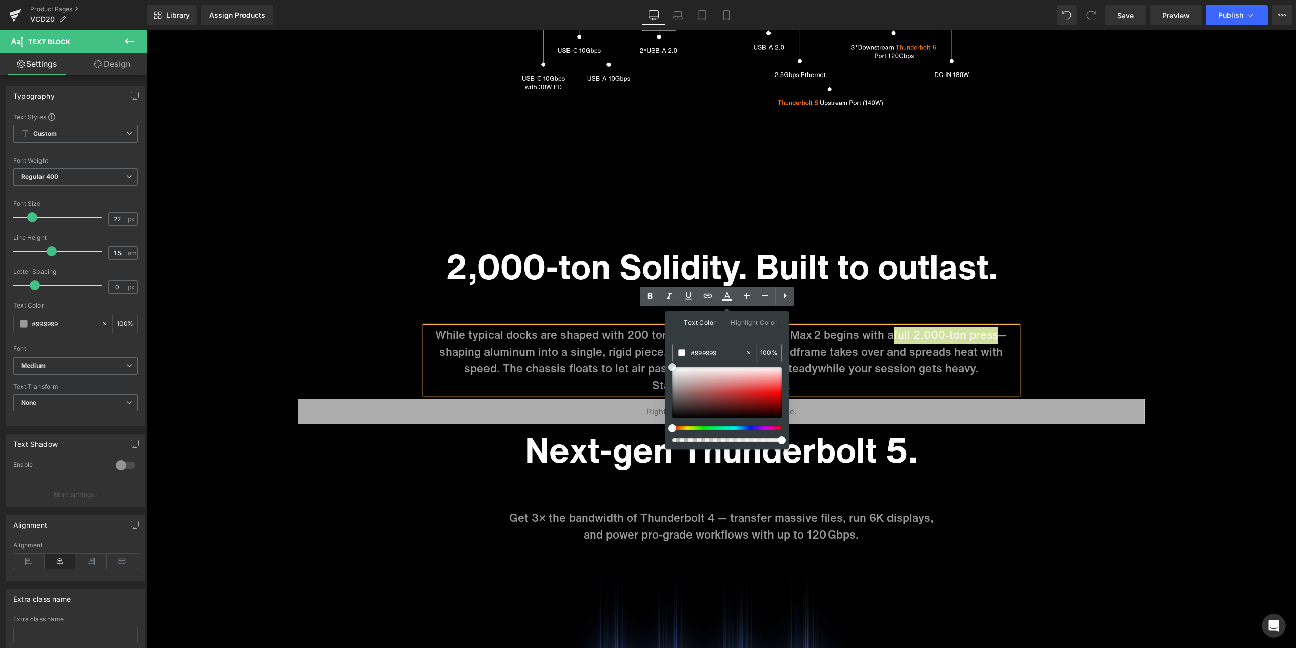
drag, startPoint x: 820, startPoint y: 409, endPoint x: 663, endPoint y: 350, distance: 167.6
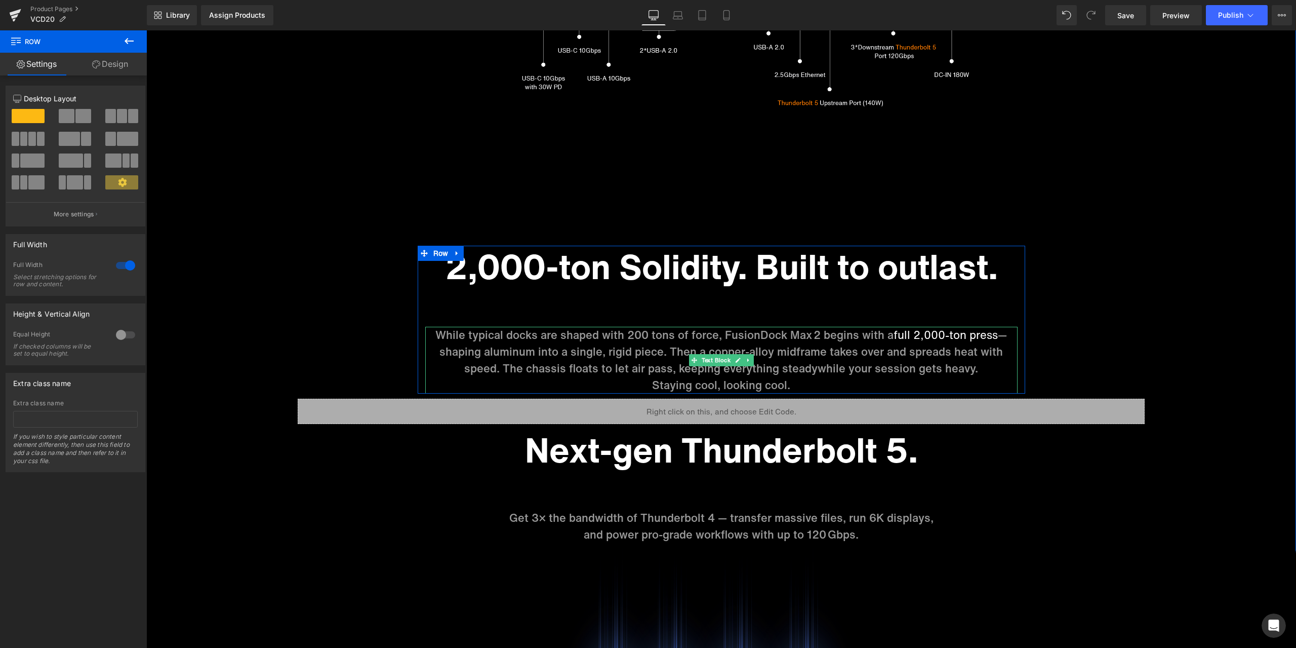
click at [791, 331] on p "While typical docks are shaped with 200 tons of force, FusionDock Max 2 begins …" at bounding box center [721, 352] width 592 height 50
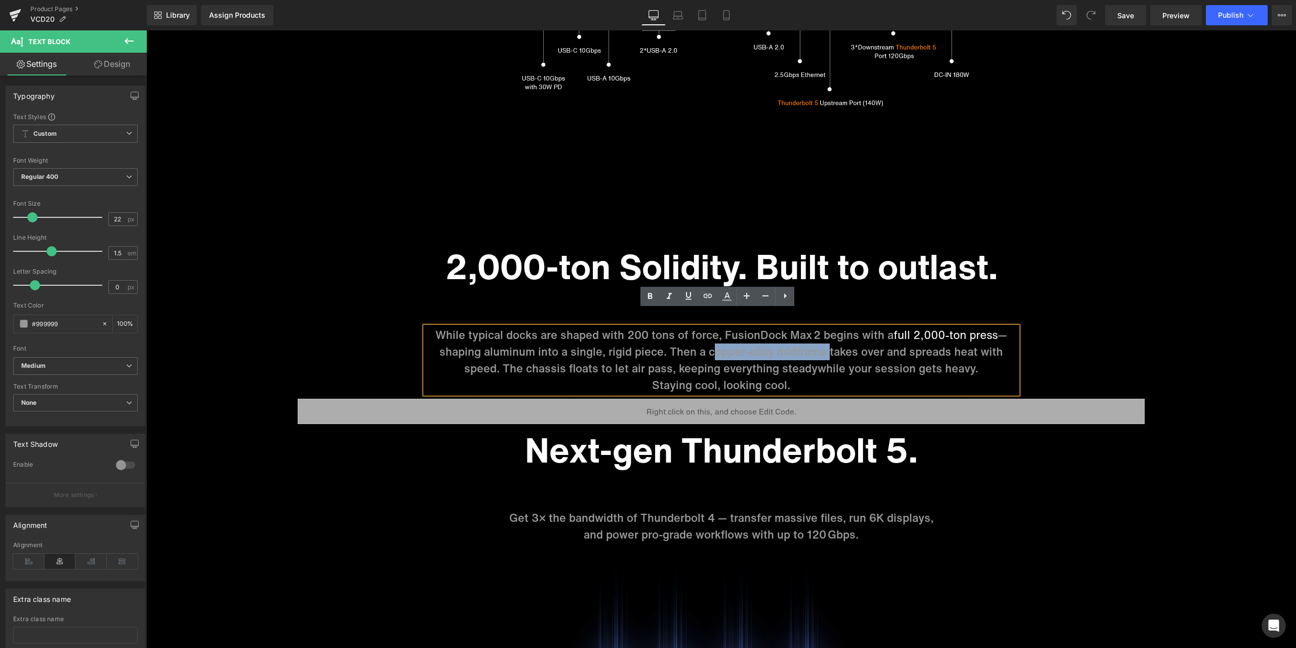
drag, startPoint x: 704, startPoint y: 334, endPoint x: 821, endPoint y: 341, distance: 116.7
click at [821, 341] on p "While typical docks are shaped with 200 tons of force, FusionDock Max 2 begins …" at bounding box center [721, 352] width 592 height 50
click at [729, 298] on icon at bounding box center [727, 296] width 12 height 12
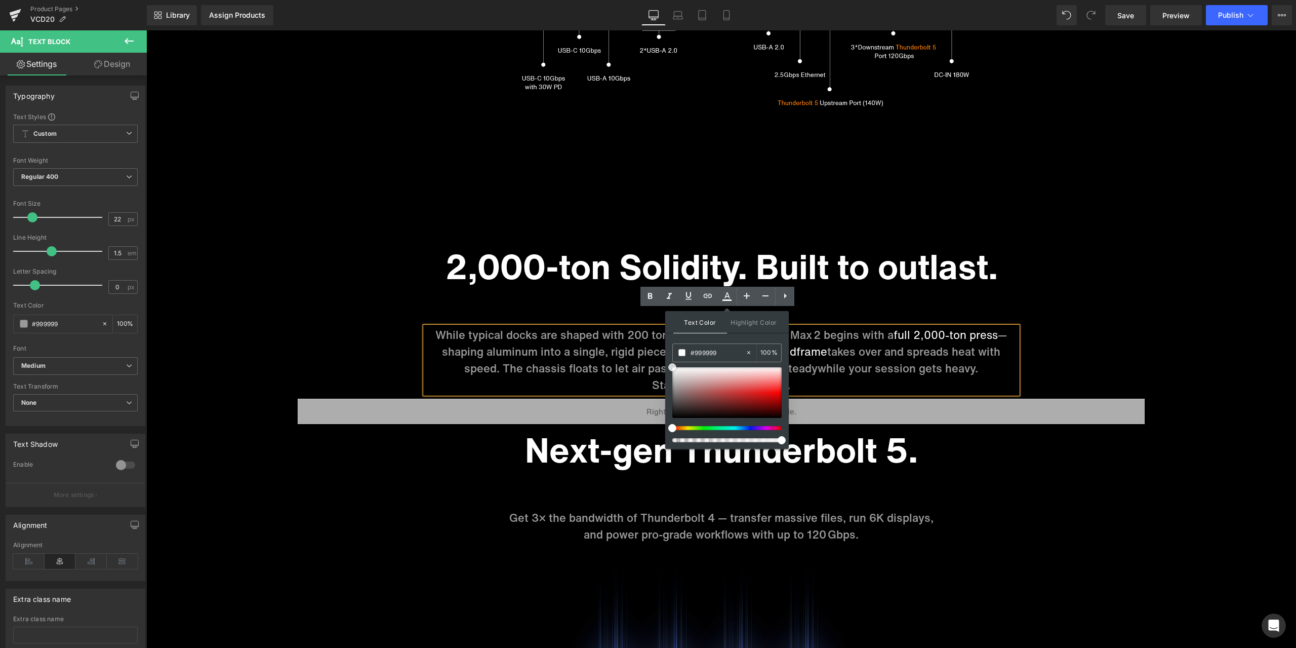
drag, startPoint x: 819, startPoint y: 418, endPoint x: 654, endPoint y: 344, distance: 180.4
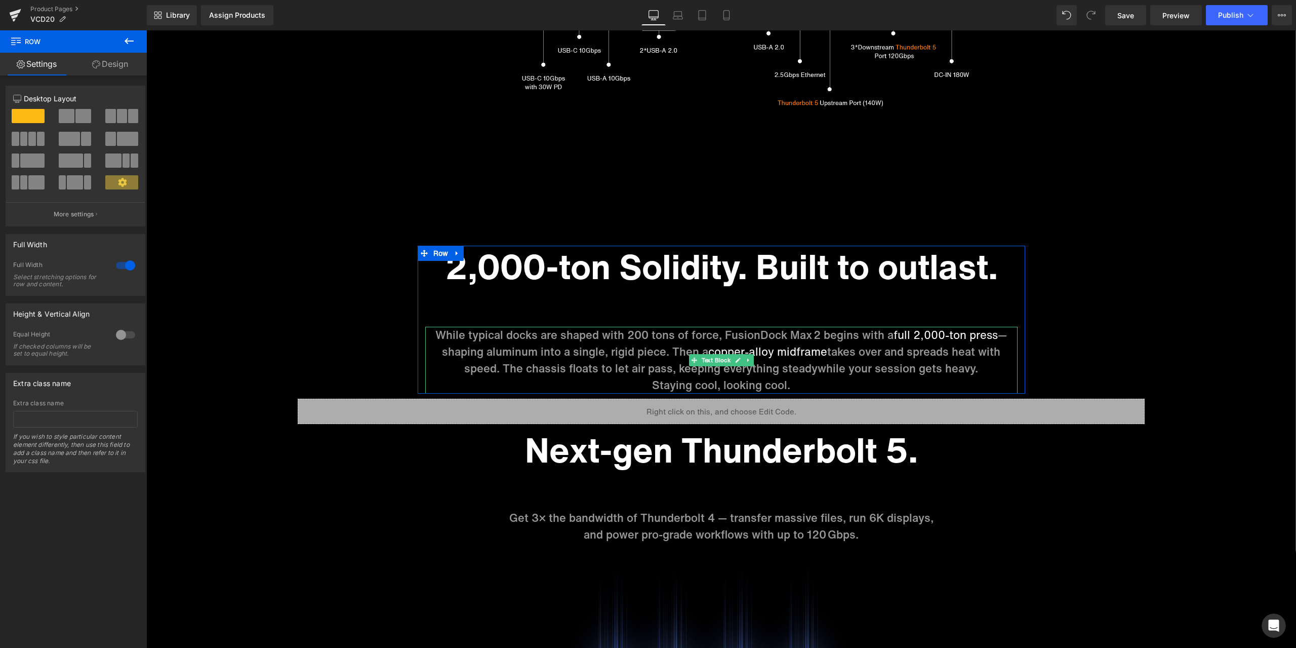
click at [549, 353] on p "While typical docks are shaped with 200 tons of force, FusionDock Max 2 begins …" at bounding box center [721, 352] width 592 height 50
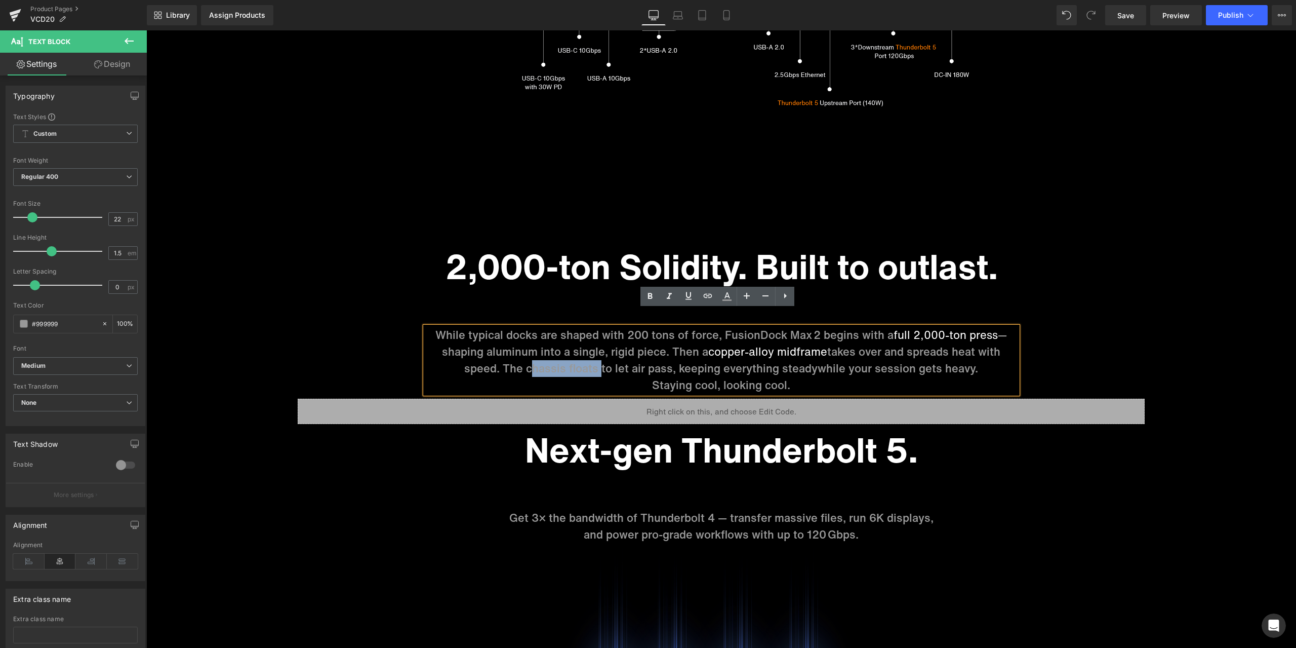
drag, startPoint x: 524, startPoint y: 351, endPoint x: 593, endPoint y: 350, distance: 68.9
click at [593, 350] on p "While typical docks are shaped with 200 tons of force, FusionDock Max 2 begins …" at bounding box center [721, 352] width 592 height 50
click at [727, 294] on icon at bounding box center [728, 295] width 6 height 6
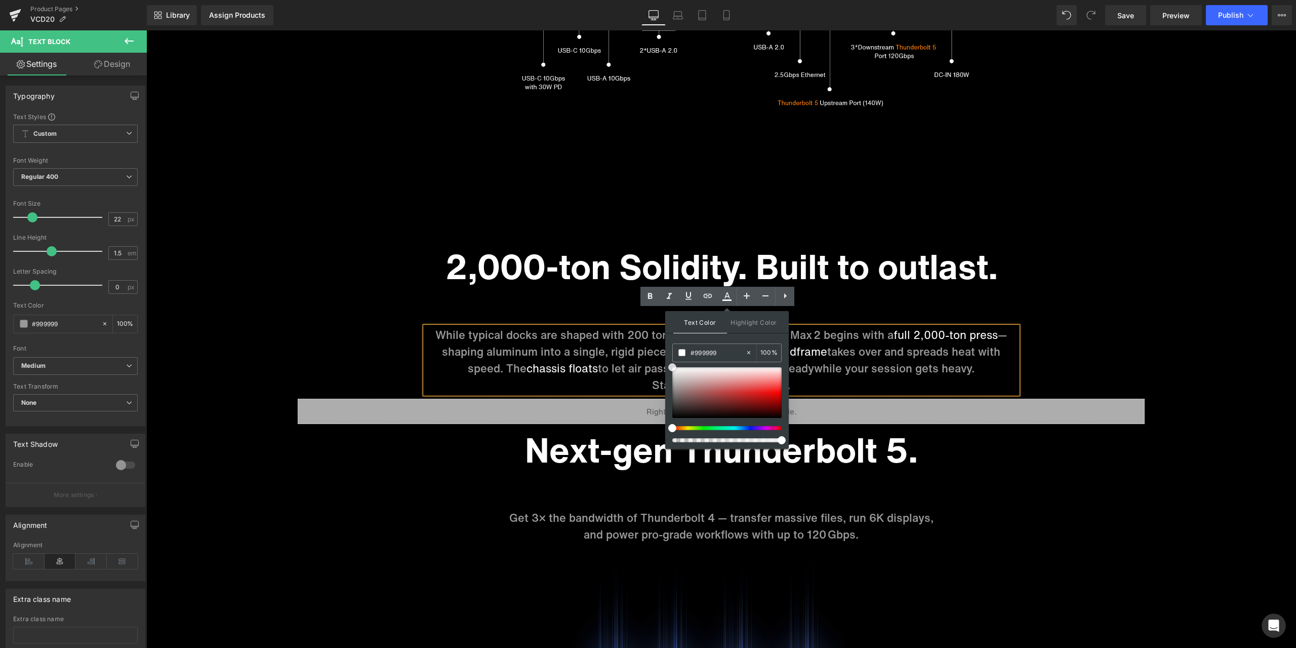
drag, startPoint x: 817, startPoint y: 414, endPoint x: 657, endPoint y: 341, distance: 175.6
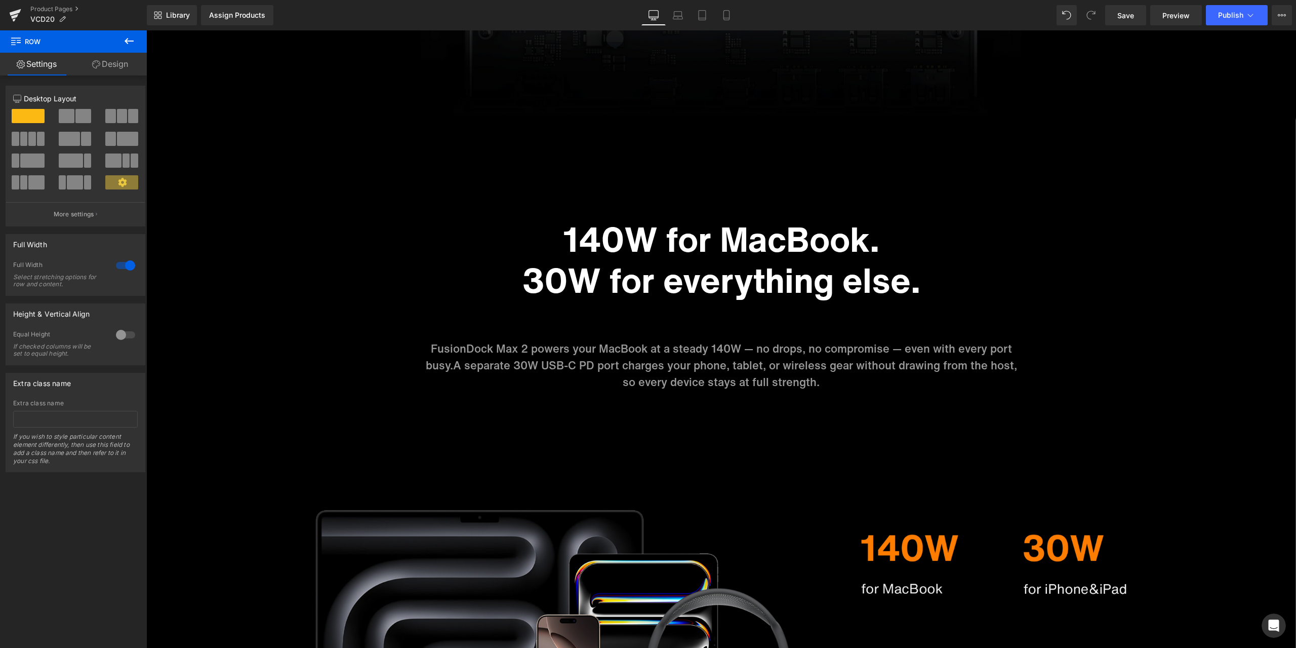
scroll to position [5064, 0]
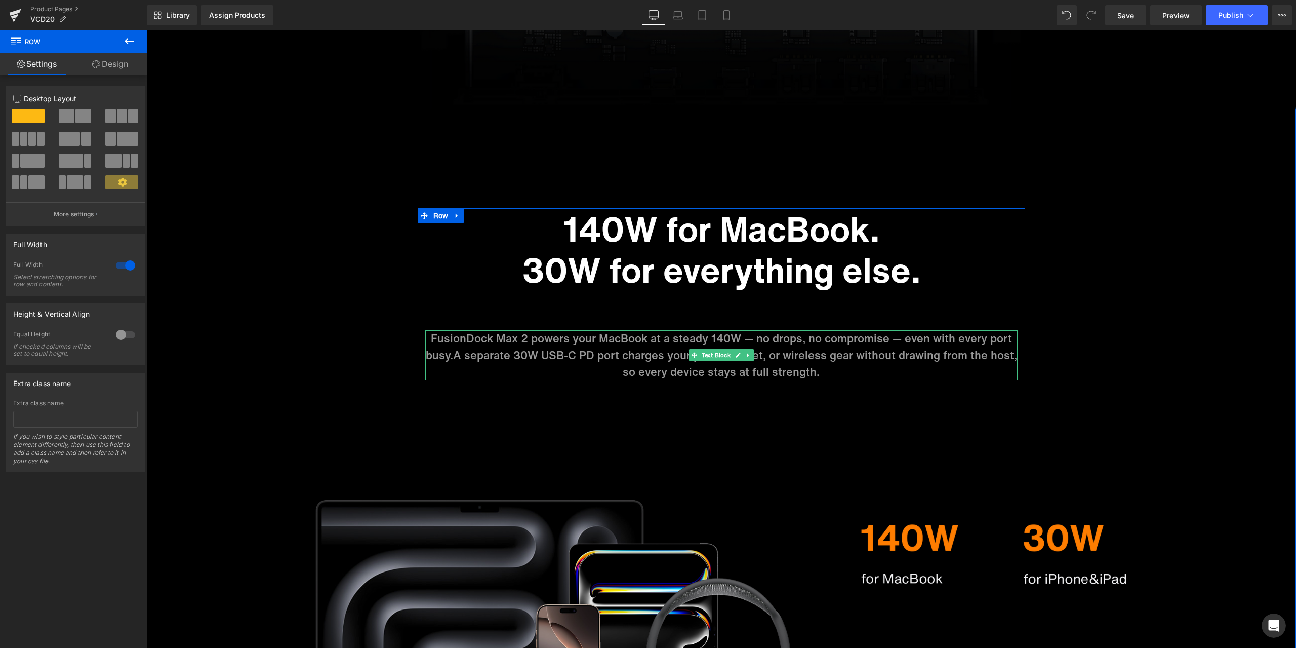
click at [757, 330] on span "FusionDock Max 2 powers your MacBook at a steady 140W — no drops, no compromise…" at bounding box center [719, 346] width 586 height 33
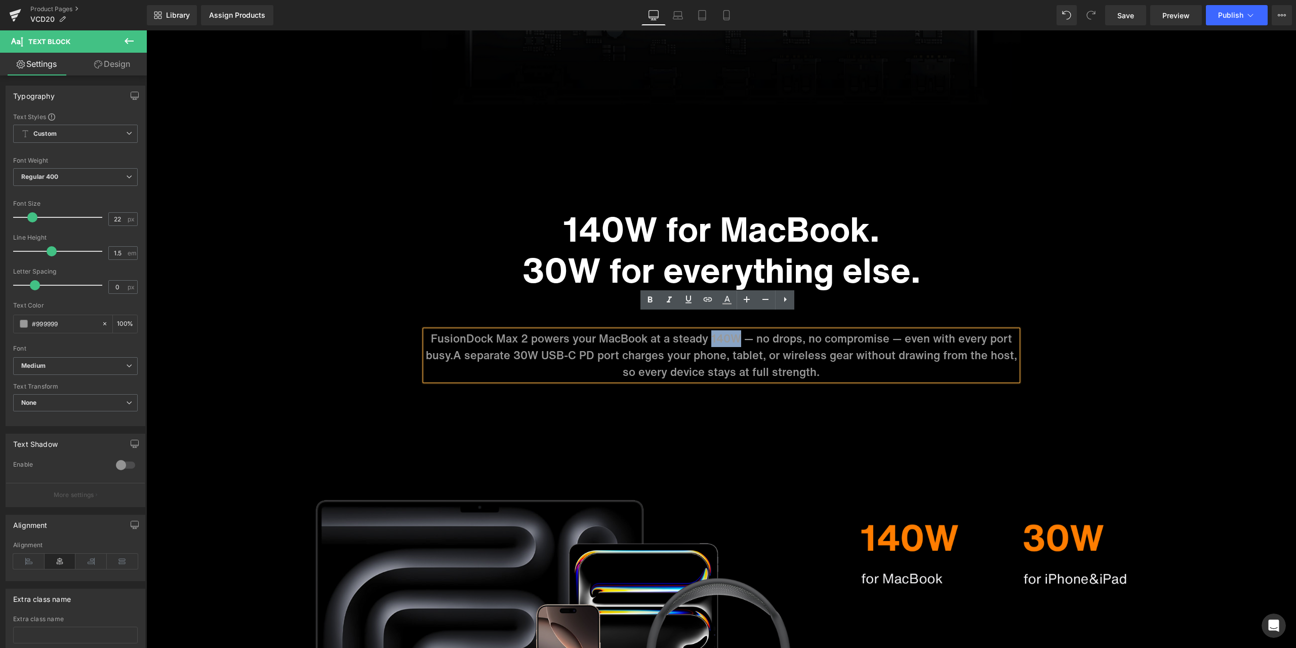
drag, startPoint x: 714, startPoint y: 321, endPoint x: 737, endPoint y: 320, distance: 22.8
click at [737, 330] on span "FusionDock Max 2 powers your MacBook at a steady 140W — no drops, no compromise…" at bounding box center [719, 346] width 586 height 33
drag, startPoint x: 669, startPoint y: 321, endPoint x: 734, endPoint y: 317, distance: 64.9
click at [734, 330] on span "FusionDock Max 2 powers your MacBook at a steady 140W — no drops, no compromise…" at bounding box center [719, 346] width 586 height 33
click at [730, 303] on icon at bounding box center [727, 304] width 9 height 2
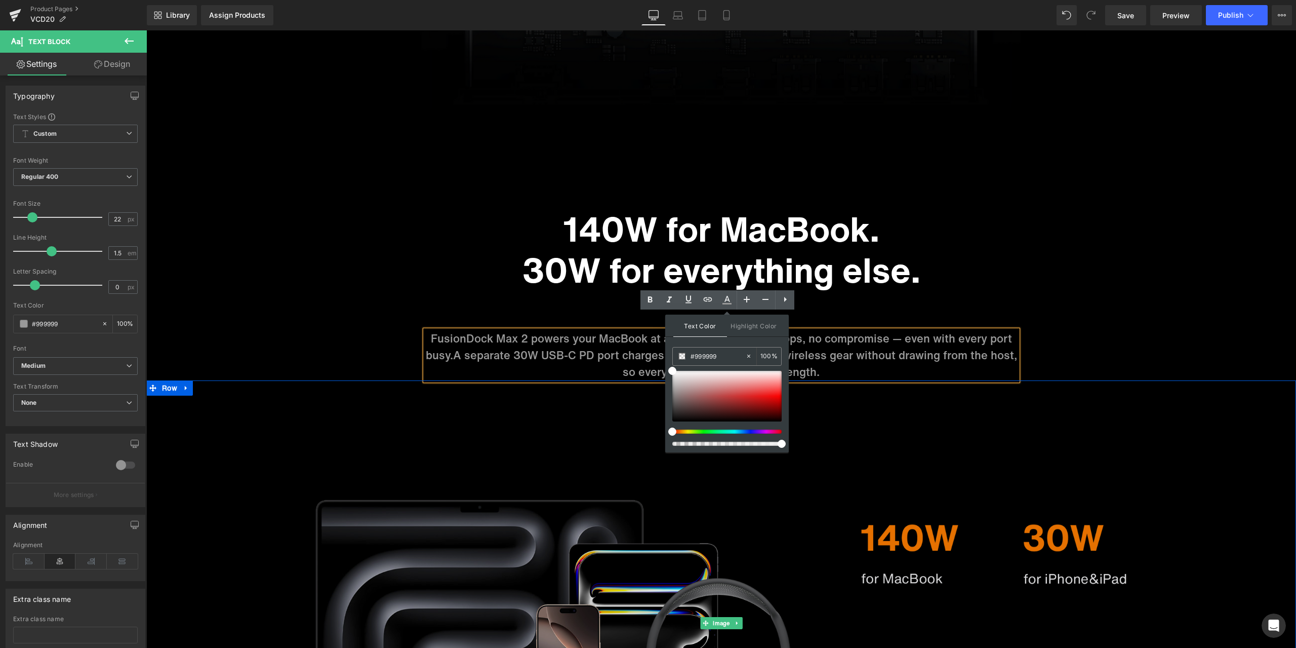
click at [915, 417] on img at bounding box center [721, 622] width 1150 height 485
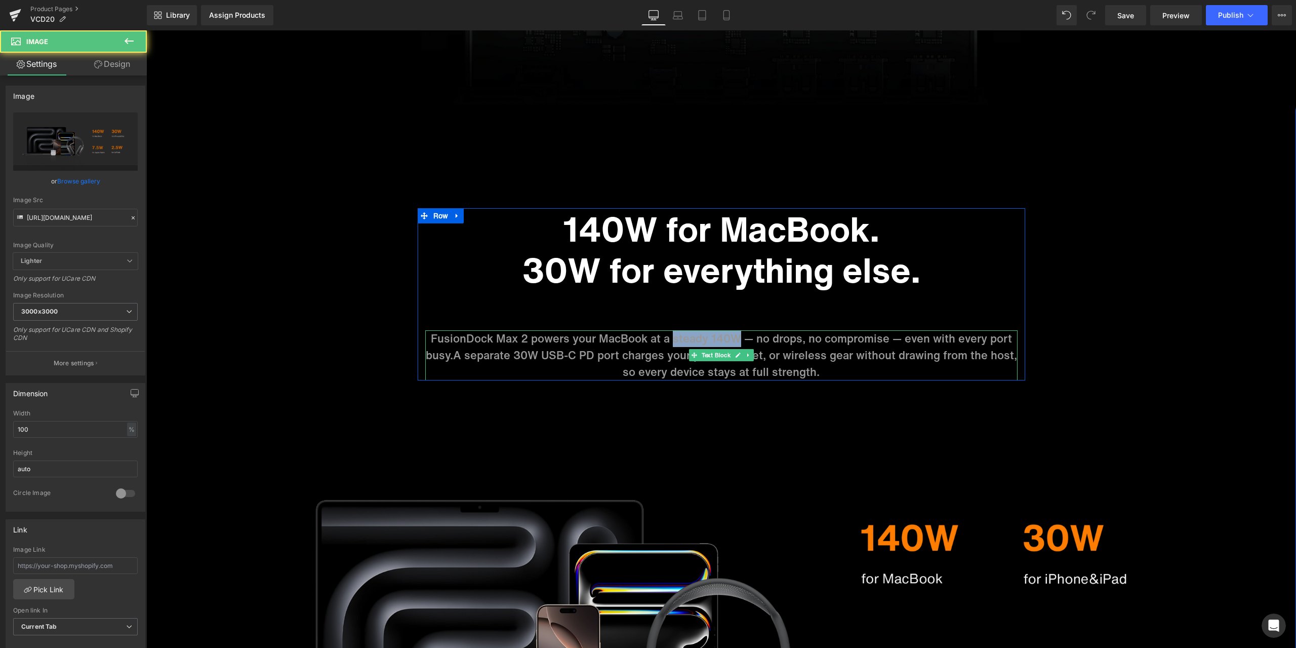
click at [752, 347] on span "A separate 30W USB-C PD port charges your phone, tablet, or wireless gear witho…" at bounding box center [735, 363] width 564 height 33
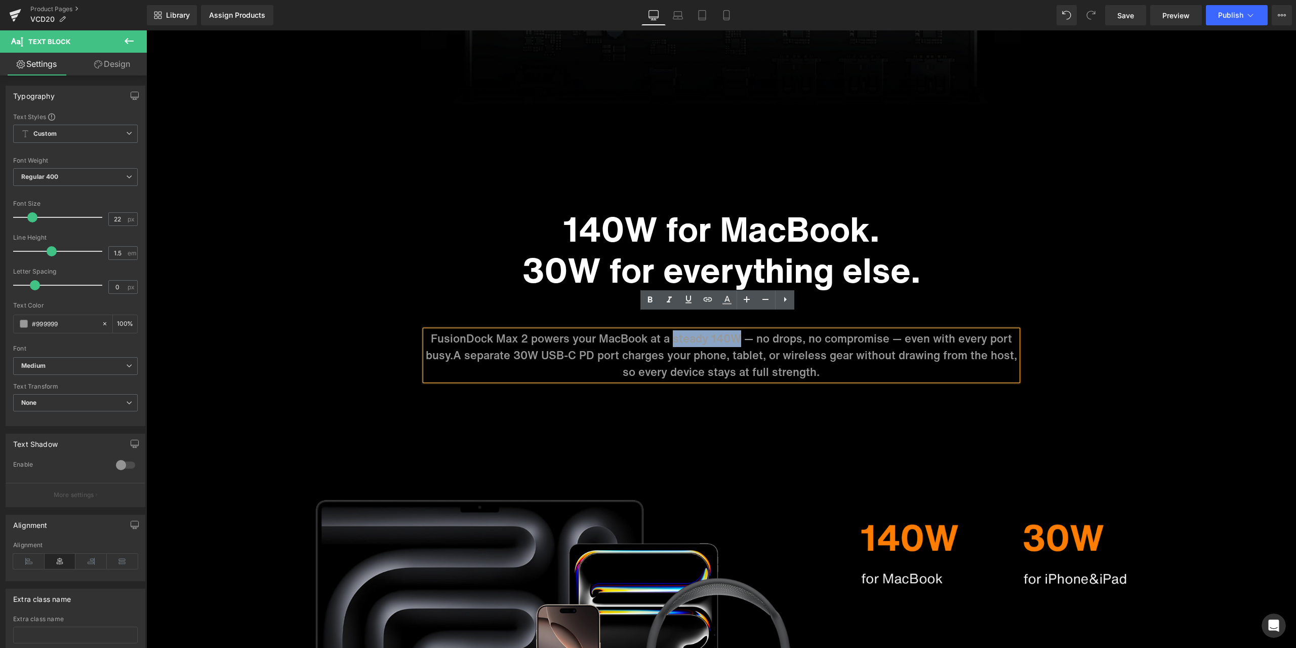
drag, startPoint x: 670, startPoint y: 324, endPoint x: 734, endPoint y: 322, distance: 64.3
click at [734, 330] on span "FusionDock Max 2 powers your MacBook at a steady 140W — no drops, no compromise…" at bounding box center [719, 346] width 586 height 33
click at [728, 306] on link at bounding box center [727, 299] width 19 height 19
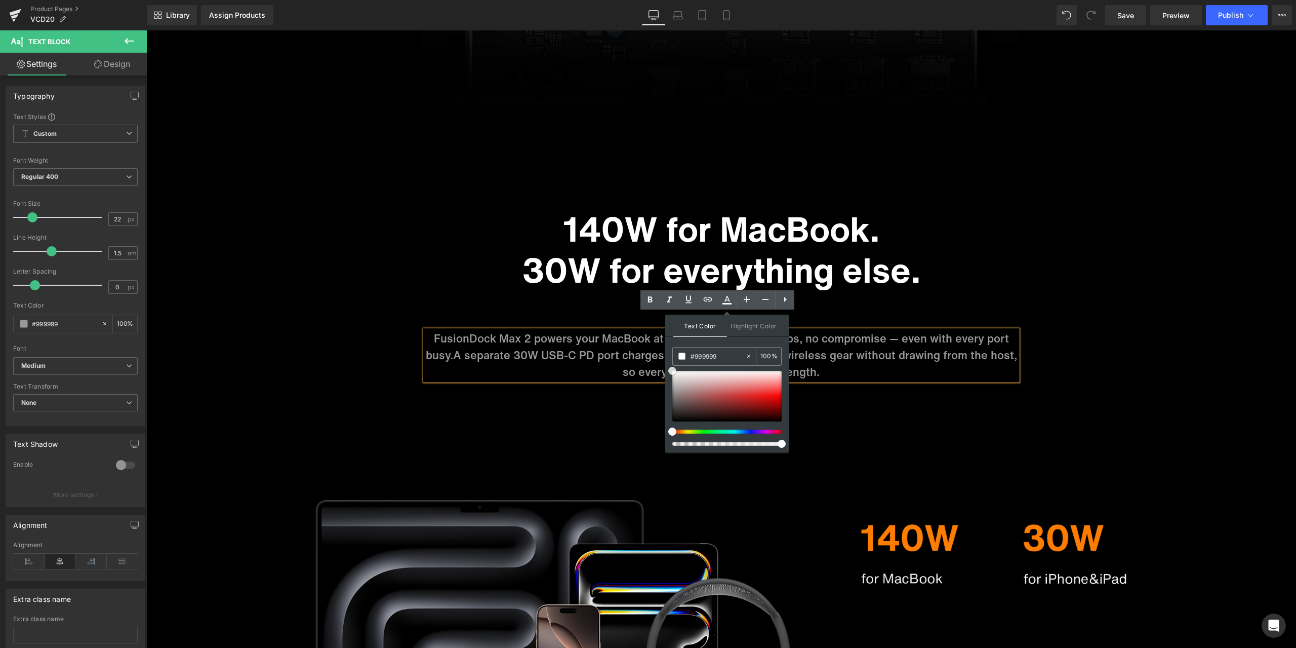
drag, startPoint x: 819, startPoint y: 402, endPoint x: 657, endPoint y: 362, distance: 166.3
click at [944, 399] on img at bounding box center [721, 622] width 1150 height 485
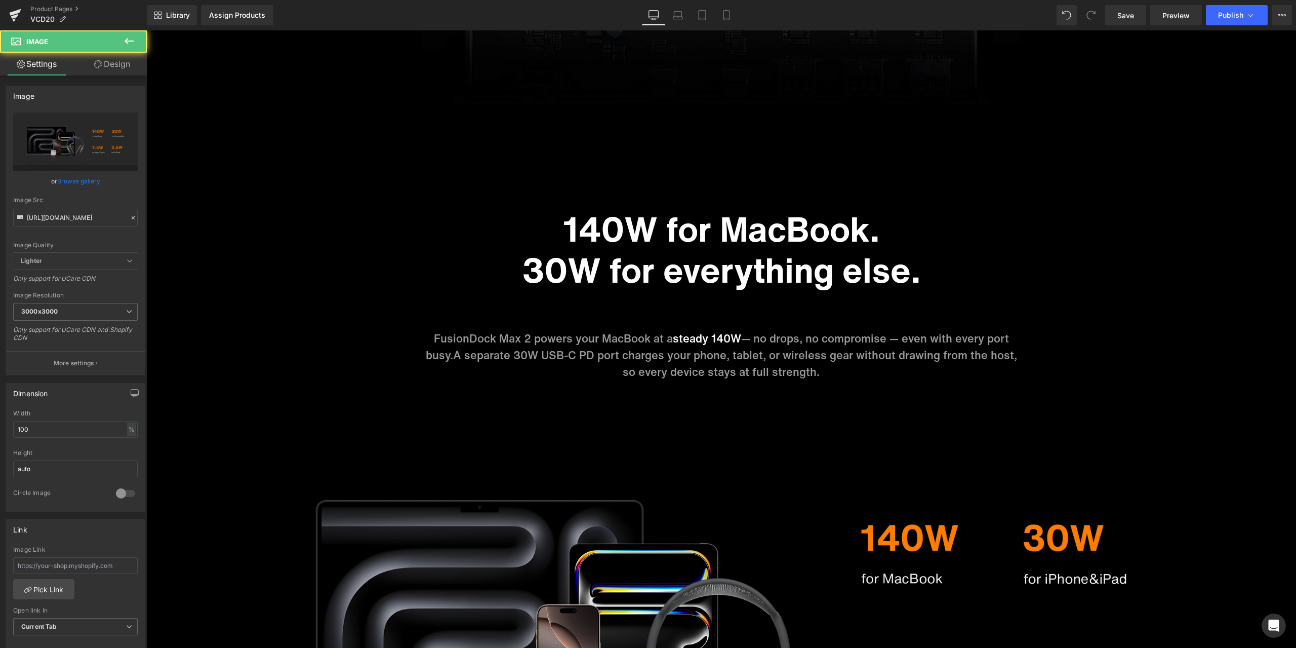
click at [992, 266] on h1 "30W for everything else." at bounding box center [721, 270] width 592 height 42
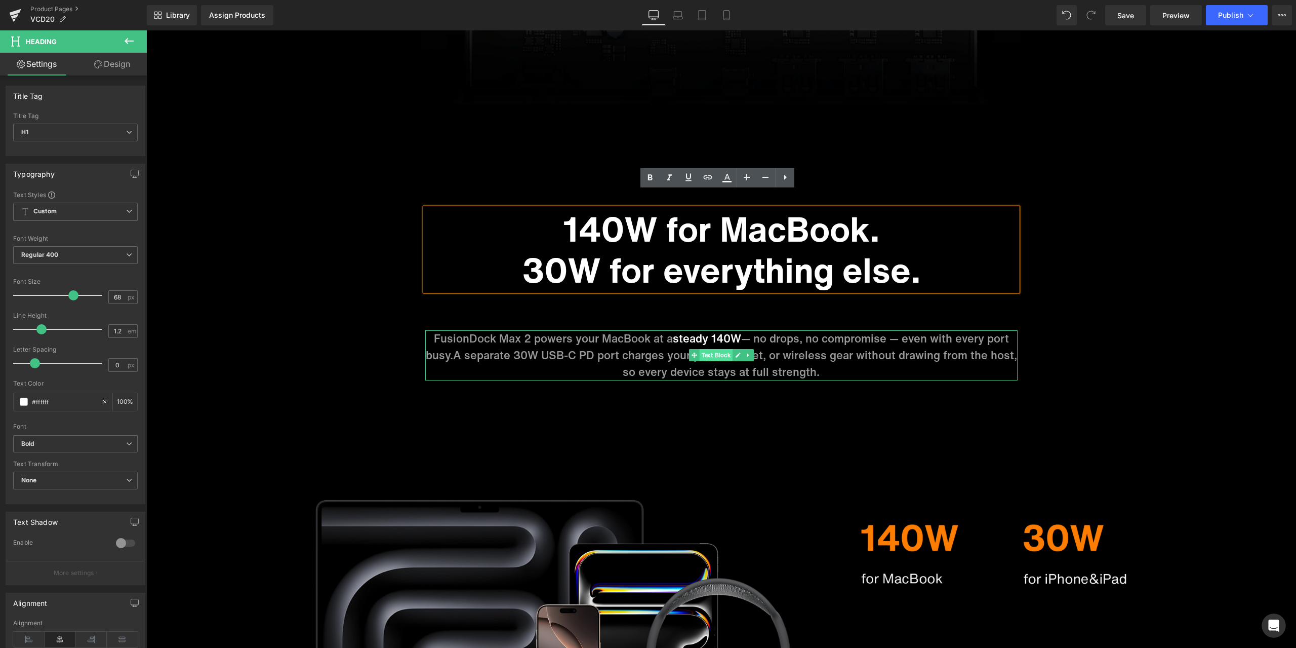
click at [703, 349] on span "Text Block" at bounding box center [715, 355] width 33 height 12
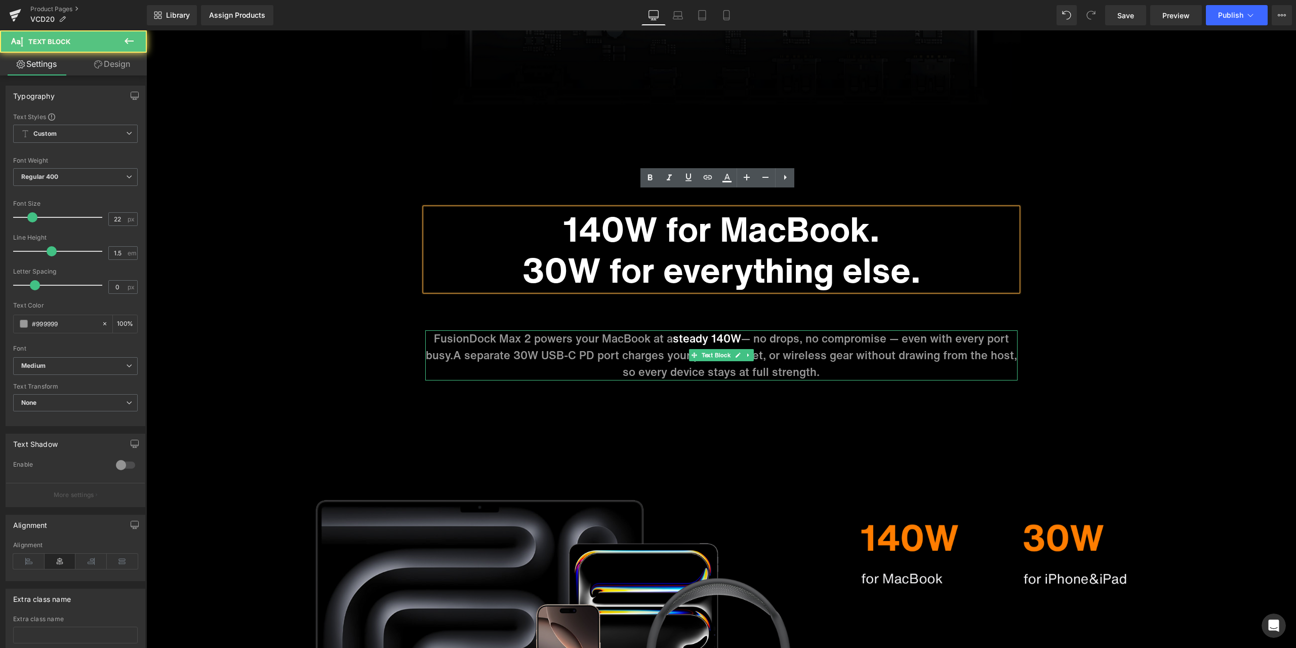
click at [514, 347] on span "A separate 30W USB-C PD port charges your phone, tablet, or wireless gear witho…" at bounding box center [735, 363] width 564 height 33
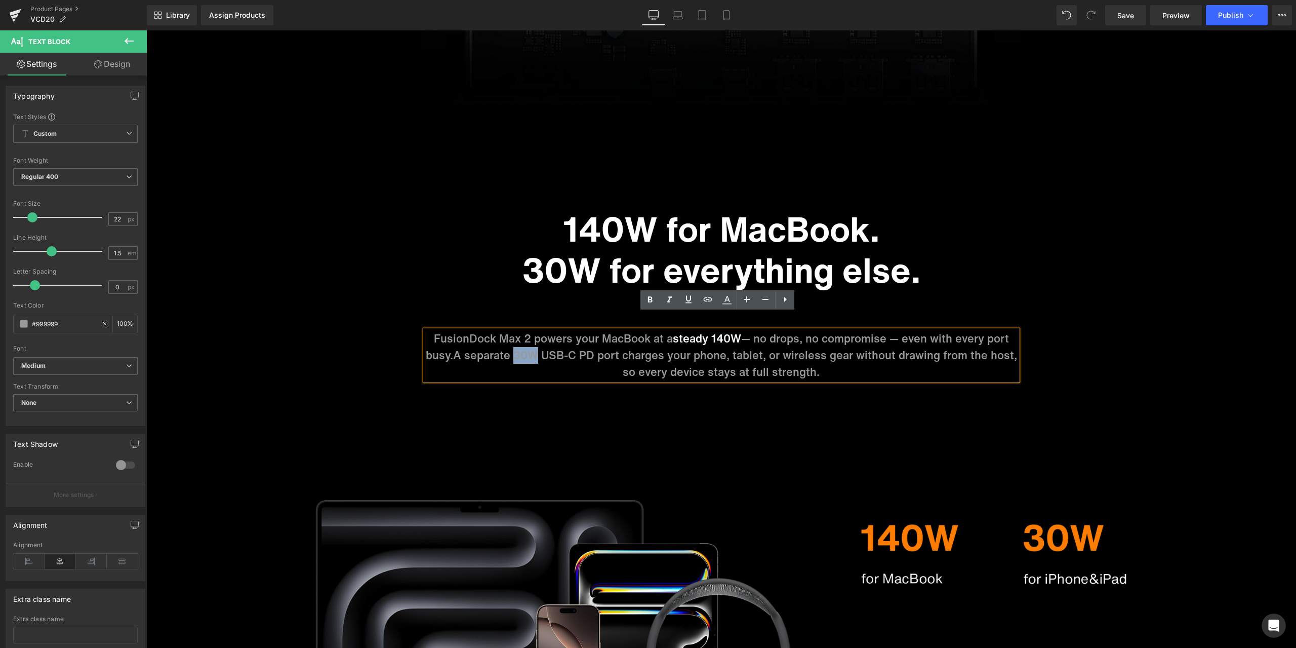
drag, startPoint x: 514, startPoint y: 339, endPoint x: 535, endPoint y: 337, distance: 21.4
click at [535, 347] on span "A separate 30W USB-C PD port charges your phone, tablet, or wireless gear witho…" at bounding box center [735, 363] width 564 height 33
click at [549, 347] on span "A separate 30W USB-C PD port charges your phone, tablet, or wireless gear witho…" at bounding box center [735, 363] width 564 height 33
drag, startPoint x: 514, startPoint y: 338, endPoint x: 618, endPoint y: 335, distance: 103.3
click at [618, 347] on span "A separate 30W USB-C PD port charges your phone, tablet, or wireless gear witho…" at bounding box center [735, 363] width 564 height 33
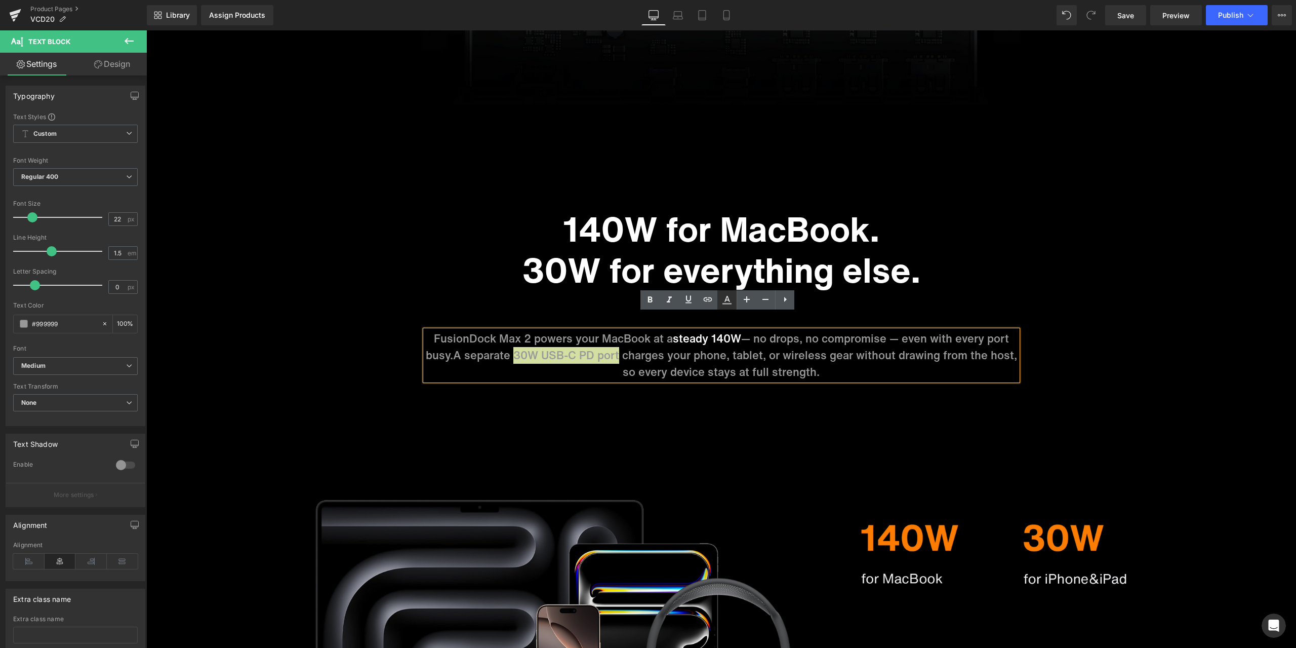
click at [724, 303] on icon at bounding box center [727, 304] width 9 height 2
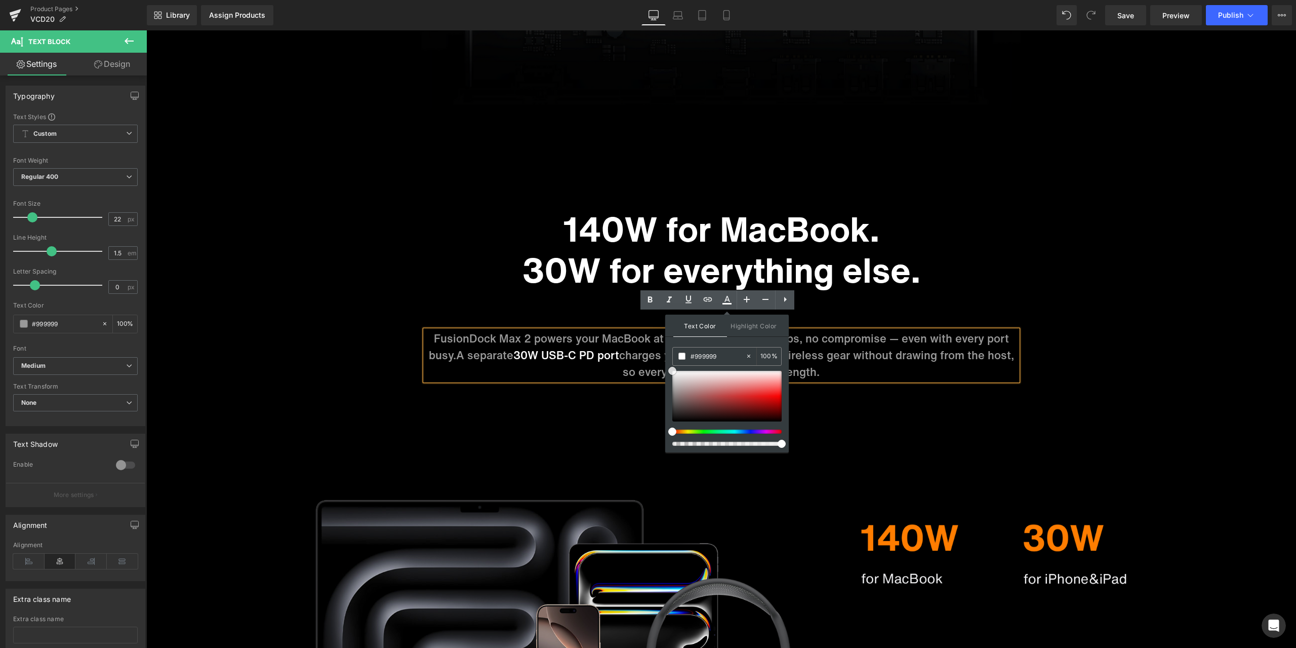
drag, startPoint x: 824, startPoint y: 403, endPoint x: 656, endPoint y: 359, distance: 173.4
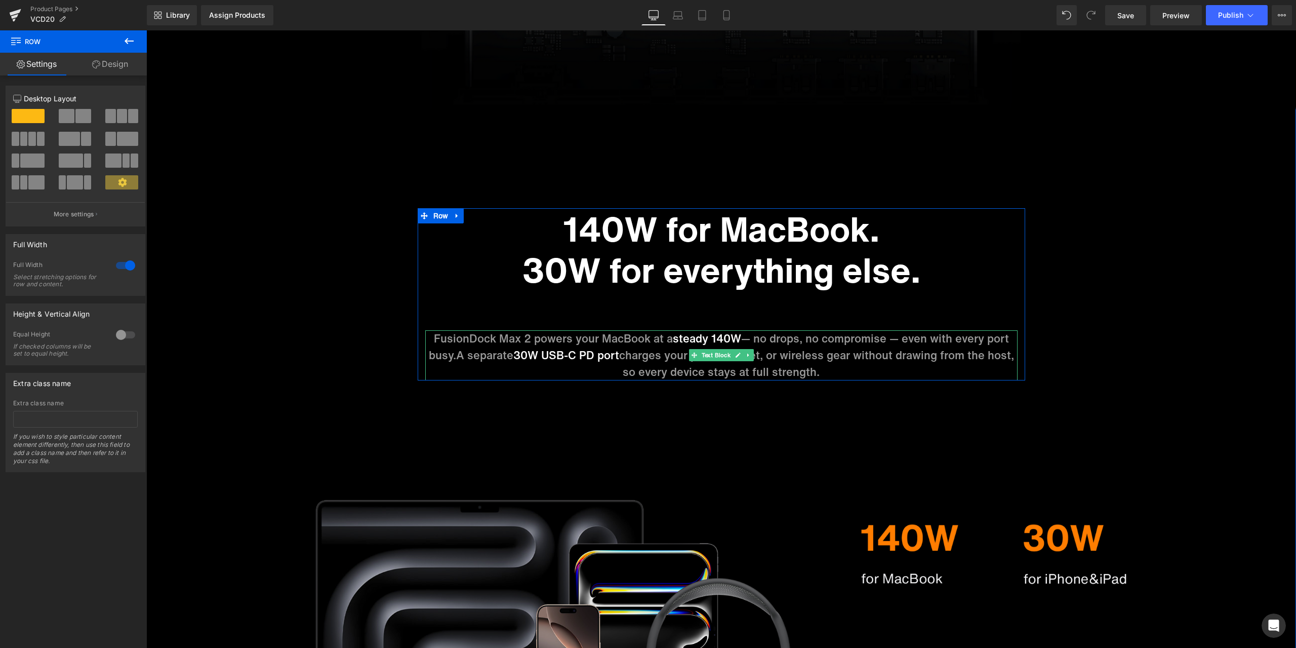
click at [839, 347] on span "charges your phone, tablet, or wireless gear without drawing from the host, so …" at bounding box center [816, 363] width 395 height 33
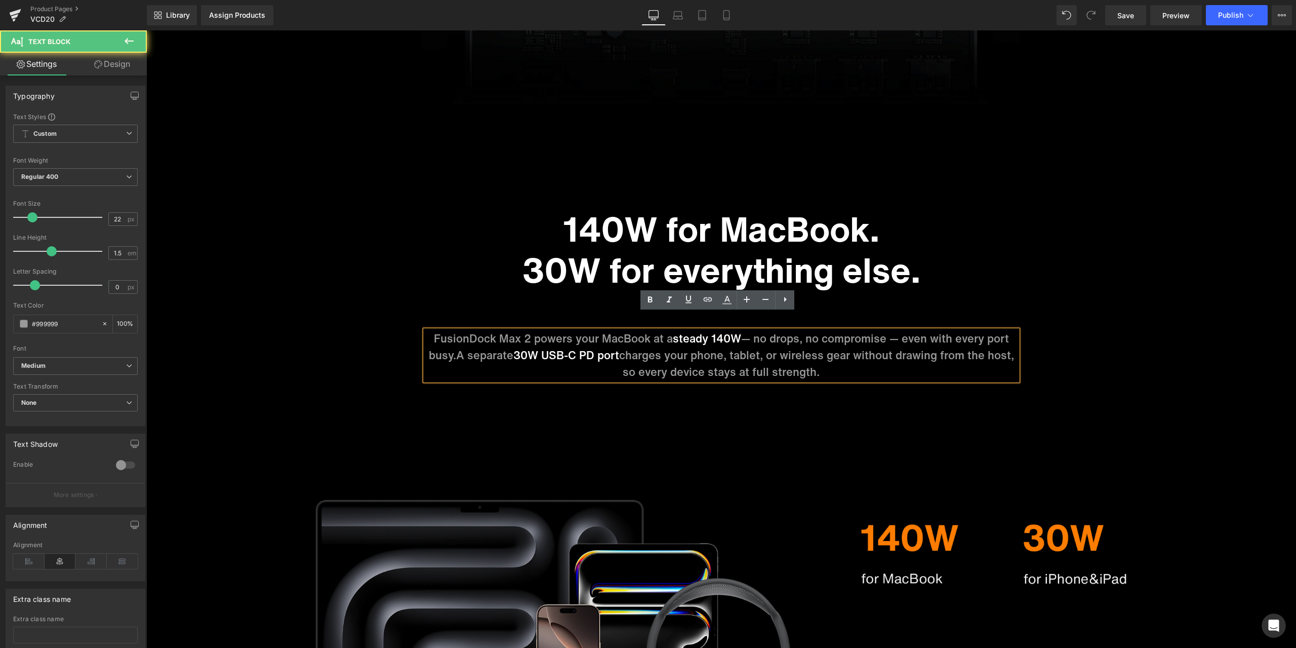
click at [839, 347] on span "charges your phone, tablet, or wireless gear without drawing from the host, so …" at bounding box center [816, 363] width 395 height 33
copy p "FusionDock Max 2 powers your MacBook at a steady 140W — no drops, no compromise…"
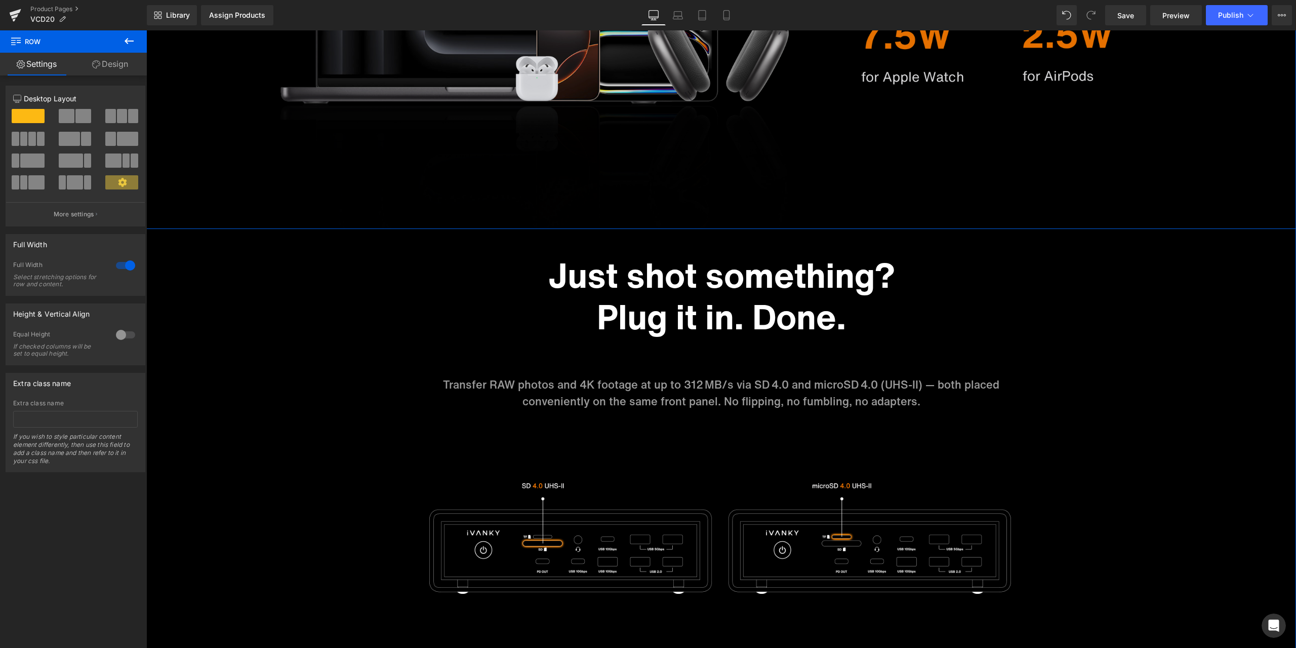
scroll to position [5722, 0]
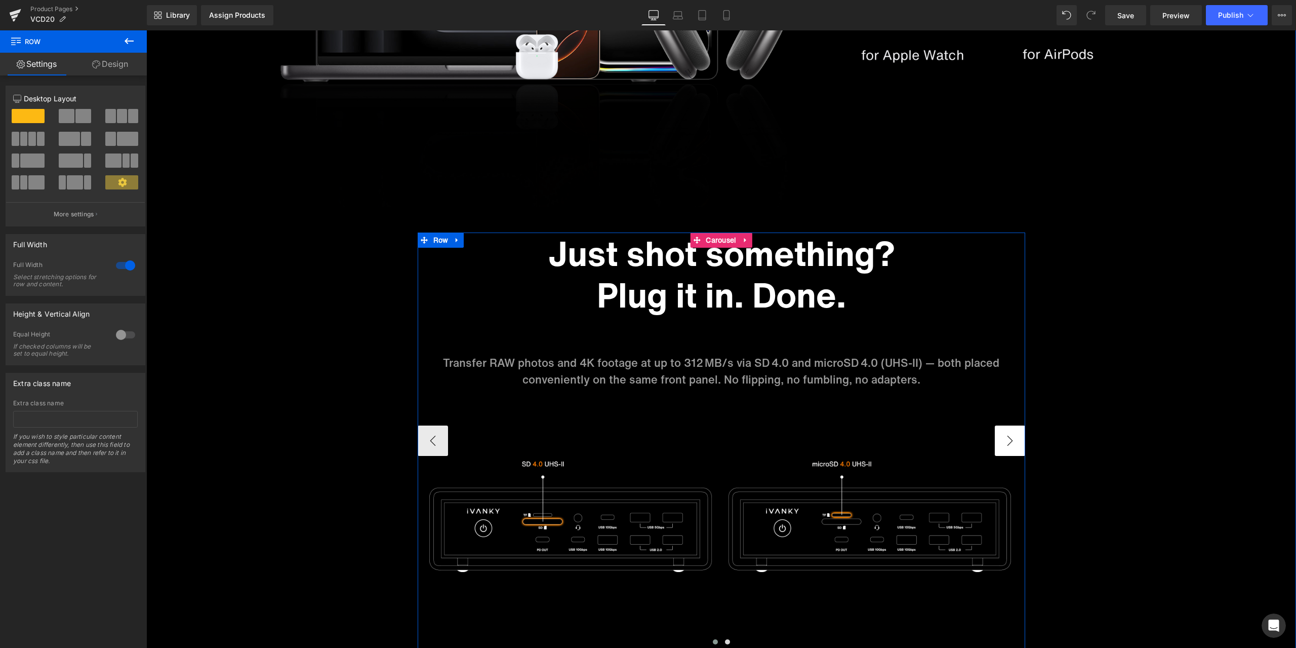
click at [1000, 425] on button "›" at bounding box center [1010, 440] width 30 height 30
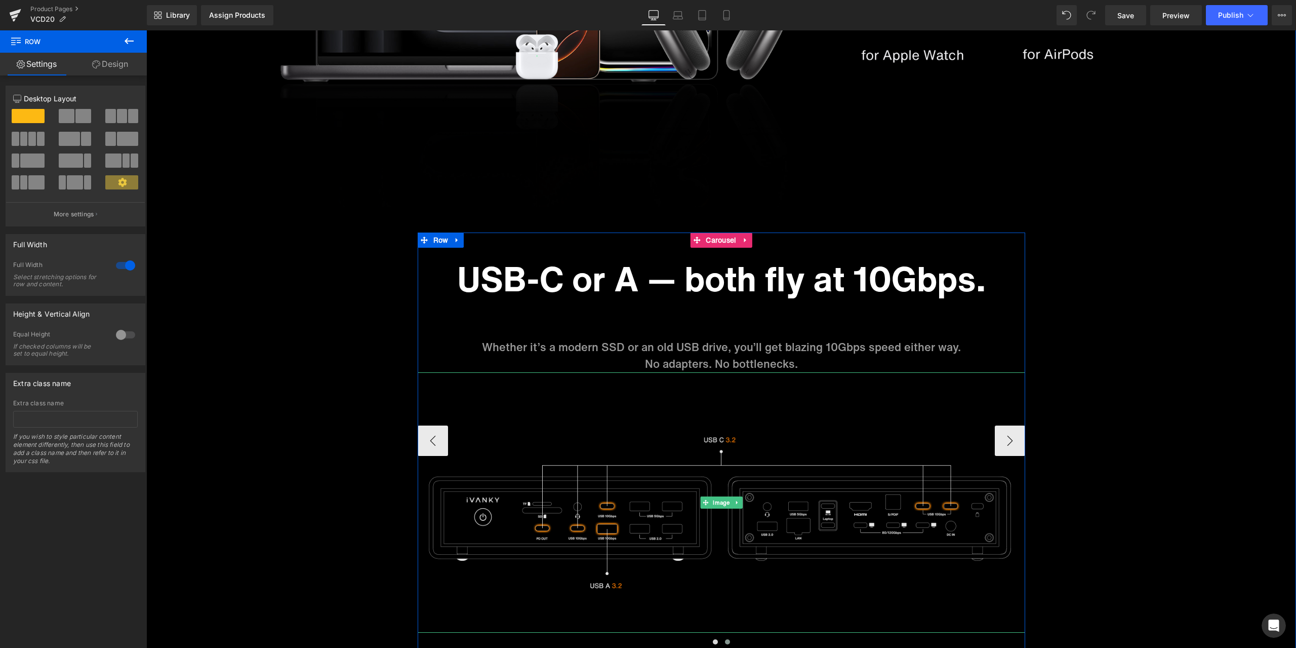
click at [449, 426] on img at bounding box center [722, 502] width 608 height 260
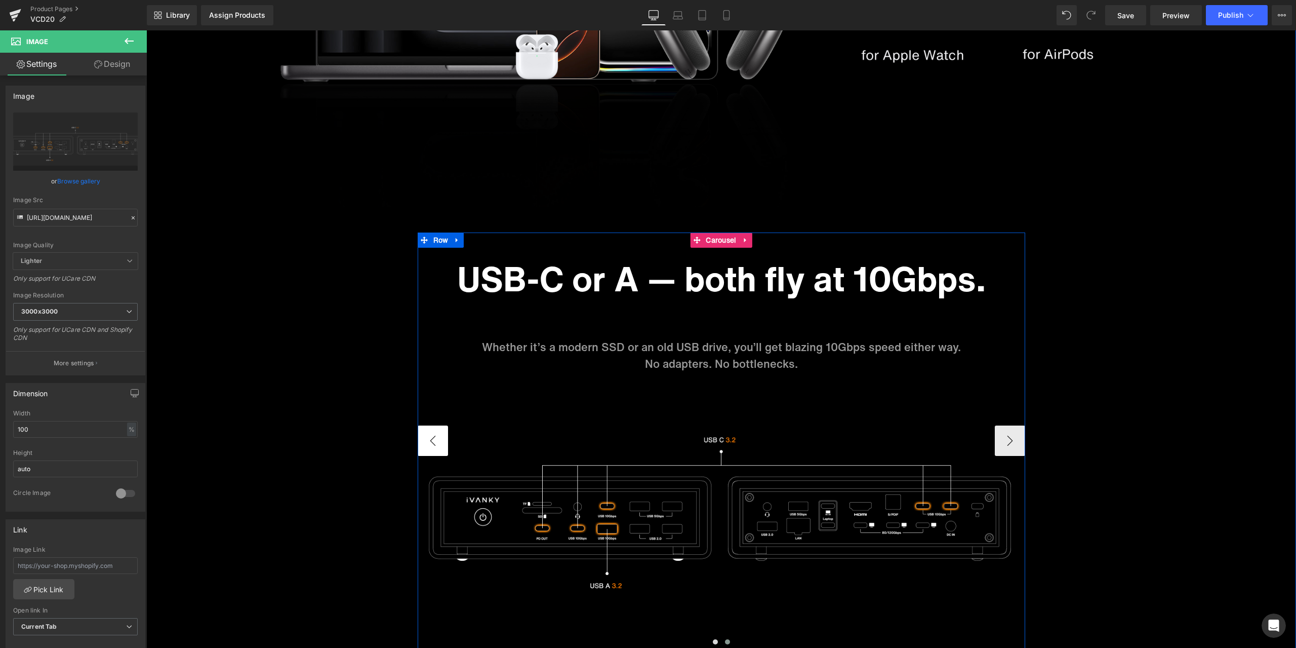
click at [434, 425] on button "‹" at bounding box center [433, 440] width 30 height 30
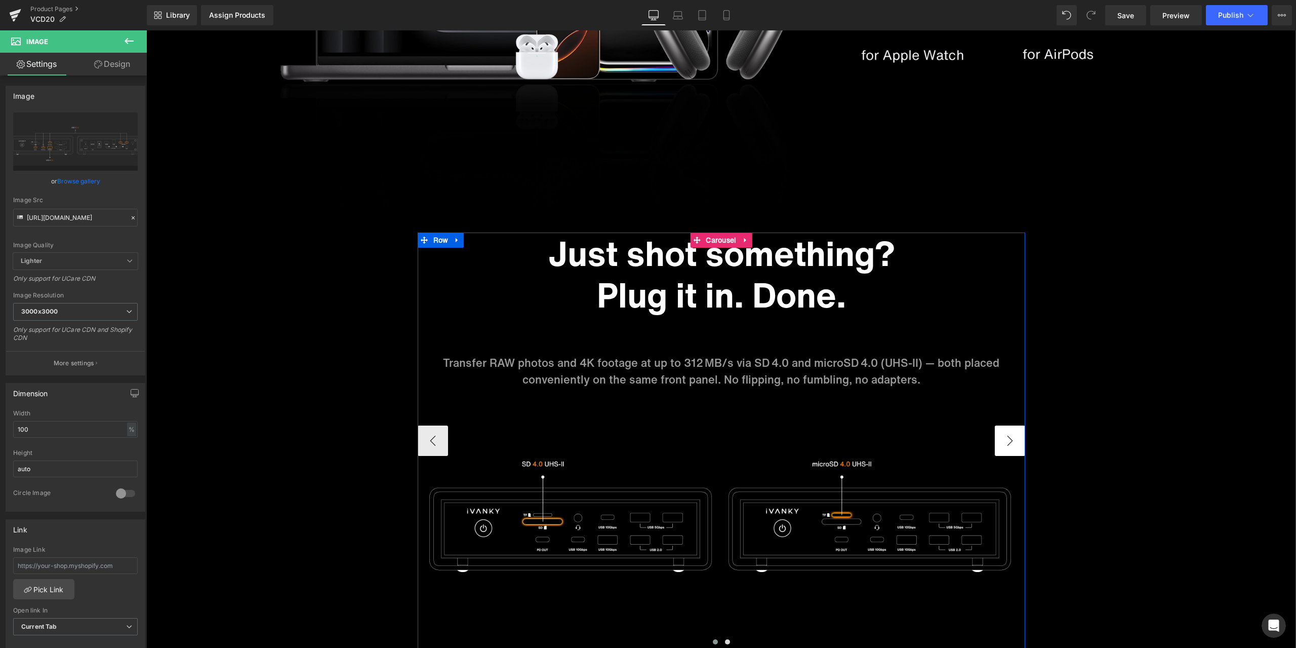
click at [1014, 431] on button "›" at bounding box center [1010, 440] width 30 height 30
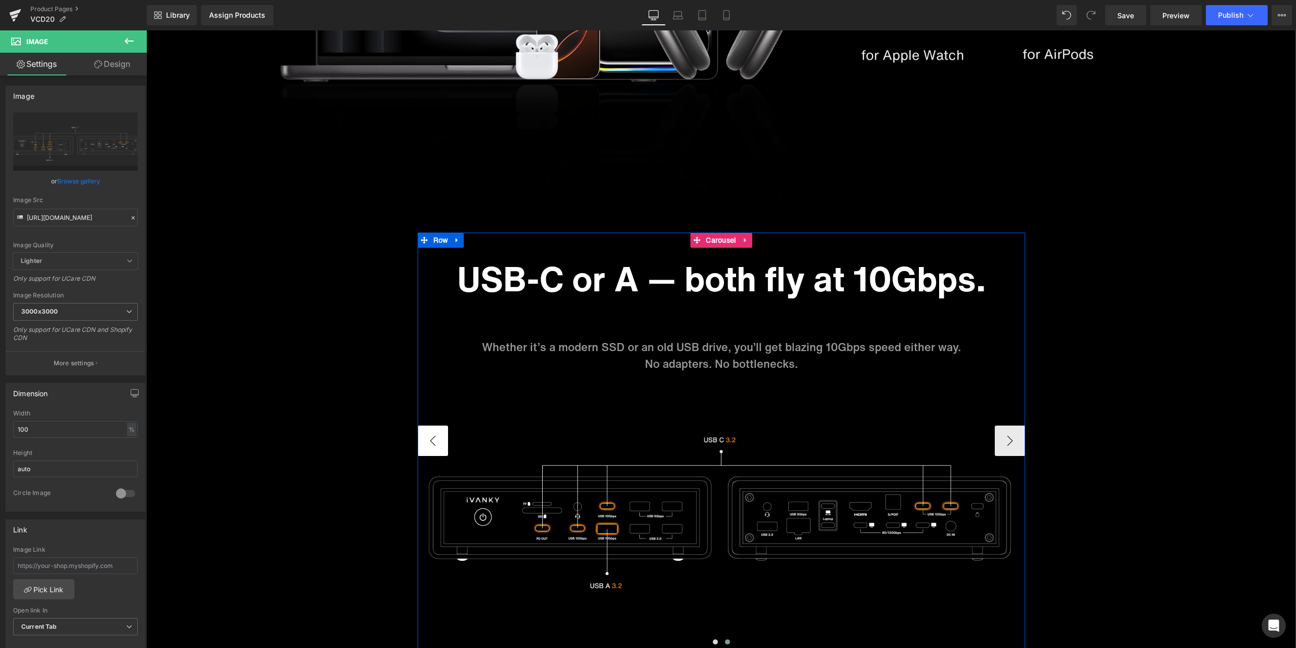
click at [440, 425] on button "‹" at bounding box center [433, 440] width 30 height 30
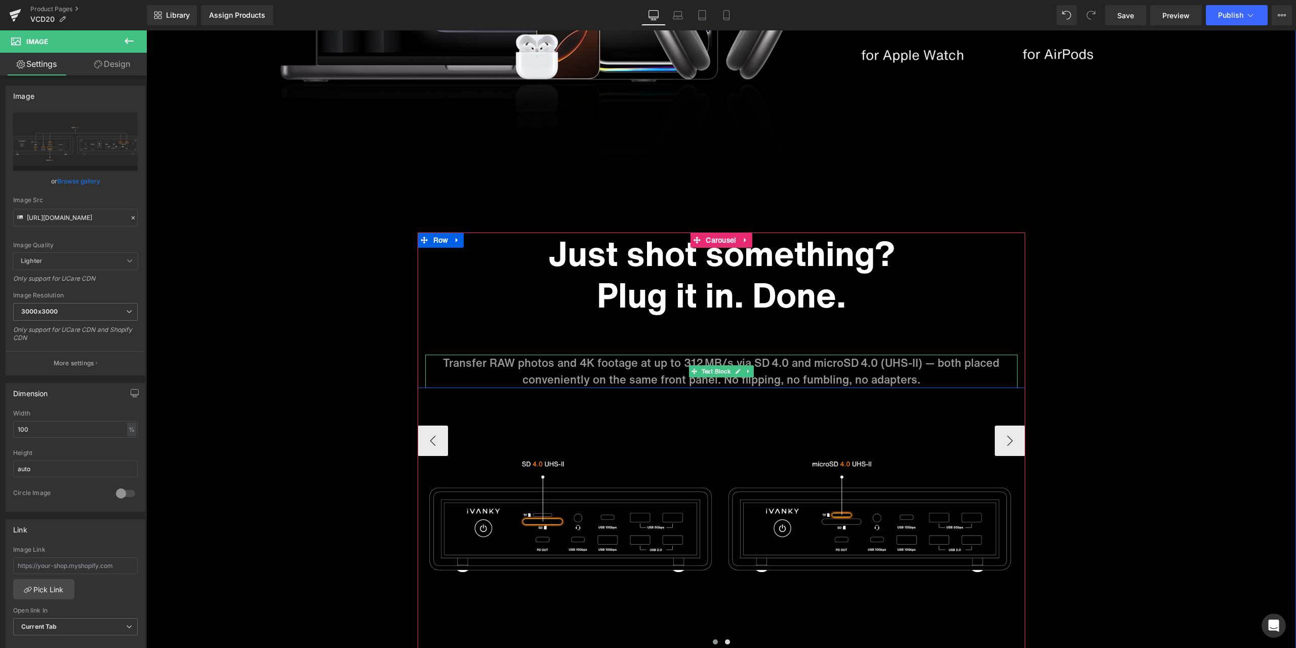
click at [649, 354] on p "Transfer RAW photos and 4K footage at up to 312 MB/s via SD 4.0 and microSD 4.0…" at bounding box center [721, 370] width 592 height 33
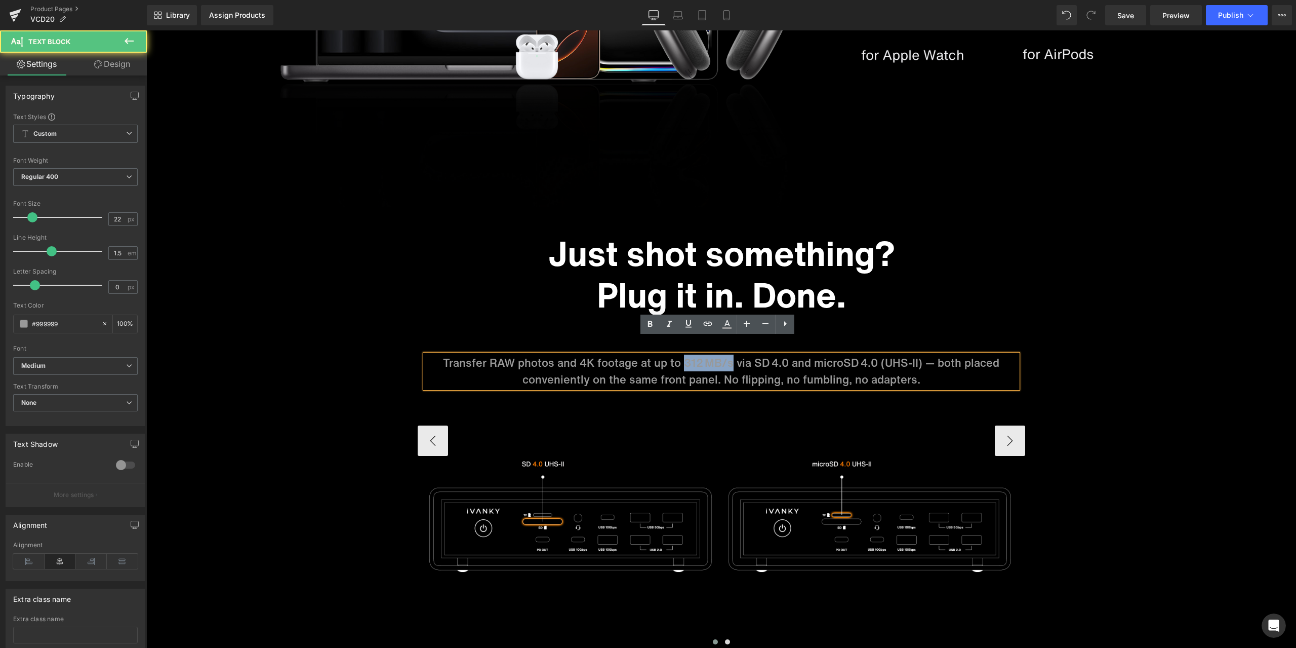
drag, startPoint x: 681, startPoint y: 346, endPoint x: 728, endPoint y: 343, distance: 46.7
click at [728, 354] on p "Transfer RAW photos and 4K footage at up to 312 MB/s via SD 4.0 and microSD 4.0…" at bounding box center [721, 370] width 592 height 33
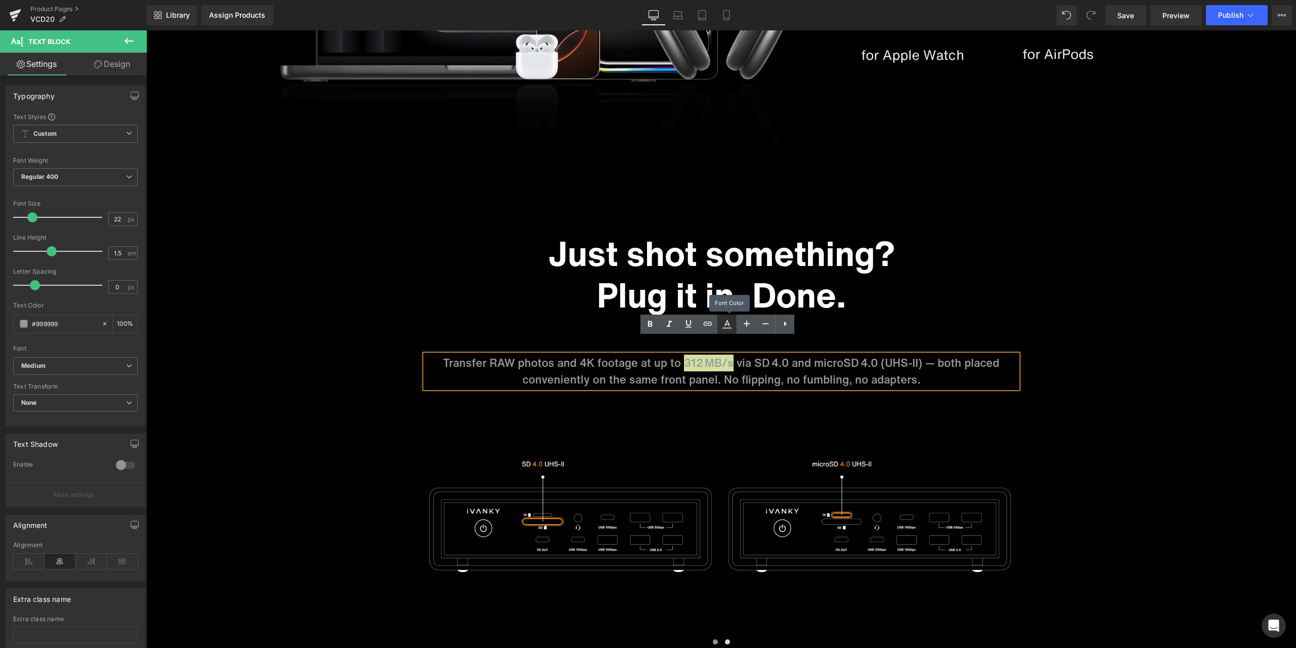
click at [733, 322] on link at bounding box center [727, 323] width 19 height 19
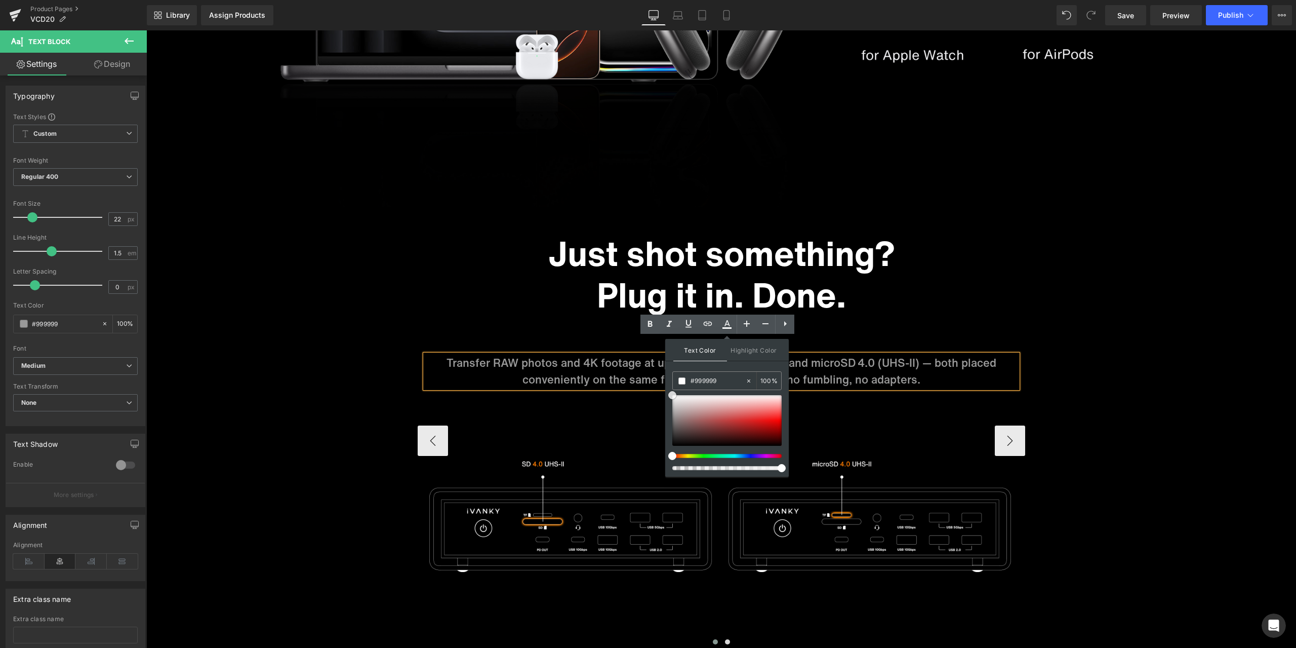
drag, startPoint x: 820, startPoint y: 444, endPoint x: 657, endPoint y: 369, distance: 179.2
click at [1033, 224] on div "Image 140W for MacBook. 30W for everything else. Heading FusionDock Max 2 power…" at bounding box center [721, 219] width 1150 height 2492
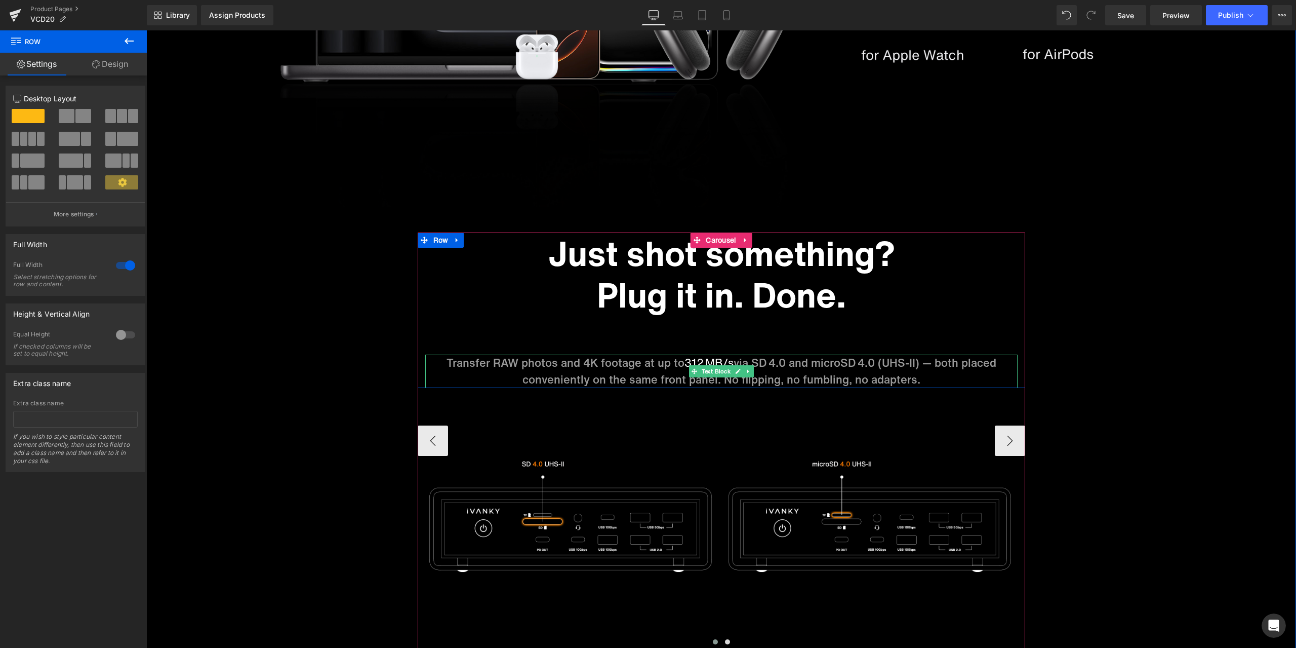
click at [651, 355] on p "Transfer RAW photos and 4K footage at up to 312 MB/s via SD 4.0 and microSD 4.0…" at bounding box center [721, 370] width 592 height 33
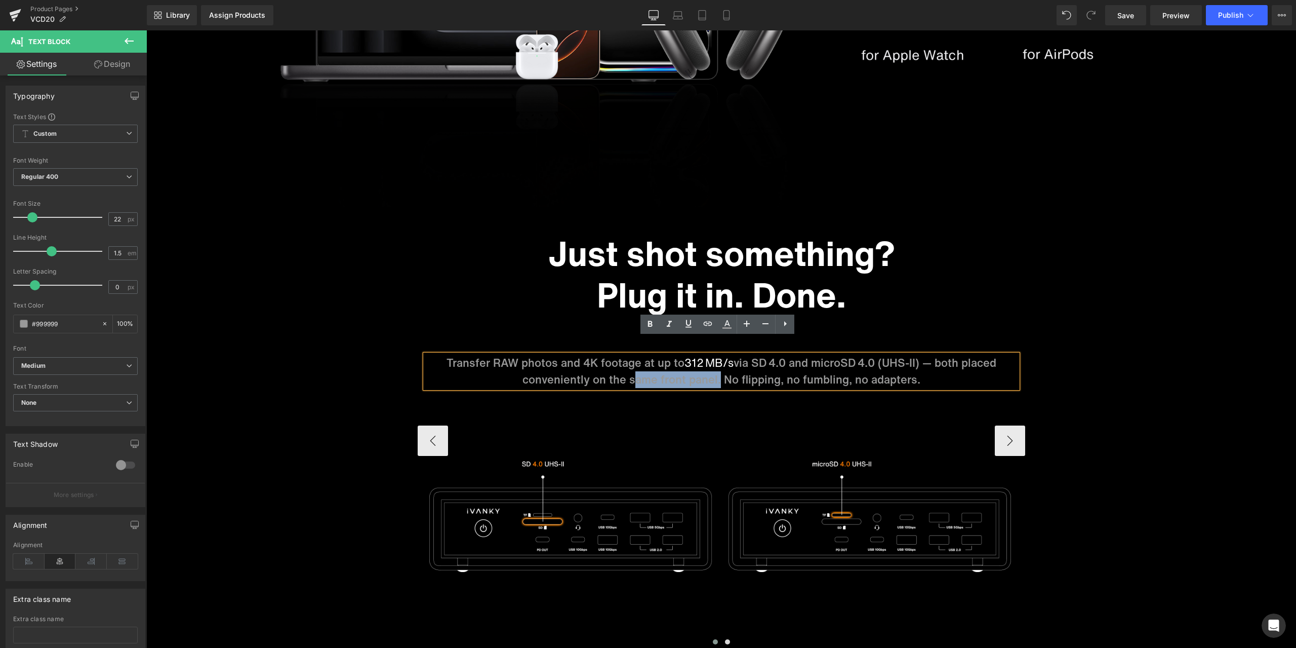
drag, startPoint x: 628, startPoint y: 363, endPoint x: 712, endPoint y: 360, distance: 84.6
click at [712, 360] on p "Transfer RAW photos and 4K footage at up to 312 MB/s via SD 4.0 and microSD 4.0…" at bounding box center [721, 370] width 592 height 33
click at [731, 323] on icon at bounding box center [727, 324] width 12 height 12
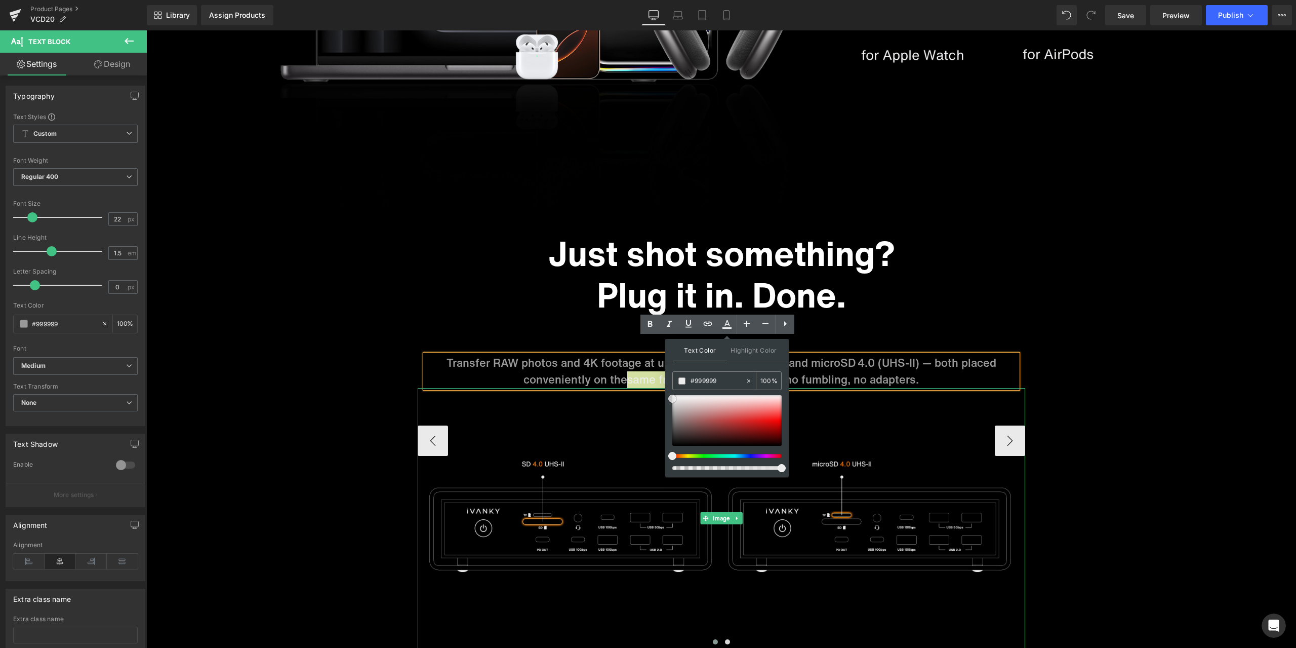
drag, startPoint x: 820, startPoint y: 444, endPoint x: 661, endPoint y: 386, distance: 168.9
drag, startPoint x: 672, startPoint y: 400, endPoint x: 670, endPoint y: 390, distance: 9.3
click at [670, 390] on div "Text Color Highlight Color #333333 #999999 100 % transparent 0 %" at bounding box center [727, 408] width 124 height 138
click at [1082, 206] on div "Image 140W for MacBook. 30W for everything else. Heading FusionDock Max 2 power…" at bounding box center [721, 219] width 1150 height 2492
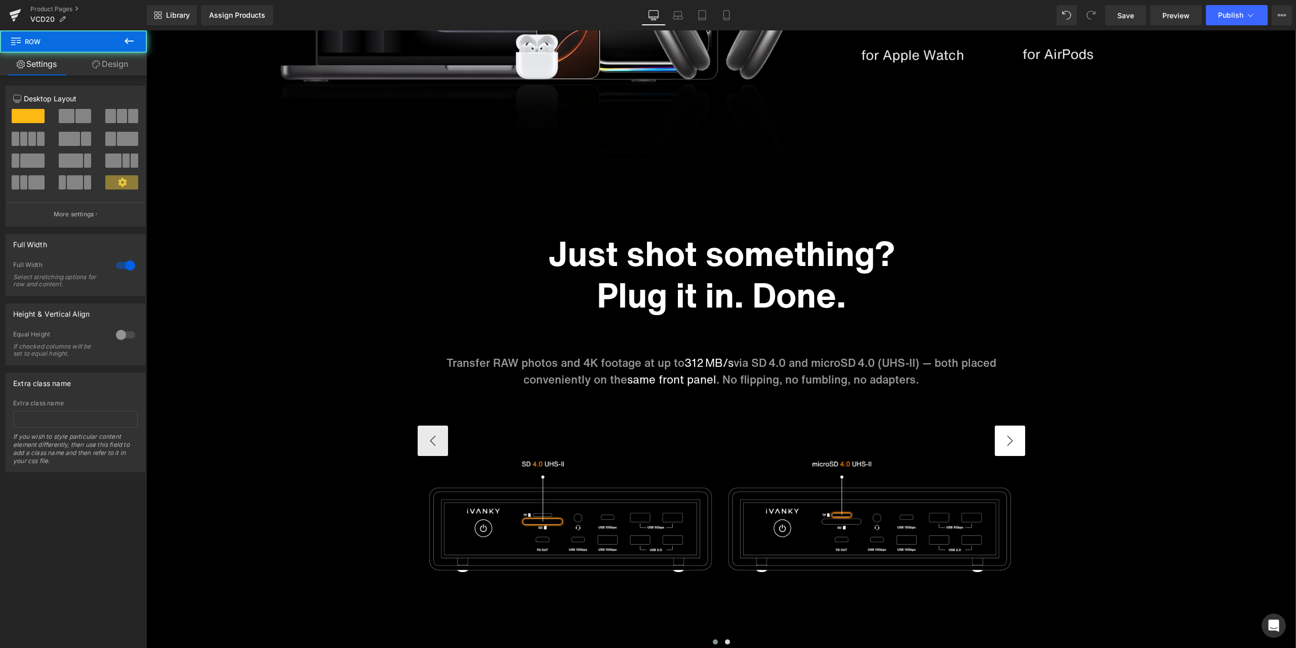
click at [1019, 431] on div "Just shot something? Plug it in. Done. Heading Transfer RAW photos and 4K foota…" at bounding box center [722, 440] width 608 height 416
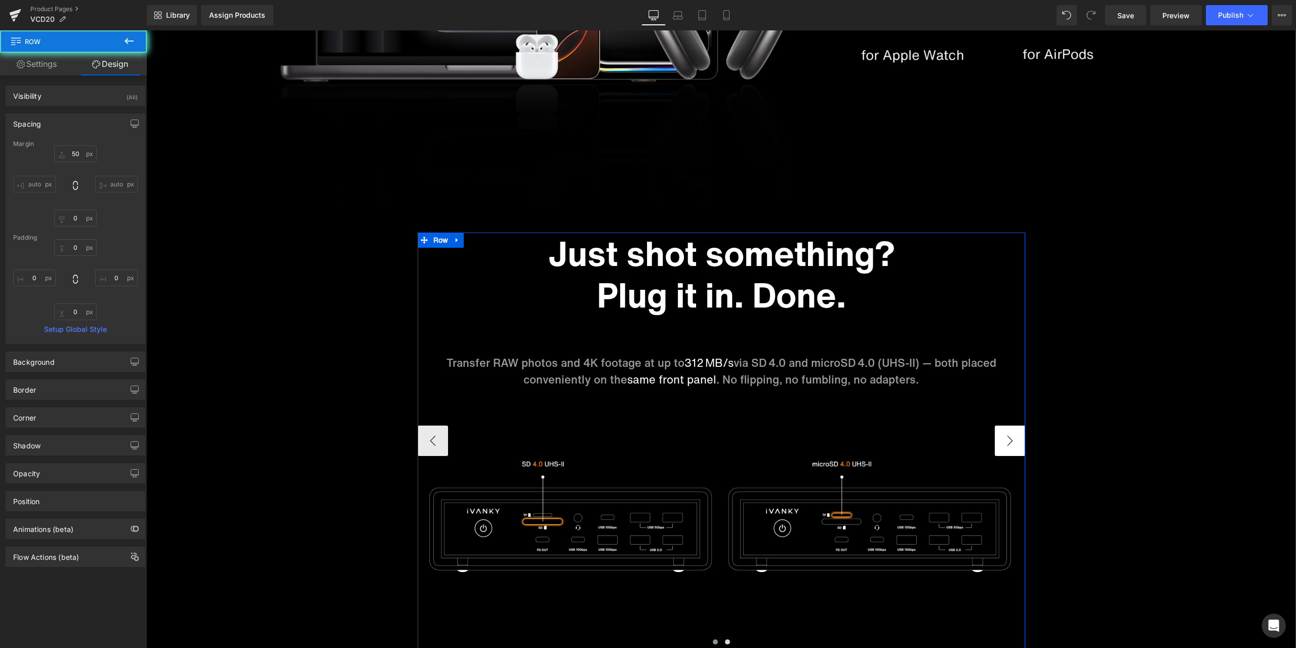
click at [1006, 425] on button "›" at bounding box center [1010, 440] width 30 height 30
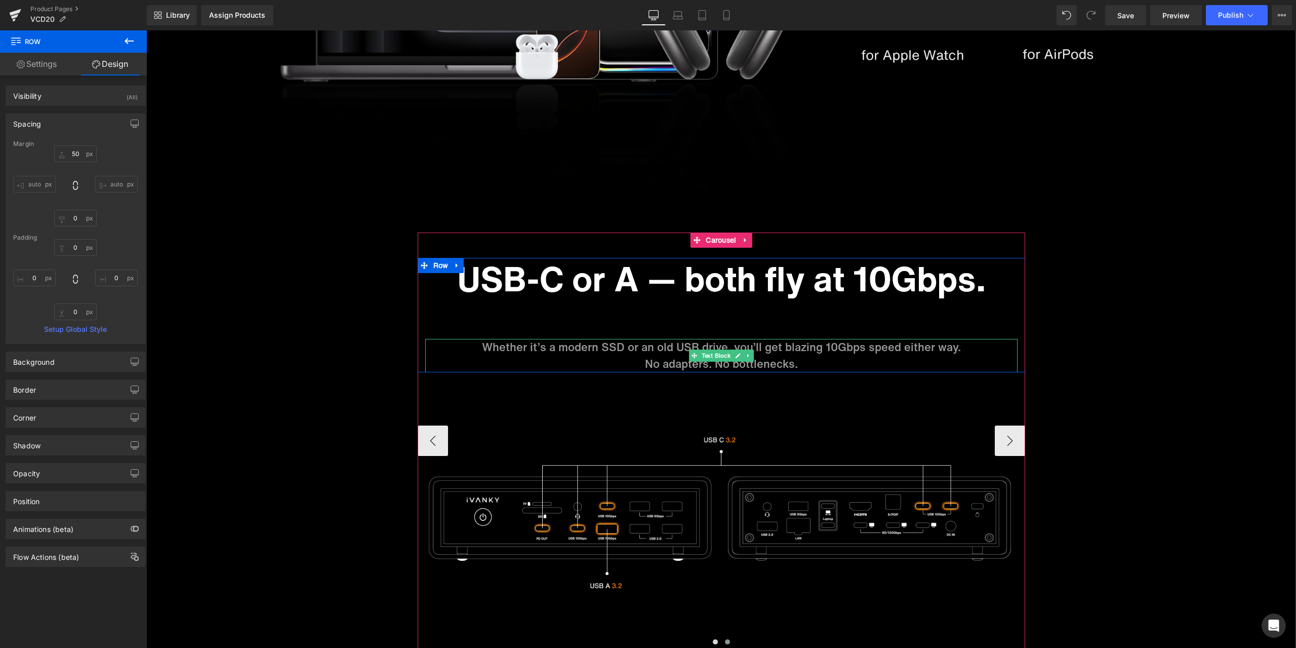
click at [846, 339] on p "Whether it’s a modern SSD or an old USB drive, you’ll get blazing 10Gbps speed …" at bounding box center [721, 347] width 592 height 17
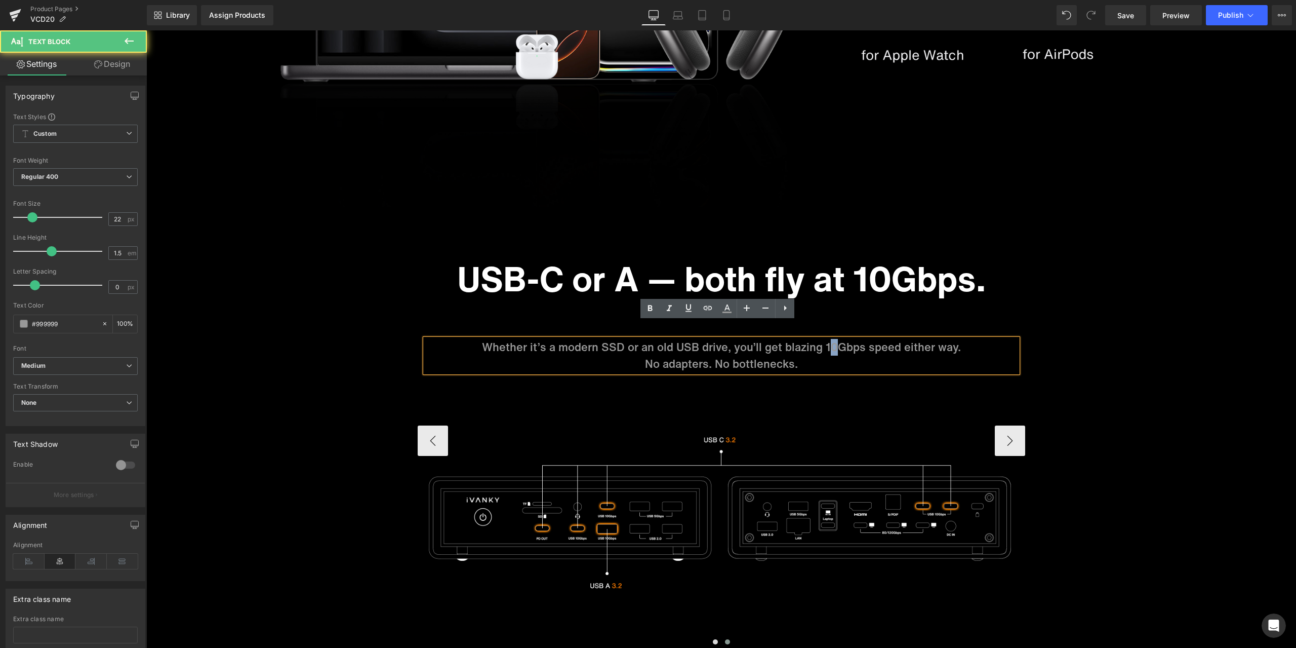
drag, startPoint x: 825, startPoint y: 332, endPoint x: 835, endPoint y: 329, distance: 10.6
click at [835, 339] on p "Whether it’s a modern SSD or an old USB drive, you’ll get blazing 10Gbps speed …" at bounding box center [721, 347] width 592 height 17
drag, startPoint x: 820, startPoint y: 331, endPoint x: 859, endPoint y: 329, distance: 39.6
click at [859, 339] on p "Whether it’s a modern SSD or an old USB drive, you’ll get blazing 10Gbps speed …" at bounding box center [721, 347] width 592 height 17
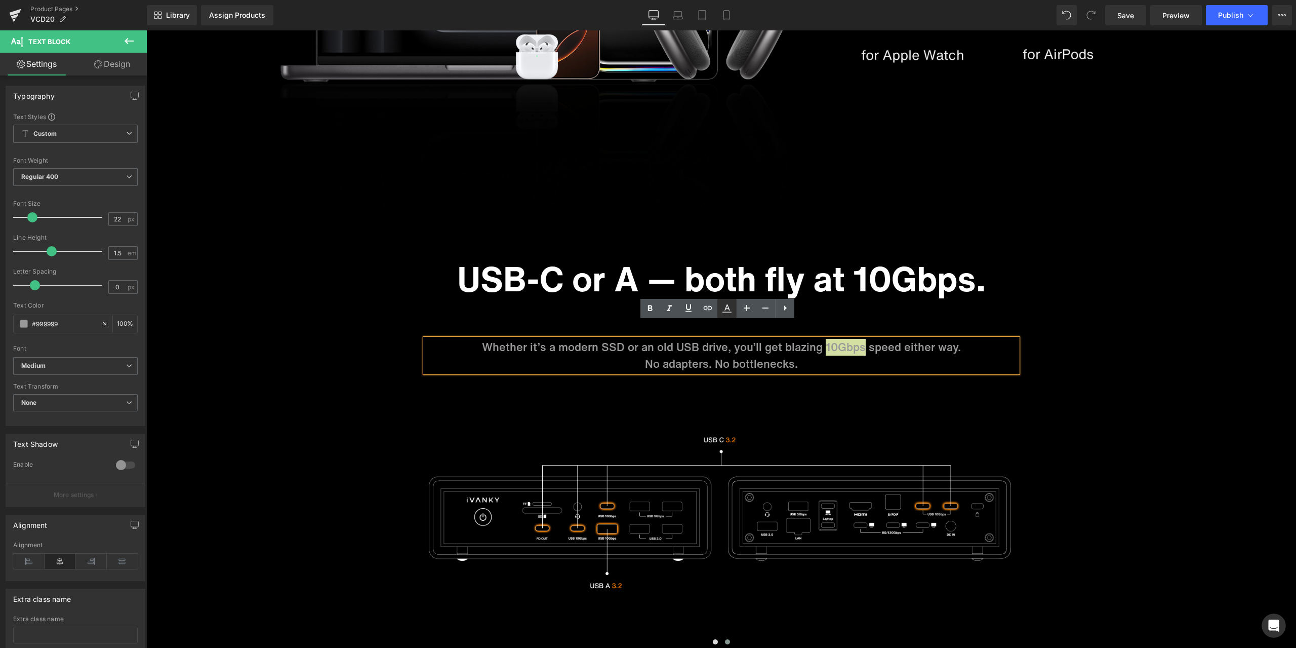
click at [728, 306] on icon at bounding box center [727, 308] width 12 height 12
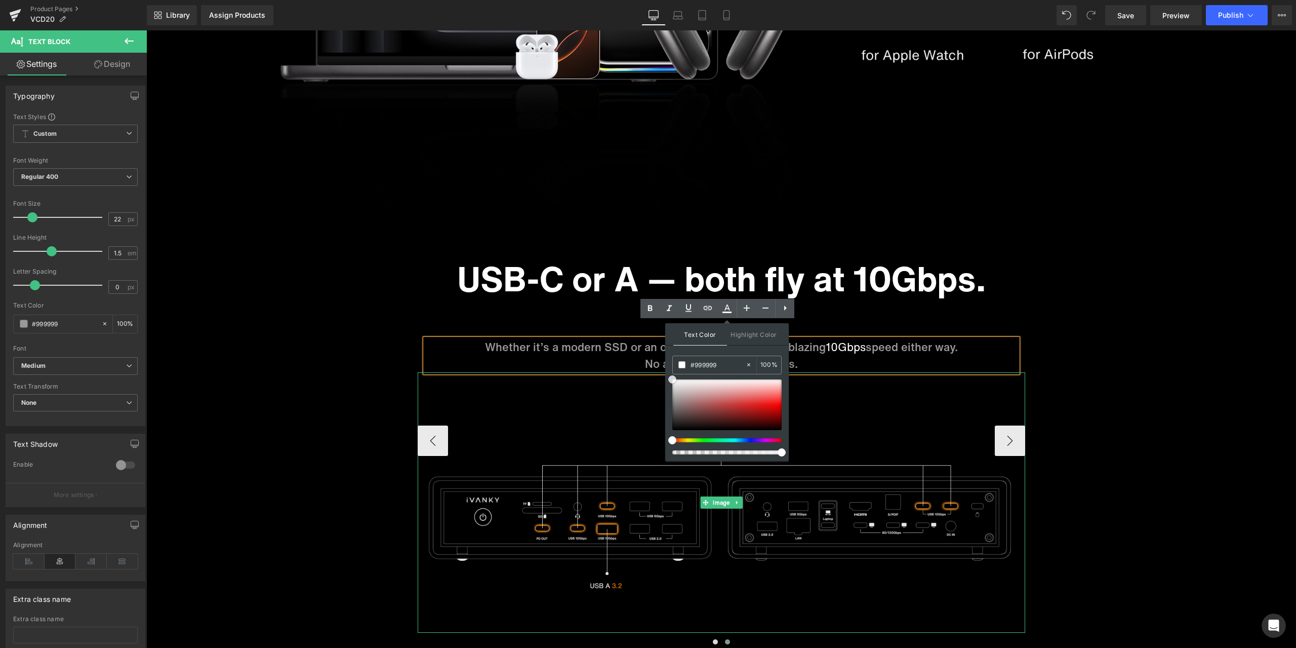
drag, startPoint x: 819, startPoint y: 426, endPoint x: 663, endPoint y: 367, distance: 167.3
click at [1112, 308] on div "Image 140W for MacBook. 30W for everything else. Heading FusionDock Max 2 power…" at bounding box center [721, 219] width 1150 height 2492
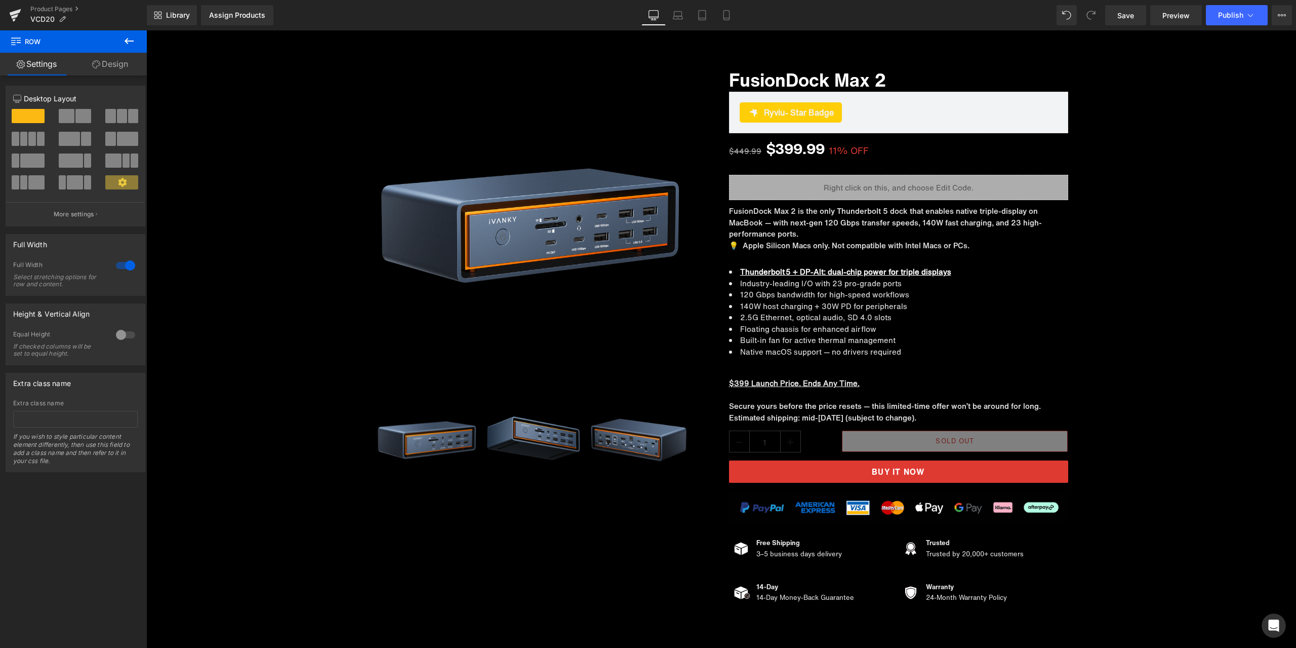
scroll to position [7343, 0]
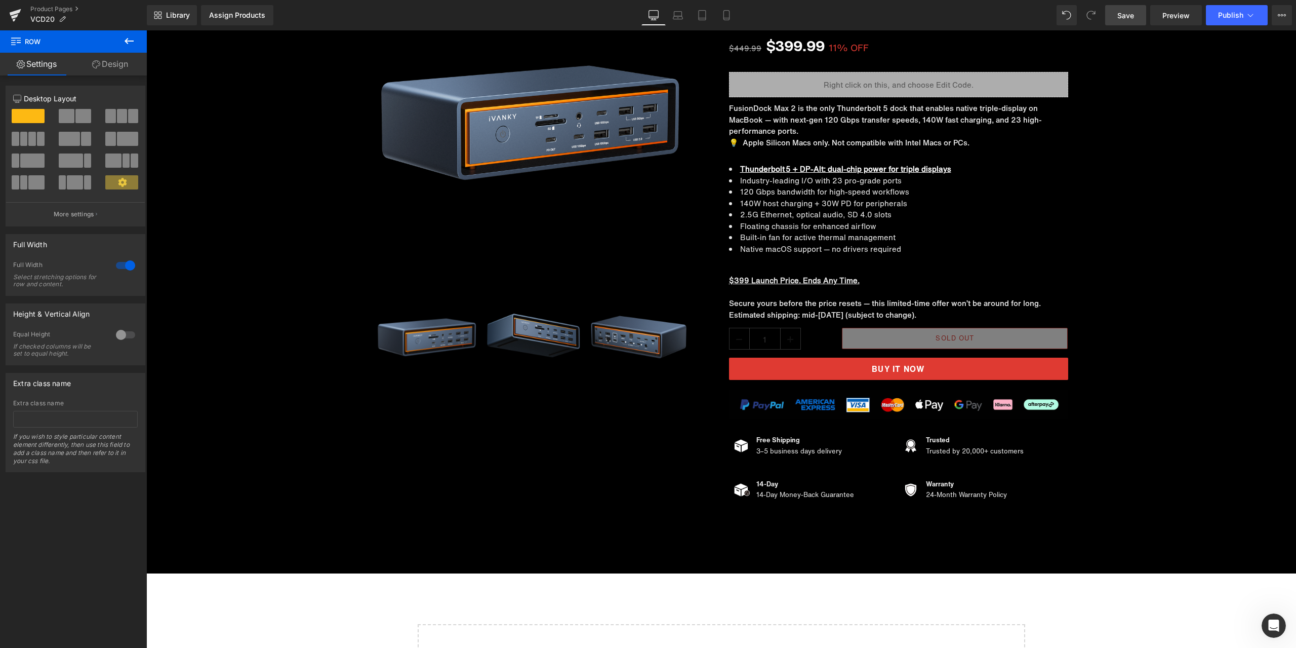
click at [1136, 12] on link "Save" at bounding box center [1125, 15] width 41 height 20
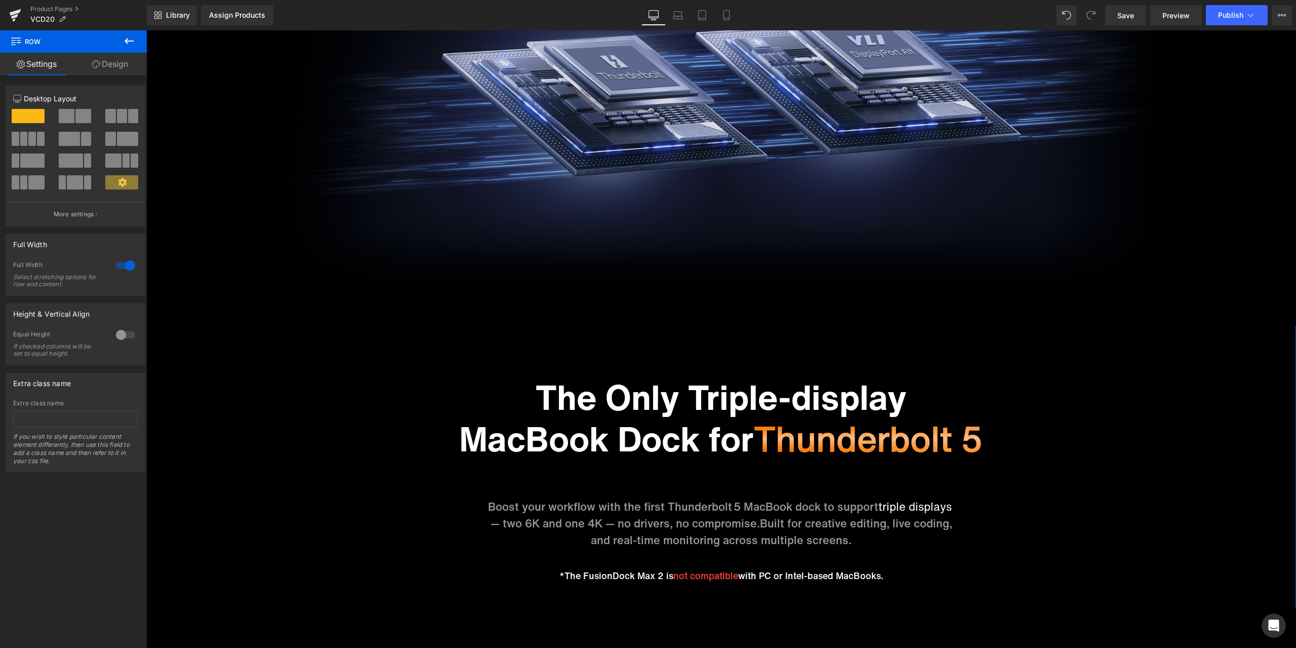
scroll to position [1924, 0]
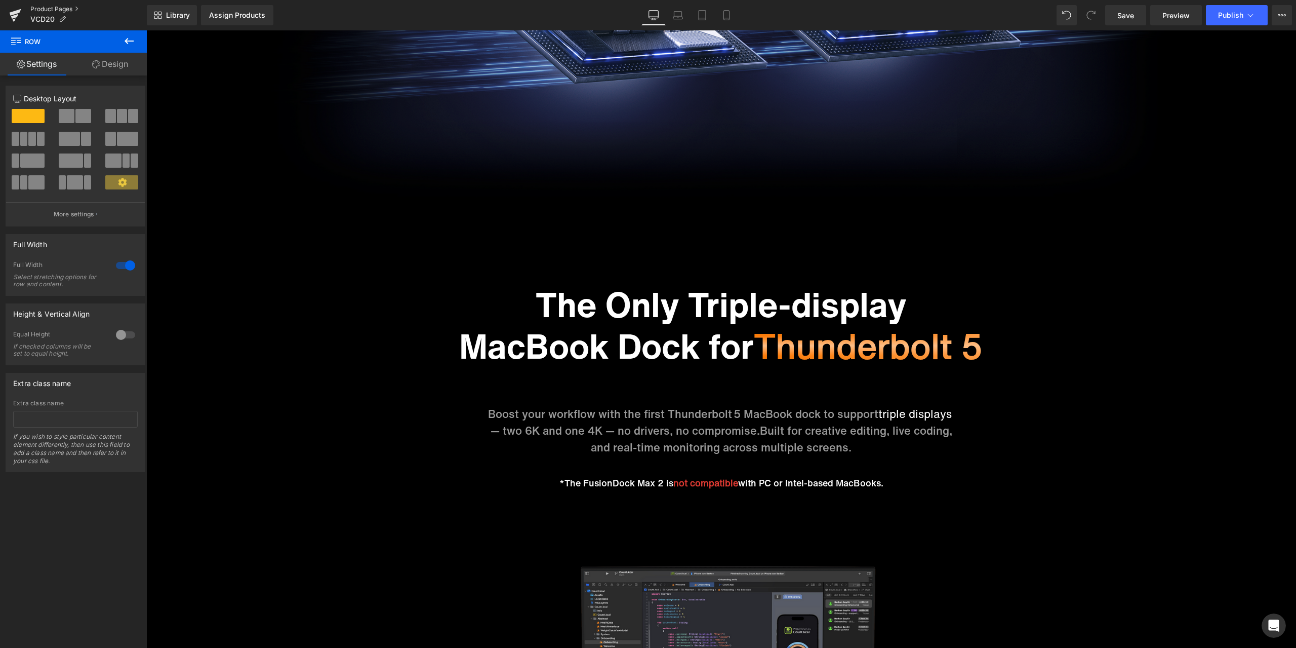
click at [64, 8] on link "Product Pages" at bounding box center [88, 9] width 116 height 8
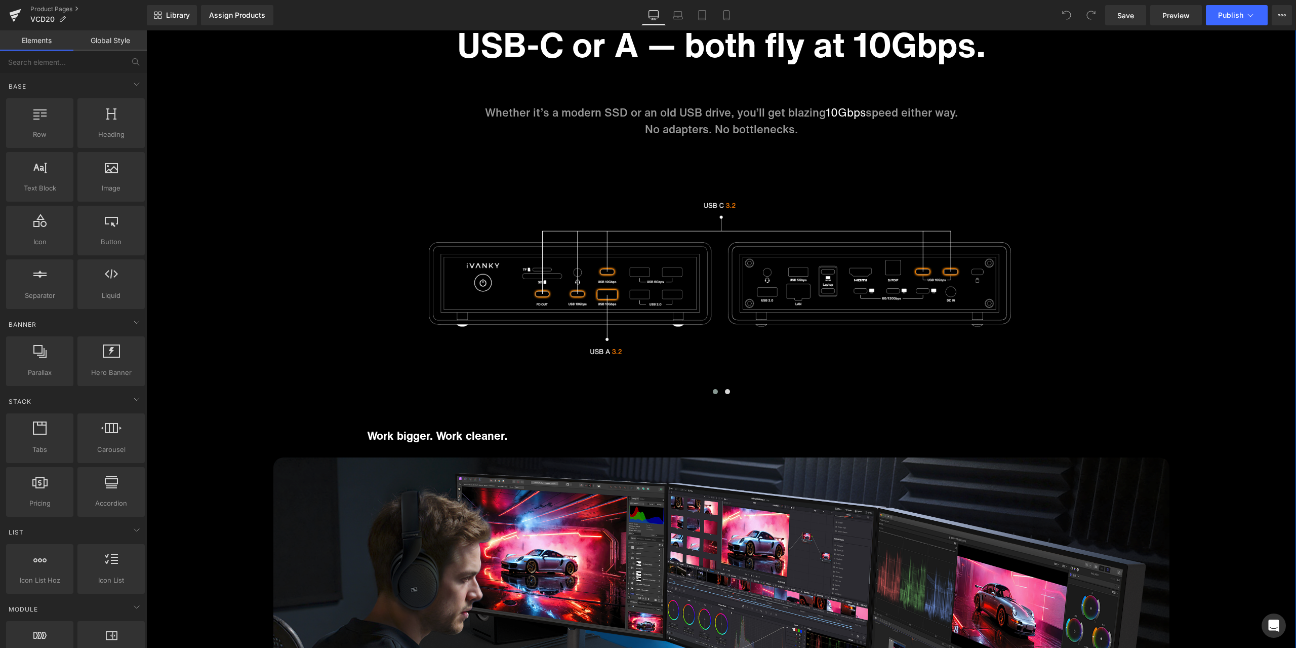
scroll to position [6482, 0]
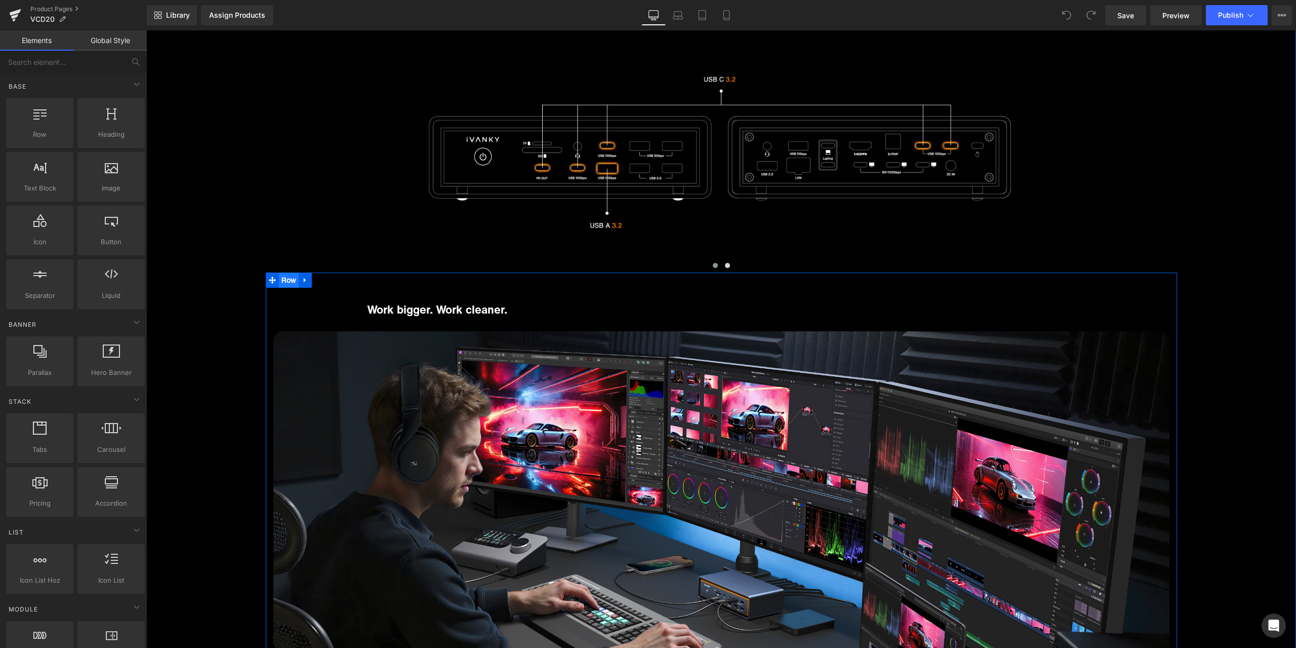
click at [281, 281] on ul "Row" at bounding box center [289, 279] width 47 height 15
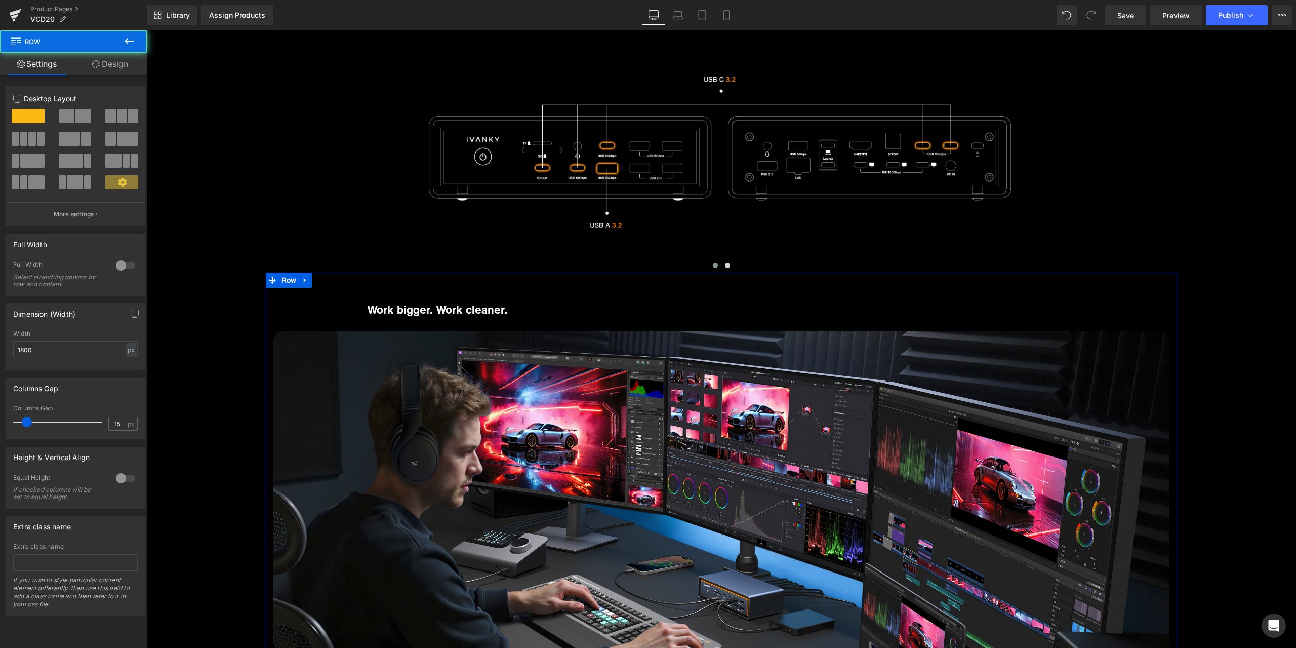
click at [109, 71] on link "Design" at bounding box center [109, 64] width 73 height 23
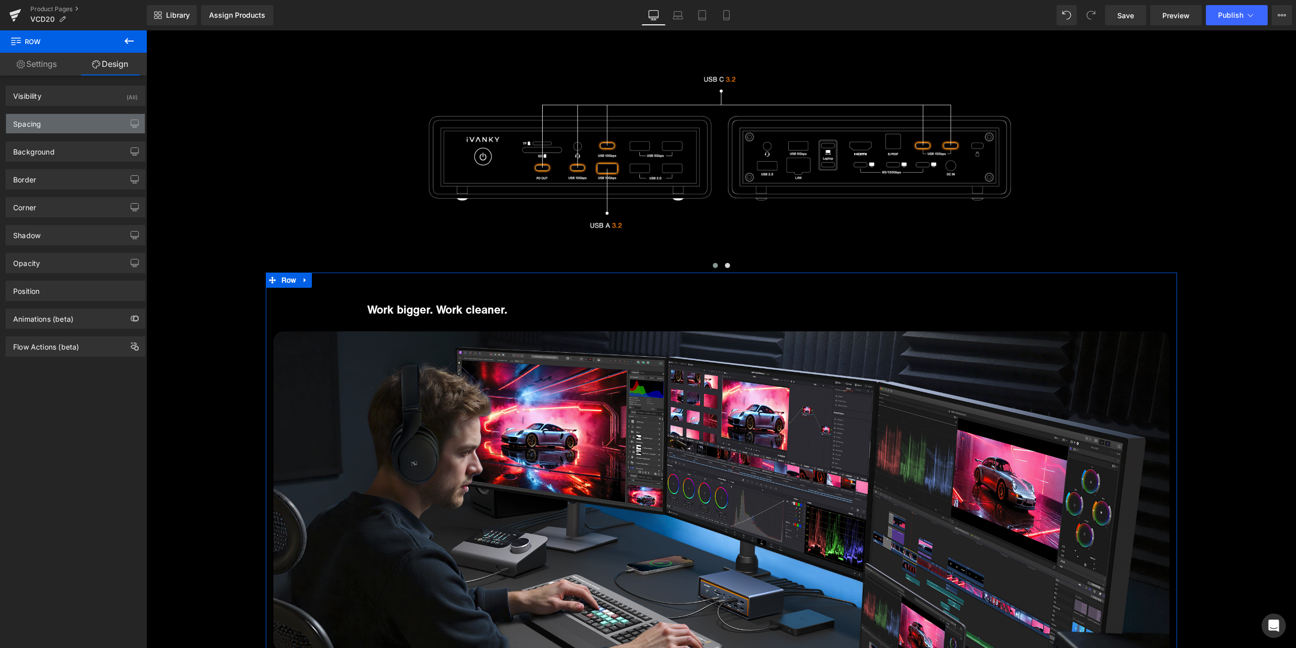
click at [76, 117] on div "Spacing" at bounding box center [75, 123] width 139 height 19
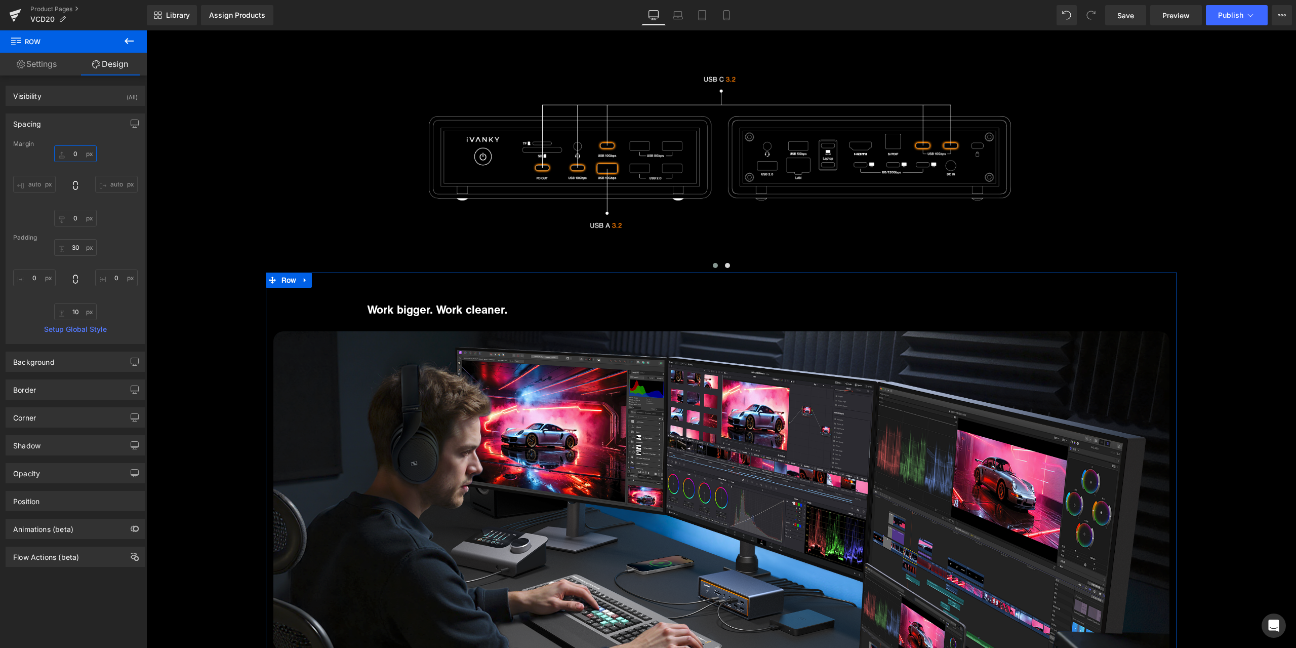
click at [77, 153] on input "text" at bounding box center [75, 153] width 43 height 17
click at [80, 151] on input "00" at bounding box center [75, 153] width 43 height 17
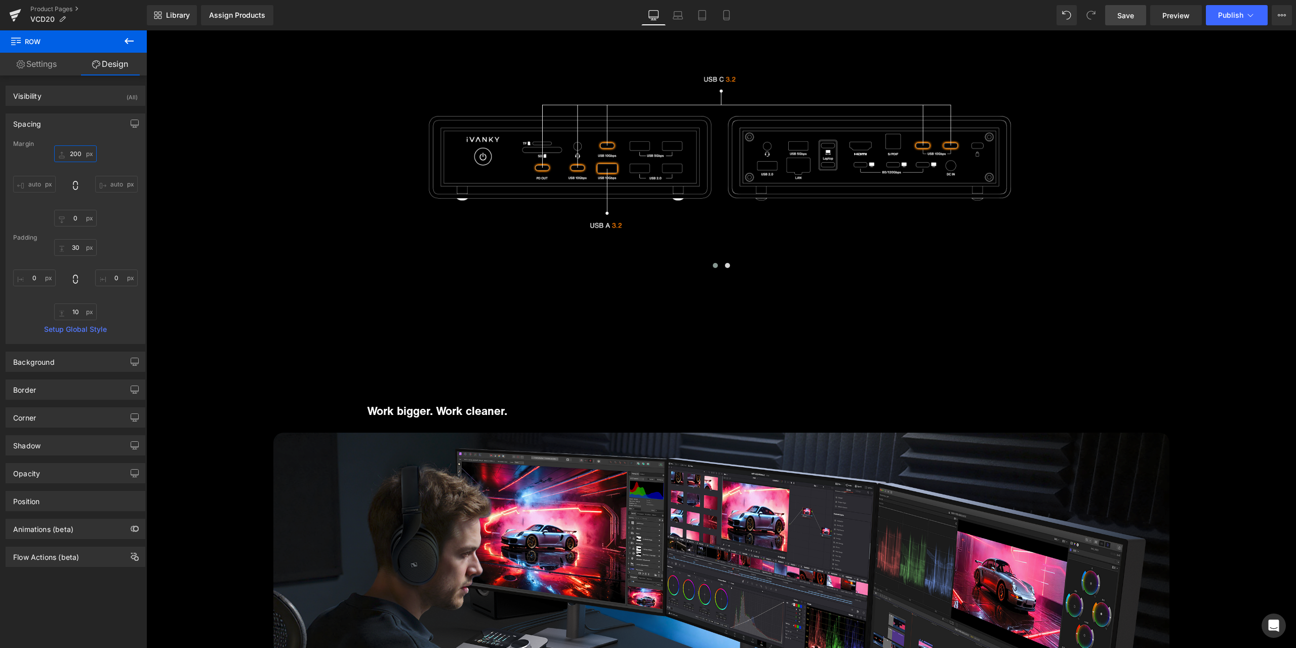
type input "200"
click at [1131, 11] on span "Save" at bounding box center [1126, 15] width 17 height 11
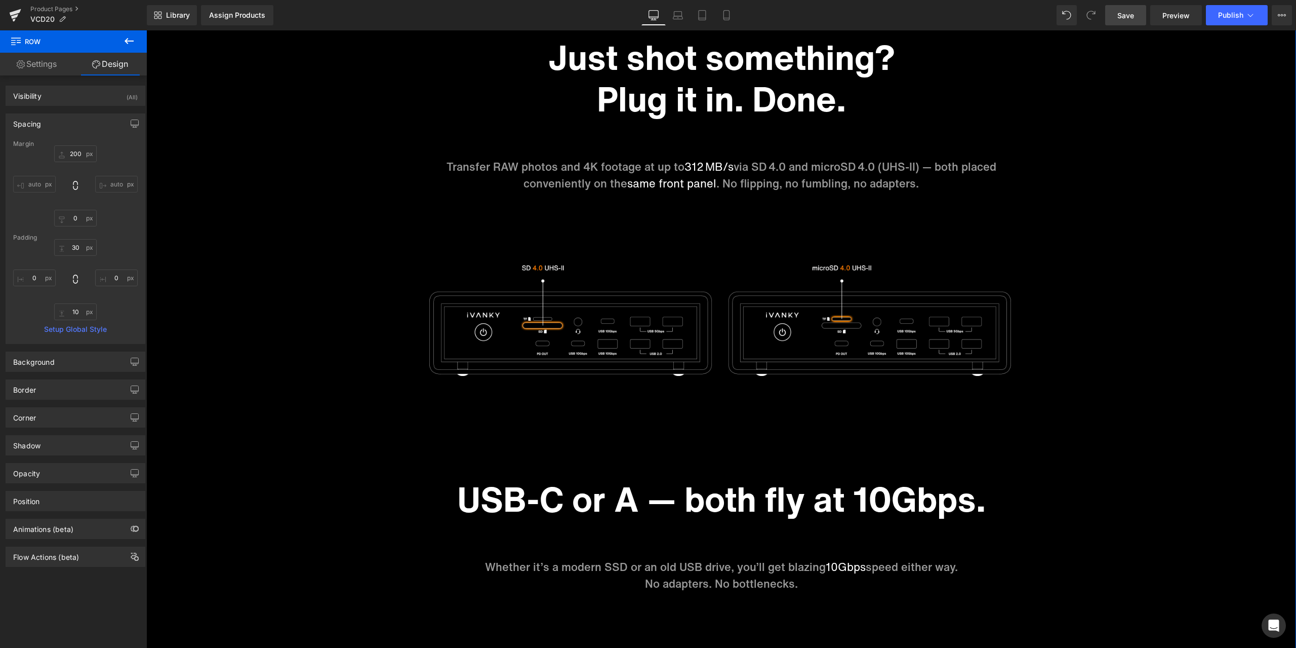
scroll to position [5874, 0]
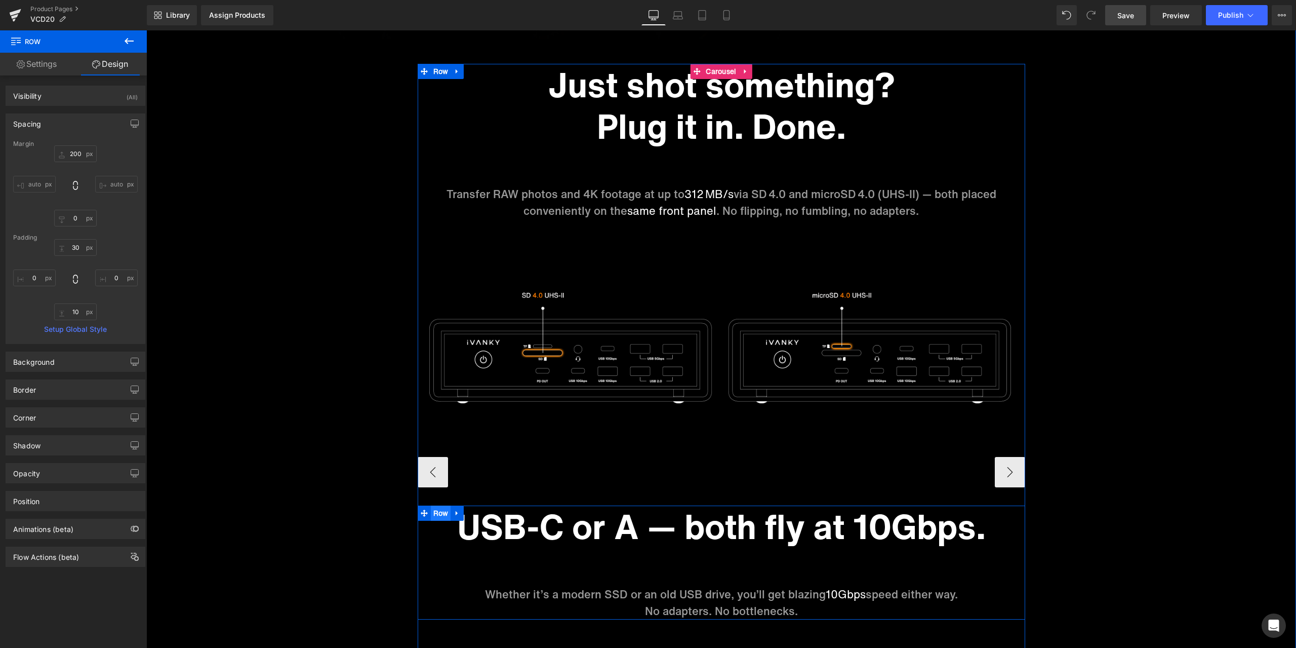
click at [437, 517] on span "Row" at bounding box center [441, 512] width 20 height 15
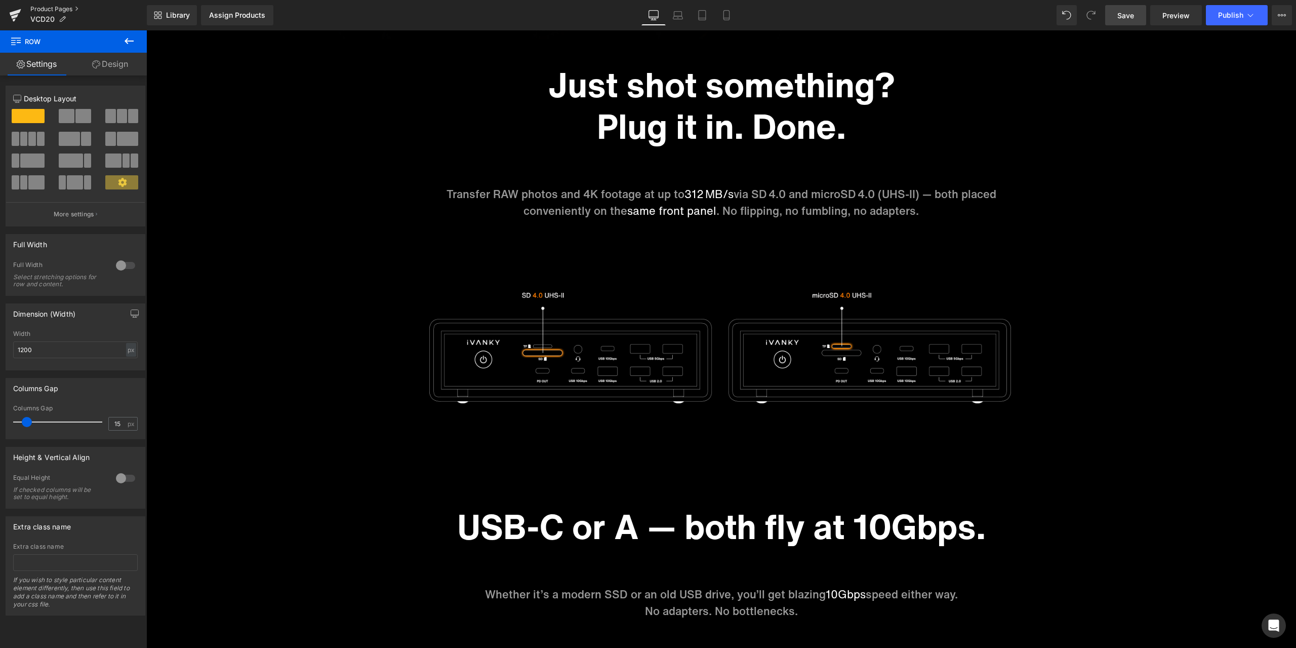
click at [64, 7] on link "Product Pages" at bounding box center [88, 9] width 116 height 8
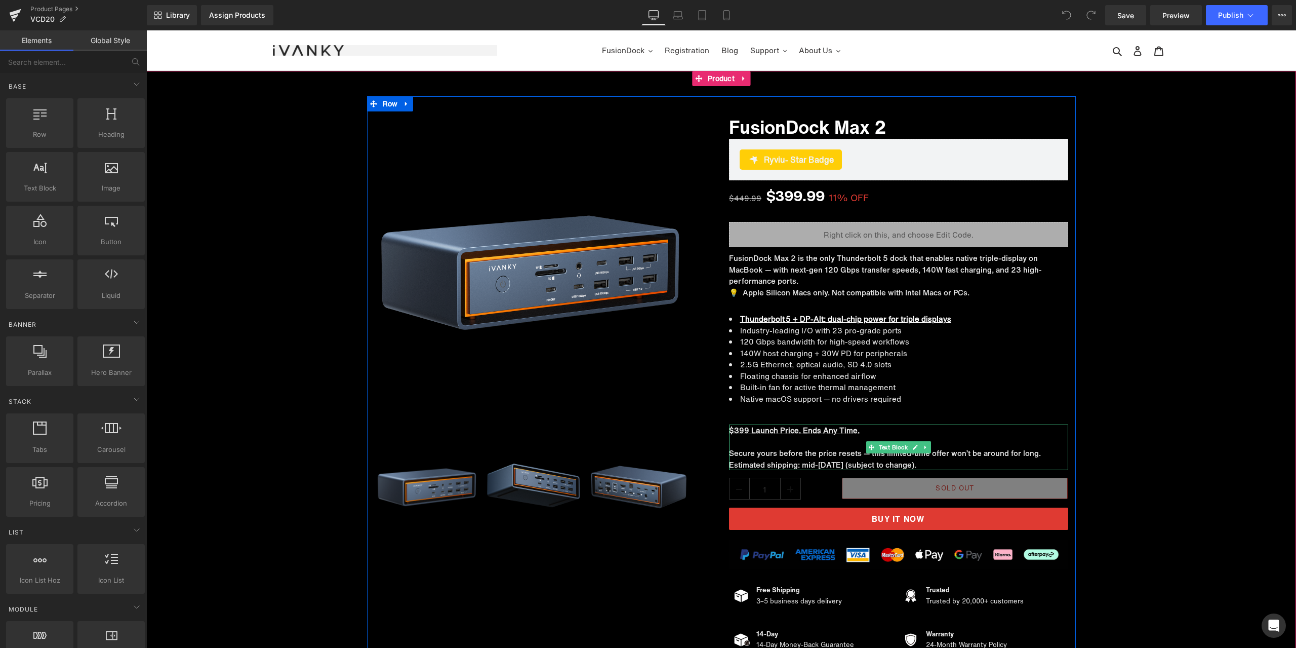
click at [810, 438] on p at bounding box center [898, 442] width 339 height 12
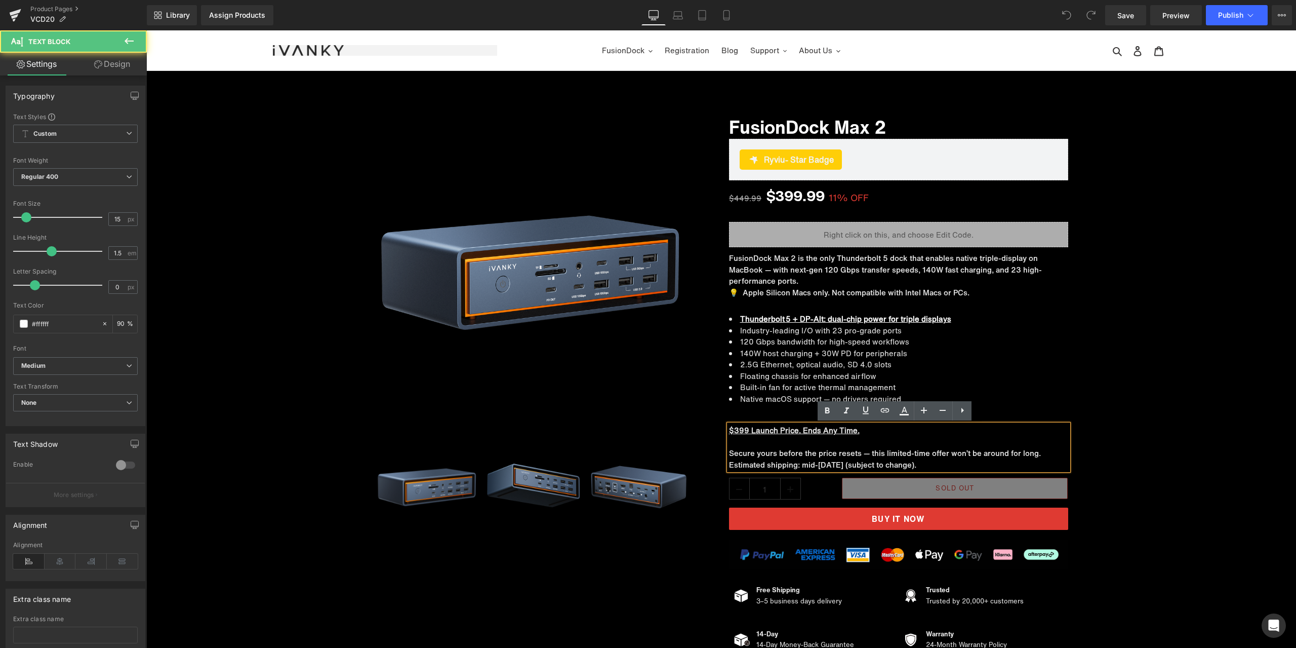
click at [729, 431] on u "$399 Launch Price. Ends Any Time." at bounding box center [794, 429] width 131 height 11
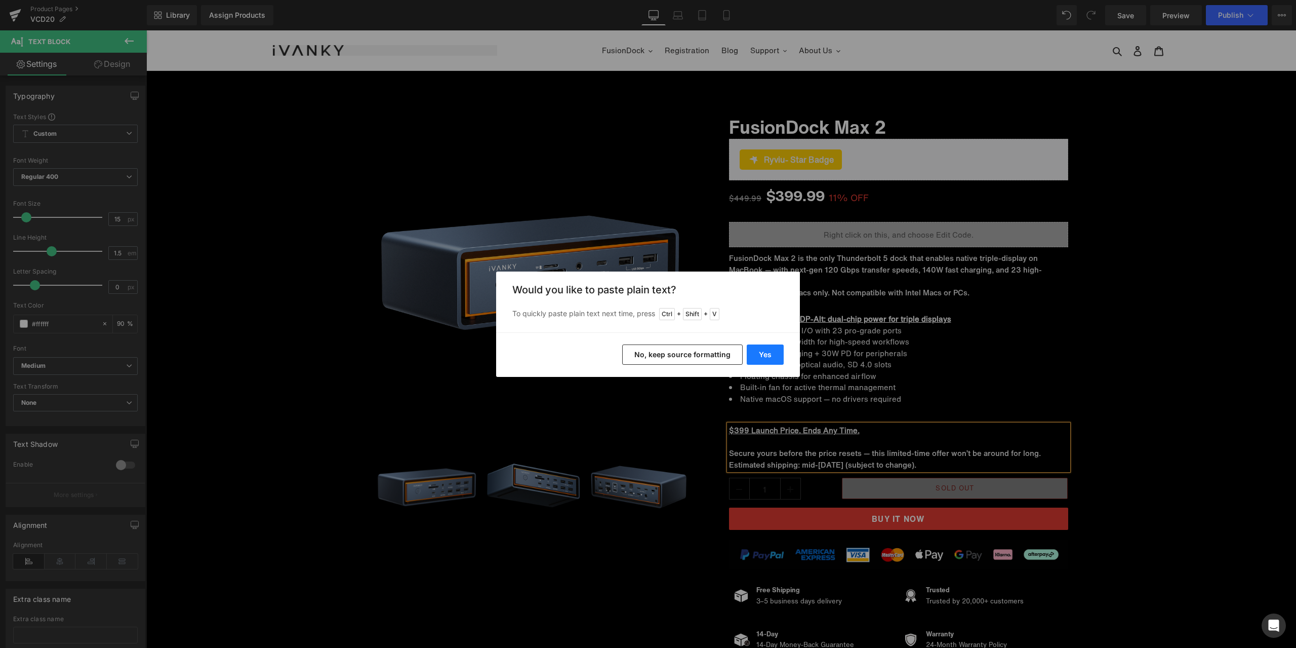
click at [767, 357] on button "Yes" at bounding box center [765, 354] width 37 height 20
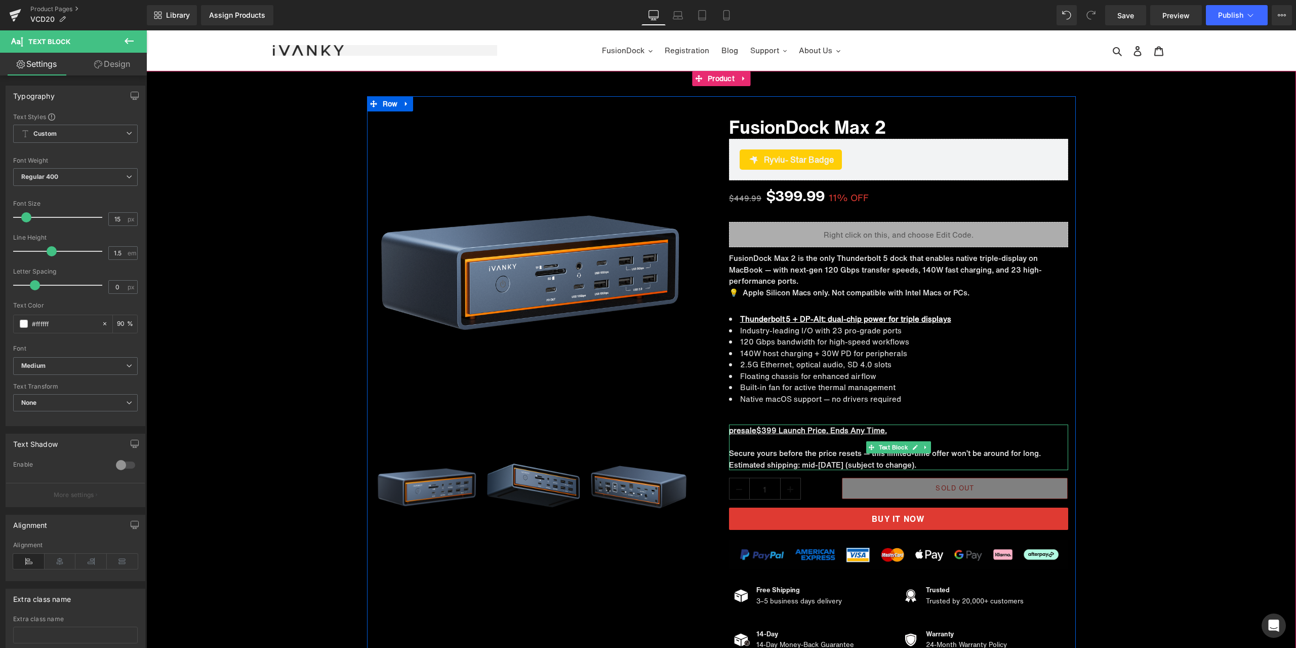
click at [750, 430] on u "presale$399 Launch Price. Ends Any Time." at bounding box center [808, 429] width 158 height 11
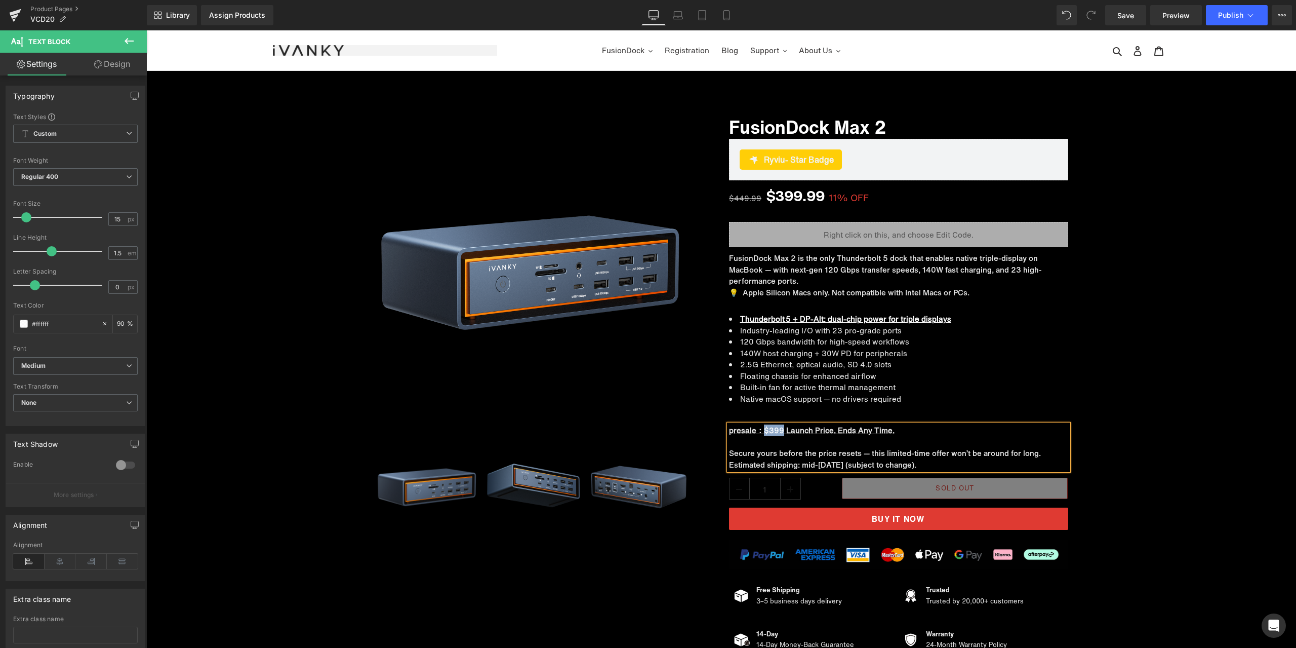
drag, startPoint x: 761, startPoint y: 429, endPoint x: 778, endPoint y: 435, distance: 18.1
click at [778, 435] on u "presale：$399 Launch Price. Ends Any Time." at bounding box center [812, 429] width 166 height 11
click at [1156, 385] on div "Sale Off (P) Image ‹" at bounding box center [721, 377] width 1150 height 562
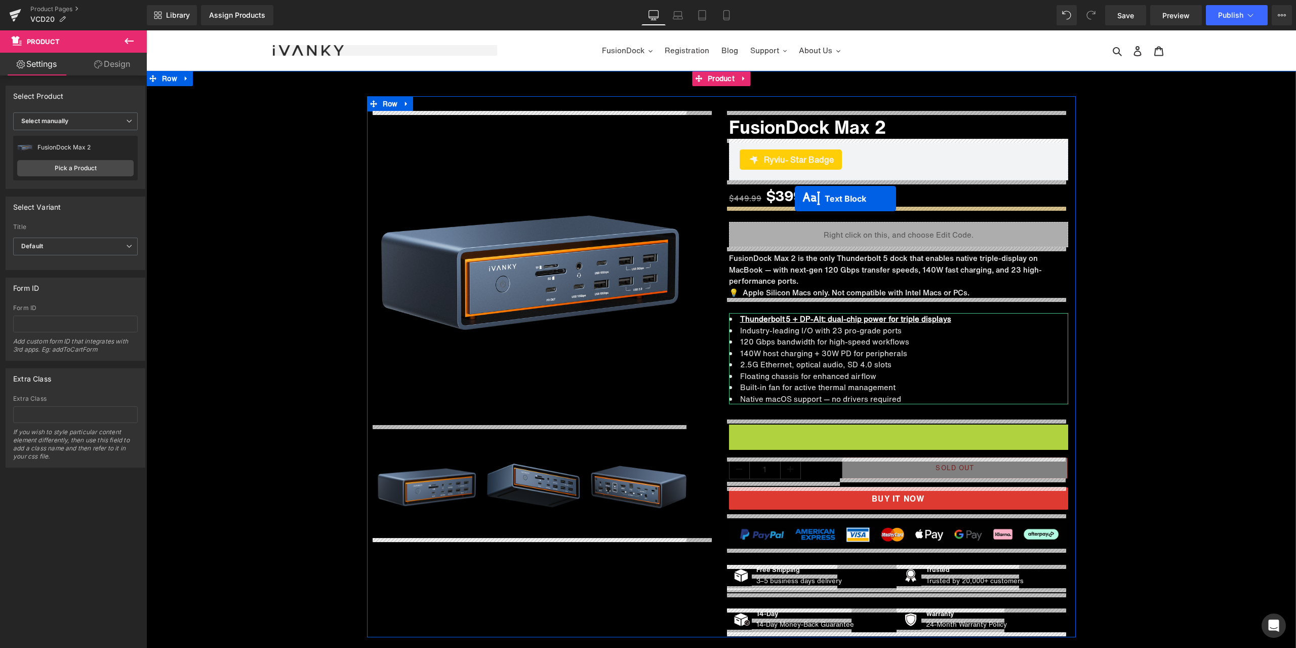
drag, startPoint x: 889, startPoint y: 445, endPoint x: 795, endPoint y: 199, distance: 264.0
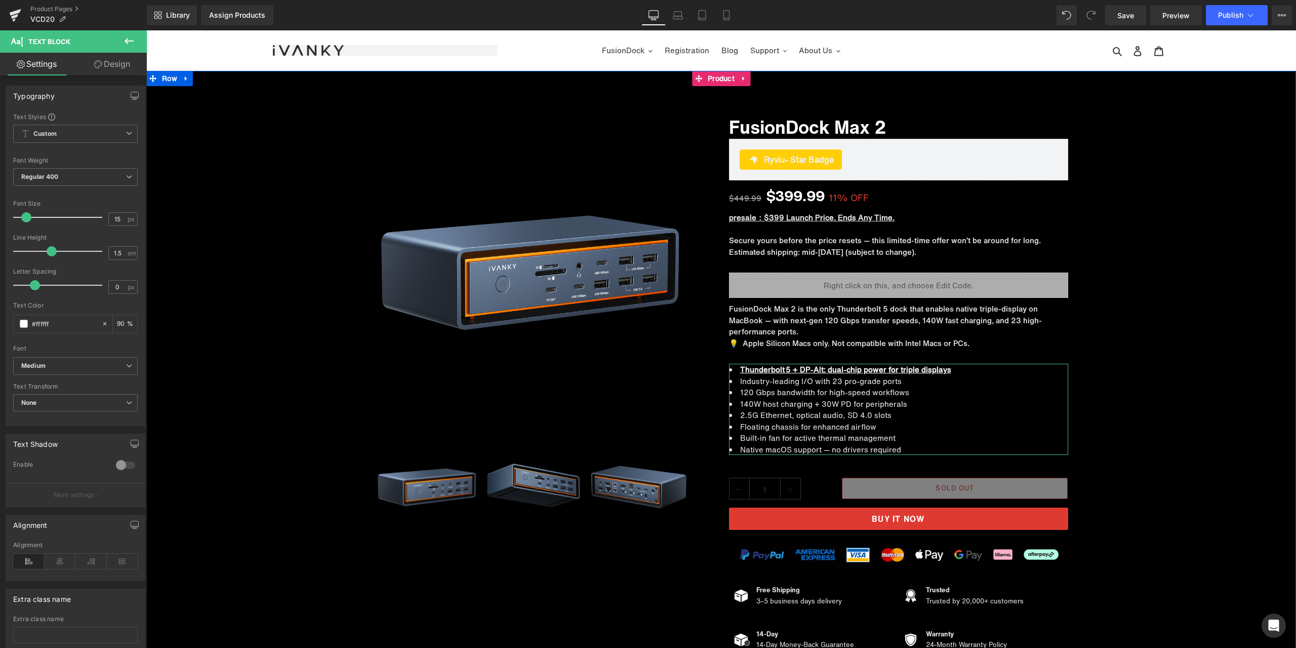
click at [1140, 269] on div "Sale Off (P) Image ‹" at bounding box center [721, 377] width 1150 height 562
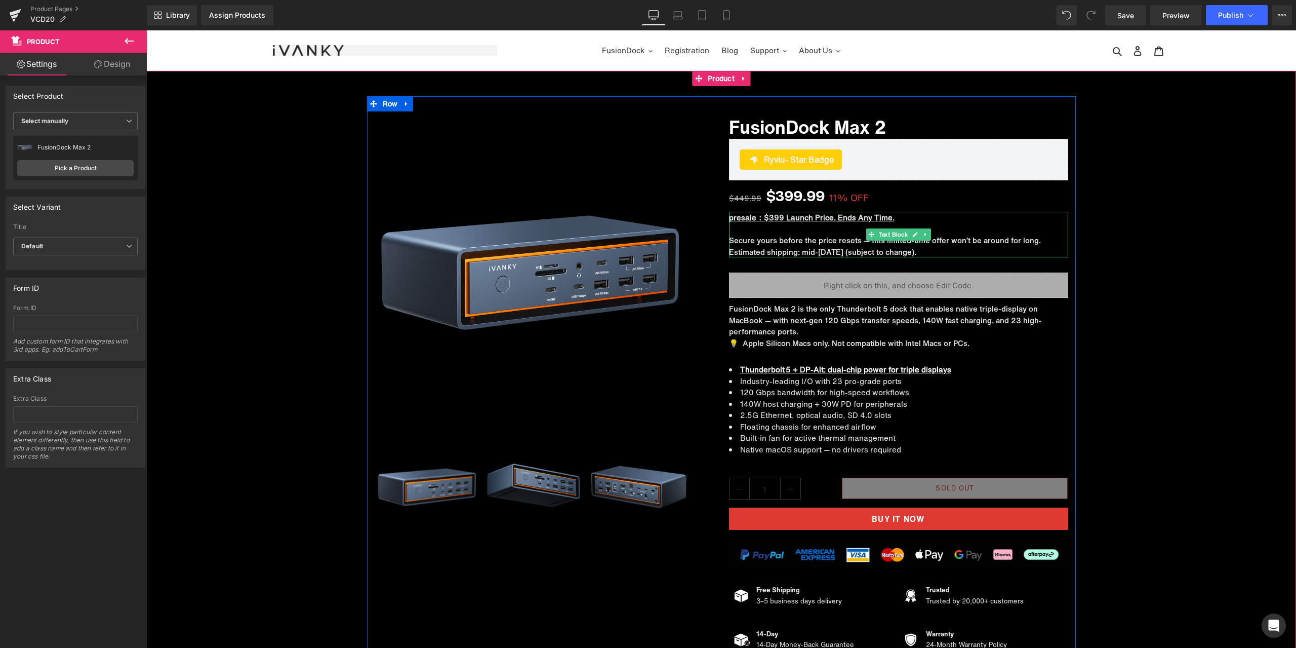
click at [805, 230] on p at bounding box center [898, 229] width 339 height 12
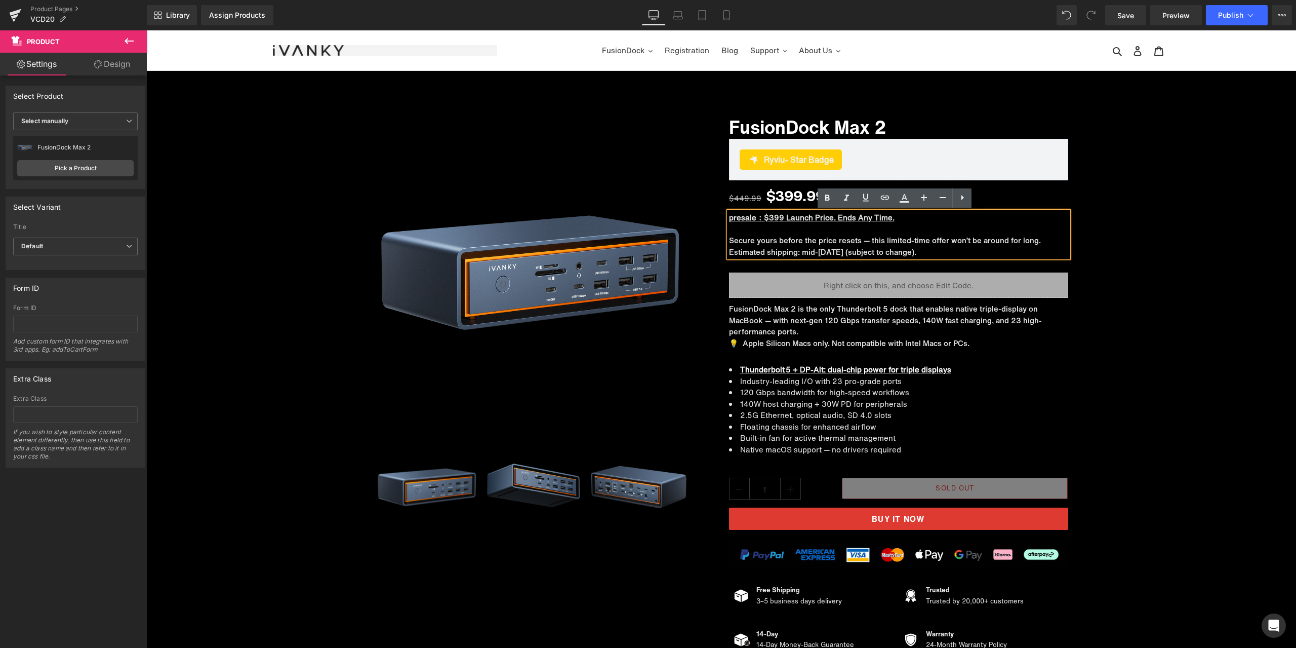
click at [1123, 229] on div "Sale Off (P) Image ‹" at bounding box center [721, 377] width 1150 height 562
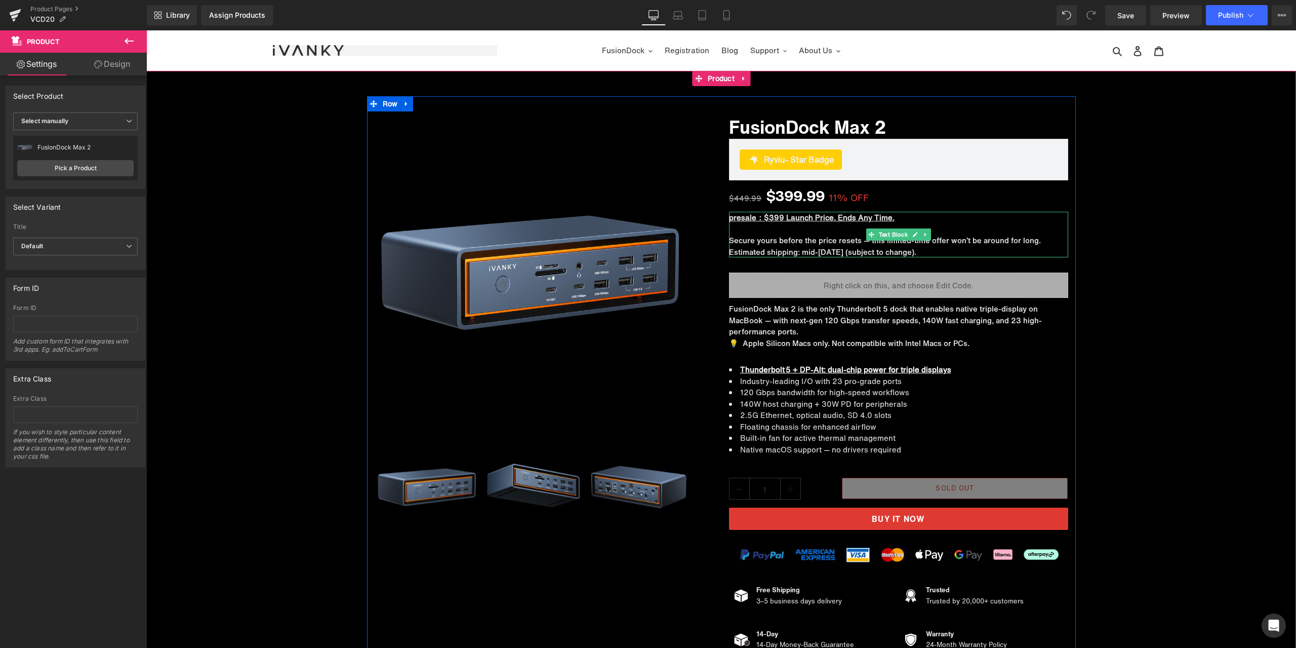
click at [890, 218] on p "presale：$399 Launch Price. Ends Any Time." at bounding box center [898, 218] width 339 height 12
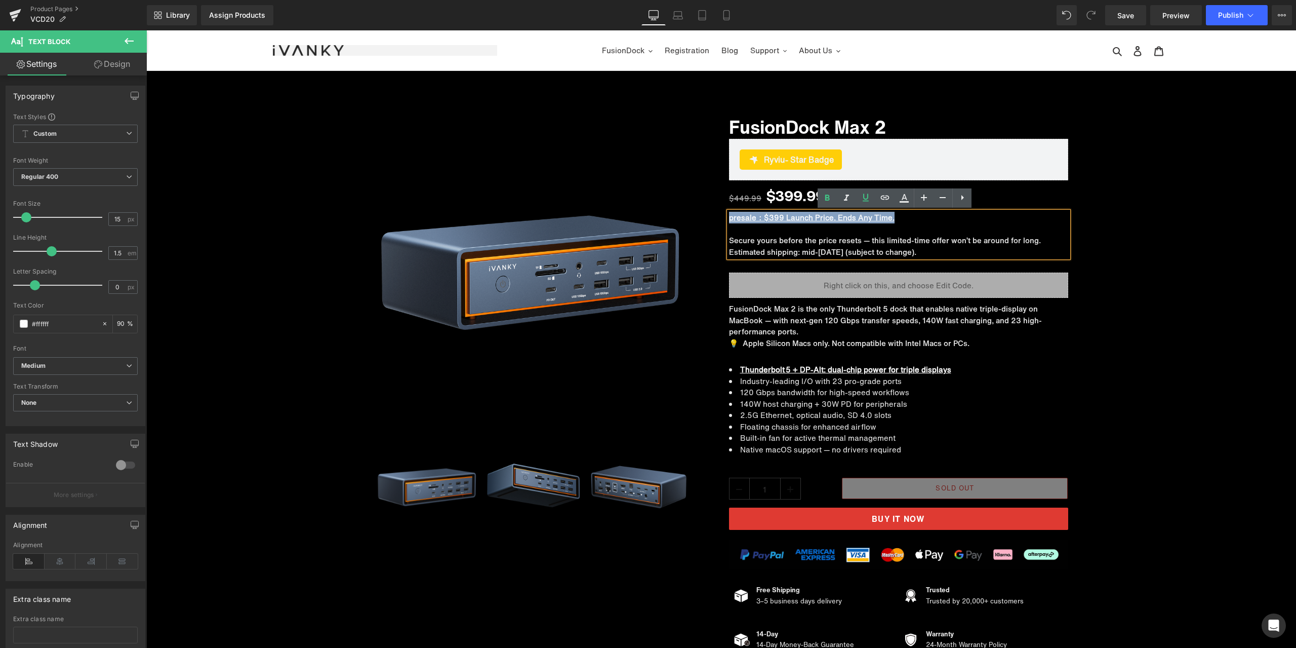
drag, startPoint x: 888, startPoint y: 218, endPoint x: 725, endPoint y: 220, distance: 163.1
click at [729, 220] on p "presale：$399 Launch Price. Ends Any Time." at bounding box center [898, 218] width 339 height 12
click at [1172, 271] on div "Sale Off (P) Image ‹" at bounding box center [721, 377] width 1150 height 562
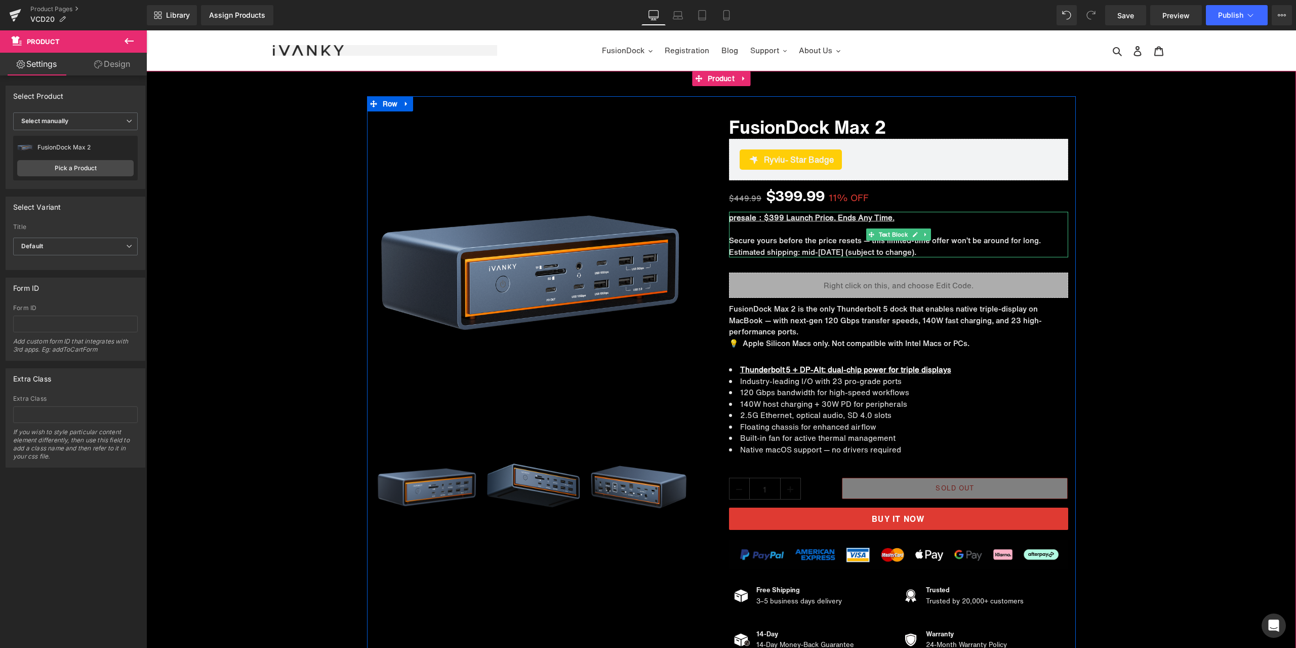
click at [729, 220] on u "presale：$399 Launch Price. Ends Any Time." at bounding box center [812, 217] width 166 height 11
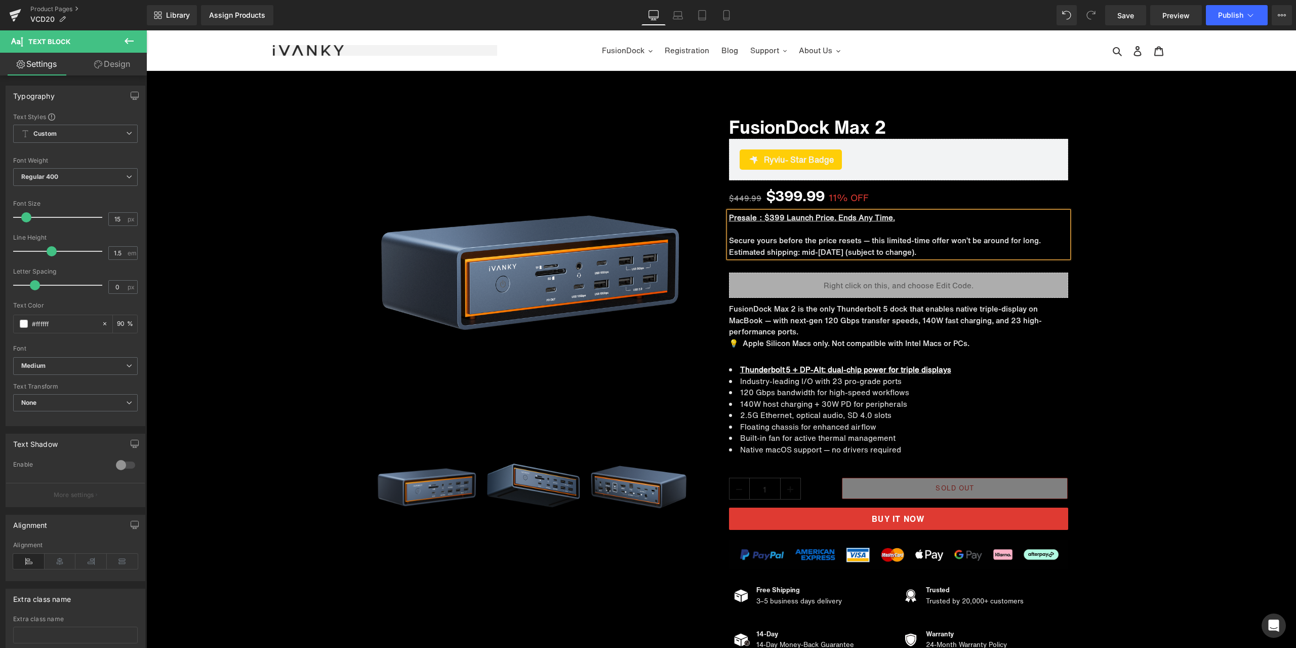
click at [1157, 255] on div "Sale Off (P) Image ‹" at bounding box center [721, 377] width 1150 height 562
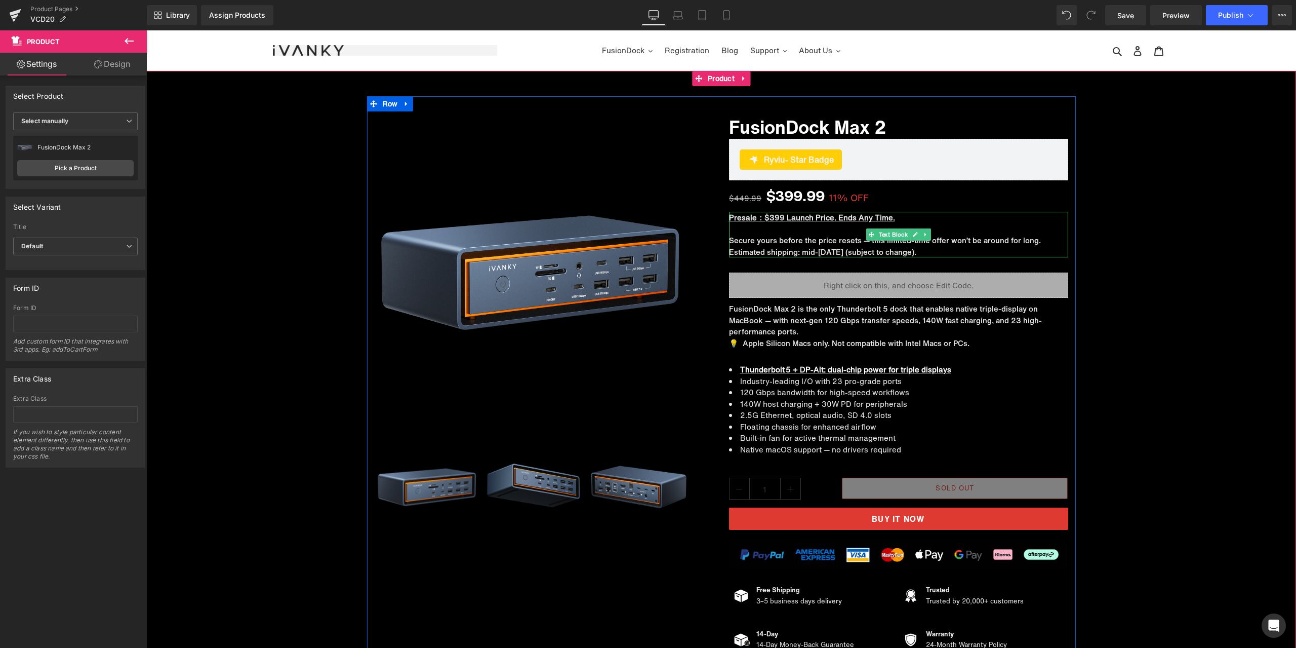
click at [761, 217] on u "Presale：$399 Launch Price. Ends Any Time." at bounding box center [812, 217] width 166 height 11
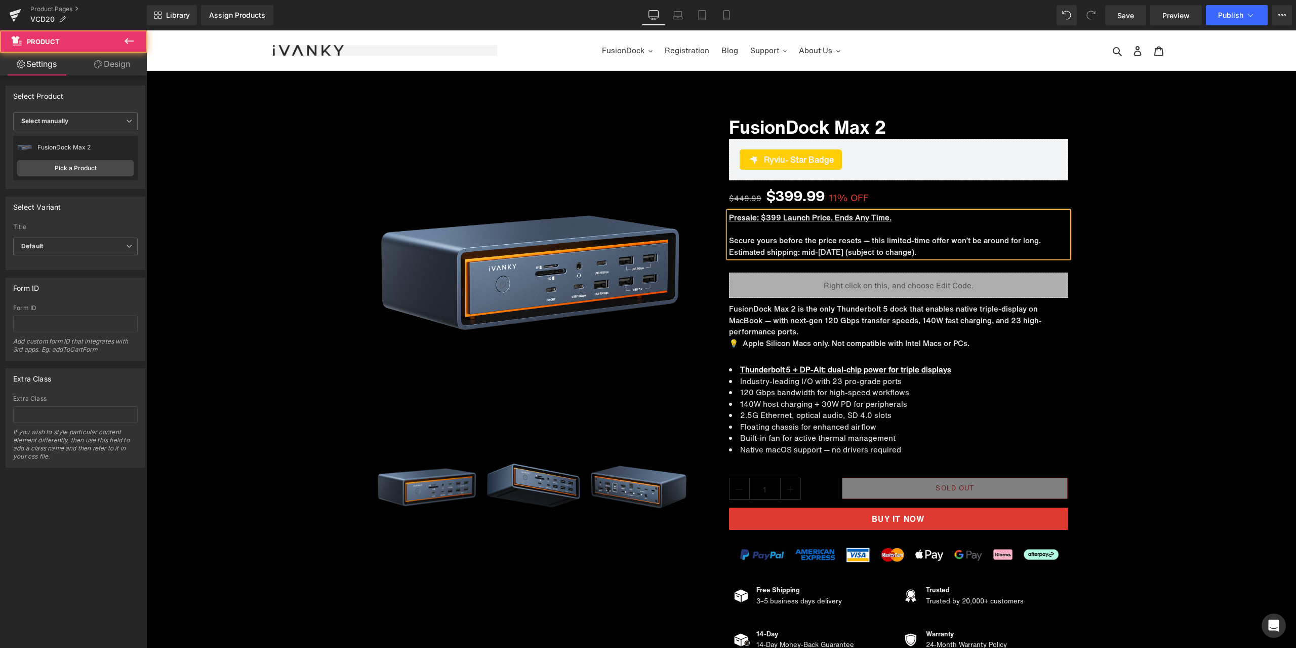
click at [1170, 251] on div "Sale Off (P) Image ‹" at bounding box center [721, 377] width 1150 height 562
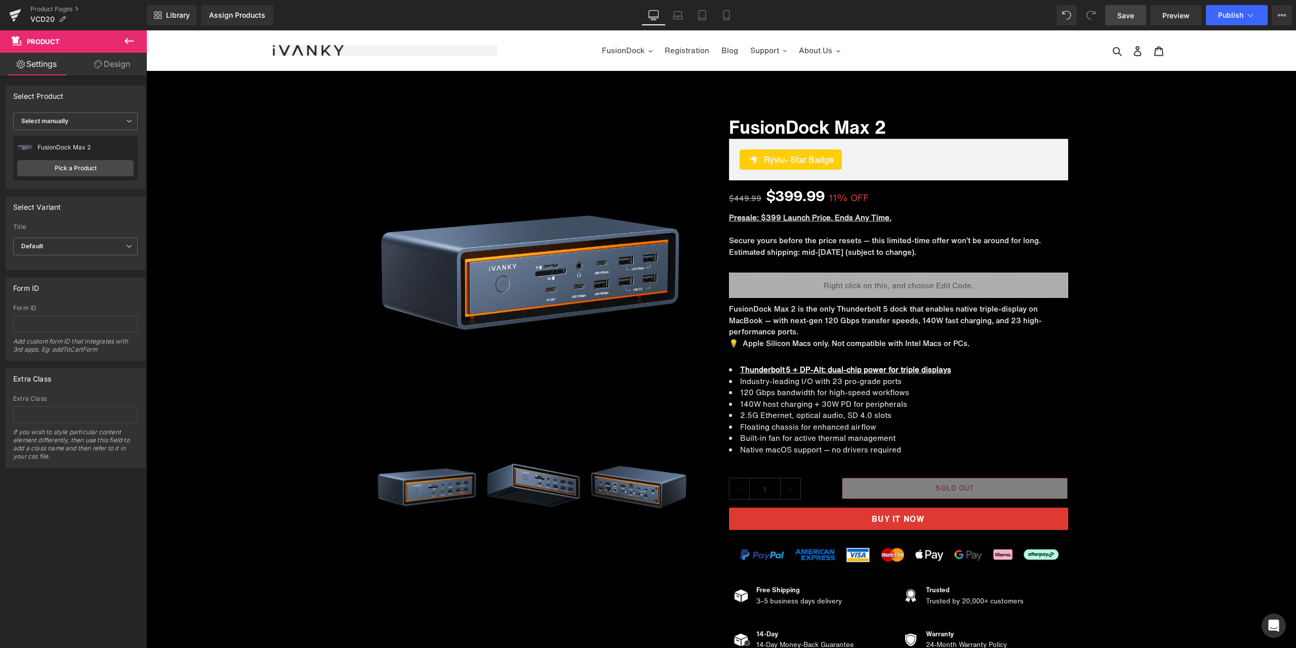
click at [1133, 16] on span "Save" at bounding box center [1126, 15] width 17 height 11
click at [1178, 17] on span "Preview" at bounding box center [1176, 15] width 27 height 11
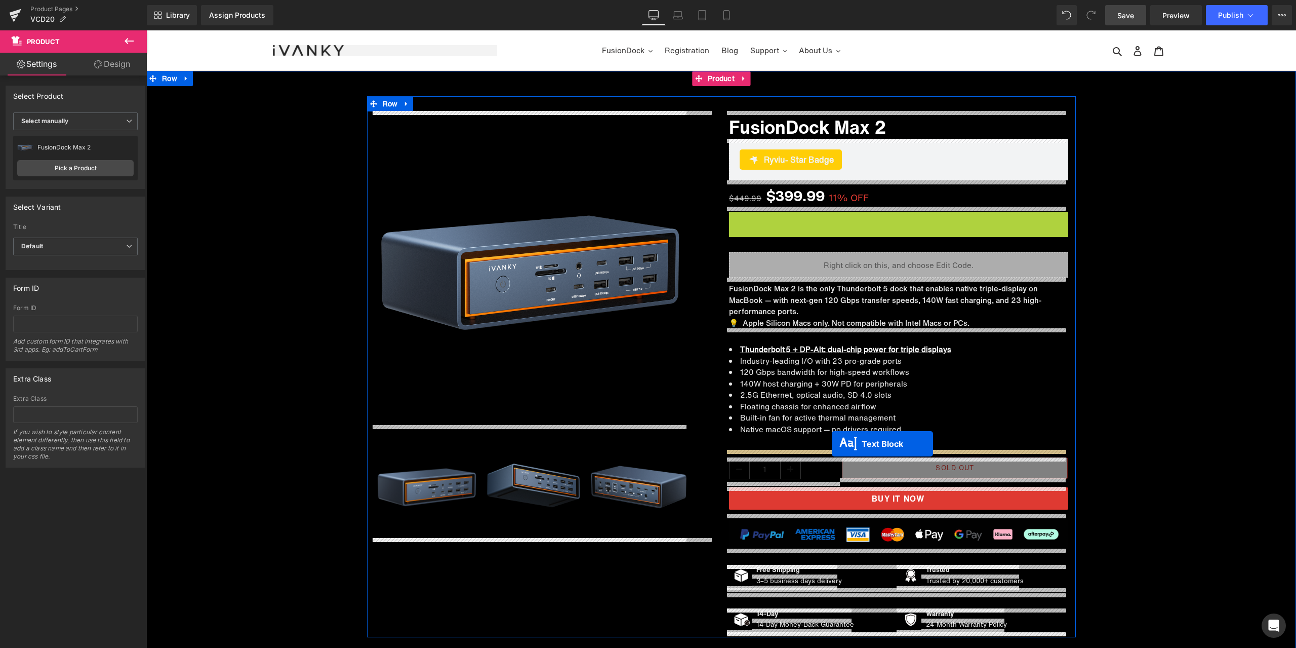
drag, startPoint x: 882, startPoint y: 234, endPoint x: 832, endPoint y: 444, distance: 214.9
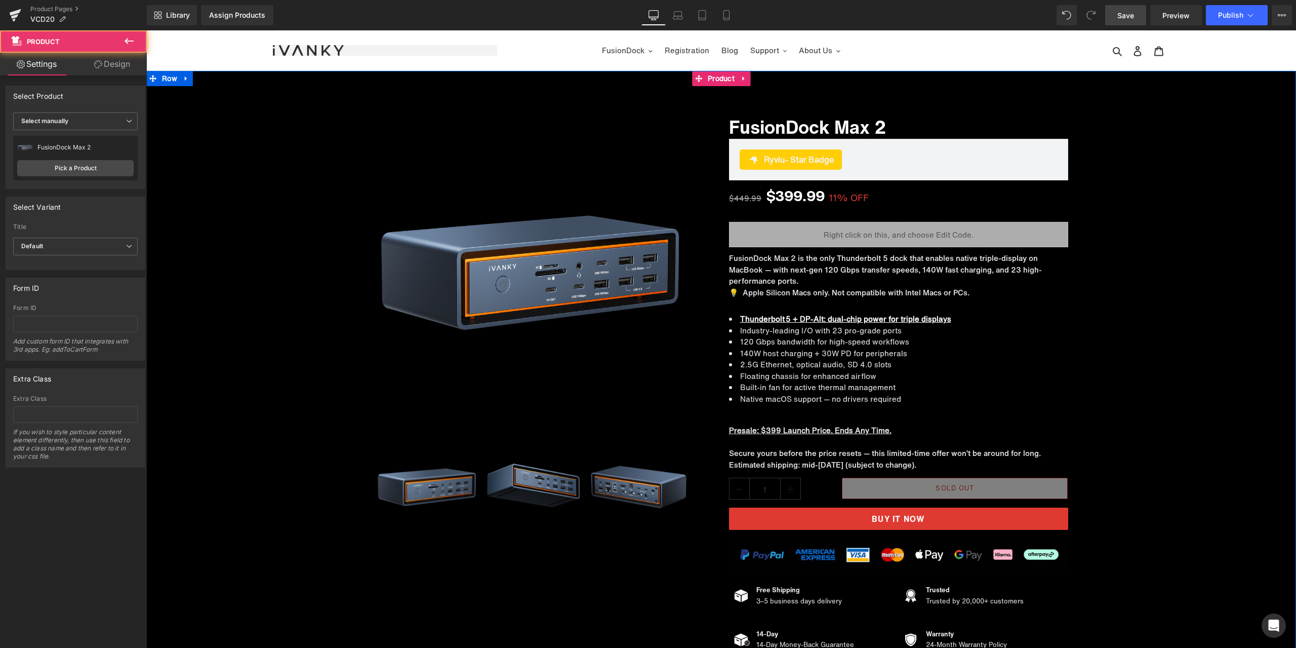
click at [1224, 284] on div "Sale Off (P) Image ‹" at bounding box center [721, 377] width 1150 height 562
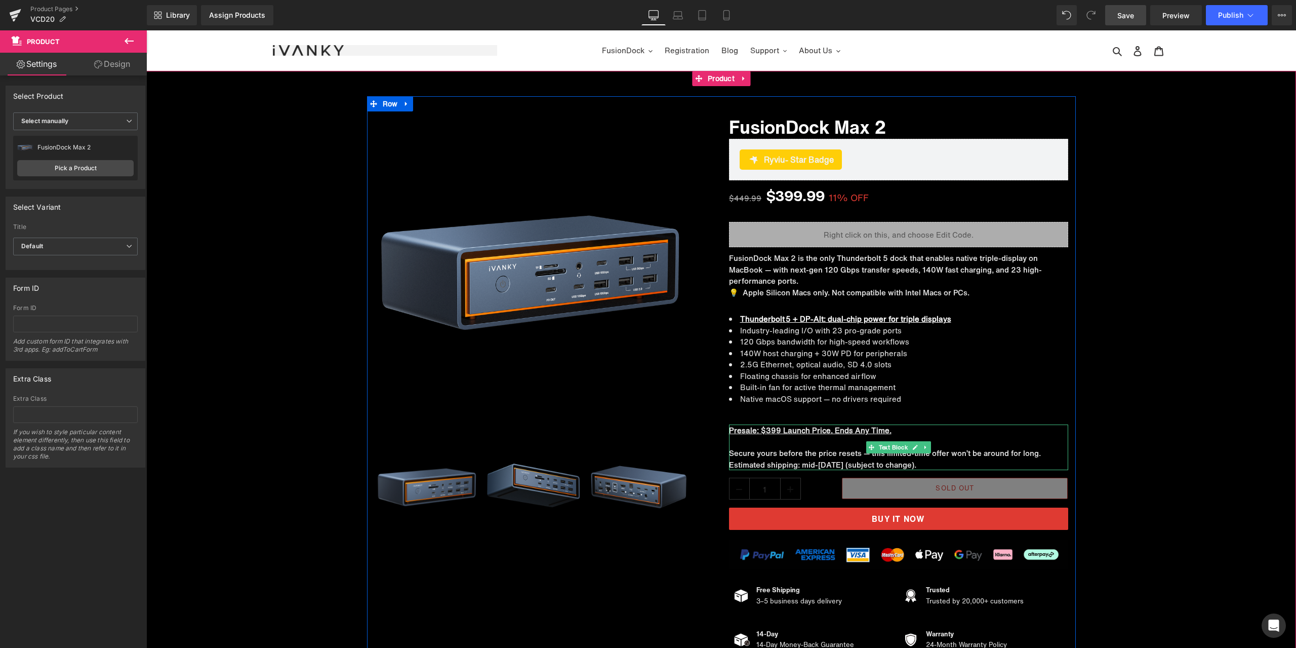
click at [756, 429] on u "Presale: $399 Launch Price. Ends Any Time." at bounding box center [810, 429] width 163 height 11
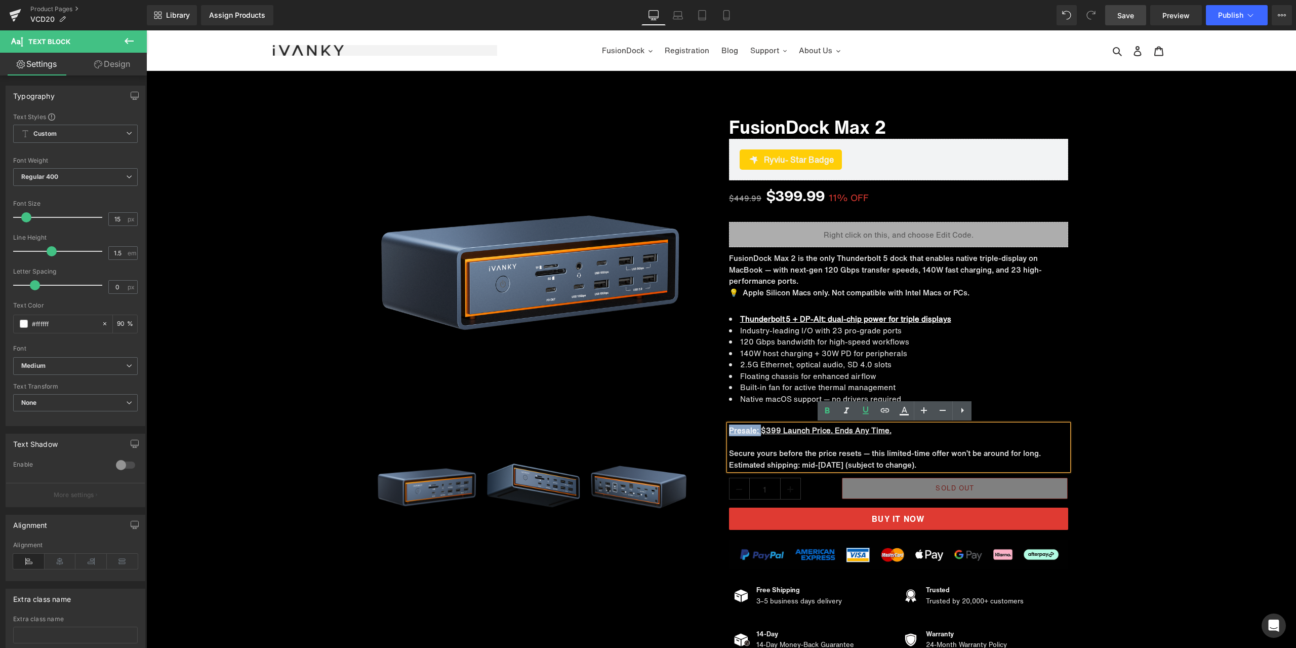
drag, startPoint x: 756, startPoint y: 431, endPoint x: 725, endPoint y: 432, distance: 30.9
click at [729, 432] on u "Presale: $399 Launch Price. Ends Any Time." at bounding box center [810, 429] width 163 height 11
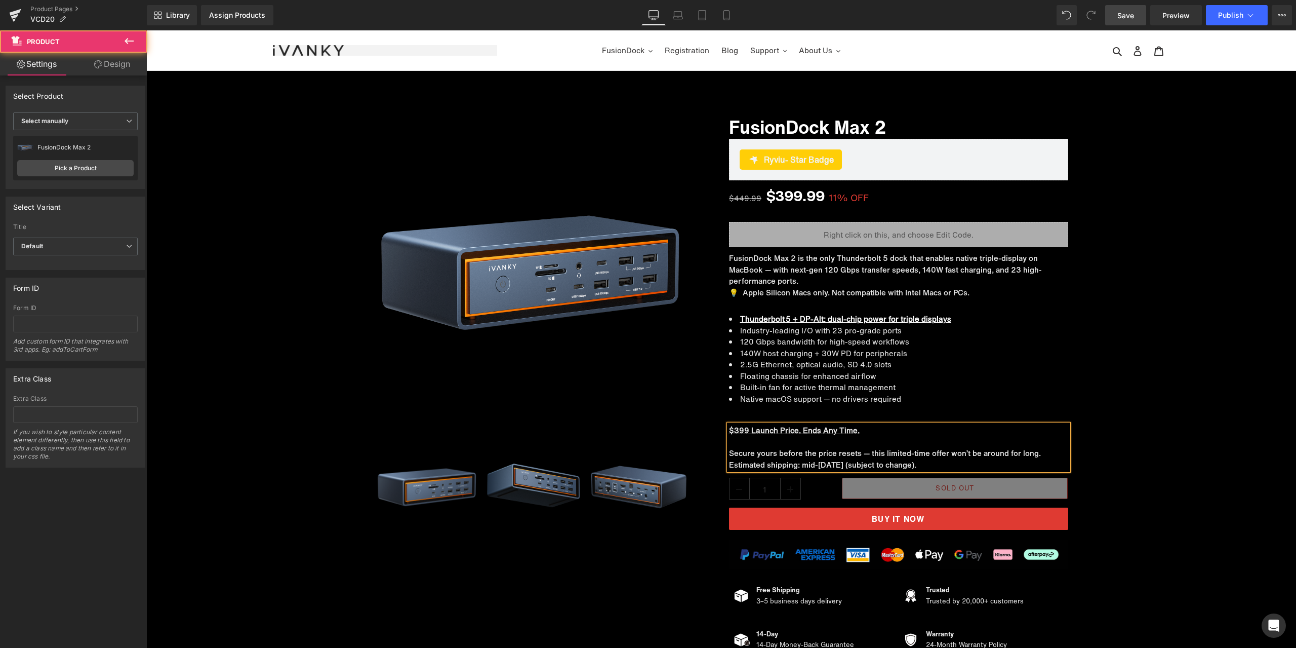
click at [1172, 390] on div "Sale Off (P) Image ‹" at bounding box center [721, 377] width 1150 height 562
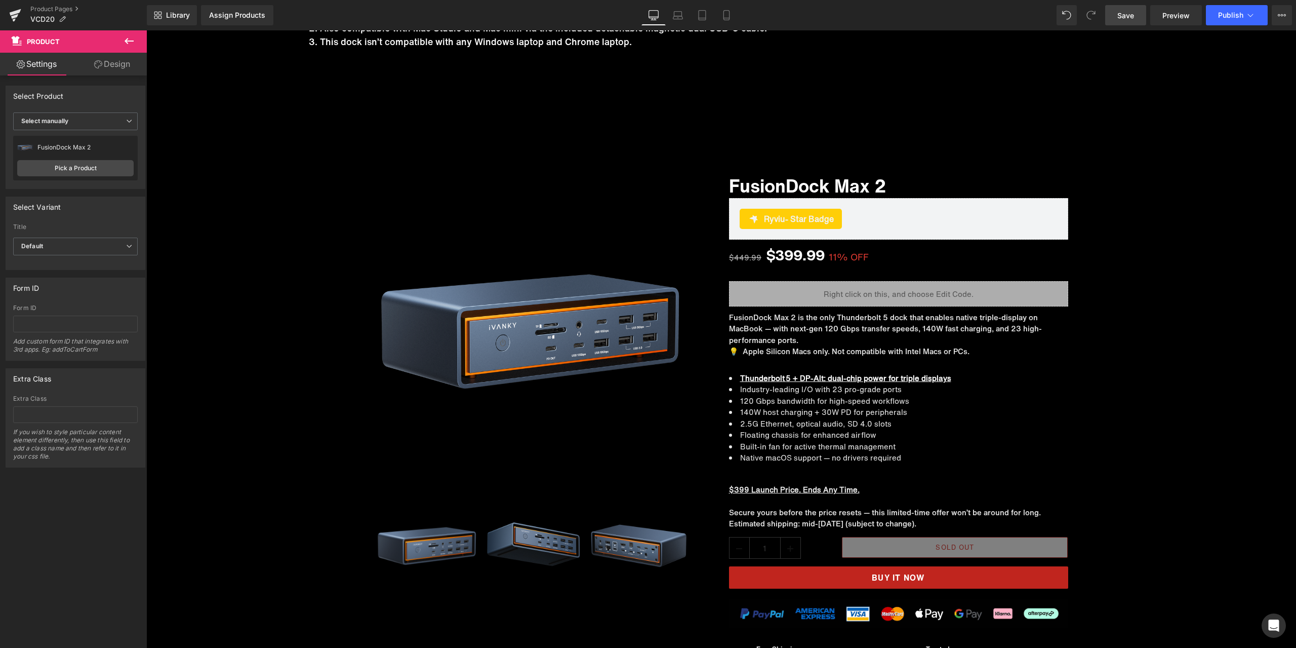
scroll to position [8974, 0]
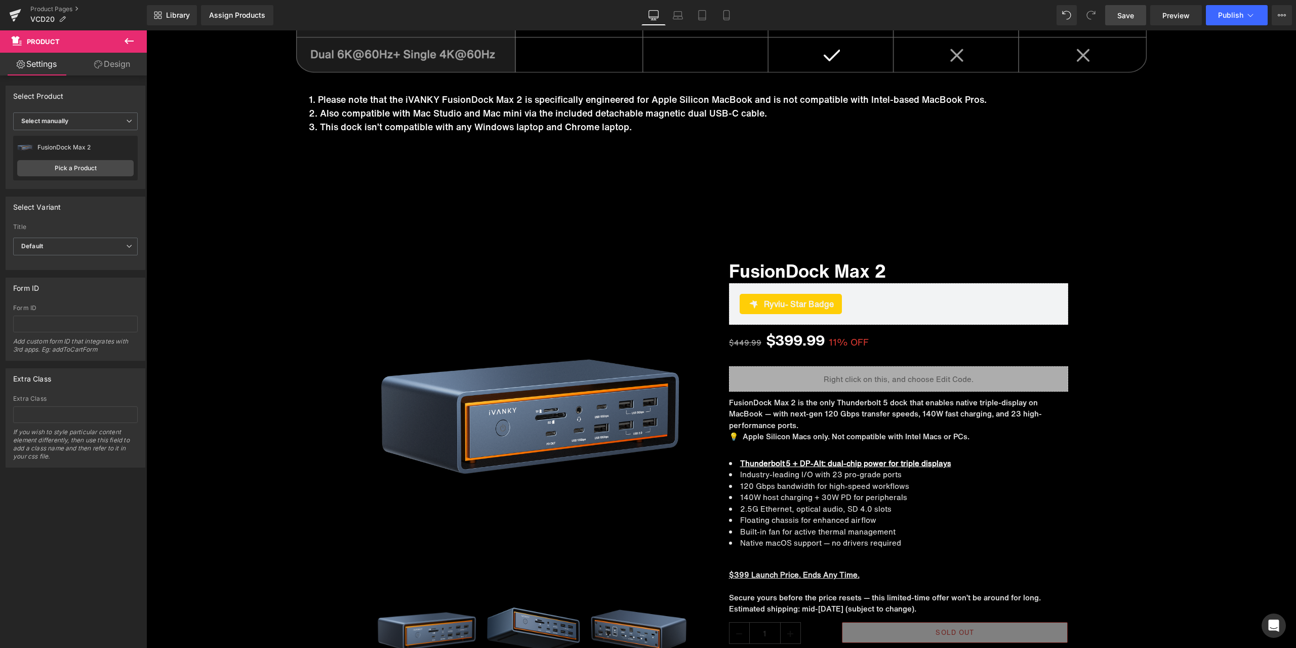
click at [1130, 15] on span "Save" at bounding box center [1126, 15] width 17 height 11
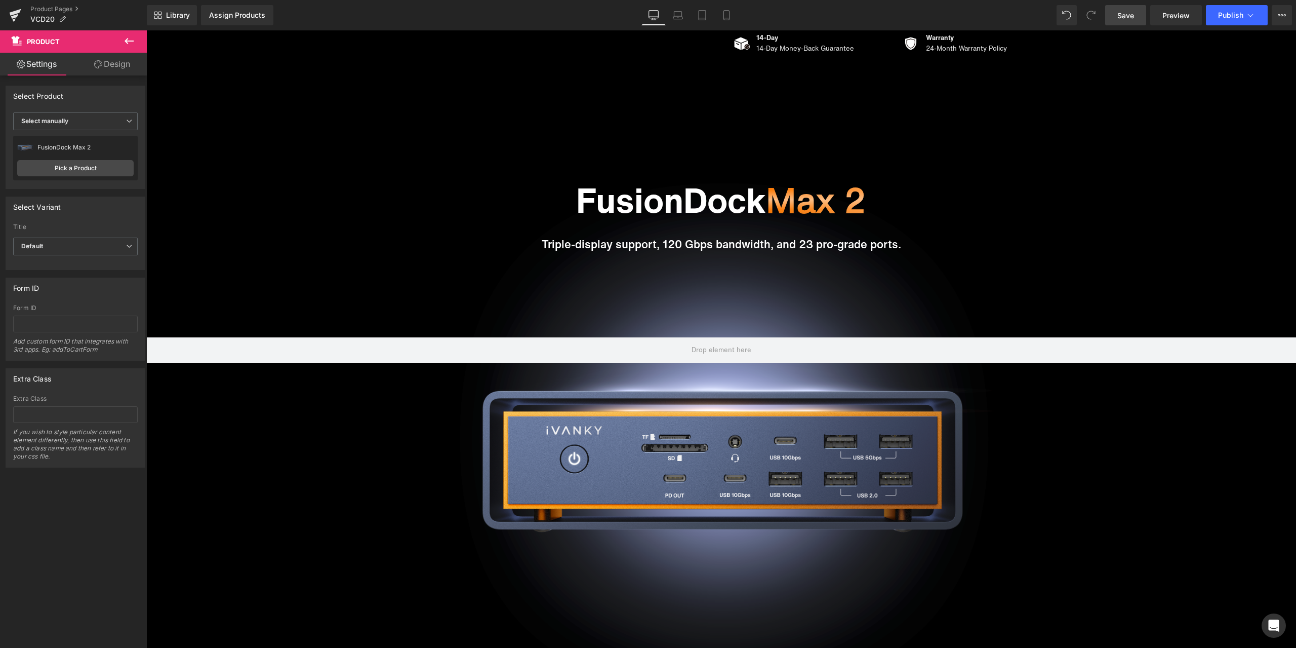
scroll to position [0, 0]
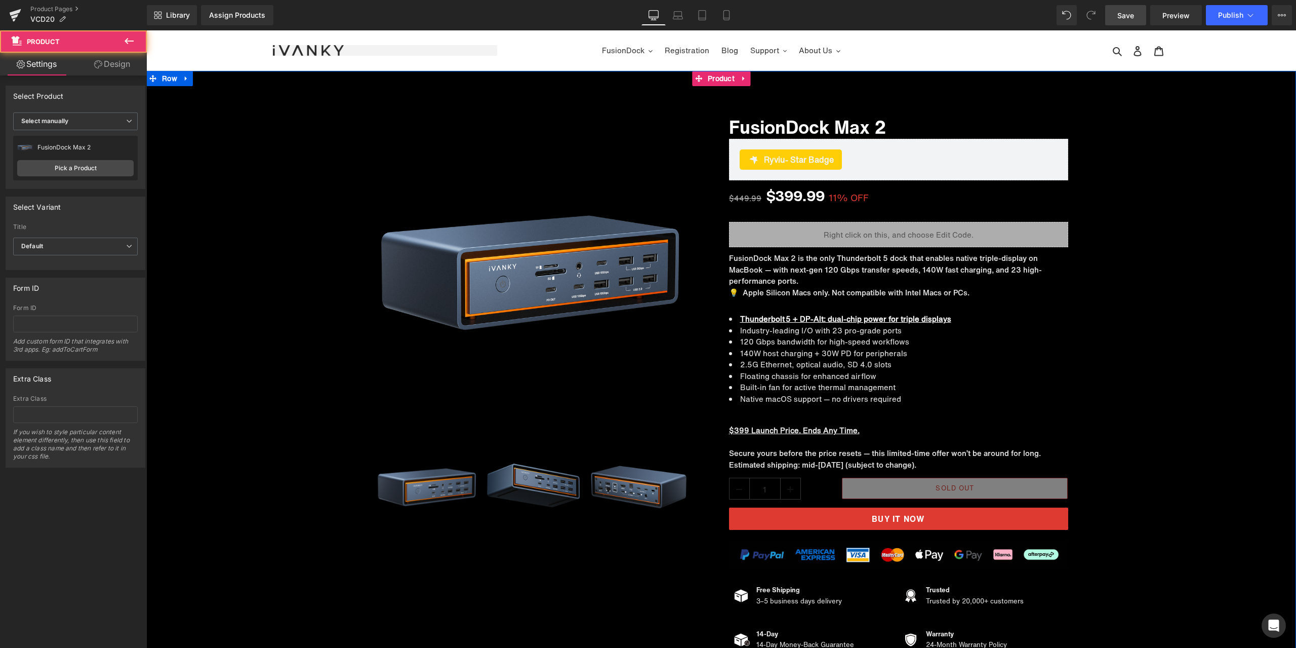
click at [1153, 310] on div "Sale Off (P) Image ‹" at bounding box center [721, 377] width 1150 height 562
click at [1186, 427] on div "Sale Off (P) Image ‹" at bounding box center [721, 377] width 1150 height 562
click at [1118, 362] on div "Sale Off (P) Image ‹" at bounding box center [721, 377] width 1150 height 562
click at [712, 81] on span "Product" at bounding box center [721, 78] width 32 height 15
click at [902, 43] on nav "FusionDock Video Extender Registration Blog Support Warranty Claim Download Cen…" at bounding box center [721, 50] width 449 height 40
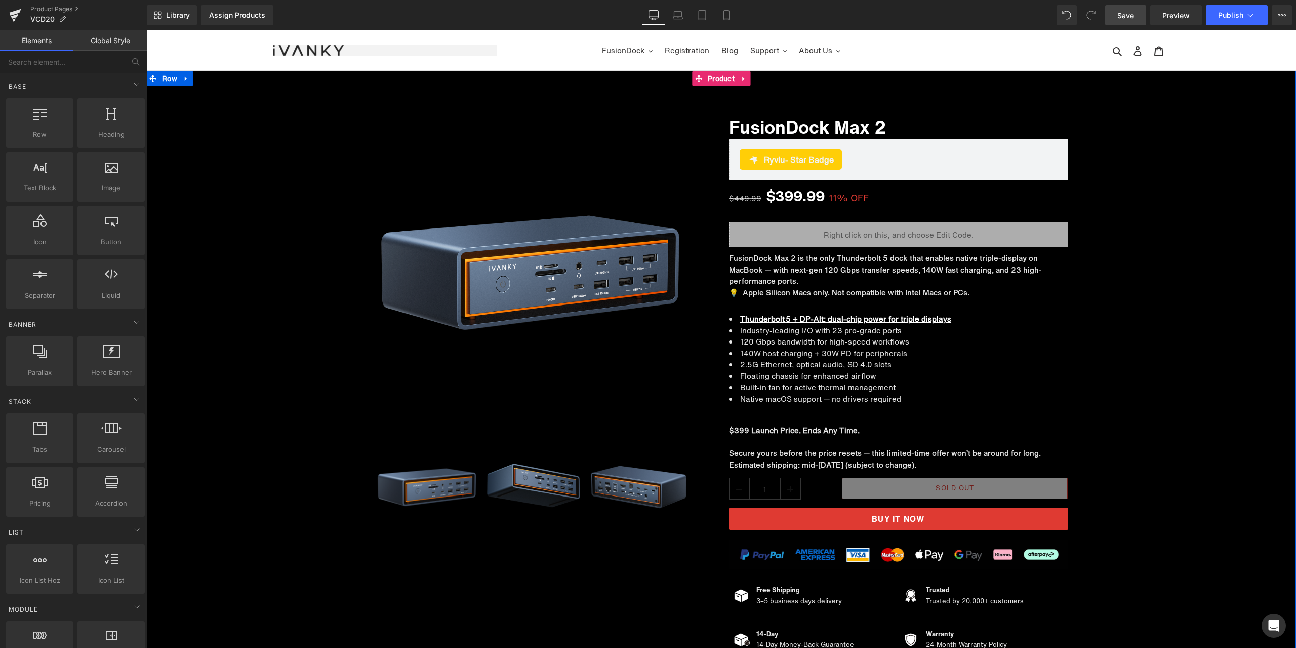
click at [1131, 342] on div "Sale Off (P) Image ‹" at bounding box center [721, 377] width 1150 height 562
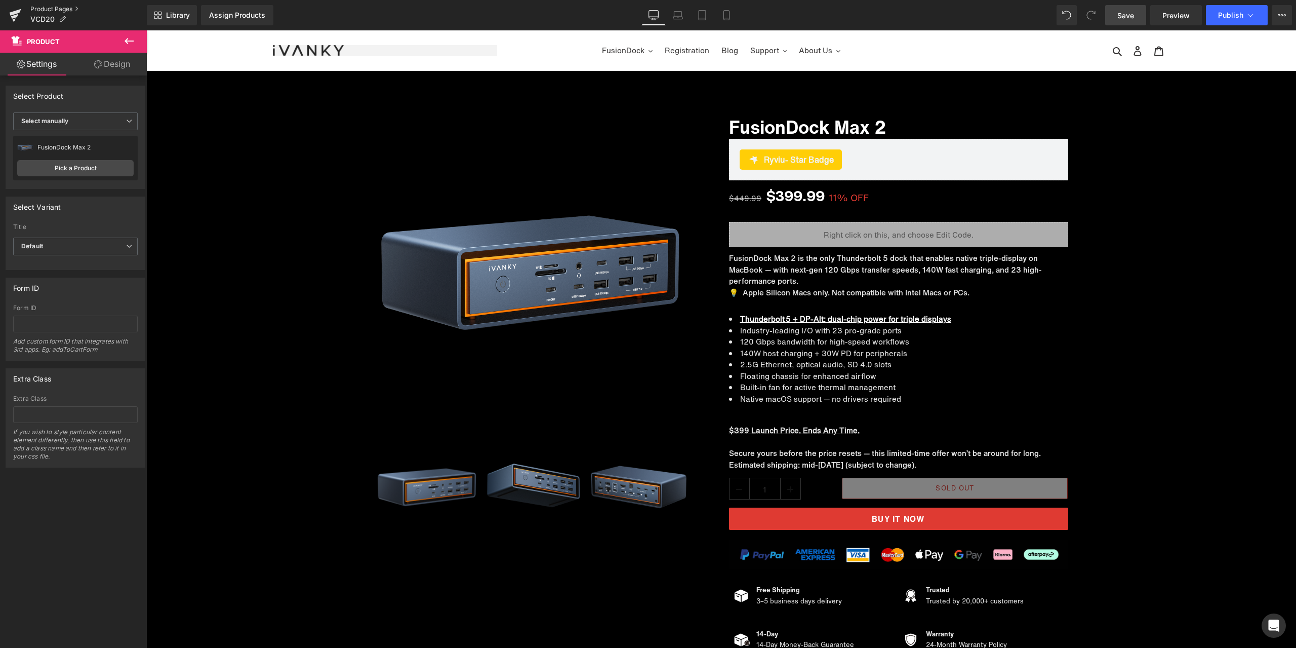
click at [65, 5] on link "Product Pages" at bounding box center [88, 9] width 116 height 8
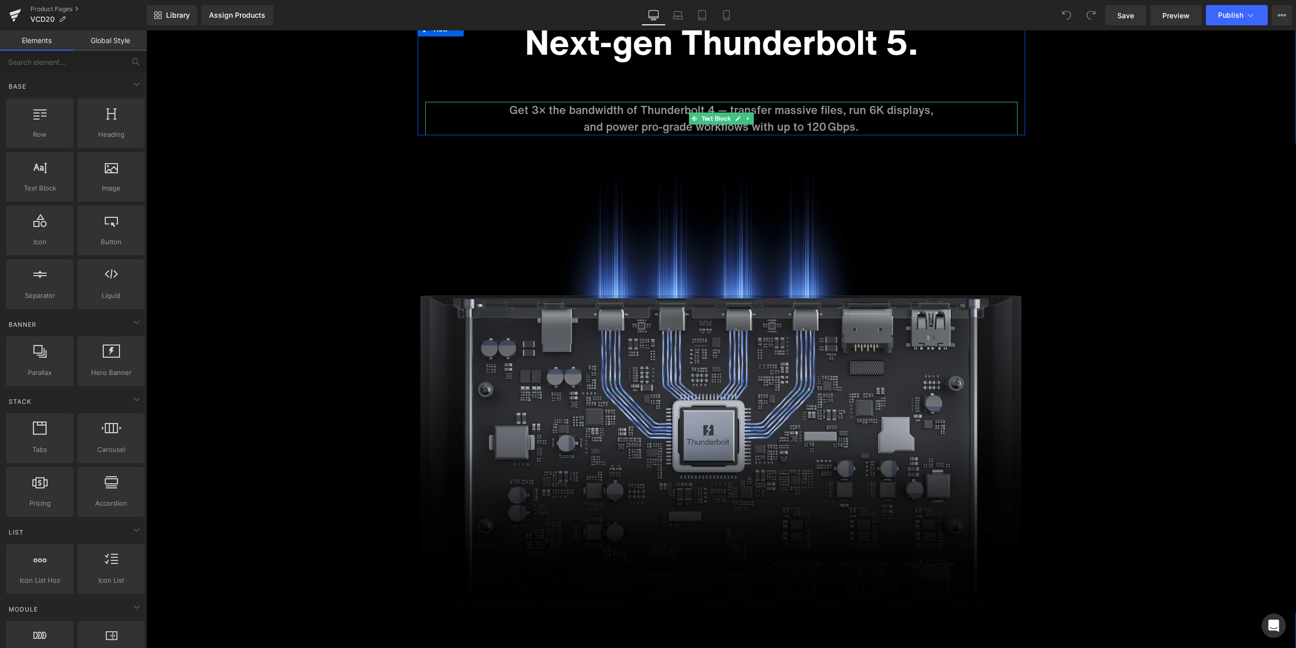
scroll to position [4557, 0]
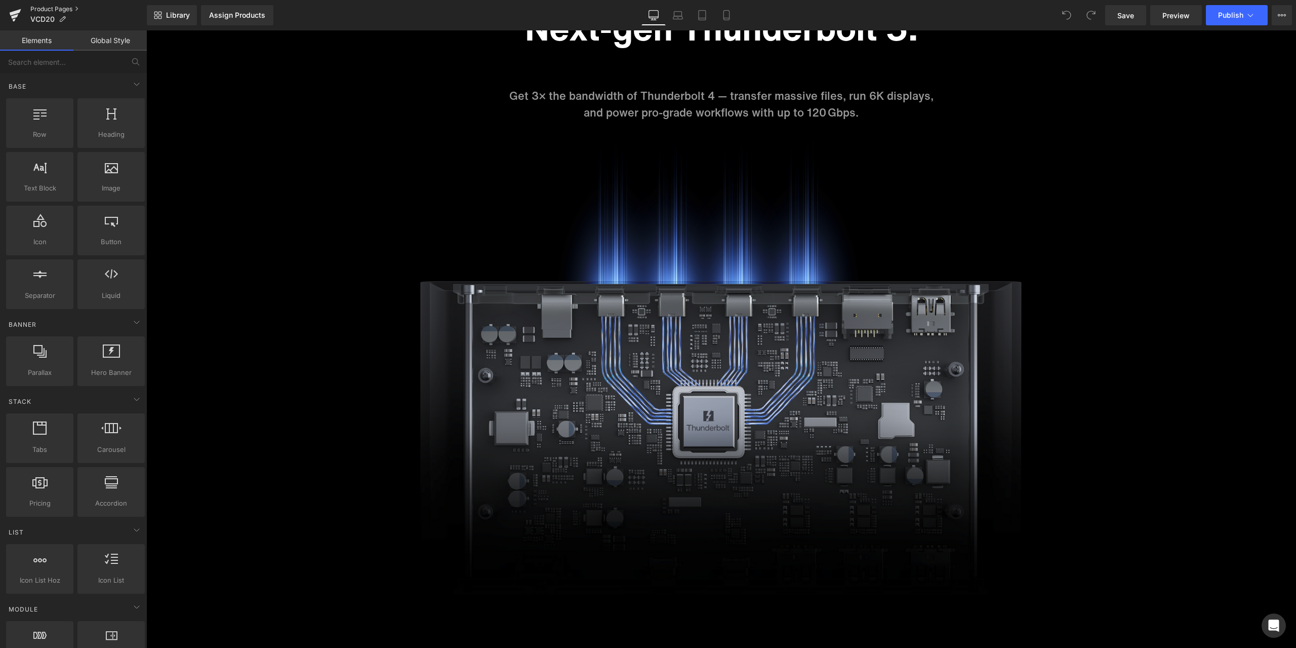
click at [62, 9] on link "Product Pages" at bounding box center [88, 9] width 116 height 8
